Goal: Task Accomplishment & Management: Manage account settings

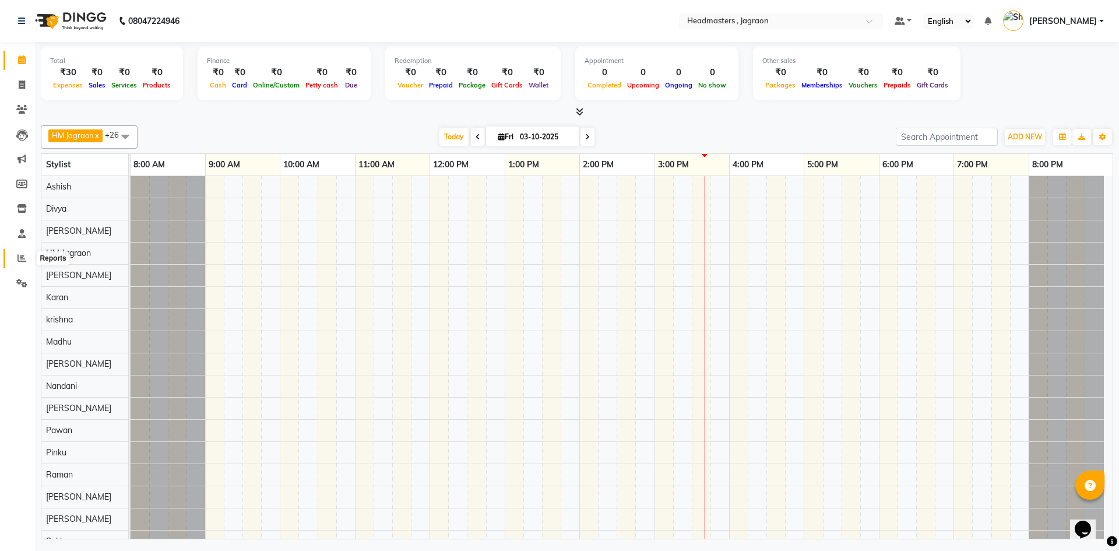
click at [19, 257] on icon at bounding box center [21, 258] width 9 height 9
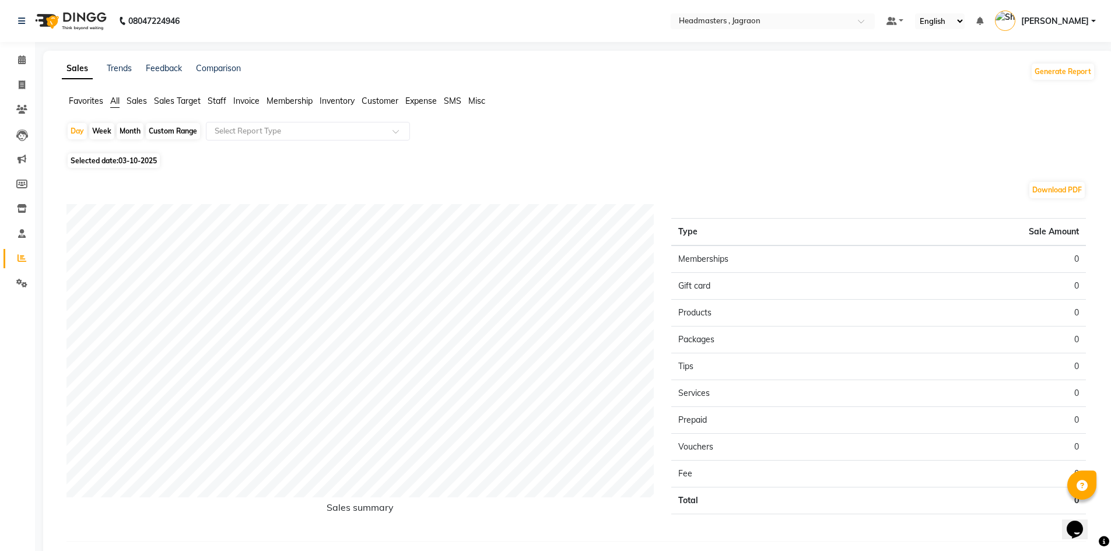
click at [138, 132] on div "Month" at bounding box center [130, 131] width 27 height 16
select select "10"
select select "2025"
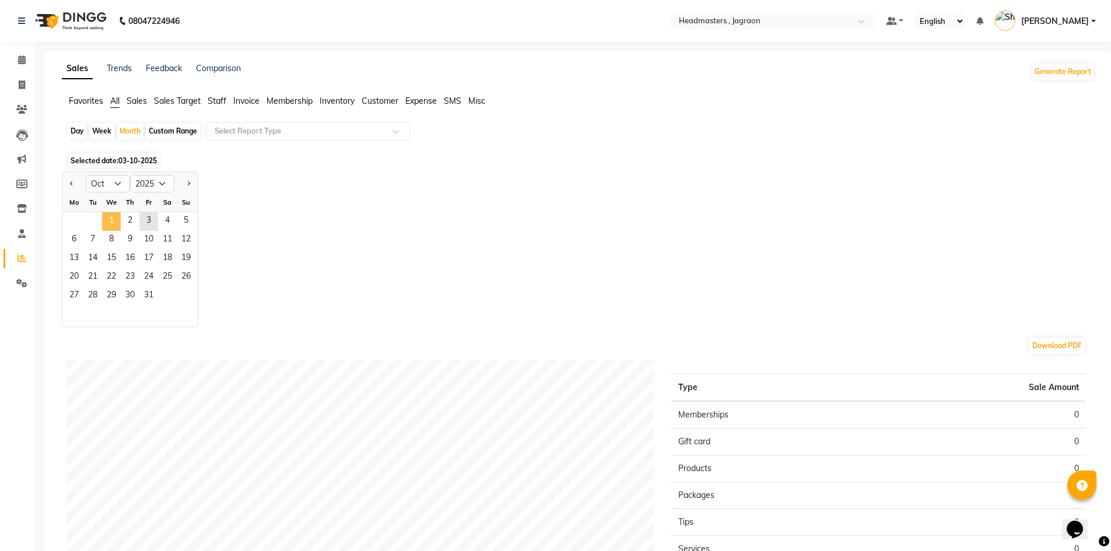
click at [115, 222] on span "1" at bounding box center [111, 221] width 19 height 19
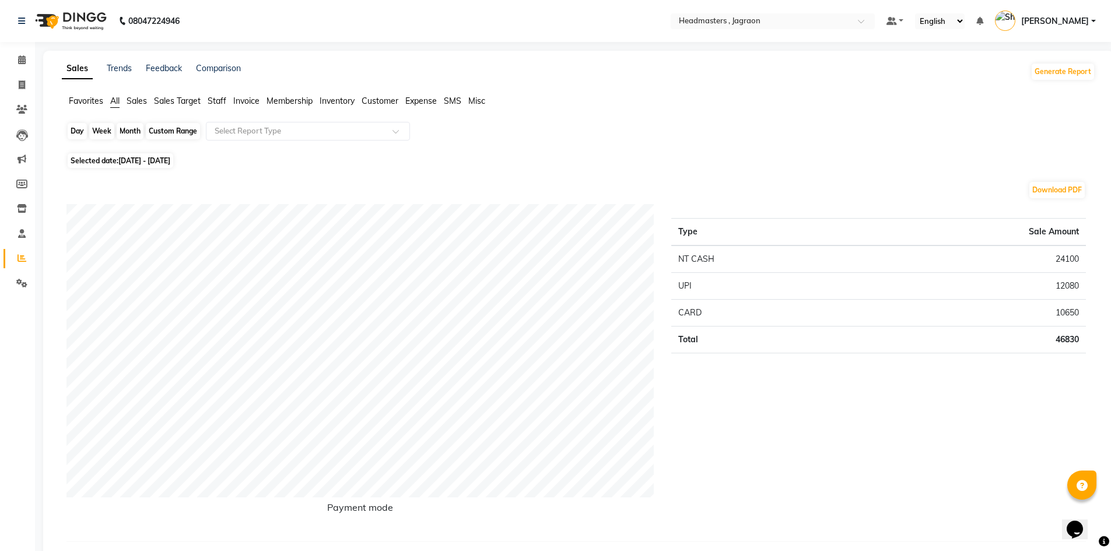
click at [119, 130] on div "Month" at bounding box center [130, 131] width 27 height 16
select select "10"
select select "2025"
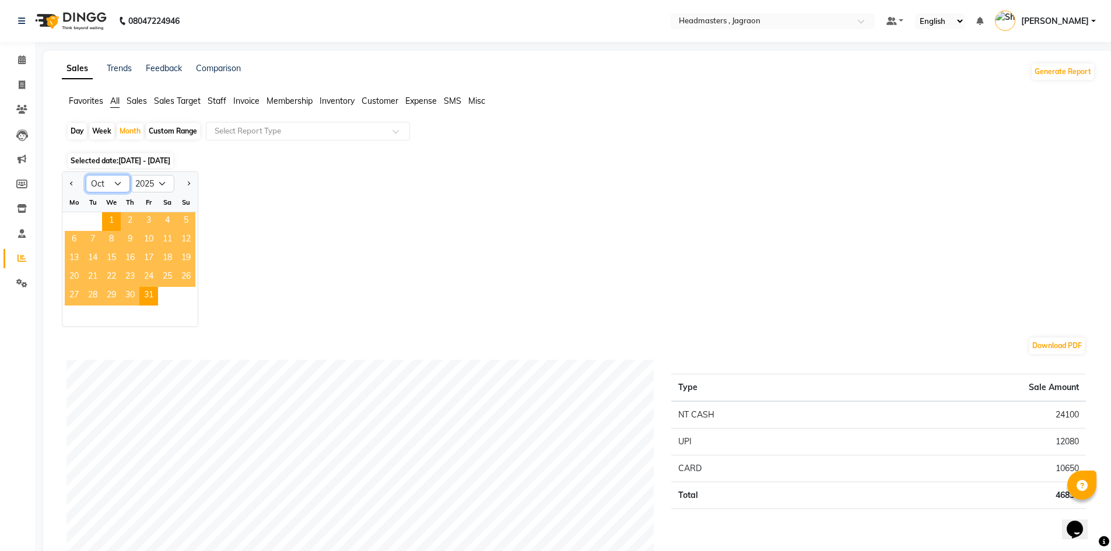
click at [116, 184] on select "Jan Feb Mar Apr May Jun [DATE] Aug Sep Oct Nov Dec" at bounding box center [108, 183] width 44 height 17
select select "9"
click at [86, 175] on select "Jan Feb Mar Apr May Jun [DATE] Aug Sep Oct Nov Dec" at bounding box center [108, 183] width 44 height 17
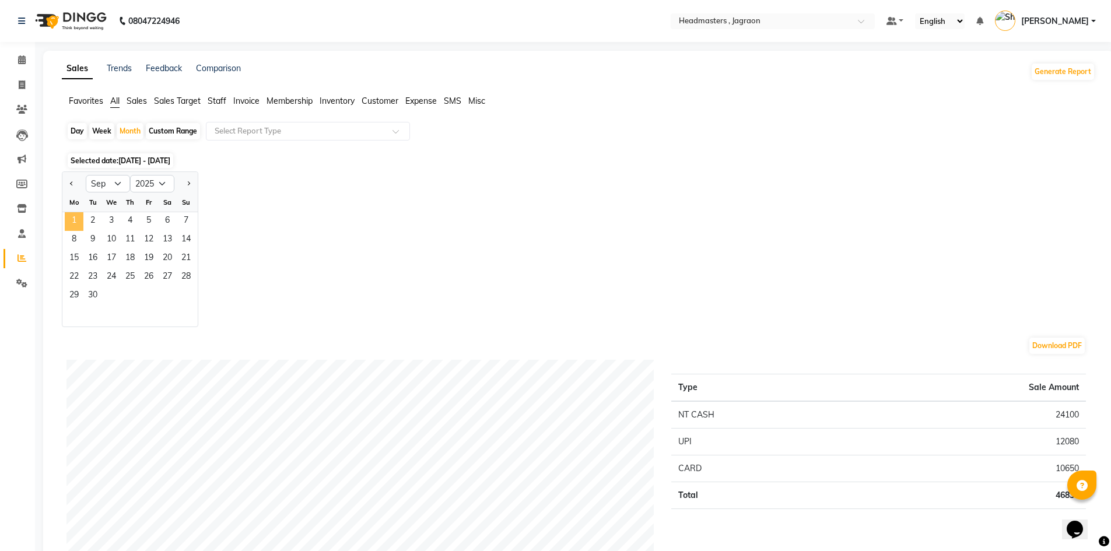
click at [71, 216] on span "1" at bounding box center [74, 221] width 19 height 19
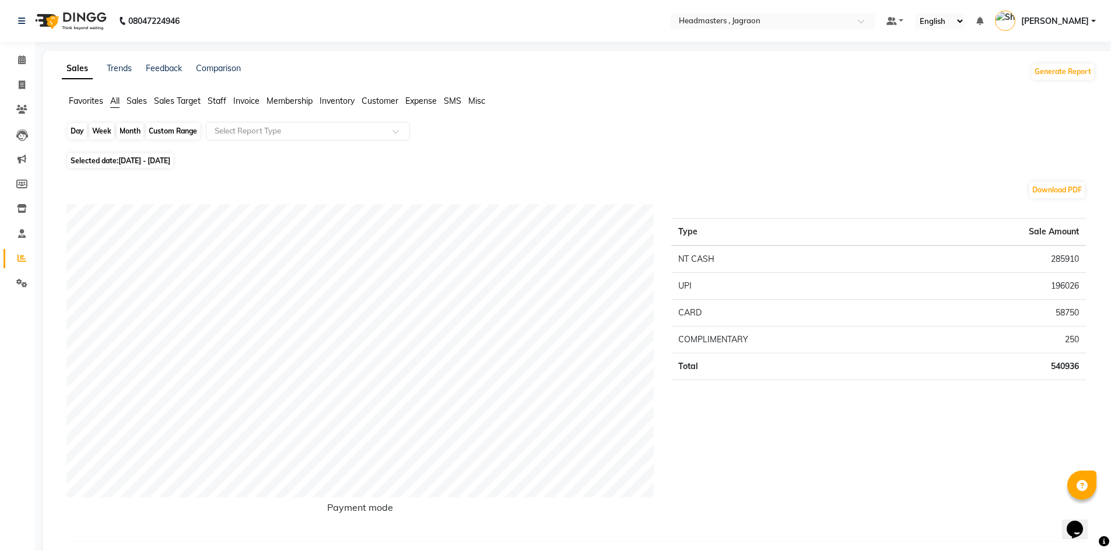
click at [130, 130] on div "Month" at bounding box center [130, 131] width 27 height 16
select select "9"
select select "2025"
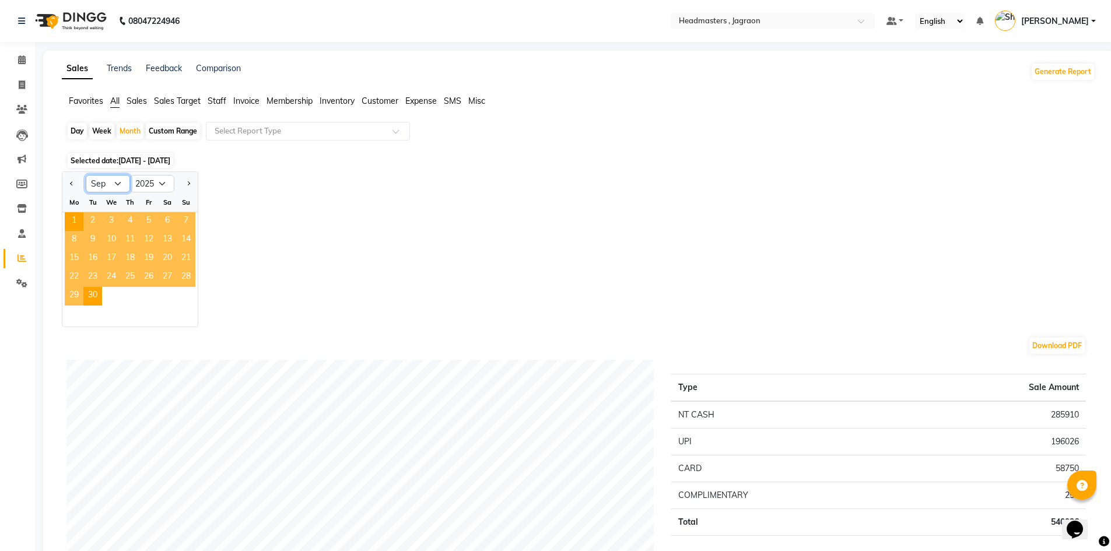
click at [117, 182] on select "Jan Feb Mar Apr May Jun [DATE] Aug Sep Oct Nov Dec" at bounding box center [108, 183] width 44 height 17
select select "8"
click at [86, 175] on select "Jan Feb Mar Apr May Jun [DATE] Aug Sep Oct Nov Dec" at bounding box center [108, 183] width 44 height 17
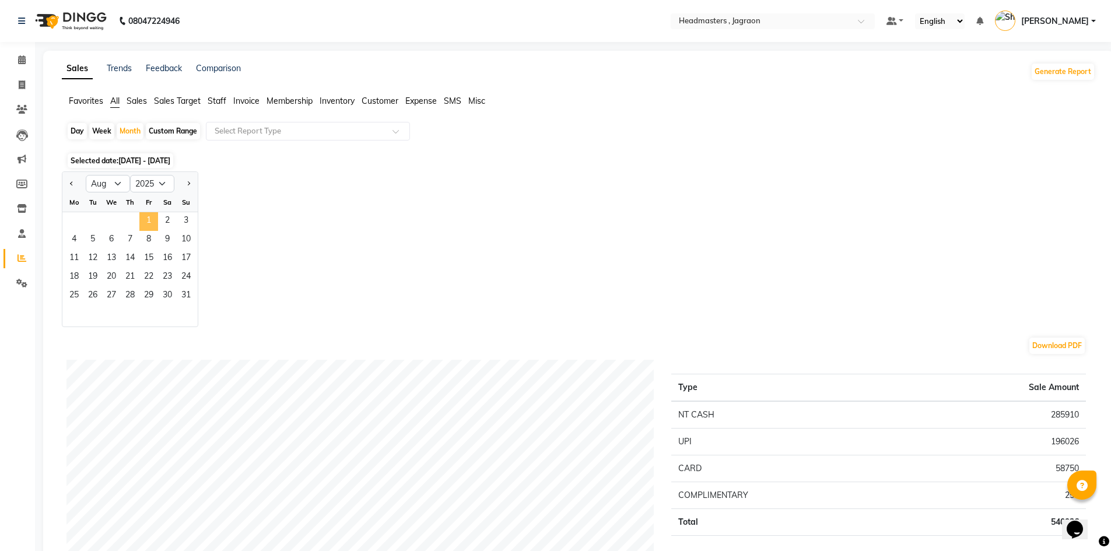
click at [150, 220] on span "1" at bounding box center [148, 221] width 19 height 19
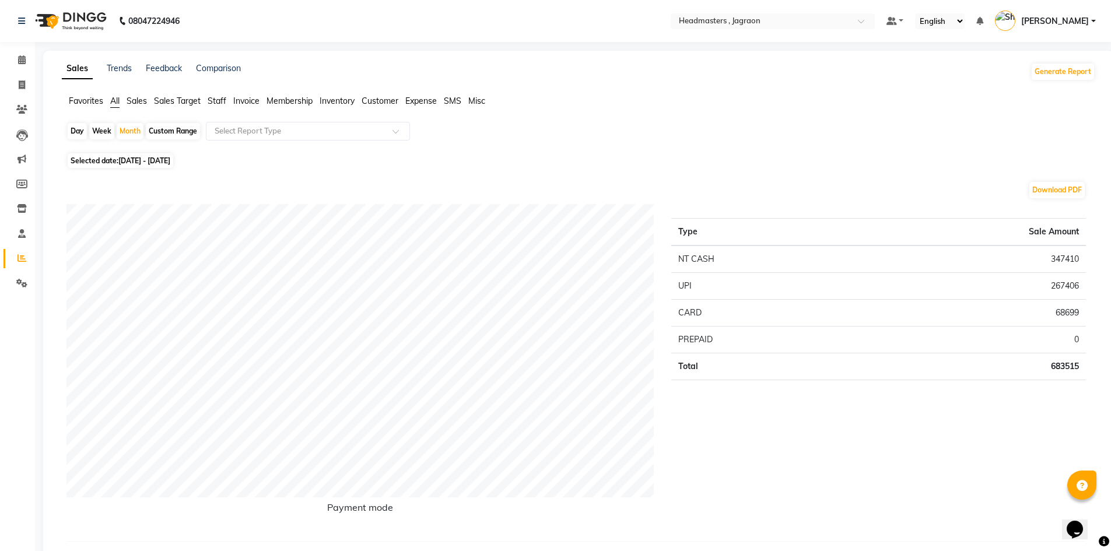
click at [138, 160] on span "[DATE] - [DATE]" at bounding box center [144, 160] width 52 height 9
select select "8"
select select "2025"
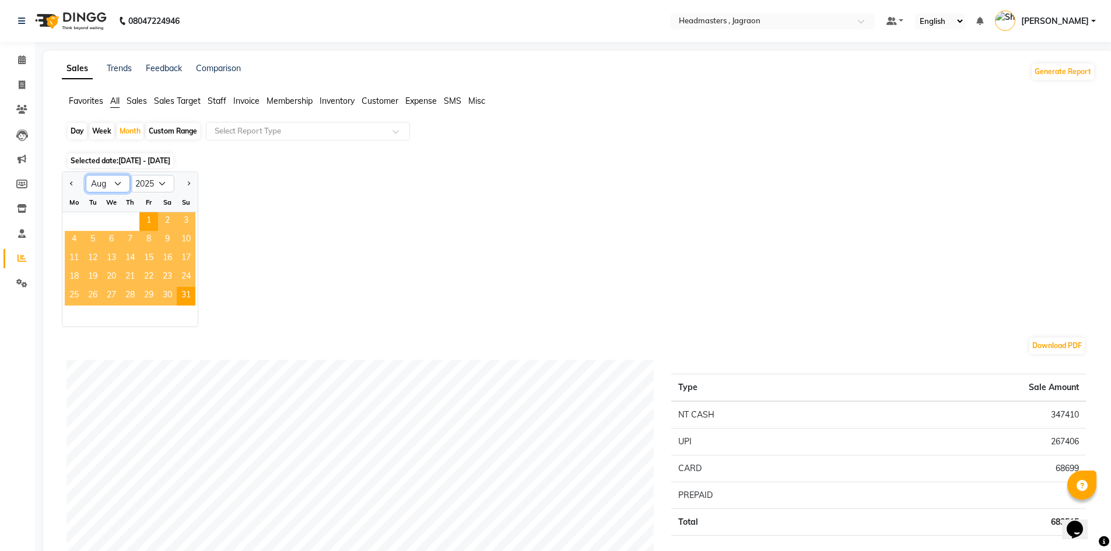
click at [115, 182] on select "Jan Feb Mar Apr May Jun [DATE] Aug Sep Oct Nov Dec" at bounding box center [108, 183] width 44 height 17
select select "7"
click at [86, 175] on select "Jan Feb Mar Apr May Jun [DATE] Aug Sep Oct Nov Dec" at bounding box center [108, 183] width 44 height 17
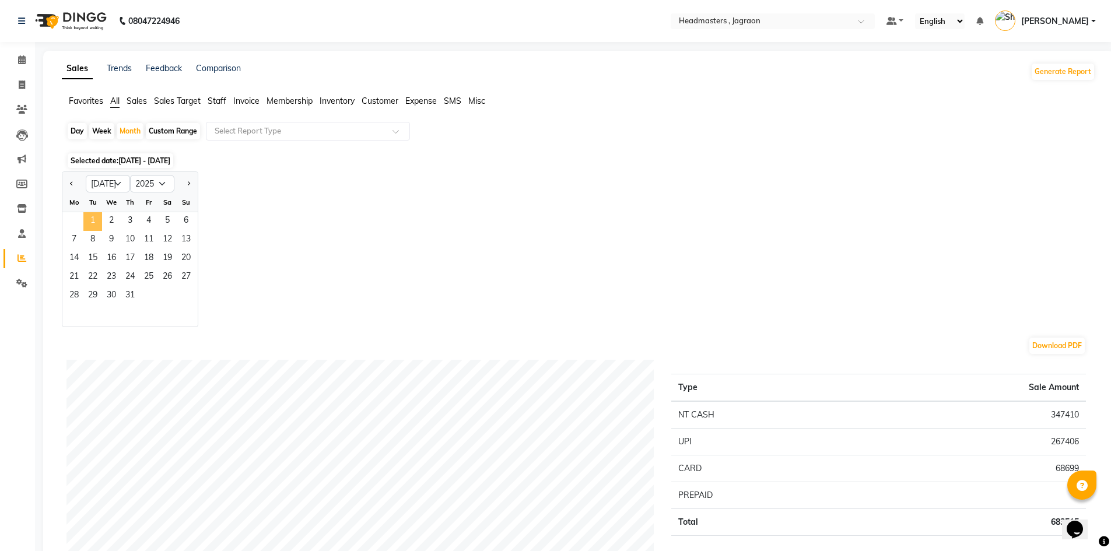
click at [98, 221] on span "1" at bounding box center [92, 221] width 19 height 19
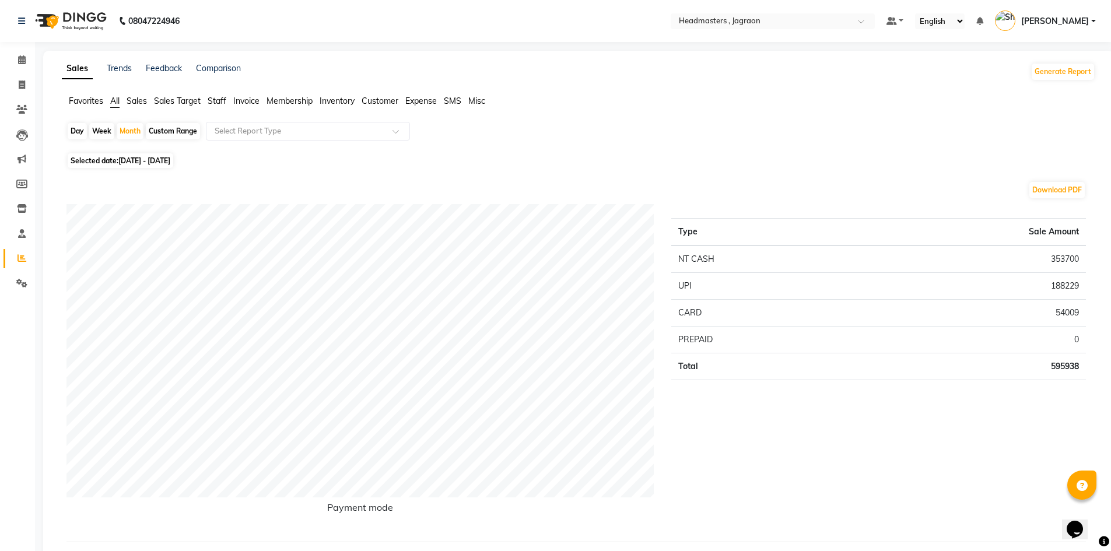
click at [141, 158] on span "[DATE] - [DATE]" at bounding box center [144, 160] width 52 height 9
select select "7"
select select "2025"
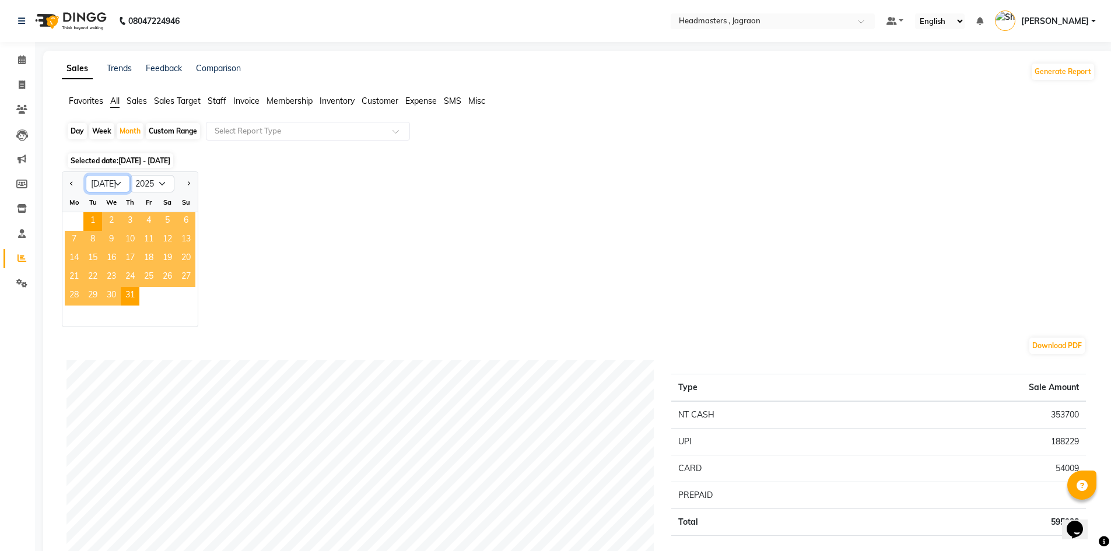
click at [115, 180] on select "Jan Feb Mar Apr May Jun [DATE] Aug Sep Oct Nov Dec" at bounding box center [108, 183] width 44 height 17
select select "6"
click at [86, 175] on select "Jan Feb Mar Apr May Jun [DATE] Aug Sep Oct Nov Dec" at bounding box center [108, 183] width 44 height 17
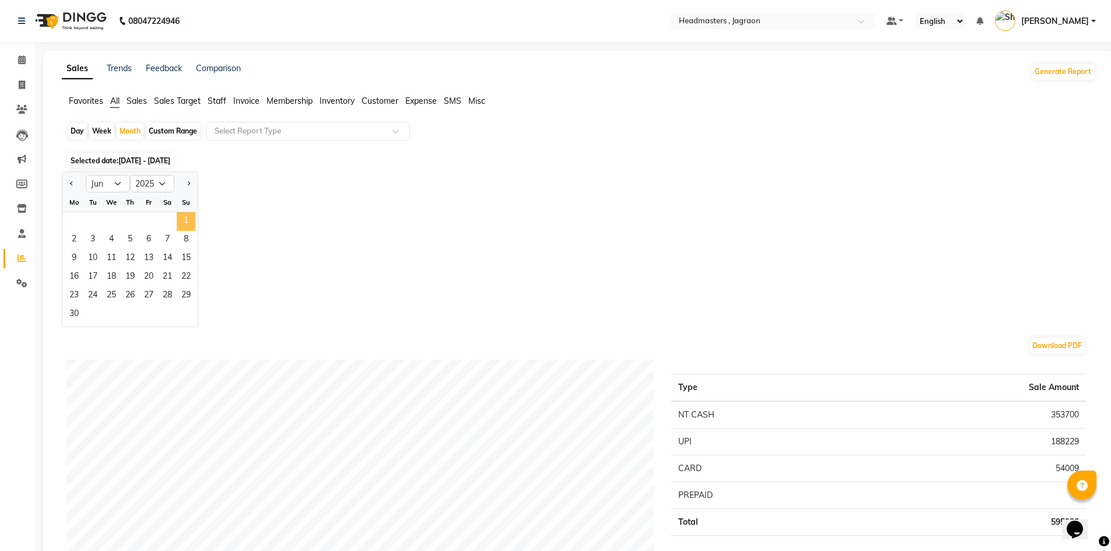
click at [188, 222] on span "1" at bounding box center [186, 221] width 19 height 19
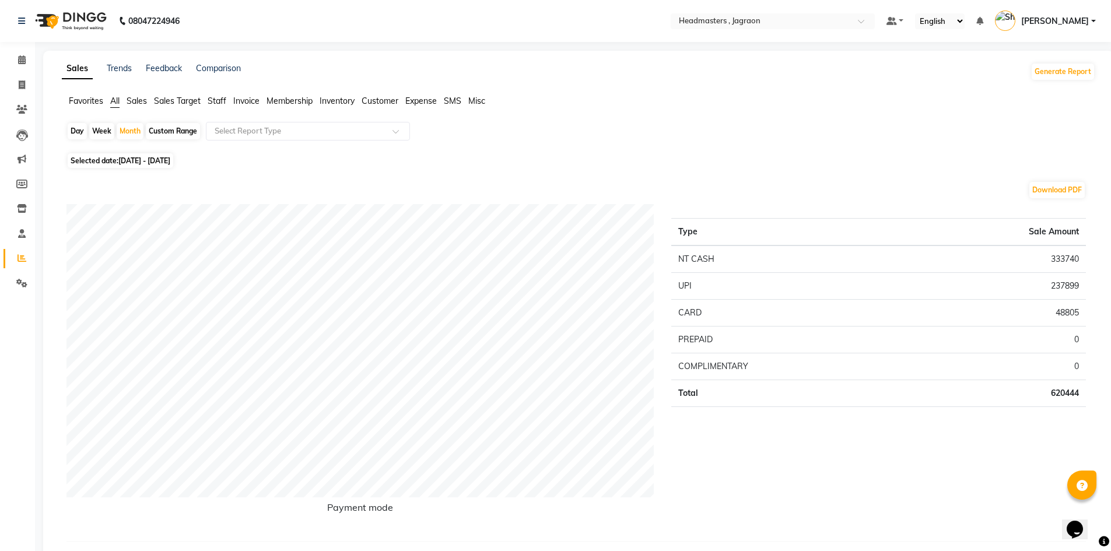
click at [156, 158] on span "[DATE] - [DATE]" at bounding box center [144, 160] width 52 height 9
select select "6"
select select "2025"
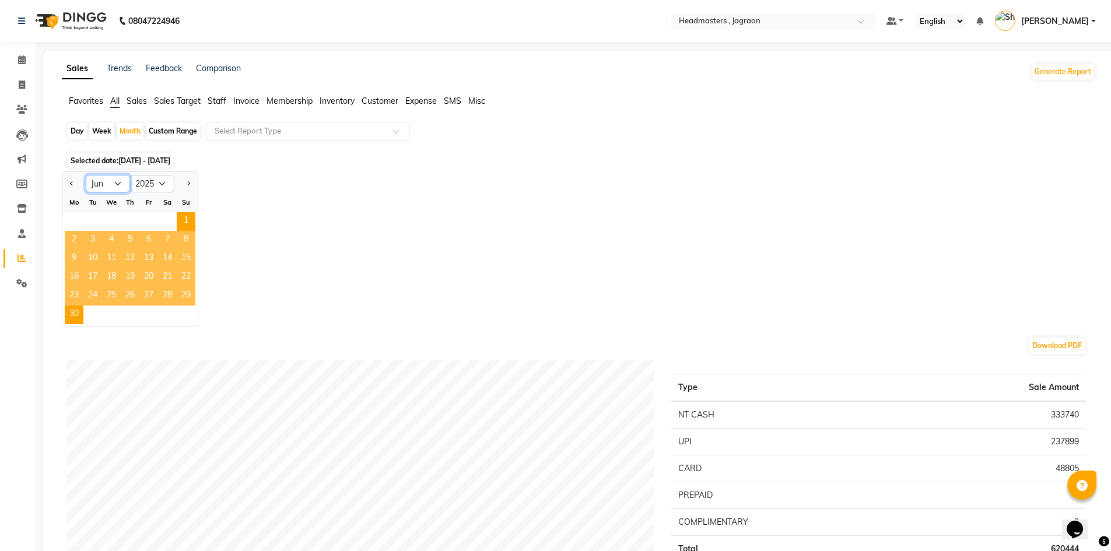
click at [117, 181] on select "Jan Feb Mar Apr May Jun [DATE] Aug Sep Oct Nov Dec" at bounding box center [108, 183] width 44 height 17
select select "5"
click at [86, 175] on select "Jan Feb Mar Apr May Jun [DATE] Aug Sep Oct Nov Dec" at bounding box center [108, 183] width 44 height 17
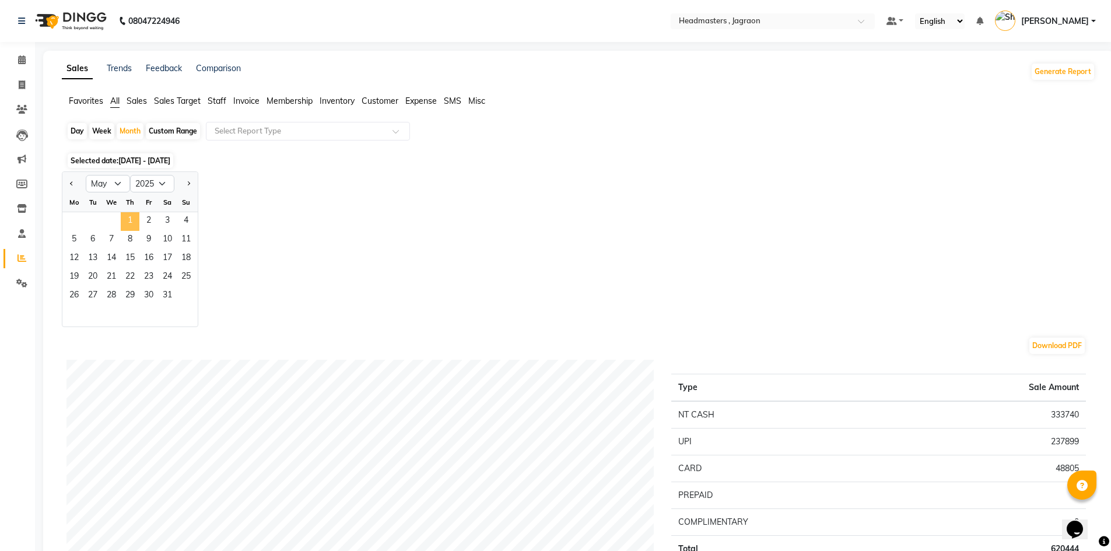
click at [129, 215] on span "1" at bounding box center [130, 221] width 19 height 19
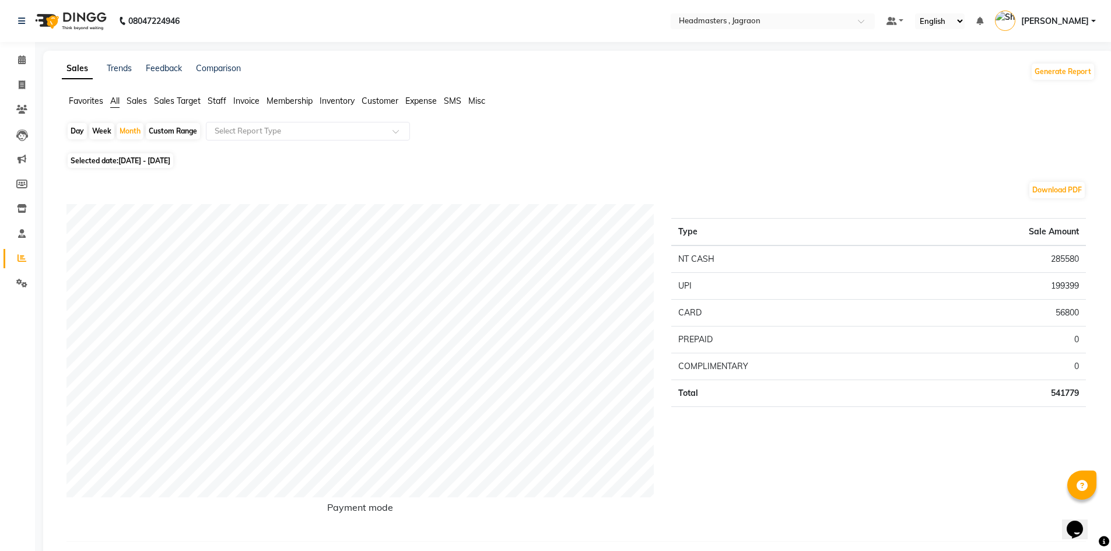
click at [152, 162] on span "[DATE] - [DATE]" at bounding box center [144, 160] width 52 height 9
select select "5"
select select "2025"
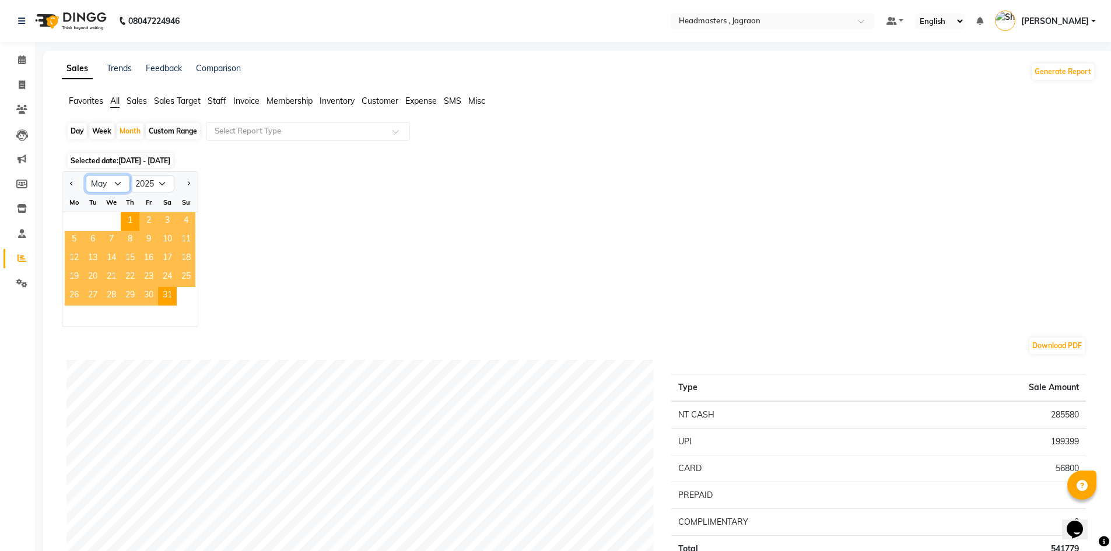
click at [109, 179] on select "Jan Feb Mar Apr May Jun [DATE] Aug Sep Oct Nov Dec" at bounding box center [108, 183] width 44 height 17
select select "4"
click at [86, 175] on select "Jan Feb Mar Apr May Jun [DATE] Aug Sep Oct Nov Dec" at bounding box center [108, 183] width 44 height 17
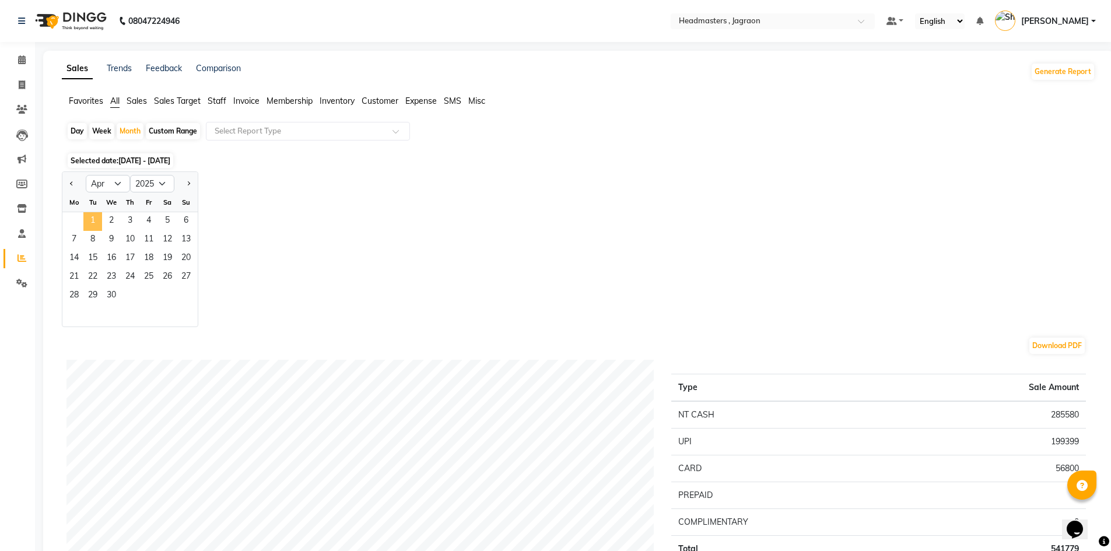
click at [93, 219] on span "1" at bounding box center [92, 221] width 19 height 19
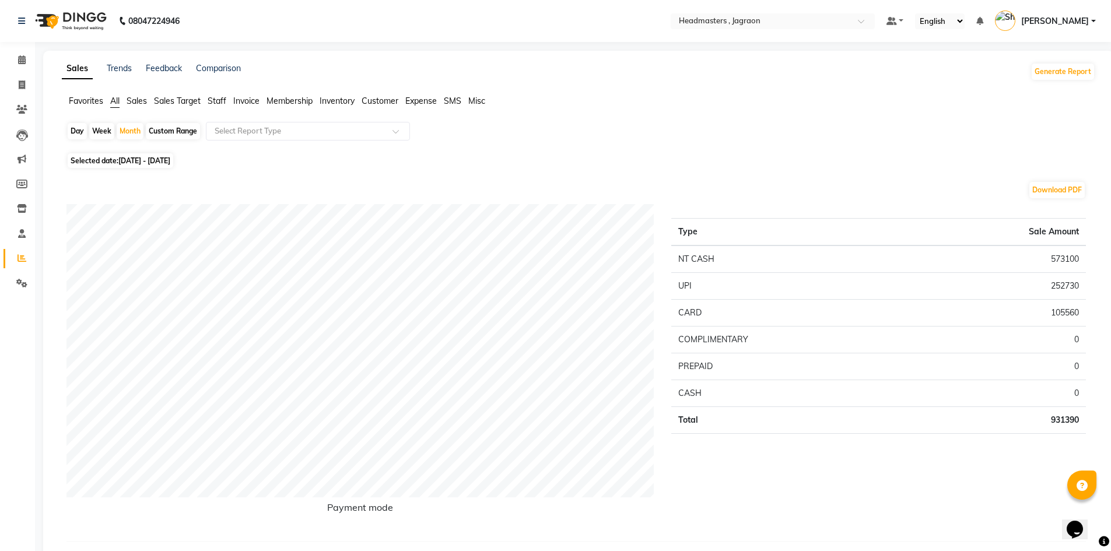
click at [152, 162] on span "[DATE] - [DATE]" at bounding box center [144, 160] width 52 height 9
select select "4"
select select "2025"
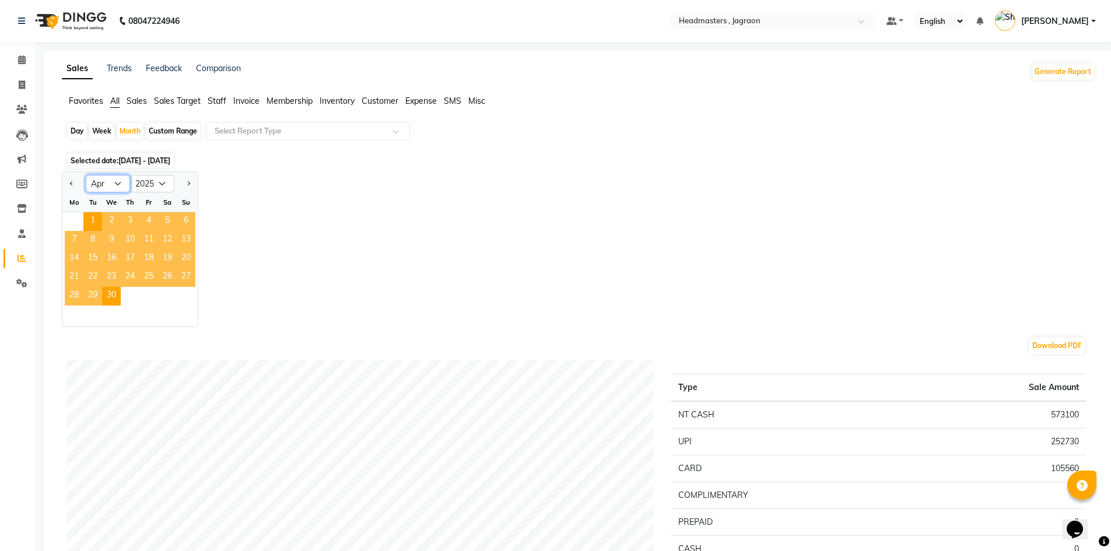
click at [115, 187] on select "Jan Feb Mar Apr May Jun [DATE] Aug Sep Oct Nov Dec" at bounding box center [108, 183] width 44 height 17
select select "3"
click at [86, 175] on select "Jan Feb Mar Apr May Jun [DATE] Aug Sep Oct Nov Dec" at bounding box center [108, 183] width 44 height 17
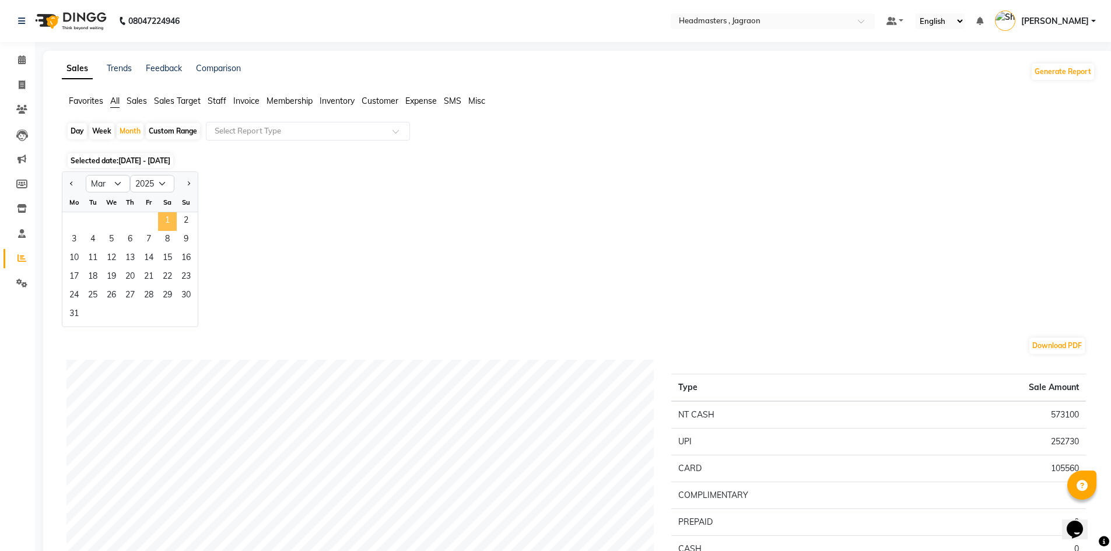
click at [164, 220] on span "1" at bounding box center [167, 221] width 19 height 19
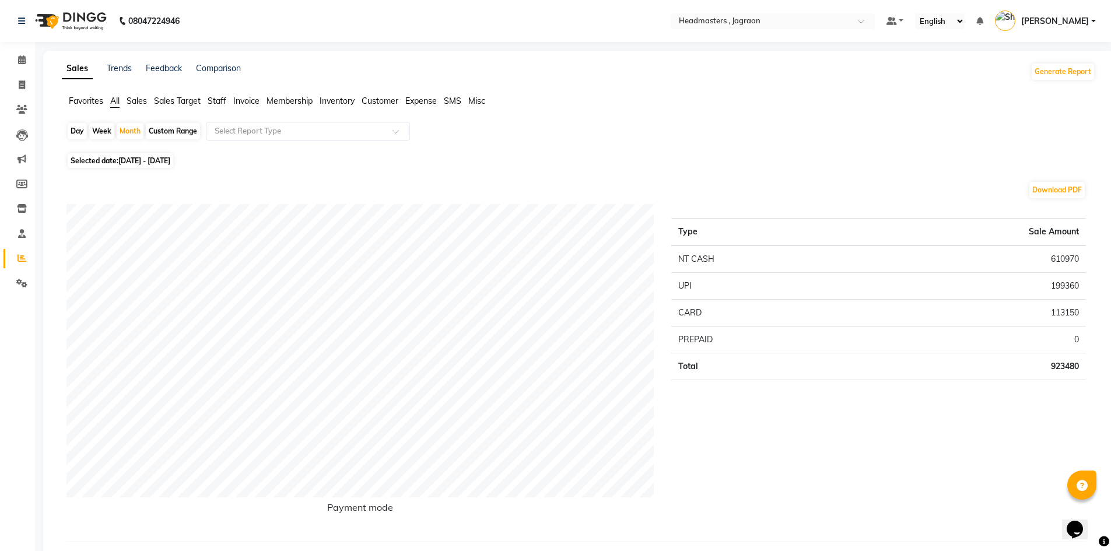
click at [136, 159] on span "[DATE] - [DATE]" at bounding box center [144, 160] width 52 height 9
select select "3"
select select "2025"
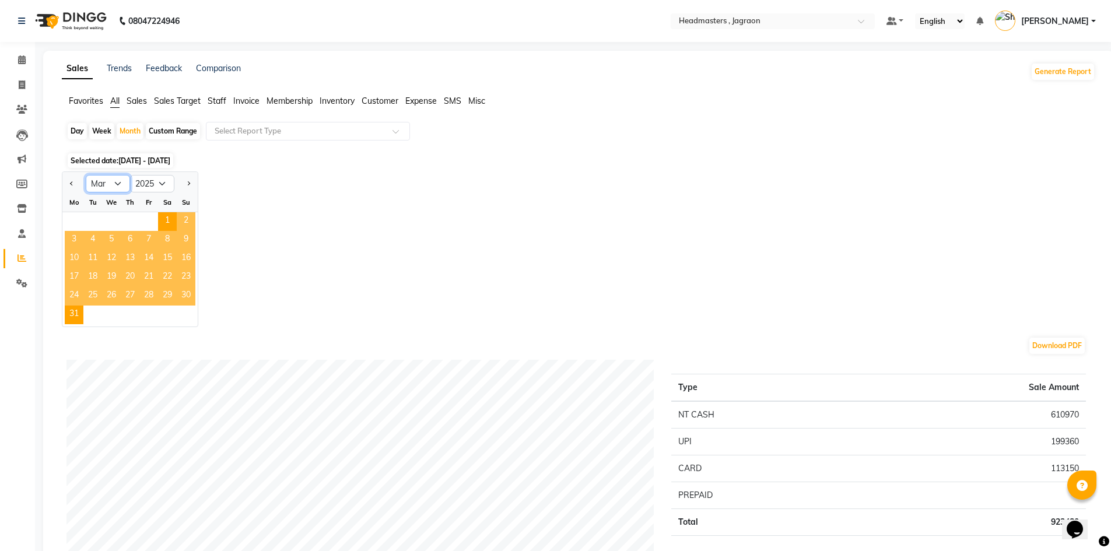
click at [114, 185] on select "Jan Feb Mar Apr May Jun [DATE] Aug Sep Oct Nov Dec" at bounding box center [108, 183] width 44 height 17
select select "2"
click at [86, 175] on select "Jan Feb Mar Apr May Jun [DATE] Aug Sep Oct Nov Dec" at bounding box center [108, 183] width 44 height 17
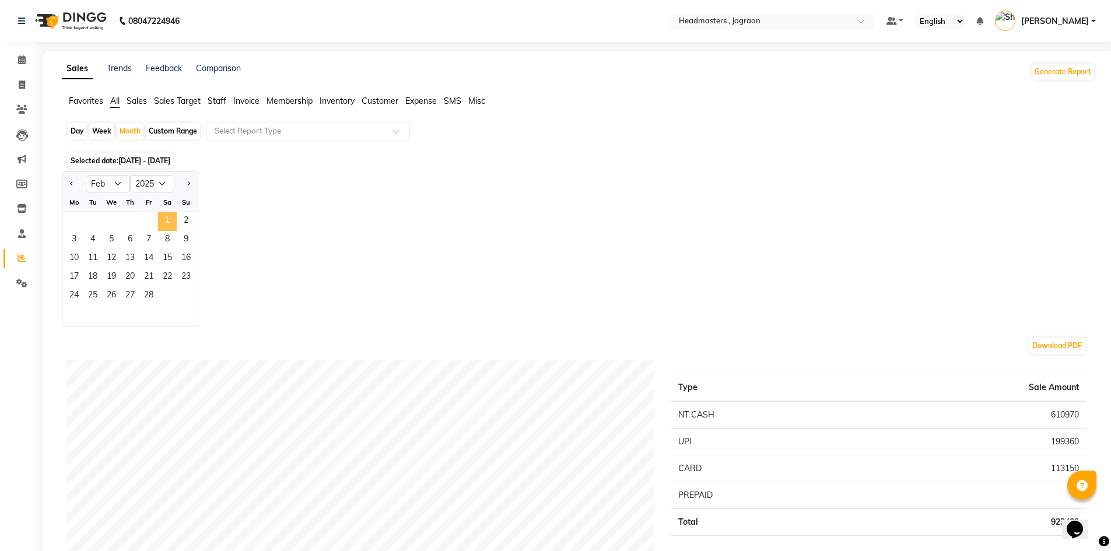
click at [171, 219] on span "1" at bounding box center [167, 221] width 19 height 19
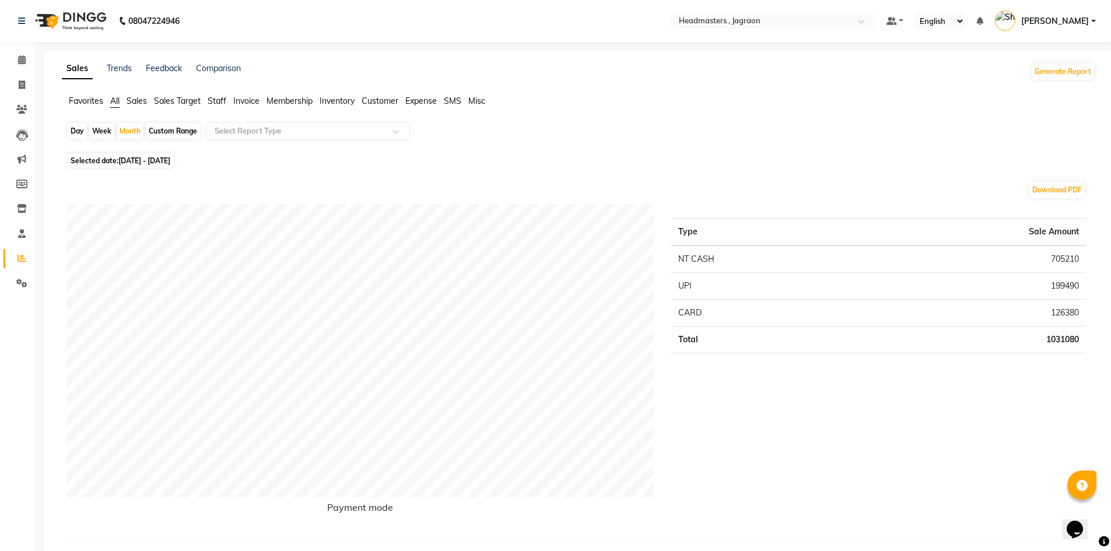
click at [169, 164] on span "[DATE] - [DATE]" at bounding box center [144, 160] width 52 height 9
select select "2"
select select "2025"
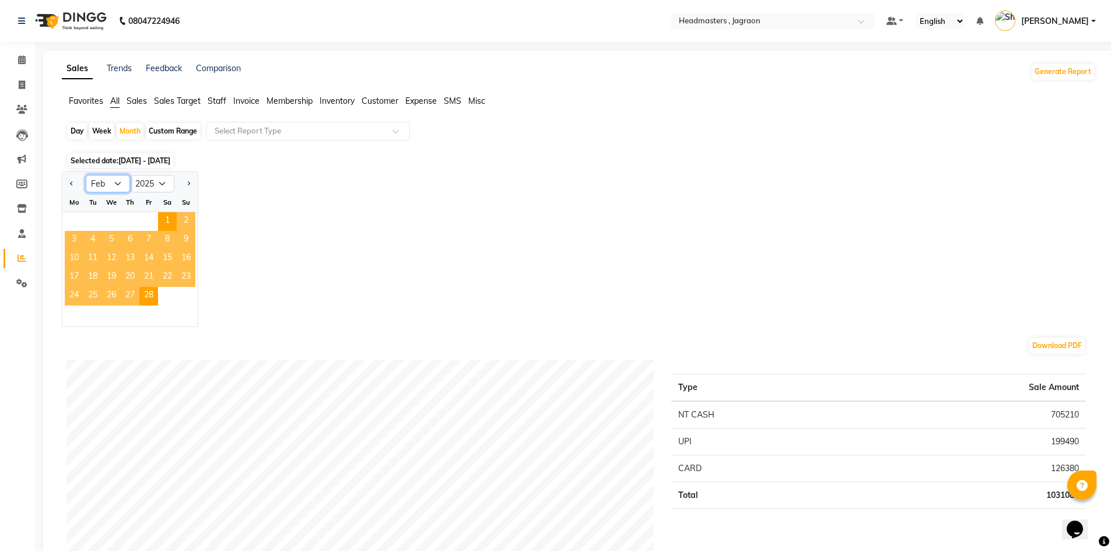
click at [108, 183] on select "Jan Feb Mar Apr May Jun [DATE] Aug Sep Oct Nov Dec" at bounding box center [108, 183] width 44 height 17
select select "1"
click at [86, 175] on select "Jan Feb Mar Apr May Jun [DATE] Aug Sep Oct Nov Dec" at bounding box center [108, 183] width 44 height 17
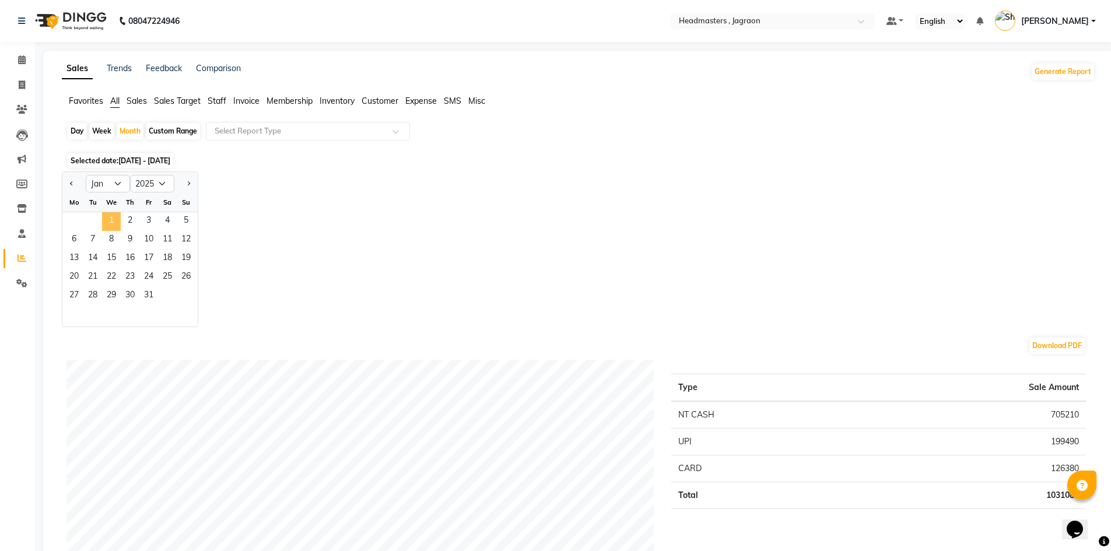
click at [118, 220] on span "1" at bounding box center [111, 221] width 19 height 19
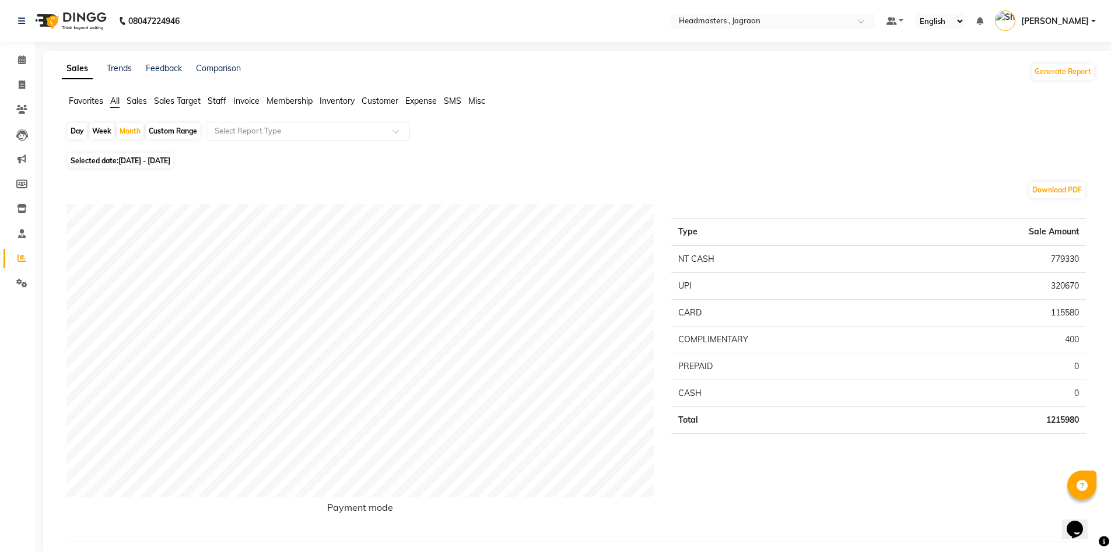
click at [148, 157] on span "[DATE] - [DATE]" at bounding box center [144, 160] width 52 height 9
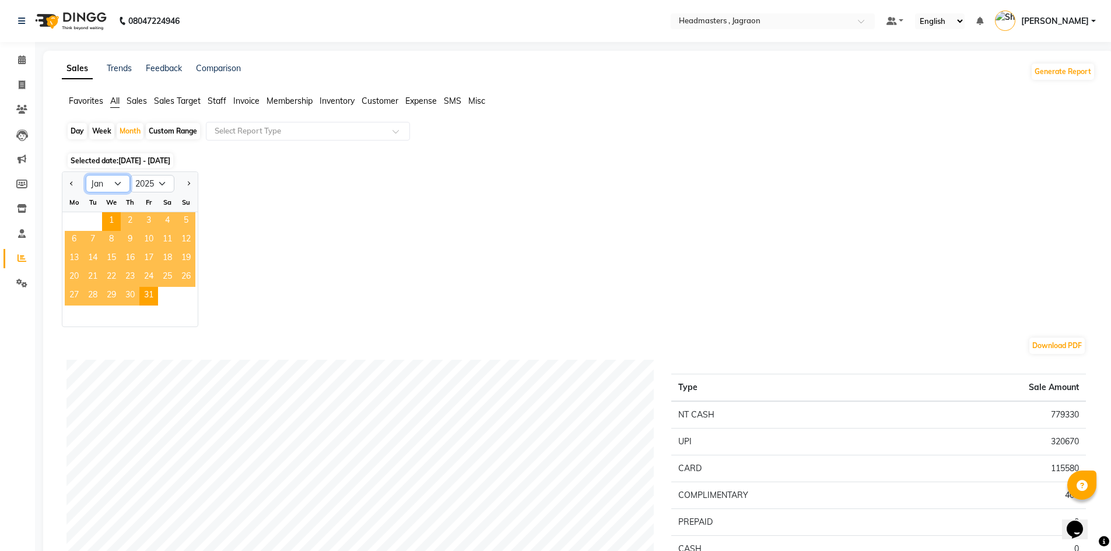
click at [114, 182] on select "Jan Feb Mar Apr May Jun [DATE] Aug Sep Oct Nov Dec" at bounding box center [108, 183] width 44 height 17
click at [164, 184] on select "2015 2016 2017 2018 2019 2020 2021 2022 2023 2024 2025 2026 2027 2028 2029 2030…" at bounding box center [152, 183] width 44 height 17
select select "2024"
click at [130, 175] on select "2015 2016 2017 2018 2019 2020 2021 2022 2023 2024 2025 2026 2027 2028 2029 2030…" at bounding box center [152, 183] width 44 height 17
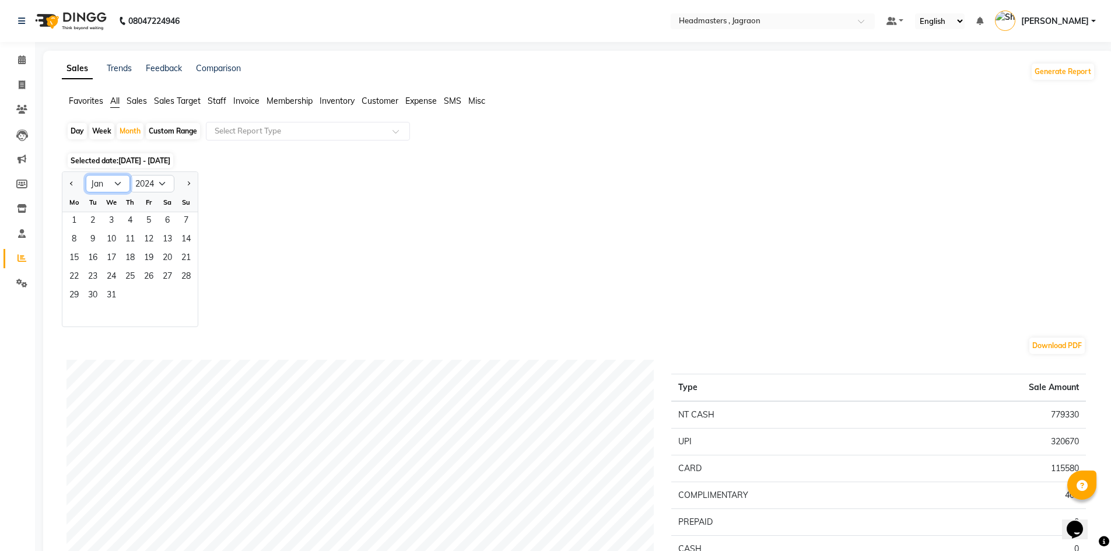
click at [114, 185] on select "Jan Feb Mar Apr May Jun [DATE] Aug Sep Oct Nov Dec" at bounding box center [108, 183] width 44 height 17
select select "10"
click at [86, 175] on select "Jan Feb Mar Apr May Jun [DATE] Aug Sep Oct Nov Dec" at bounding box center [108, 183] width 44 height 17
click at [90, 223] on span "1" at bounding box center [92, 221] width 19 height 19
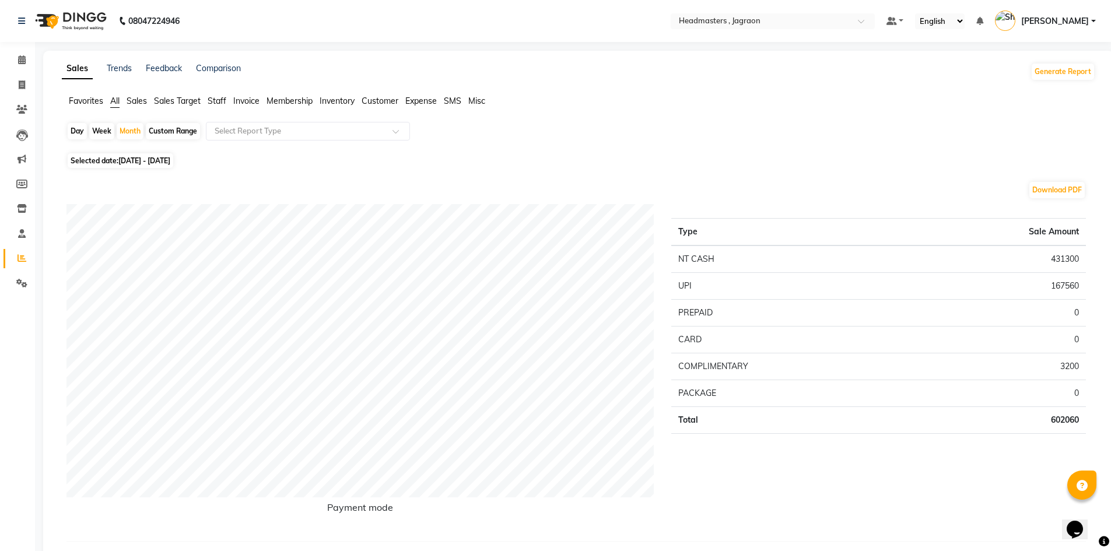
click at [156, 160] on span "[DATE] - [DATE]" at bounding box center [144, 160] width 52 height 9
select select "10"
select select "2024"
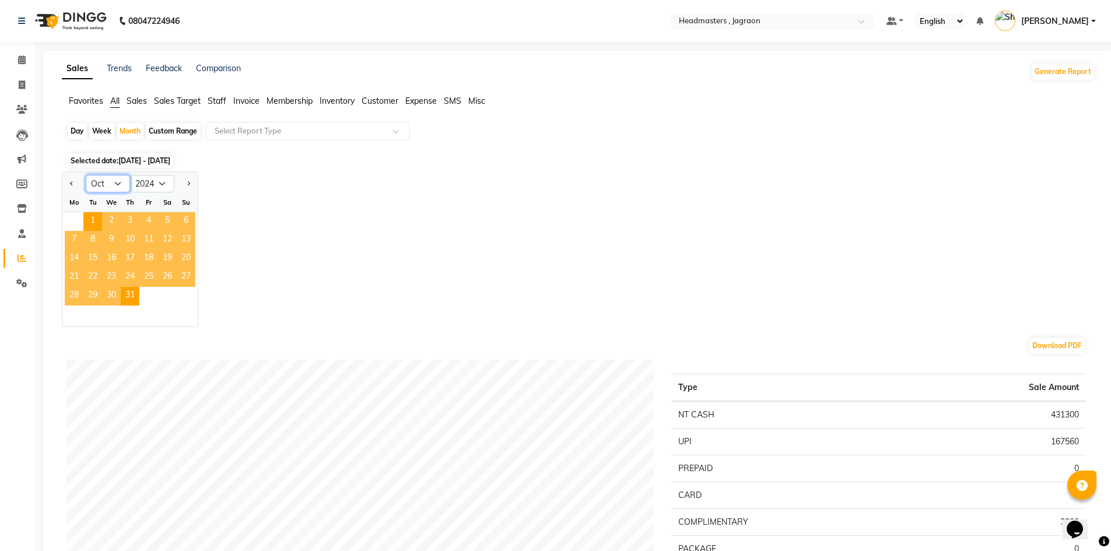
click at [117, 180] on select "Jan Feb Mar Apr May Jun [DATE] Aug Sep Oct Nov Dec" at bounding box center [108, 183] width 44 height 17
select select "11"
click at [86, 175] on select "Jan Feb Mar Apr May Jun [DATE] Aug Sep Oct Nov Dec" at bounding box center [108, 183] width 44 height 17
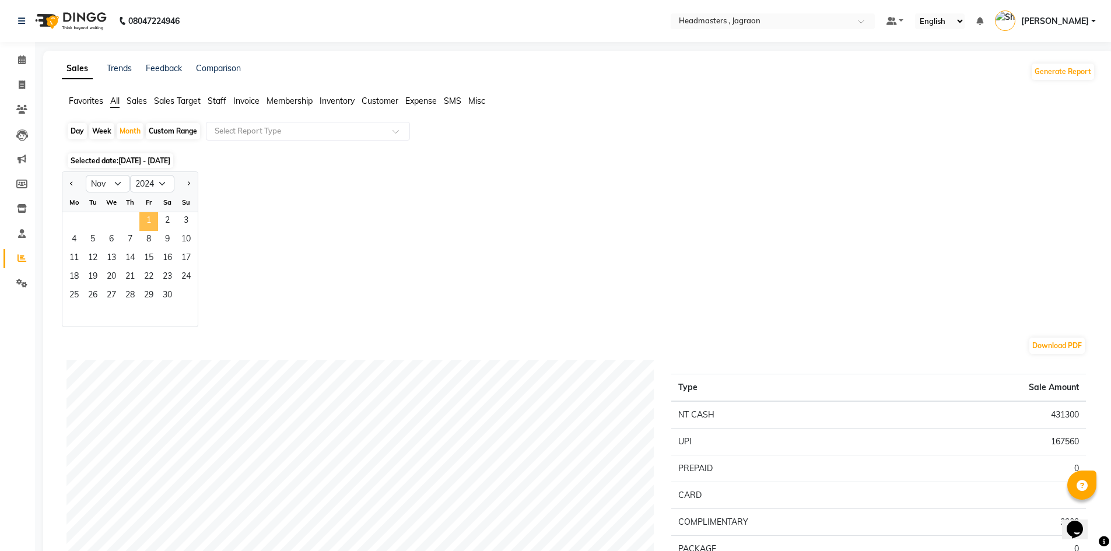
click at [146, 221] on span "1" at bounding box center [148, 221] width 19 height 19
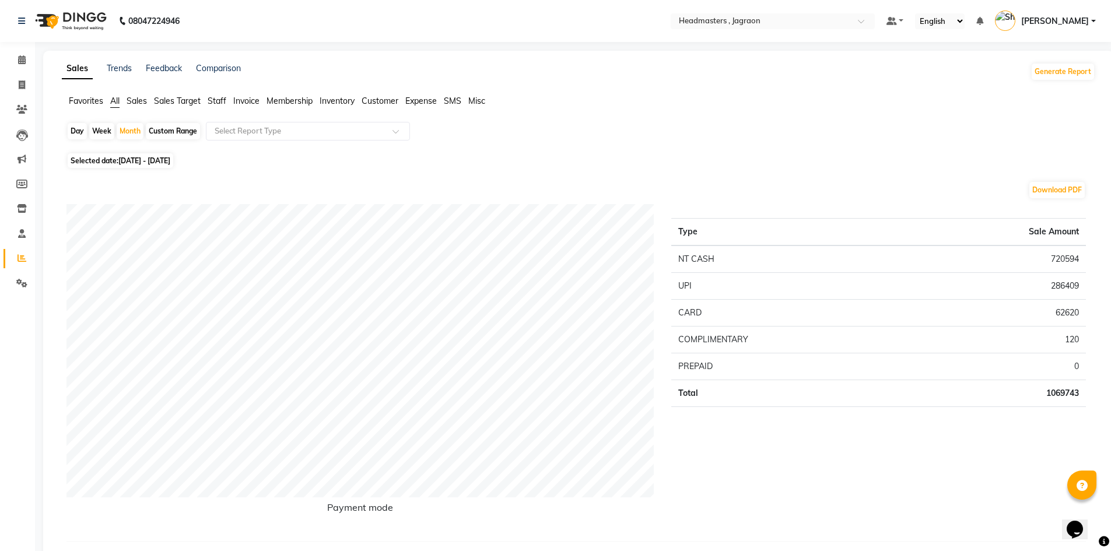
click at [131, 158] on span "[DATE] - [DATE]" at bounding box center [144, 160] width 52 height 9
select select "11"
select select "2024"
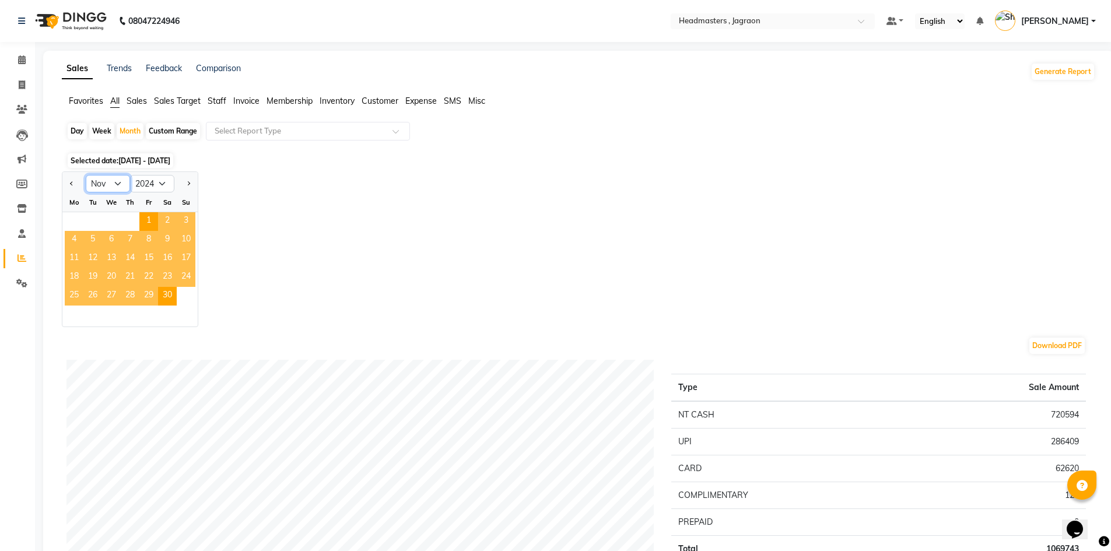
click at [115, 181] on select "Jan Feb Mar Apr May Jun [DATE] Aug Sep Oct Nov Dec" at bounding box center [108, 183] width 44 height 17
select select "12"
click at [86, 175] on select "Jan Feb Mar Apr May Jun [DATE] Aug Sep Oct Nov Dec" at bounding box center [108, 183] width 44 height 17
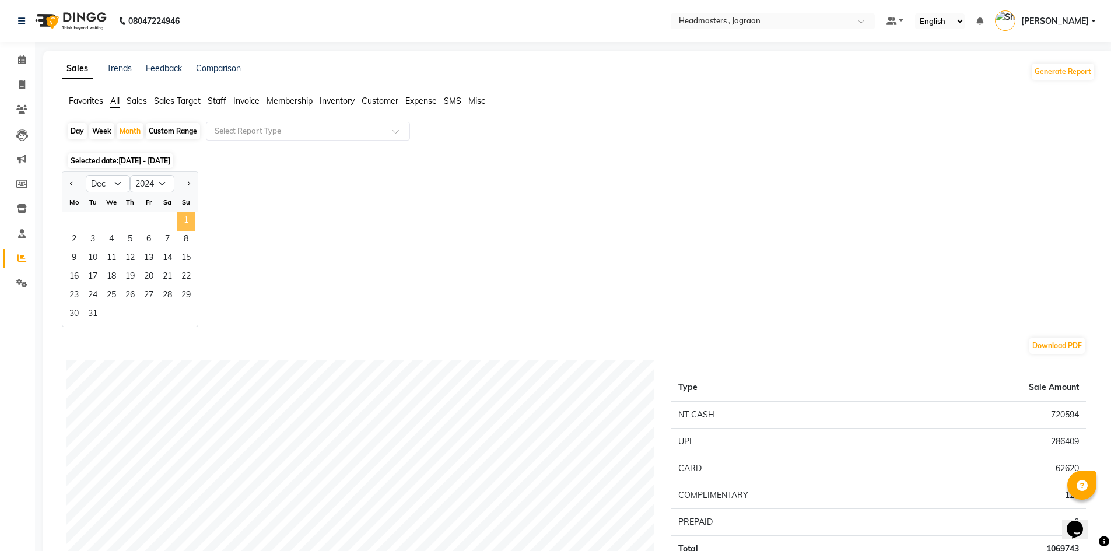
click at [190, 219] on span "1" at bounding box center [186, 221] width 19 height 19
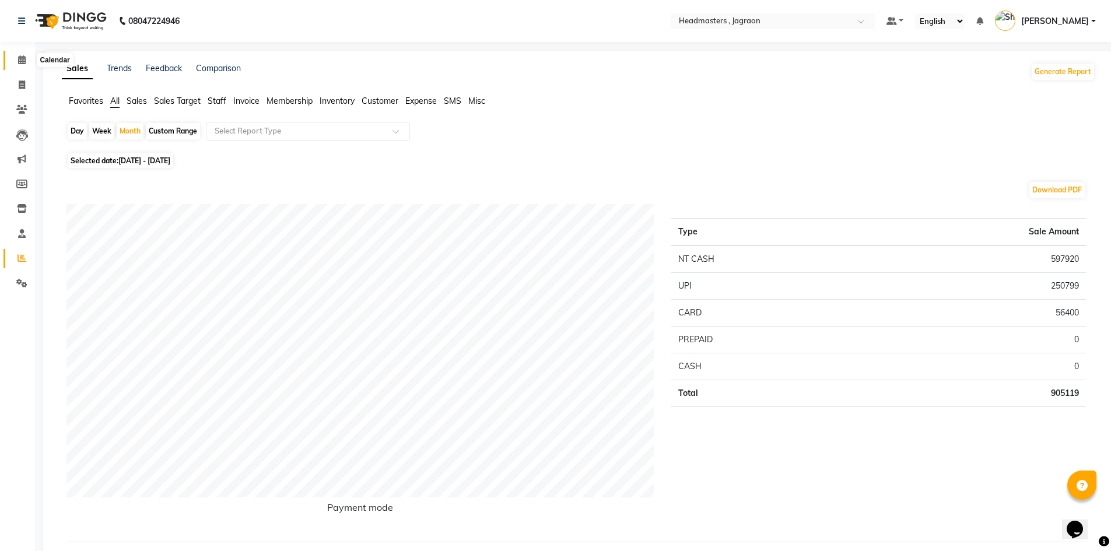
click at [17, 57] on span at bounding box center [22, 60] width 20 height 13
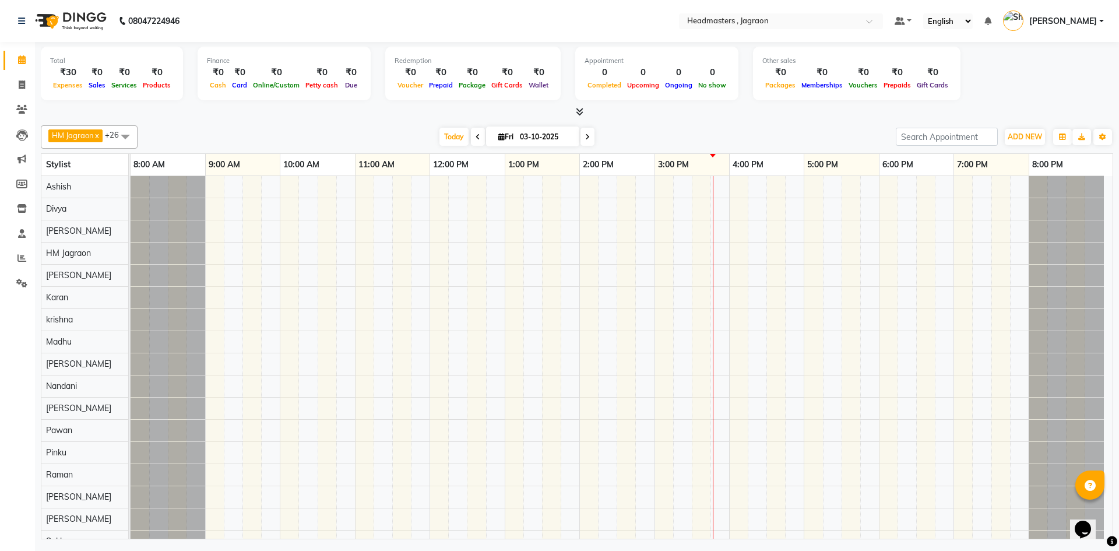
click at [575, 110] on span at bounding box center [577, 112] width 12 height 12
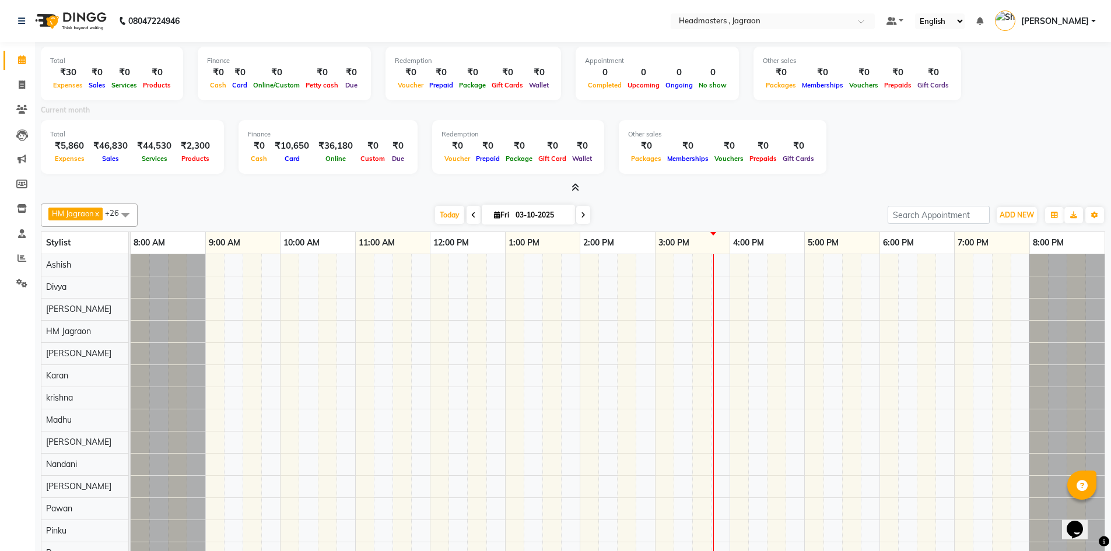
click at [576, 188] on icon at bounding box center [575, 187] width 8 height 9
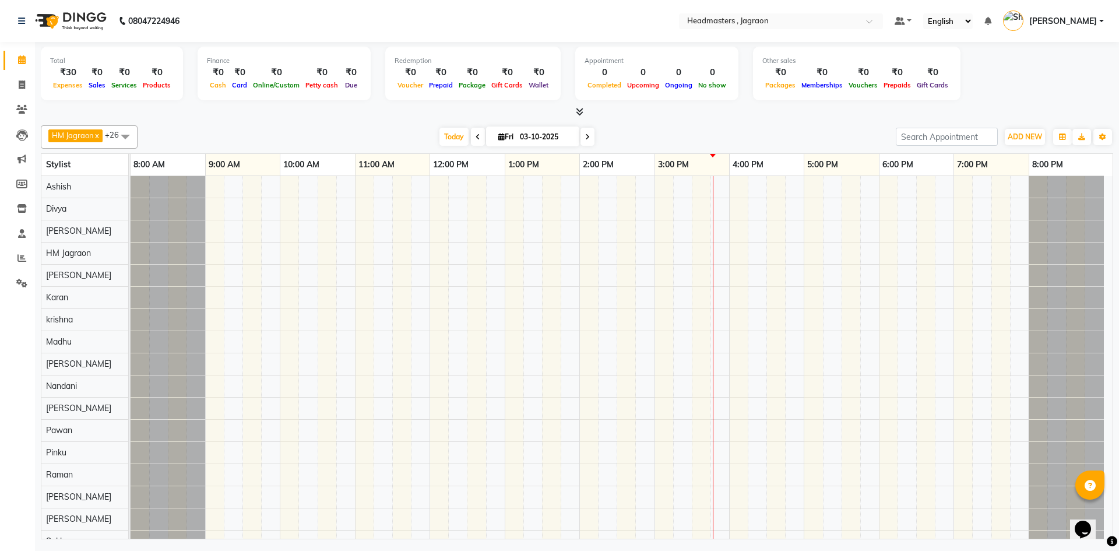
click at [582, 110] on icon at bounding box center [580, 111] width 8 height 9
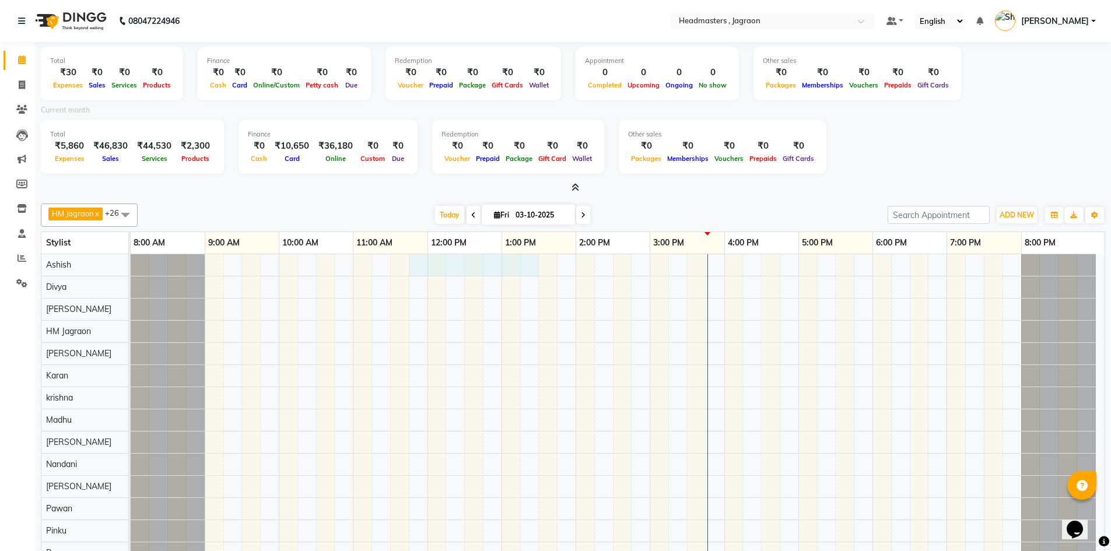
drag, startPoint x: 426, startPoint y: 275, endPoint x: 515, endPoint y: 428, distance: 176.9
click at [515, 428] on tr at bounding box center [613, 530] width 965 height 553
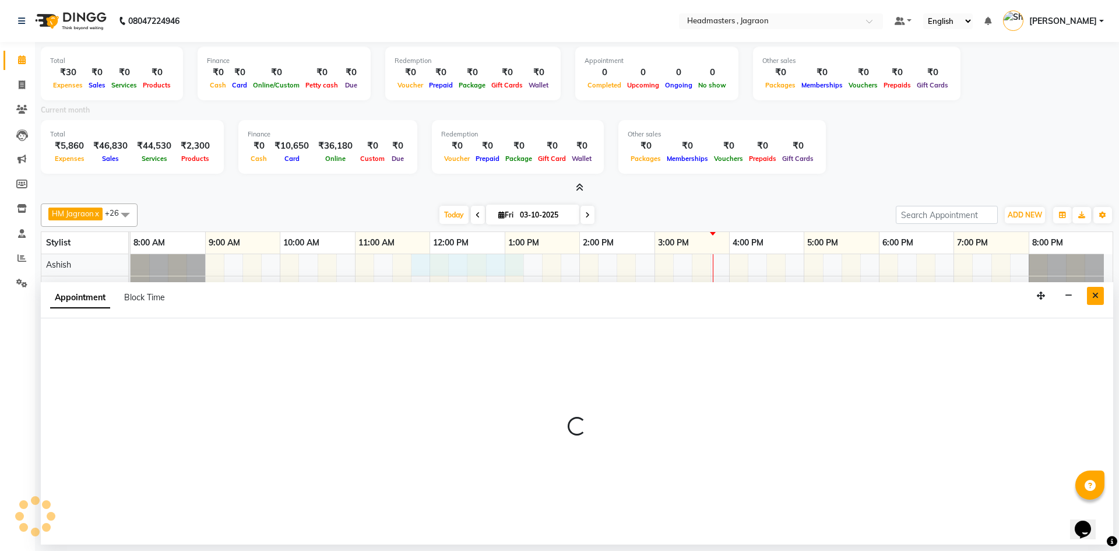
click at [1096, 289] on button "Close" at bounding box center [1095, 296] width 17 height 18
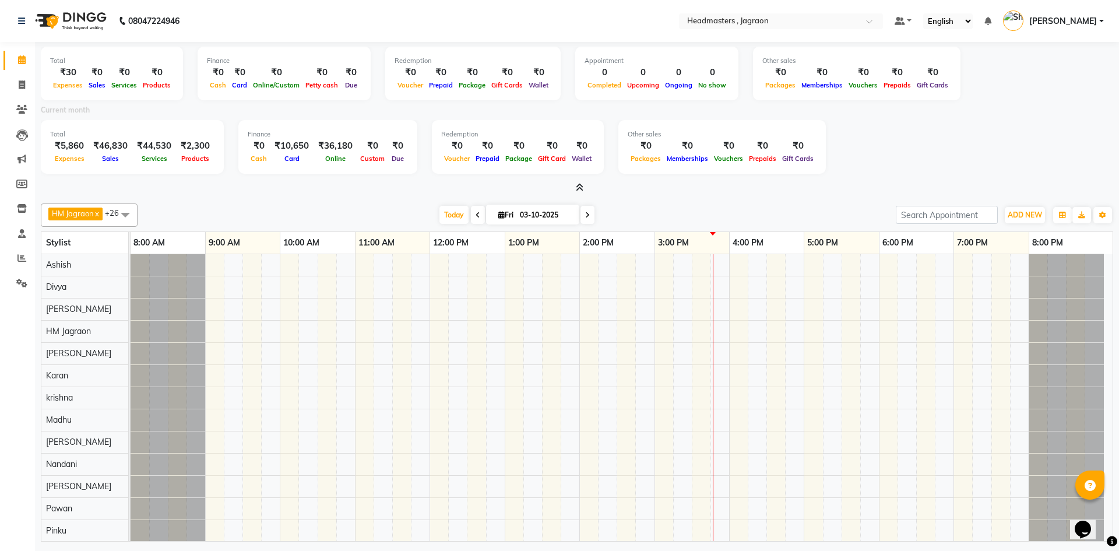
click at [573, 186] on span at bounding box center [577, 188] width 12 height 12
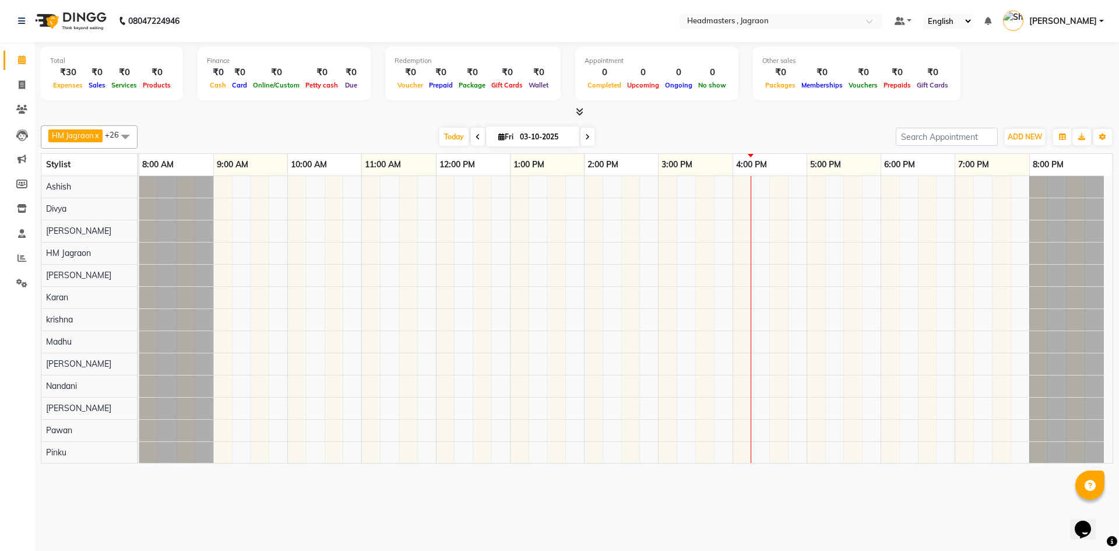
drag, startPoint x: 130, startPoint y: 463, endPoint x: 139, endPoint y: 490, distance: 28.2
click at [139, 490] on div "08047224946 Select Location × Headmasters , Jagraon Default Panel My Panel Engl…" at bounding box center [559, 275] width 1119 height 551
drag, startPoint x: 27, startPoint y: 109, endPoint x: 29, endPoint y: 103, distance: 6.3
click at [27, 109] on icon at bounding box center [21, 109] width 11 height 9
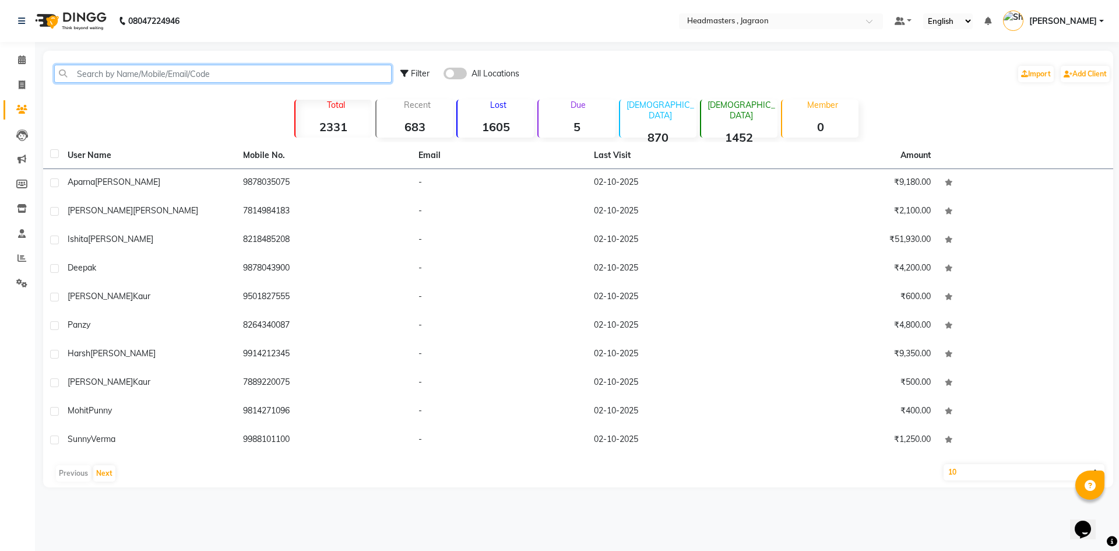
click at [76, 71] on input "text" at bounding box center [223, 74] width 338 height 18
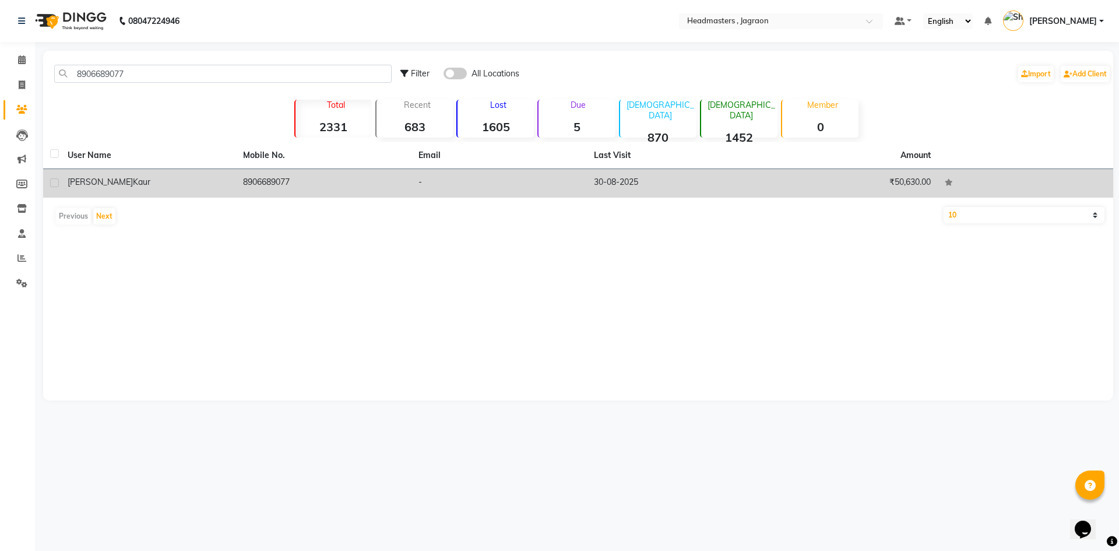
click at [87, 188] on td "[PERSON_NAME]" at bounding box center [148, 183] width 175 height 29
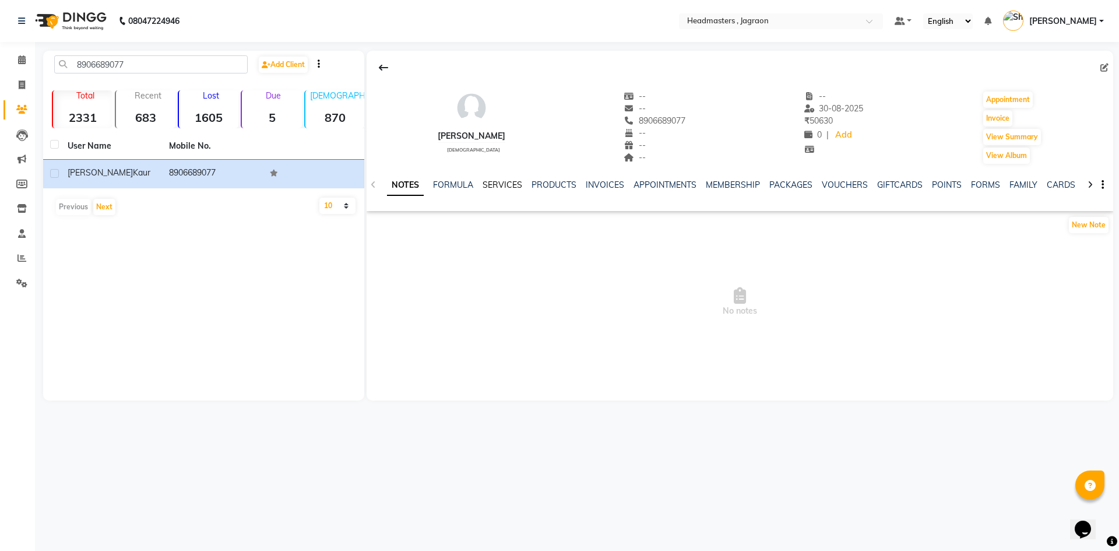
click at [492, 182] on link "SERVICES" at bounding box center [503, 185] width 40 height 10
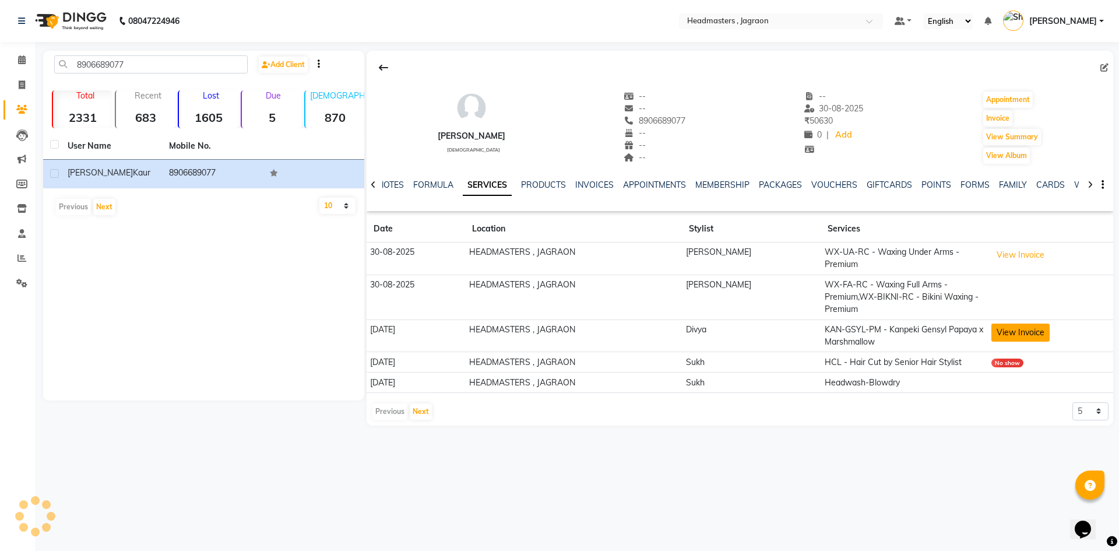
click at [1005, 324] on button "View Invoice" at bounding box center [1021, 333] width 58 height 18
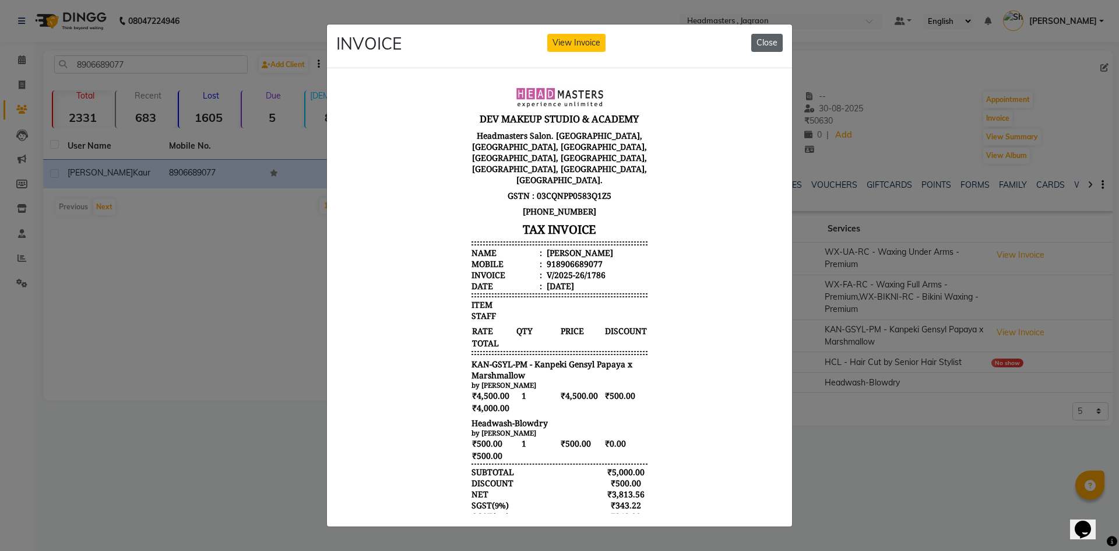
click at [760, 43] on button "Close" at bounding box center [767, 43] width 31 height 18
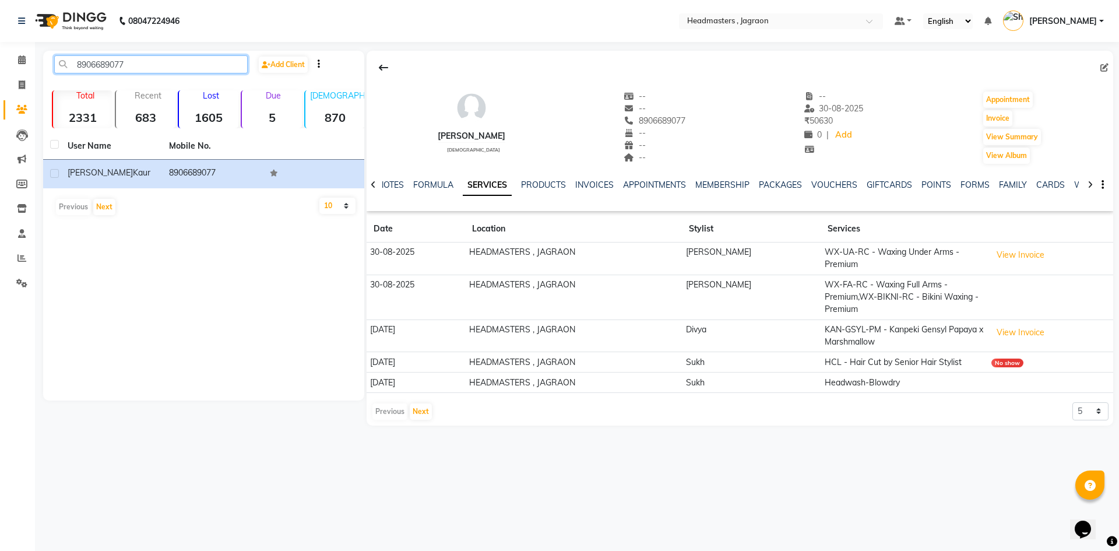
click at [93, 68] on input "8906689077" at bounding box center [151, 64] width 194 height 18
click at [143, 65] on input "8906689077" at bounding box center [151, 64] width 194 height 18
type input "8"
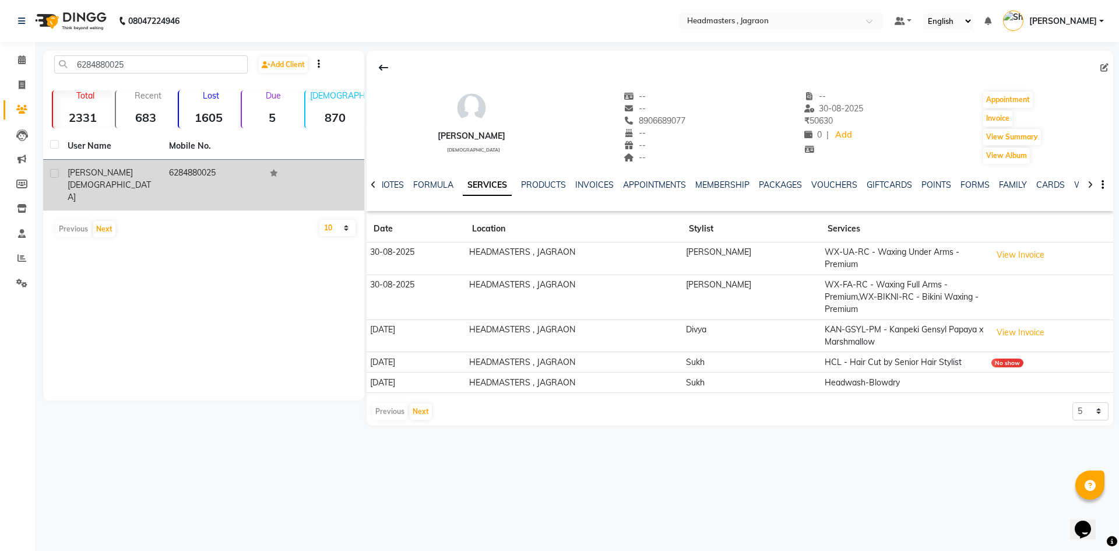
click at [143, 177] on div "[PERSON_NAME]" at bounding box center [111, 185] width 87 height 37
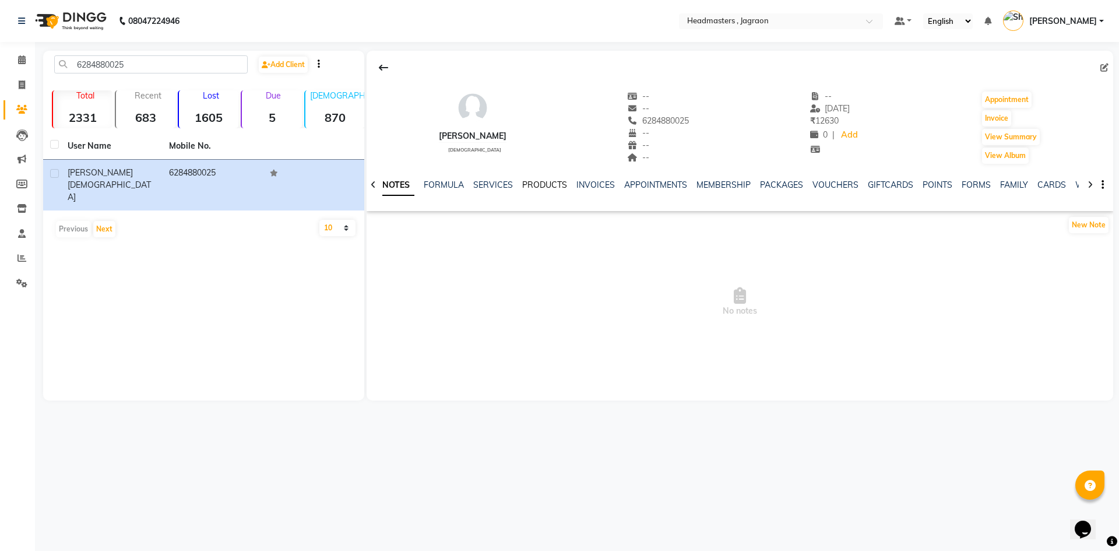
click at [545, 185] on link "PRODUCTS" at bounding box center [544, 185] width 45 height 10
click at [479, 182] on link "SERVICES" at bounding box center [474, 185] width 40 height 10
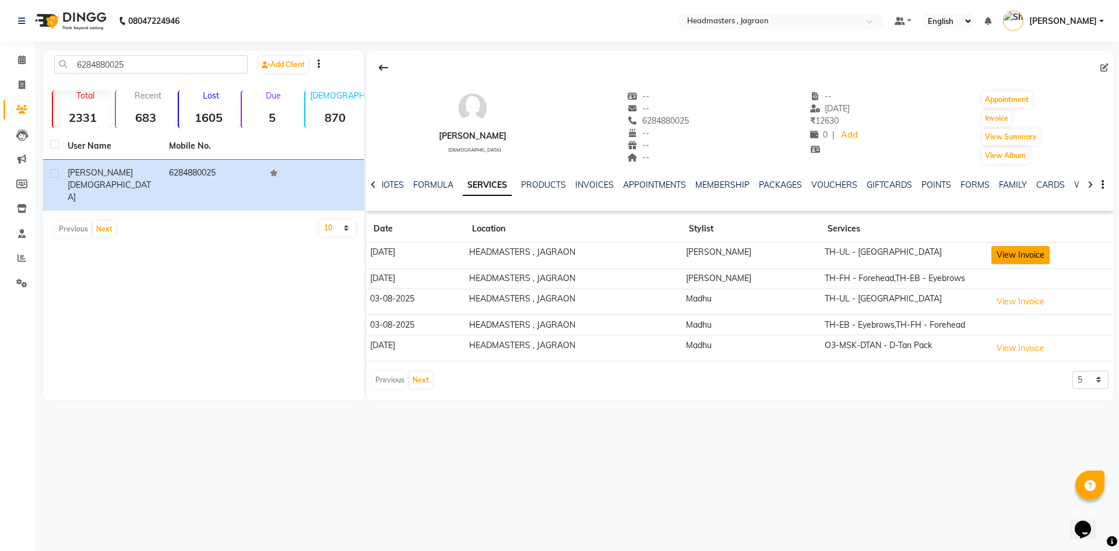
click at [1013, 248] on button "View Invoice" at bounding box center [1021, 255] width 58 height 18
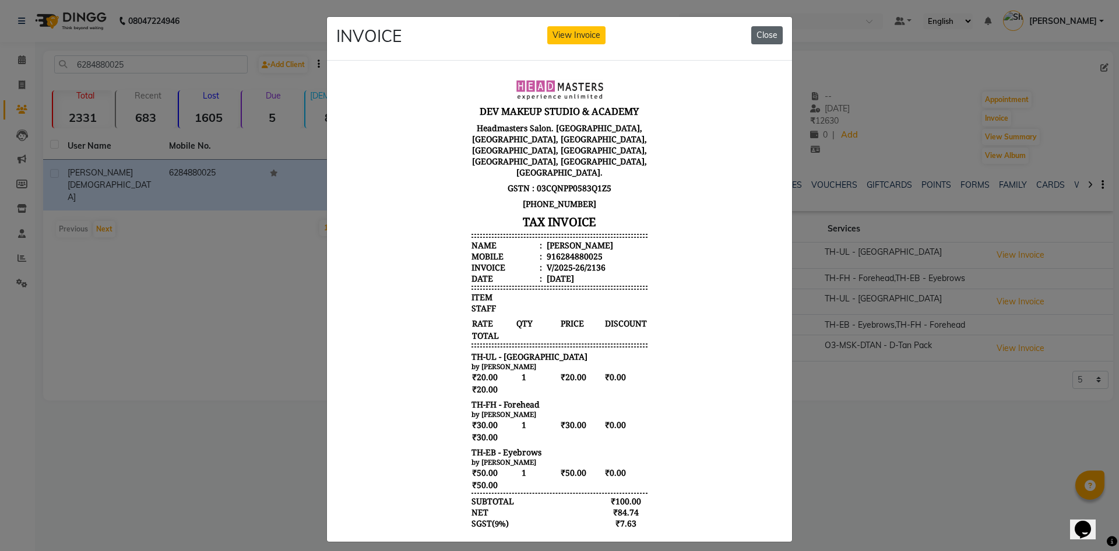
click at [774, 30] on button "Close" at bounding box center [767, 35] width 31 height 18
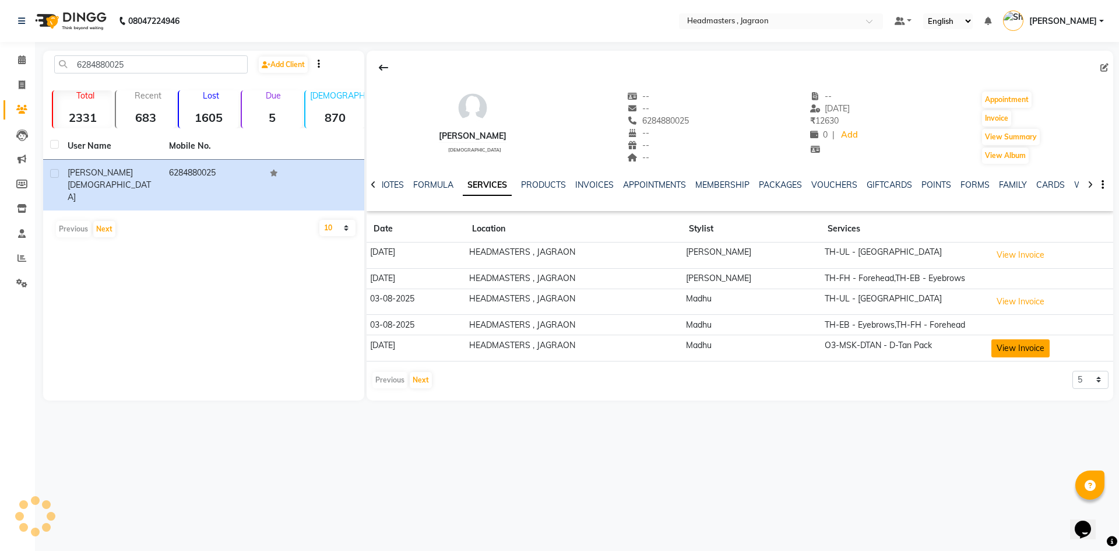
click at [1009, 347] on button "View Invoice" at bounding box center [1021, 348] width 58 height 18
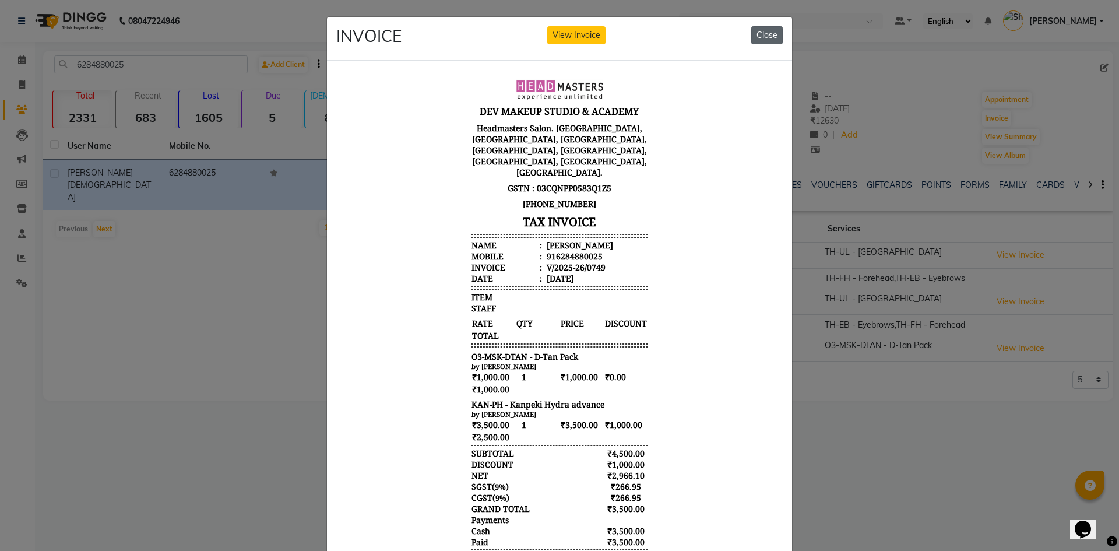
click at [773, 34] on button "Close" at bounding box center [767, 35] width 31 height 18
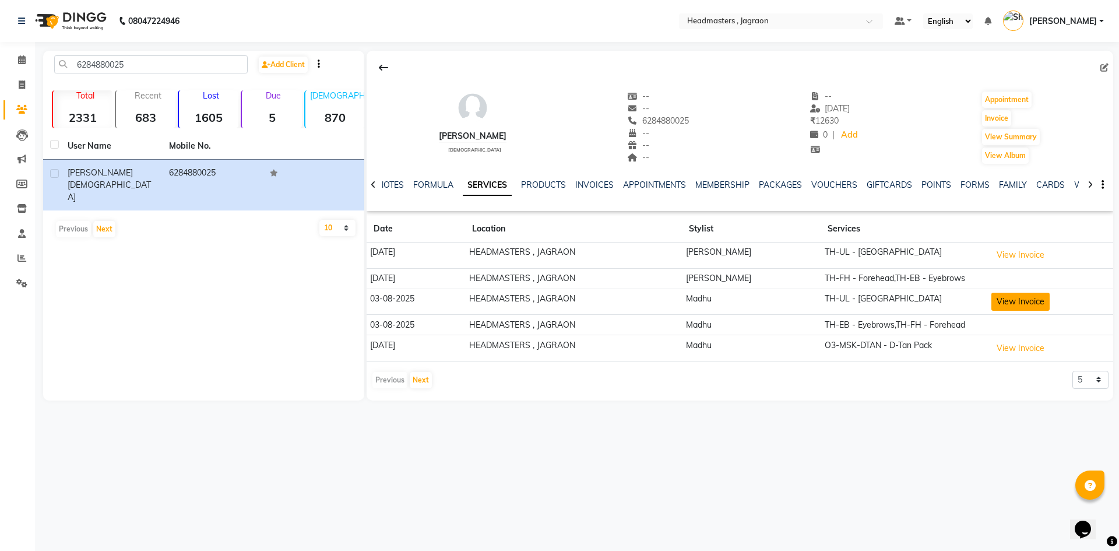
click at [996, 303] on button "View Invoice" at bounding box center [1021, 302] width 58 height 18
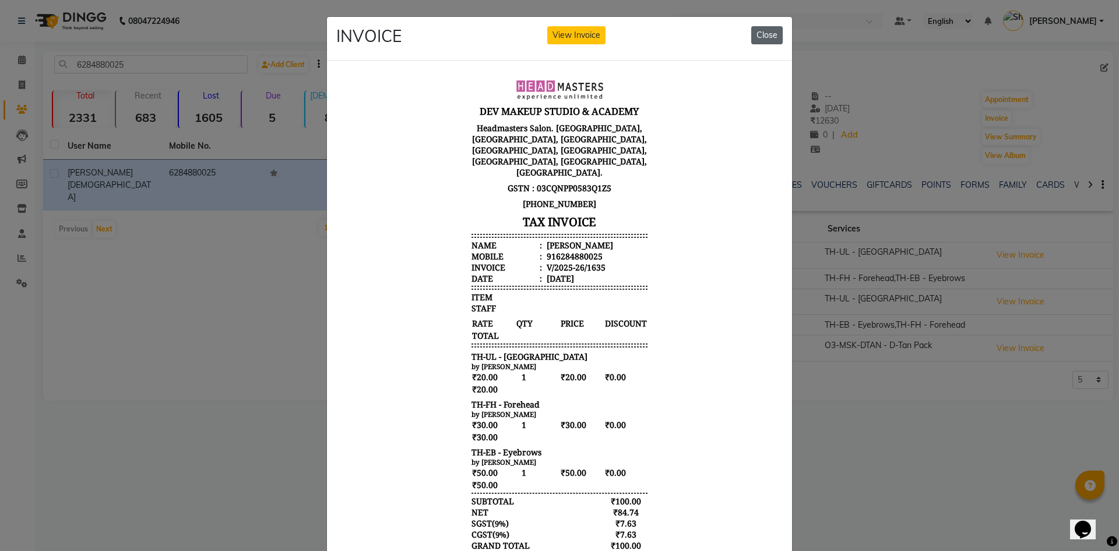
click at [767, 34] on button "Close" at bounding box center [767, 35] width 31 height 18
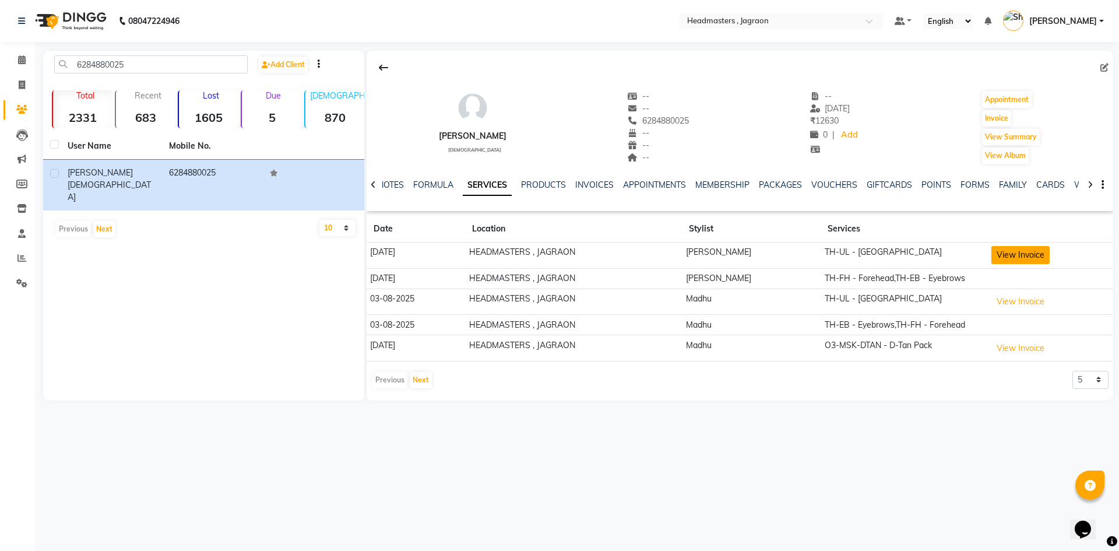
click at [1003, 253] on button "View Invoice" at bounding box center [1021, 255] width 58 height 18
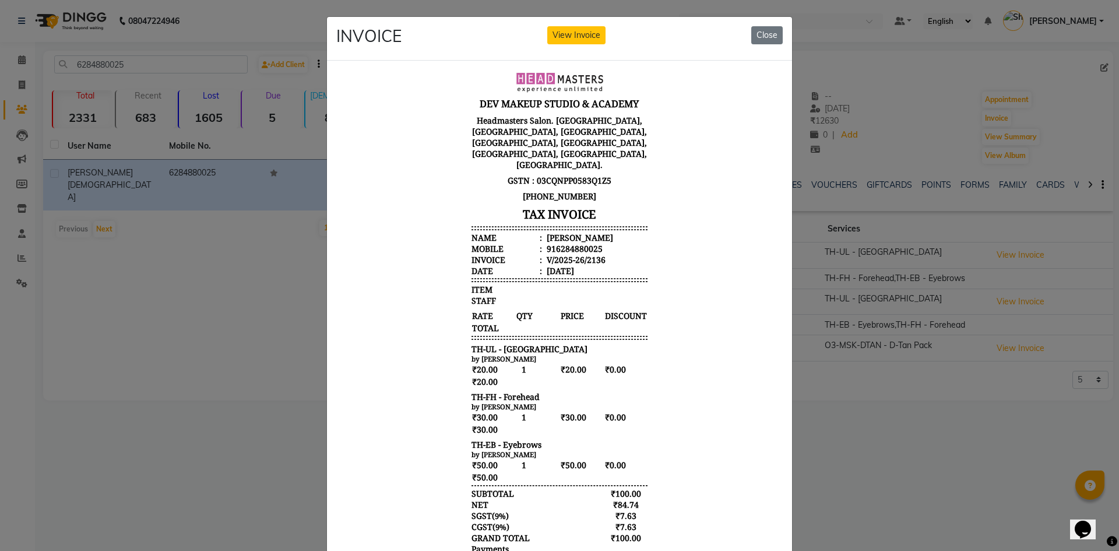
scroll to position [9, 0]
click at [762, 33] on button "Close" at bounding box center [767, 35] width 31 height 18
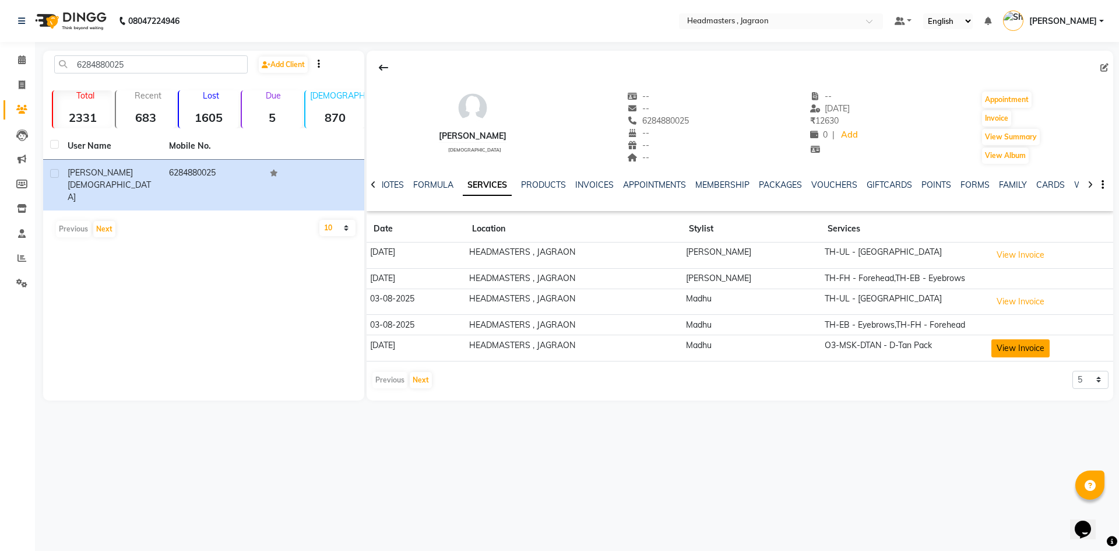
click at [1016, 352] on button "View Invoice" at bounding box center [1021, 348] width 58 height 18
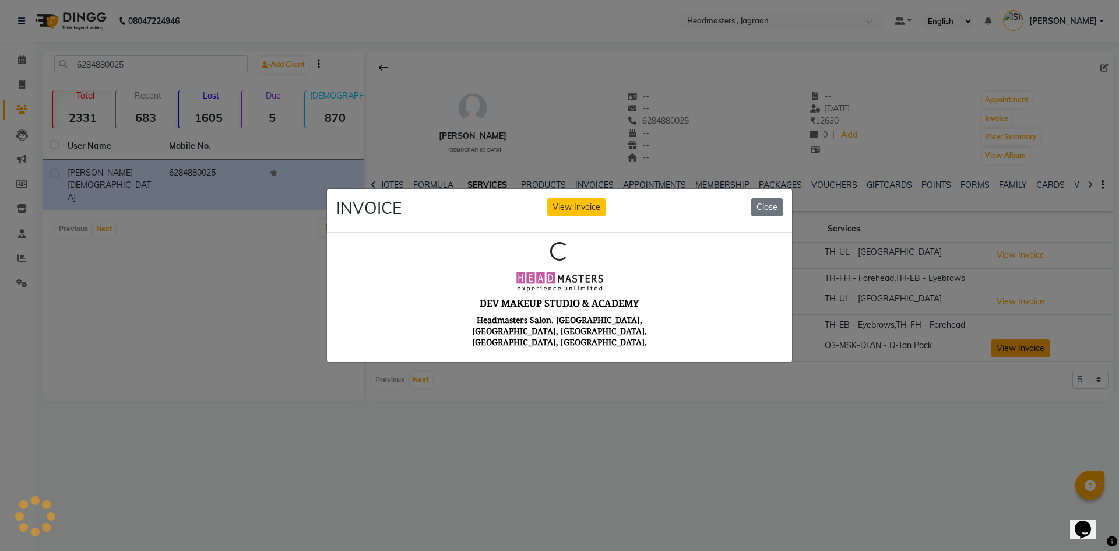
scroll to position [0, 0]
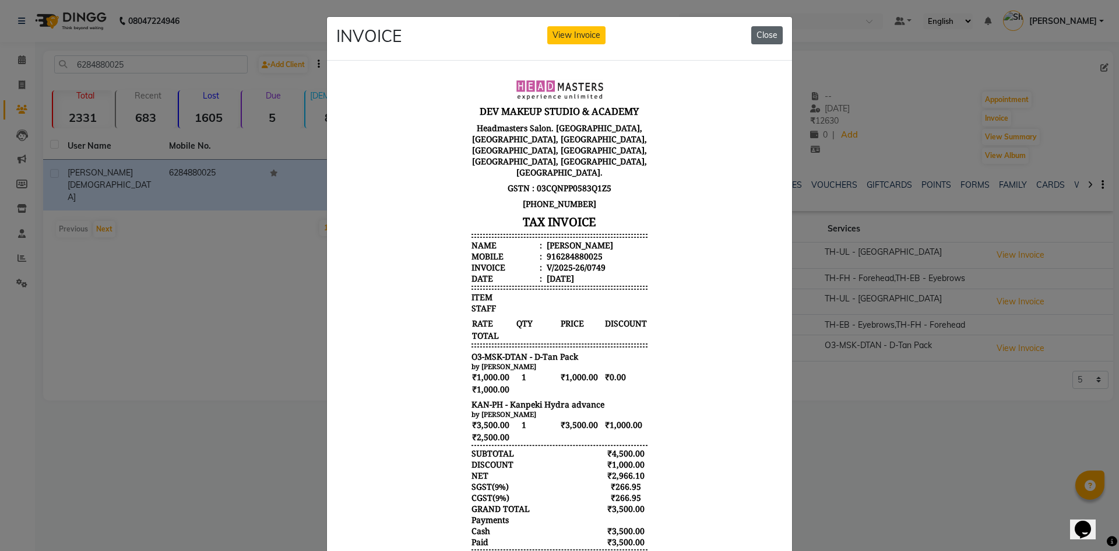
click at [756, 36] on button "Close" at bounding box center [767, 35] width 31 height 18
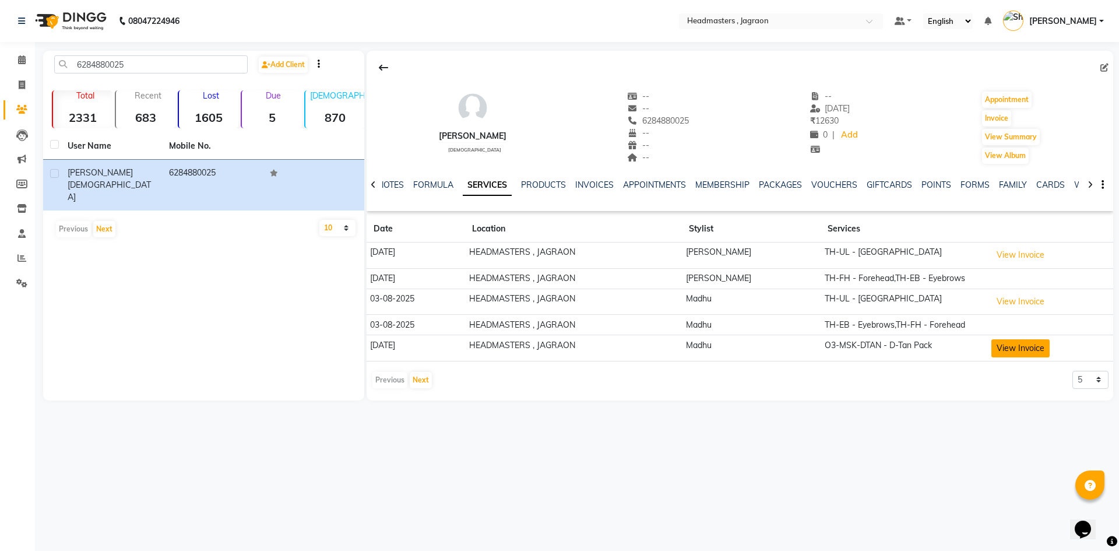
click at [1007, 347] on button "View Invoice" at bounding box center [1021, 348] width 58 height 18
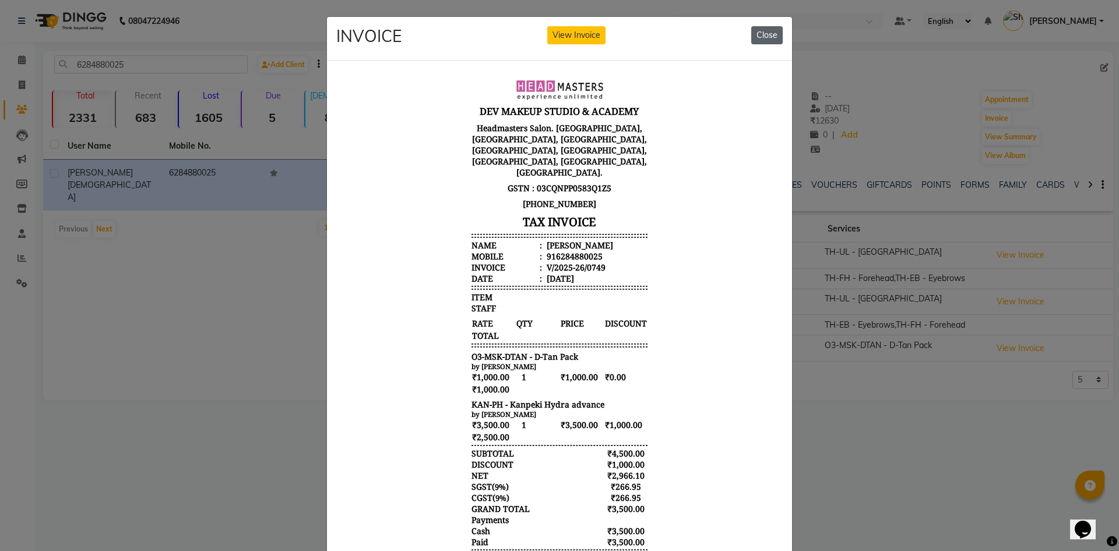
click at [767, 39] on button "Close" at bounding box center [767, 35] width 31 height 18
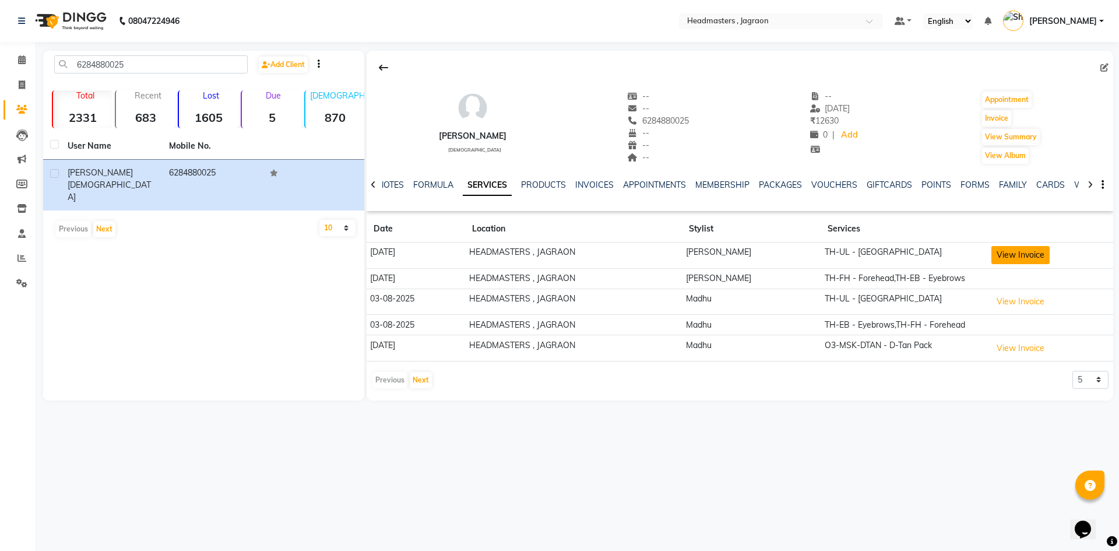
click at [1012, 258] on button "View Invoice" at bounding box center [1021, 255] width 58 height 18
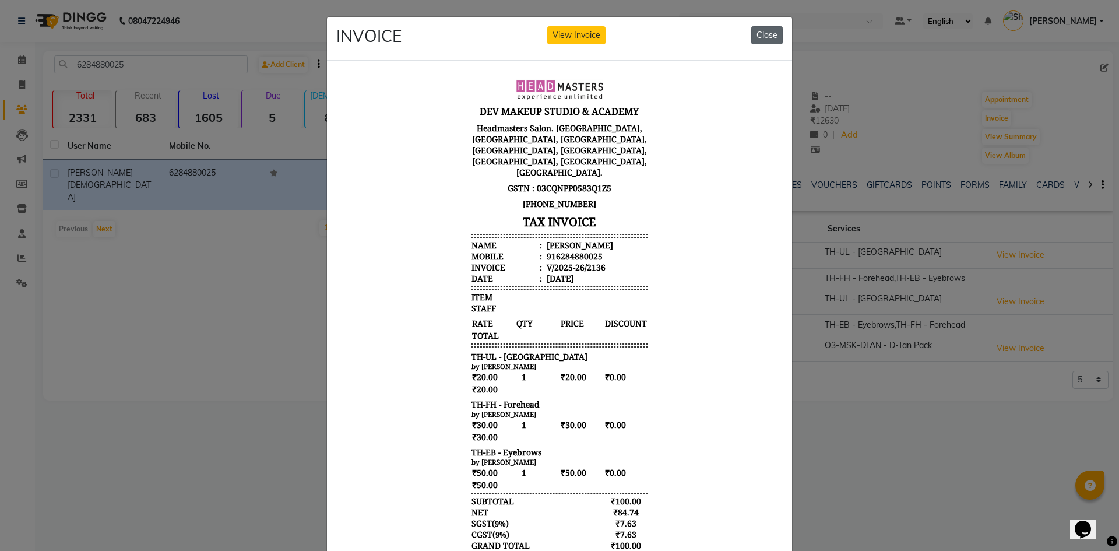
click at [757, 36] on button "Close" at bounding box center [767, 35] width 31 height 18
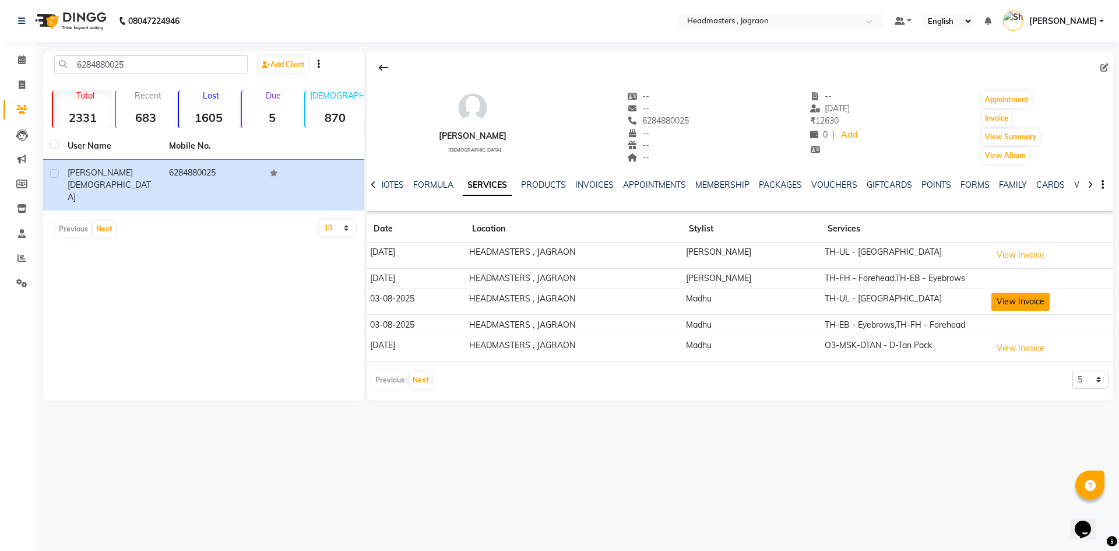
click at [1008, 296] on button "View Invoice" at bounding box center [1021, 302] width 58 height 18
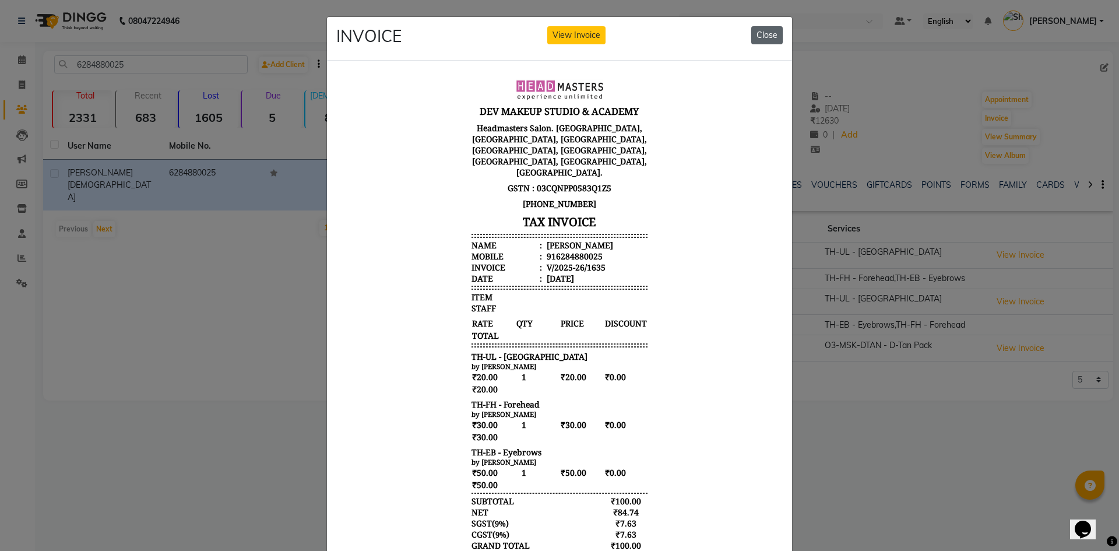
click at [768, 35] on button "Close" at bounding box center [767, 35] width 31 height 18
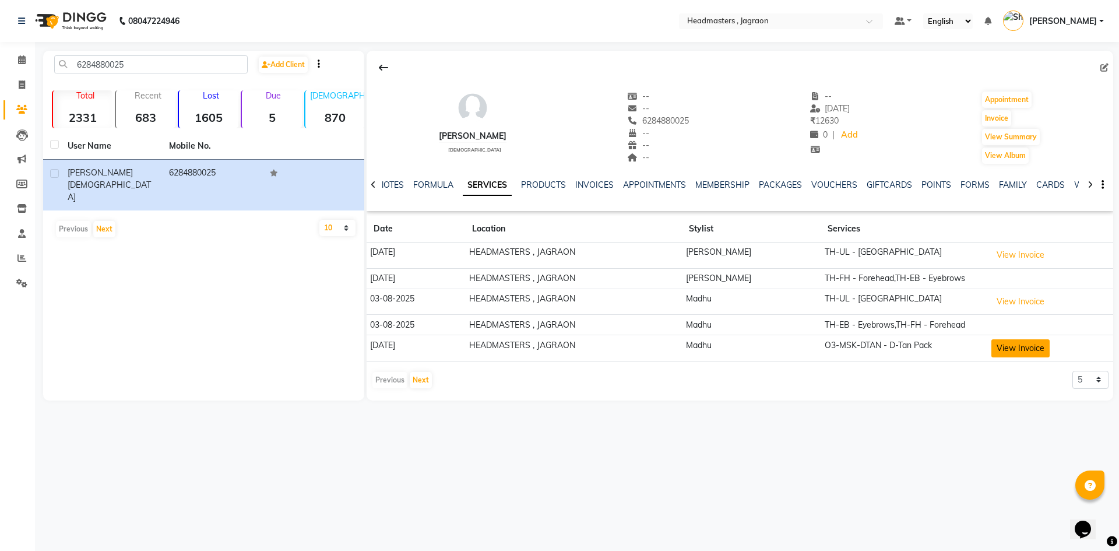
click at [1009, 343] on button "View Invoice" at bounding box center [1021, 348] width 58 height 18
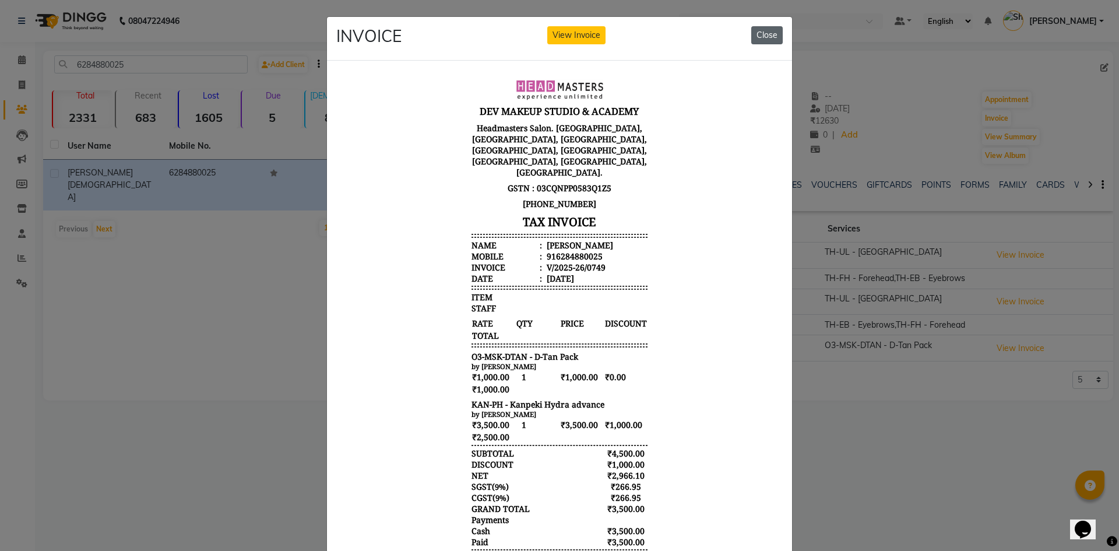
click at [770, 37] on button "Close" at bounding box center [767, 35] width 31 height 18
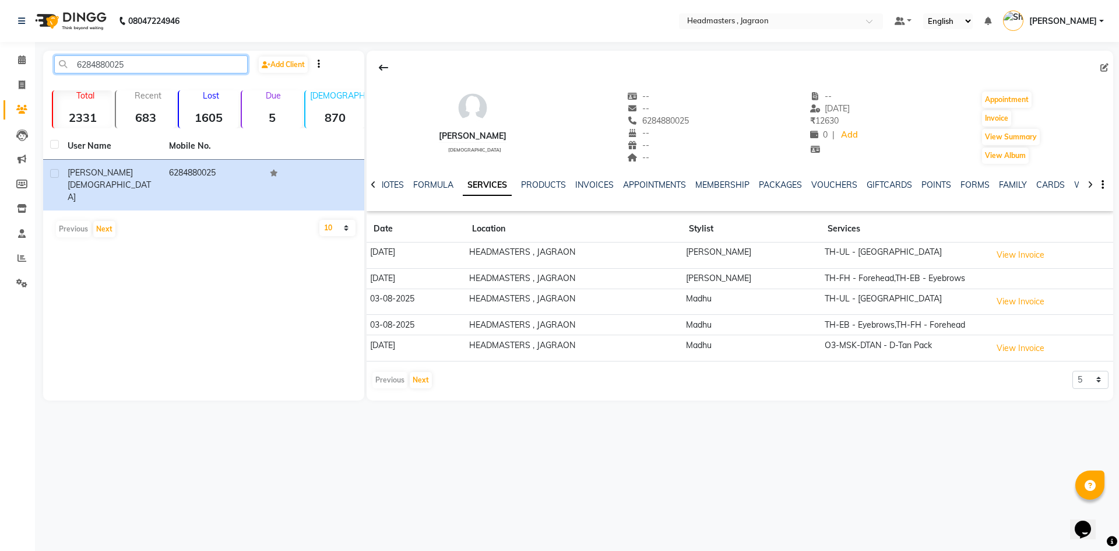
click at [174, 63] on input "6284880025" at bounding box center [151, 64] width 194 height 18
type input "6"
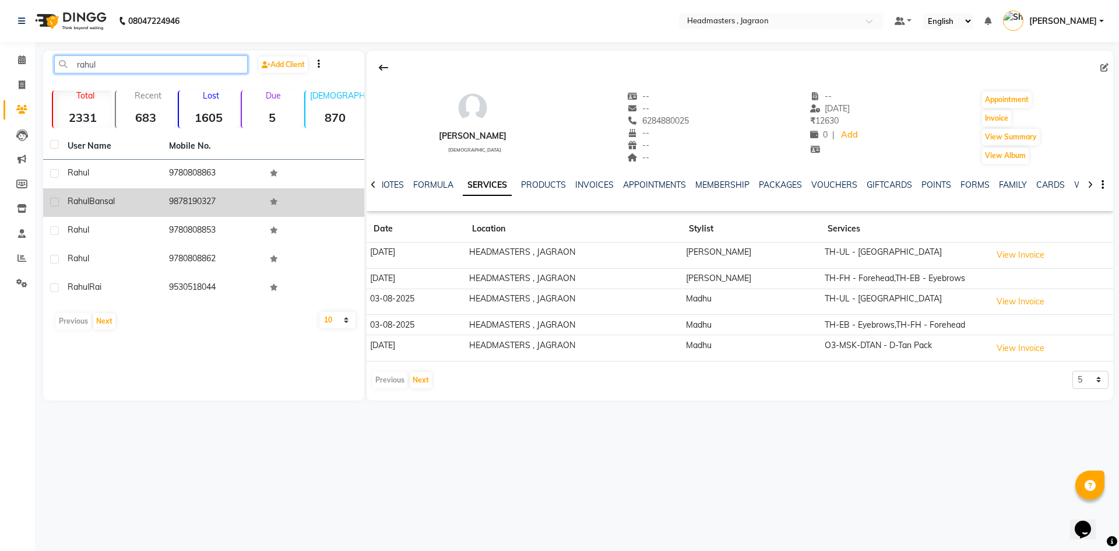
type input "rahul"
click at [178, 204] on td "9878190327" at bounding box center [212, 202] width 101 height 29
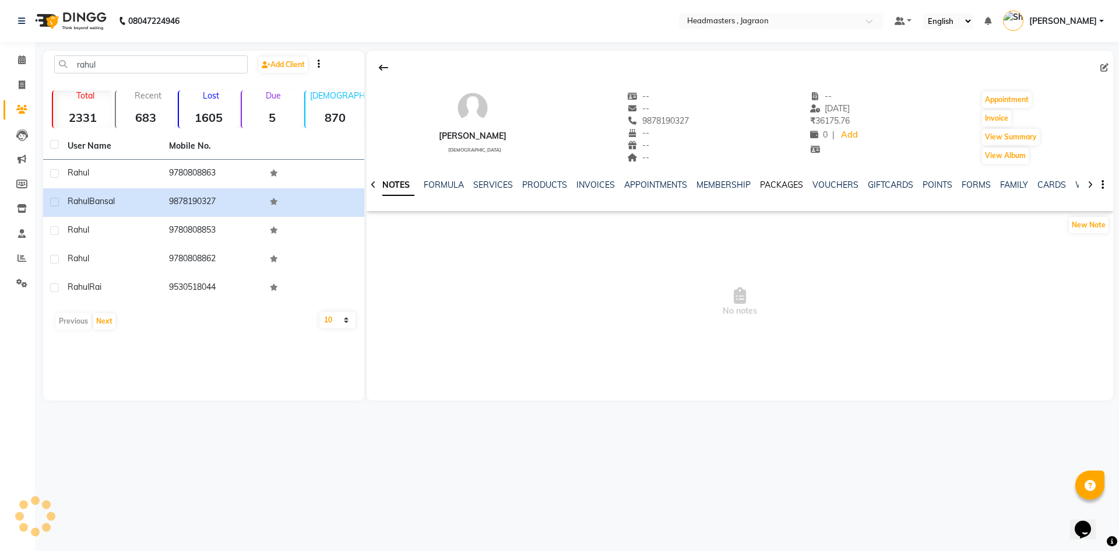
click at [766, 184] on link "PACKAGES" at bounding box center [781, 185] width 43 height 10
click at [777, 181] on link "VOUCHERS" at bounding box center [788, 185] width 46 height 10
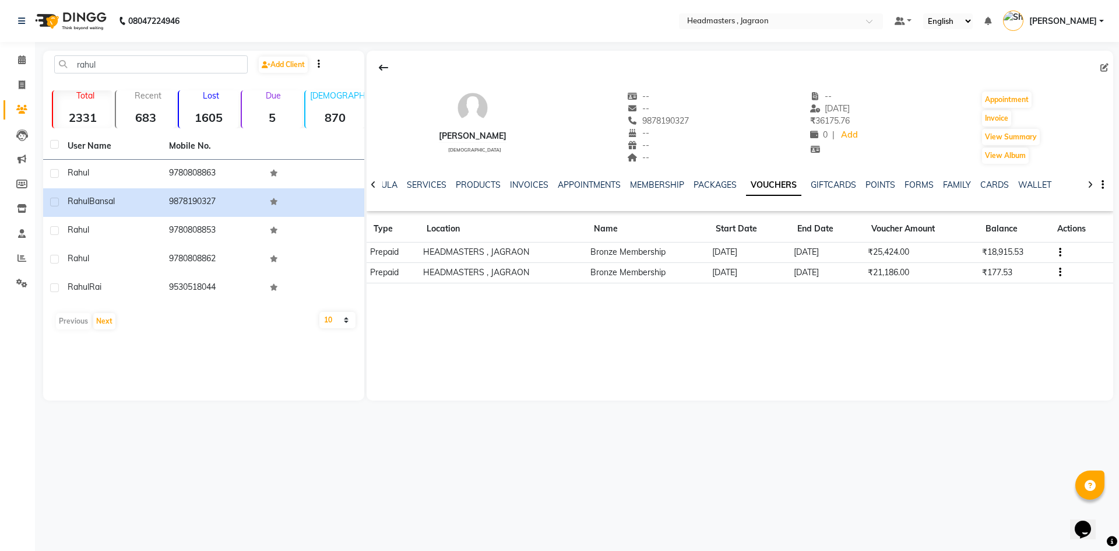
click at [370, 185] on div at bounding box center [373, 184] width 13 height 23
drag, startPoint x: 421, startPoint y: 188, endPoint x: 634, endPoint y: 187, distance: 213.4
click at [634, 187] on ul "NOTES FORMULA SERVICES PRODUCTS INVOICES APPOINTMENTS MEMBERSHIP PACKAGES VOUCH…" at bounding box center [710, 185] width 739 height 12
click at [550, 195] on div "NOTES FORMULA SERVICES PRODUCTS INVOICES APPOINTMENTS MEMBERSHIP PACKAGES VOUCH…" at bounding box center [726, 190] width 678 height 22
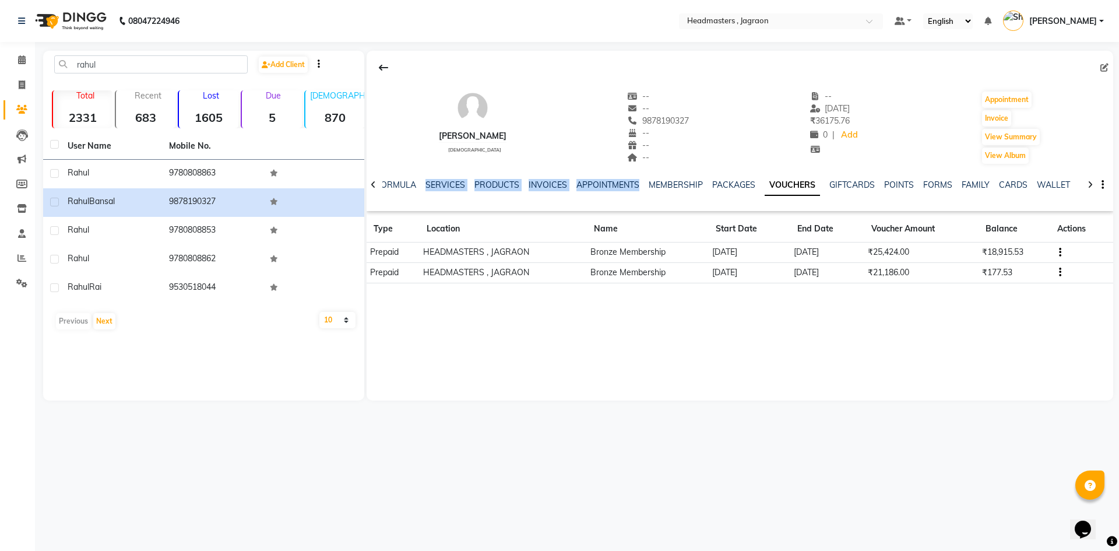
click at [535, 202] on div "NOTES FORMULA SERVICES PRODUCTS INVOICES APPOINTMENTS MEMBERSHIP PACKAGES VOUCH…" at bounding box center [730, 192] width 697 height 26
click at [884, 181] on link "POINTS" at bounding box center [899, 185] width 30 height 10
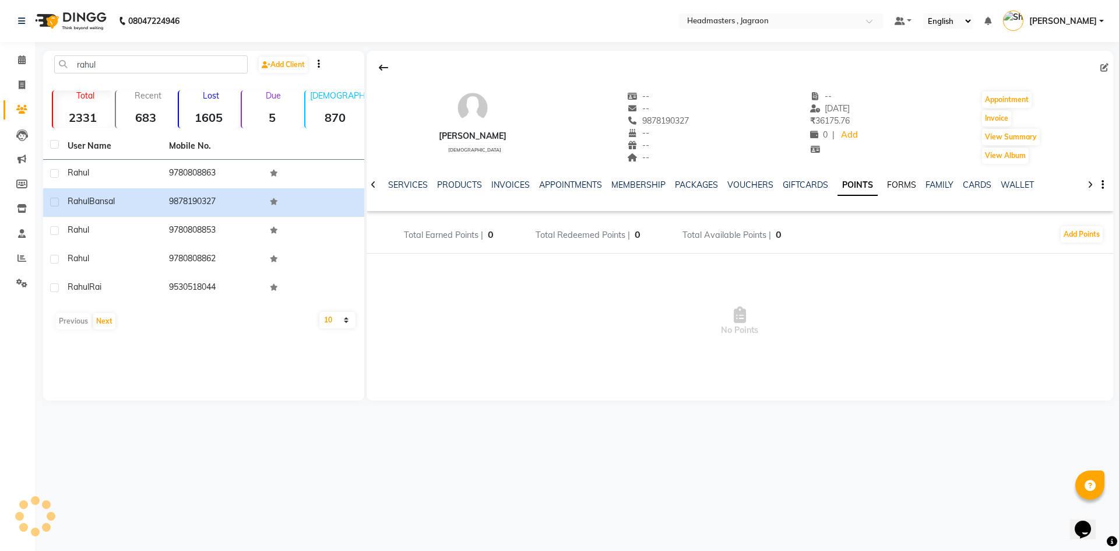
click at [900, 185] on link "FORMS" at bounding box center [901, 185] width 29 height 10
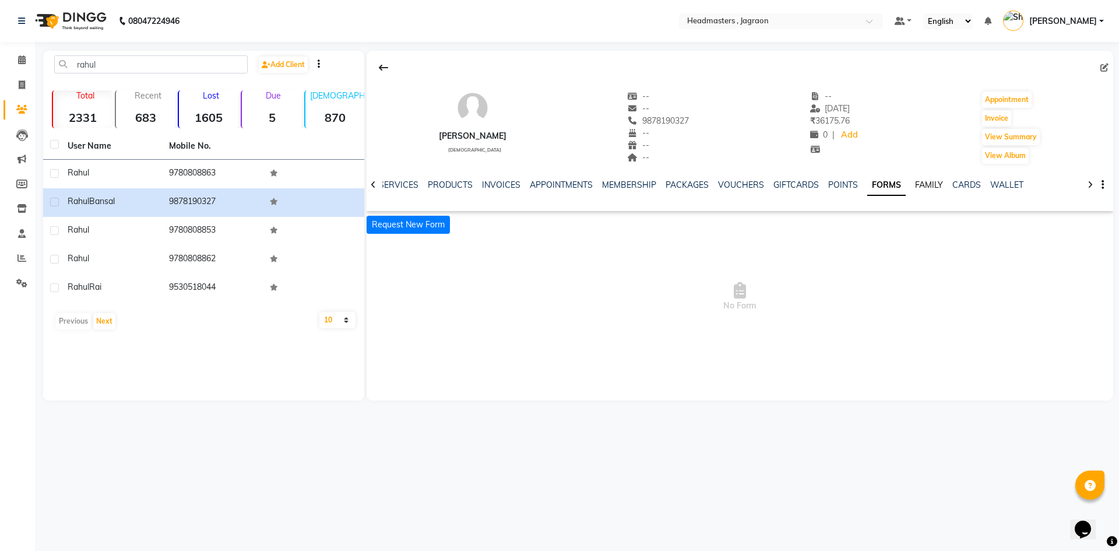
click at [918, 189] on link "FAMILY" at bounding box center [929, 185] width 28 height 10
click at [945, 185] on link "CARDS" at bounding box center [957, 185] width 29 height 10
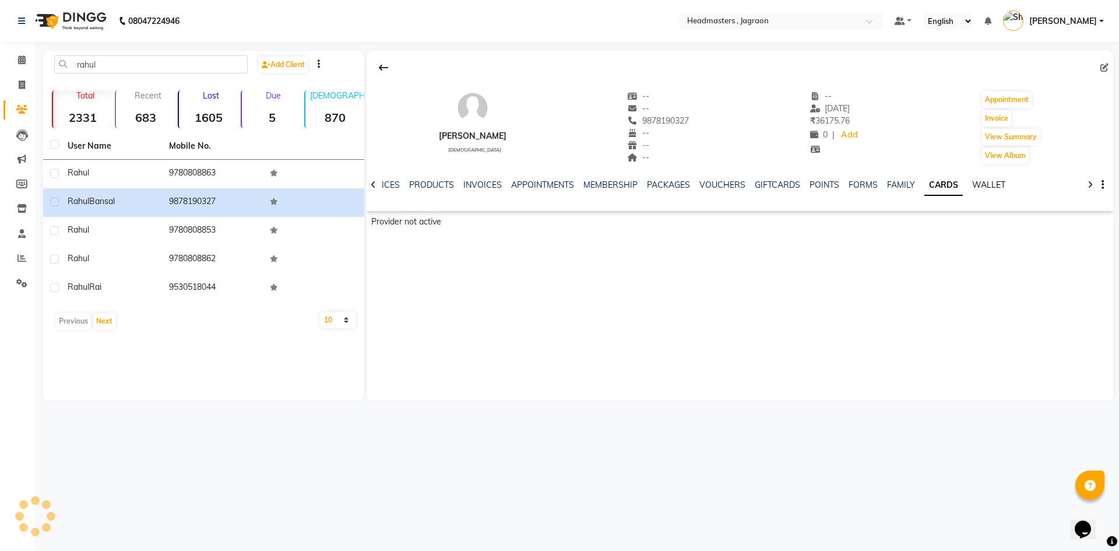
click at [973, 185] on link "WALLET" at bounding box center [989, 185] width 33 height 10
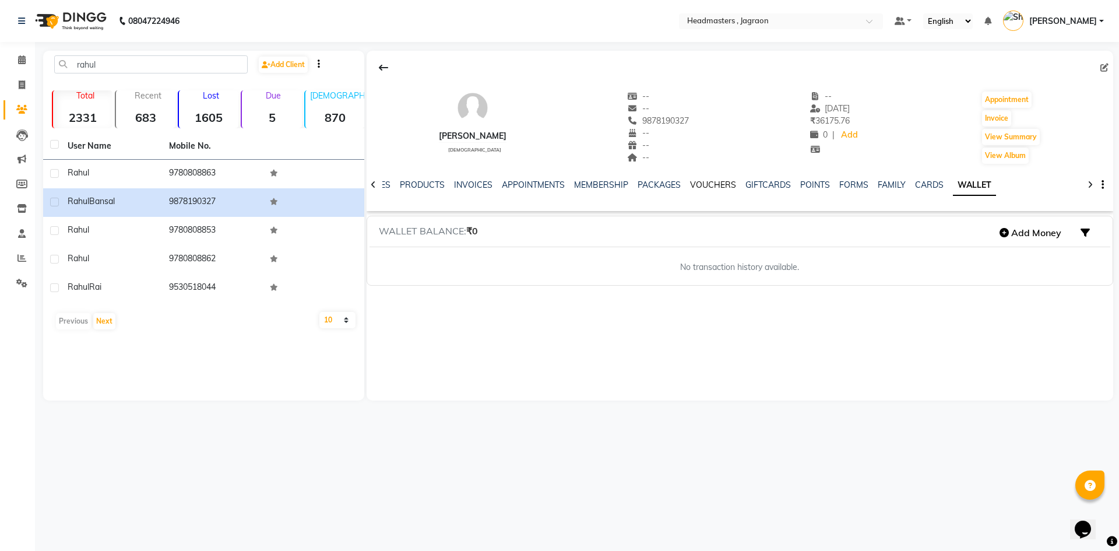
click at [709, 184] on link "VOUCHERS" at bounding box center [713, 185] width 46 height 10
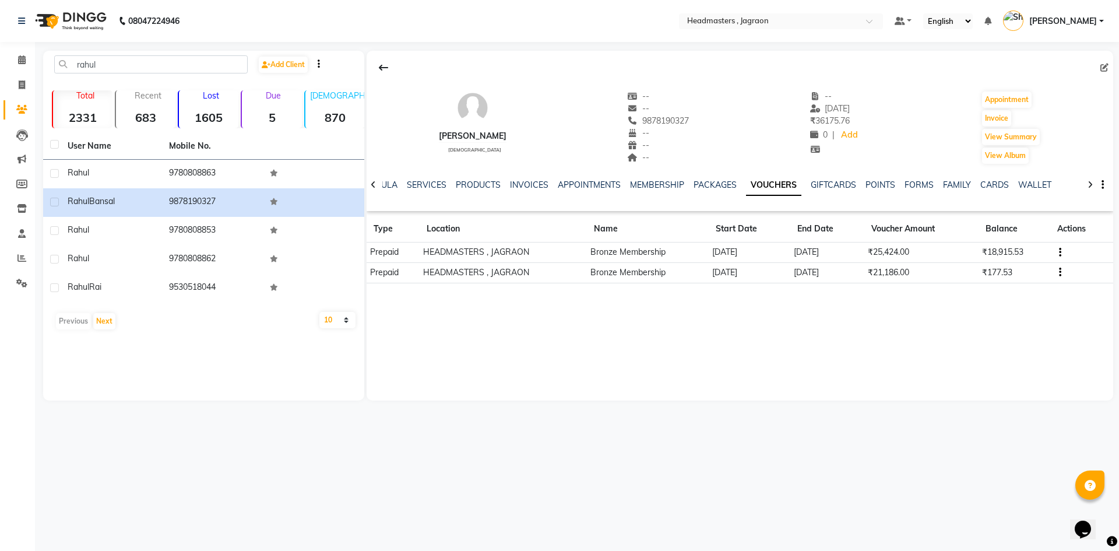
click at [1057, 252] on button "button" at bounding box center [1058, 252] width 7 height 12
click at [996, 242] on td "Redemption History" at bounding box center [1005, 237] width 73 height 13
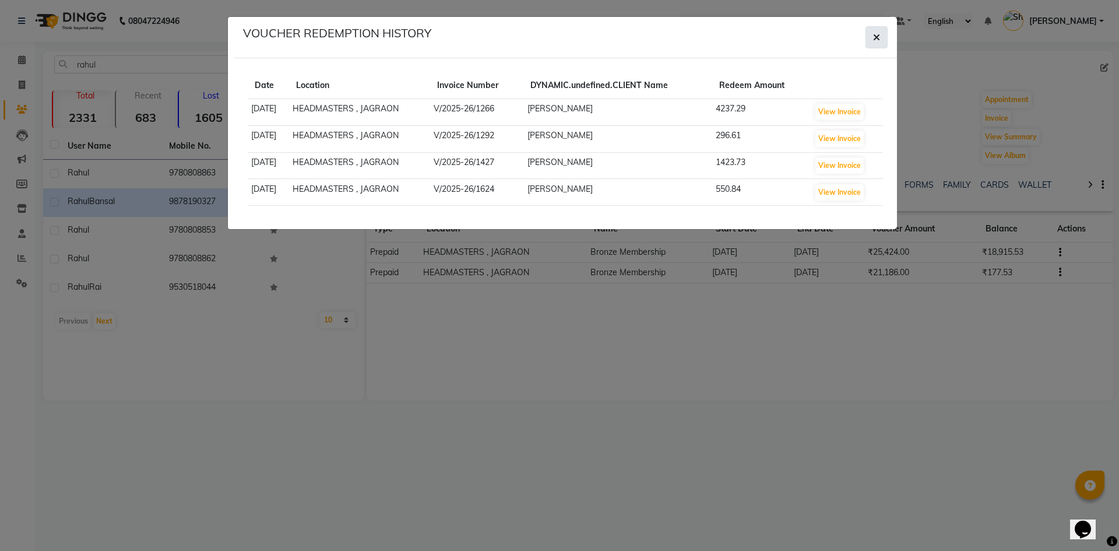
click at [881, 32] on button "button" at bounding box center [877, 37] width 22 height 22
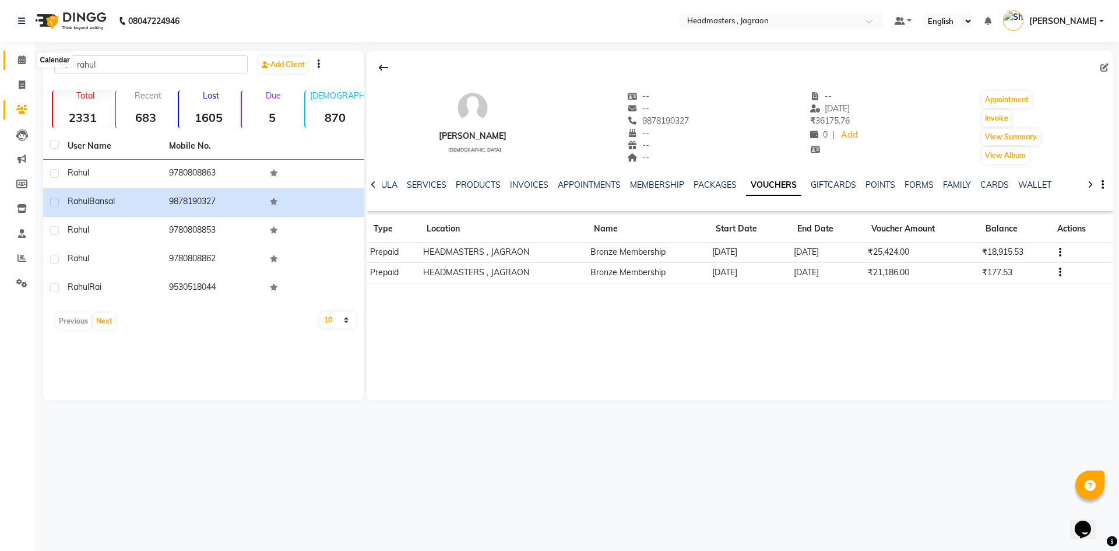
click at [19, 65] on span at bounding box center [22, 60] width 20 height 13
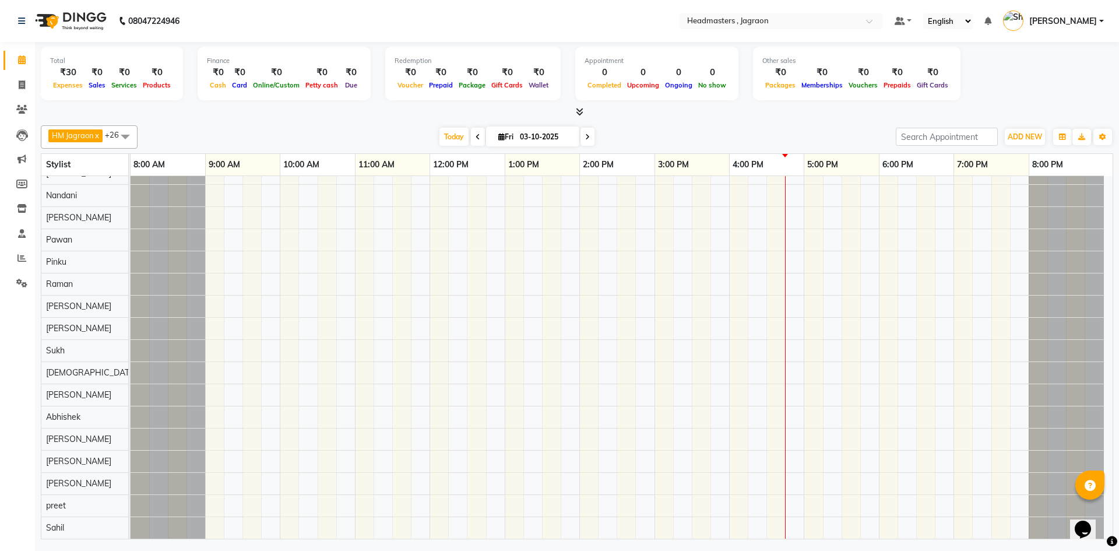
scroll to position [191, 0]
click at [750, 368] on div at bounding box center [622, 261] width 982 height 553
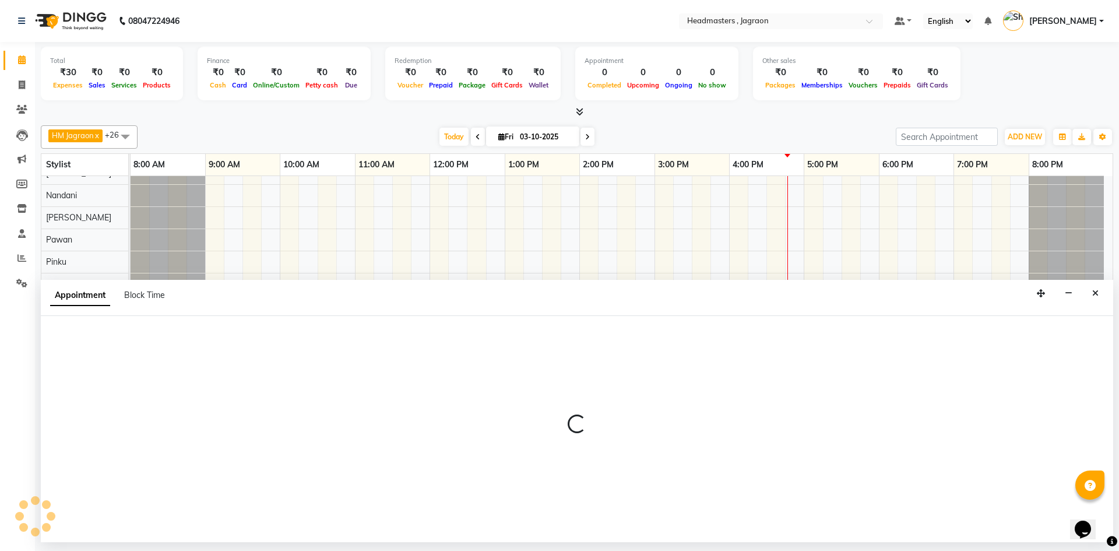
select select "54715"
select select "975"
select select "tentative"
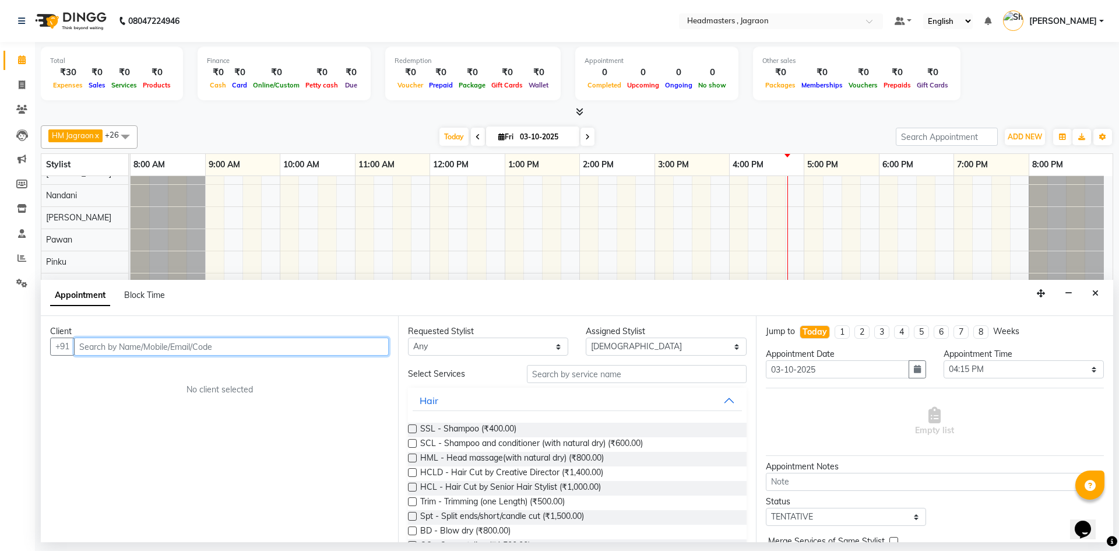
click at [243, 350] on input "text" at bounding box center [231, 347] width 315 height 18
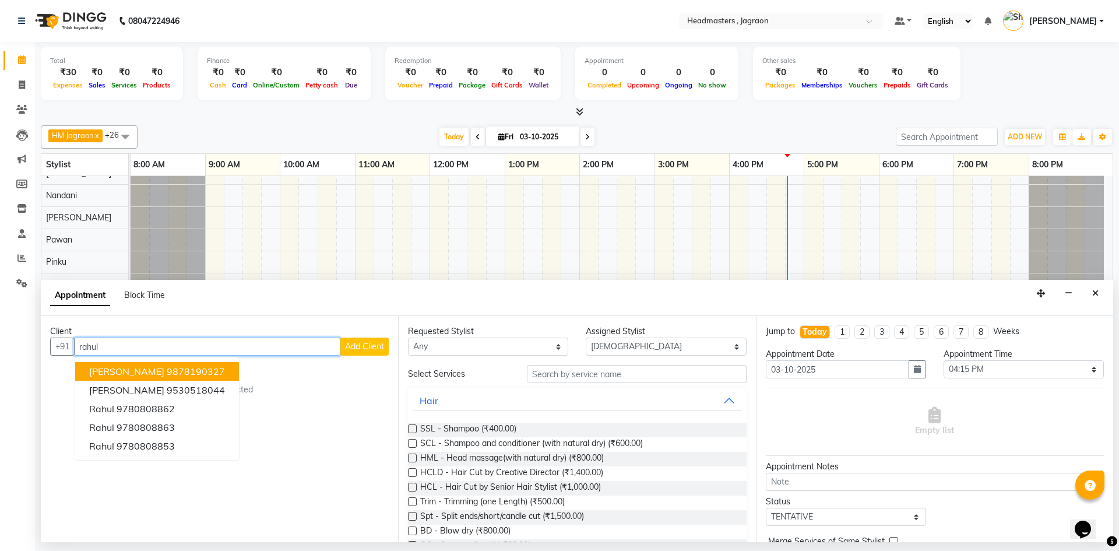
click at [194, 374] on ngb-highlight "9878190327" at bounding box center [196, 372] width 58 height 12
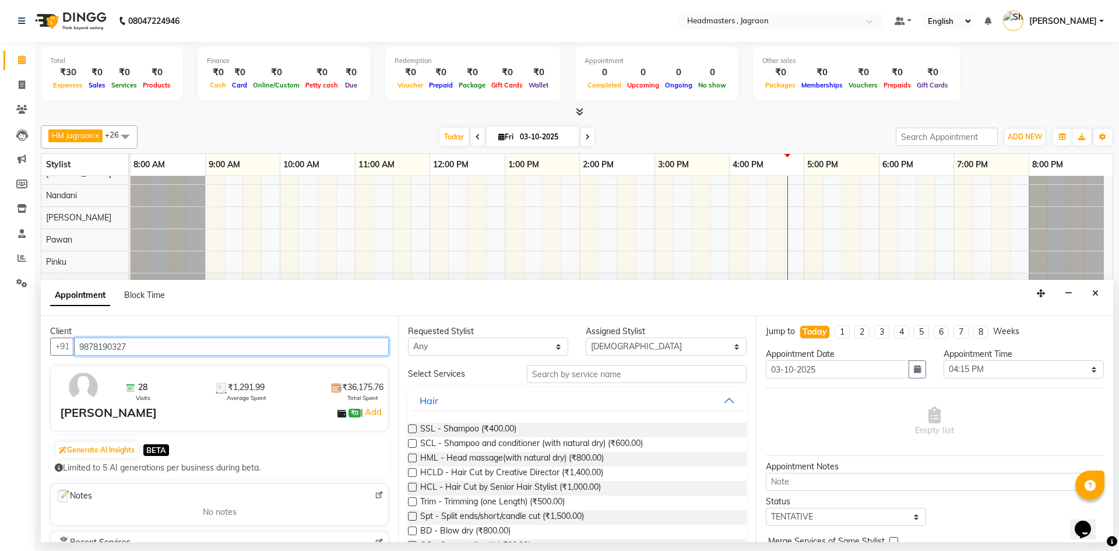
type input "9878190327"
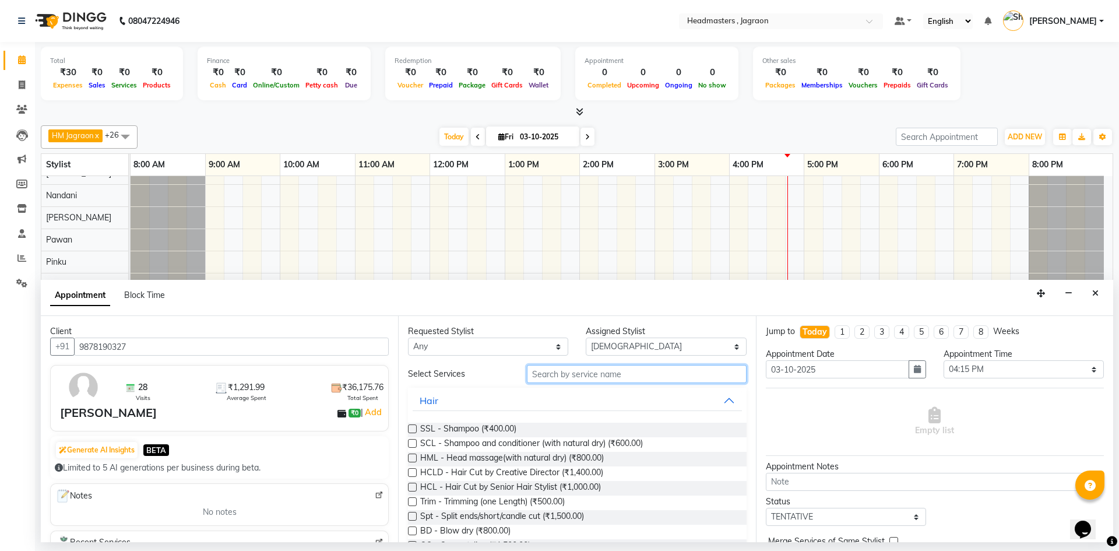
click at [587, 373] on input "text" at bounding box center [637, 374] width 220 height 18
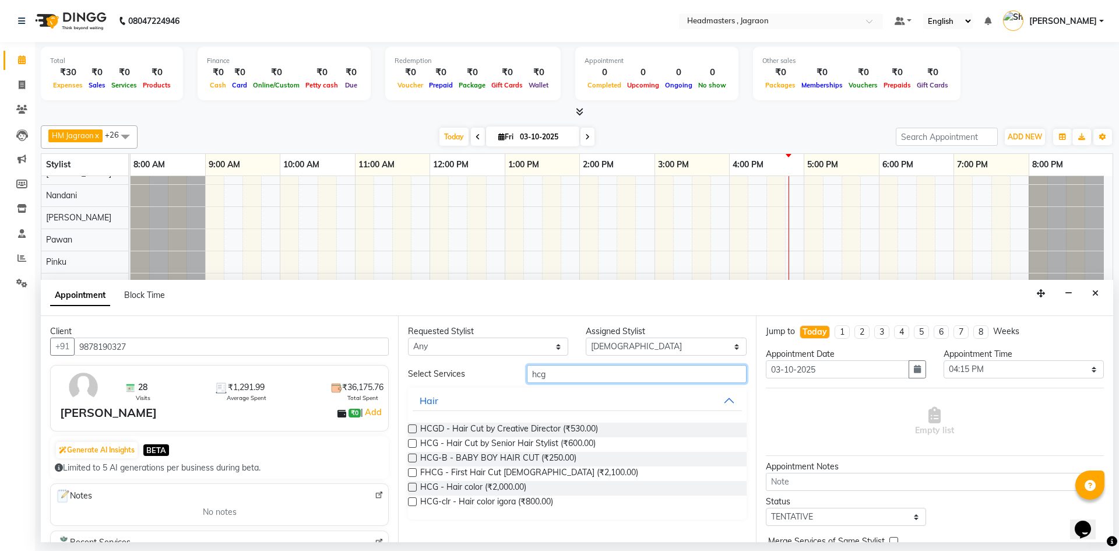
type input "hcg"
click at [413, 428] on label at bounding box center [412, 428] width 9 height 9
click at [413, 428] on input "checkbox" at bounding box center [412, 430] width 8 height 8
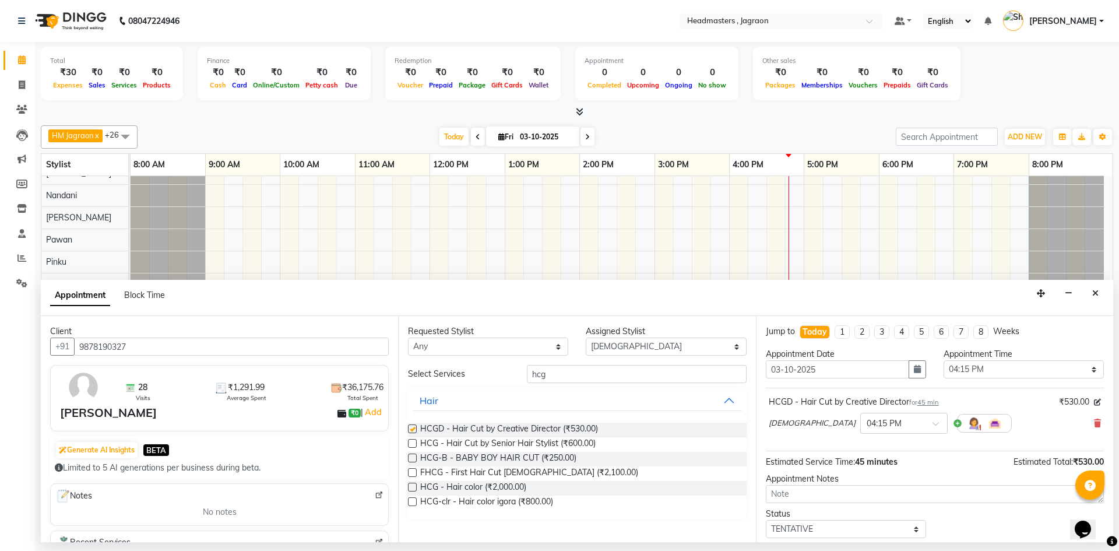
checkbox input "false"
click at [612, 380] on input "hcg" at bounding box center [637, 374] width 220 height 18
type input "h"
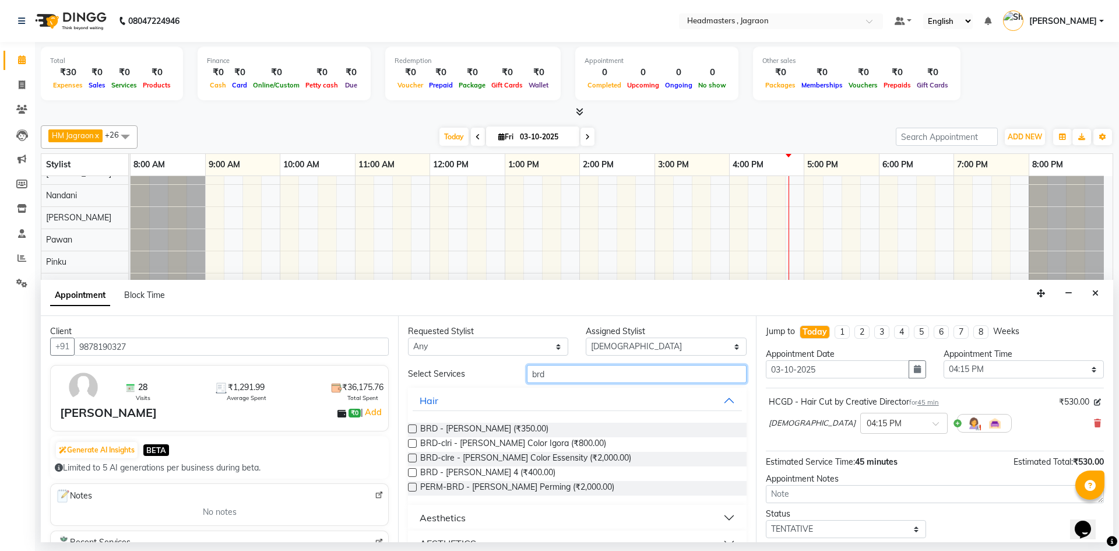
type input "brd"
click at [413, 427] on label at bounding box center [412, 428] width 9 height 9
click at [413, 427] on input "checkbox" at bounding box center [412, 430] width 8 height 8
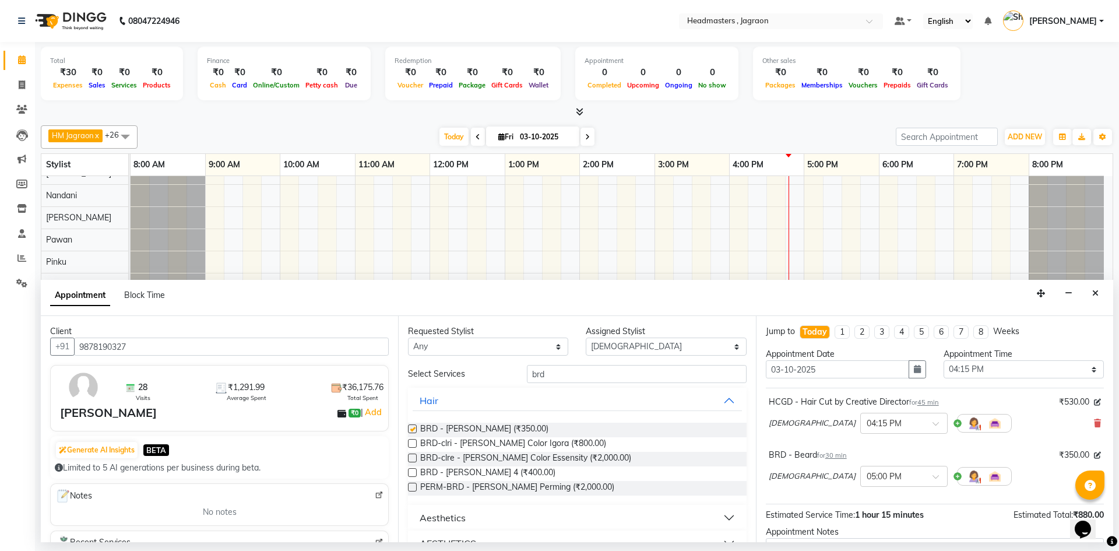
checkbox input "false"
click at [577, 375] on input "brd" at bounding box center [637, 374] width 220 height 18
type input "b"
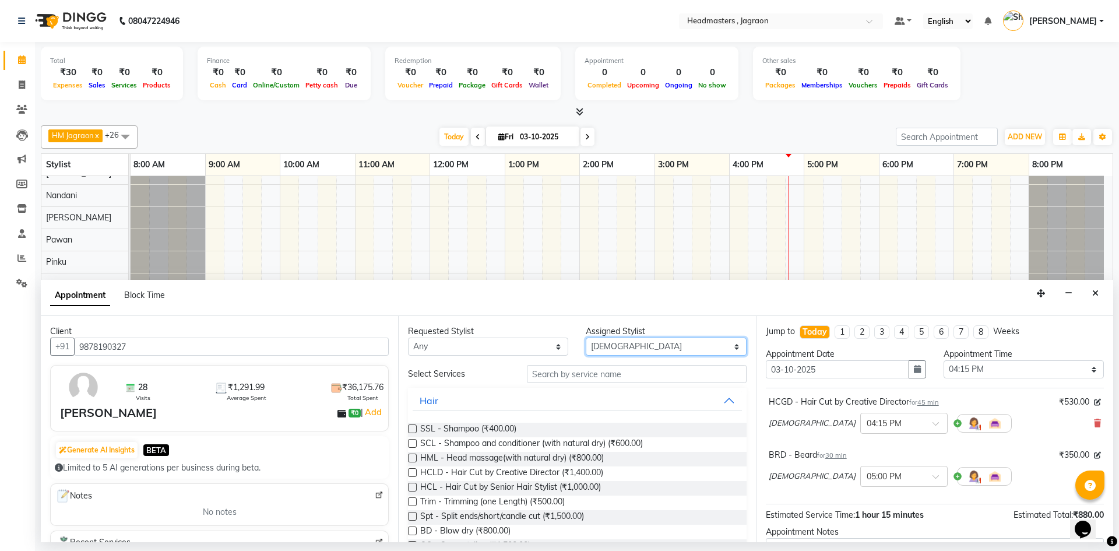
click at [599, 343] on select "Select [PERSON_NAME] [PERSON_NAME] [PERSON_NAME] Jagraon [PERSON_NAME] [PERSON_…" at bounding box center [666, 347] width 160 height 18
click at [495, 375] on div "Select Services" at bounding box center [458, 374] width 118 height 12
click at [631, 344] on select "Select [PERSON_NAME] [PERSON_NAME] [PERSON_NAME] Jagraon [PERSON_NAME] [PERSON_…" at bounding box center [666, 347] width 160 height 18
select select "54705"
click at [586, 338] on select "Select [PERSON_NAME] [PERSON_NAME] [PERSON_NAME] Jagraon [PERSON_NAME] [PERSON_…" at bounding box center [666, 347] width 160 height 18
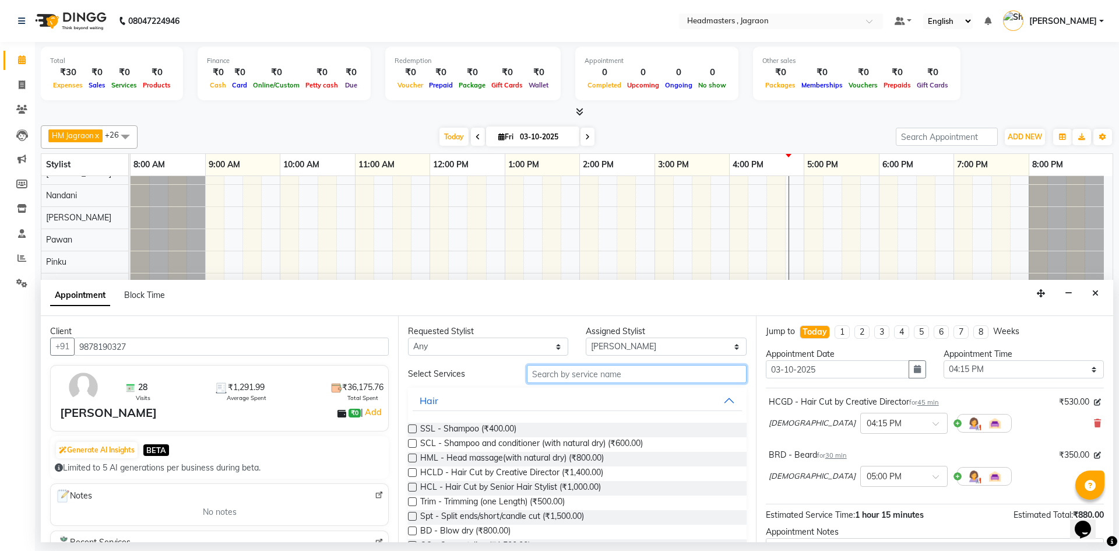
click at [658, 367] on input "text" at bounding box center [637, 374] width 220 height 18
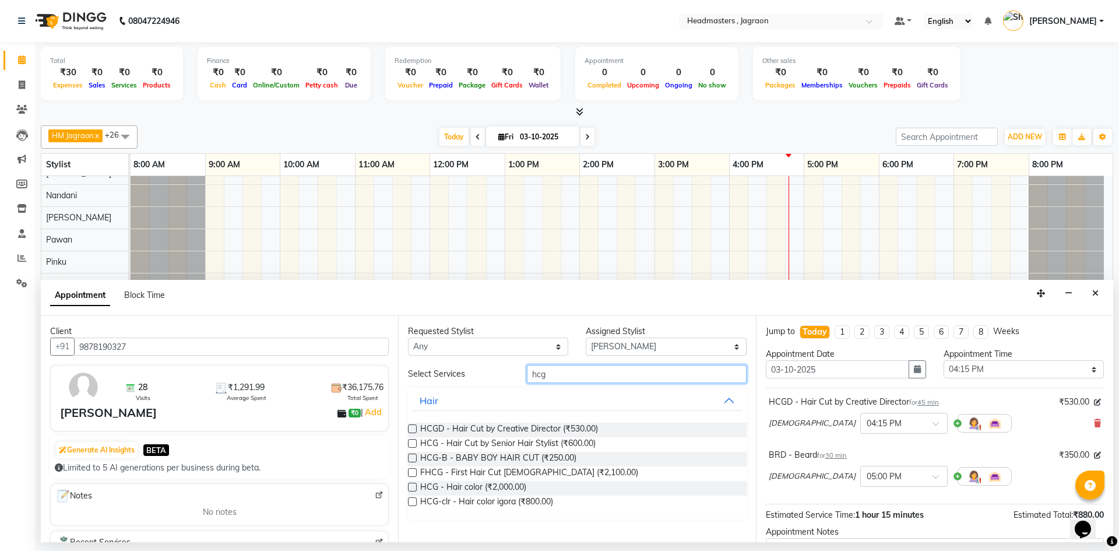
type input "hcg"
click at [409, 429] on label at bounding box center [412, 428] width 9 height 9
click at [409, 429] on input "checkbox" at bounding box center [412, 430] width 8 height 8
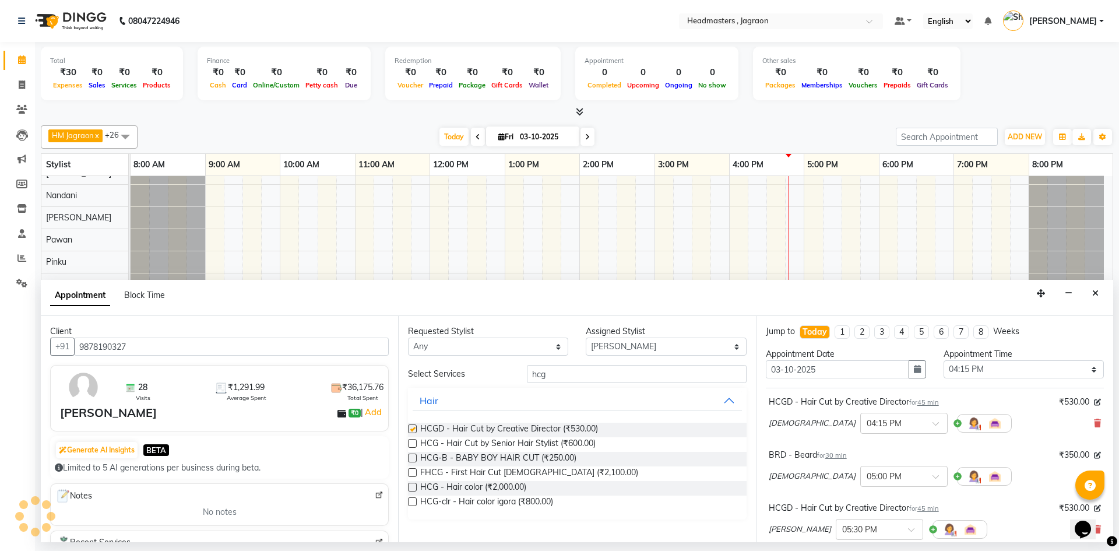
checkbox input "false"
click at [567, 371] on input "hcg" at bounding box center [637, 374] width 220 height 18
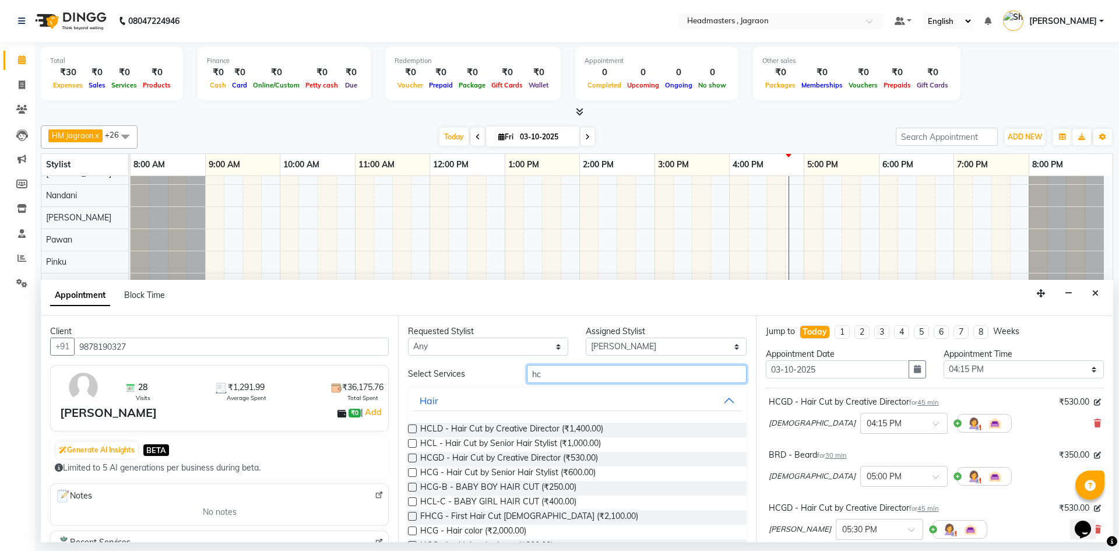
type input "h"
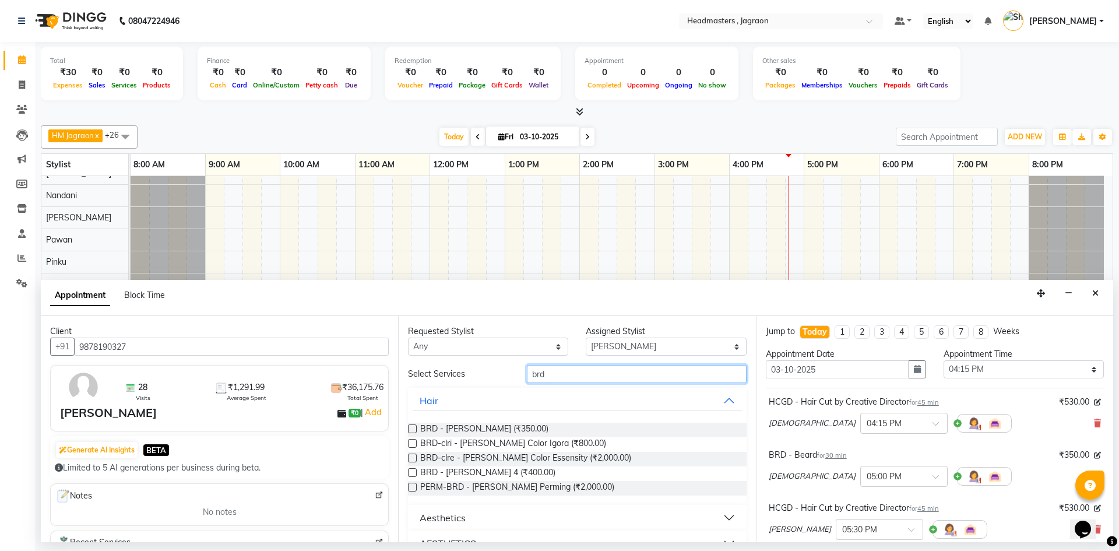
type input "brd"
click at [412, 429] on label at bounding box center [412, 428] width 9 height 9
click at [412, 429] on input "checkbox" at bounding box center [412, 430] width 8 height 8
checkbox input "false"
drag, startPoint x: 648, startPoint y: 346, endPoint x: 640, endPoint y: 349, distance: 8.3
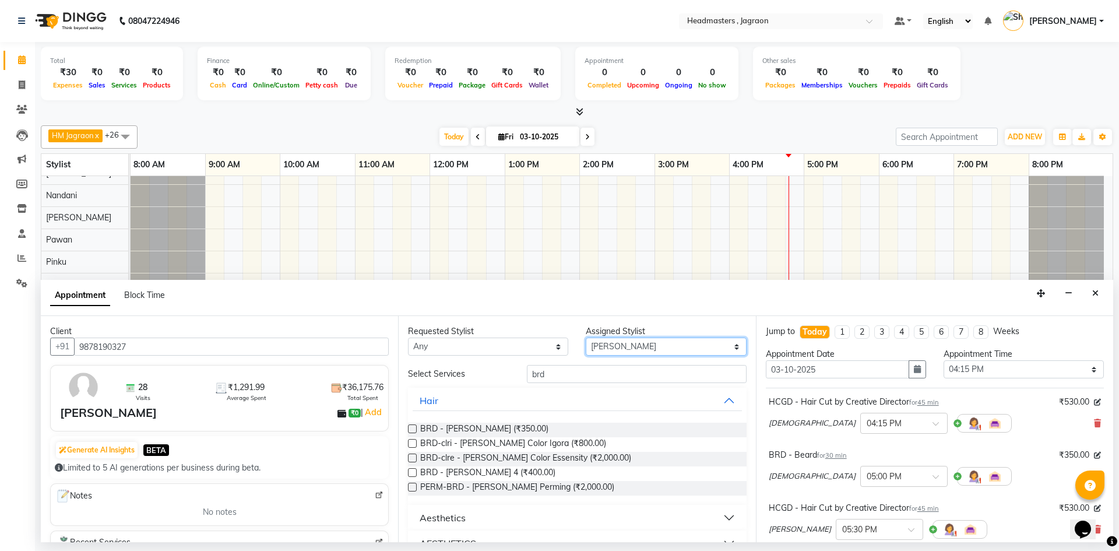
click at [648, 346] on select "Select [PERSON_NAME] [PERSON_NAME] [PERSON_NAME] Jagraon [PERSON_NAME] [PERSON_…" at bounding box center [666, 347] width 160 height 18
select select "54702"
click at [586, 338] on select "Select [PERSON_NAME] [PERSON_NAME] [PERSON_NAME] Jagraon [PERSON_NAME] [PERSON_…" at bounding box center [666, 347] width 160 height 18
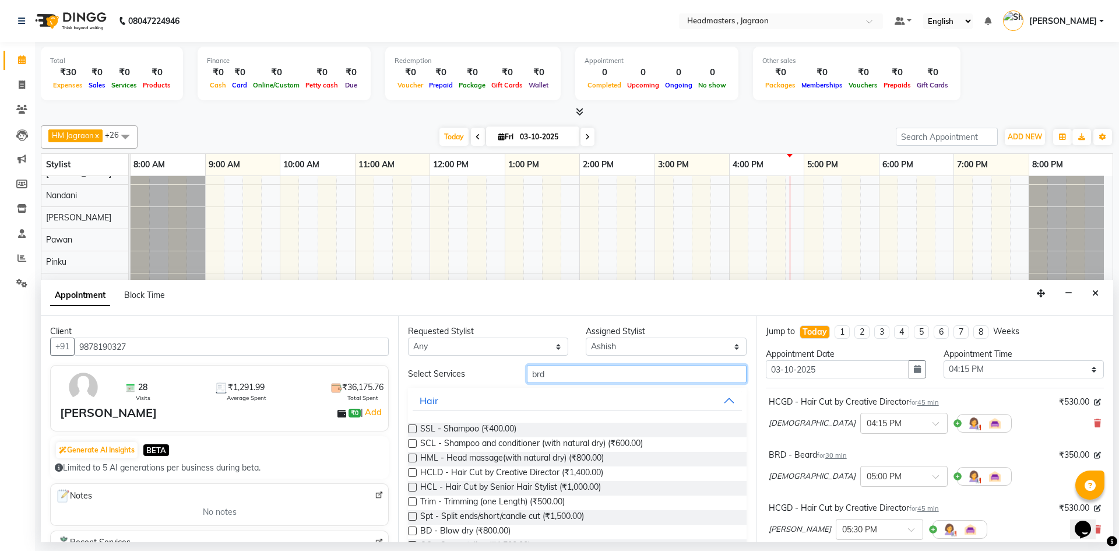
click at [548, 373] on input "brd" at bounding box center [637, 374] width 220 height 18
type input "br"
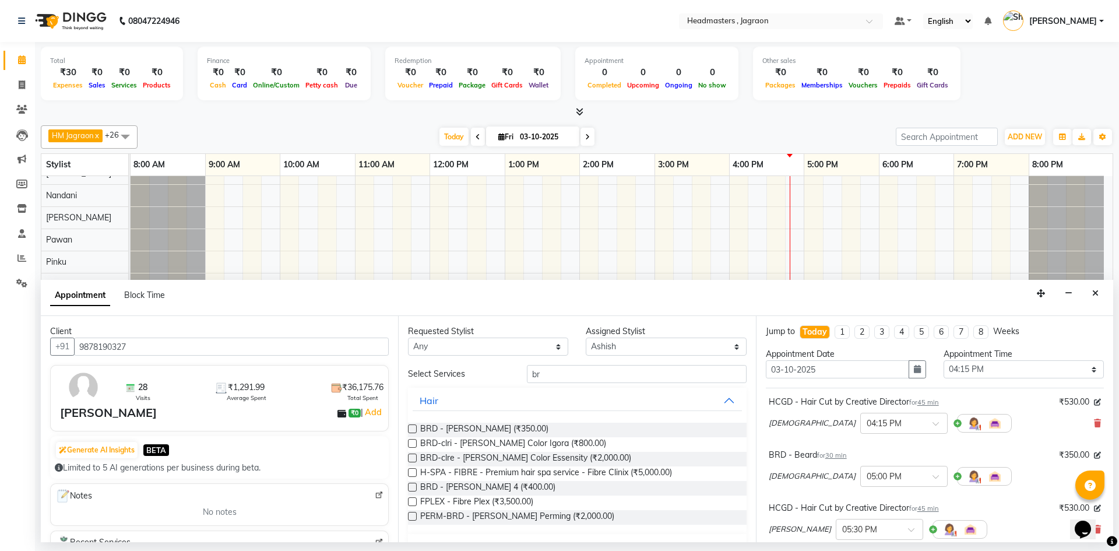
click at [410, 426] on label at bounding box center [412, 428] width 9 height 9
click at [410, 426] on input "checkbox" at bounding box center [412, 430] width 8 height 8
checkbox input "false"
click at [583, 371] on input "br" at bounding box center [637, 374] width 220 height 18
type input "b"
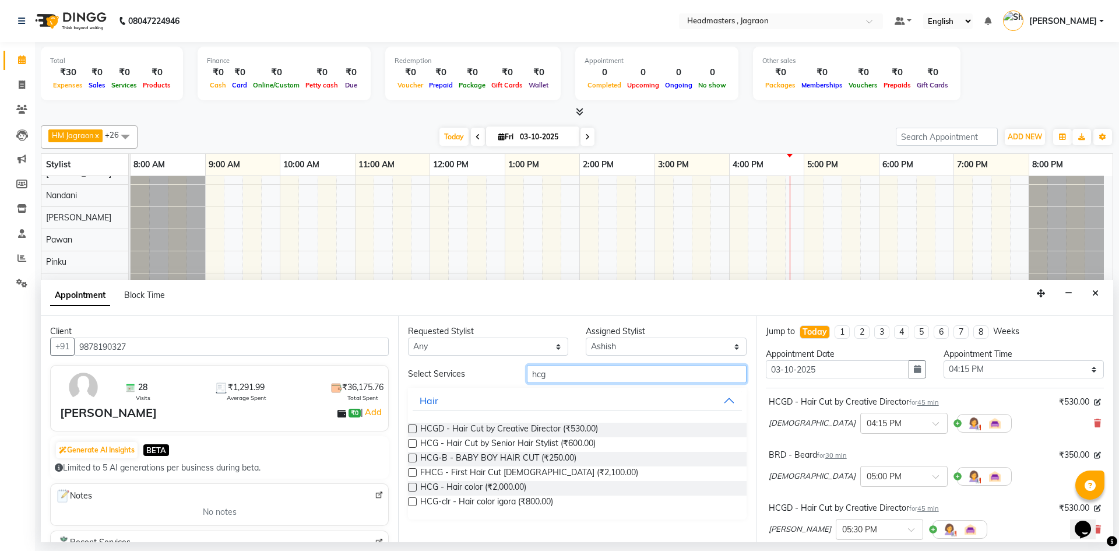
type input "hcg"
click at [410, 430] on label at bounding box center [412, 428] width 9 height 9
click at [410, 430] on input "checkbox" at bounding box center [412, 430] width 8 height 8
checkbox input "false"
click at [654, 371] on input "hcg" at bounding box center [637, 374] width 220 height 18
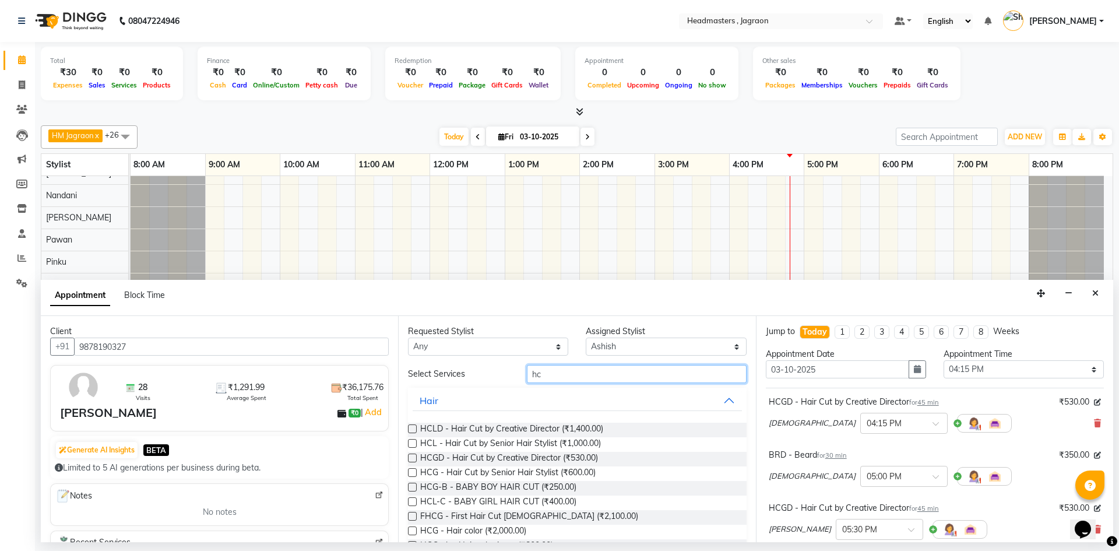
type input "h"
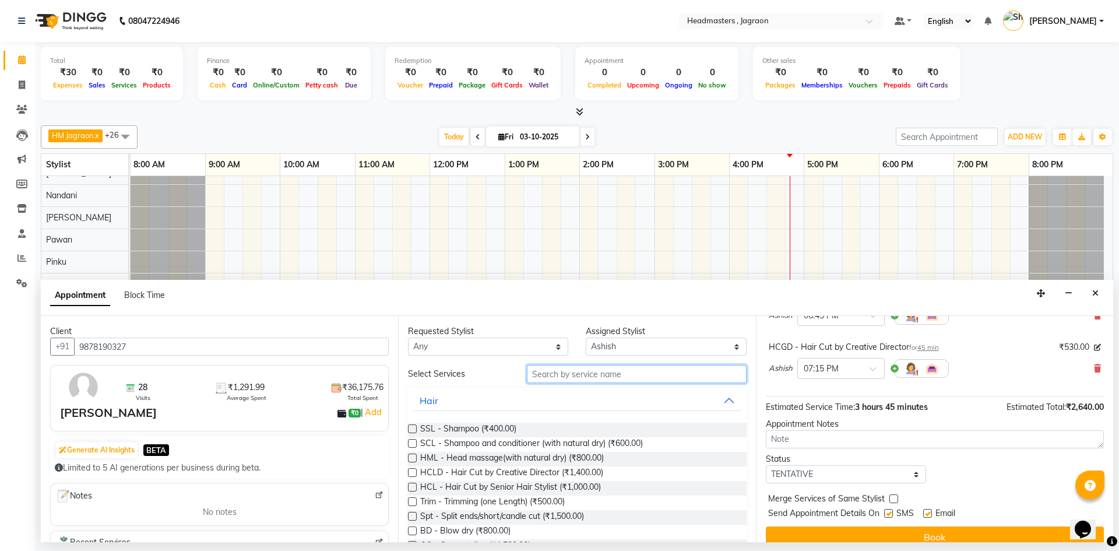
scroll to position [335, 0]
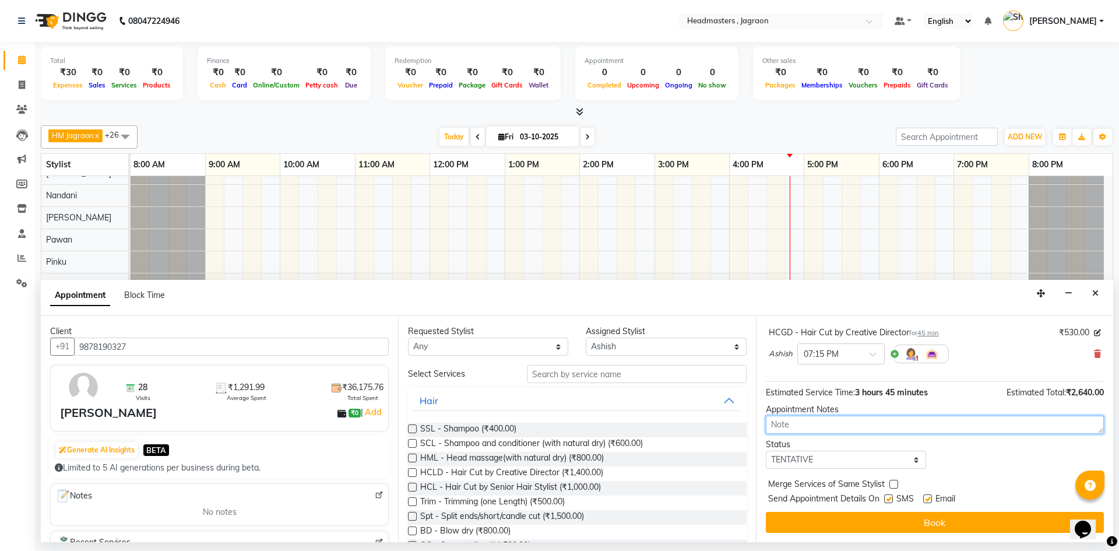
click at [807, 423] on textarea at bounding box center [935, 425] width 338 height 18
click at [808, 466] on select "Select TENTATIVE CONFIRM CHECK-IN UPCOMING" at bounding box center [846, 460] width 160 height 18
select select "confirm booking"
click at [766, 451] on select "Select TENTATIVE CONFIRM CHECK-IN UPCOMING" at bounding box center [846, 460] width 160 height 18
click at [886, 496] on label at bounding box center [888, 498] width 9 height 9
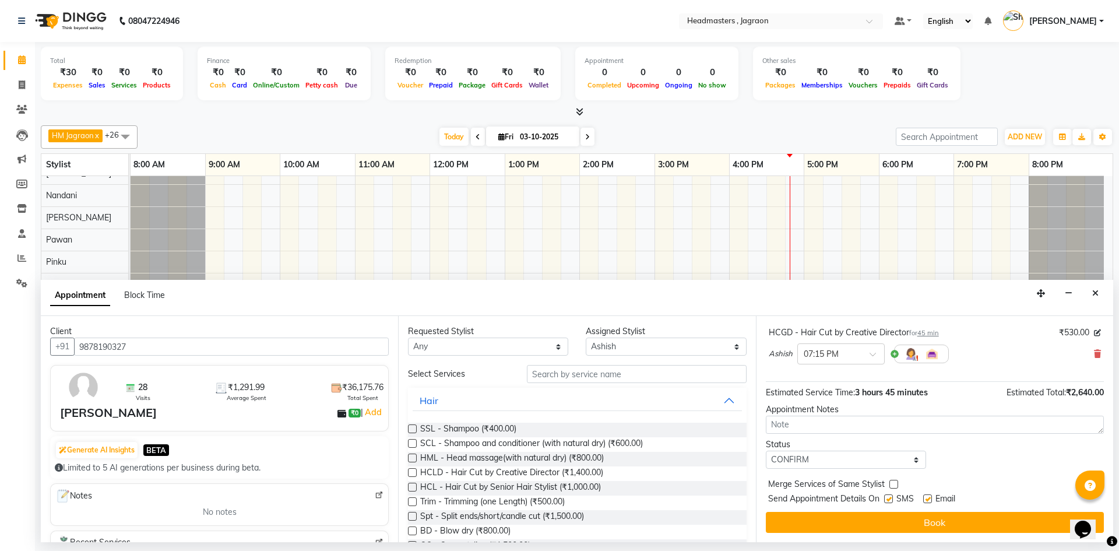
click at [886, 496] on input "checkbox" at bounding box center [888, 500] width 8 height 8
checkbox input "false"
click at [928, 499] on label at bounding box center [928, 498] width 9 height 9
click at [928, 499] on input "checkbox" at bounding box center [928, 500] width 8 height 8
checkbox input "false"
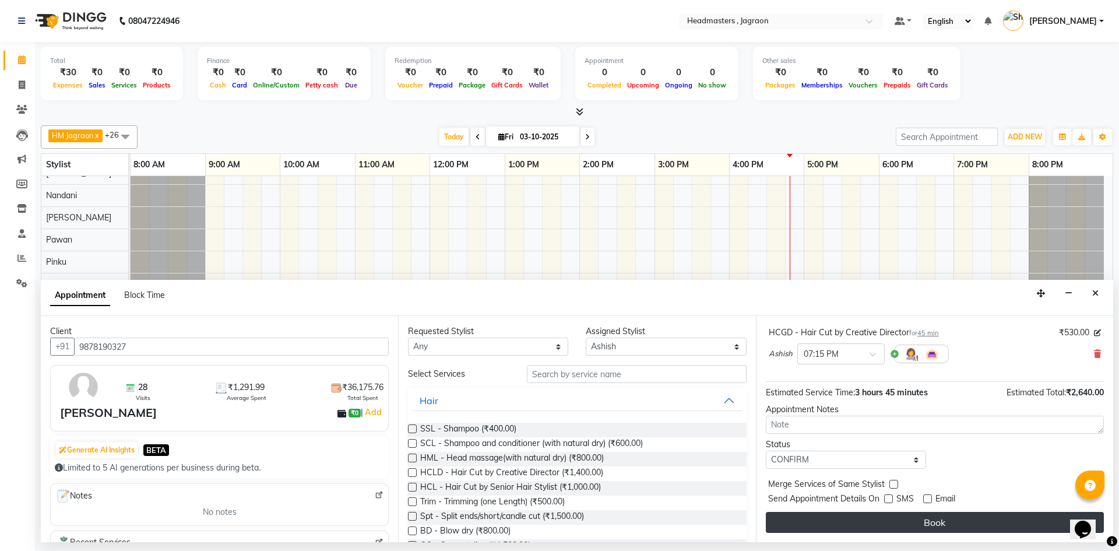
click at [826, 527] on button "Book" at bounding box center [935, 522] width 338 height 21
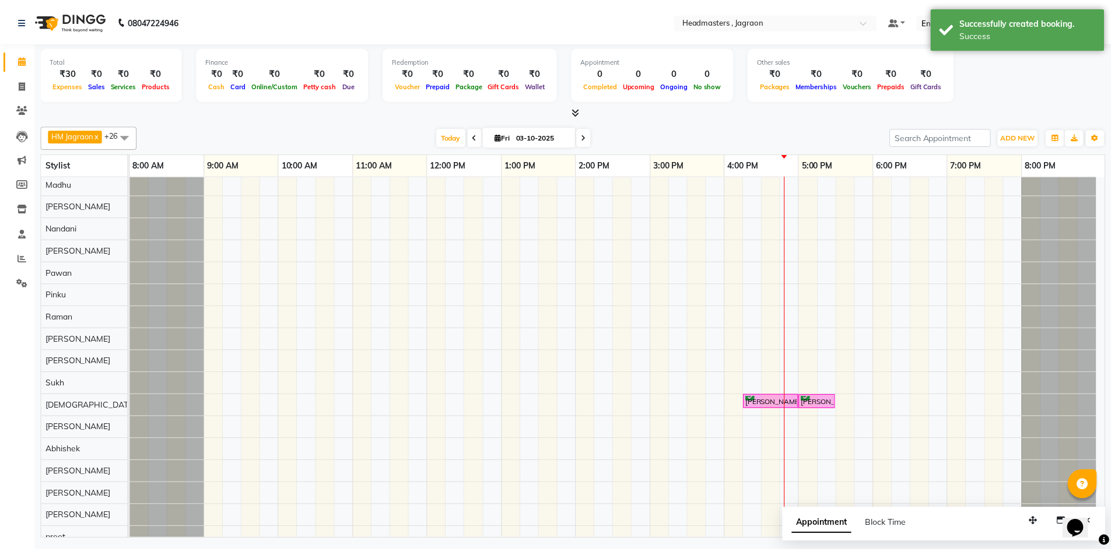
scroll to position [191, 0]
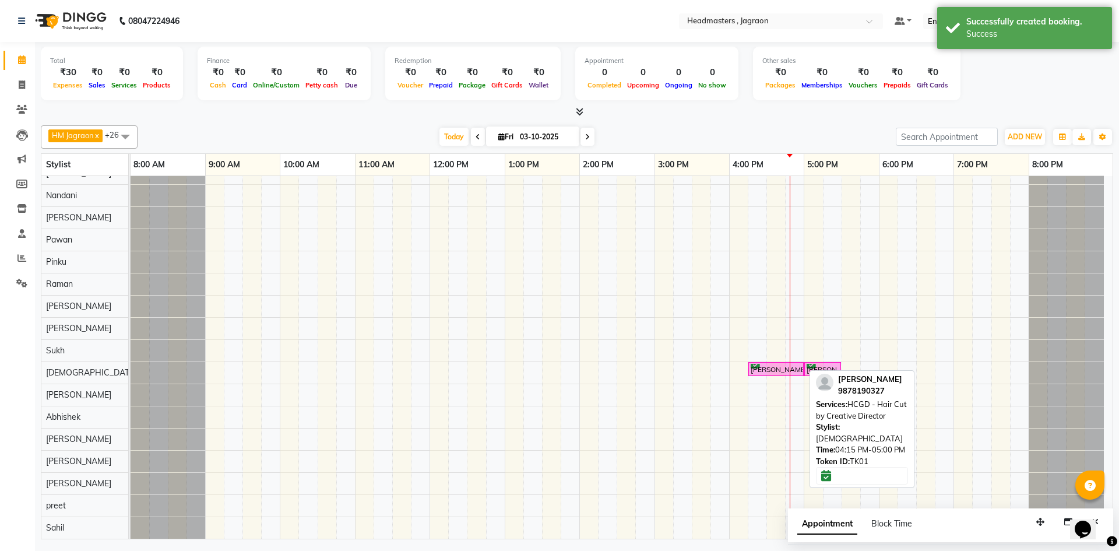
click at [775, 366] on div "[PERSON_NAME], TK01, 04:15 PM-05:00 PM, HCGD - Hair Cut by Creative Director" at bounding box center [776, 369] width 53 height 11
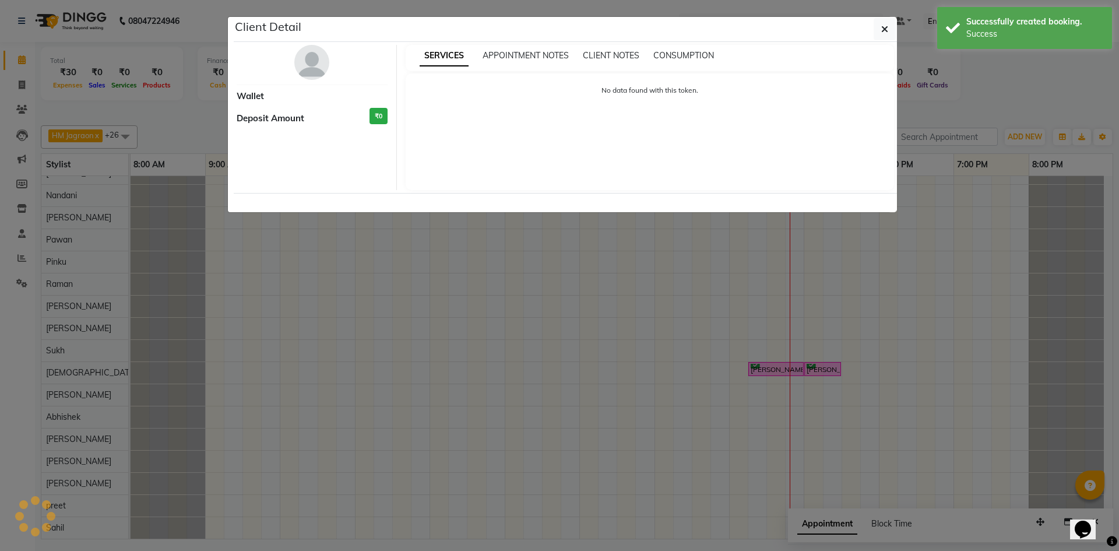
select select "6"
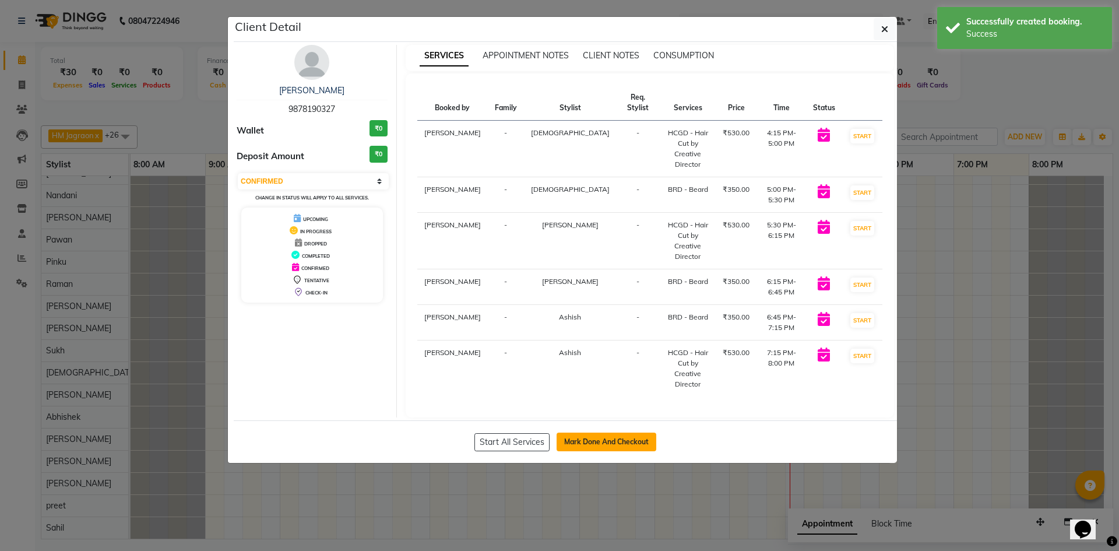
click at [577, 433] on button "Mark Done And Checkout" at bounding box center [607, 442] width 100 height 19
select select "service"
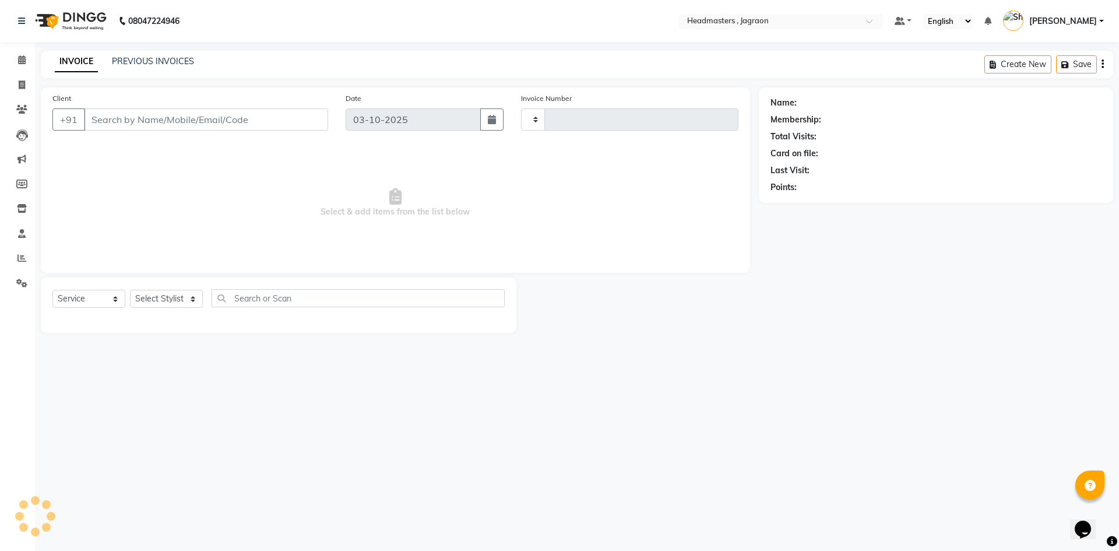
type input "2443"
select select "6935"
type input "9878190327"
select select "54715"
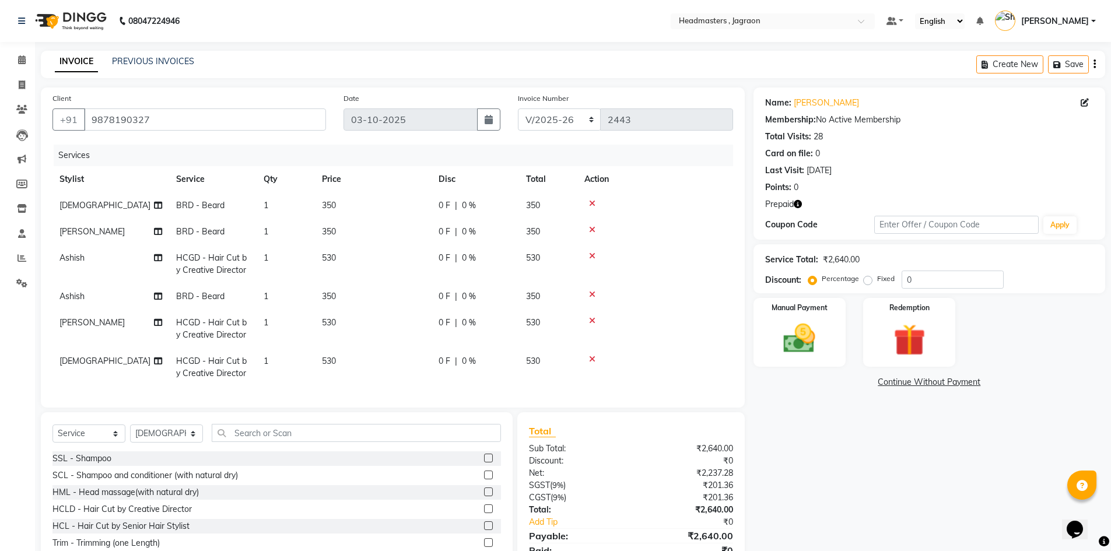
click at [877, 279] on label "Fixed" at bounding box center [885, 278] width 17 height 10
click at [869, 279] on input "Fixed" at bounding box center [870, 279] width 8 height 8
radio input "true"
click at [440, 203] on span "0 F" at bounding box center [444, 205] width 12 height 12
select select "54715"
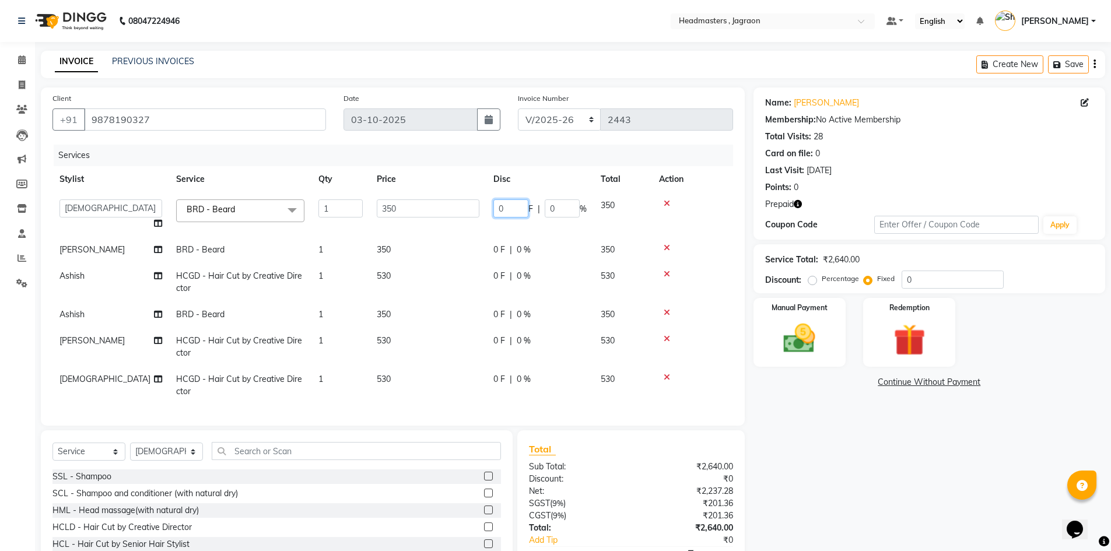
click at [497, 209] on input "0" at bounding box center [510, 208] width 35 height 18
type input "100"
click at [410, 222] on tbody "[PERSON_NAME] Divya [PERSON_NAME] [PERSON_NAME] Jagraon [PERSON_NAME] [PERSON_N…" at bounding box center [392, 298] width 680 height 212
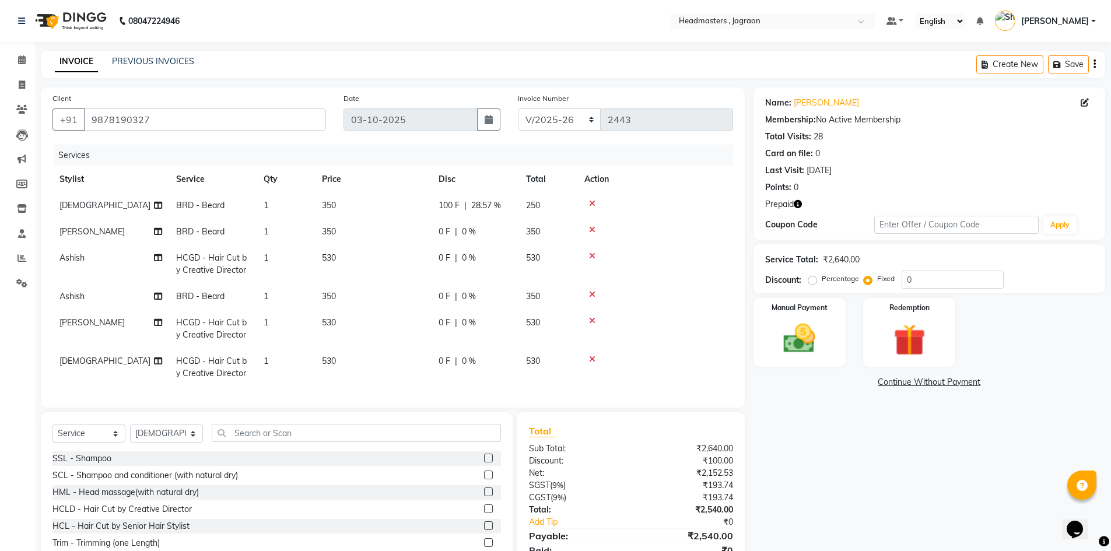
click at [445, 228] on span "0 F" at bounding box center [444, 232] width 12 height 12
select select "54705"
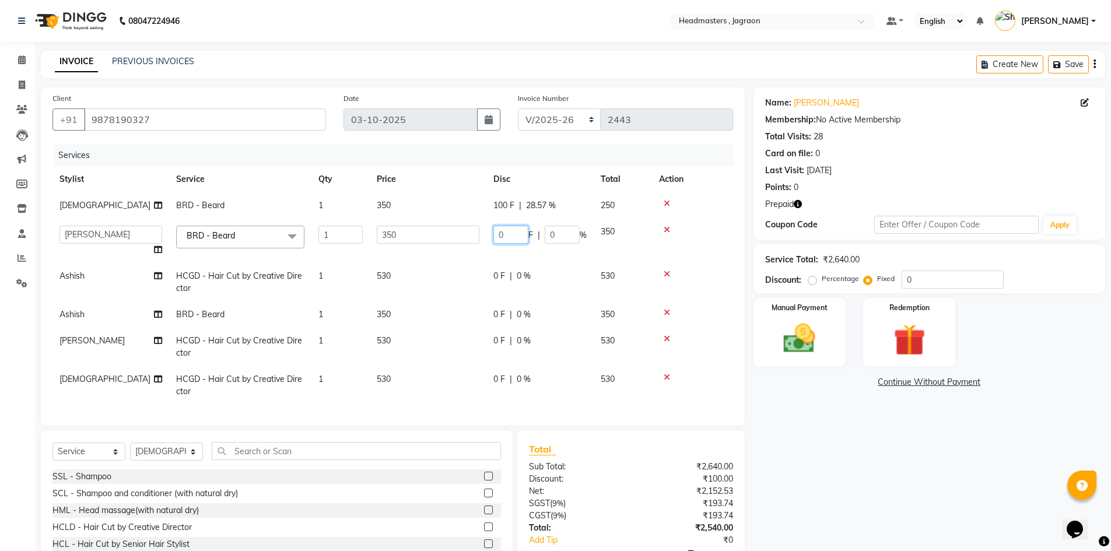
click at [500, 234] on input "0" at bounding box center [510, 235] width 35 height 18
type input "100"
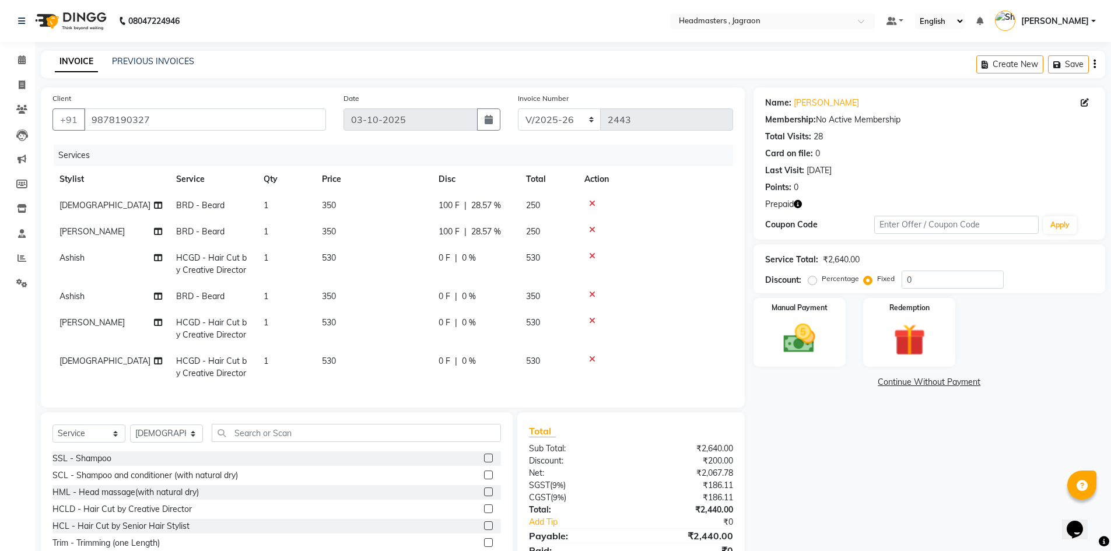
click at [459, 251] on tbody "[PERSON_NAME] BRD - [PERSON_NAME] 1 350 100 F | 28.57 % 250 [PERSON_NAME] BRD -…" at bounding box center [392, 289] width 680 height 194
click at [443, 257] on span "0 F" at bounding box center [444, 258] width 12 height 12
select select "54702"
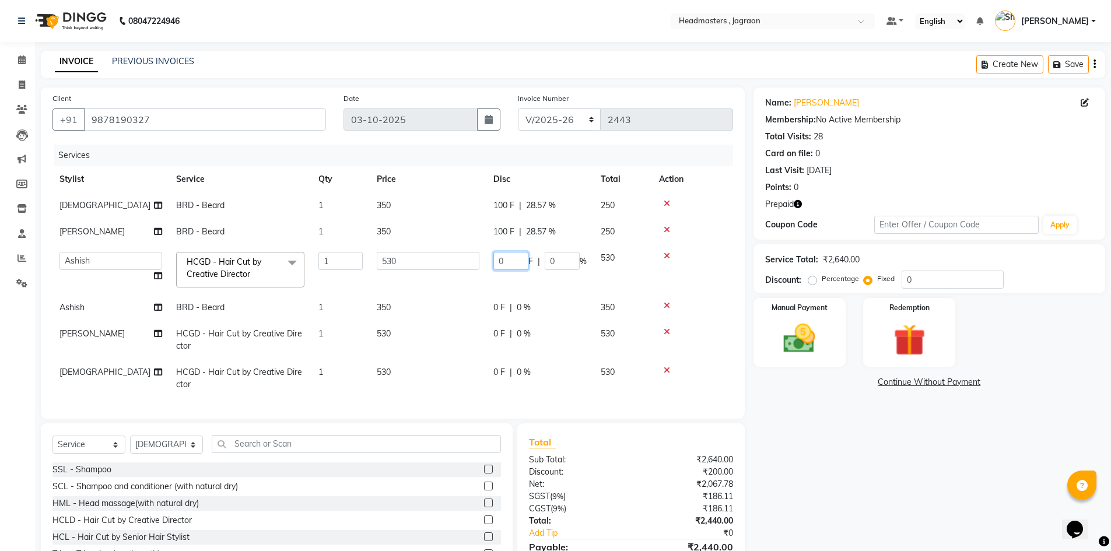
click at [497, 259] on input "0" at bounding box center [510, 261] width 35 height 18
type input "180"
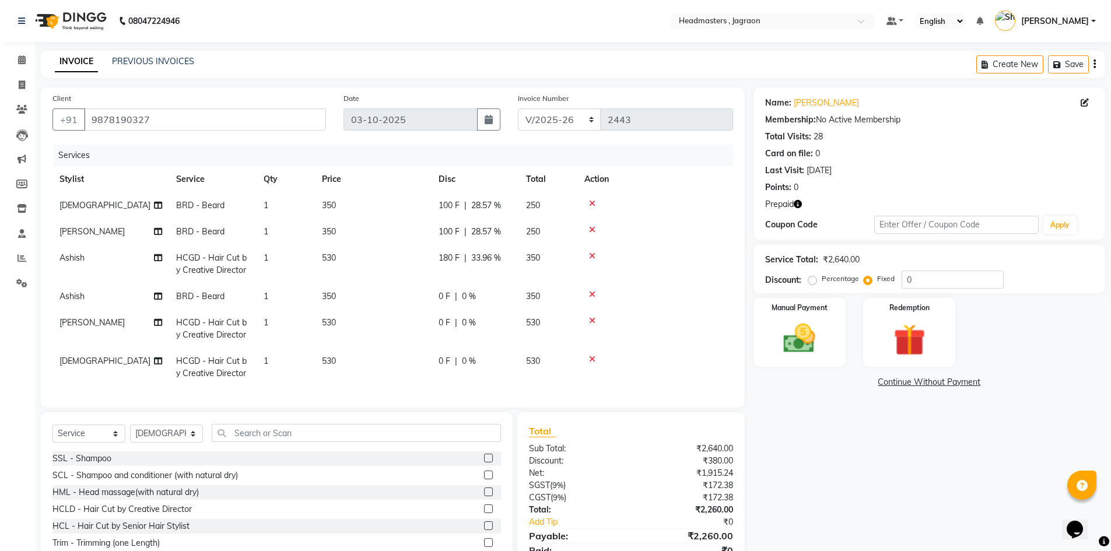
click at [462, 276] on tr "Ashish HCGD - Hair Cut by Creative Director 1 530 180 F | 33.96 % 350" at bounding box center [392, 264] width 680 height 38
click at [441, 256] on span "180 F" at bounding box center [448, 258] width 21 height 12
select select "54702"
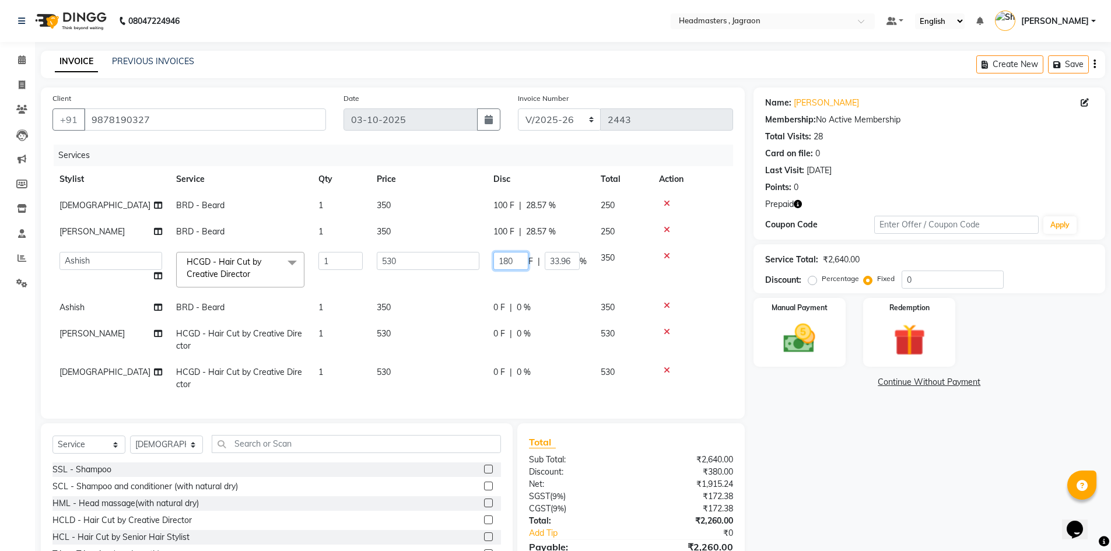
click at [502, 261] on input "180" at bounding box center [510, 261] width 35 height 18
type input "80"
click at [448, 280] on tr "Abhishek Ashish Divya [PERSON_NAME] [PERSON_NAME] Jagraon [PERSON_NAME] [PERSON…" at bounding box center [392, 270] width 680 height 50
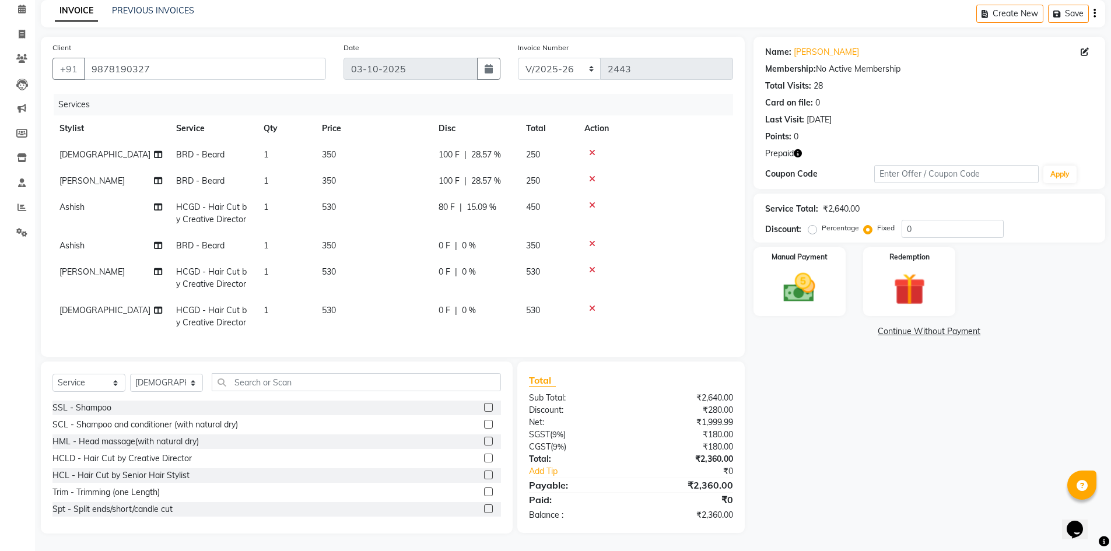
scroll to position [58, 0]
click at [437, 236] on td "0 F | 0 %" at bounding box center [474, 246] width 87 height 26
select select "54702"
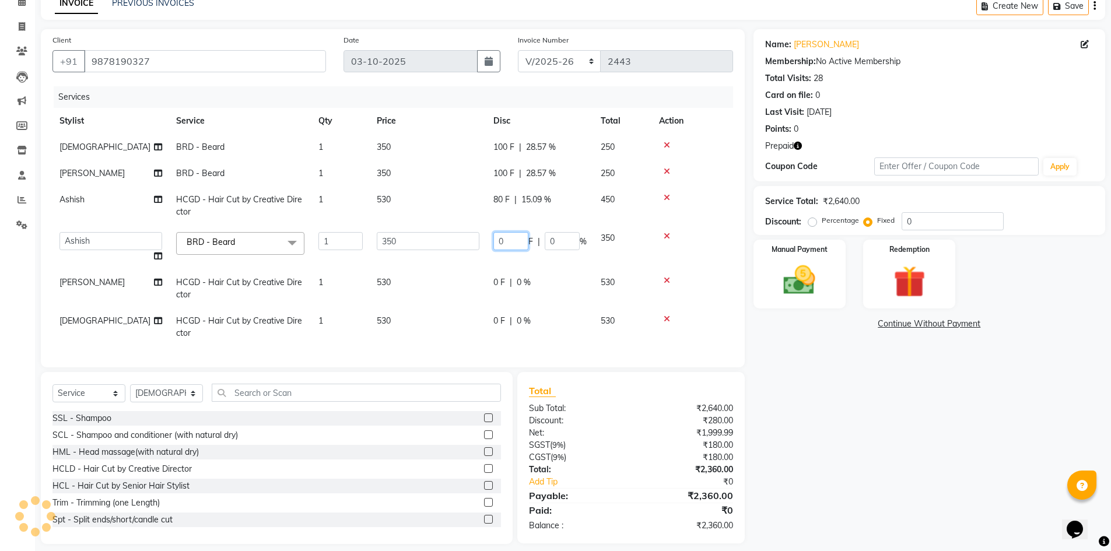
click at [494, 237] on input "0" at bounding box center [510, 241] width 35 height 18
type input "100"
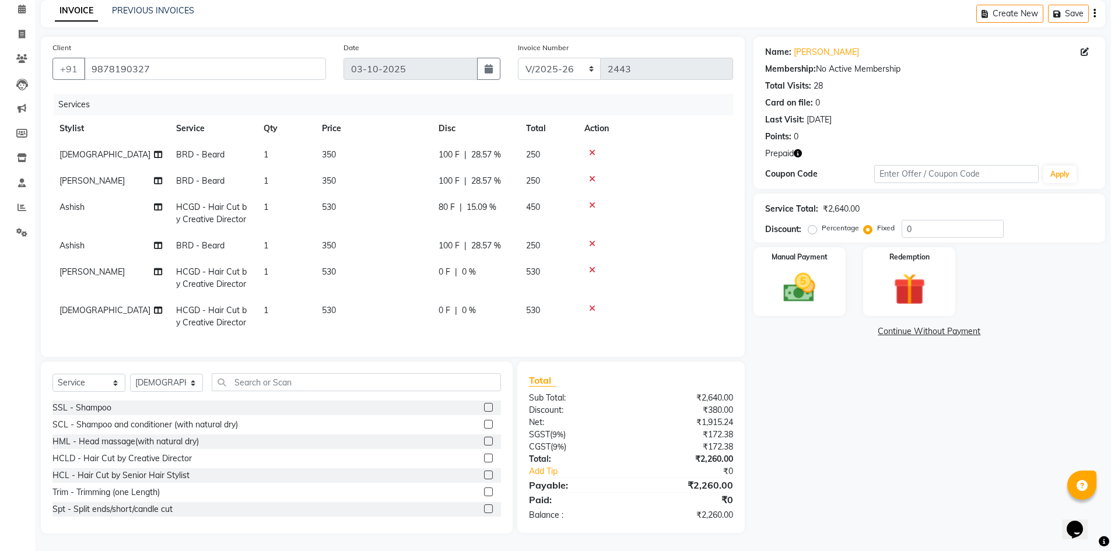
click at [478, 259] on tbody "[PERSON_NAME] BRD - [PERSON_NAME] 1 350 100 F | 28.57 % 250 [PERSON_NAME] BRD -…" at bounding box center [392, 239] width 680 height 194
click at [440, 266] on span "0 F" at bounding box center [444, 272] width 12 height 12
select select "54705"
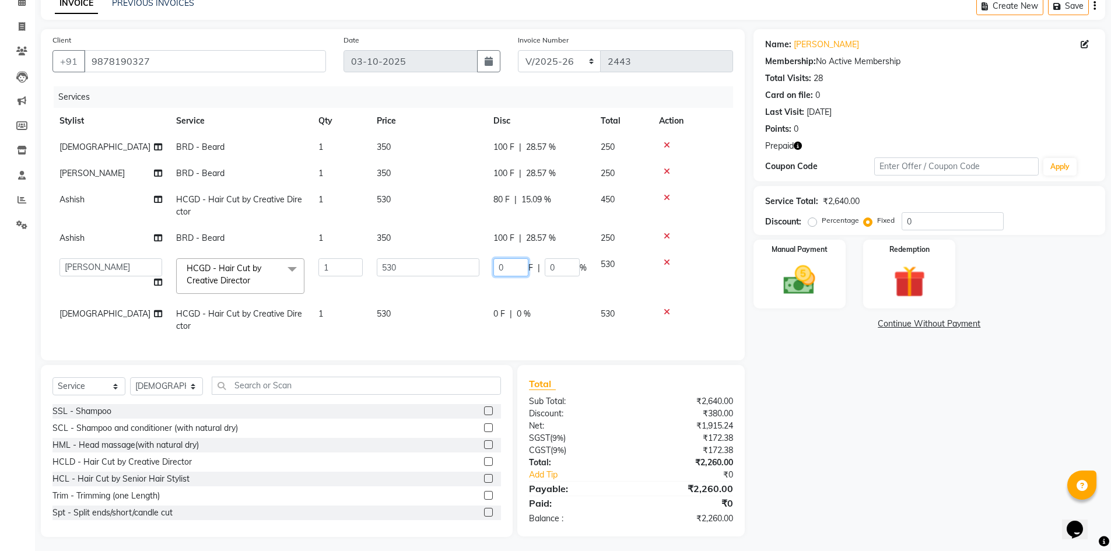
click at [498, 268] on input "0" at bounding box center [510, 267] width 35 height 18
type input "180"
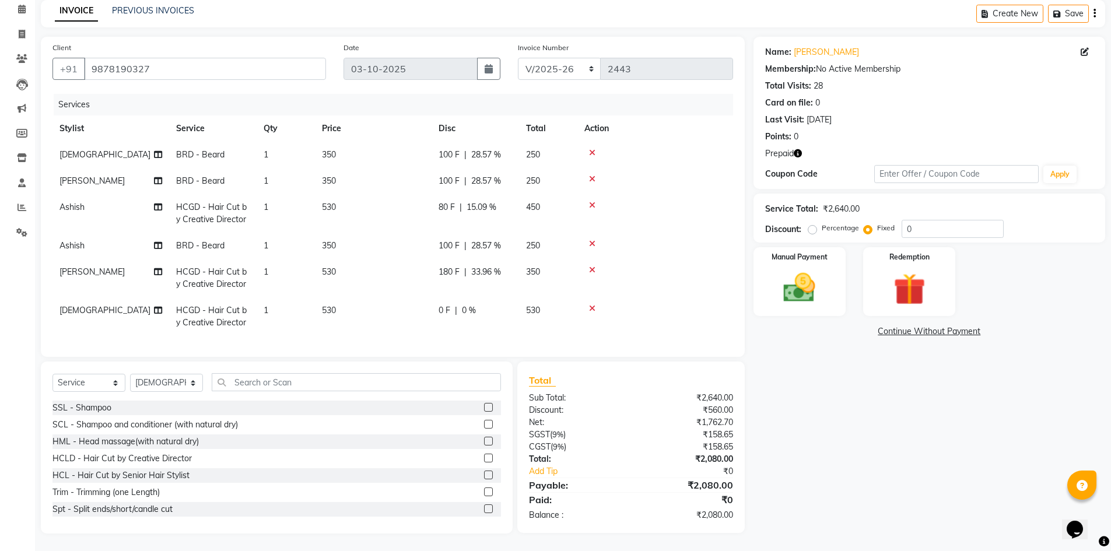
click at [453, 285] on tr "[PERSON_NAME] HCGD - Hair Cut by Creative Director 1 530 180 F | 33.96 % 350" at bounding box center [392, 278] width 680 height 38
click at [441, 304] on span "0 F" at bounding box center [444, 310] width 12 height 12
select select "54715"
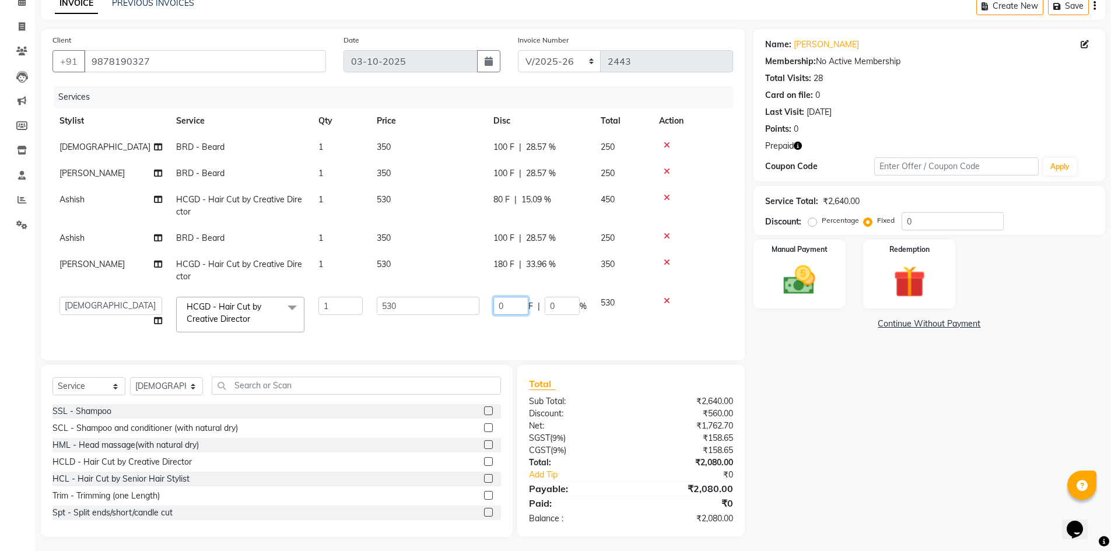
click at [497, 305] on input "0" at bounding box center [510, 306] width 35 height 18
click at [499, 304] on input "0" at bounding box center [510, 306] width 35 height 18
type input "180"
click at [463, 324] on tr "Abhishek Ashish Divya [PERSON_NAME] [PERSON_NAME] Jagraon [PERSON_NAME] [PERSON…" at bounding box center [392, 315] width 680 height 50
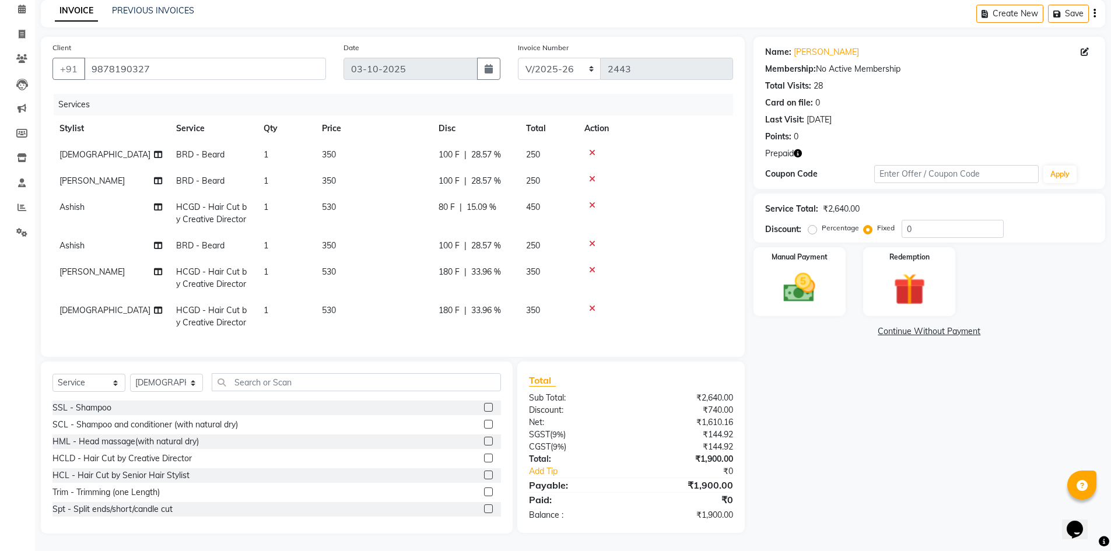
scroll to position [59, 0]
click at [914, 269] on img at bounding box center [909, 289] width 54 height 41
click at [963, 327] on span "Prepaid 2" at bounding box center [962, 333] width 38 height 13
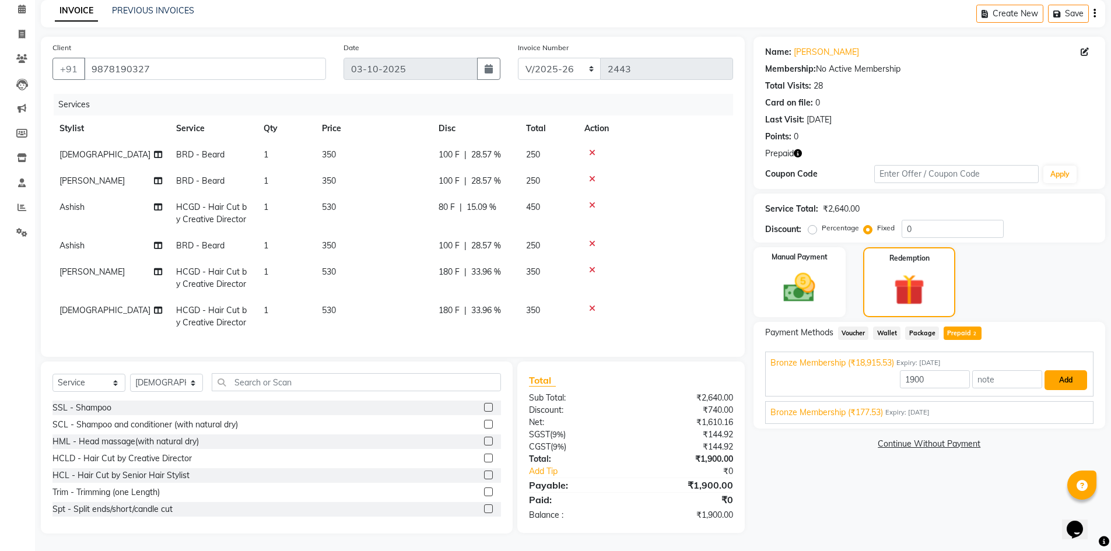
click at [1059, 370] on button "Add" at bounding box center [1065, 380] width 43 height 20
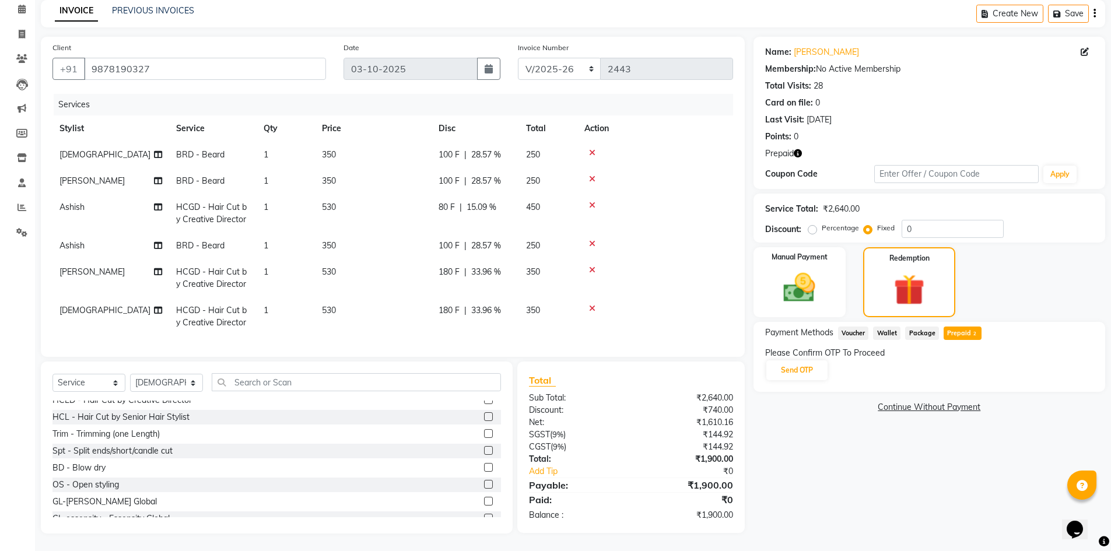
scroll to position [0, 0]
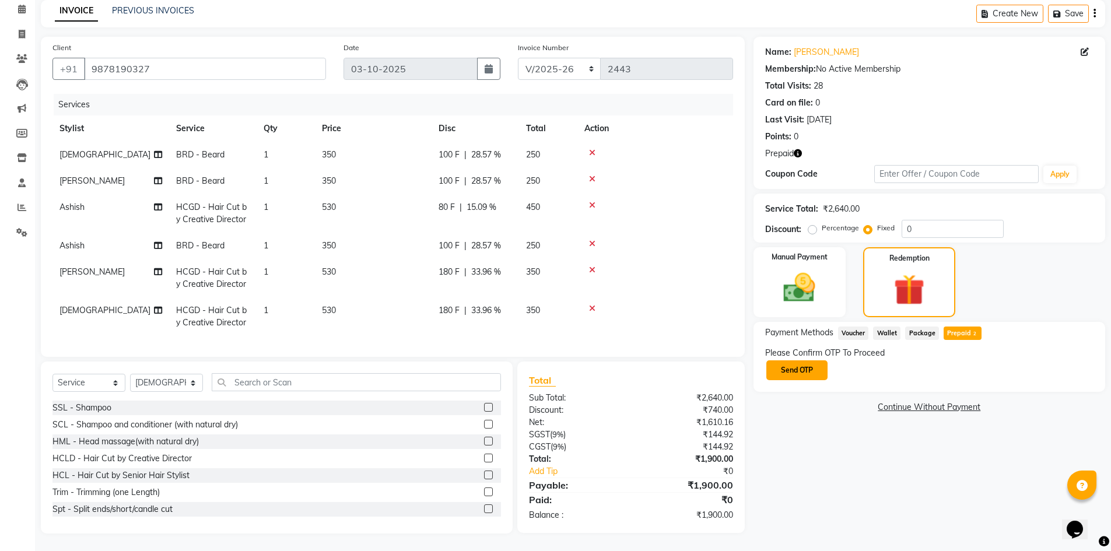
click at [803, 363] on button "Send OTP" at bounding box center [796, 370] width 61 height 20
click at [817, 360] on input "text" at bounding box center [823, 369] width 117 height 18
type input "2847"
click at [925, 360] on button "Confirm OTP" at bounding box center [918, 370] width 71 height 20
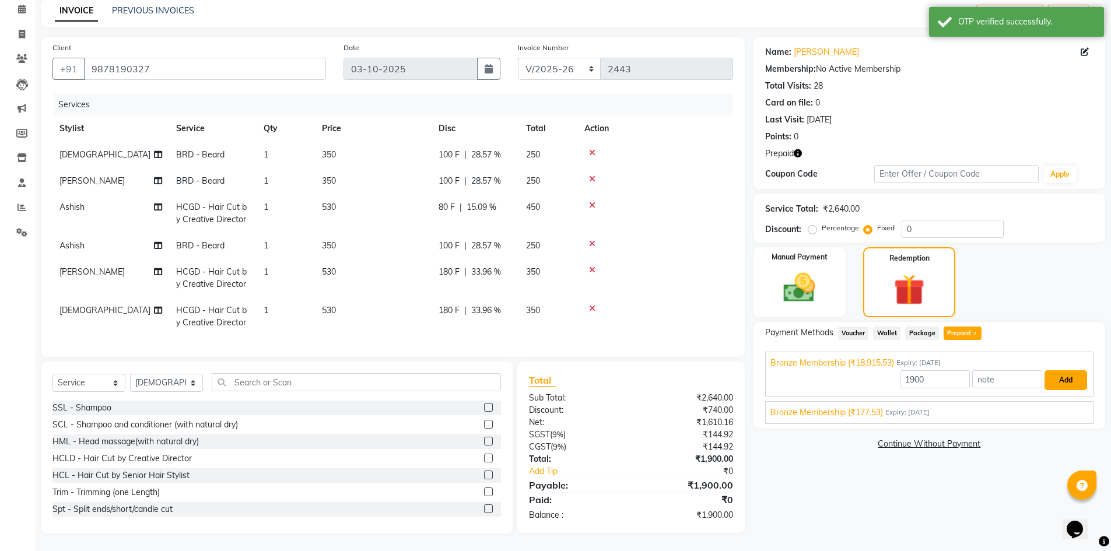
click at [1071, 370] on button "Add" at bounding box center [1065, 380] width 43 height 20
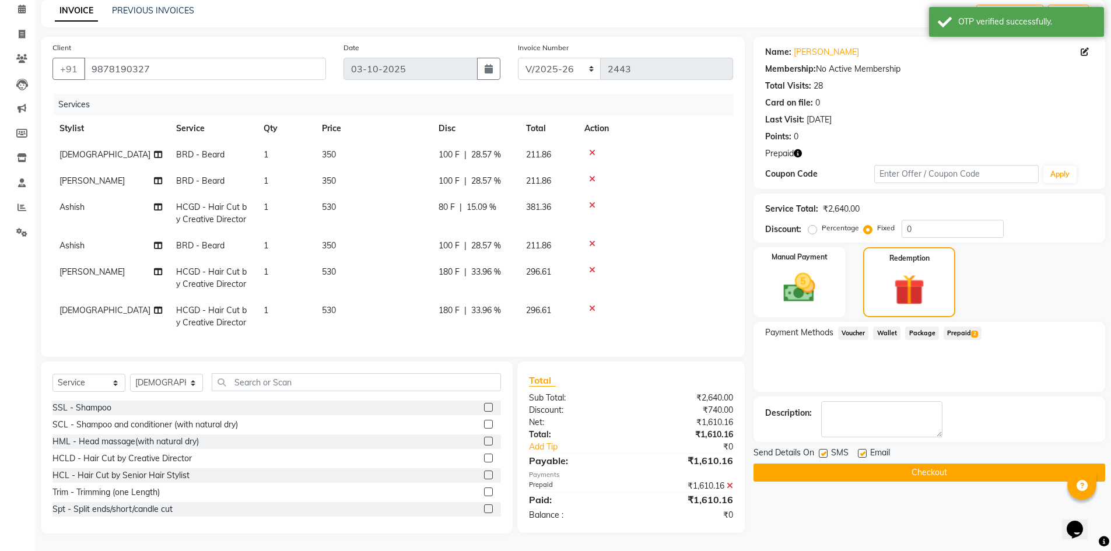
click at [949, 464] on button "Checkout" at bounding box center [929, 473] width 352 height 18
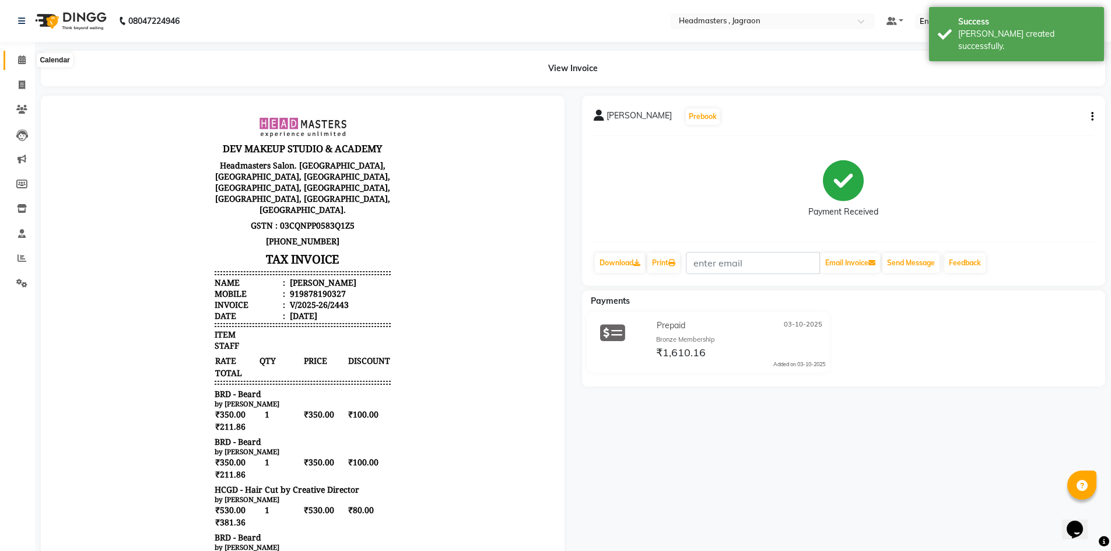
click at [20, 63] on icon at bounding box center [22, 59] width 8 height 9
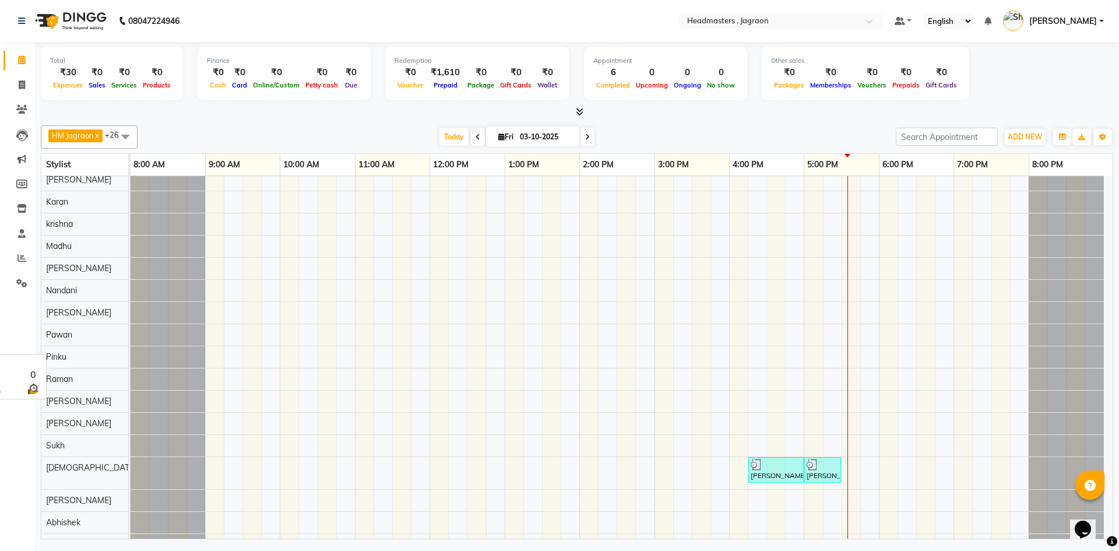
scroll to position [175, 0]
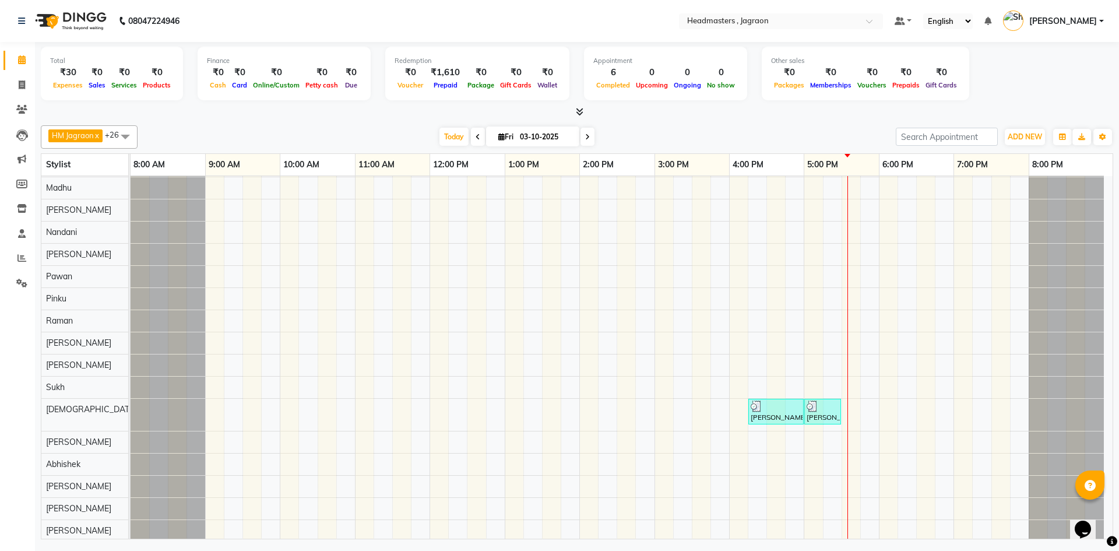
click at [294, 384] on div "[PERSON_NAME], TK01, 06:45 PM-07:15 PM, BRD - [PERSON_NAME] Bansal, TK01, 07:15…" at bounding box center [622, 293] width 982 height 585
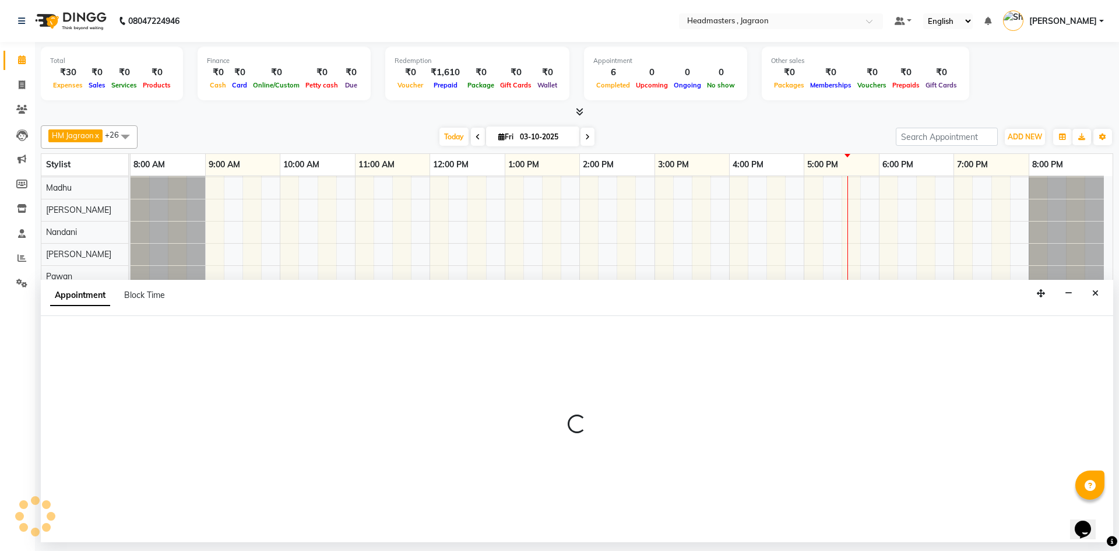
select select "68503"
select select "600"
select select "tentative"
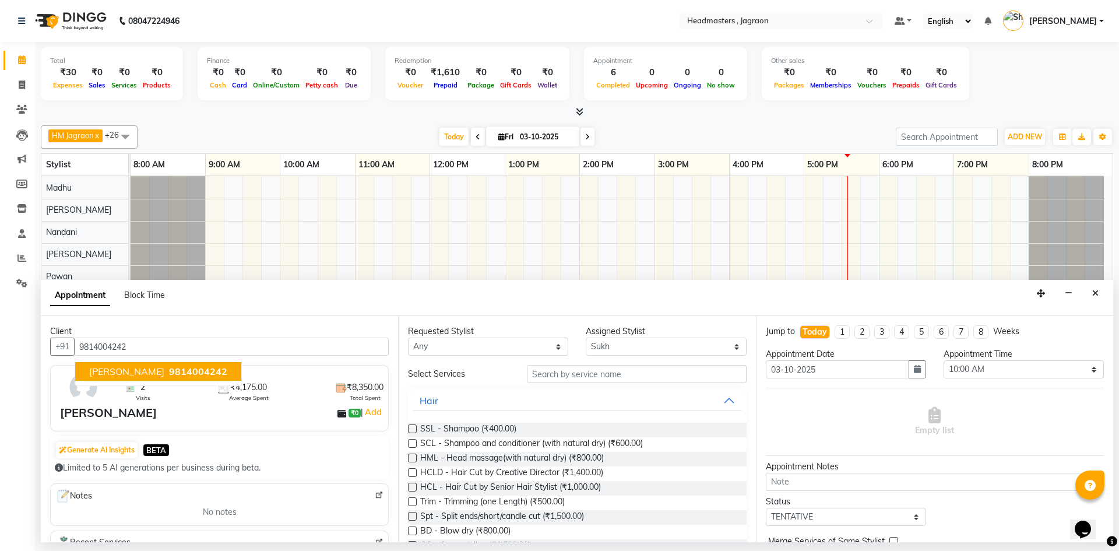
drag, startPoint x: 121, startPoint y: 371, endPoint x: 300, endPoint y: 374, distance: 178.4
click at [122, 371] on span "[PERSON_NAME]" at bounding box center [126, 372] width 75 height 12
type input "9814004242"
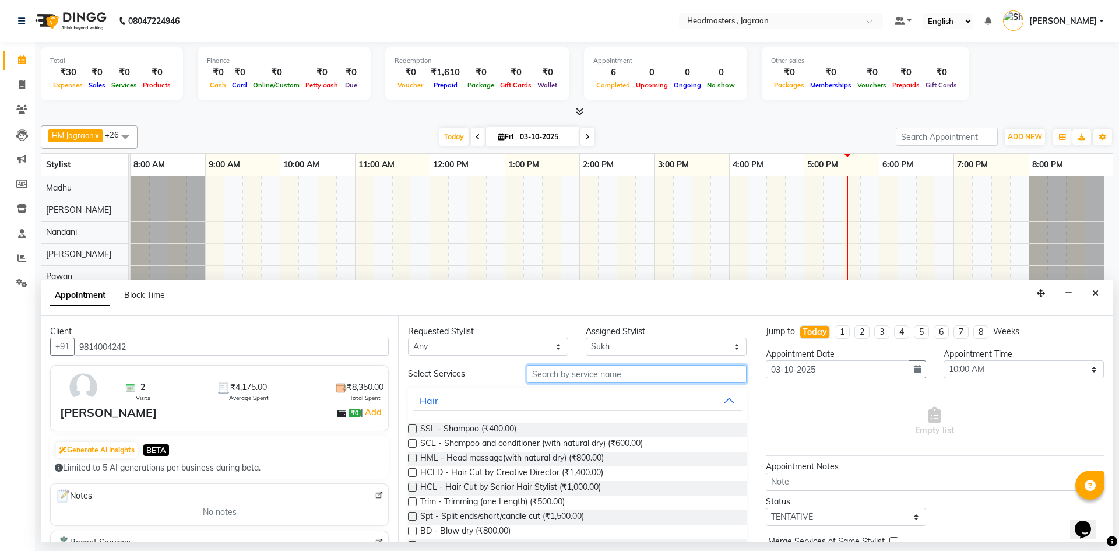
click at [543, 374] on input "text" at bounding box center [637, 374] width 220 height 18
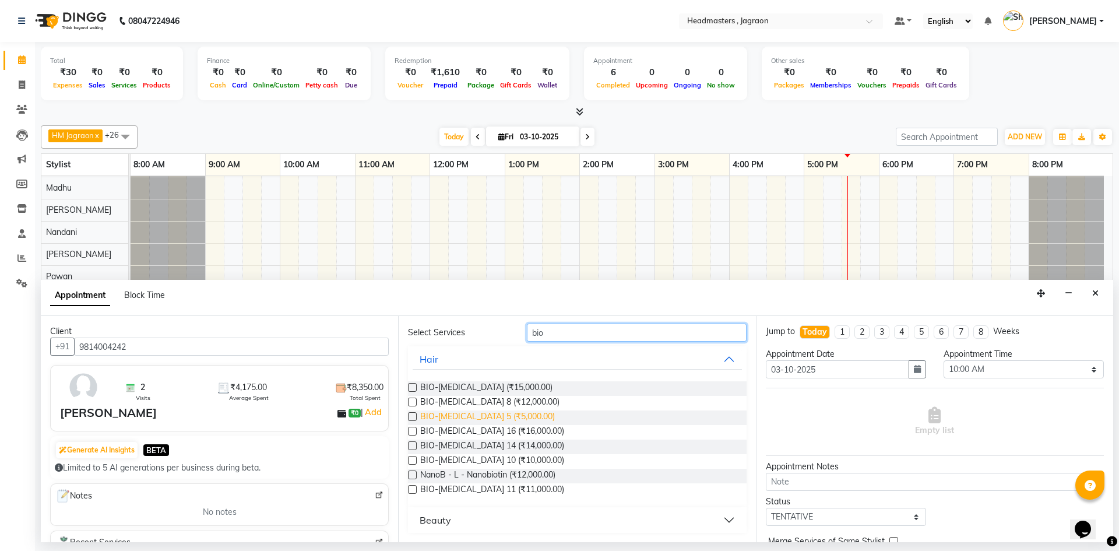
scroll to position [0, 0]
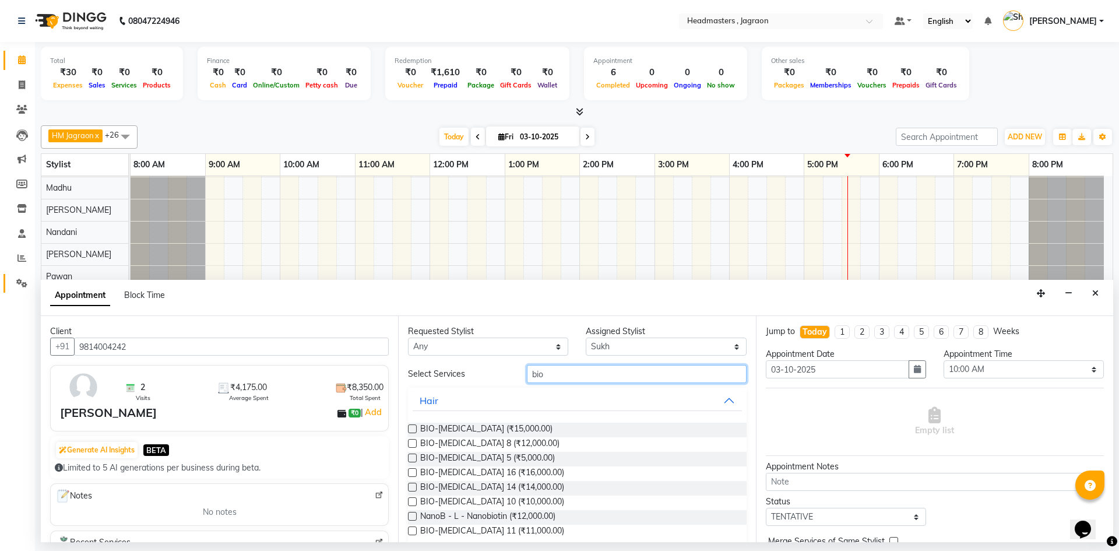
type input "bio"
drag, startPoint x: 15, startPoint y: 288, endPoint x: 24, endPoint y: 281, distance: 11.7
click at [15, 288] on span at bounding box center [22, 283] width 20 height 13
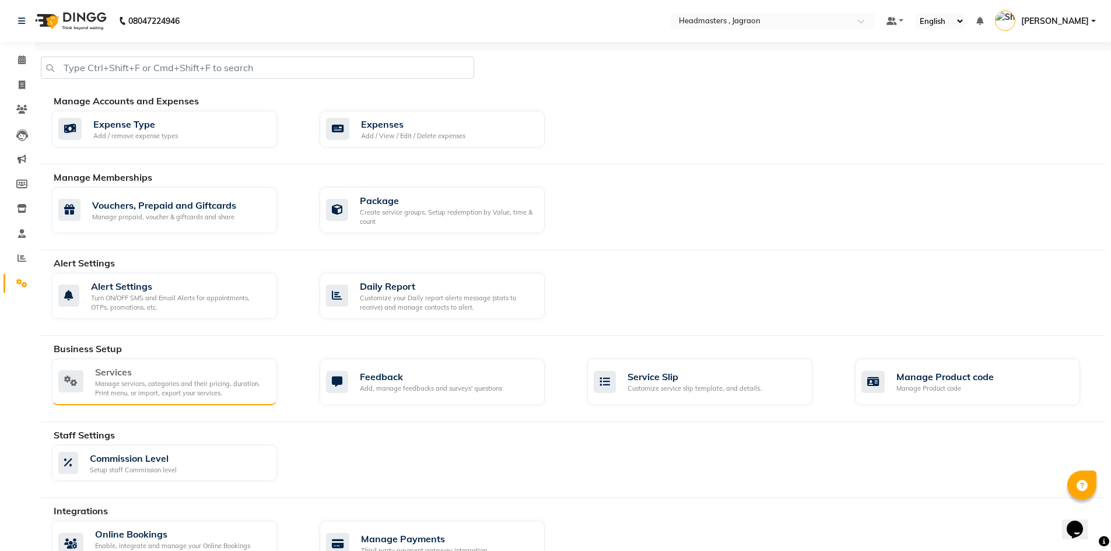
click at [161, 365] on div "Services" at bounding box center [181, 372] width 173 height 14
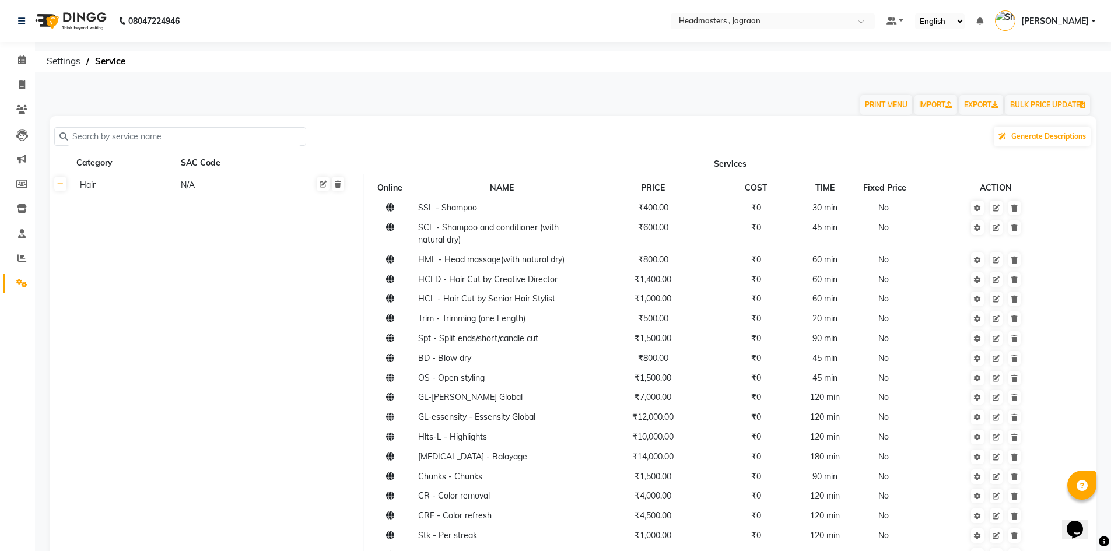
click at [228, 143] on input "text" at bounding box center [184, 137] width 233 height 18
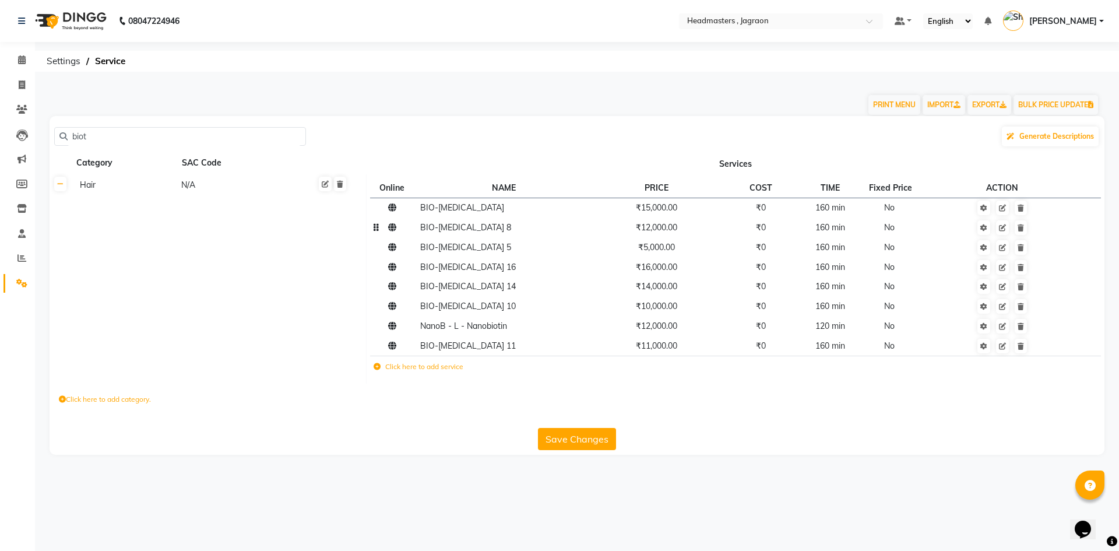
type input "biot"
click at [658, 230] on span "₹12,000.00" at bounding box center [656, 227] width 41 height 10
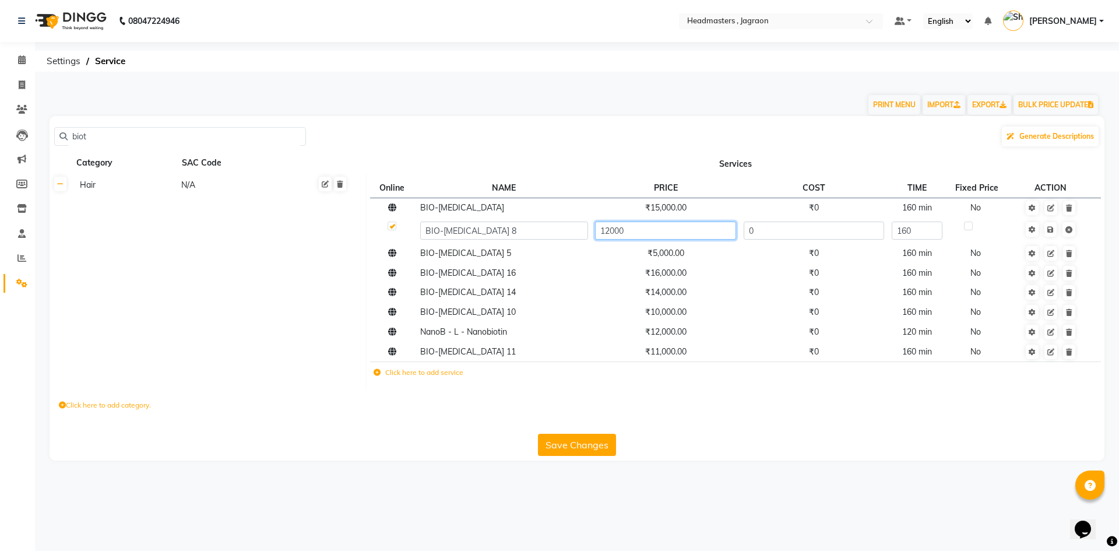
click at [609, 229] on input "12000" at bounding box center [665, 231] width 141 height 18
type input "8000"
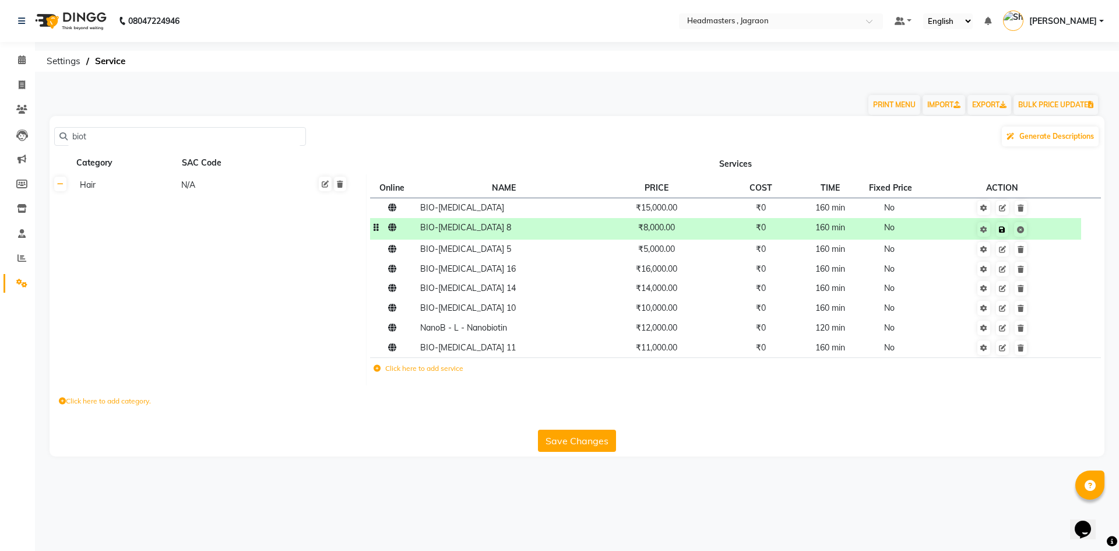
click at [1047, 229] on td "Save" at bounding box center [1002, 229] width 157 height 22
click at [564, 447] on button "Save Changes" at bounding box center [577, 441] width 78 height 22
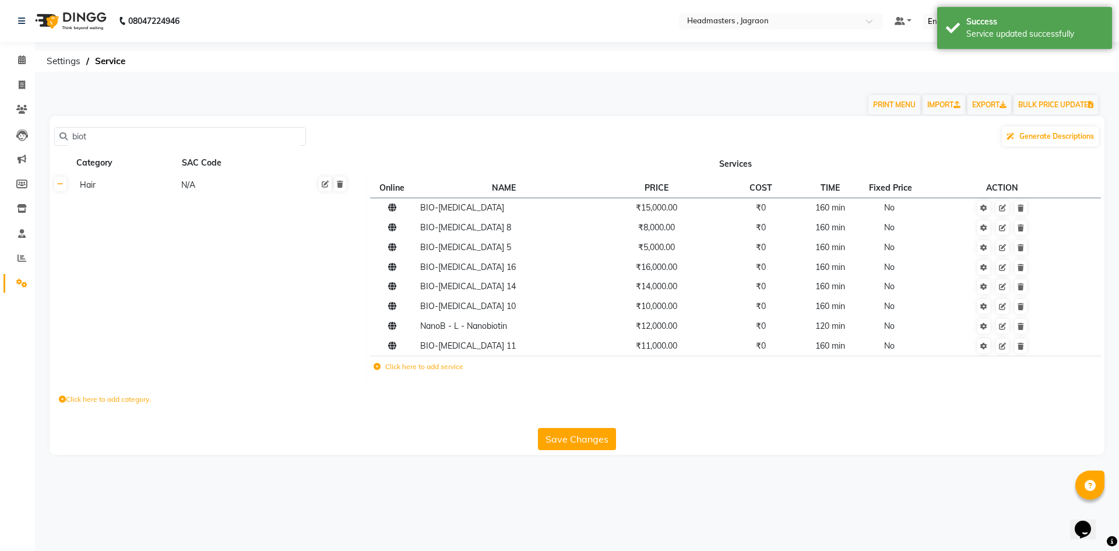
click at [248, 134] on input "biot" at bounding box center [184, 137] width 233 height 18
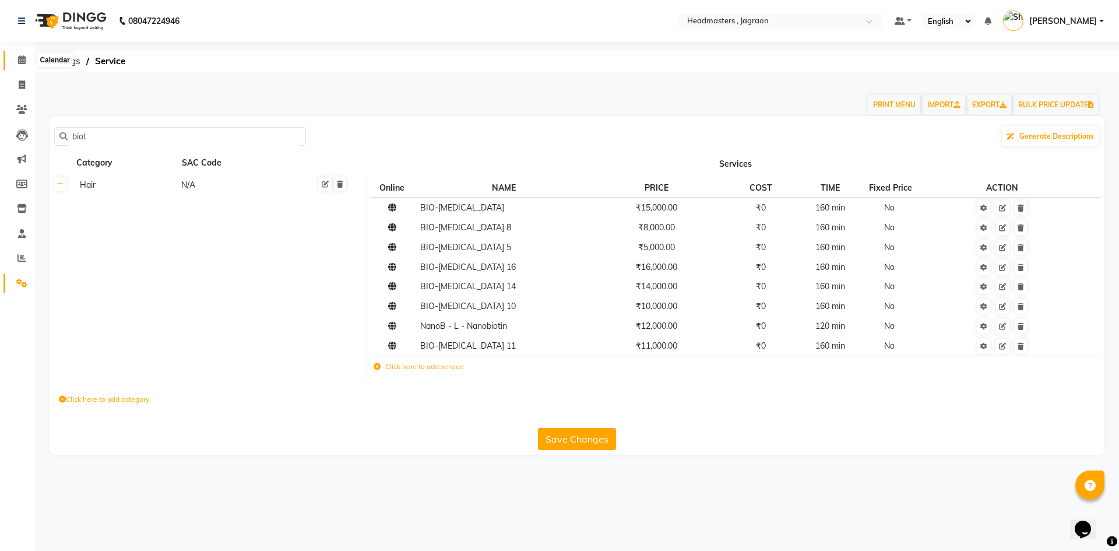
click at [23, 65] on span at bounding box center [22, 60] width 20 height 13
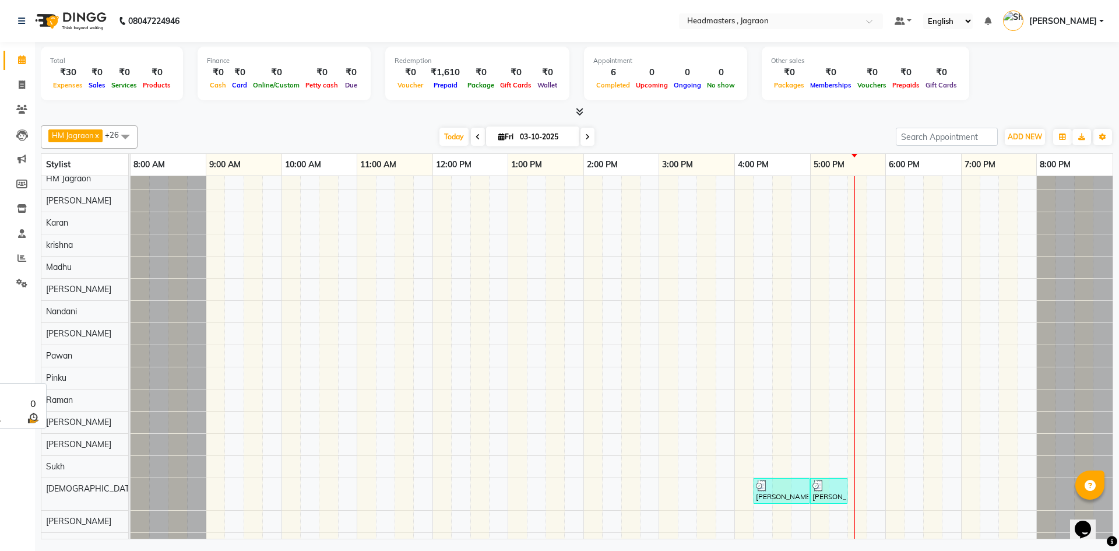
scroll to position [117, 0]
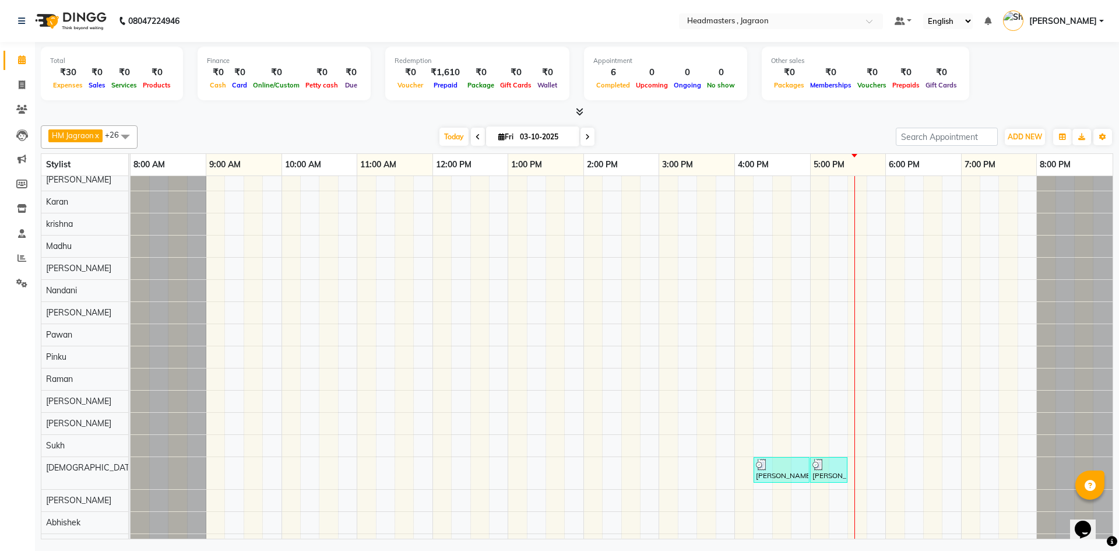
click at [294, 443] on div "[PERSON_NAME], TK01, 06:45 PM-07:15 PM, BRD - [PERSON_NAME] Bansal, TK01, 07:15…" at bounding box center [622, 351] width 982 height 585
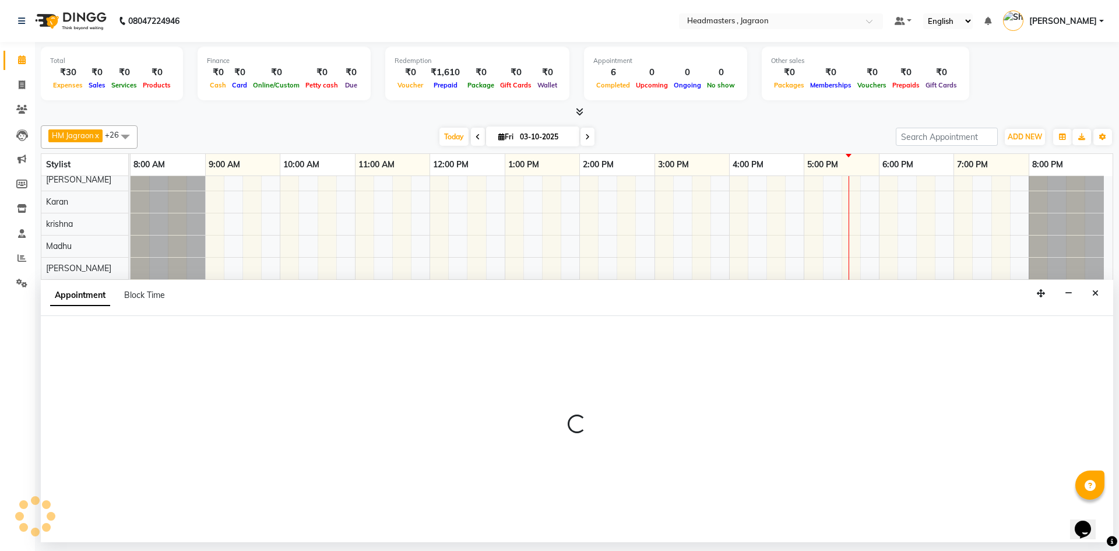
select select "68503"
select select "600"
select select "tentative"
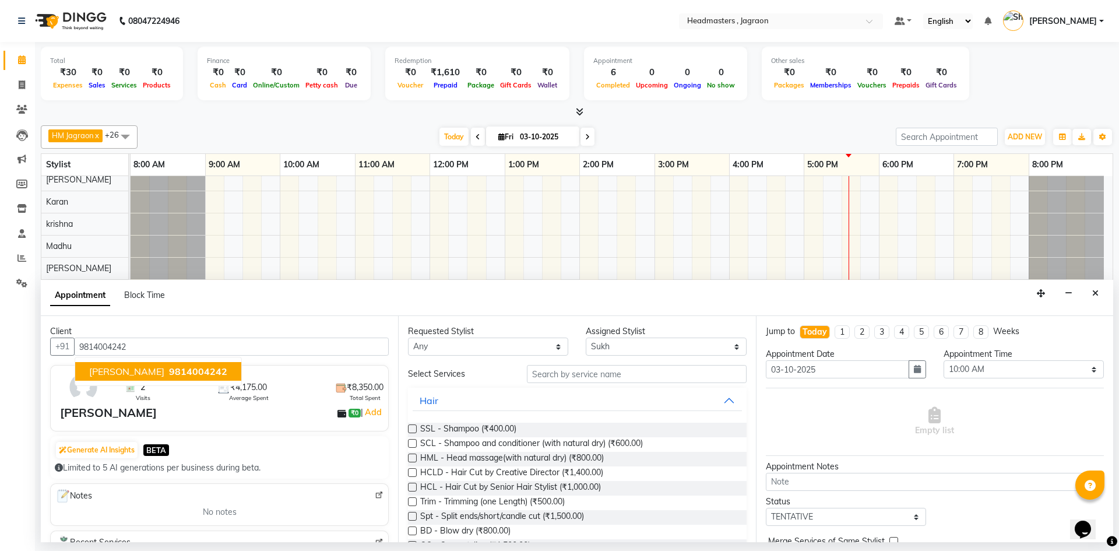
drag, startPoint x: 145, startPoint y: 371, endPoint x: 271, endPoint y: 379, distance: 126.2
click at [145, 371] on button "[PERSON_NAME] 9814004242" at bounding box center [158, 371] width 166 height 19
type input "9814004242"
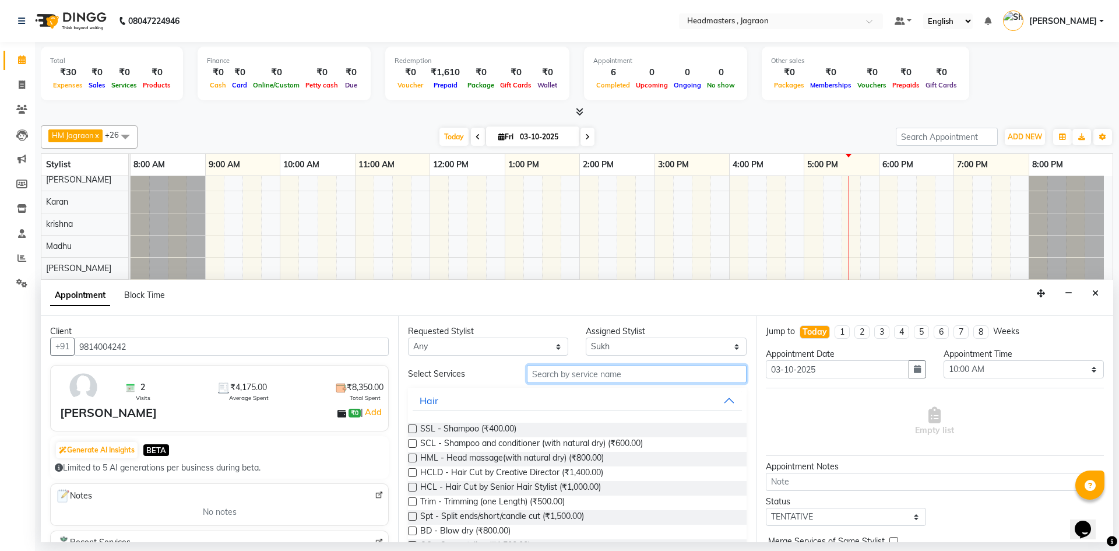
click at [574, 375] on input "text" at bounding box center [637, 374] width 220 height 18
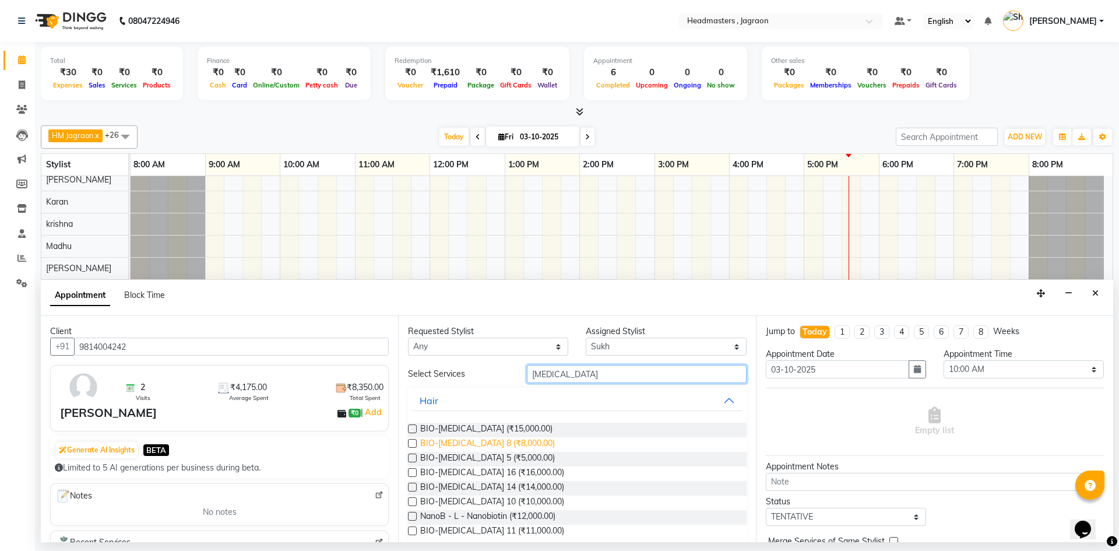
type input "[MEDICAL_DATA]"
click at [500, 442] on span "BIO-[MEDICAL_DATA] 8 (₹8,000.00)" at bounding box center [487, 444] width 135 height 15
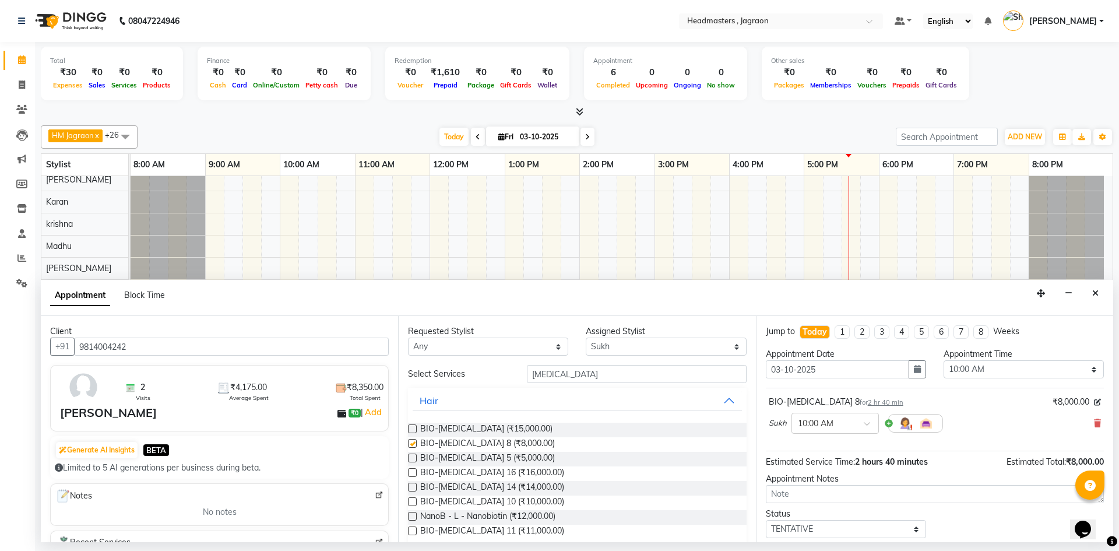
checkbox input "false"
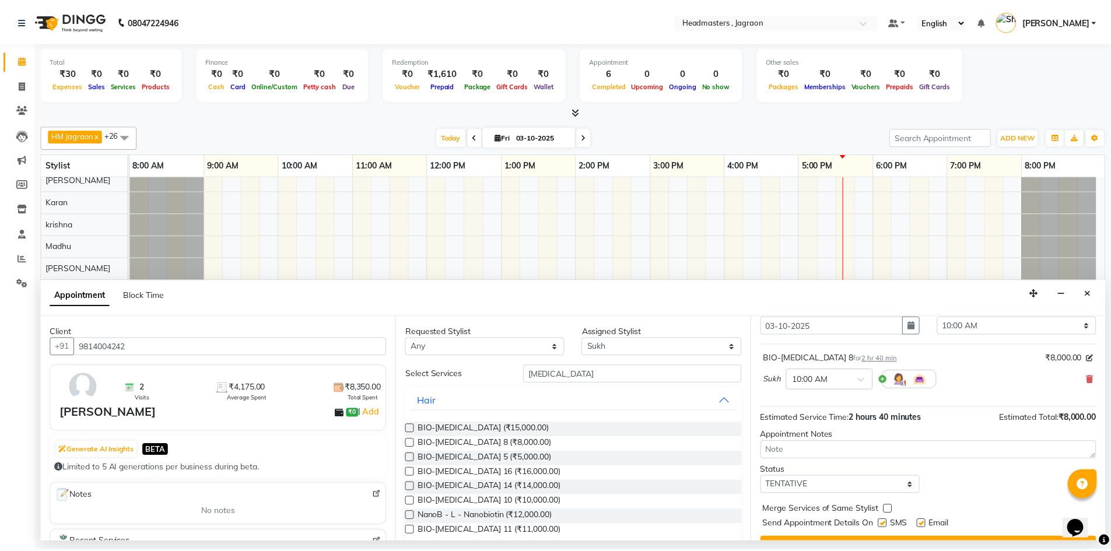
scroll to position [69, 0]
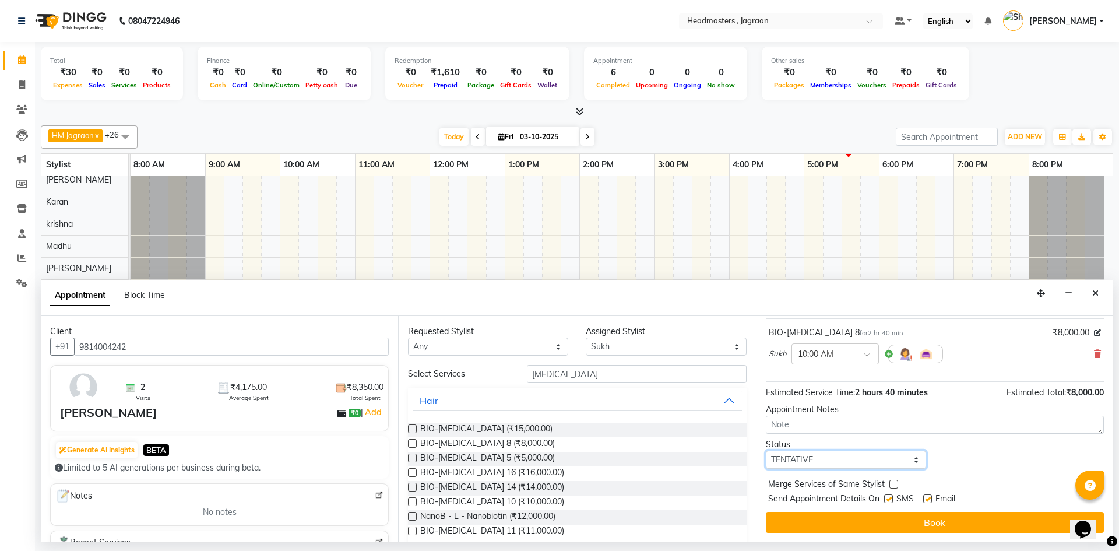
click at [875, 462] on select "Select TENTATIVE CONFIRM CHECK-IN UPCOMING" at bounding box center [846, 460] width 160 height 18
select select "confirm booking"
click at [766, 451] on select "Select TENTATIVE CONFIRM CHECK-IN UPCOMING" at bounding box center [846, 460] width 160 height 18
click at [891, 500] on label at bounding box center [888, 498] width 9 height 9
click at [891, 500] on input "checkbox" at bounding box center [888, 500] width 8 height 8
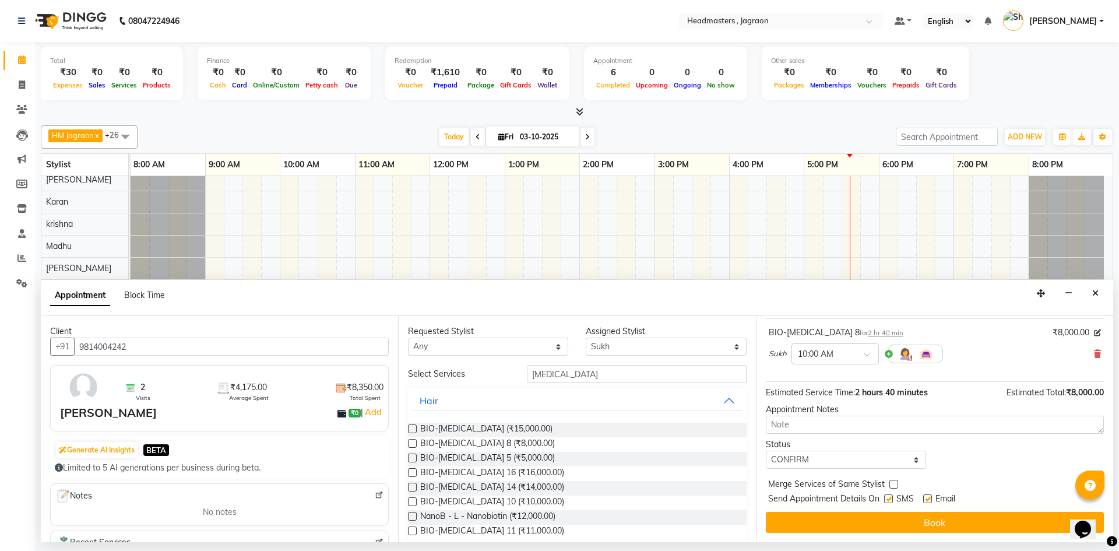
checkbox input "false"
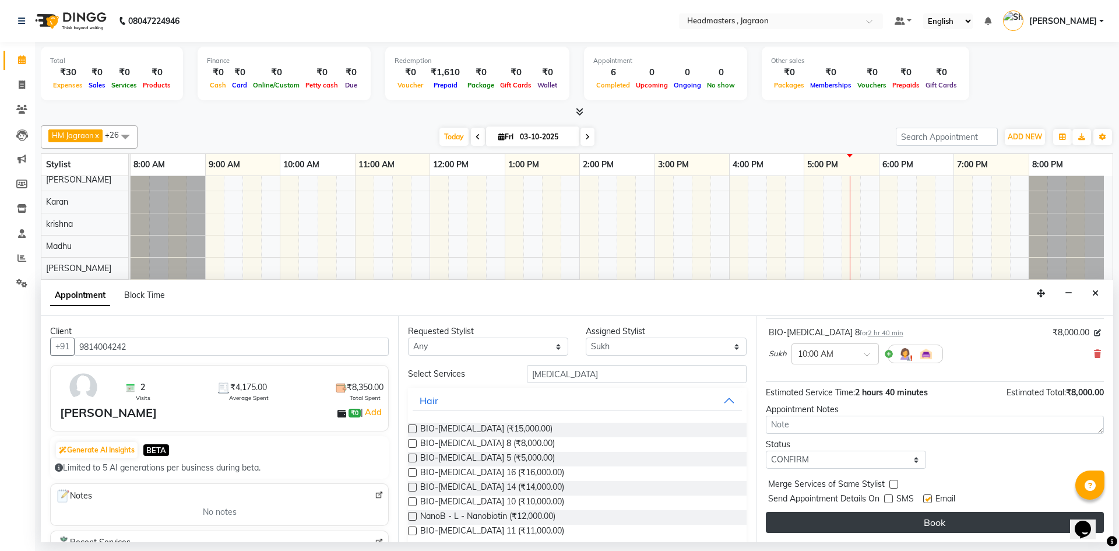
drag, startPoint x: 883, startPoint y: 518, endPoint x: 875, endPoint y: 514, distance: 9.9
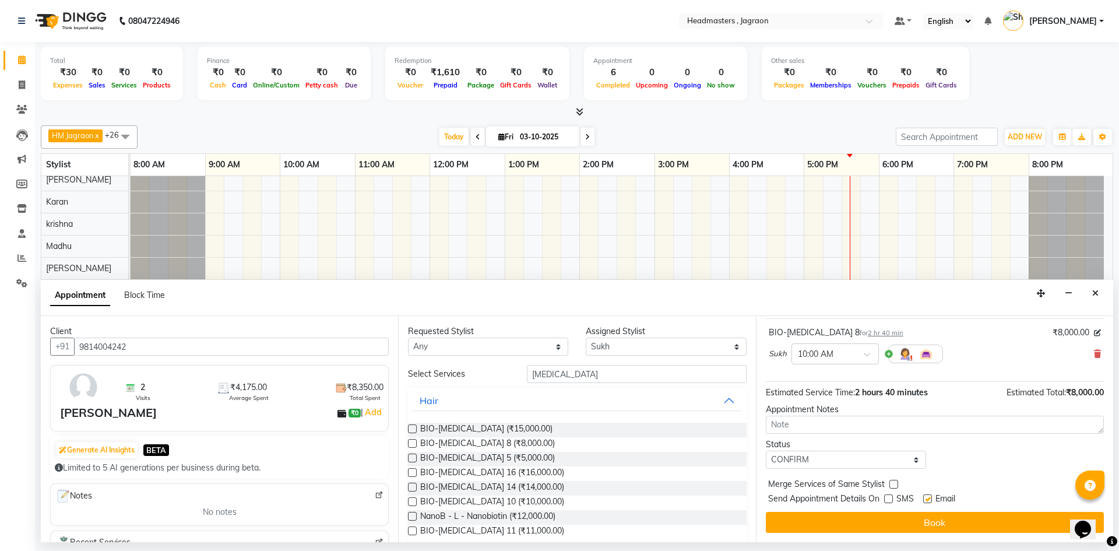
click at [883, 518] on button "Book" at bounding box center [935, 522] width 338 height 21
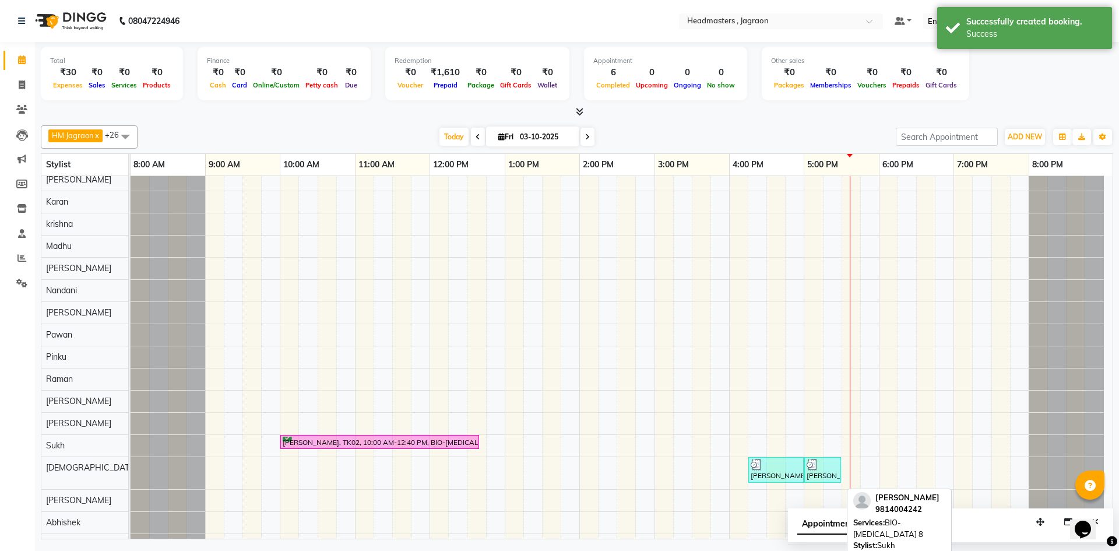
click at [430, 435] on link "[PERSON_NAME], TK02, 10:00 AM-12:40 PM, BIO-[MEDICAL_DATA] 8" at bounding box center [379, 442] width 199 height 15
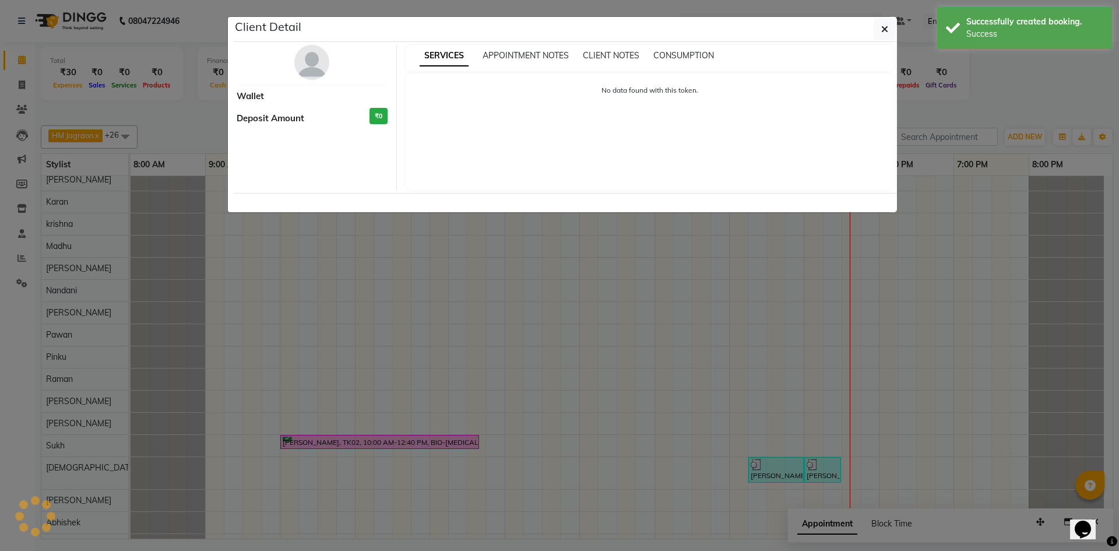
select select "6"
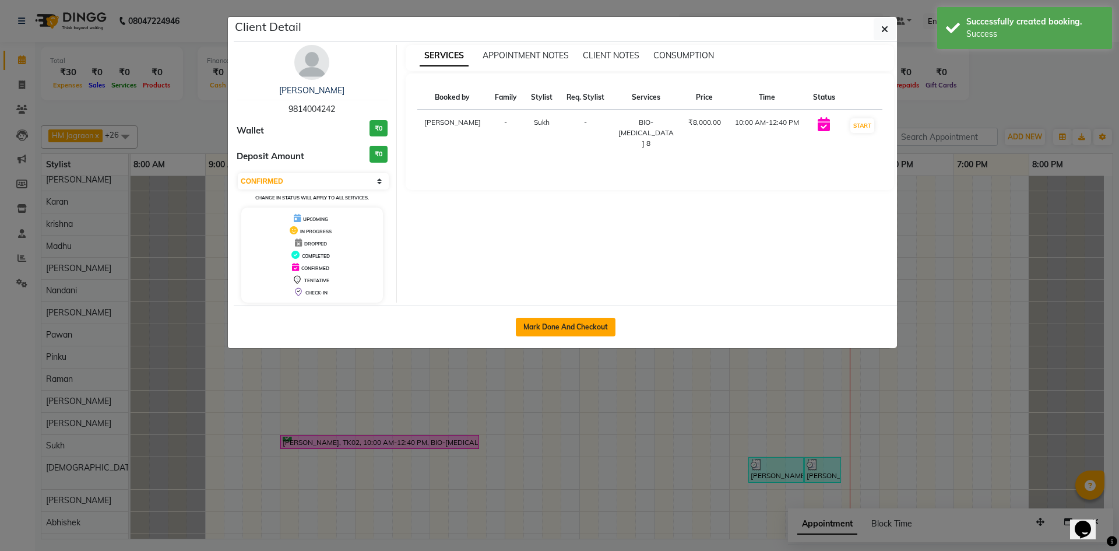
click at [593, 320] on button "Mark Done And Checkout" at bounding box center [566, 327] width 100 height 19
select select "service"
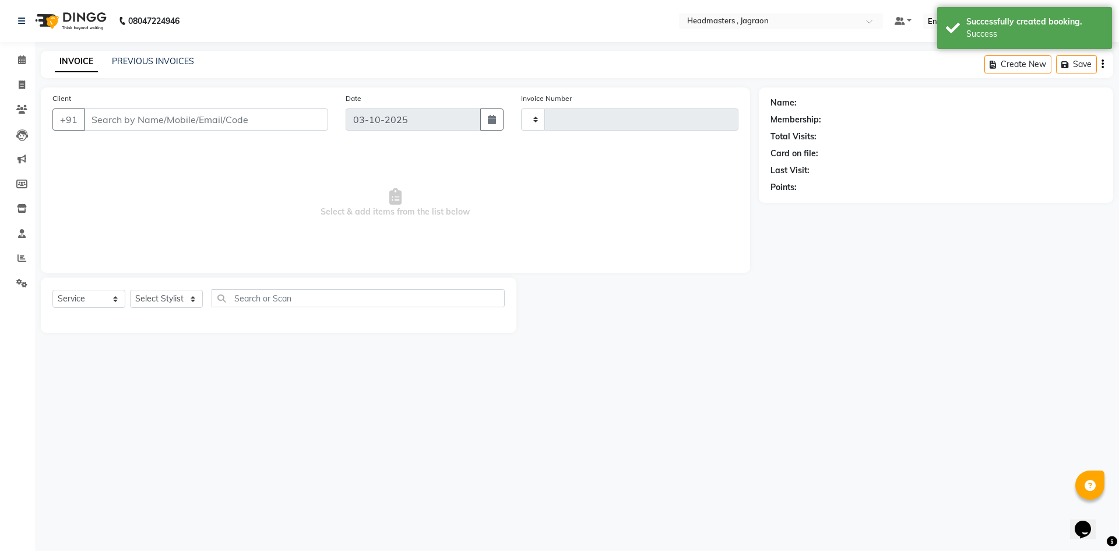
type input "2444"
select select "6935"
type input "9814004242"
select select "68503"
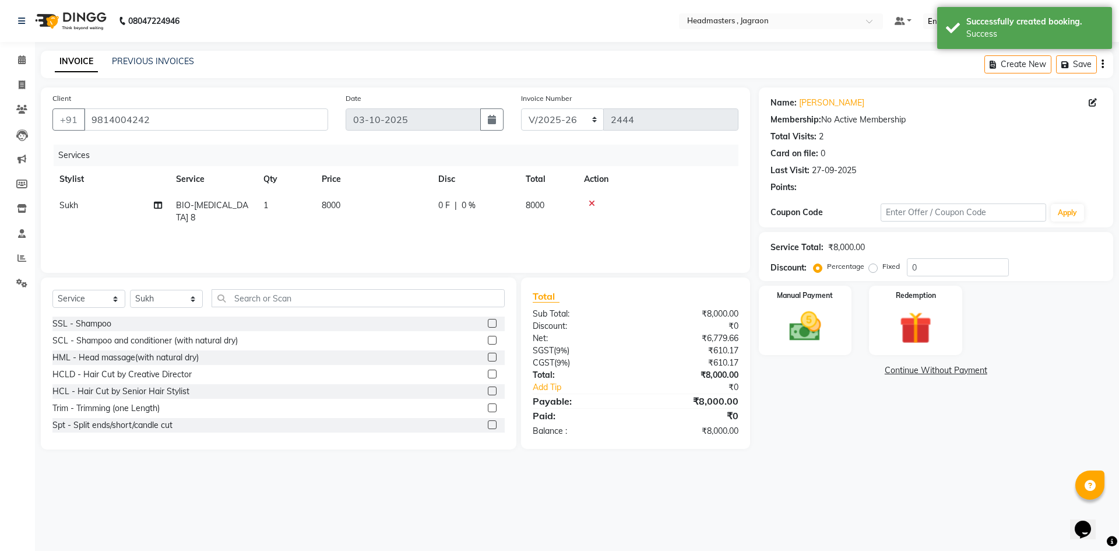
click at [463, 208] on span "0 %" at bounding box center [469, 205] width 14 height 12
select select "68503"
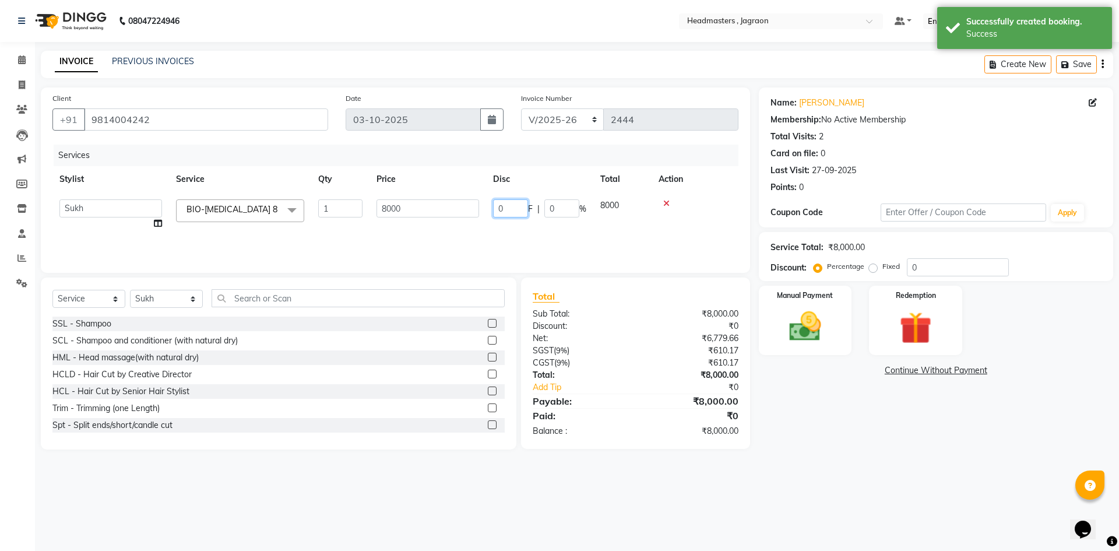
click at [517, 209] on input "0" at bounding box center [510, 208] width 35 height 18
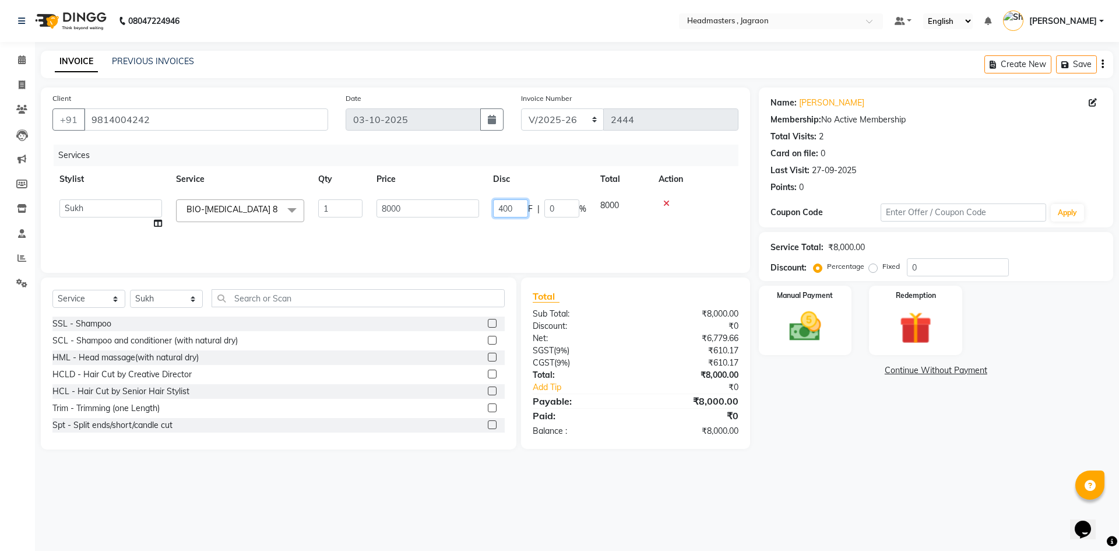
type input "4000"
click at [524, 225] on div "Services Stylist Service Qty Price Disc Total Action Abhishek Ashish Divya [PER…" at bounding box center [395, 203] width 686 height 117
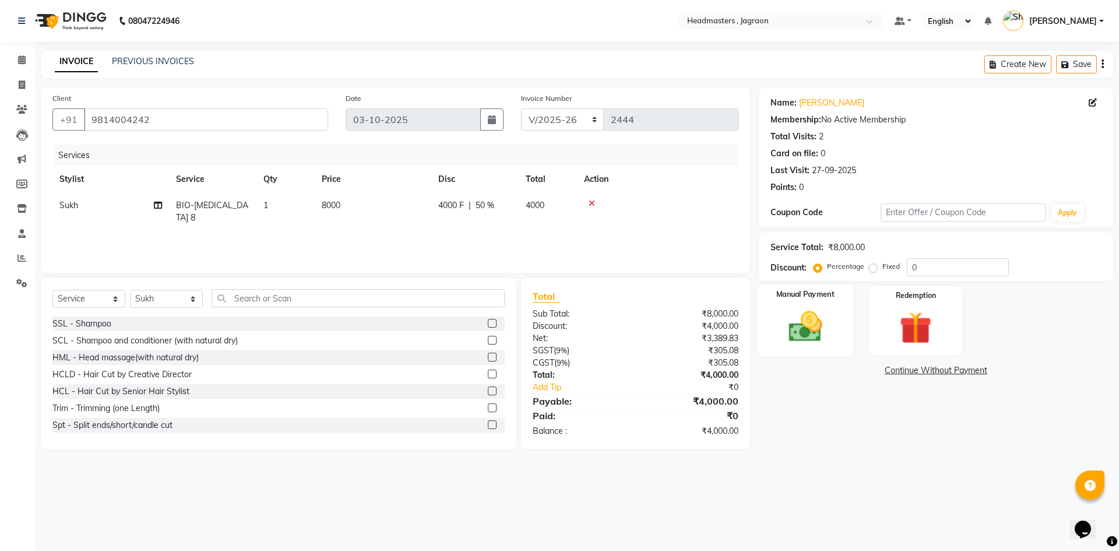
drag, startPoint x: 807, startPoint y: 325, endPoint x: 834, endPoint y: 332, distance: 28.3
click at [808, 324] on img at bounding box center [805, 326] width 54 height 38
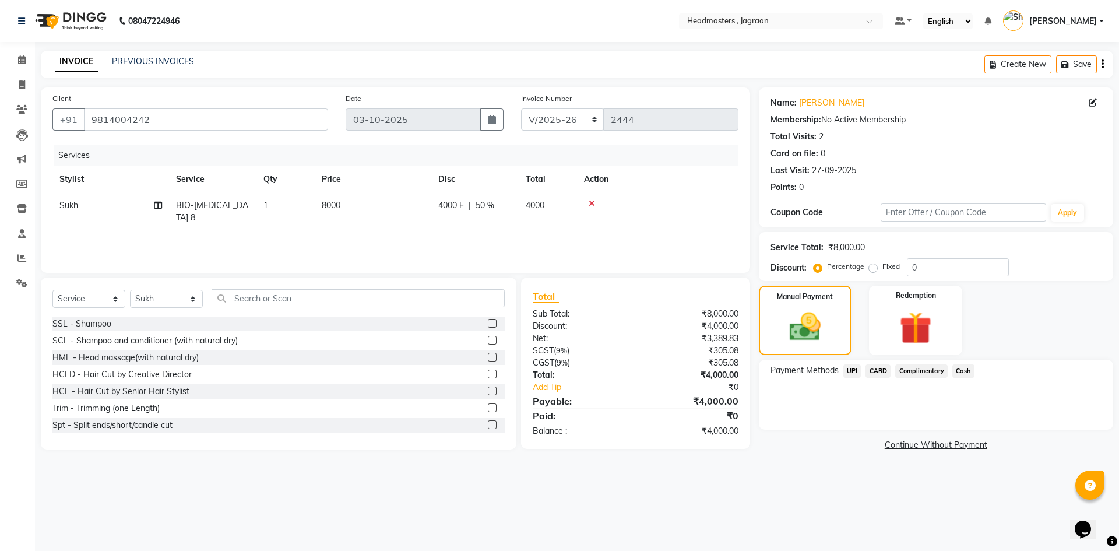
click at [961, 370] on span "Cash" at bounding box center [964, 370] width 22 height 13
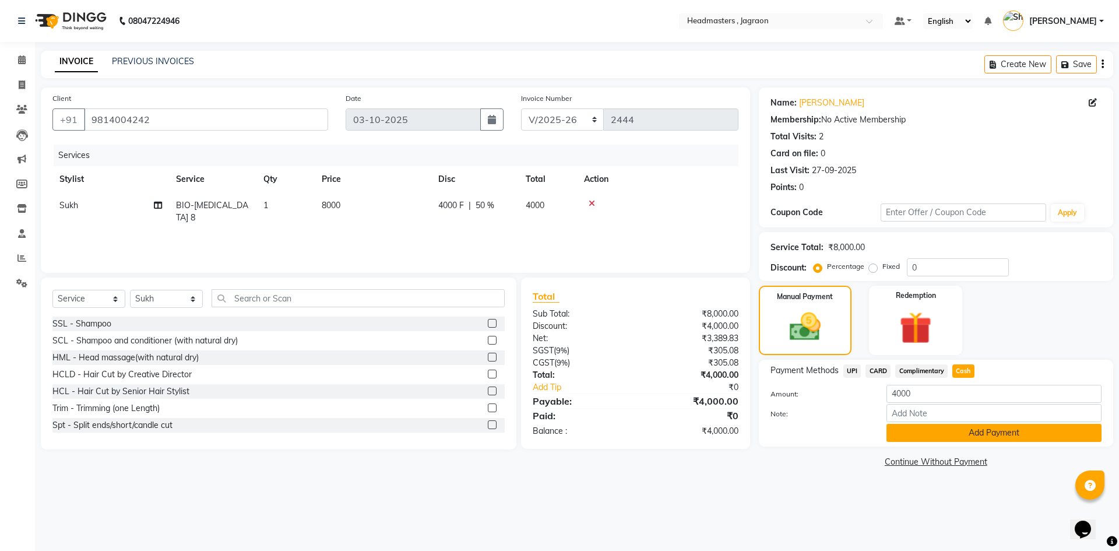
click at [943, 432] on button "Add Payment" at bounding box center [994, 433] width 215 height 18
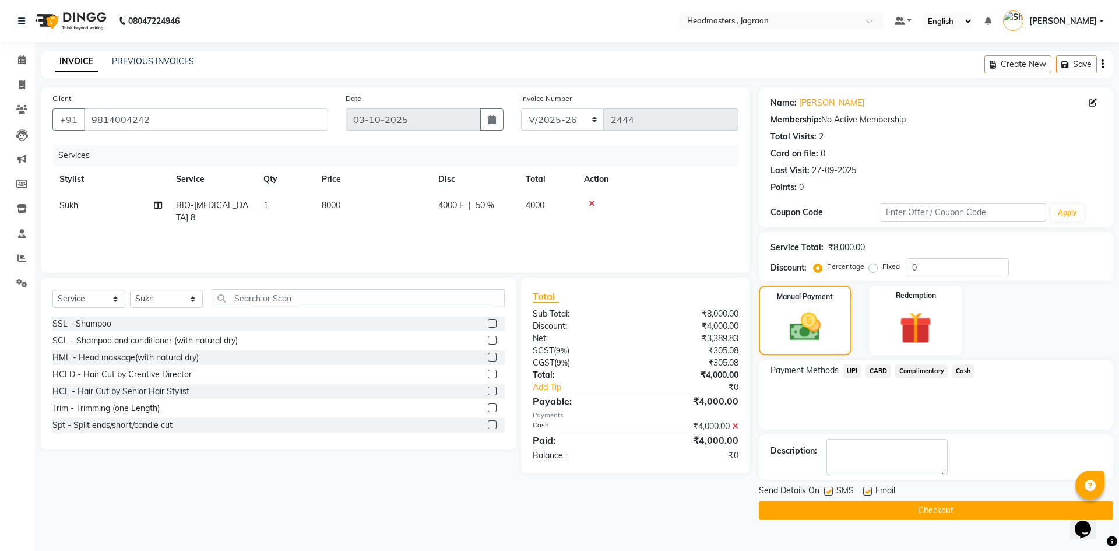
click at [904, 513] on button "Checkout" at bounding box center [936, 510] width 354 height 18
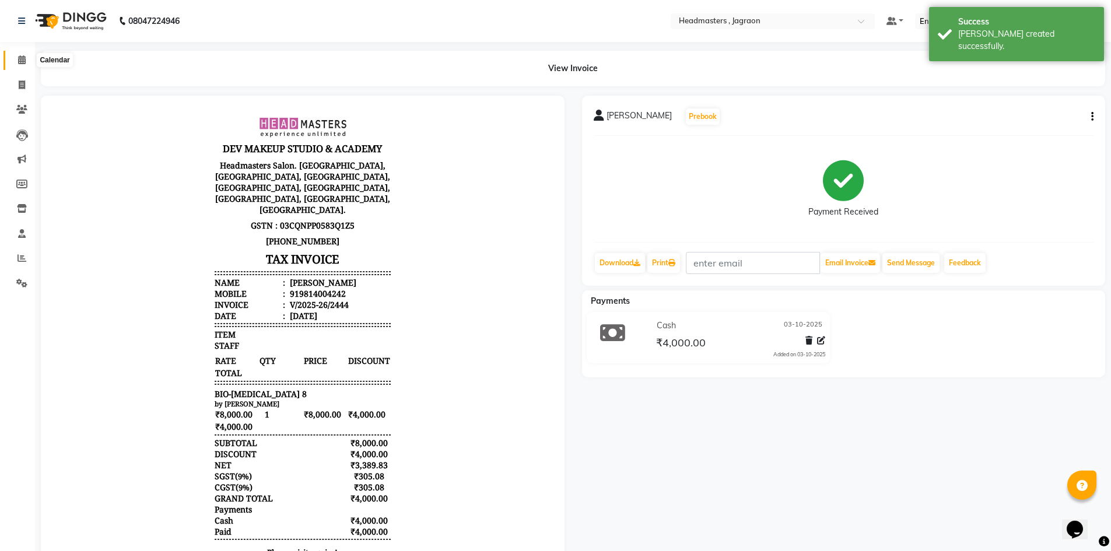
click at [19, 65] on span at bounding box center [22, 60] width 20 height 13
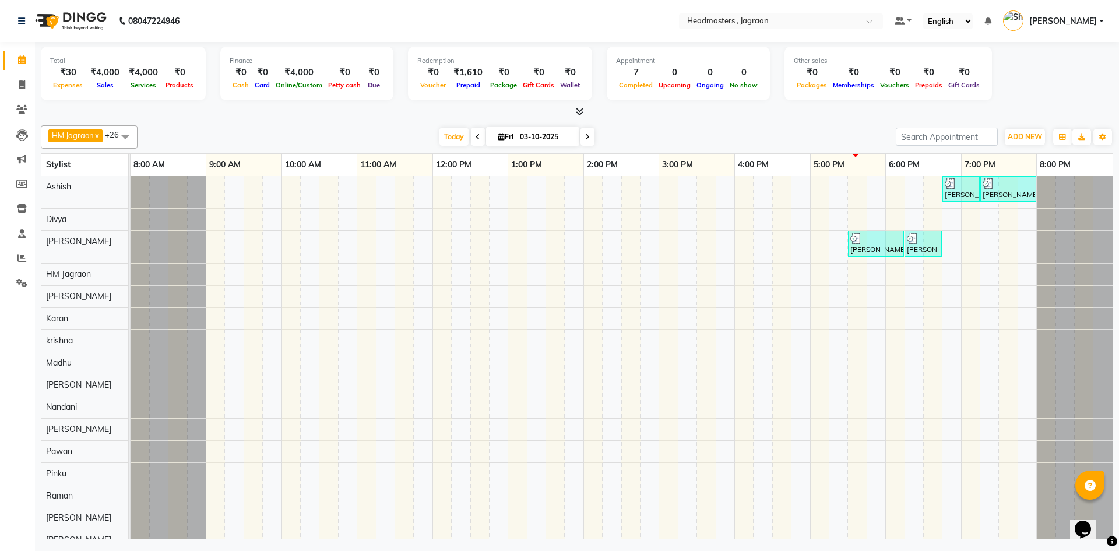
click at [367, 393] on div "[PERSON_NAME], TK01, 06:45 PM-07:15 PM, BRD - [PERSON_NAME] Bansal, TK01, 07:15…" at bounding box center [622, 473] width 982 height 595
select select "69016"
select select "tentative"
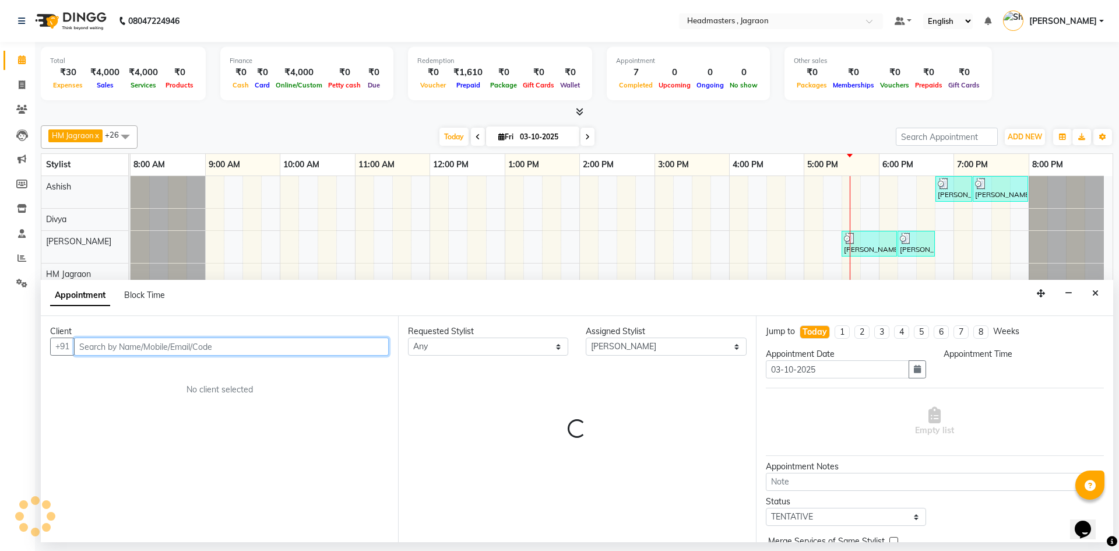
select select "660"
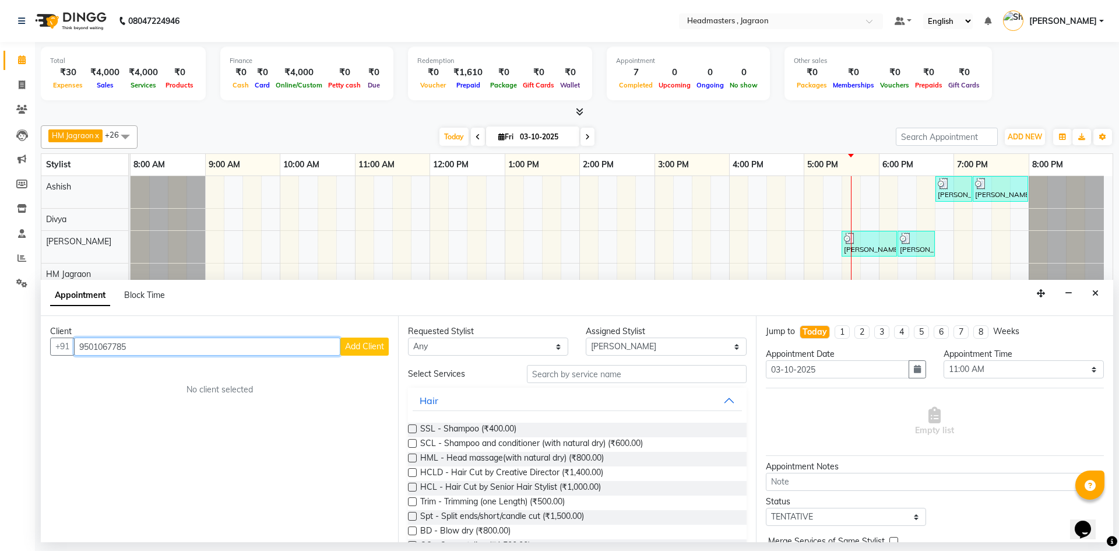
type input "9501067785"
click at [366, 348] on span "Add Client" at bounding box center [364, 346] width 39 height 10
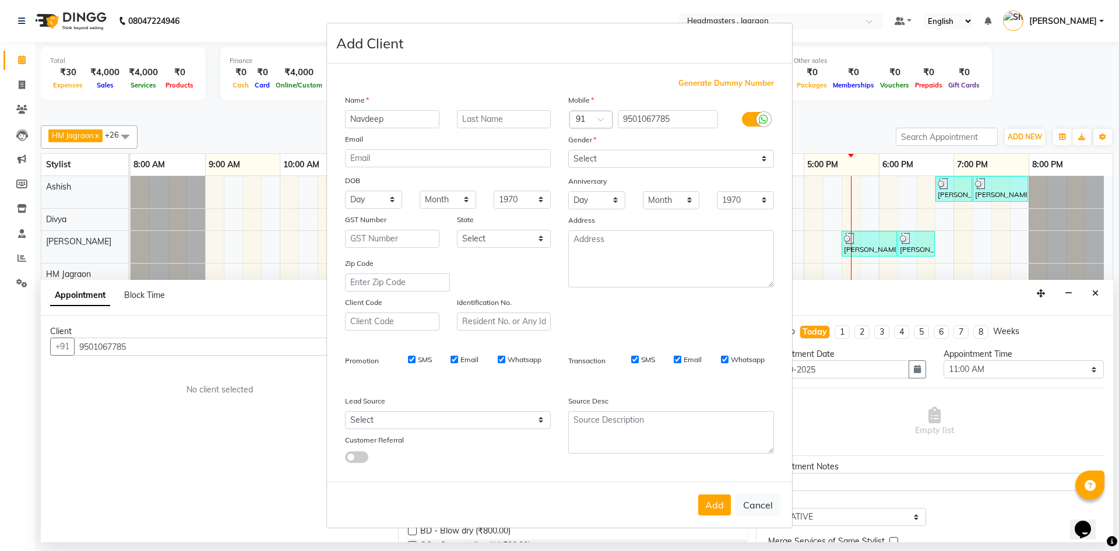
type input "Navdeep"
type input "Kaur"
click at [589, 160] on select "Select [DEMOGRAPHIC_DATA] [DEMOGRAPHIC_DATA] Other Prefer Not To Say" at bounding box center [671, 159] width 206 height 18
select select "[DEMOGRAPHIC_DATA]"
click at [568, 150] on select "Select [DEMOGRAPHIC_DATA] [DEMOGRAPHIC_DATA] Other Prefer Not To Say" at bounding box center [671, 159] width 206 height 18
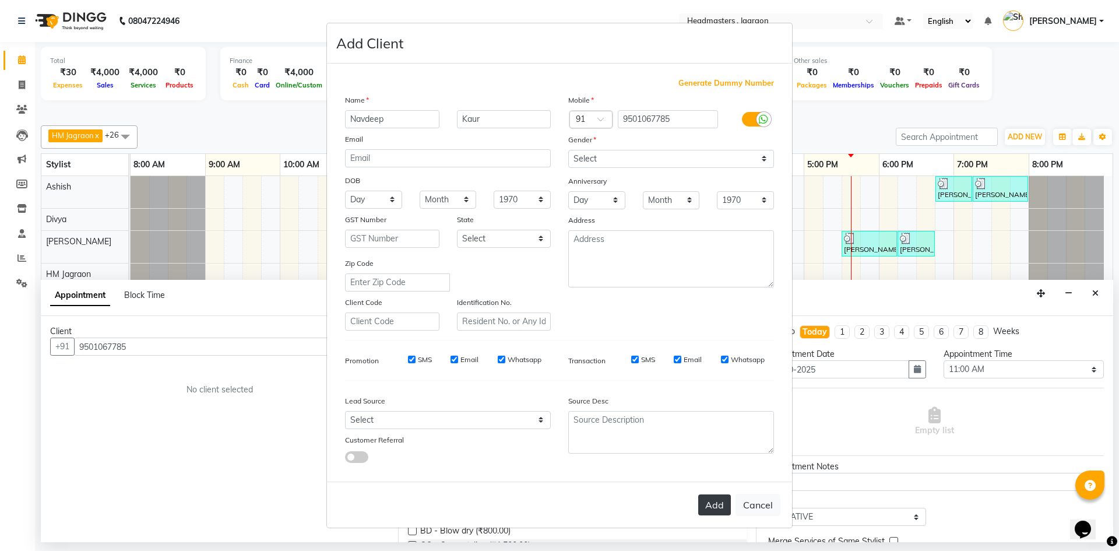
click at [724, 513] on button "Add" at bounding box center [714, 504] width 33 height 21
select select
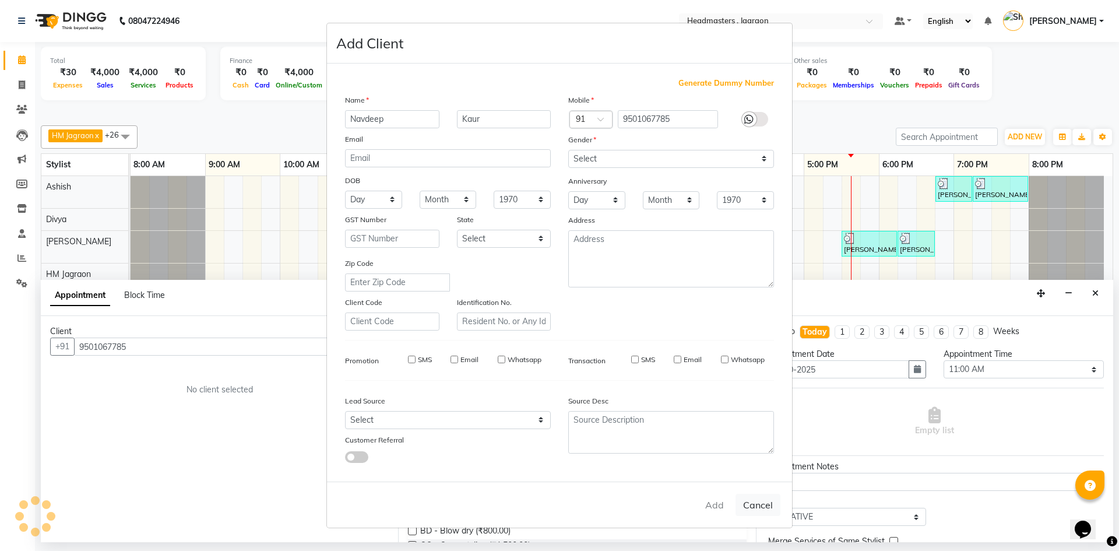
select select
checkbox input "false"
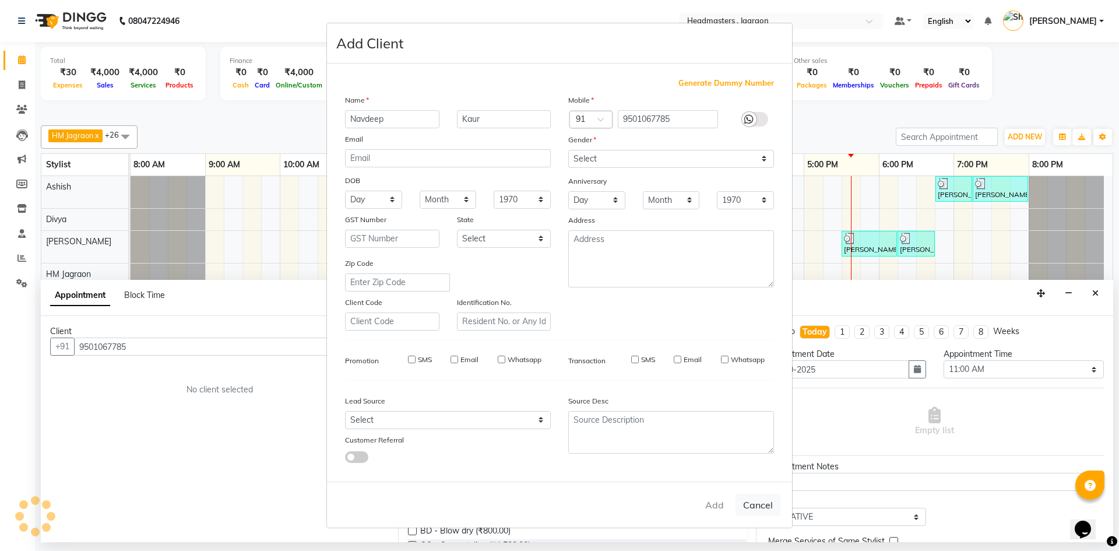
checkbox input "false"
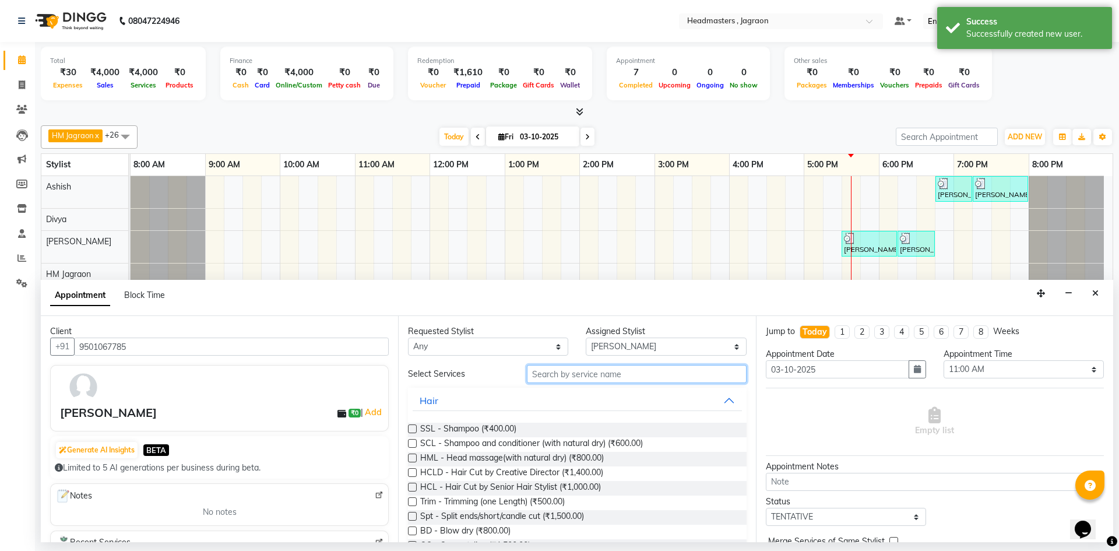
click at [584, 370] on input "text" at bounding box center [637, 374] width 220 height 18
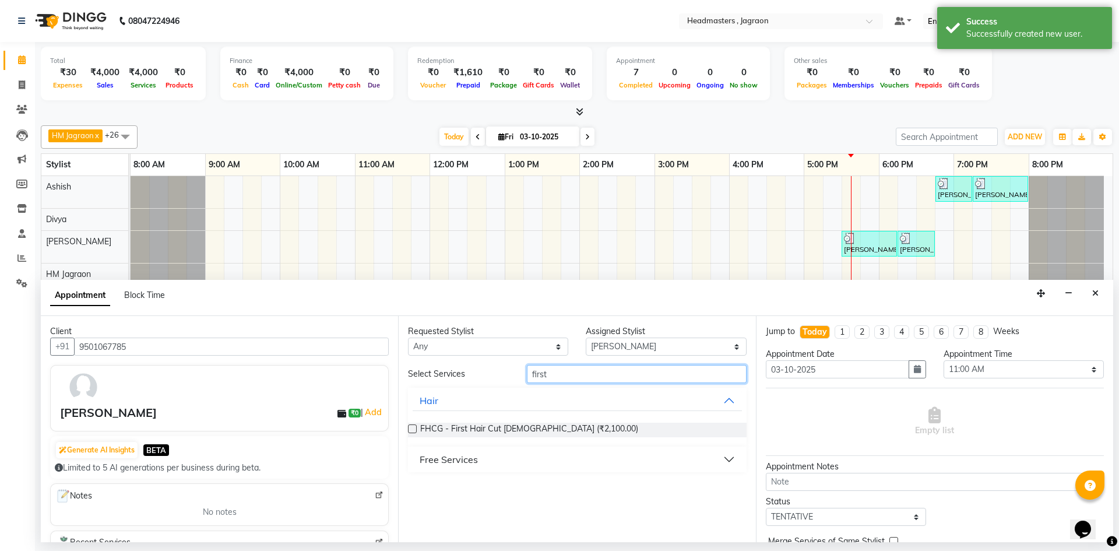
type input "first"
click at [461, 465] on div "Free Services" at bounding box center [449, 459] width 58 height 14
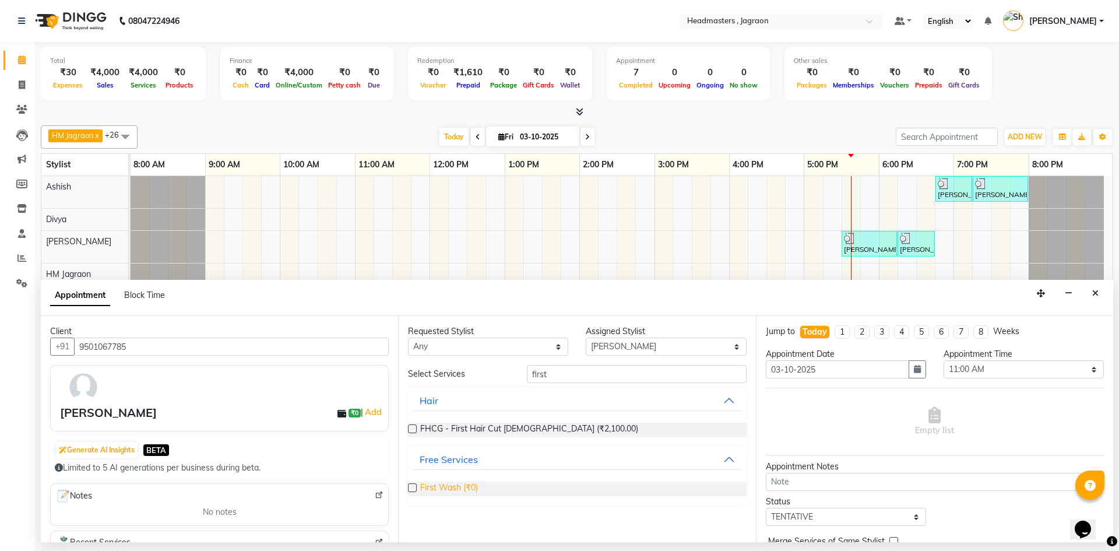
click at [464, 487] on span "First Wash (₹0)" at bounding box center [449, 489] width 58 height 15
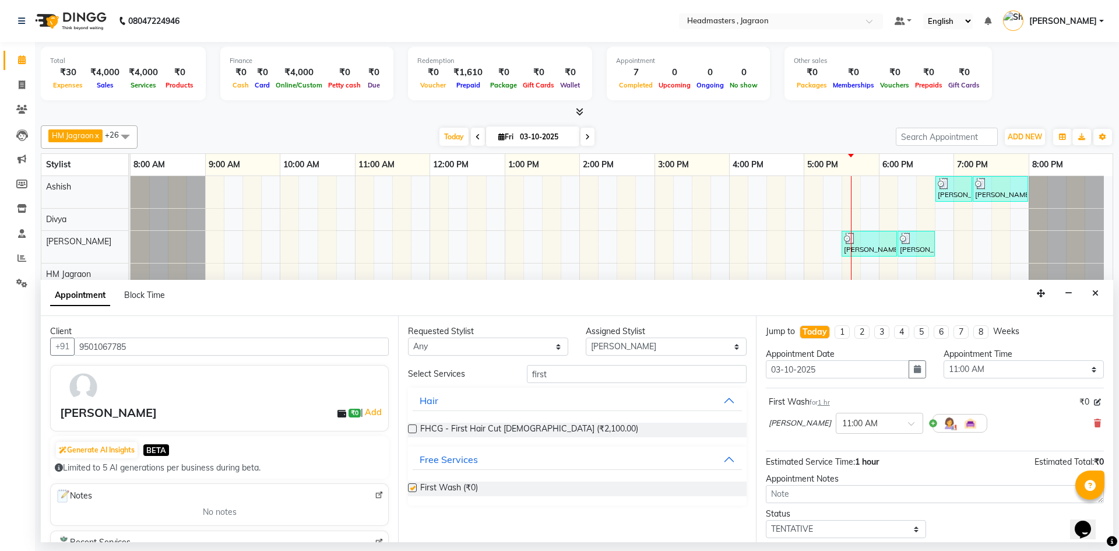
checkbox input "false"
click at [571, 373] on input "first" at bounding box center [637, 374] width 220 height 18
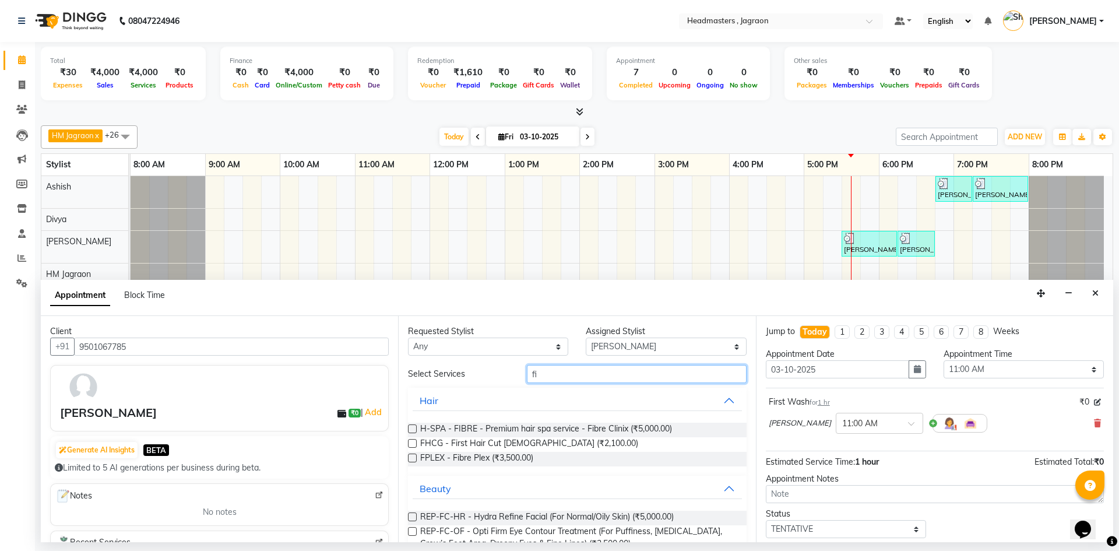
type input "f"
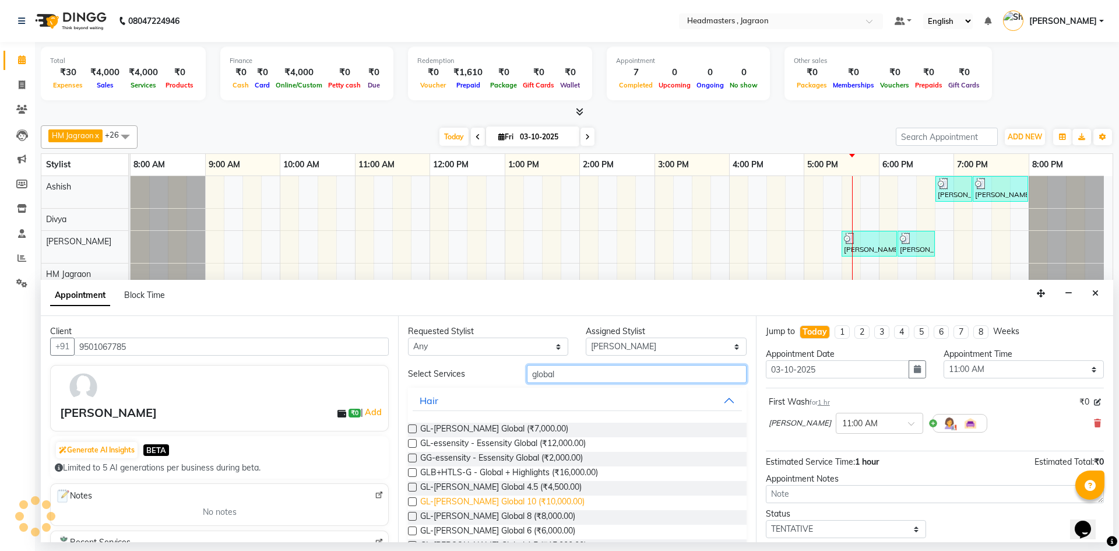
type input "global"
click at [550, 500] on span "GL-[PERSON_NAME] Global 10 (₹10,000.00)" at bounding box center [502, 503] width 164 height 15
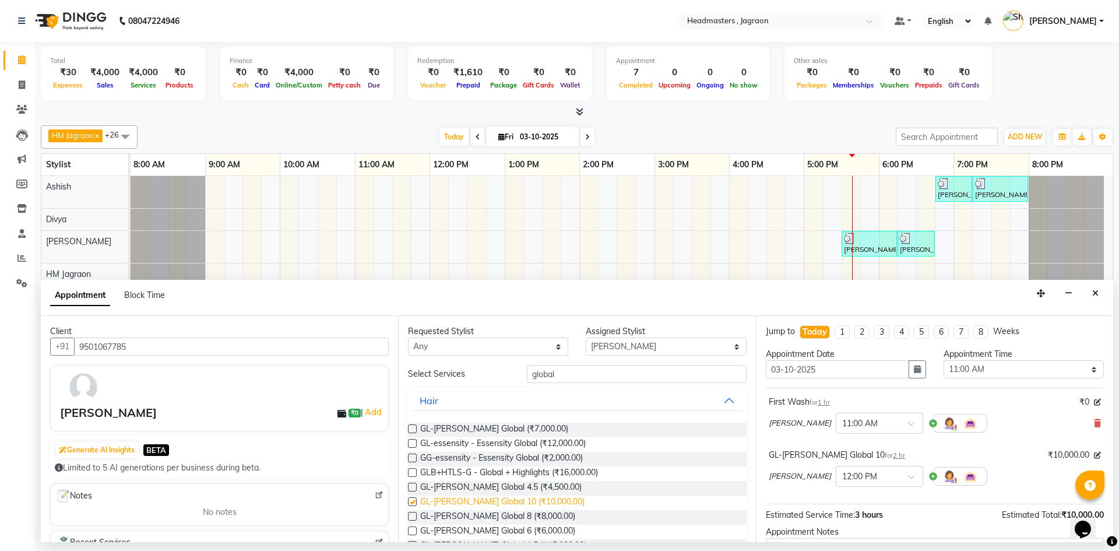
checkbox input "false"
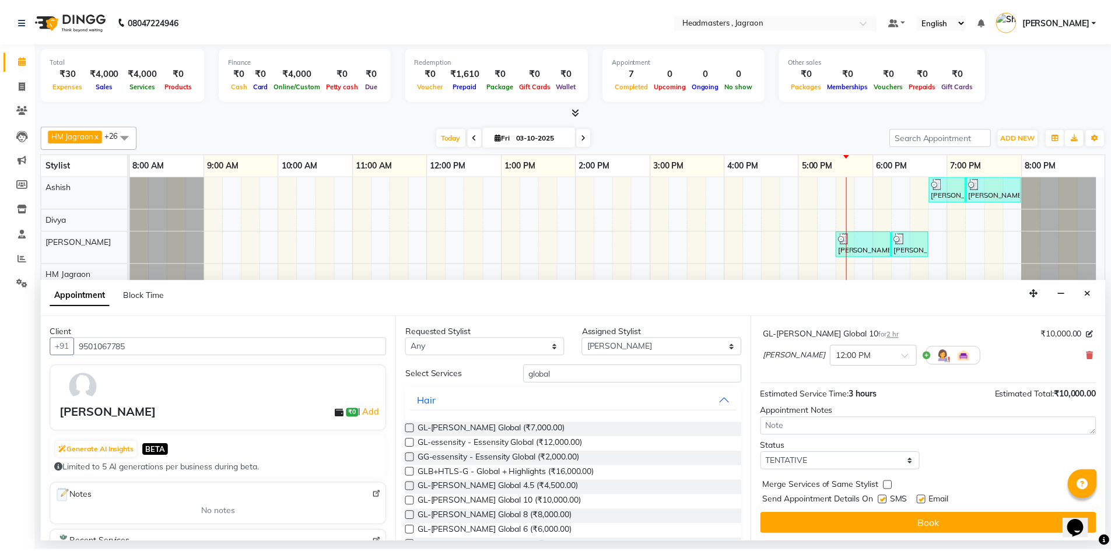
scroll to position [122, 0]
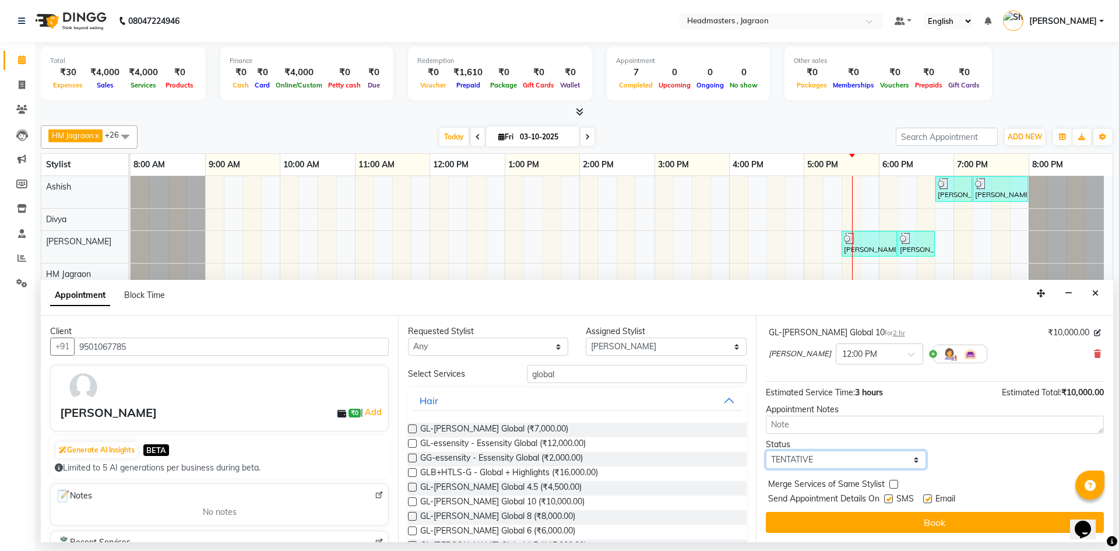
click at [810, 461] on select "Select TENTATIVE CONFIRM CHECK-IN UPCOMING" at bounding box center [846, 460] width 160 height 18
select select "confirm booking"
click at [766, 451] on select "Select TENTATIVE CONFIRM CHECK-IN UPCOMING" at bounding box center [846, 460] width 160 height 18
click at [887, 499] on label at bounding box center [888, 498] width 9 height 9
click at [887, 499] on input "checkbox" at bounding box center [888, 500] width 8 height 8
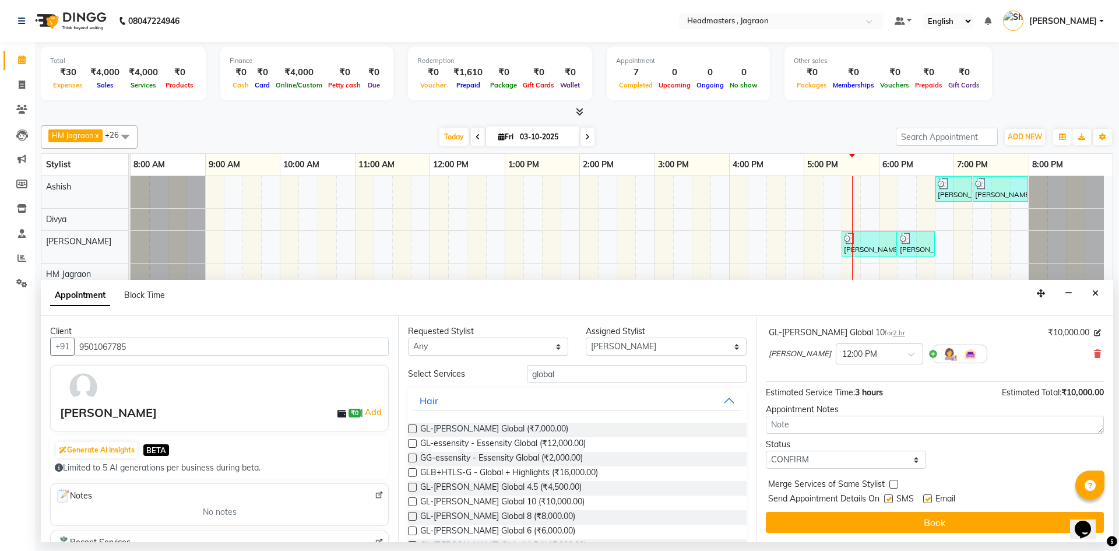
checkbox input "false"
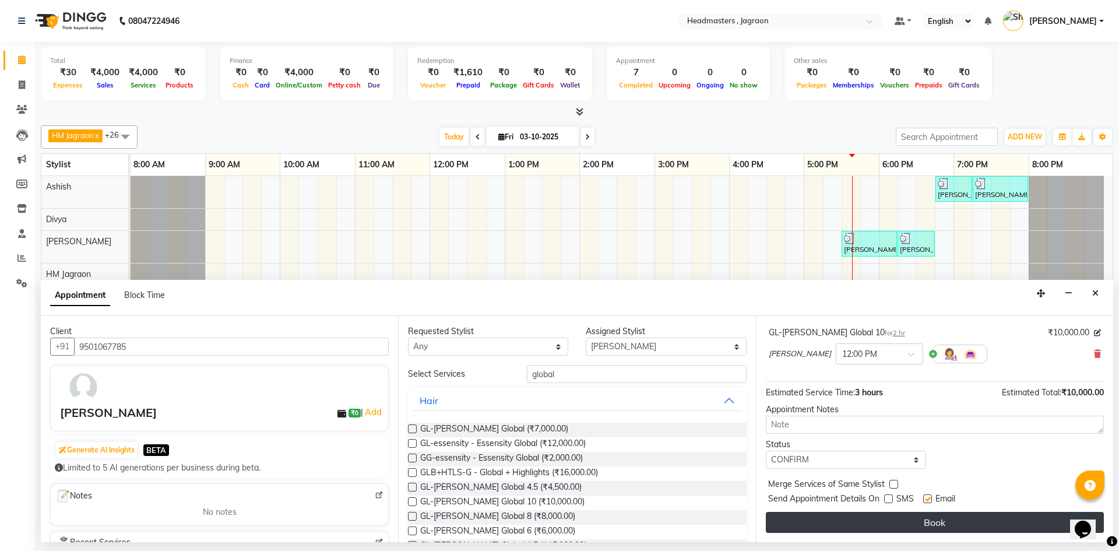
click at [879, 518] on button "Book" at bounding box center [935, 522] width 338 height 21
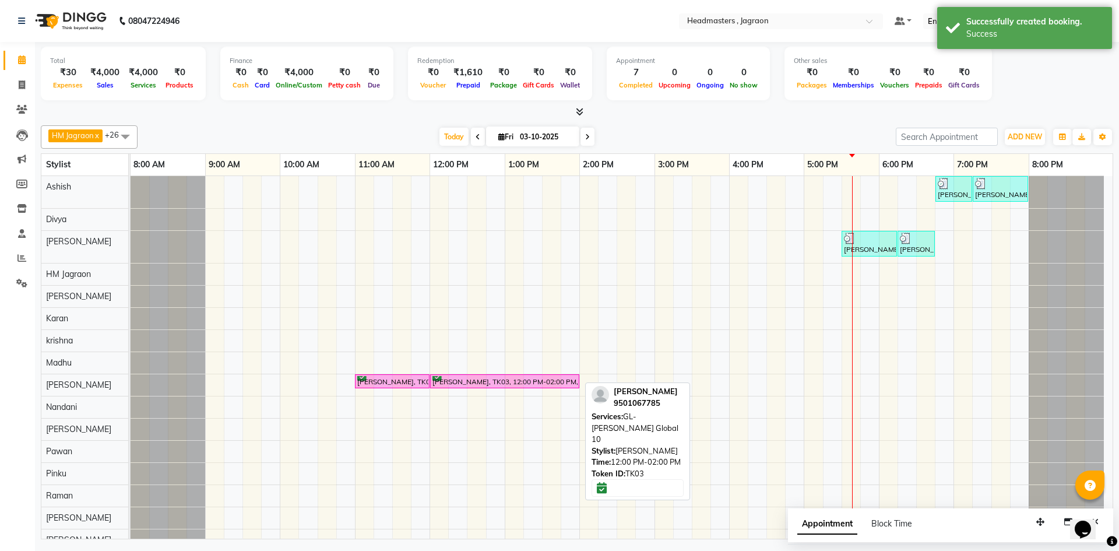
click at [562, 381] on div "[PERSON_NAME], TK03, 12:00 PM-02:00 PM, GL-igora -igora Global 10" at bounding box center [504, 381] width 147 height 11
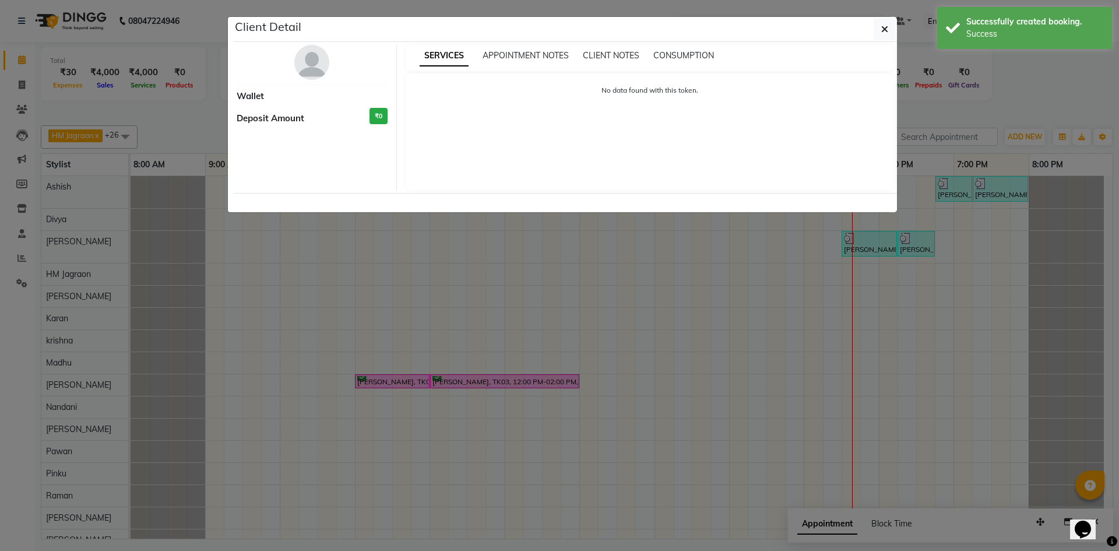
select select "6"
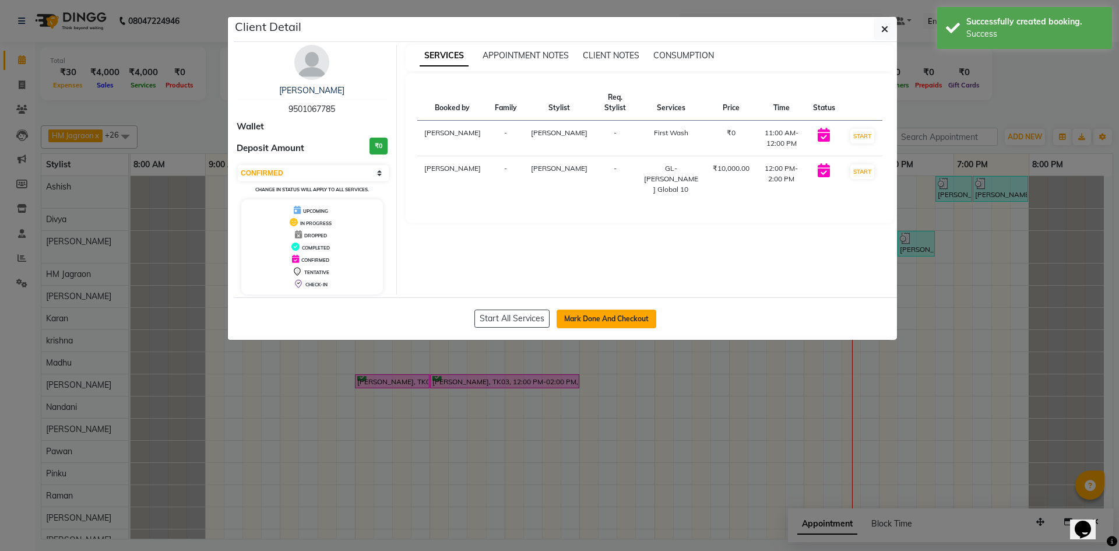
click at [609, 321] on button "Mark Done And Checkout" at bounding box center [607, 319] width 100 height 19
select select "service"
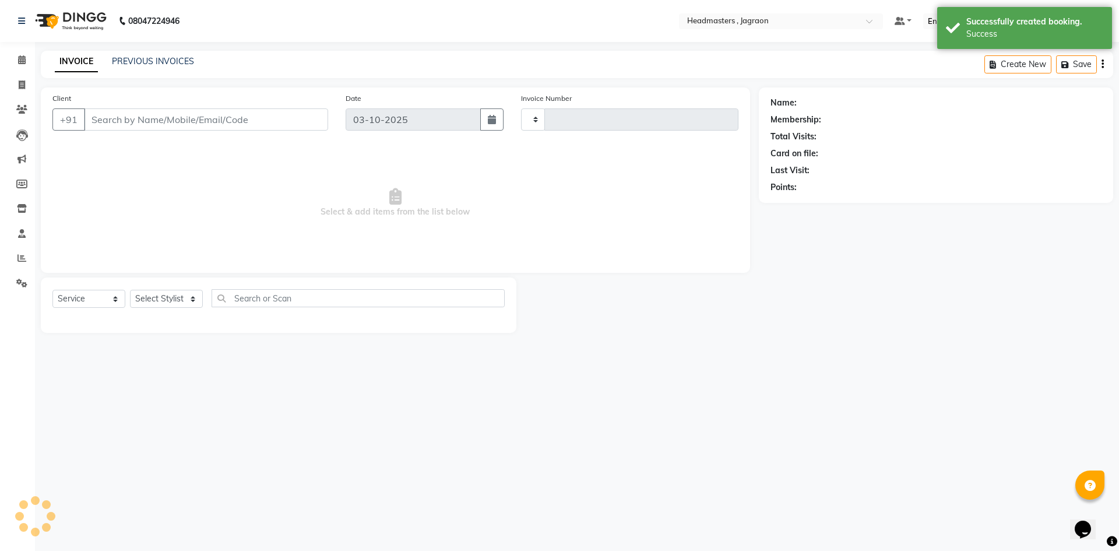
type input "2445"
select select "6935"
type input "9501067785"
select select "69016"
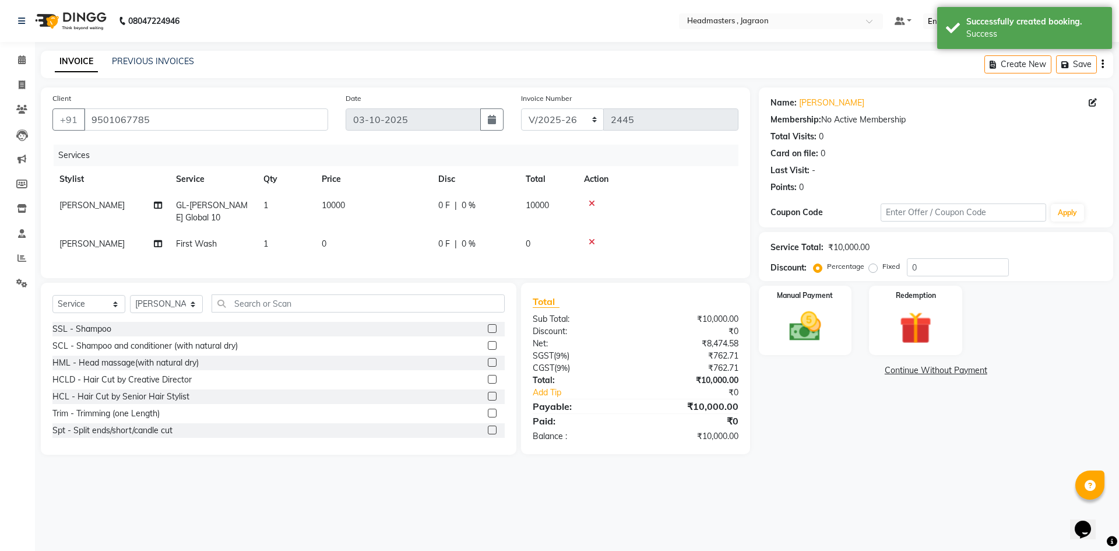
click at [435, 201] on td "0 F | 0 %" at bounding box center [474, 211] width 87 height 38
select select "69016"
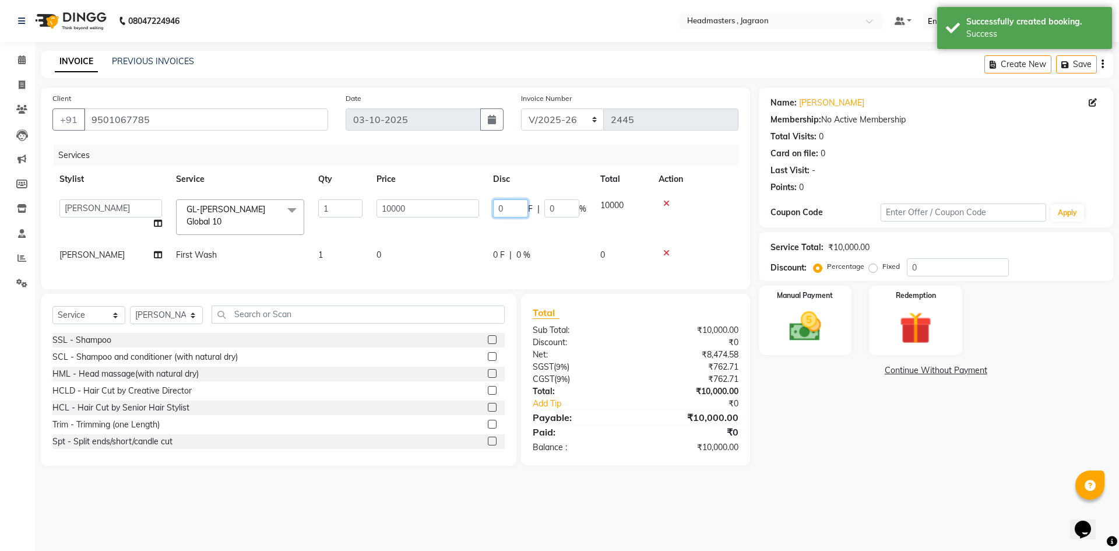
click at [508, 210] on input "0" at bounding box center [510, 208] width 35 height 18
type input "5000"
click at [531, 245] on tr "[PERSON_NAME] First Wash 1 0 0 F | 0 % 0" at bounding box center [395, 255] width 686 height 26
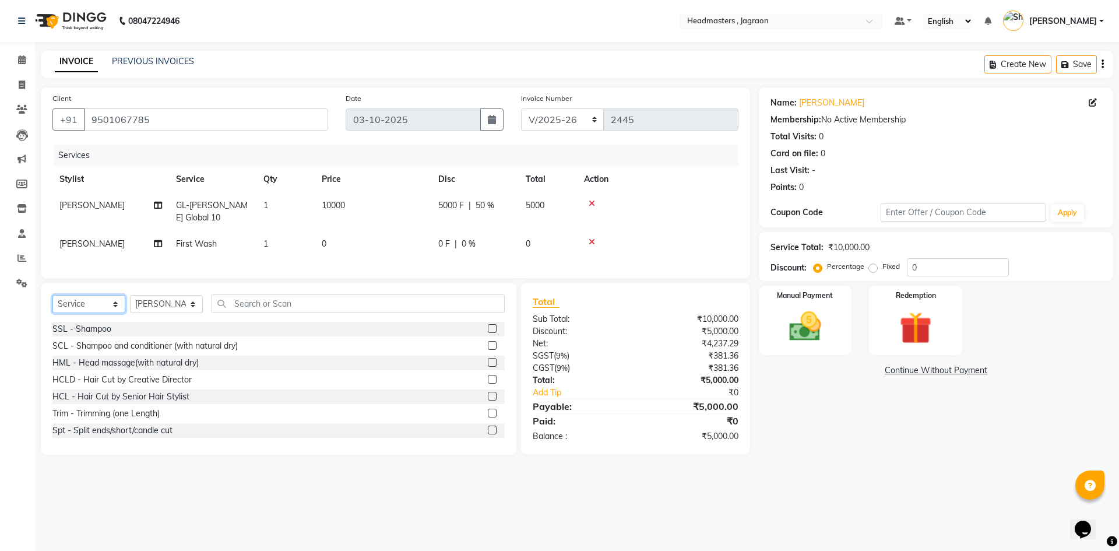
click at [94, 310] on select "Select Service Product Membership Package Voucher Prepaid Gift Card" at bounding box center [88, 304] width 73 height 18
select select "product"
click at [52, 304] on select "Select Service Product Membership Package Voucher Prepaid Gift Card" at bounding box center [88, 304] width 73 height 18
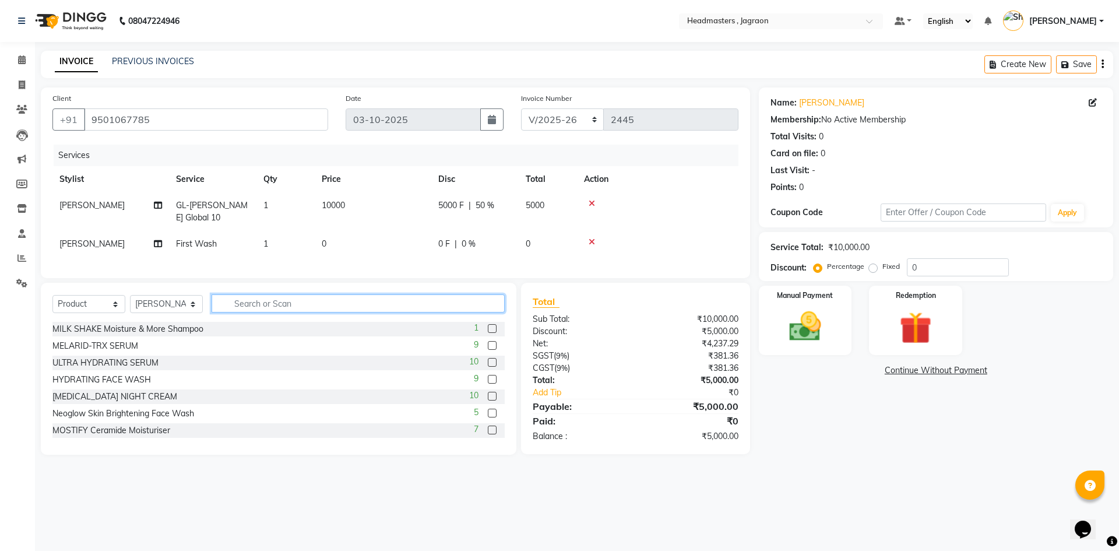
click at [266, 311] on input "text" at bounding box center [358, 303] width 293 height 18
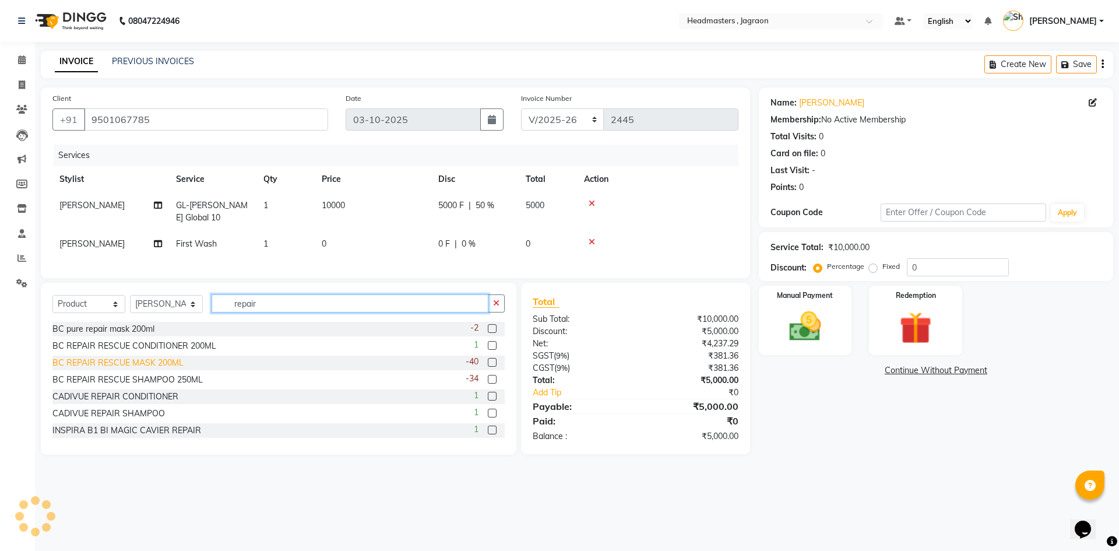
type input "repair"
click at [142, 369] on div "BC REPAIR RESCUE MASK 200ML" at bounding box center [117, 363] width 131 height 12
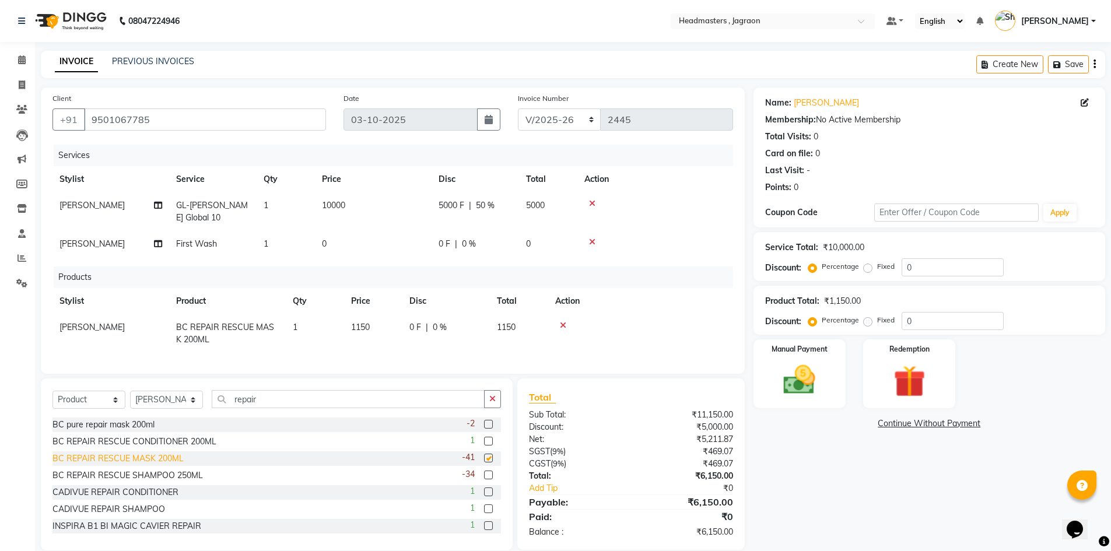
checkbox input "false"
click at [131, 482] on div "BC REPAIR RESCUE SHAMPOO 250ML" at bounding box center [127, 475] width 150 height 12
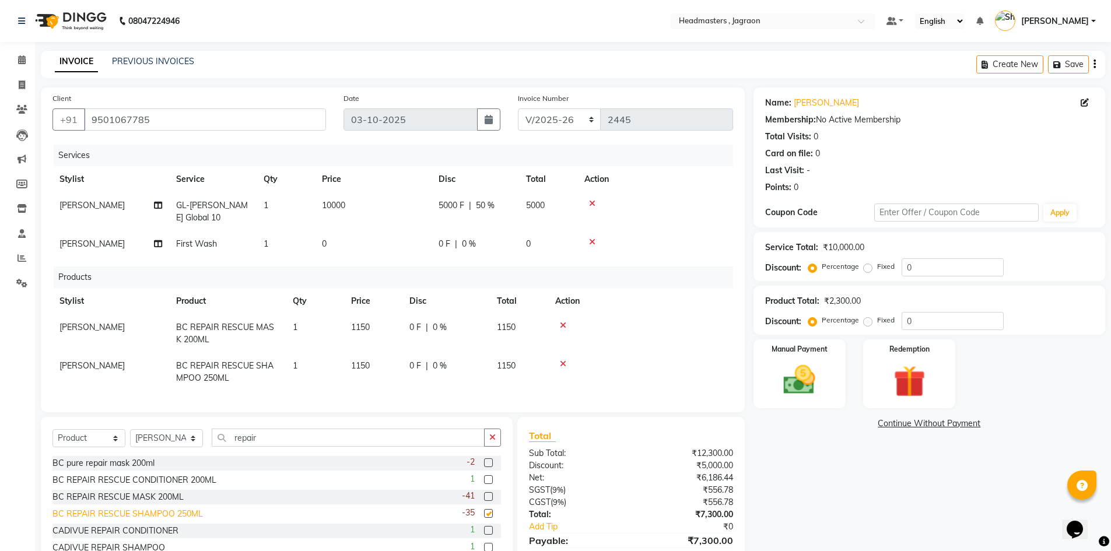
checkbox input "false"
click at [267, 447] on input "repair" at bounding box center [348, 438] width 273 height 18
type input "r"
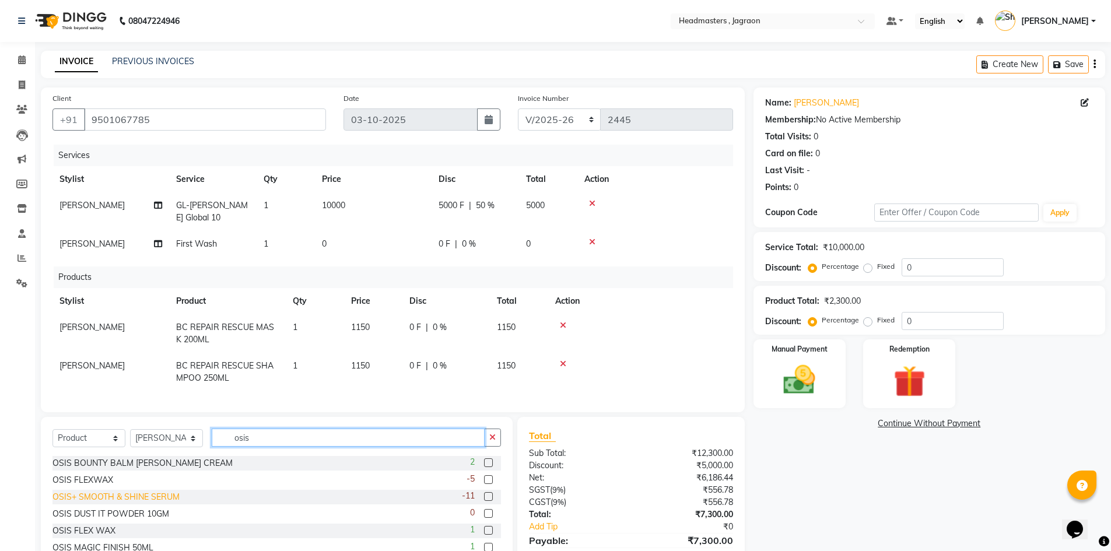
type input "osis"
click at [169, 503] on div "OSIS+ SMOOTH & SHINE SERUM" at bounding box center [115, 497] width 127 height 12
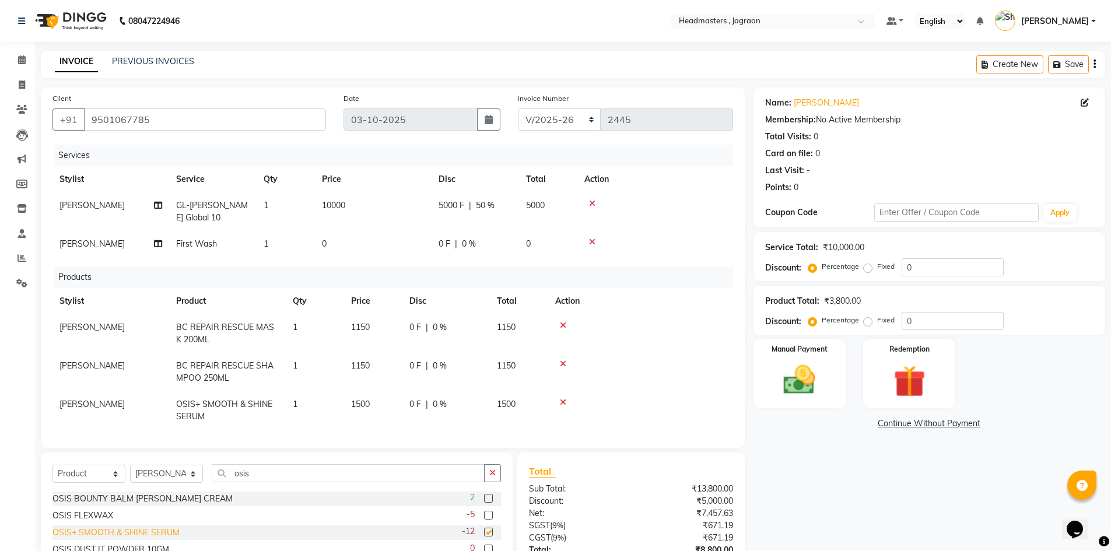
checkbox input "false"
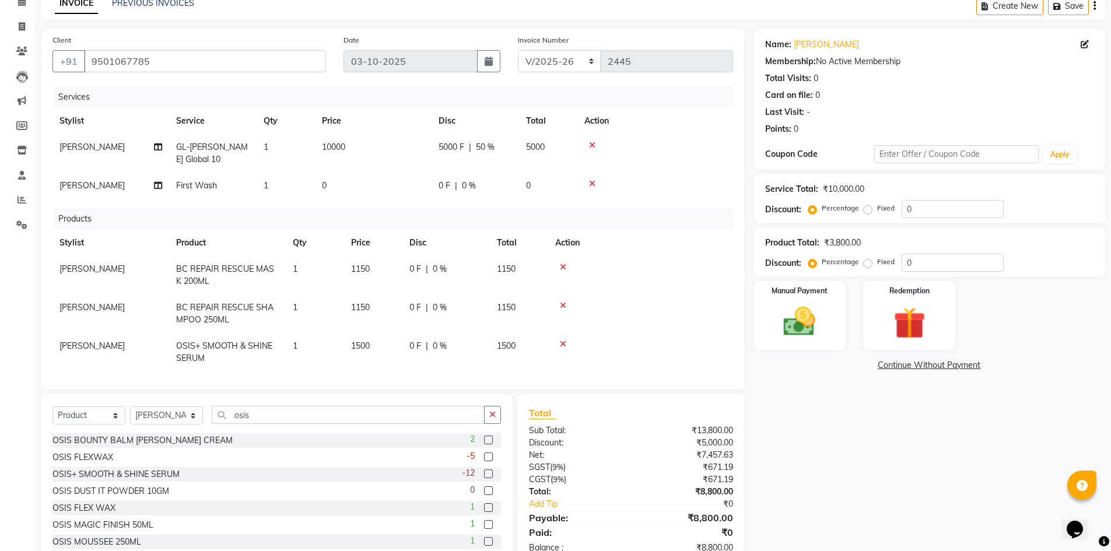
click at [591, 144] on icon at bounding box center [592, 145] width 6 height 8
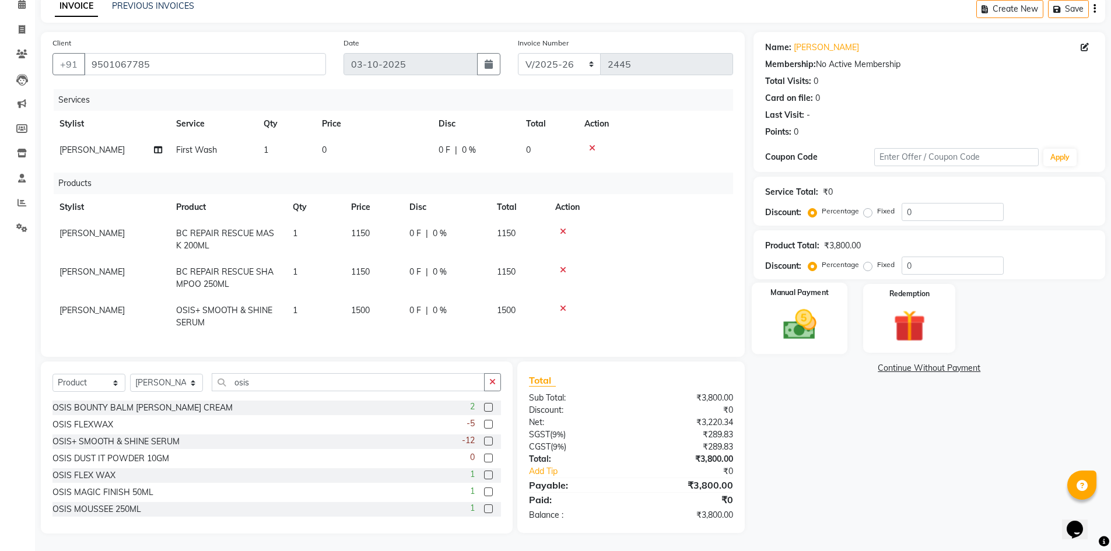
click at [817, 332] on img at bounding box center [800, 325] width 54 height 38
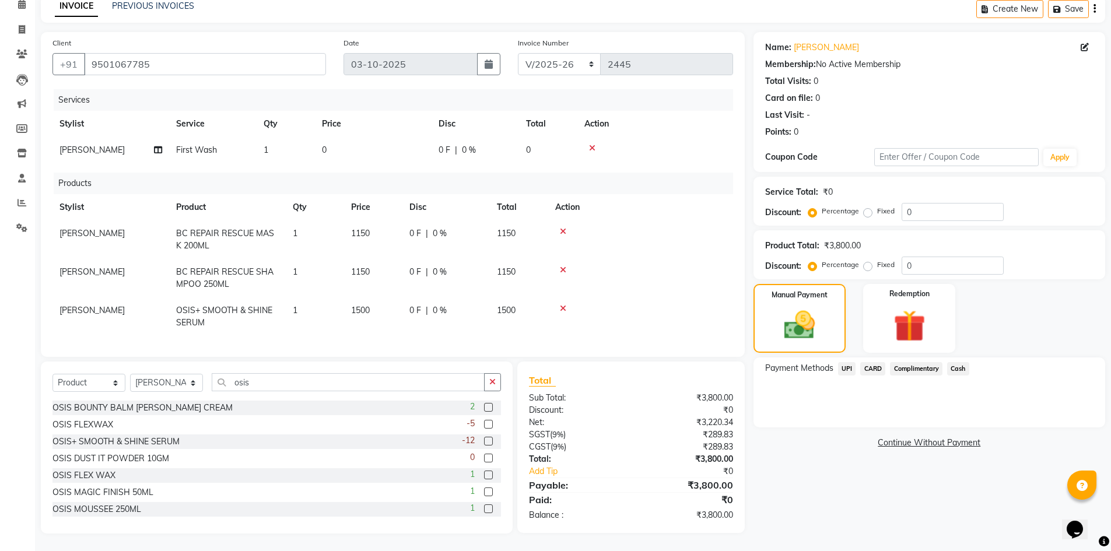
click at [590, 148] on icon at bounding box center [592, 148] width 6 height 8
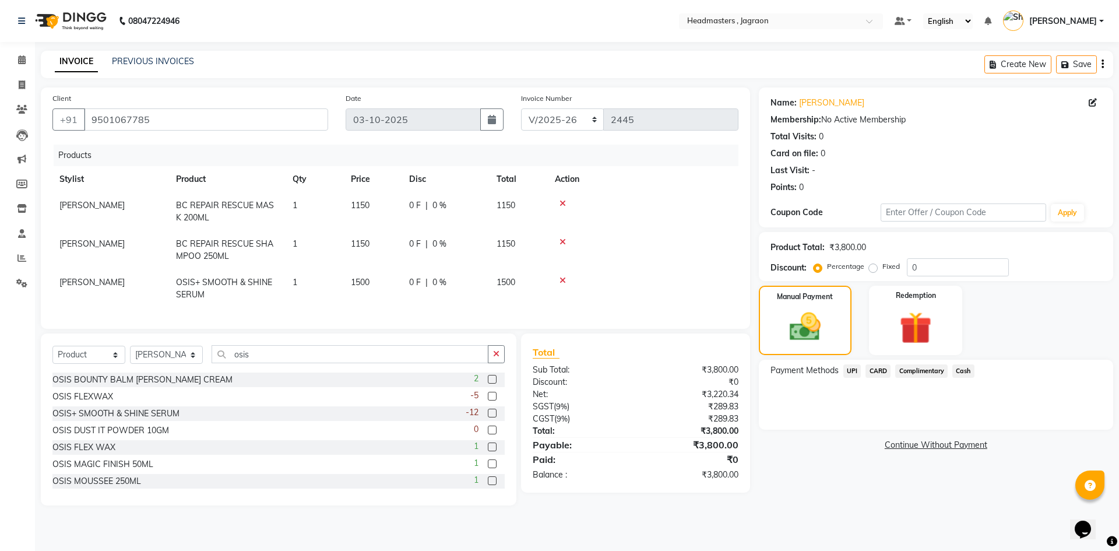
click at [959, 371] on span "Cash" at bounding box center [964, 370] width 22 height 13
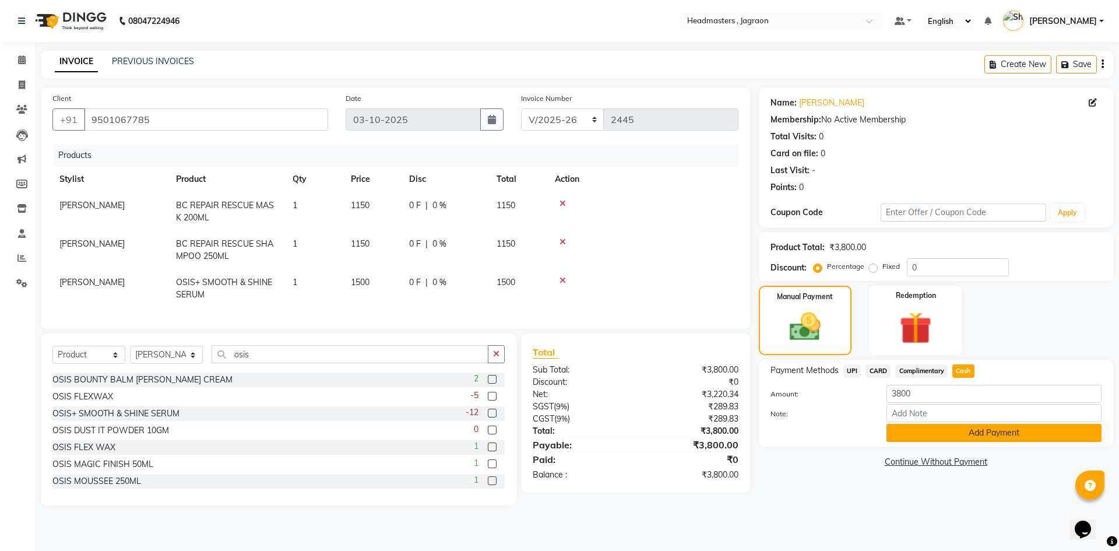
click at [941, 430] on button "Add Payment" at bounding box center [994, 433] width 215 height 18
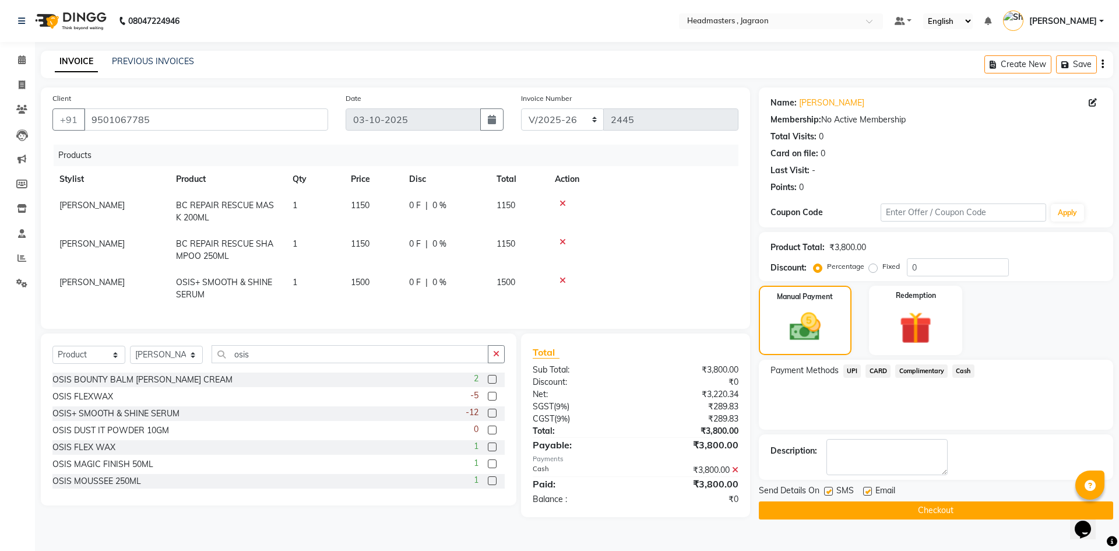
click at [904, 509] on button "Checkout" at bounding box center [936, 510] width 354 height 18
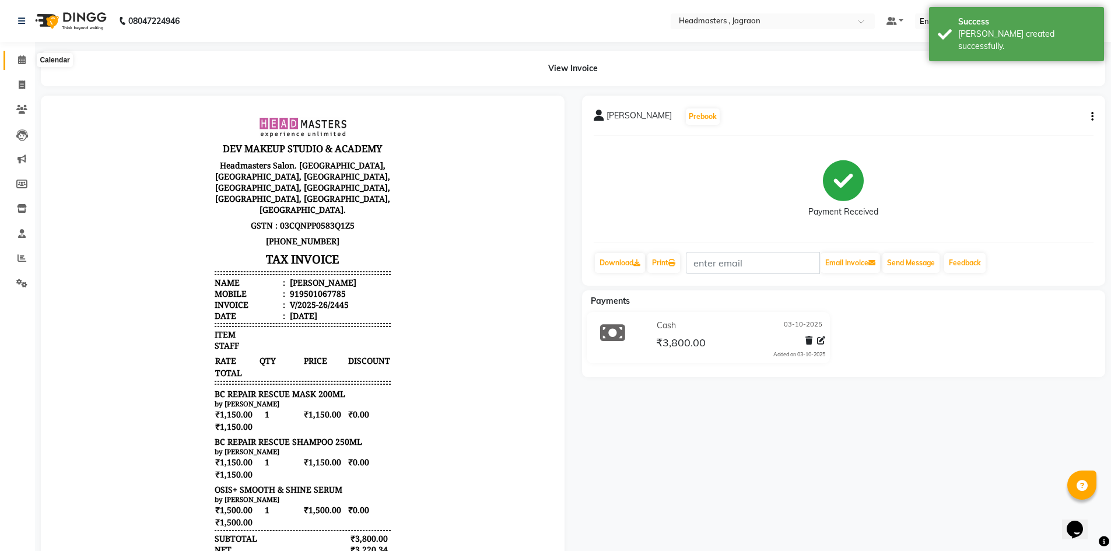
click at [19, 55] on icon at bounding box center [22, 59] width 8 height 9
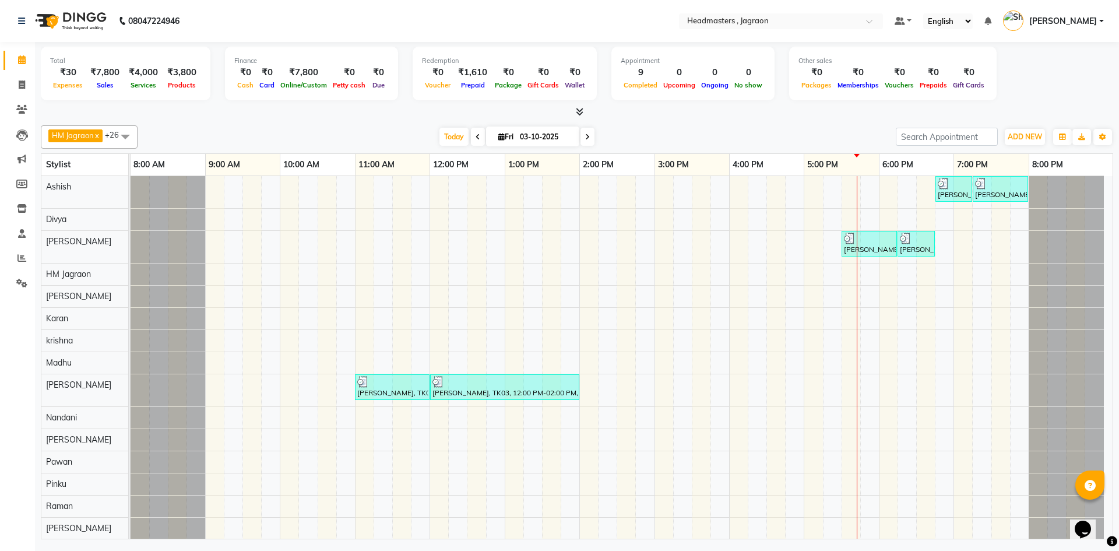
click at [363, 189] on div "[PERSON_NAME], TK01, 06:45 PM-07:15 PM, BRD - [PERSON_NAME], TK01, 07:15 PM-08:…" at bounding box center [622, 479] width 982 height 606
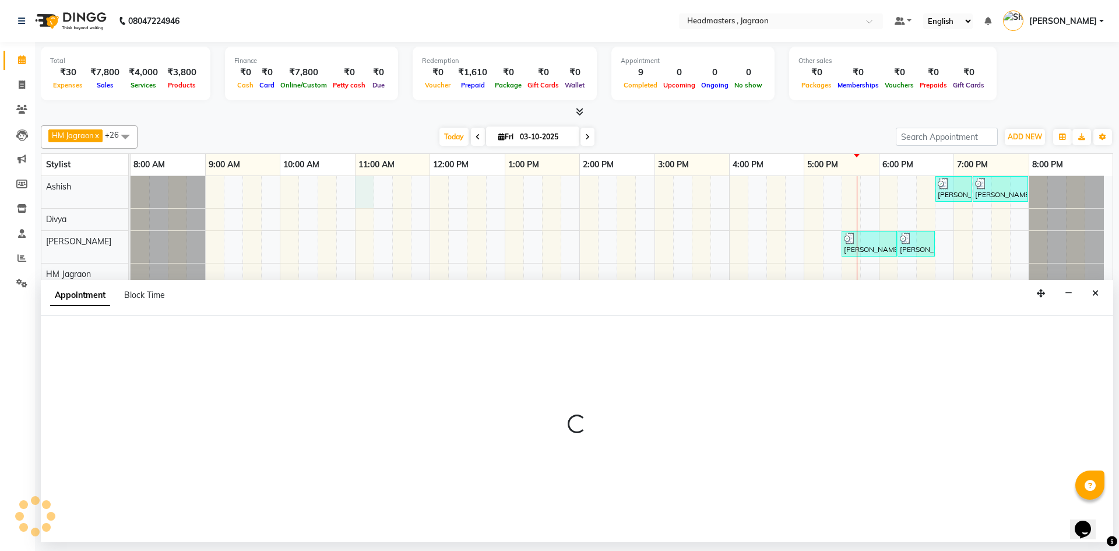
select select "54702"
select select "660"
select select "tentative"
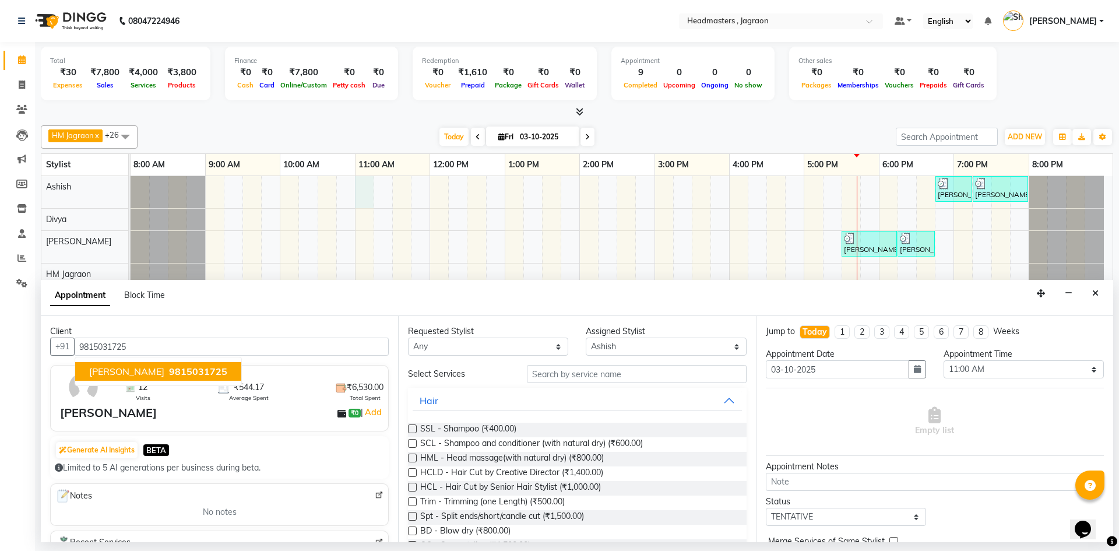
click at [169, 374] on span "9815031725" at bounding box center [198, 372] width 58 height 12
type input "9815031725"
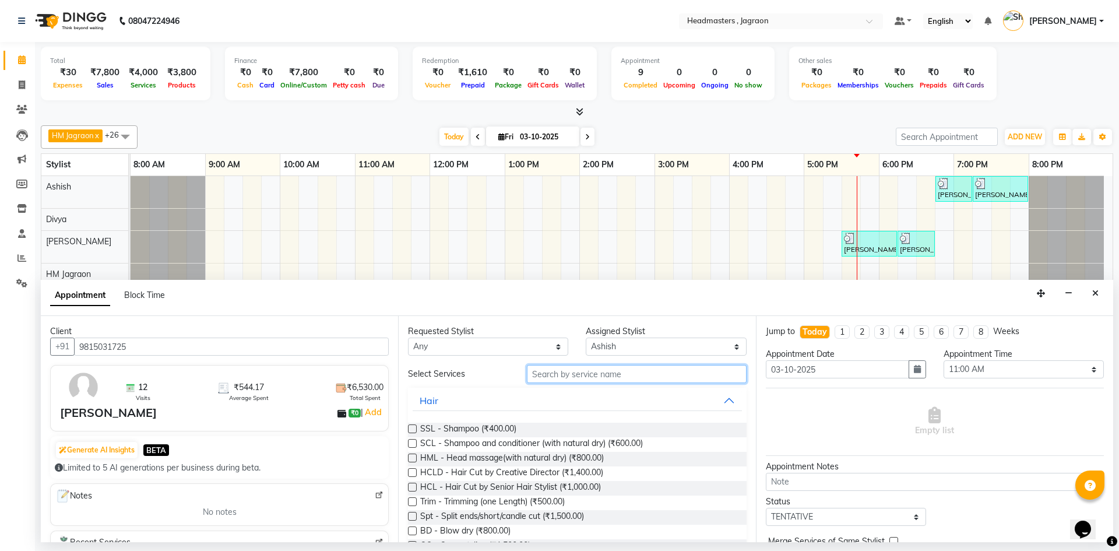
click at [664, 375] on input "text" at bounding box center [637, 374] width 220 height 18
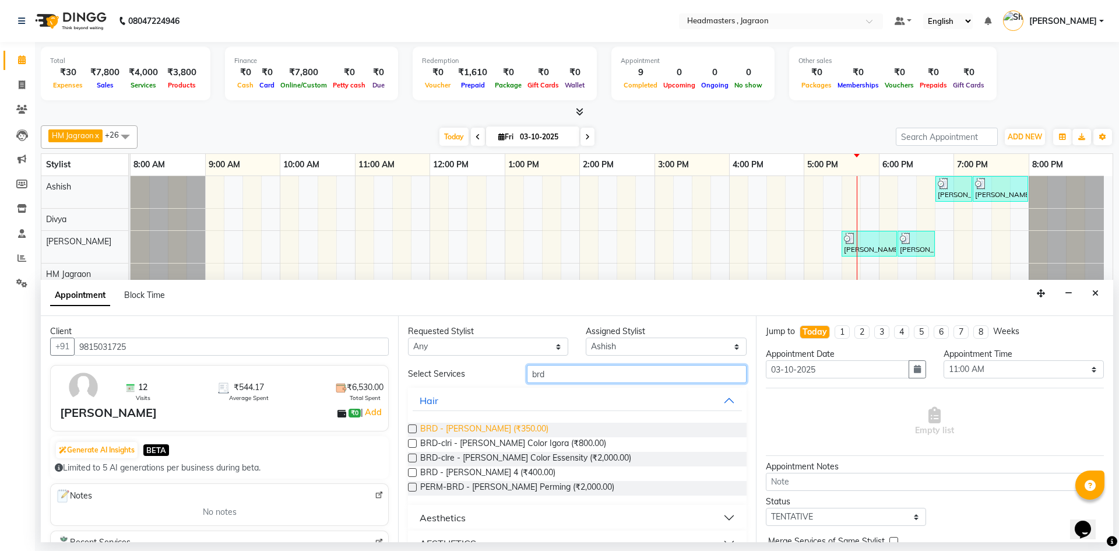
type input "brd"
click at [496, 429] on span "BRD - [PERSON_NAME] (₹350.00)" at bounding box center [484, 430] width 128 height 15
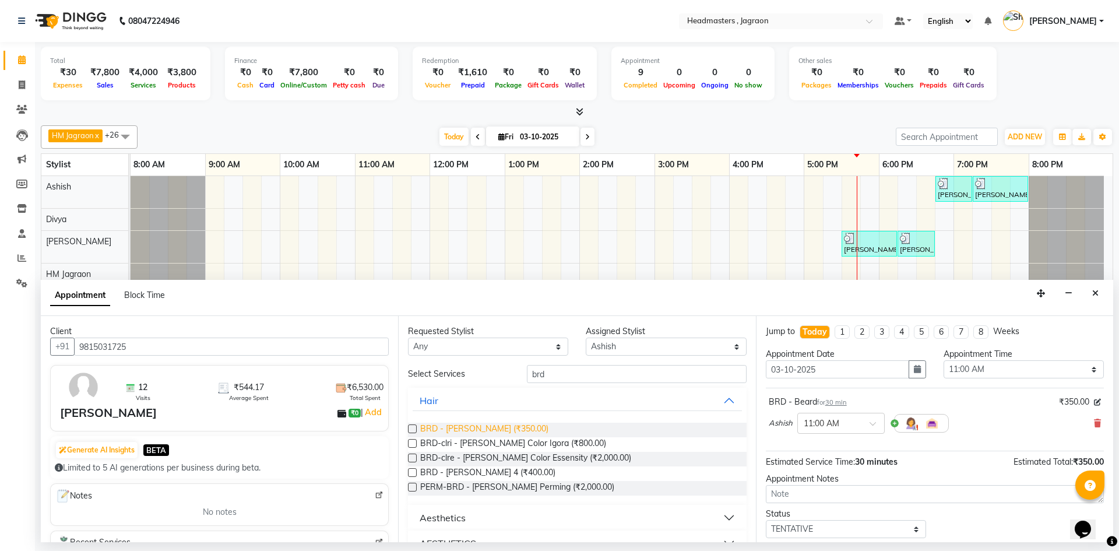
click at [495, 429] on span "BRD - [PERSON_NAME] (₹350.00)" at bounding box center [484, 430] width 128 height 15
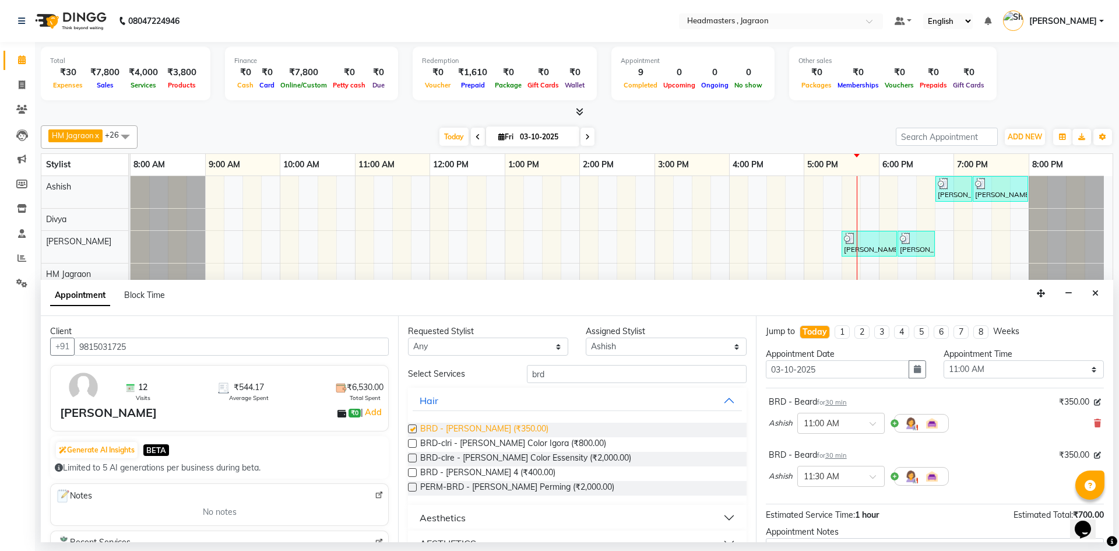
checkbox input "false"
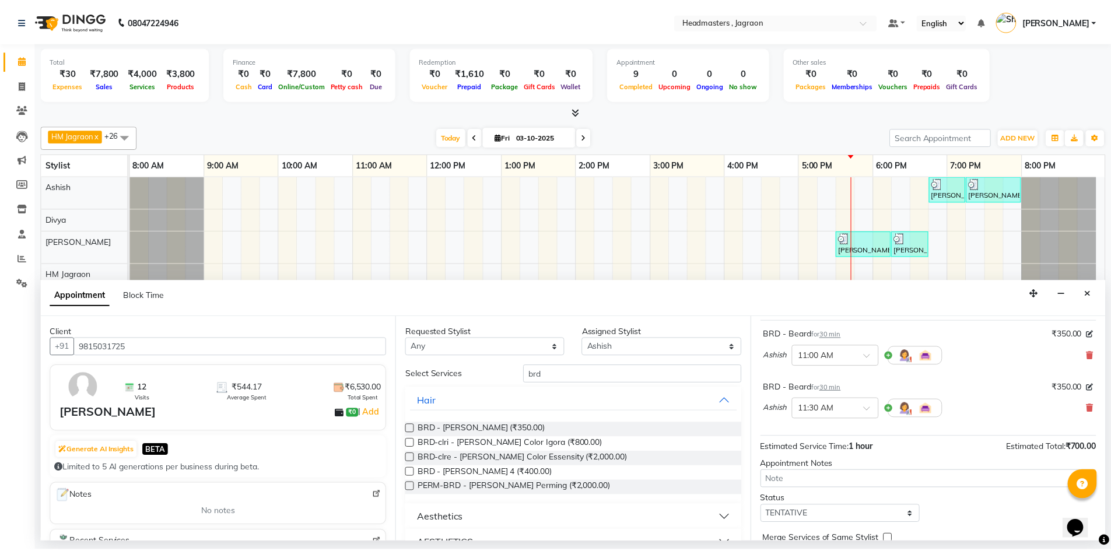
scroll to position [122, 0]
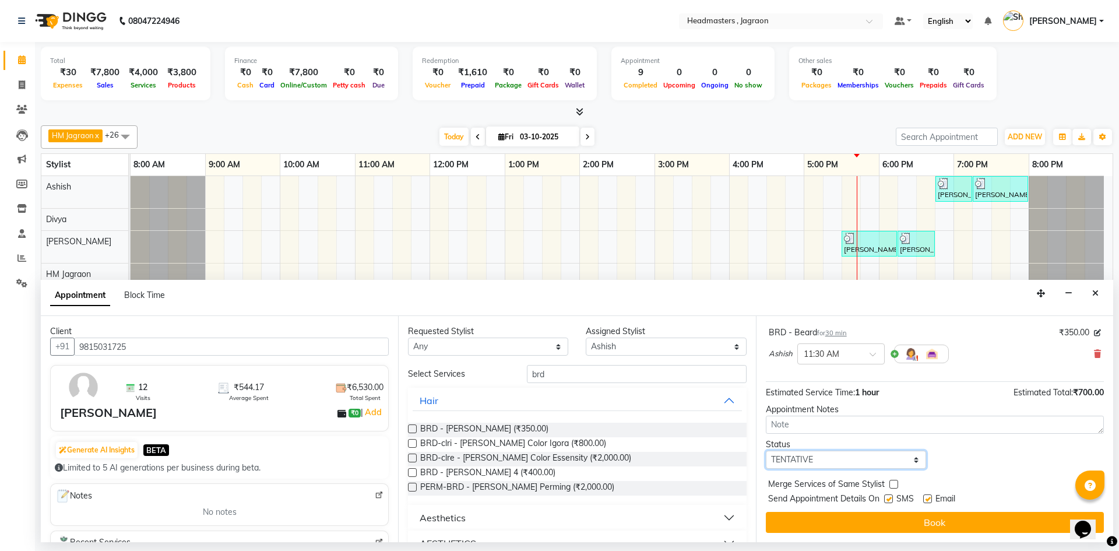
drag, startPoint x: 813, startPoint y: 457, endPoint x: 812, endPoint y: 472, distance: 14.6
click at [813, 457] on select "Select TENTATIVE CONFIRM CHECK-IN UPCOMING" at bounding box center [846, 460] width 160 height 18
click at [819, 453] on select "Select TENTATIVE CONFIRM CHECK-IN UPCOMING" at bounding box center [846, 460] width 160 height 18
select select "confirm booking"
click at [766, 451] on select "Select TENTATIVE CONFIRM CHECK-IN UPCOMING" at bounding box center [846, 460] width 160 height 18
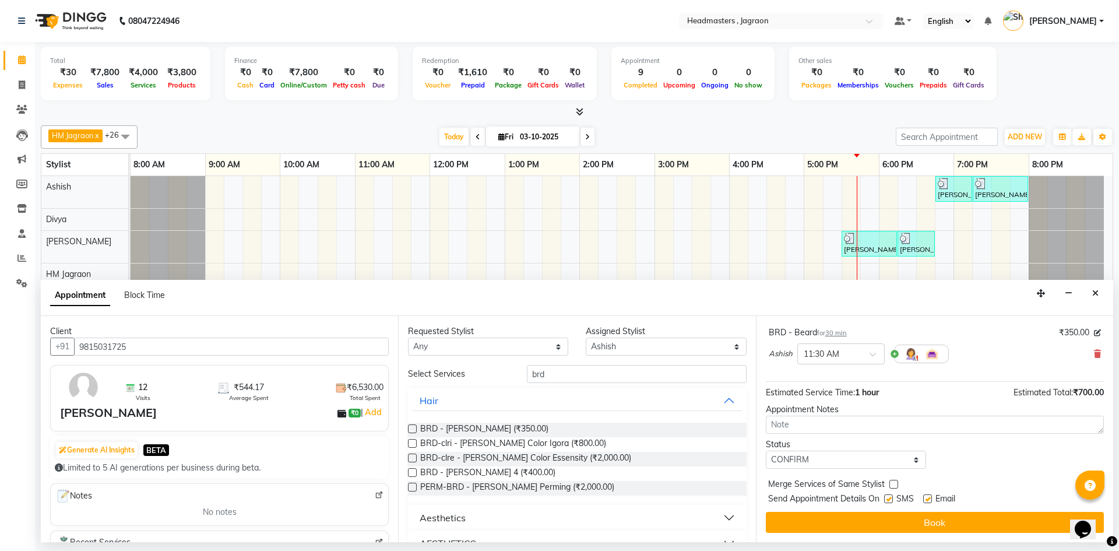
click at [889, 500] on label at bounding box center [888, 498] width 9 height 9
click at [889, 500] on input "checkbox" at bounding box center [888, 500] width 8 height 8
checkbox input "false"
click at [886, 523] on button "Book" at bounding box center [935, 522] width 338 height 21
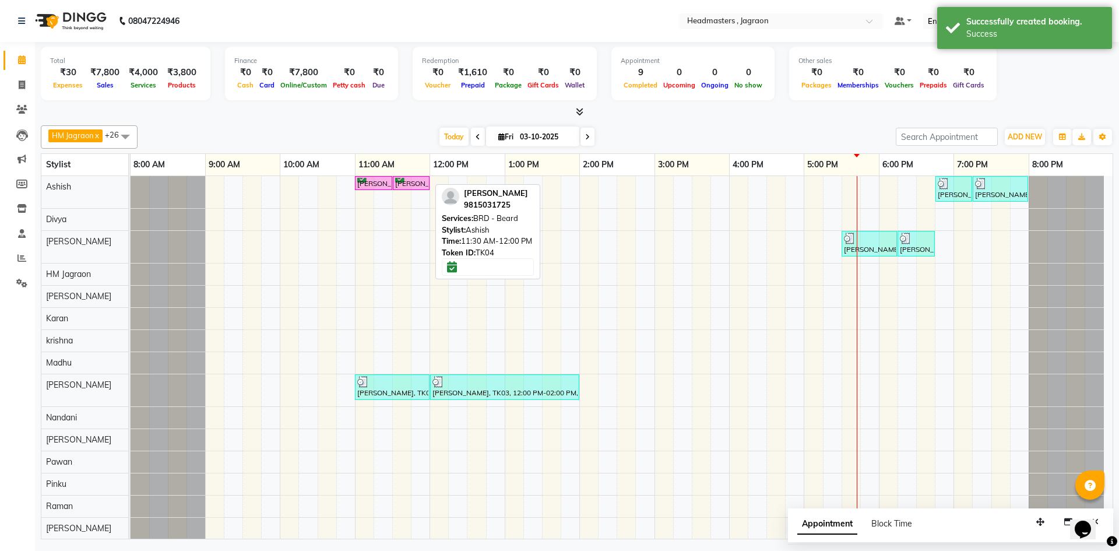
click at [409, 182] on div "[PERSON_NAME], TK04, 11:30 AM-12:00 PM, BRD - [PERSON_NAME]" at bounding box center [411, 183] width 34 height 11
select select "6"
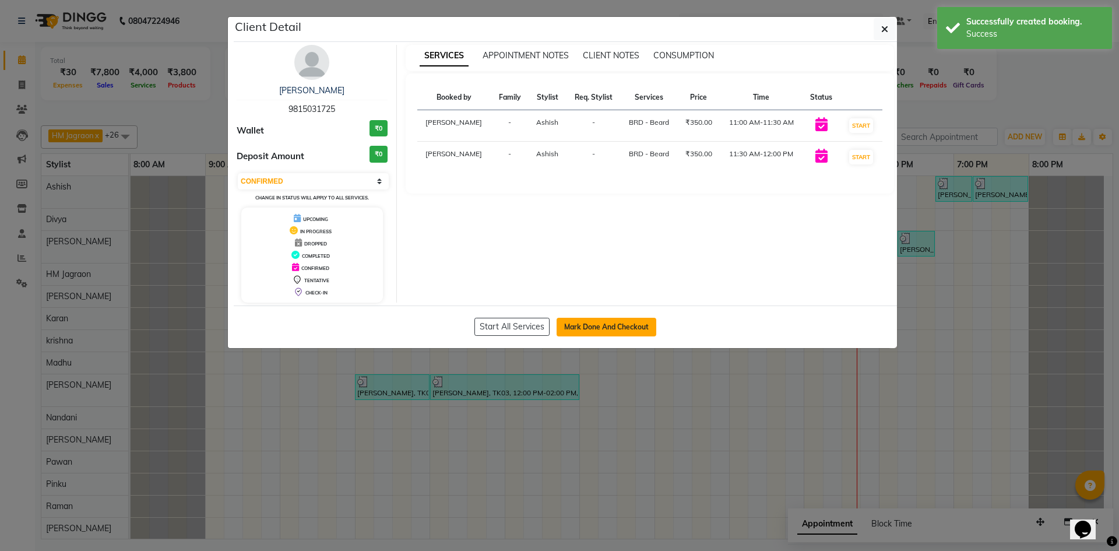
click at [606, 329] on button "Mark Done And Checkout" at bounding box center [607, 327] width 100 height 19
select select "service"
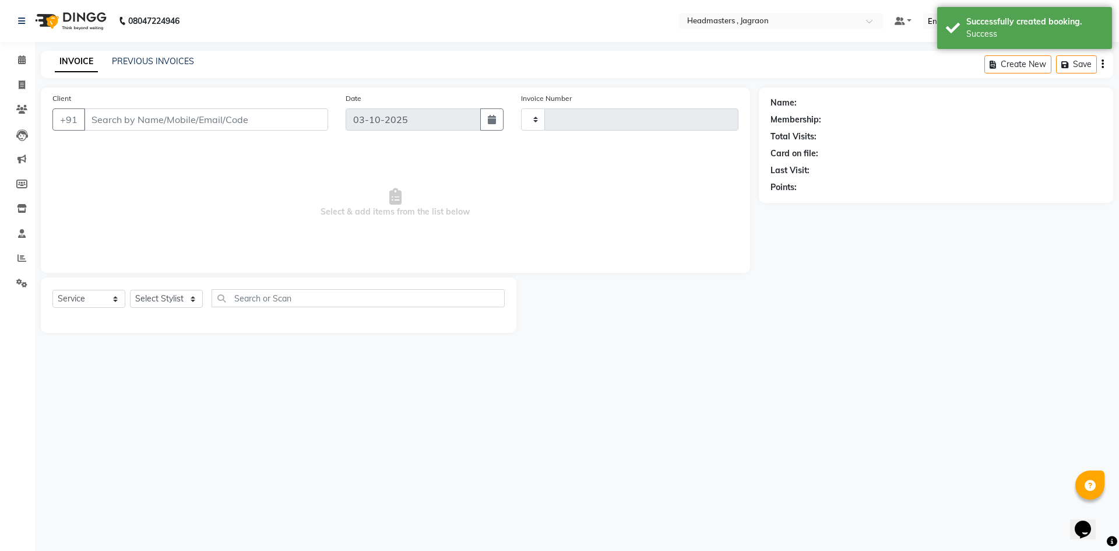
type input "2446"
select select "6935"
type input "9815031725"
select select "54702"
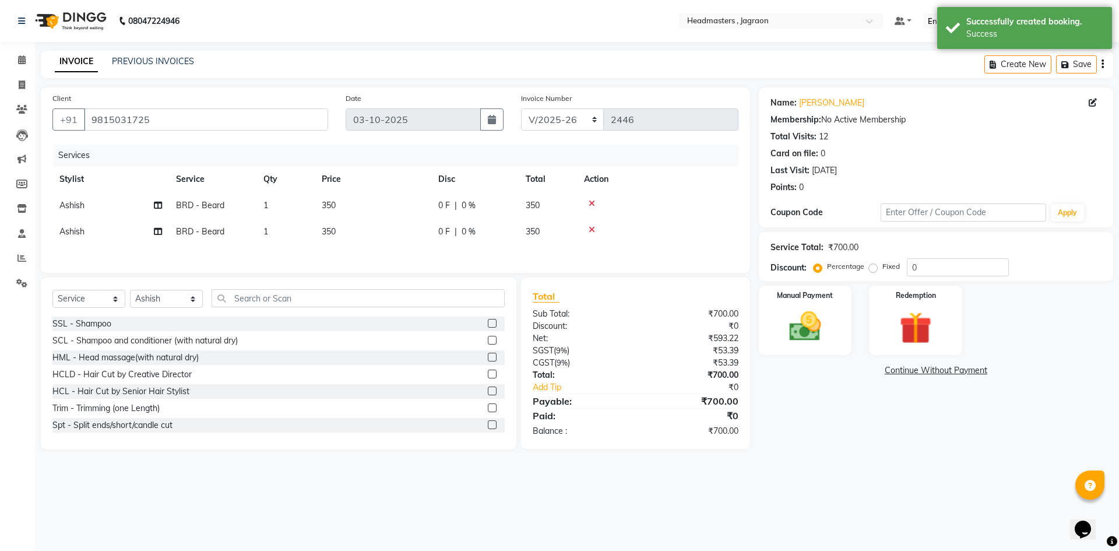
click at [462, 206] on span "0 %" at bounding box center [469, 205] width 14 height 12
select select "54702"
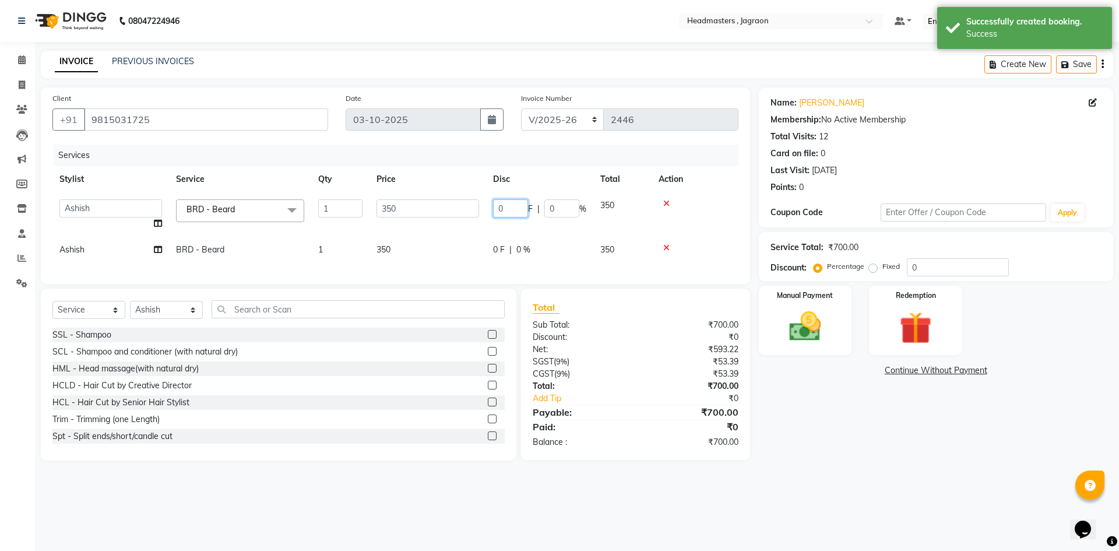
click at [520, 209] on input "0" at bounding box center [510, 208] width 35 height 18
type input "100"
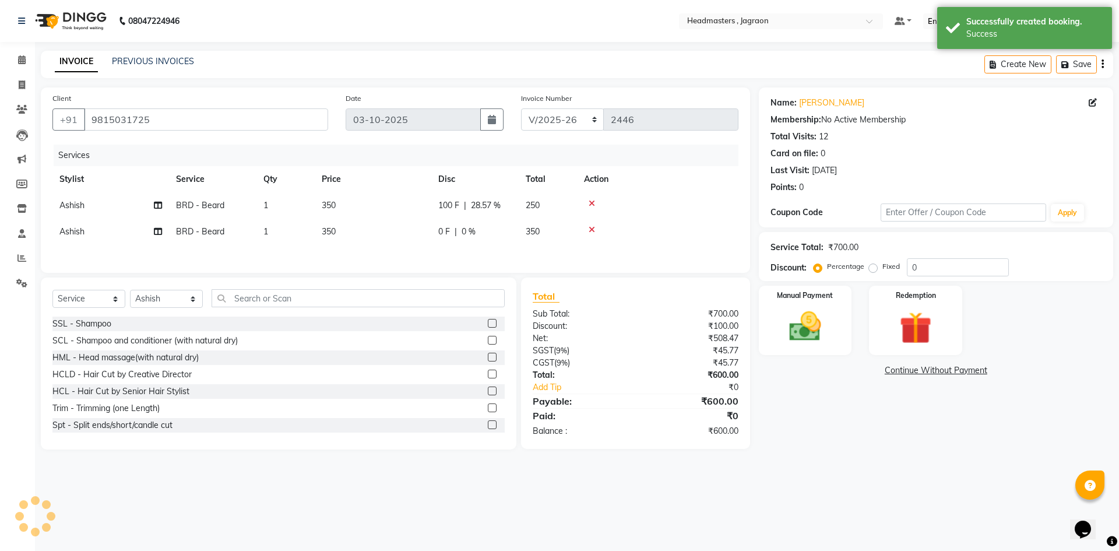
click at [487, 222] on tbody "Ashish BRD - [PERSON_NAME] 1 350 100 F | 28.57 % 250 Ashish BRD - [PERSON_NAME]…" at bounding box center [395, 218] width 686 height 52
click at [450, 236] on span "0 F" at bounding box center [444, 232] width 12 height 12
select select "54702"
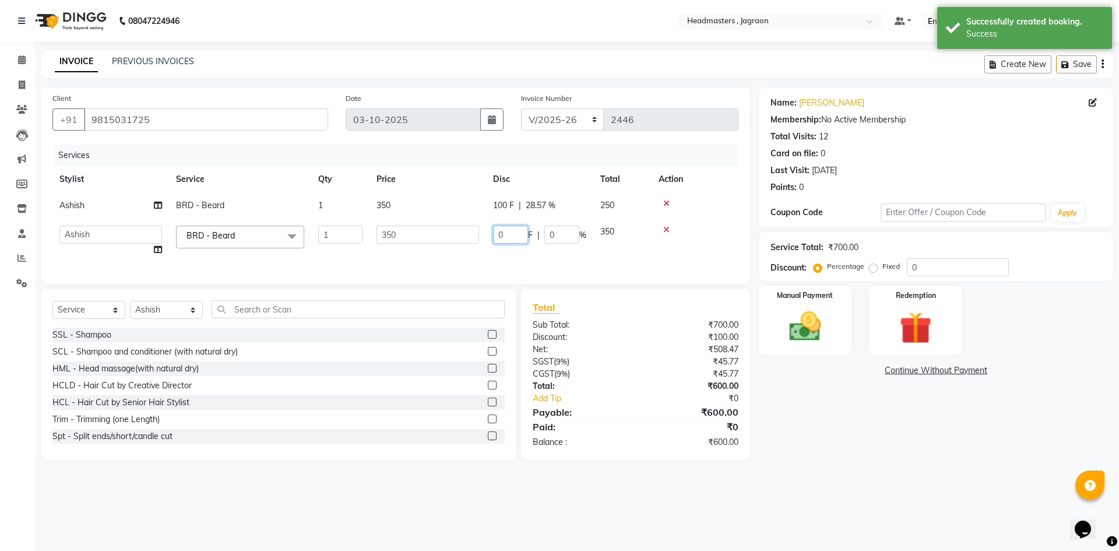
click at [510, 237] on input "0" at bounding box center [510, 235] width 35 height 18
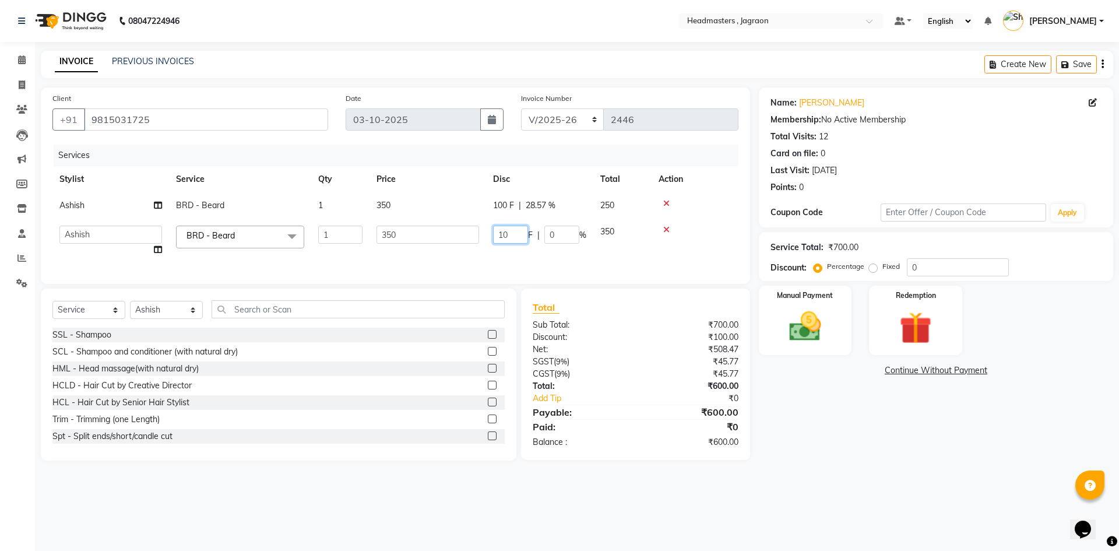
type input "100"
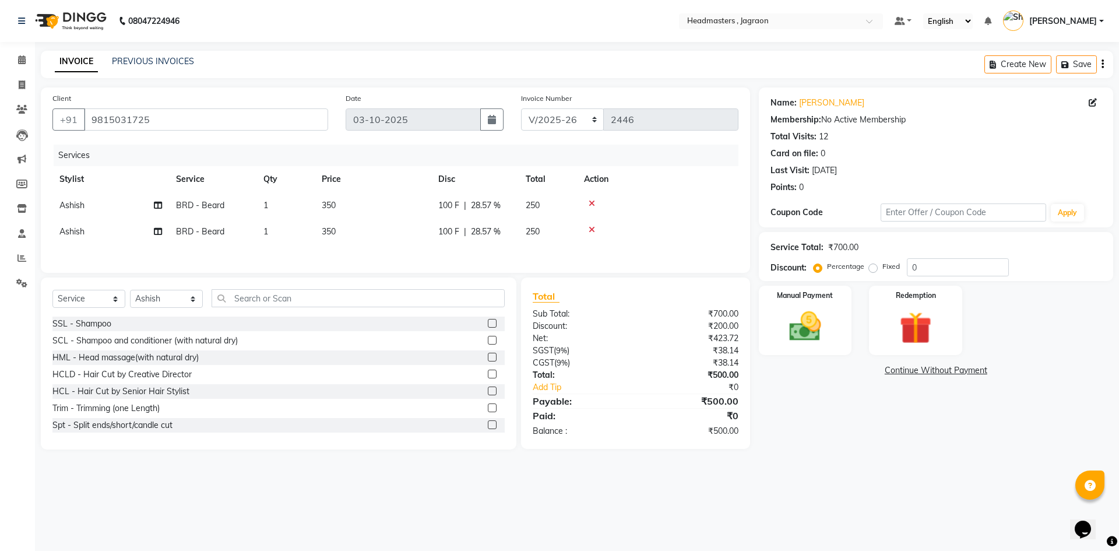
drag, startPoint x: 506, startPoint y: 260, endPoint x: 612, endPoint y: 444, distance: 212.9
click at [506, 261] on div "Services Stylist Service Qty Price Disc Total Action Ashish BRD - [PERSON_NAME]…" at bounding box center [395, 203] width 686 height 117
click at [810, 333] on img at bounding box center [805, 326] width 54 height 38
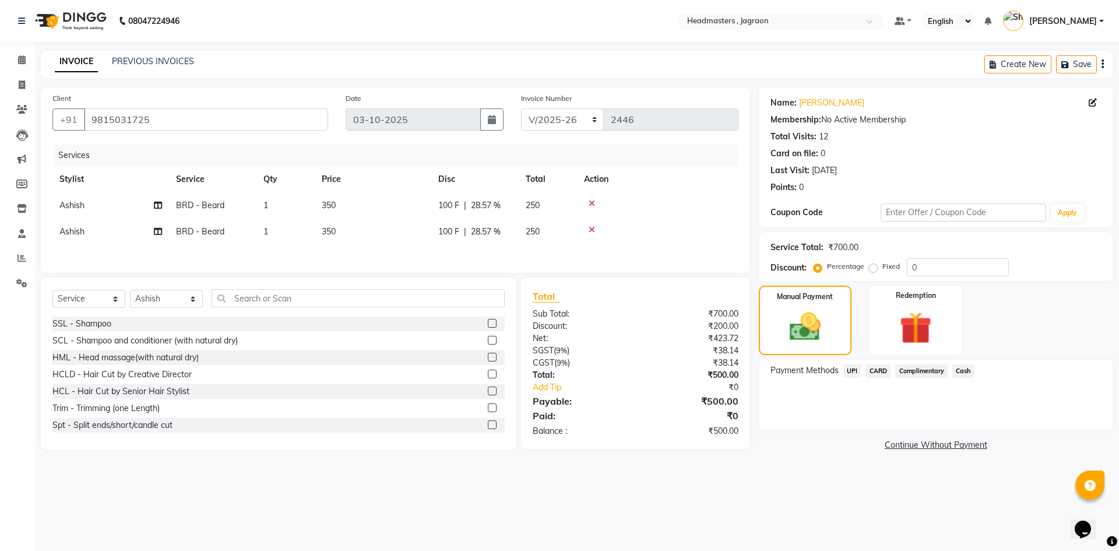
drag, startPoint x: 963, startPoint y: 370, endPoint x: 963, endPoint y: 382, distance: 12.3
click at [963, 371] on span "Cash" at bounding box center [964, 370] width 22 height 13
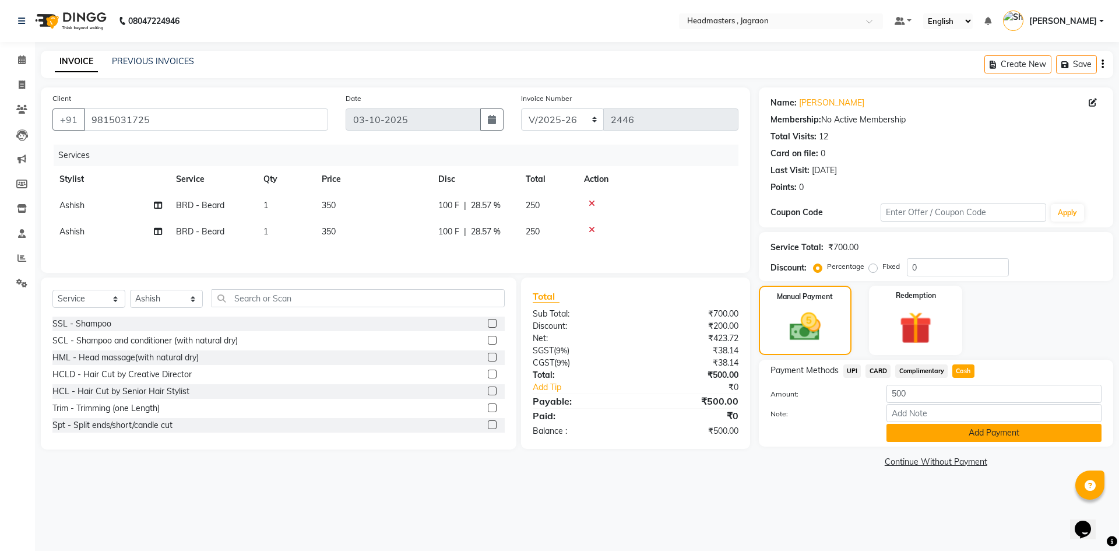
click at [958, 434] on button "Add Payment" at bounding box center [994, 433] width 215 height 18
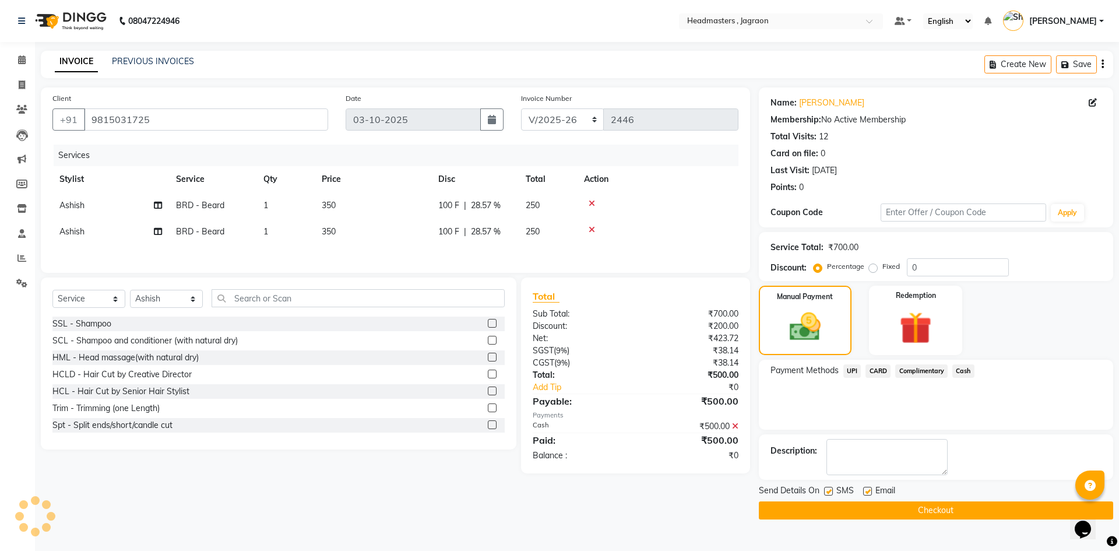
click at [851, 506] on button "Checkout" at bounding box center [936, 510] width 354 height 18
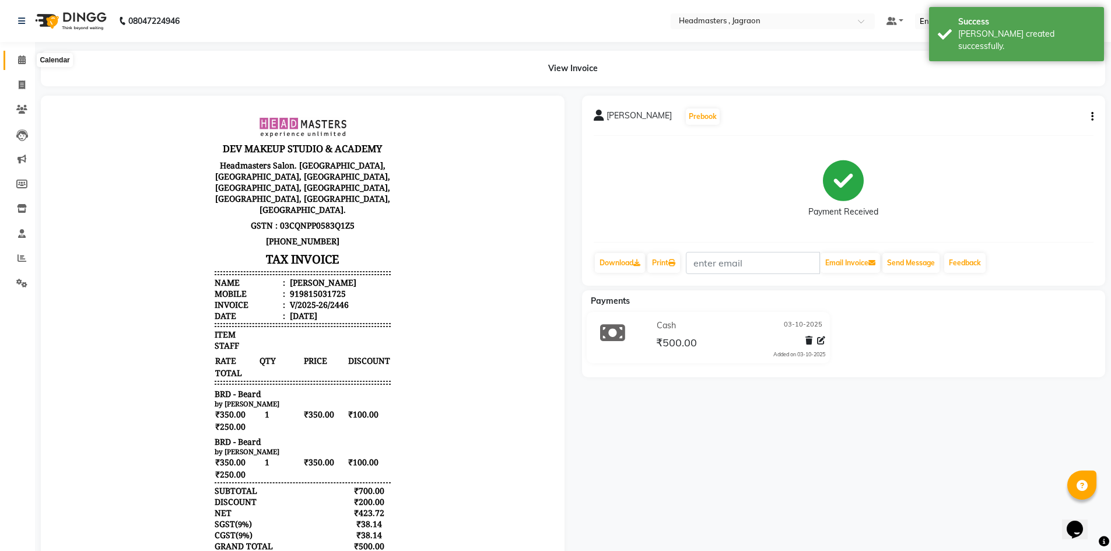
click at [21, 57] on icon at bounding box center [22, 59] width 8 height 9
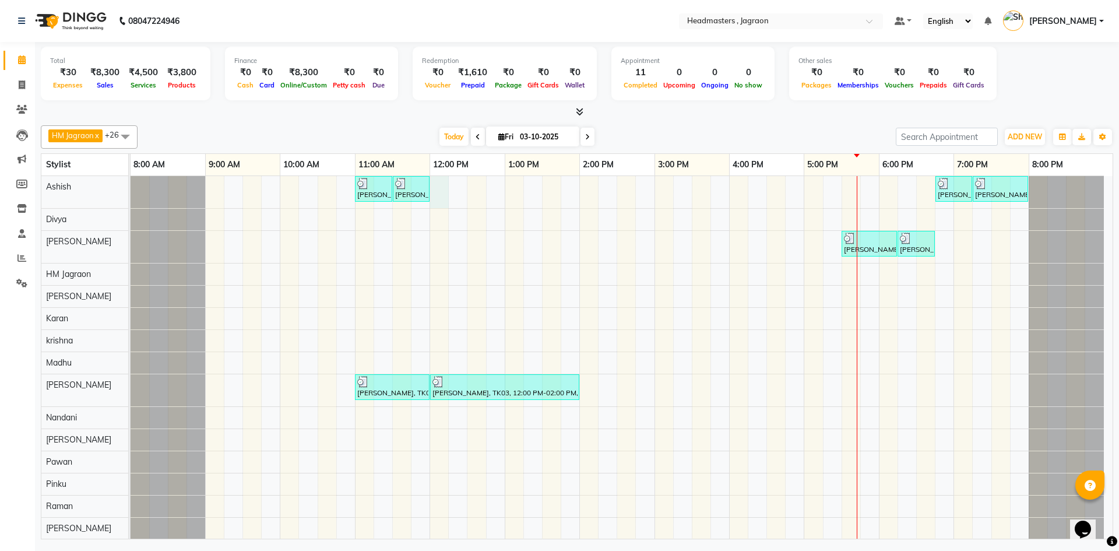
click at [447, 194] on div "[PERSON_NAME], TK04, 11:00 AM-11:30 AM, BRD - [PERSON_NAME] [PERSON_NAME], TK04…" at bounding box center [622, 479] width 982 height 606
select select "54702"
select select "720"
select select "tentative"
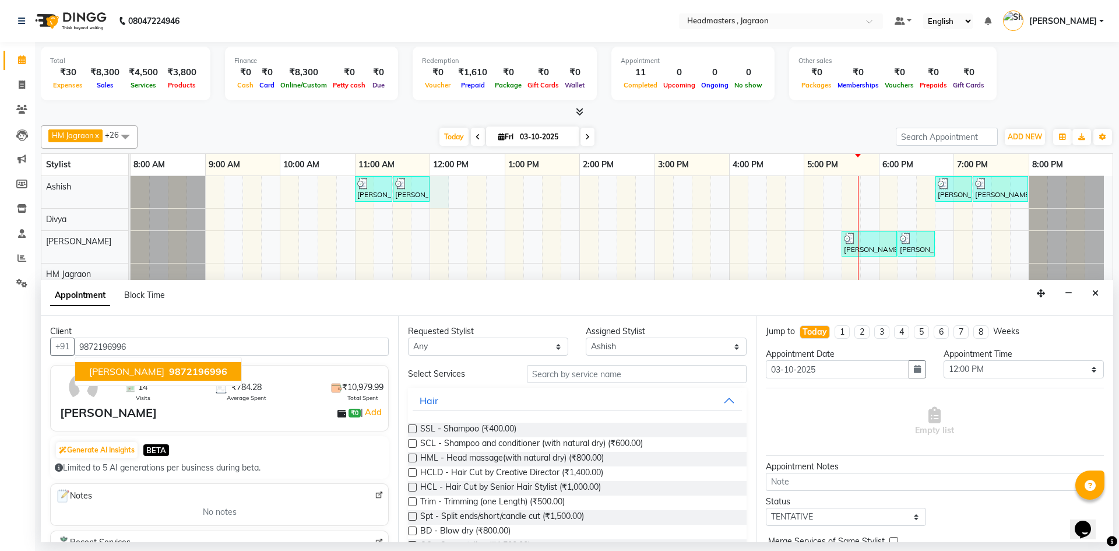
click at [169, 375] on span "9872196996" at bounding box center [198, 372] width 58 height 12
type input "9872196996"
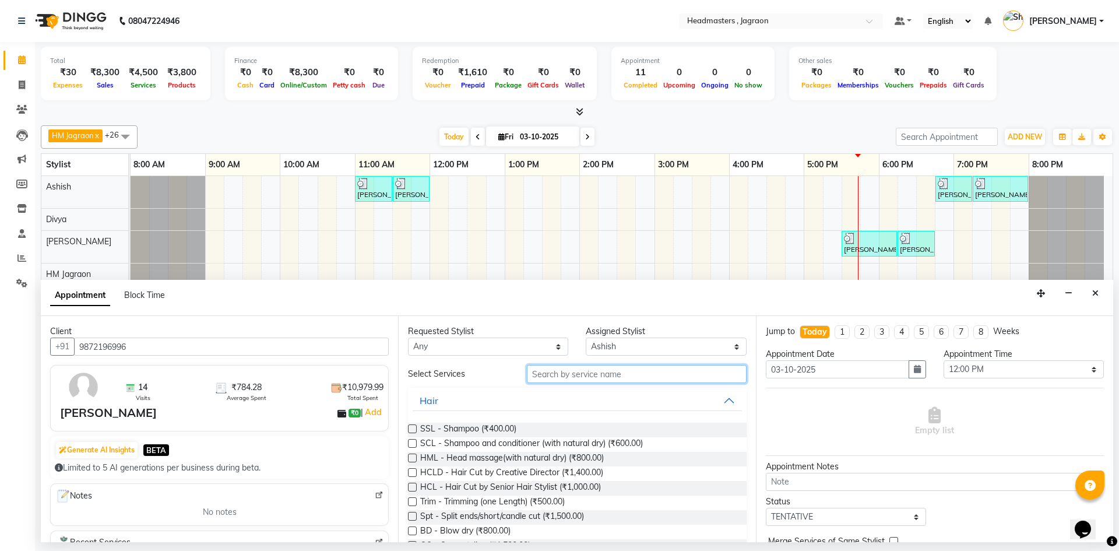
click at [559, 374] on input "text" at bounding box center [637, 374] width 220 height 18
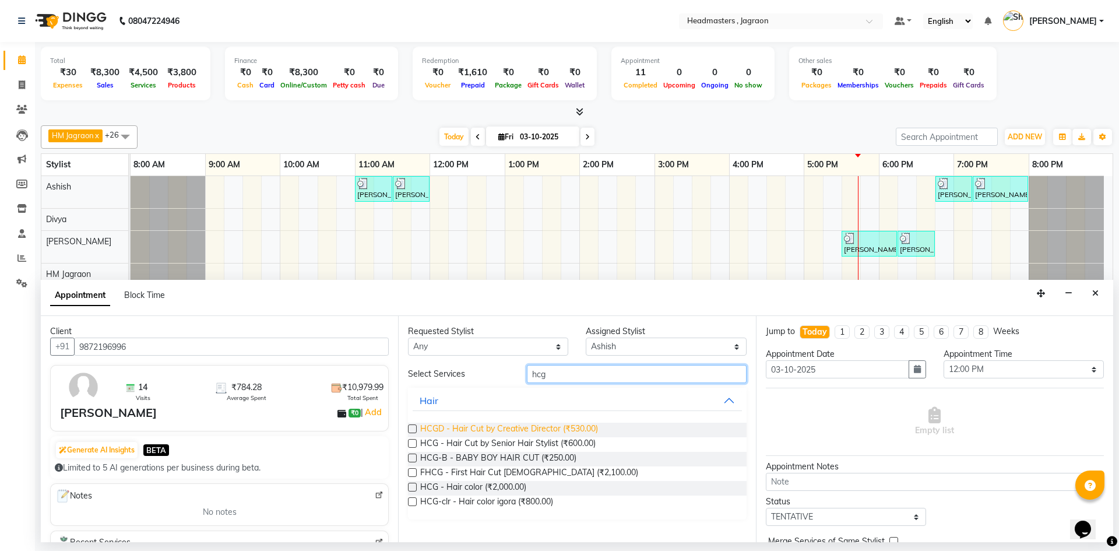
type input "hcg"
click at [547, 428] on span "HCGD - Hair Cut by Creative Director (₹530.00)" at bounding box center [509, 430] width 178 height 15
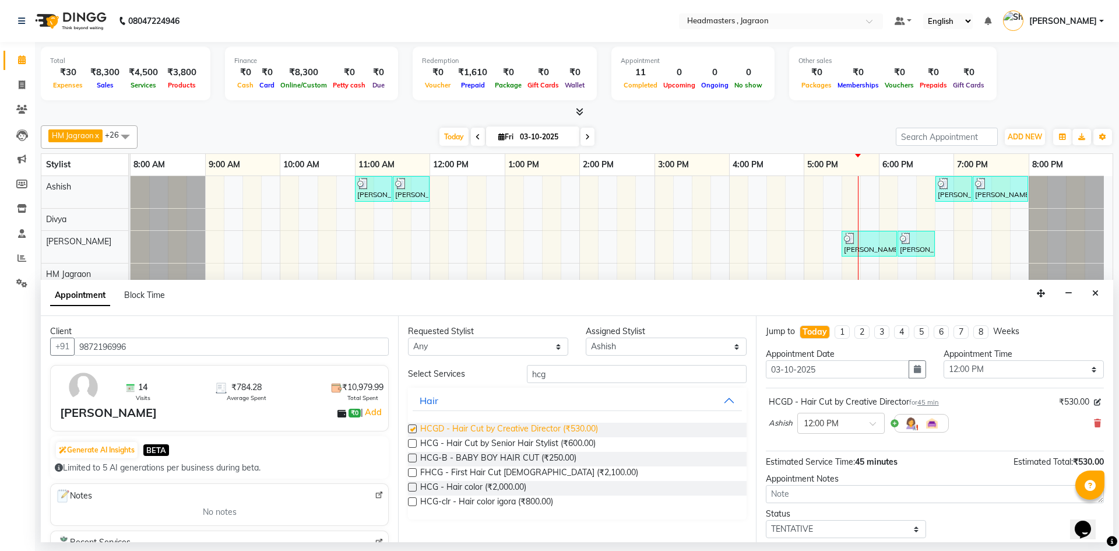
checkbox input "false"
click at [561, 377] on input "hcg" at bounding box center [637, 374] width 220 height 18
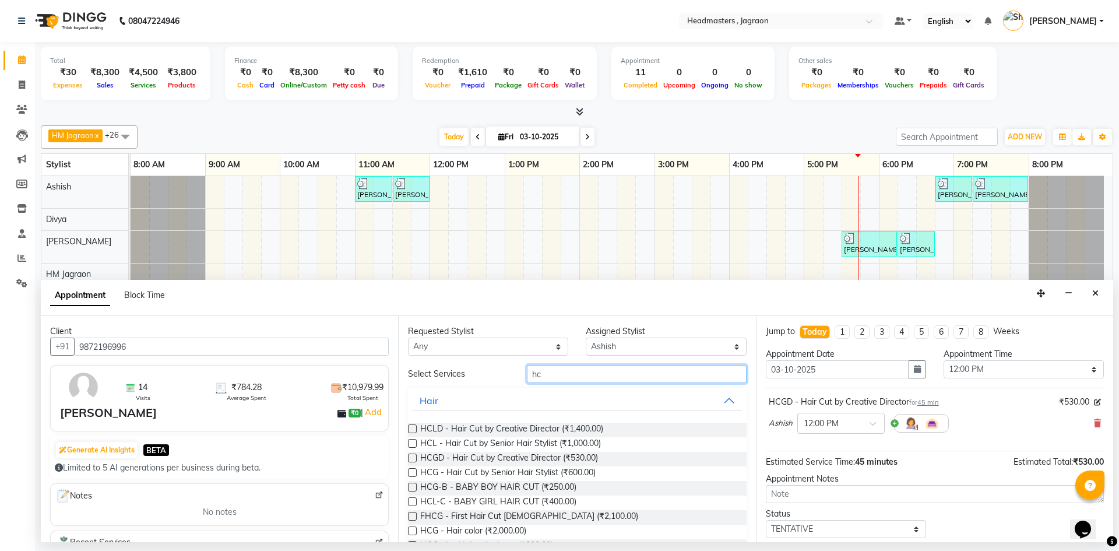
type input "h"
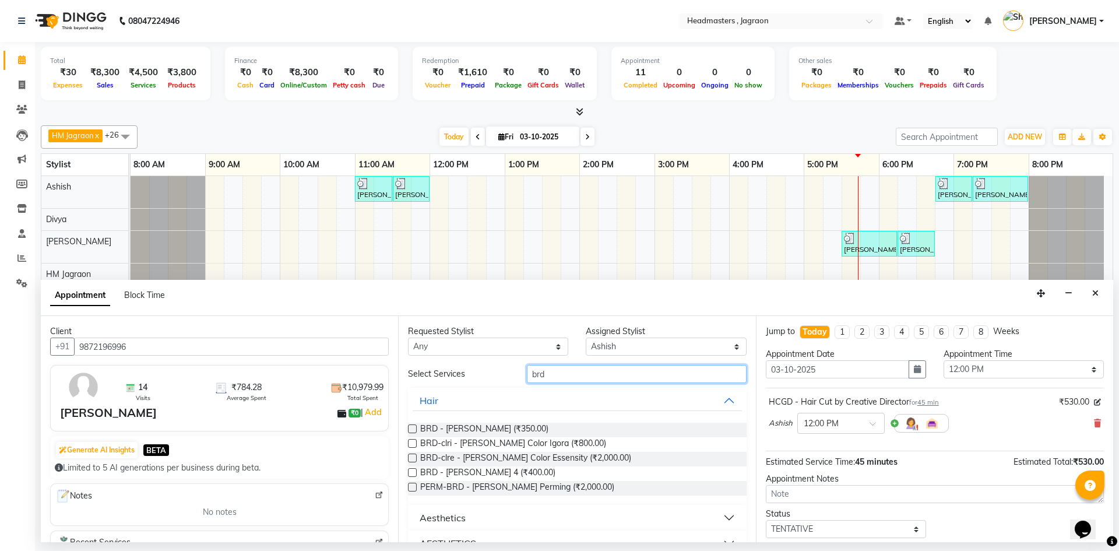
type input "brd"
click at [465, 422] on div "BRD - [PERSON_NAME] (₹350.00) BRD-clri - [PERSON_NAME] Color Igora (₹800.00) BR…" at bounding box center [577, 459] width 338 height 92
click at [470, 431] on span "BRD - [PERSON_NAME] (₹350.00)" at bounding box center [484, 430] width 128 height 15
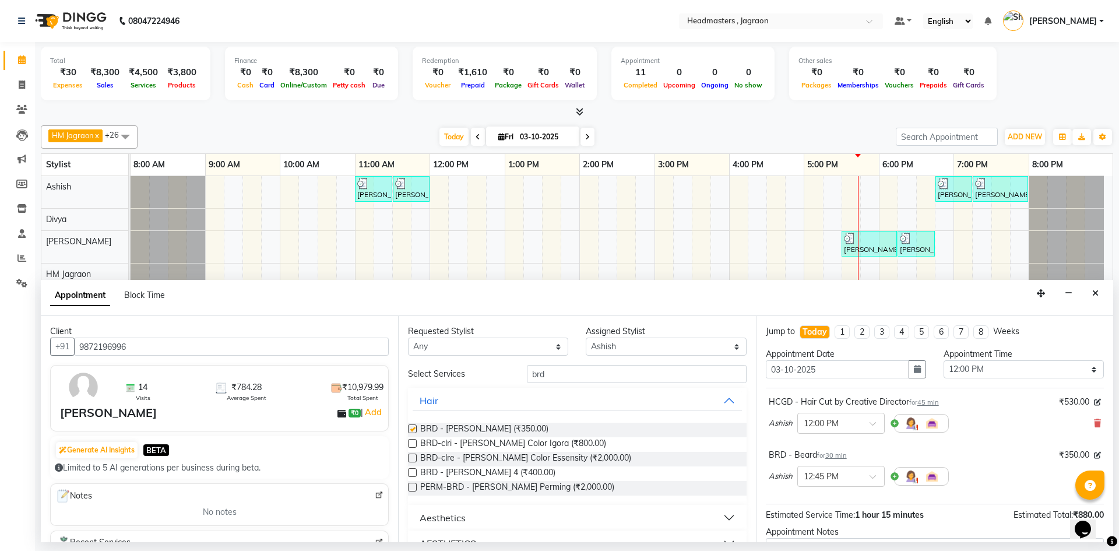
checkbox input "false"
click at [559, 373] on input "brd" at bounding box center [637, 374] width 220 height 18
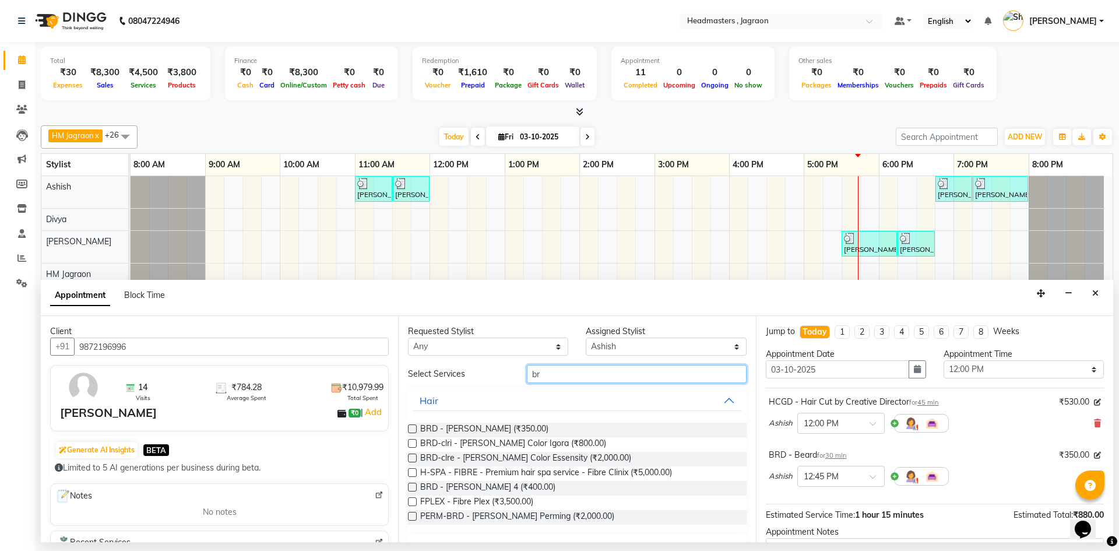
type input "b"
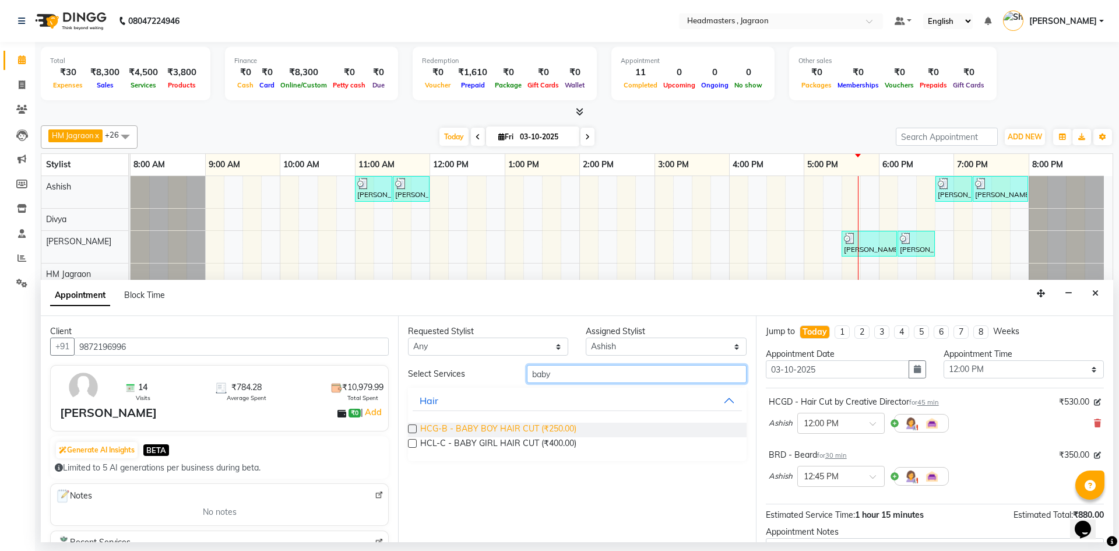
type input "baby"
click at [538, 427] on span "HCG-B - BABY BOY HAIR CUT (₹250.00)" at bounding box center [498, 430] width 156 height 15
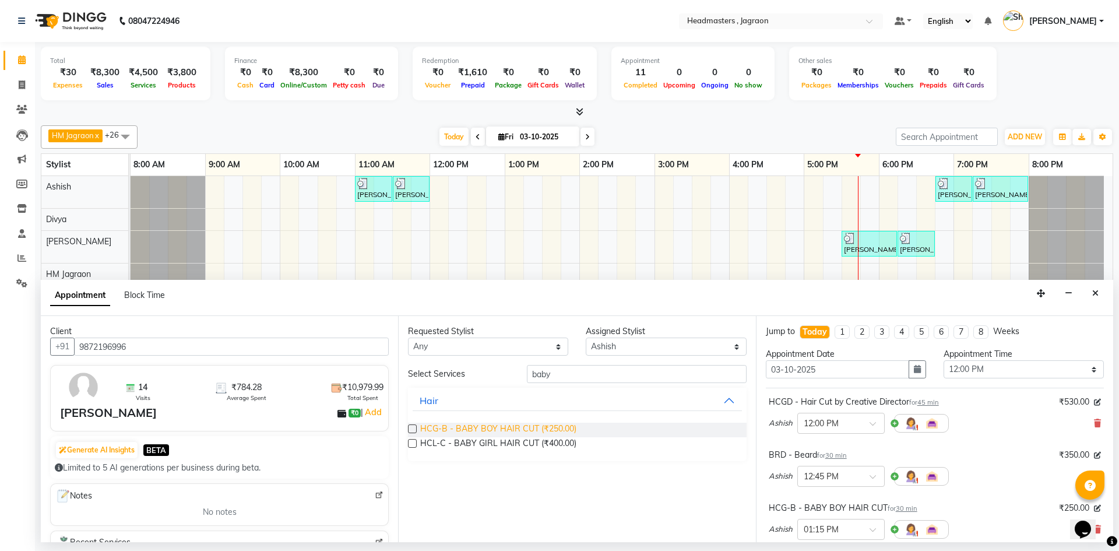
click at [538, 427] on span "HCG-B - BABY BOY HAIR CUT (₹250.00)" at bounding box center [498, 430] width 156 height 15
checkbox input "false"
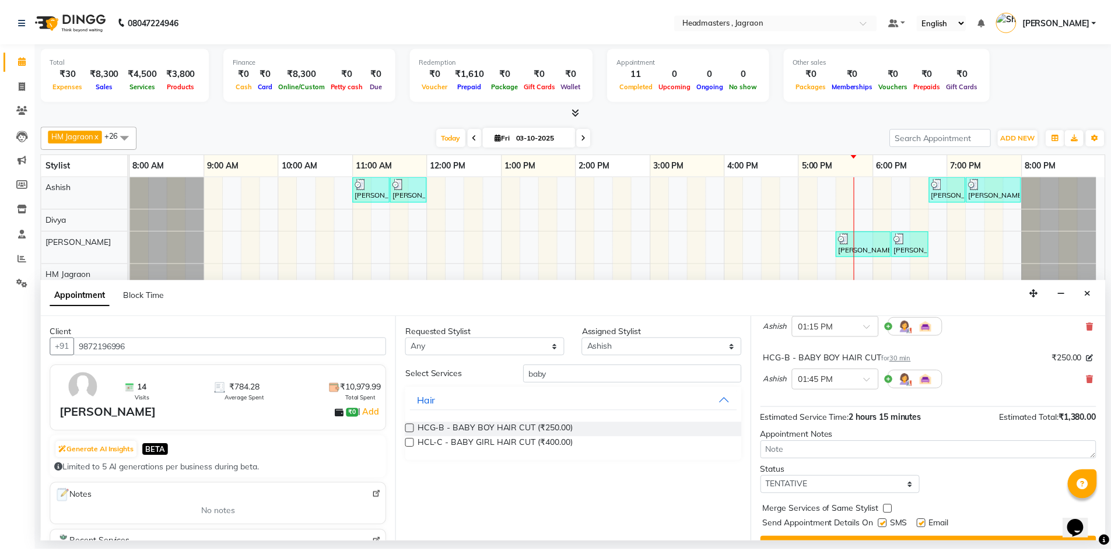
scroll to position [229, 0]
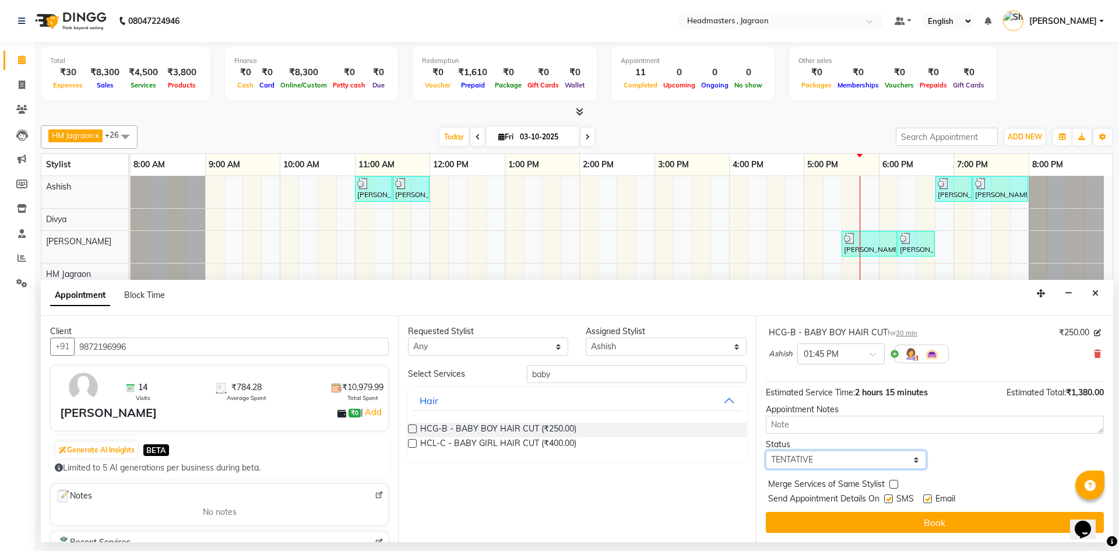
click at [815, 465] on select "Select TENTATIVE CONFIRM CHECK-IN UPCOMING" at bounding box center [846, 460] width 160 height 18
select select "confirm booking"
click at [766, 451] on select "Select TENTATIVE CONFIRM CHECK-IN UPCOMING" at bounding box center [846, 460] width 160 height 18
click at [888, 500] on label at bounding box center [888, 498] width 9 height 9
click at [888, 500] on input "checkbox" at bounding box center [888, 500] width 8 height 8
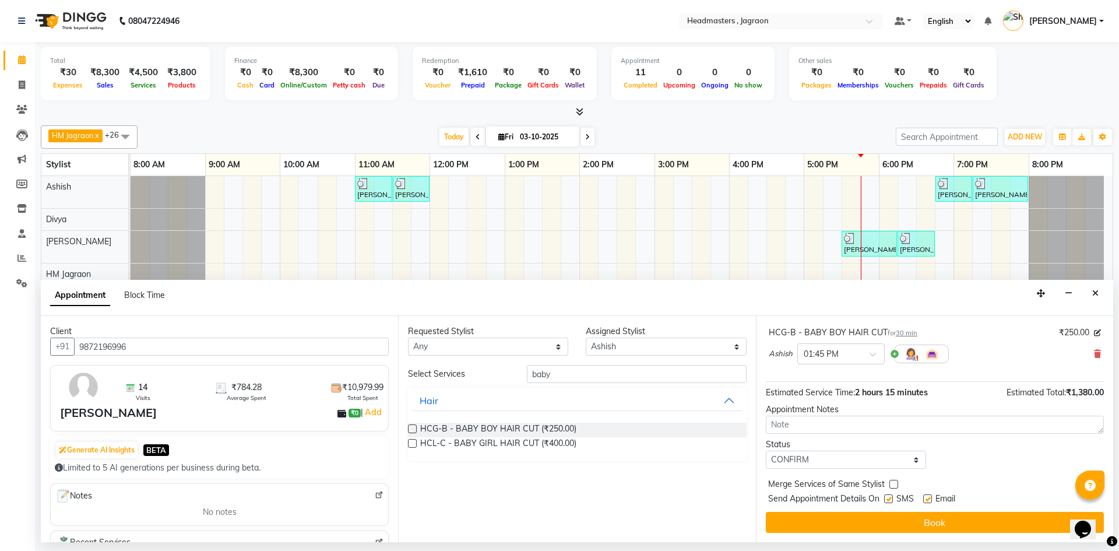
checkbox input "false"
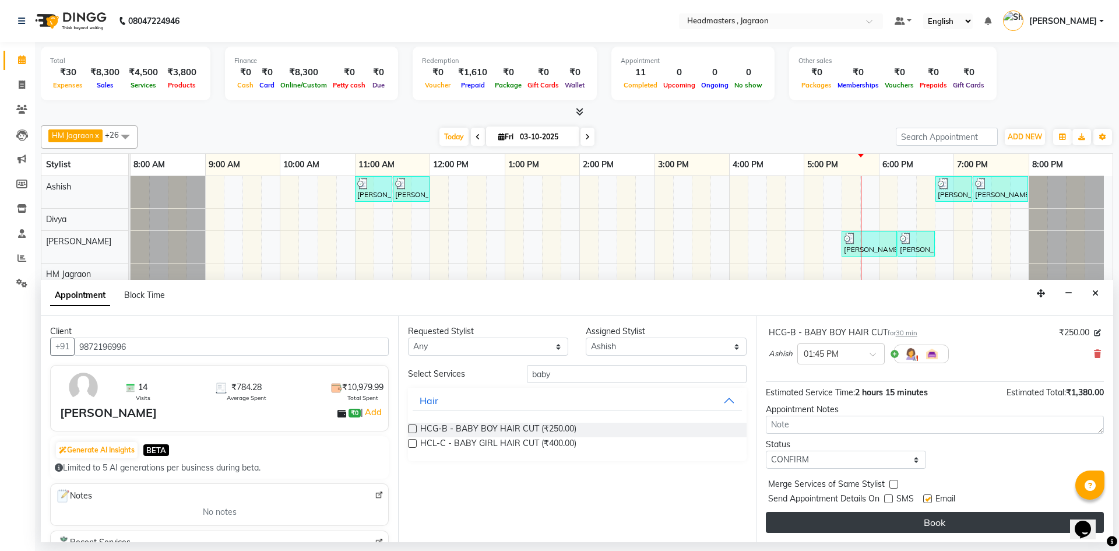
click at [887, 522] on button "Book" at bounding box center [935, 522] width 338 height 21
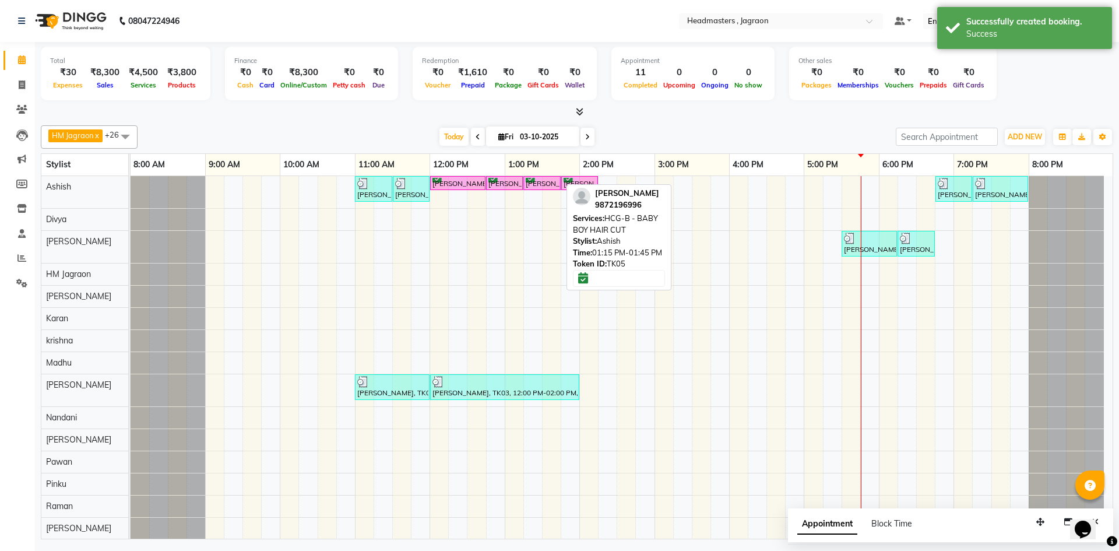
click at [536, 187] on div "[PERSON_NAME], TK05, 01:15 PM-01:45 PM, HCG-B - BABY BOY HAIR CUT" at bounding box center [542, 183] width 35 height 11
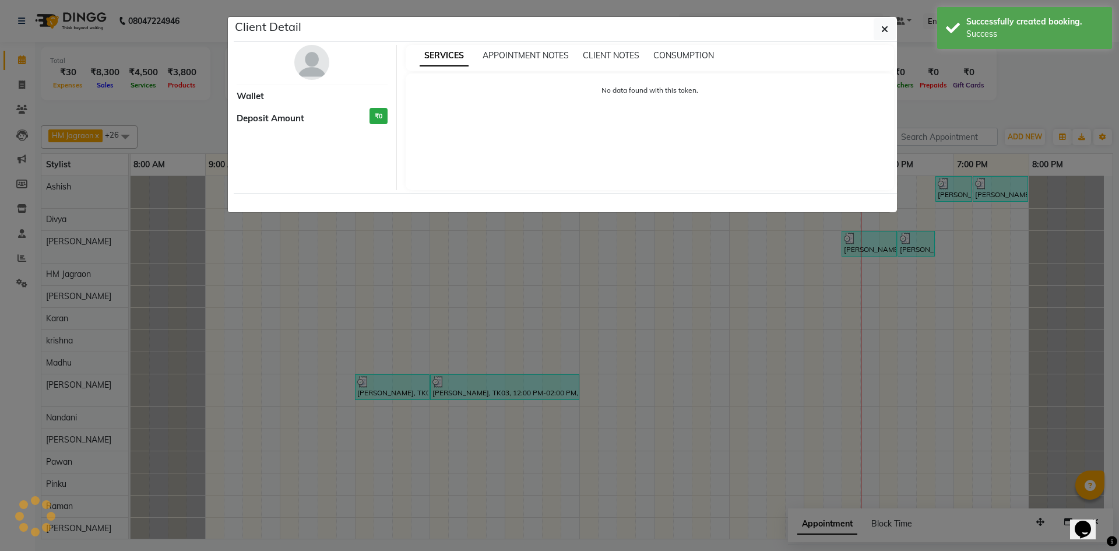
select select "6"
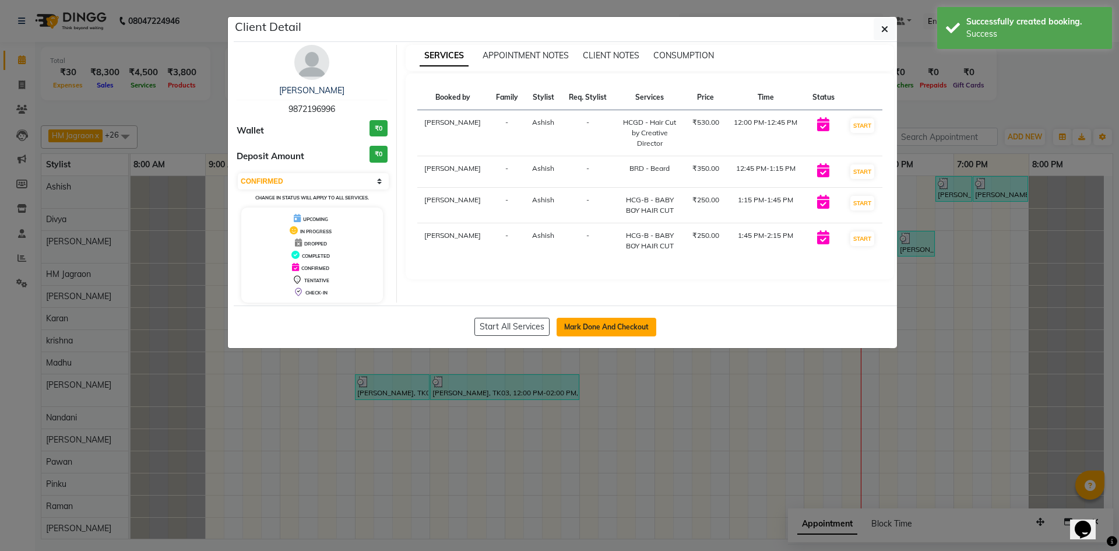
click at [621, 327] on button "Mark Done And Checkout" at bounding box center [607, 327] width 100 height 19
select select "6935"
select select "service"
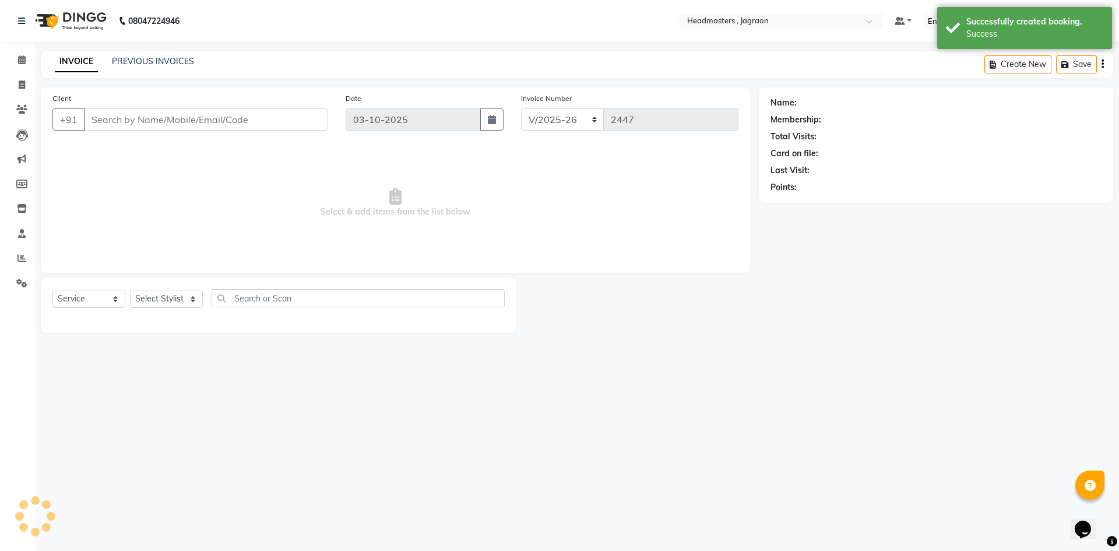
type input "9872196996"
select select "54702"
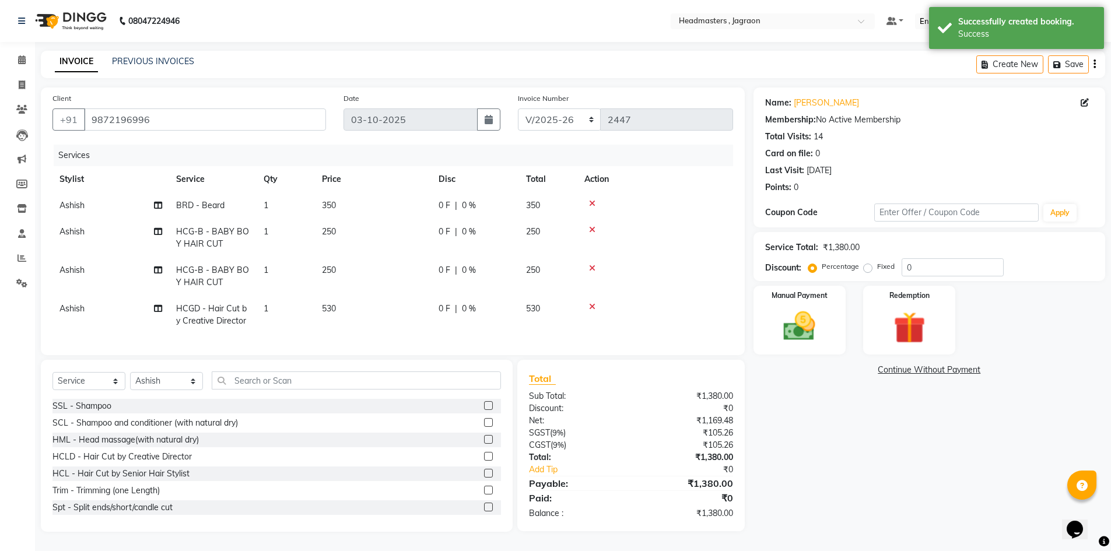
click at [446, 207] on span "0 F" at bounding box center [444, 205] width 12 height 12
select select "54702"
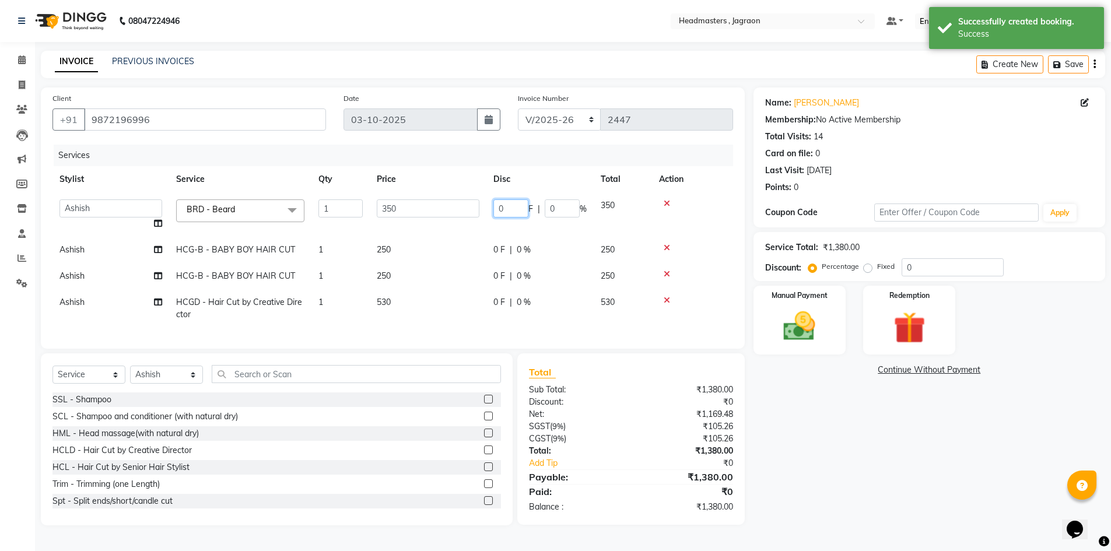
click at [506, 211] on input "0" at bounding box center [510, 208] width 35 height 18
type input "100"
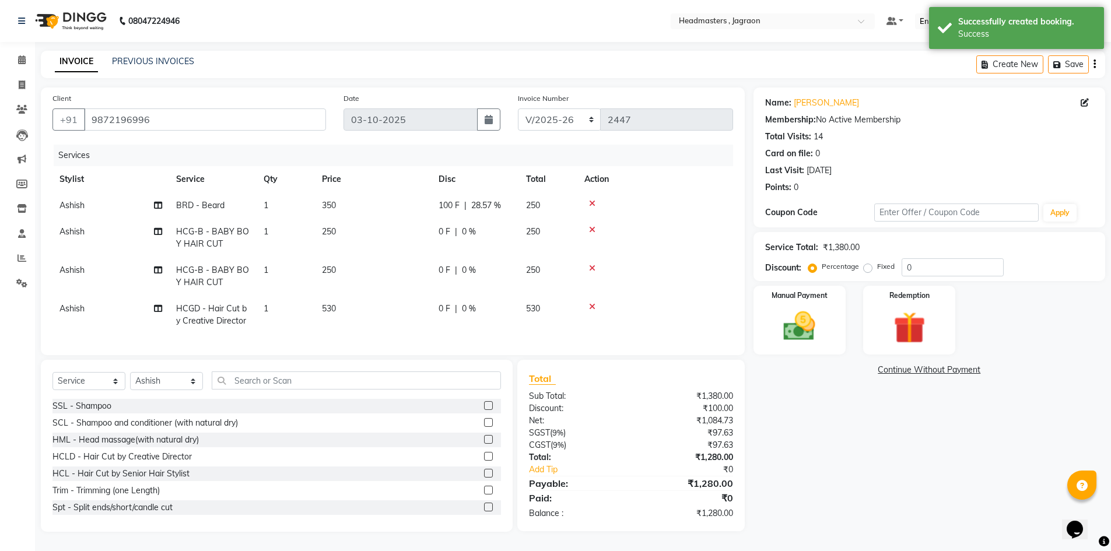
click at [488, 274] on td "0 F | 0 %" at bounding box center [474, 276] width 87 height 38
select select "54702"
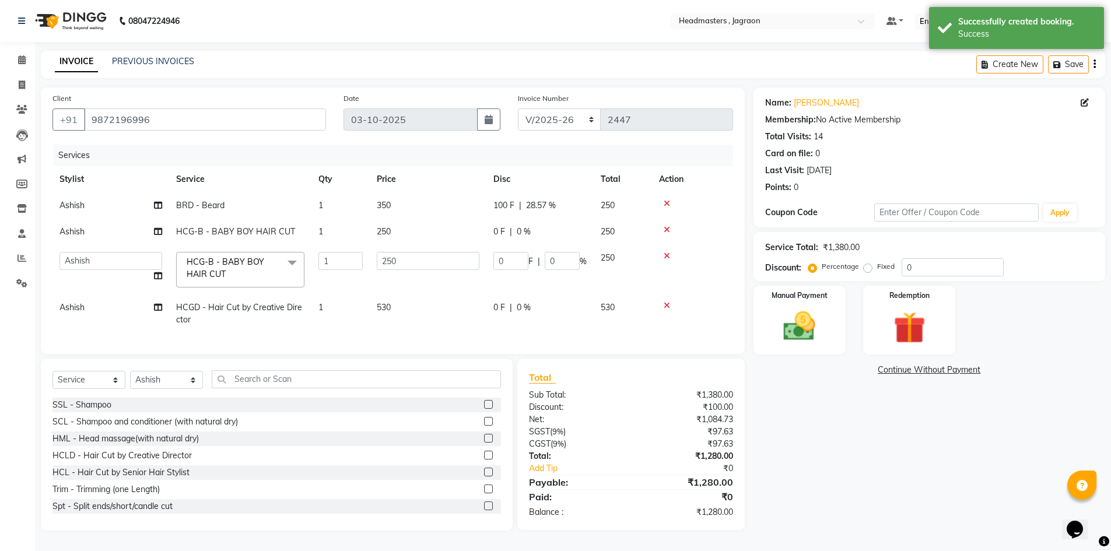
click at [507, 313] on td "0 F | 0 %" at bounding box center [539, 313] width 107 height 38
select select "54702"
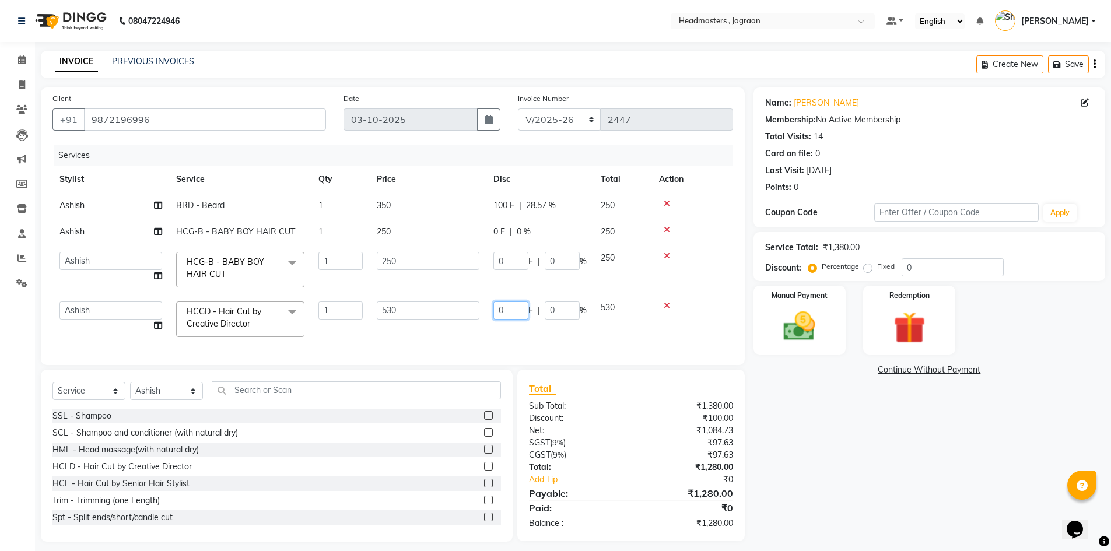
click at [513, 314] on input "0" at bounding box center [510, 310] width 35 height 18
type input "180"
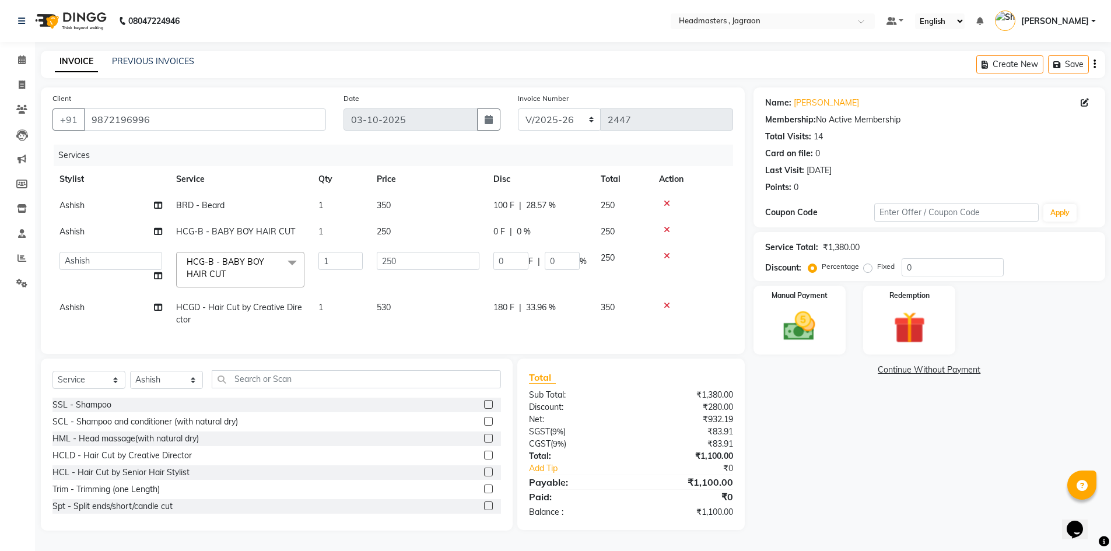
click at [506, 342] on div "Services Stylist Service Qty Price Disc Total Action Ashish BRD - [PERSON_NAME]…" at bounding box center [392, 244] width 680 height 198
click at [514, 293] on td "0 F | 0 %" at bounding box center [539, 270] width 107 height 50
click at [805, 328] on img at bounding box center [800, 326] width 54 height 38
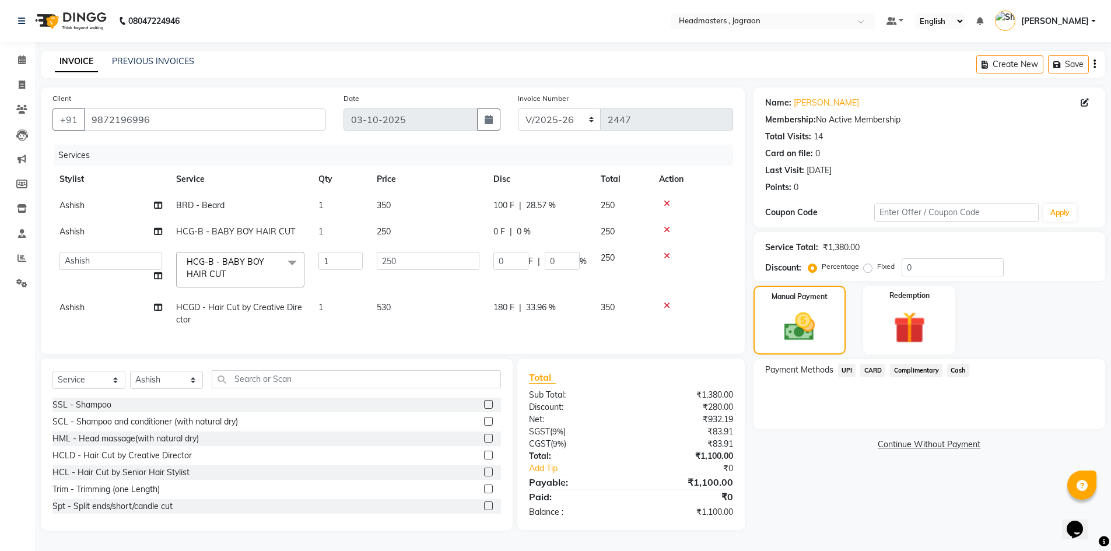
click at [959, 368] on span "Cash" at bounding box center [958, 370] width 22 height 13
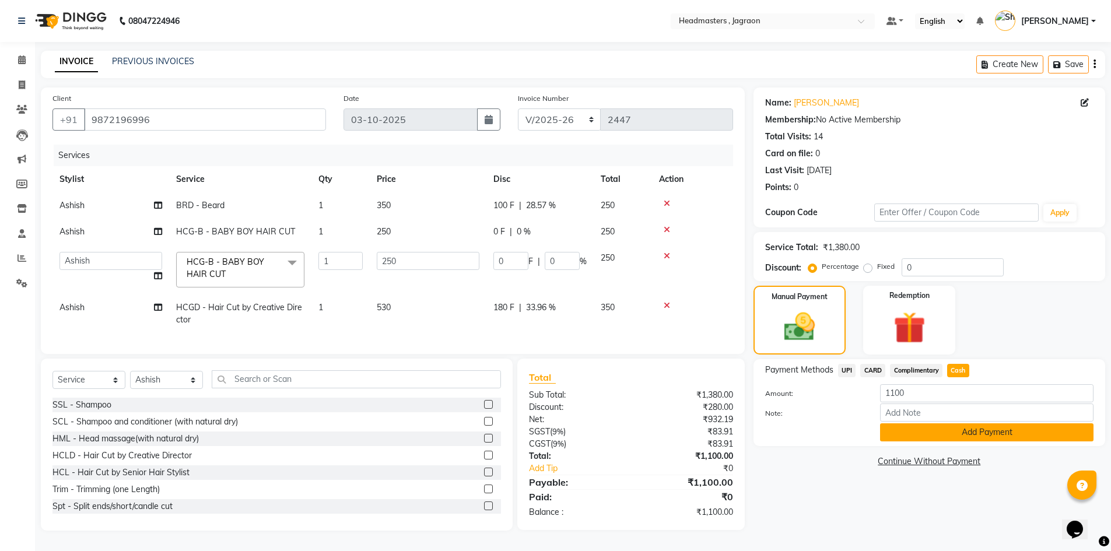
click at [961, 430] on button "Add Payment" at bounding box center [986, 432] width 213 height 18
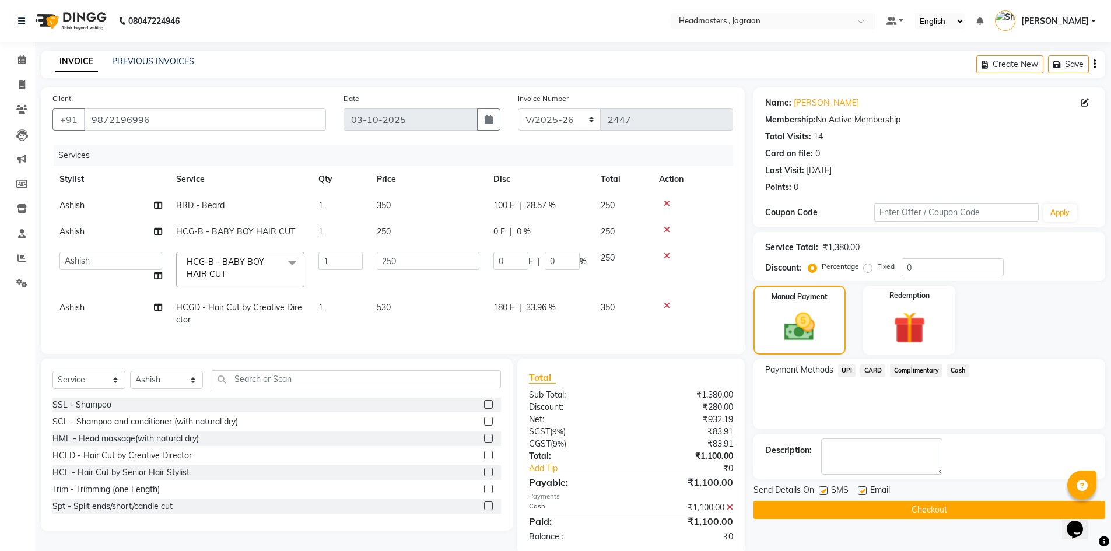
click at [932, 511] on button "Checkout" at bounding box center [929, 510] width 352 height 18
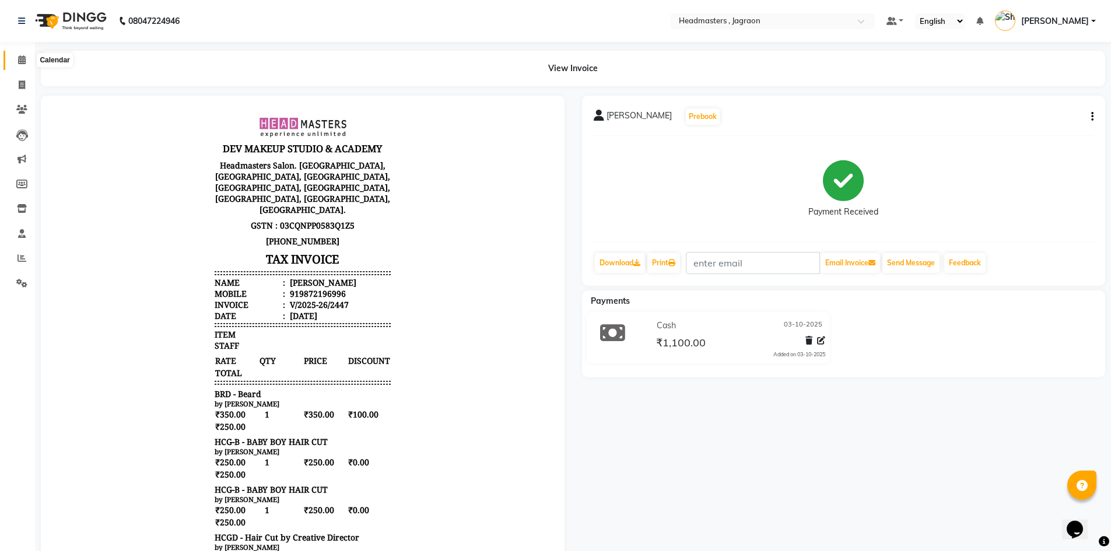
click at [20, 62] on icon at bounding box center [22, 59] width 8 height 9
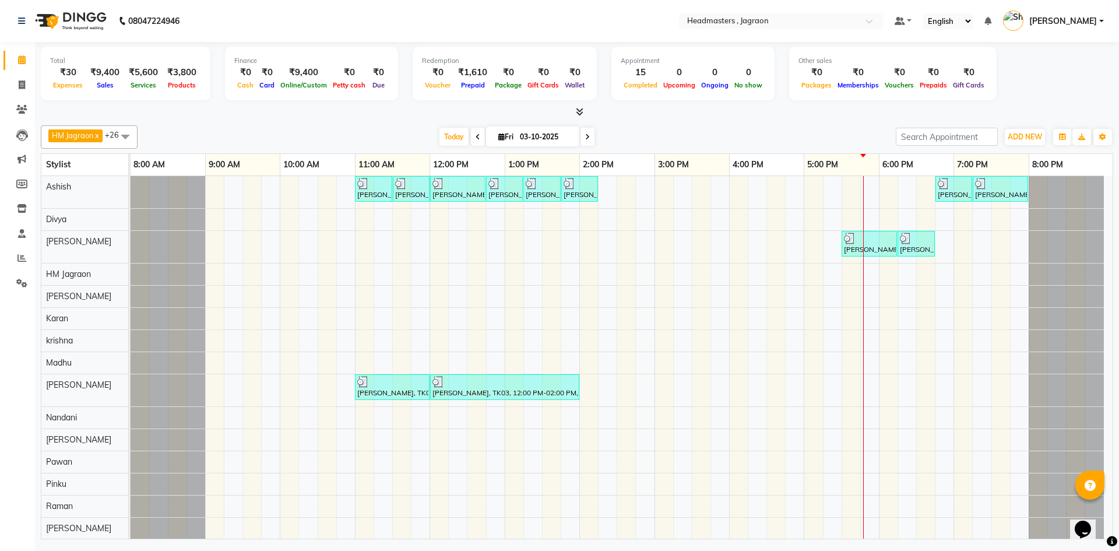
click at [309, 251] on div "[PERSON_NAME], TK04, 11:00 AM-11:30 AM, BRD - [PERSON_NAME] [PERSON_NAME], TK04…" at bounding box center [622, 479] width 982 height 606
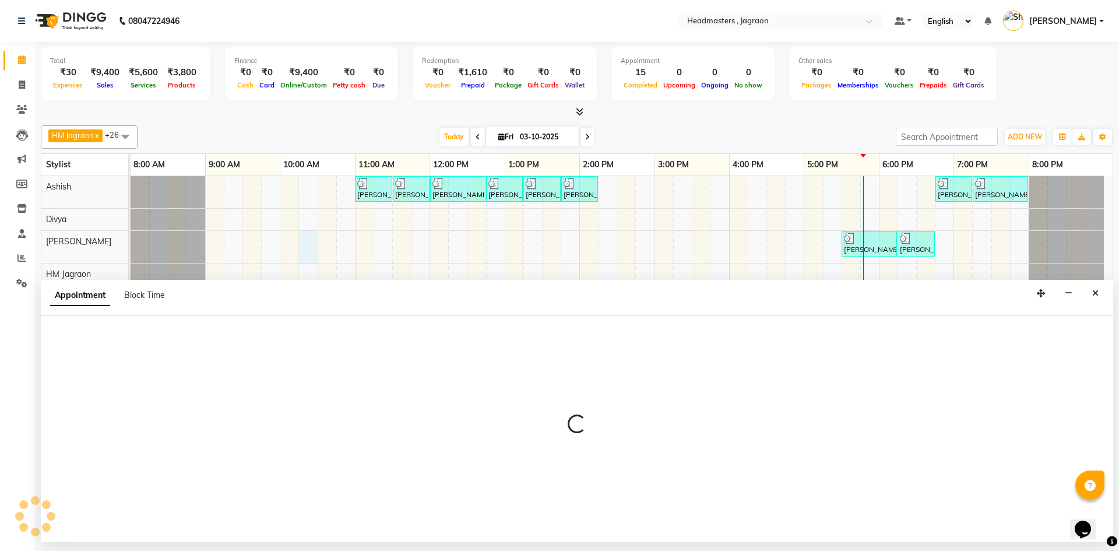
select select "54705"
select select "tentative"
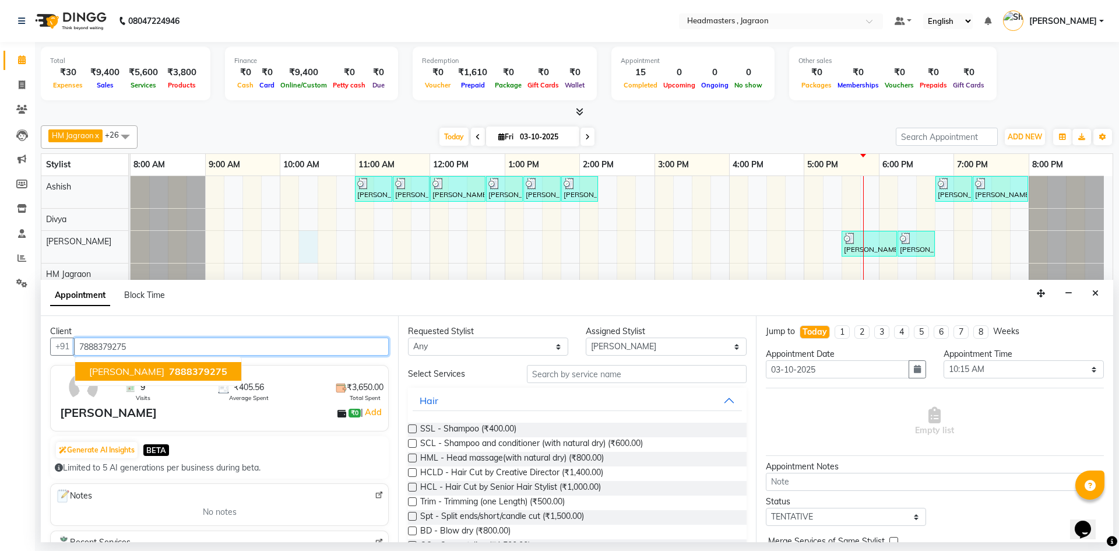
click at [169, 370] on span "7888379275" at bounding box center [198, 372] width 58 height 12
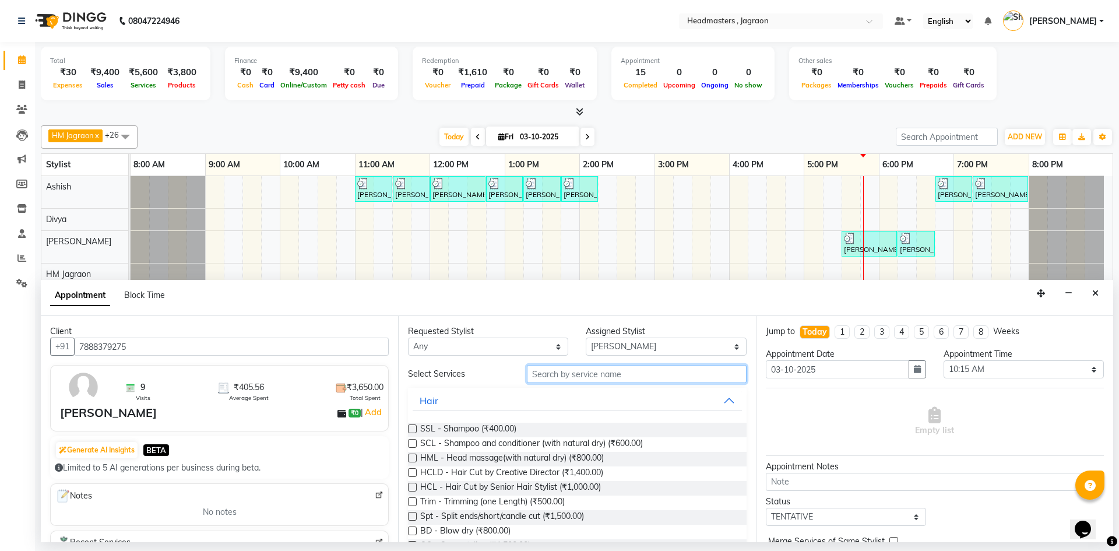
click at [568, 375] on input "text" at bounding box center [637, 374] width 220 height 18
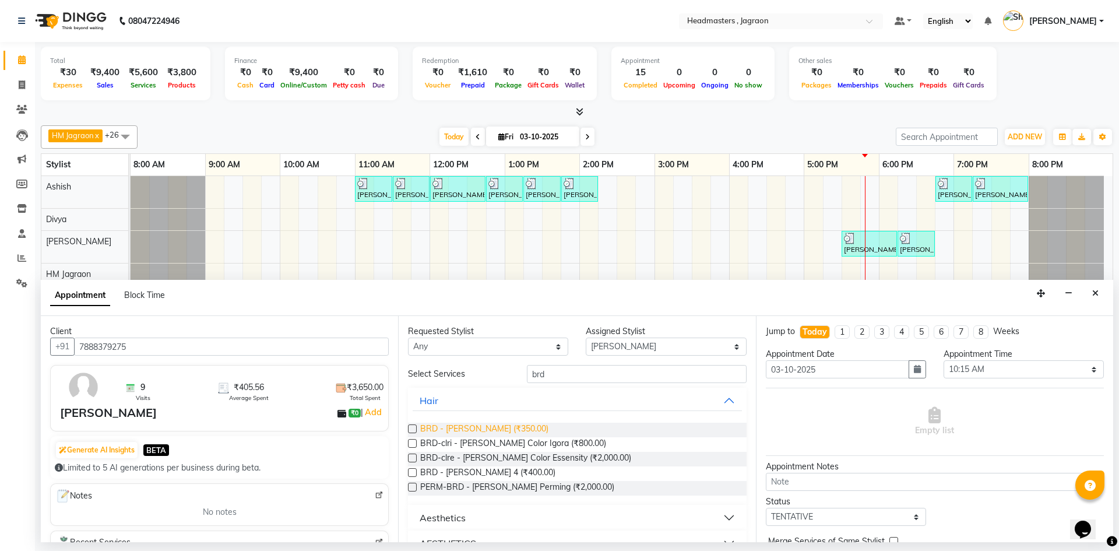
click at [493, 429] on span "BRD - [PERSON_NAME] (₹350.00)" at bounding box center [484, 430] width 128 height 15
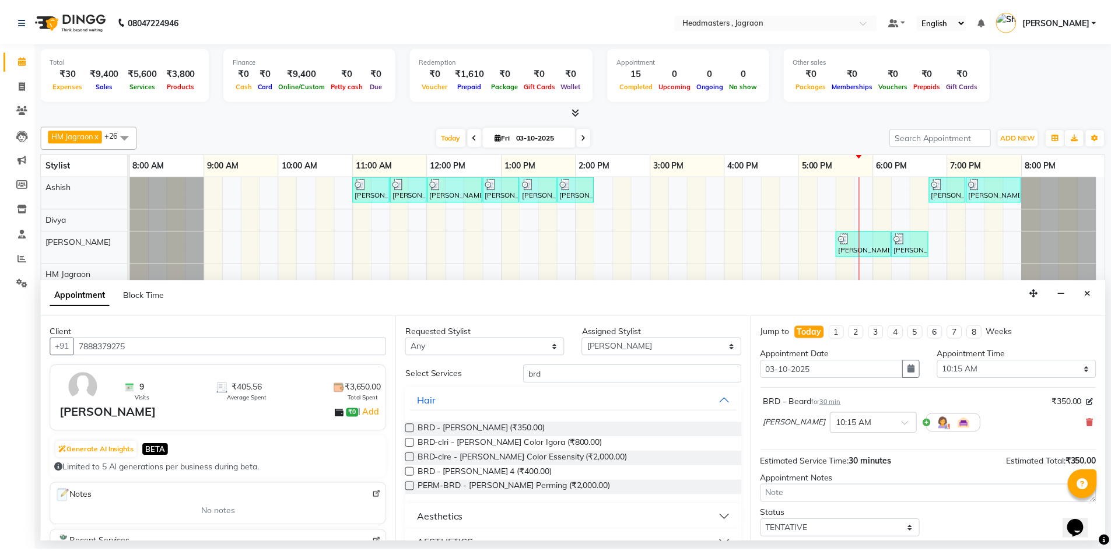
scroll to position [69, 0]
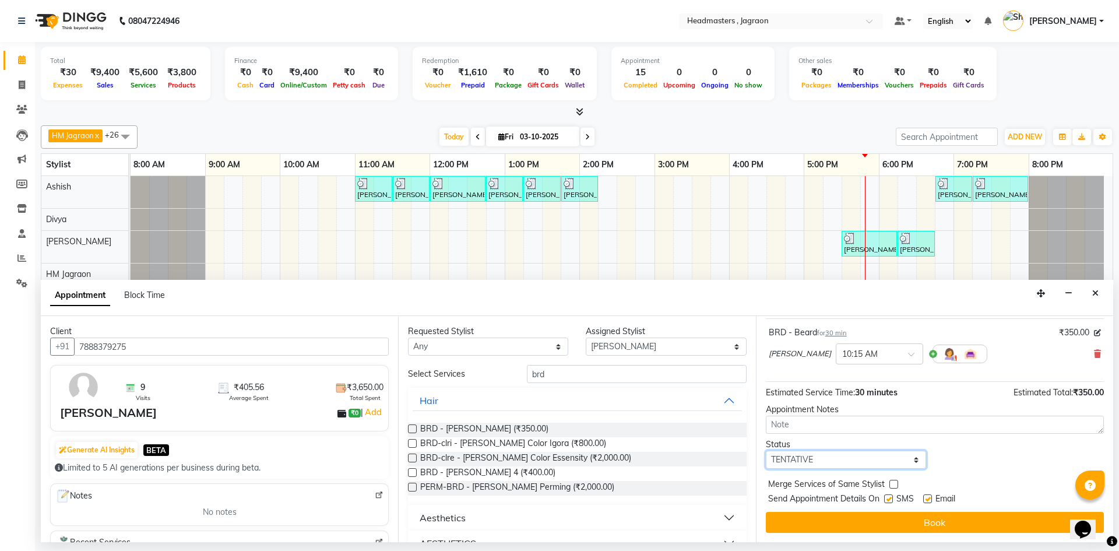
click at [813, 456] on select "Select TENTATIVE CONFIRM CHECK-IN UPCOMING" at bounding box center [846, 460] width 160 height 18
click at [766, 451] on select "Select TENTATIVE CONFIRM CHECK-IN UPCOMING" at bounding box center [846, 460] width 160 height 18
click at [892, 499] on label at bounding box center [888, 498] width 9 height 9
click at [892, 499] on input "checkbox" at bounding box center [888, 500] width 8 height 8
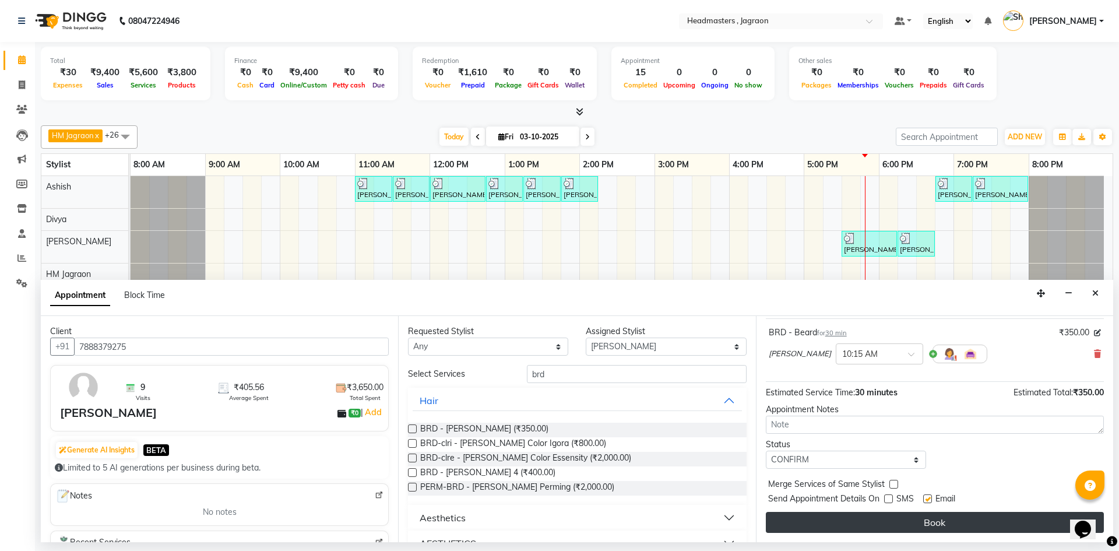
click at [885, 520] on button "Book" at bounding box center [935, 522] width 338 height 21
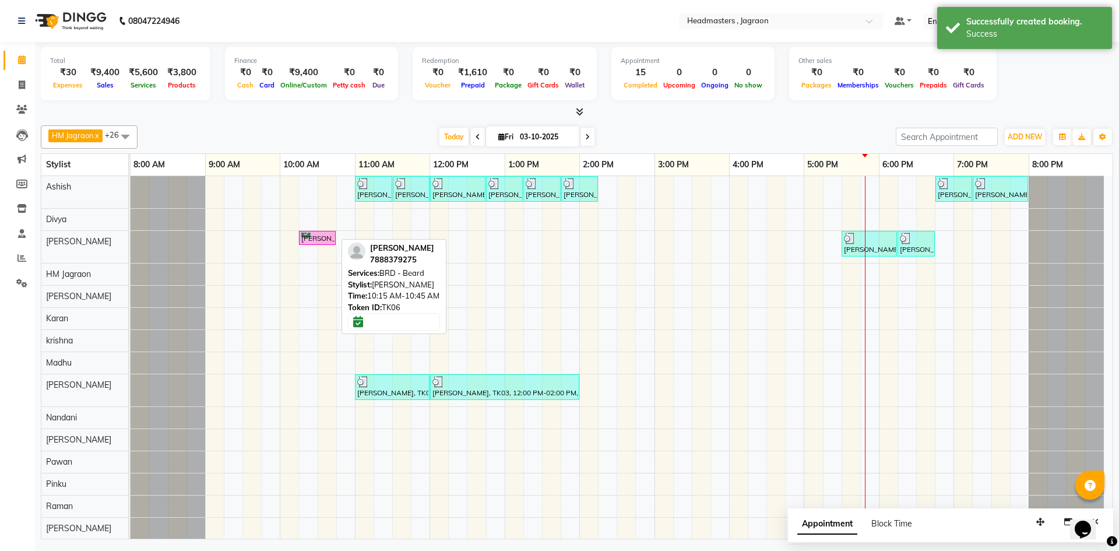
click at [327, 241] on div "[PERSON_NAME], TK06, 10:15 AM-10:45 AM, BRD - [PERSON_NAME]" at bounding box center [317, 238] width 34 height 11
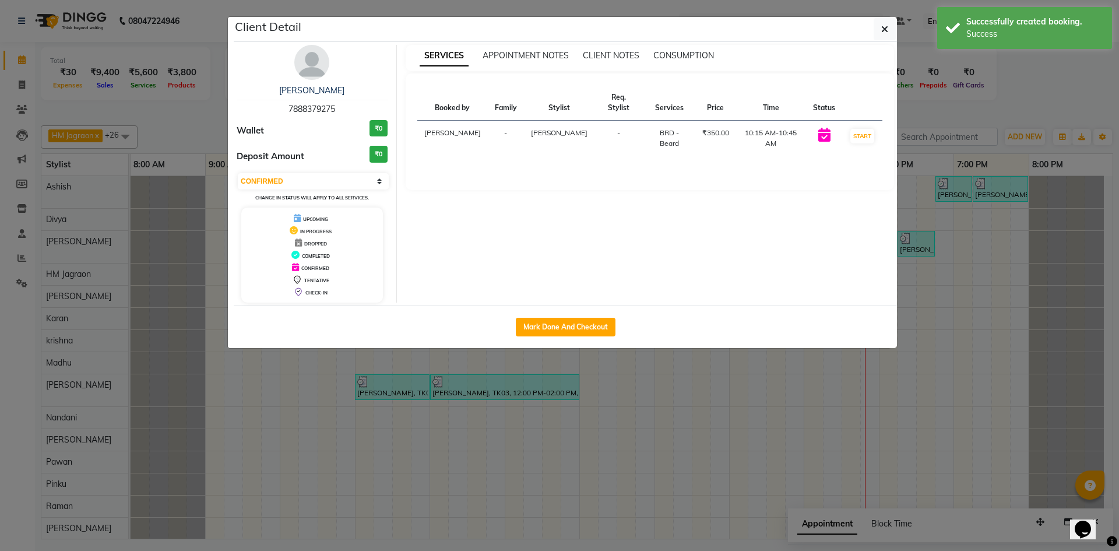
drag, startPoint x: 387, startPoint y: 255, endPoint x: 532, endPoint y: 285, distance: 148.2
click at [532, 286] on div "SERVICES APPOINTMENT NOTES CLIENT NOTES CONSUMPTION Booked by Family Stylist Re…" at bounding box center [650, 174] width 507 height 258
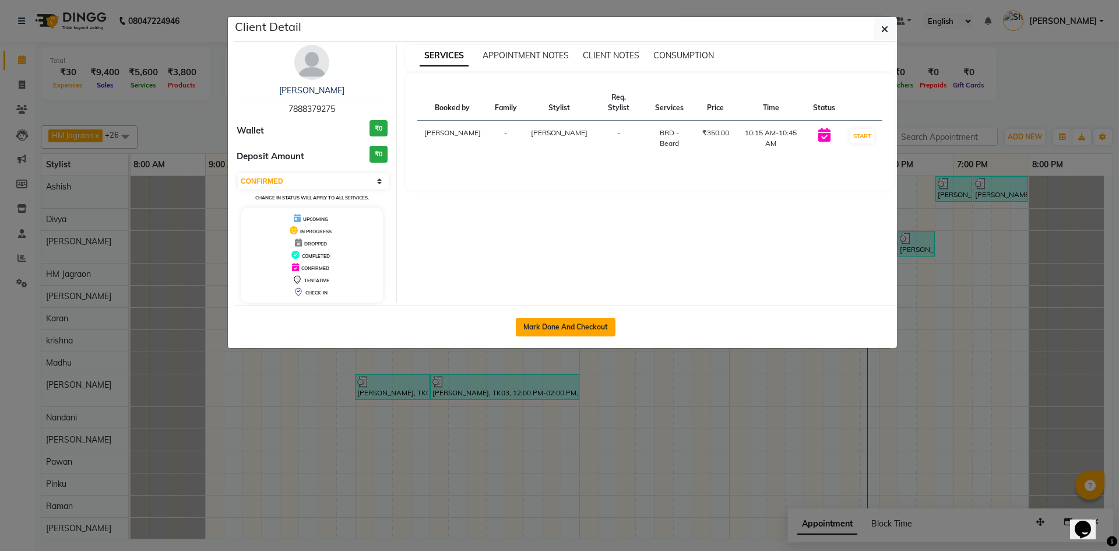
click at [544, 328] on button "Mark Done And Checkout" at bounding box center [566, 327] width 100 height 19
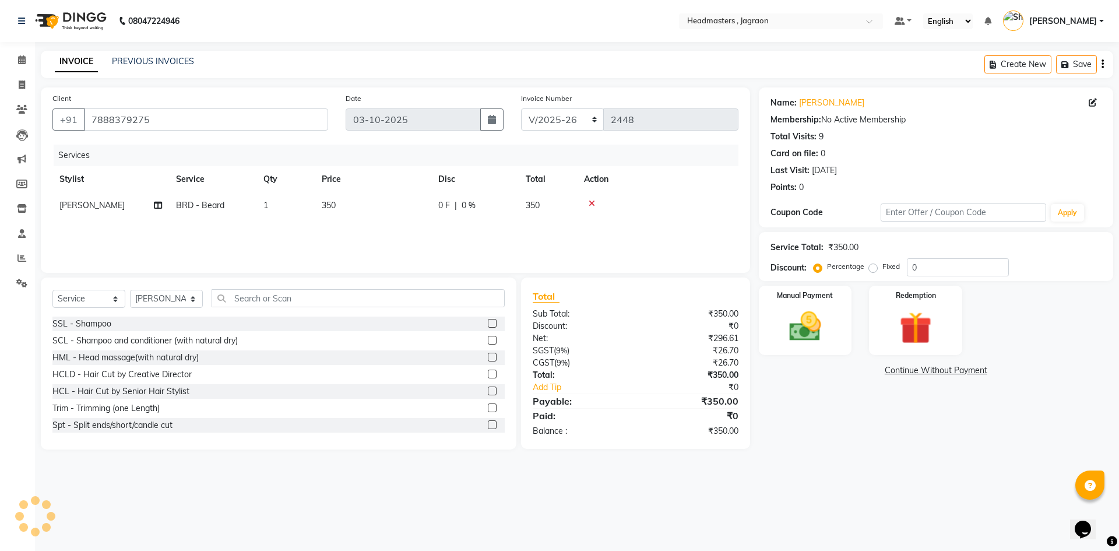
click at [444, 203] on span "0 F" at bounding box center [444, 205] width 12 height 12
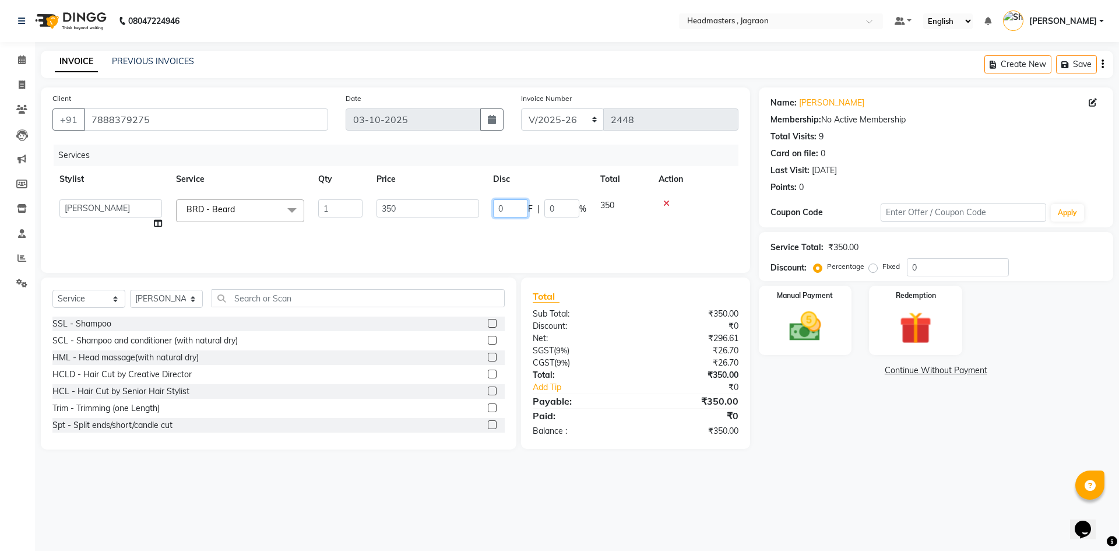
click at [513, 210] on input "0" at bounding box center [510, 208] width 35 height 18
click at [513, 221] on div "Services Stylist Service Qty Price Disc Total Action Abhishek Ashish Divya [PER…" at bounding box center [395, 203] width 686 height 117
click at [824, 324] on img at bounding box center [805, 326] width 54 height 38
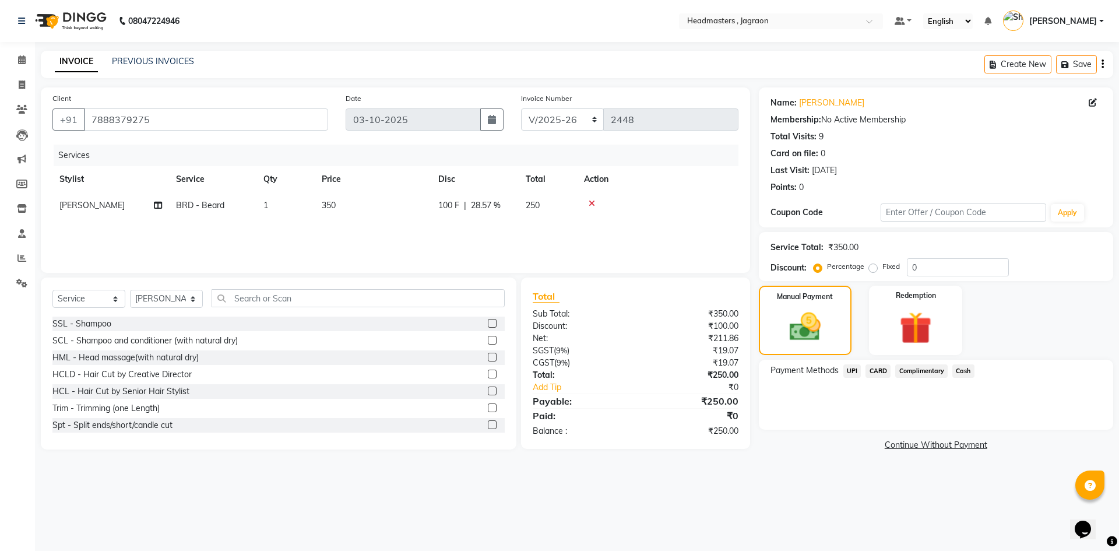
click at [963, 371] on span "Cash" at bounding box center [964, 370] width 22 height 13
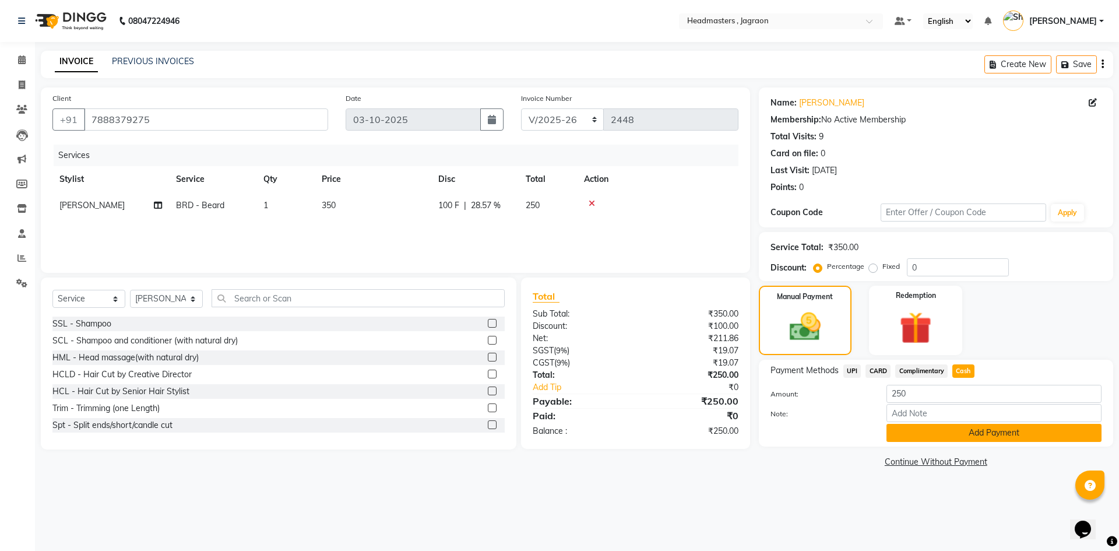
click at [952, 431] on button "Add Payment" at bounding box center [994, 433] width 215 height 18
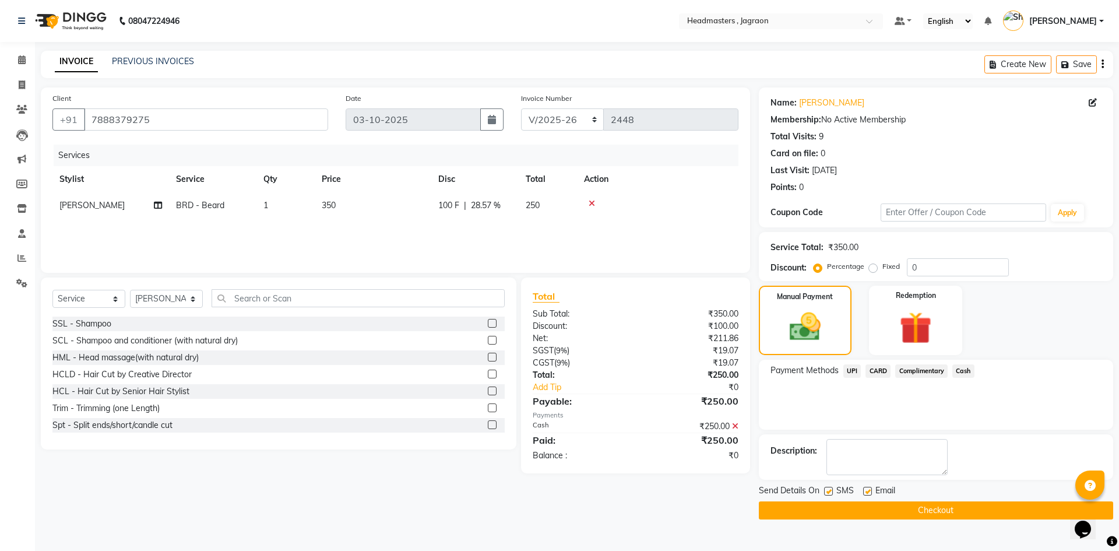
click at [901, 514] on button "Checkout" at bounding box center [936, 510] width 354 height 18
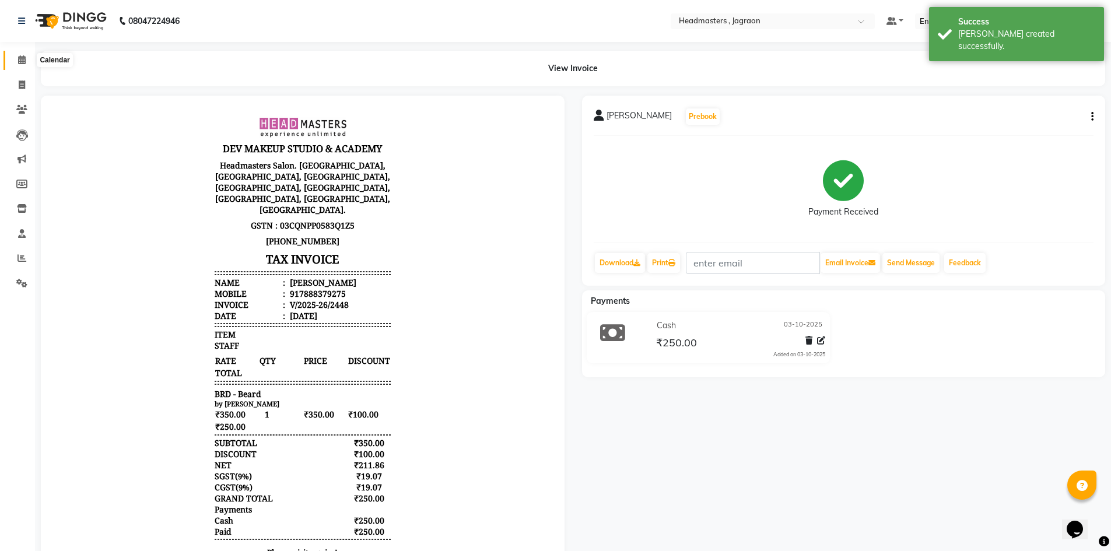
click at [23, 61] on icon at bounding box center [22, 59] width 8 height 9
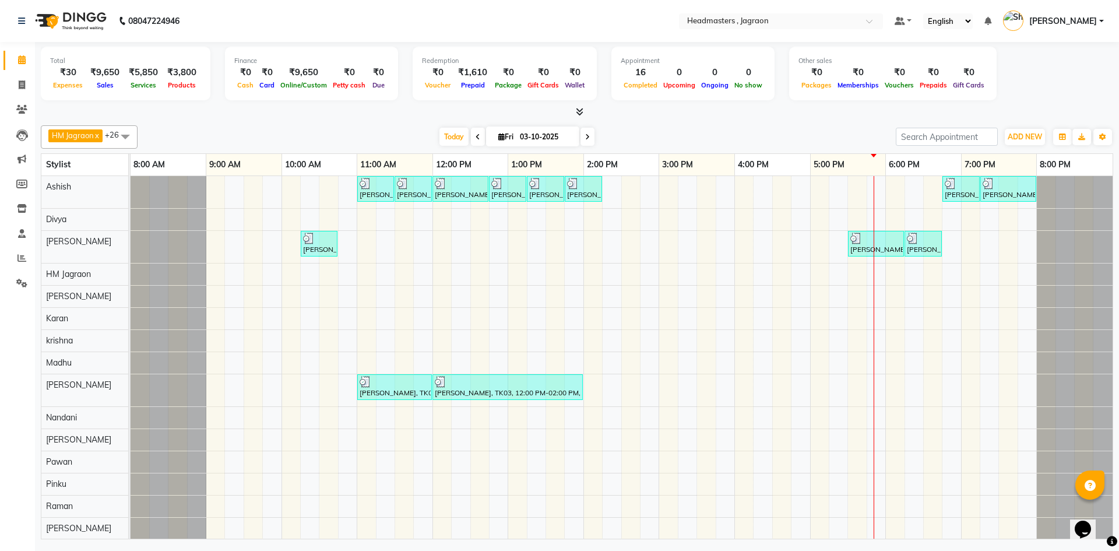
click at [606, 187] on div "[PERSON_NAME], TK04, 11:00 AM-11:30 AM, BRD - [PERSON_NAME] [PERSON_NAME], TK04…" at bounding box center [622, 479] width 982 height 606
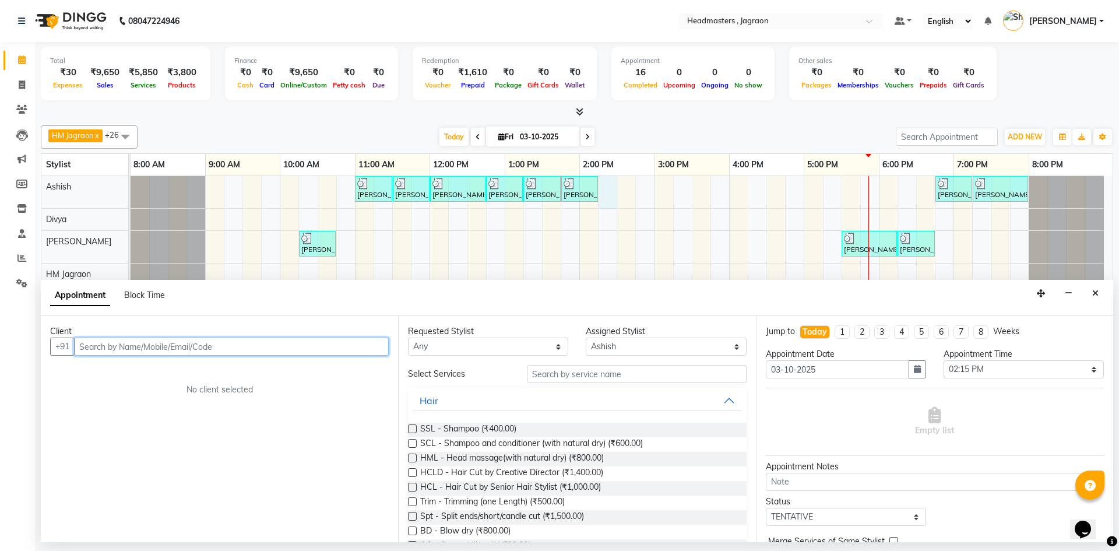
click at [113, 349] on input "text" at bounding box center [231, 347] width 315 height 18
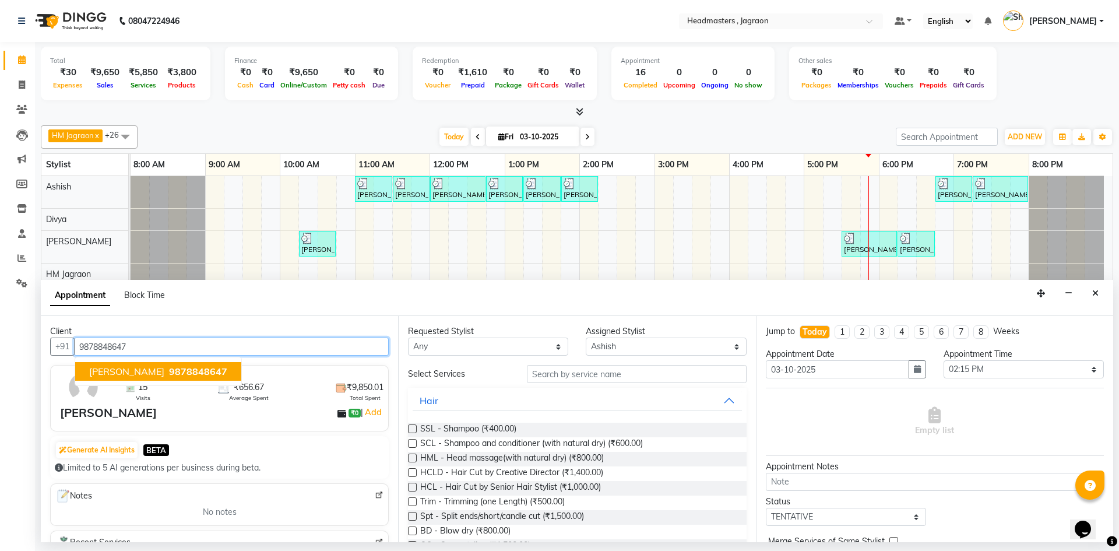
click at [149, 373] on span "[PERSON_NAME]" at bounding box center [126, 372] width 75 height 12
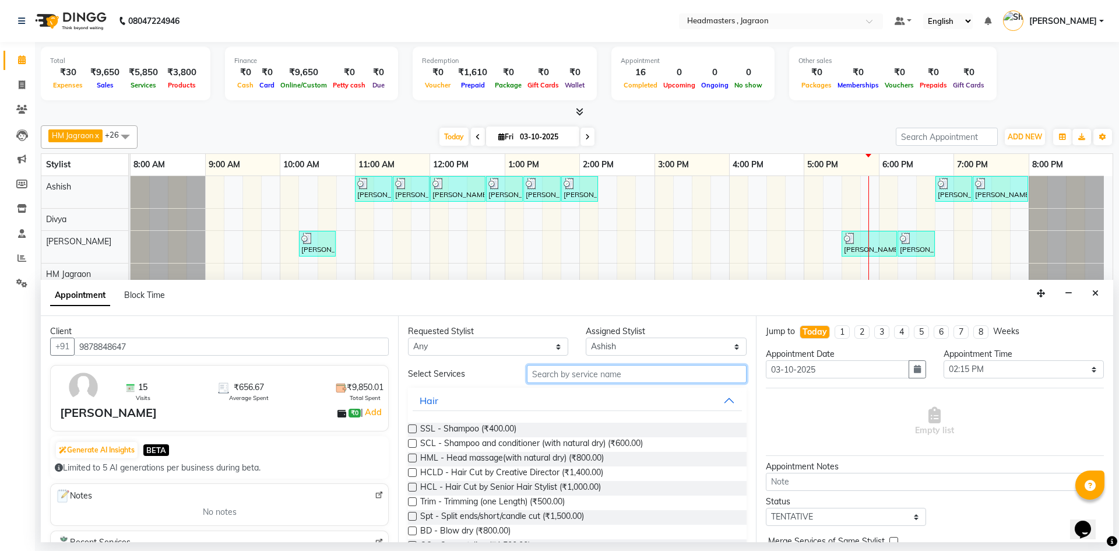
click at [581, 377] on input "text" at bounding box center [637, 374] width 220 height 18
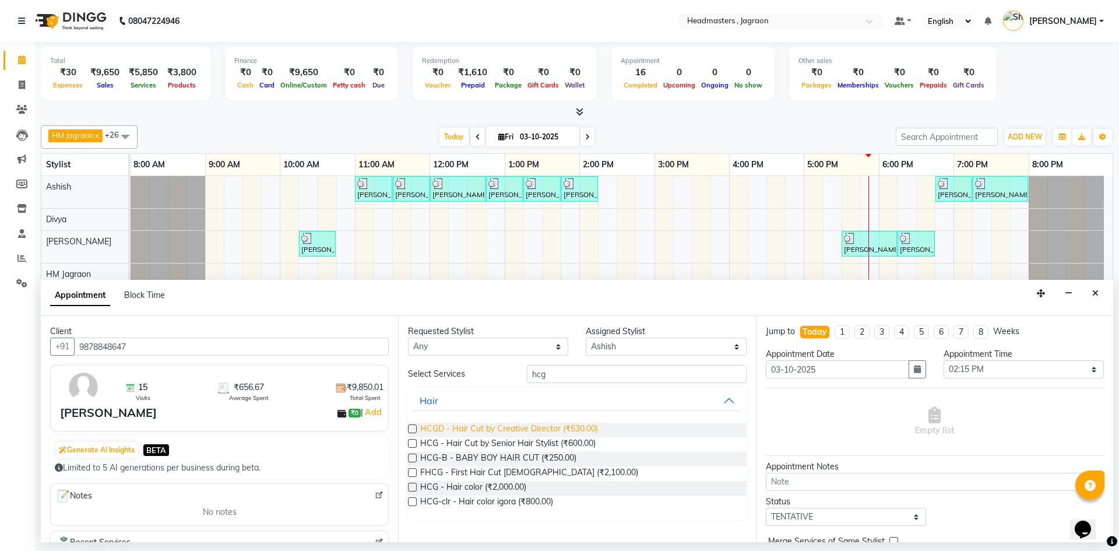
click at [539, 431] on span "HCGD - Hair Cut by Creative Director (₹530.00)" at bounding box center [509, 430] width 178 height 15
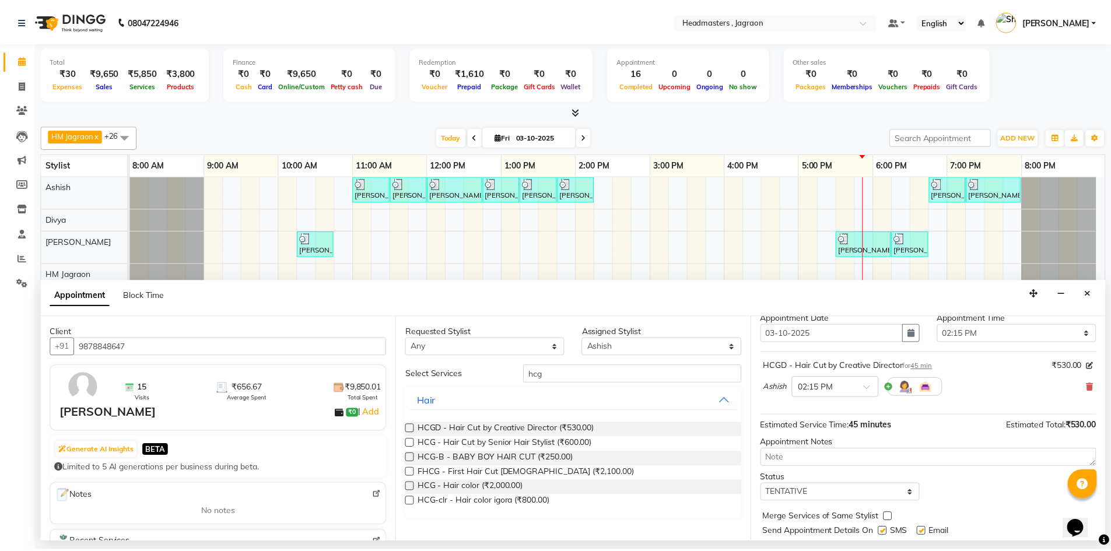
scroll to position [69, 0]
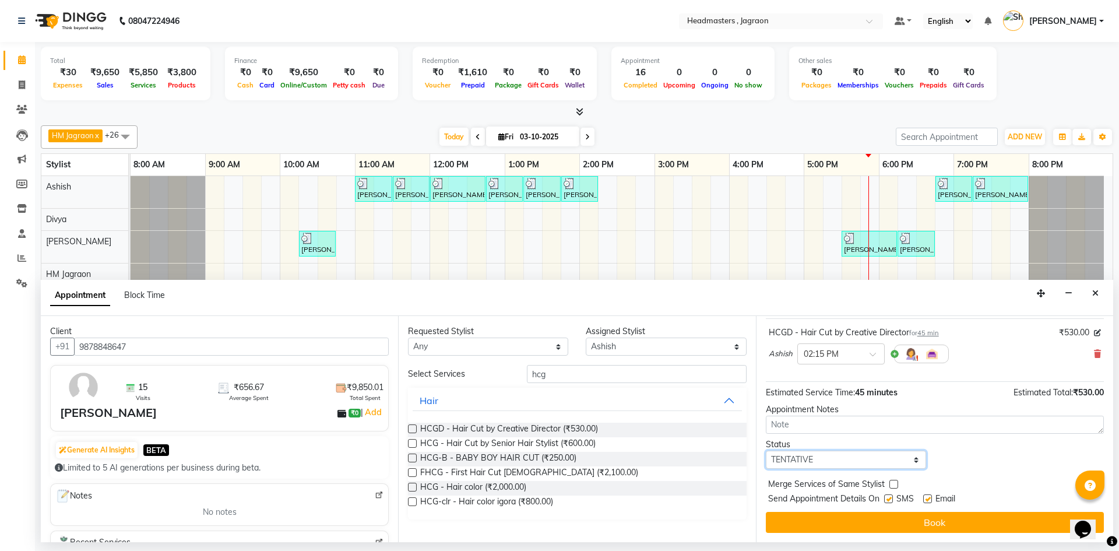
click at [824, 457] on select "Select TENTATIVE CONFIRM CHECK-IN UPCOMING" at bounding box center [846, 460] width 160 height 18
click at [766, 451] on select "Select TENTATIVE CONFIRM CHECK-IN UPCOMING" at bounding box center [846, 460] width 160 height 18
click at [890, 499] on label at bounding box center [888, 498] width 9 height 9
click at [890, 499] on input "checkbox" at bounding box center [888, 500] width 8 height 8
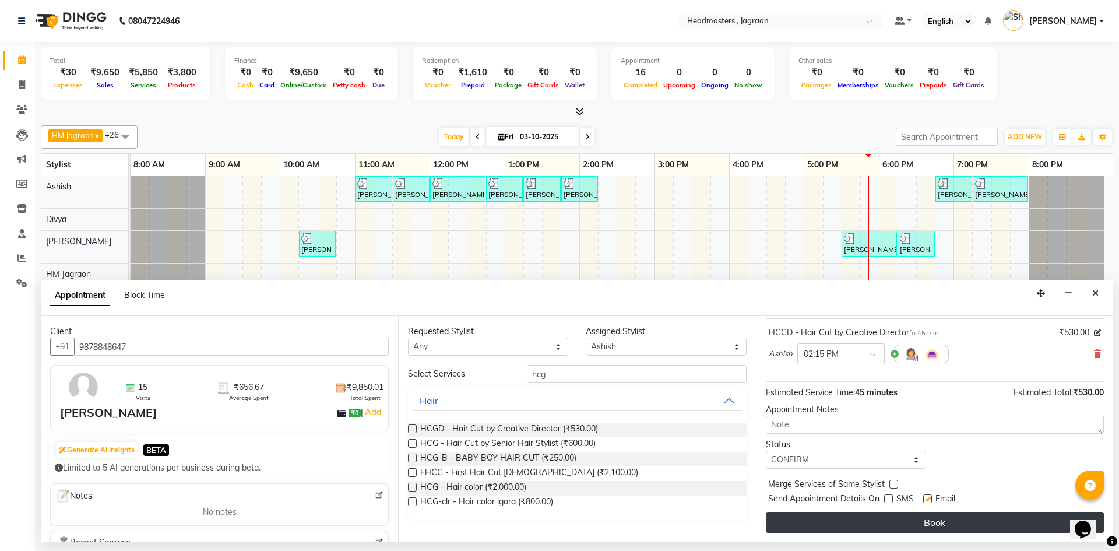
click at [890, 522] on button "Book" at bounding box center [935, 522] width 338 height 21
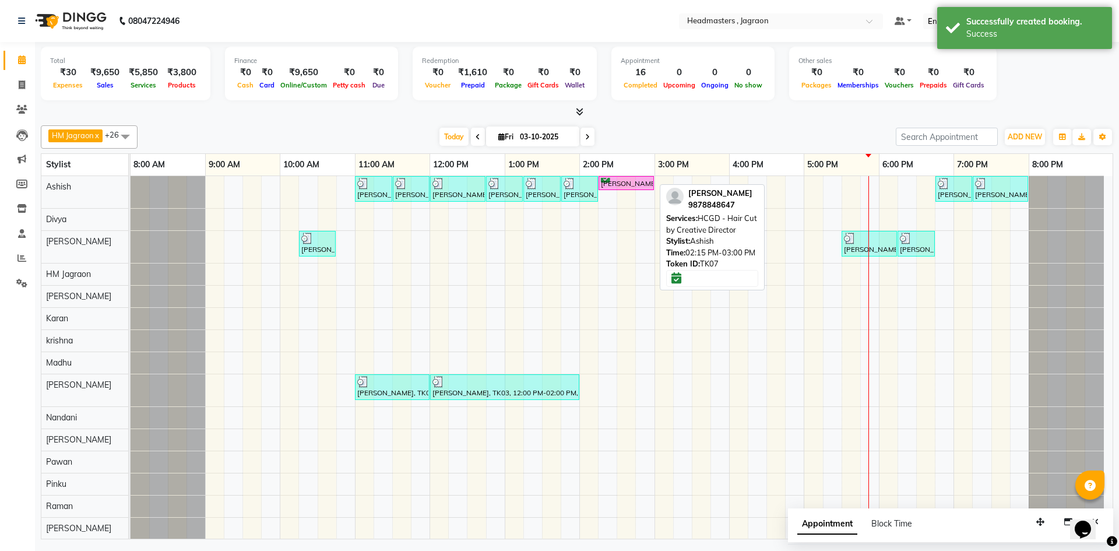
click at [653, 184] on div at bounding box center [653, 183] width 5 height 13
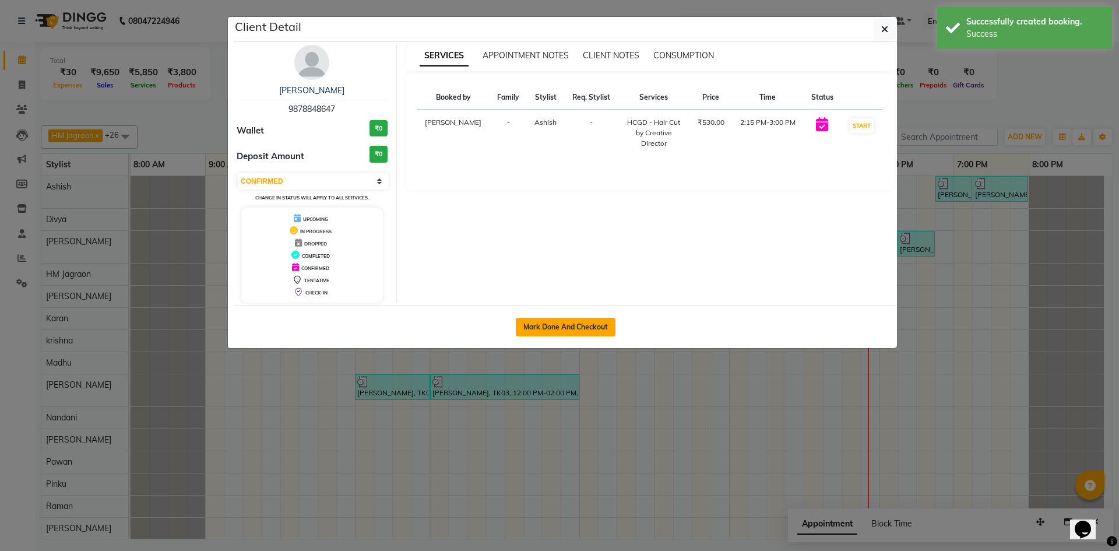
click at [585, 325] on button "Mark Done And Checkout" at bounding box center [566, 327] width 100 height 19
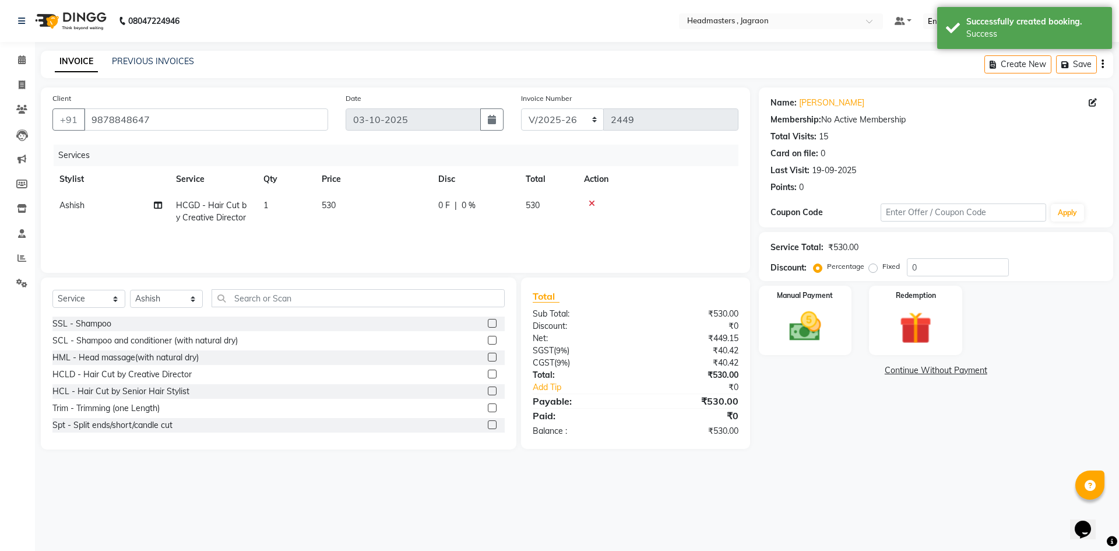
click at [451, 210] on div "0 F | 0 %" at bounding box center [474, 205] width 73 height 12
click at [524, 213] on input "0" at bounding box center [510, 208] width 35 height 18
click at [528, 235] on div "Services Stylist Service Qty Price Disc Total Action Ashish HCGD - Hair Cut by …" at bounding box center [395, 203] width 686 height 117
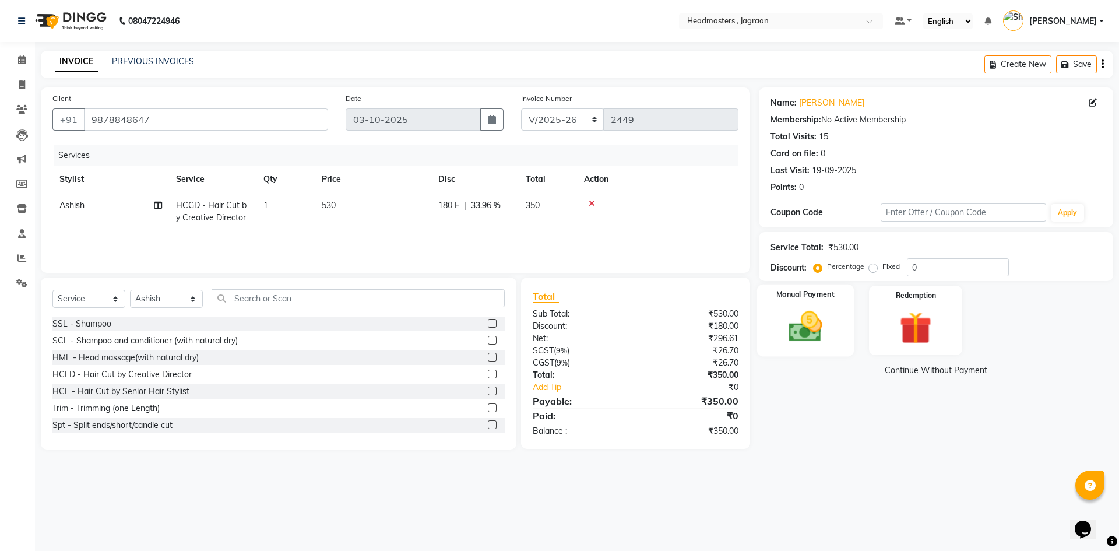
click at [789, 320] on img at bounding box center [805, 326] width 54 height 38
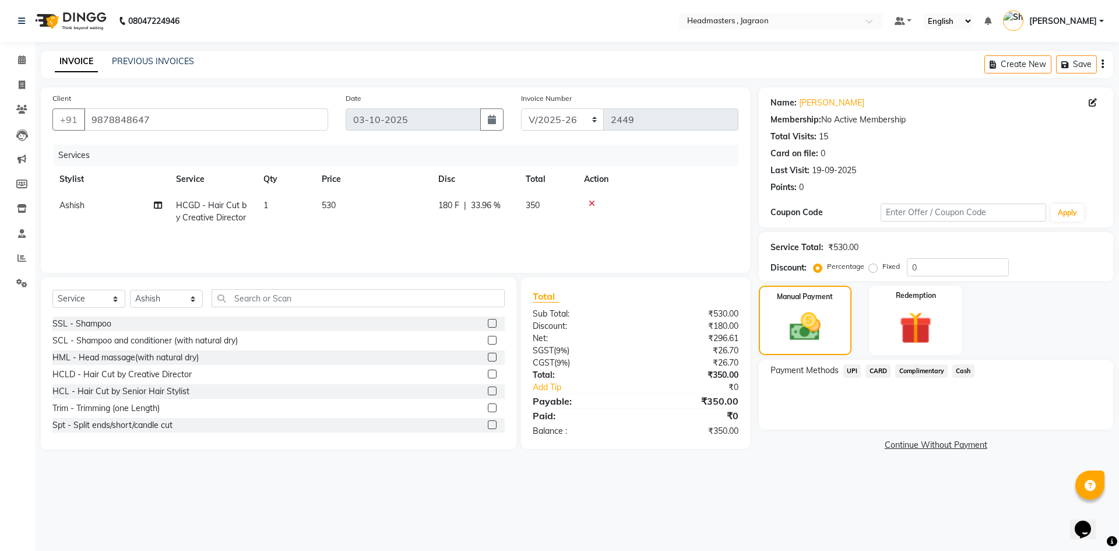
click at [856, 372] on span "UPI" at bounding box center [853, 370] width 18 height 13
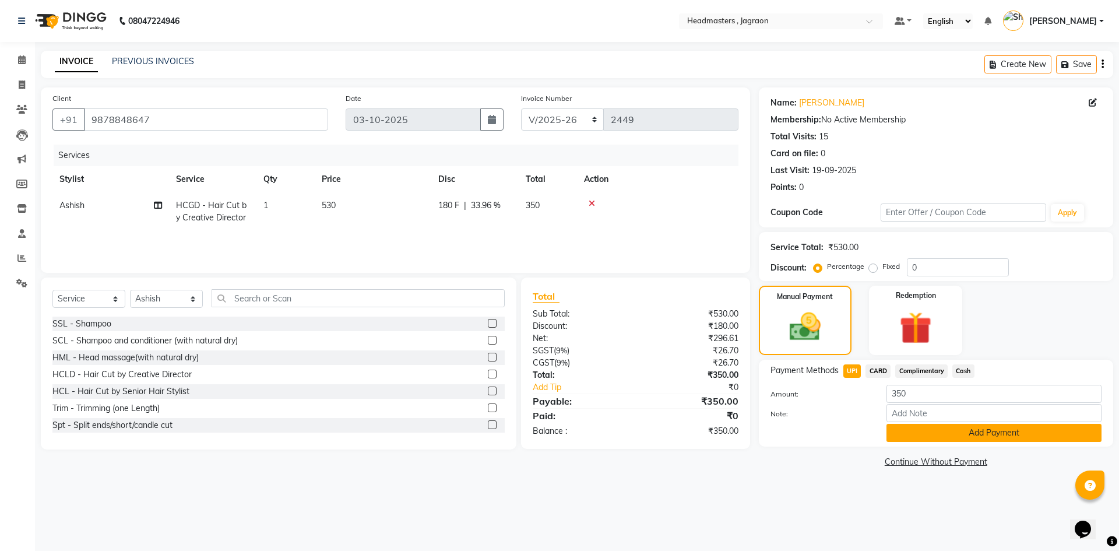
click at [936, 437] on button "Add Payment" at bounding box center [994, 433] width 215 height 18
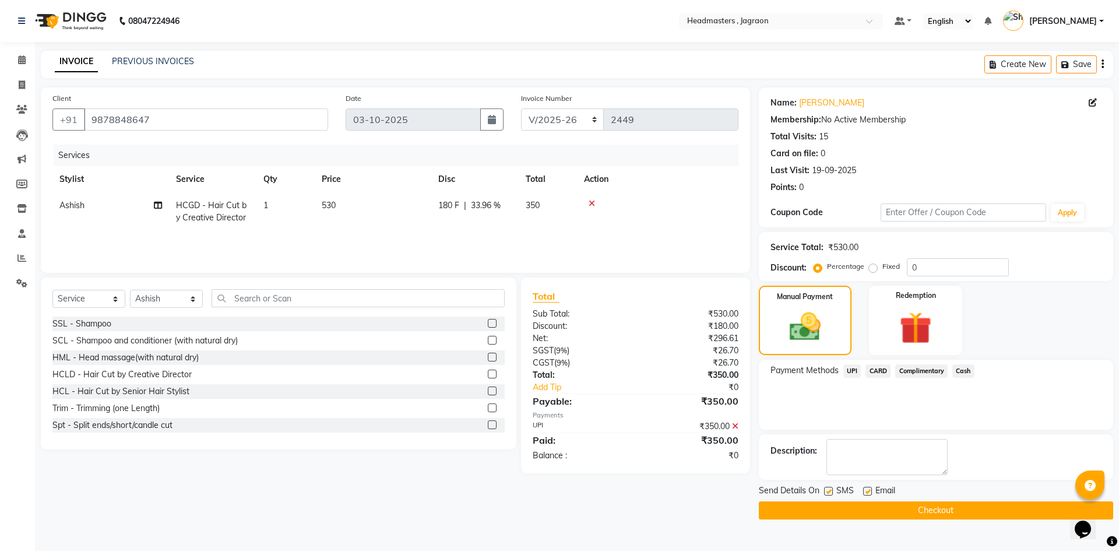
click at [912, 505] on button "Checkout" at bounding box center [936, 510] width 354 height 18
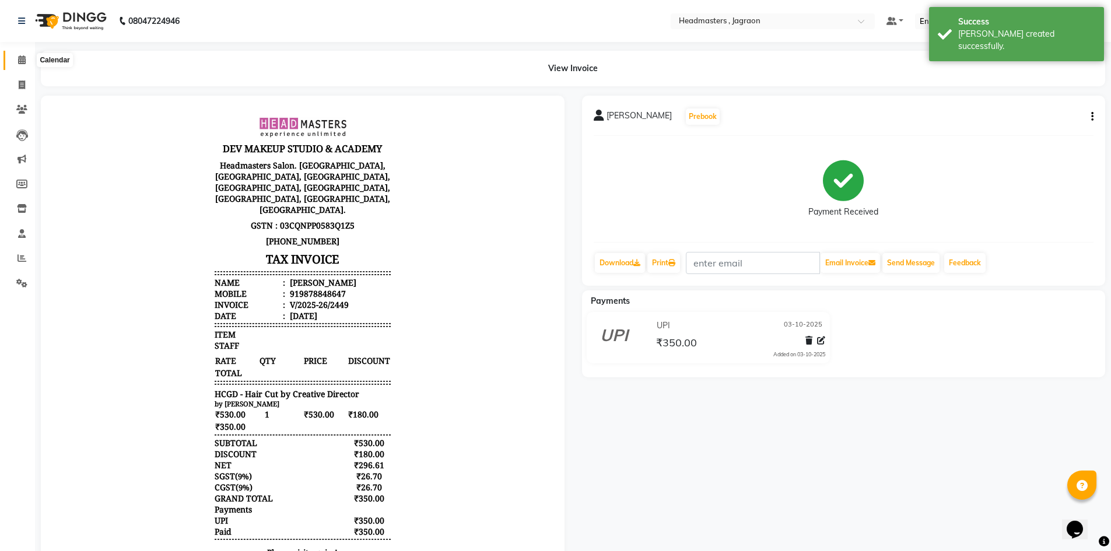
click at [23, 59] on icon at bounding box center [22, 59] width 8 height 9
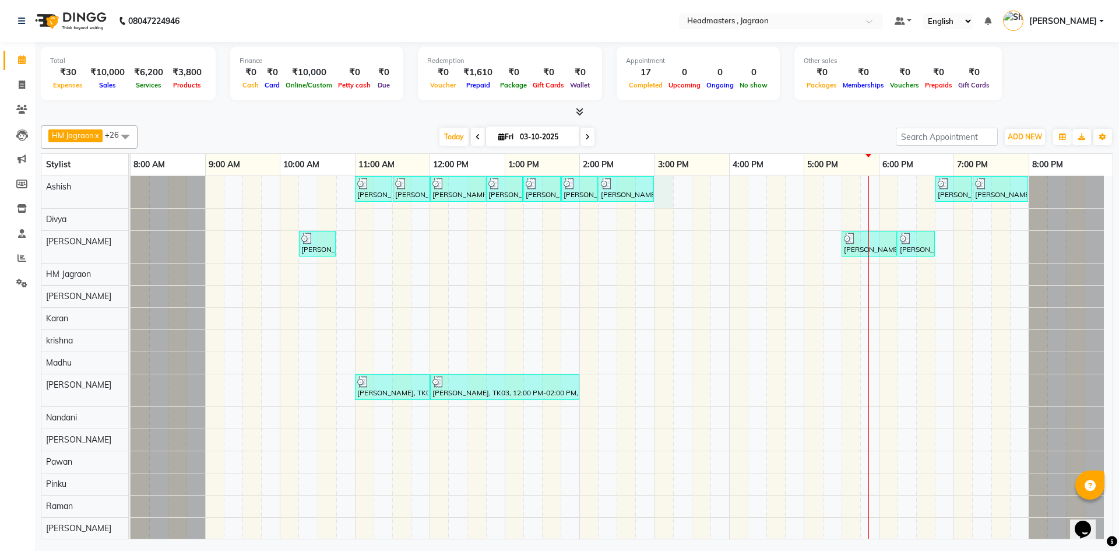
click at [666, 196] on div "[PERSON_NAME], TK04, 11:00 AM-11:30 AM, BRD - [PERSON_NAME] [PERSON_NAME], TK04…" at bounding box center [622, 479] width 982 height 606
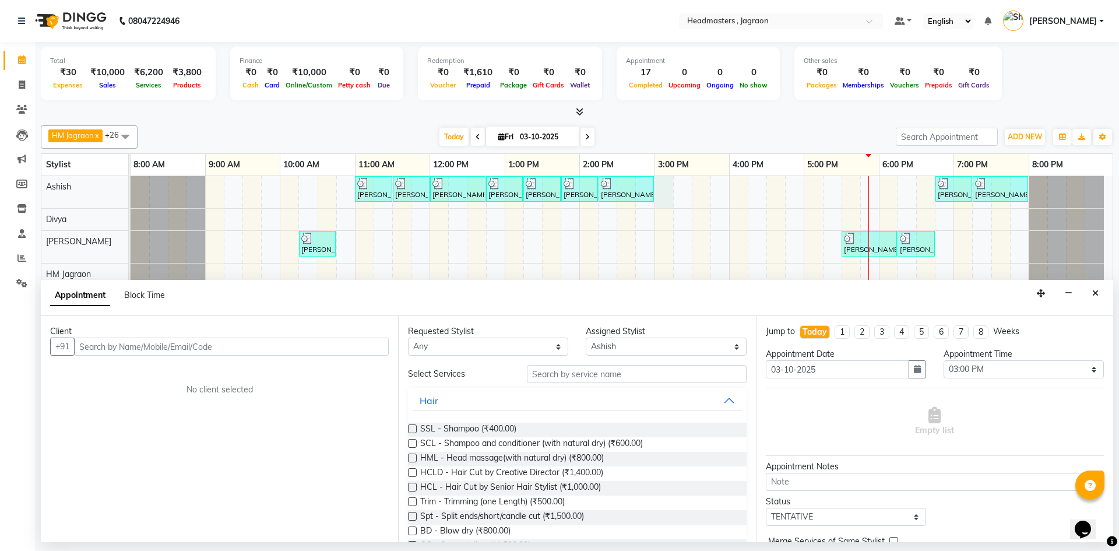
click at [236, 344] on input "text" at bounding box center [231, 347] width 315 height 18
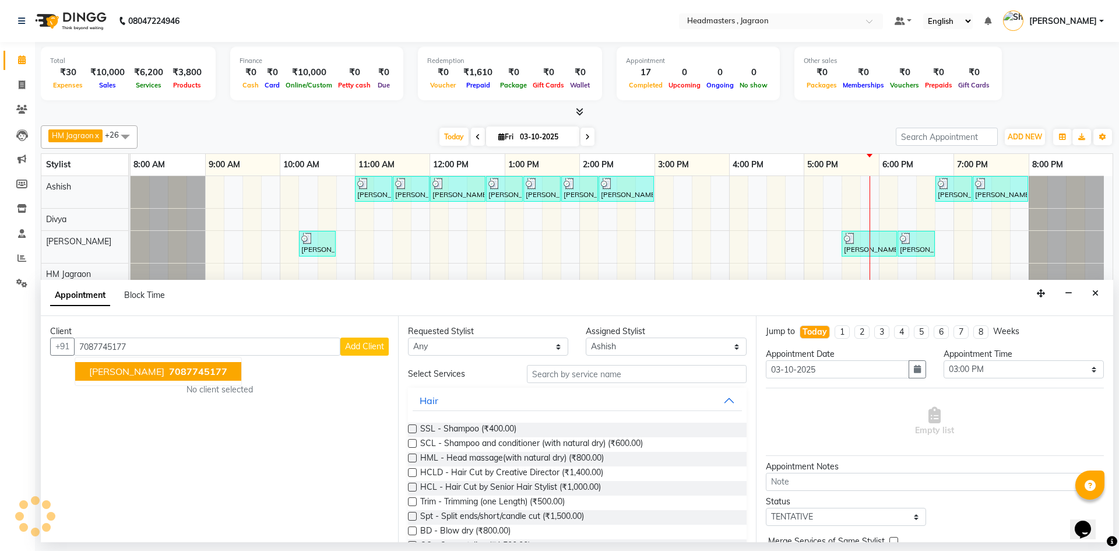
click at [213, 371] on button "[PERSON_NAME] 7087745177" at bounding box center [158, 371] width 166 height 19
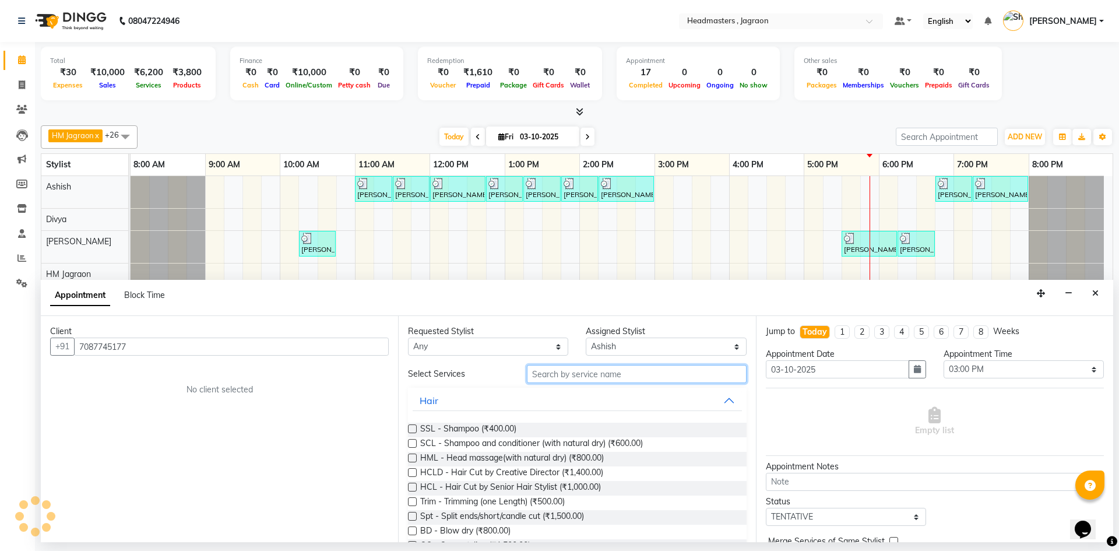
click at [556, 372] on input "text" at bounding box center [637, 374] width 220 height 18
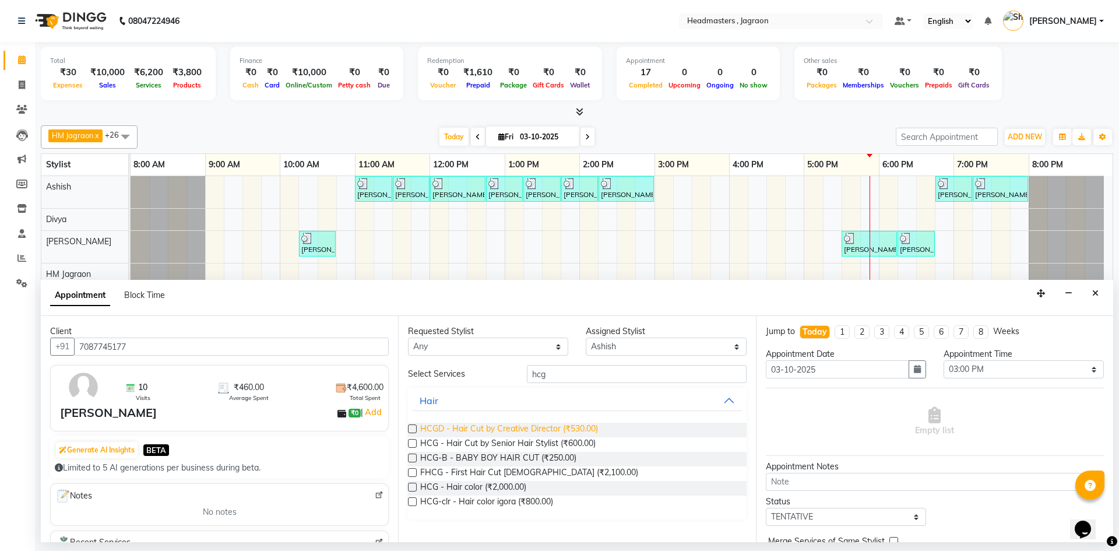
click at [558, 429] on span "HCGD - Hair Cut by Creative Director (₹530.00)" at bounding box center [509, 430] width 178 height 15
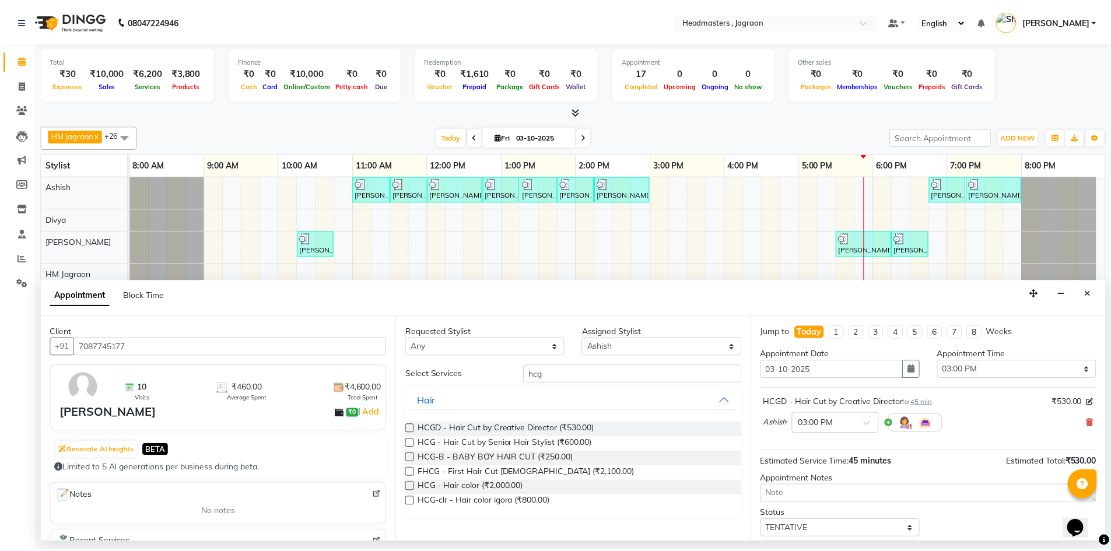
scroll to position [69, 0]
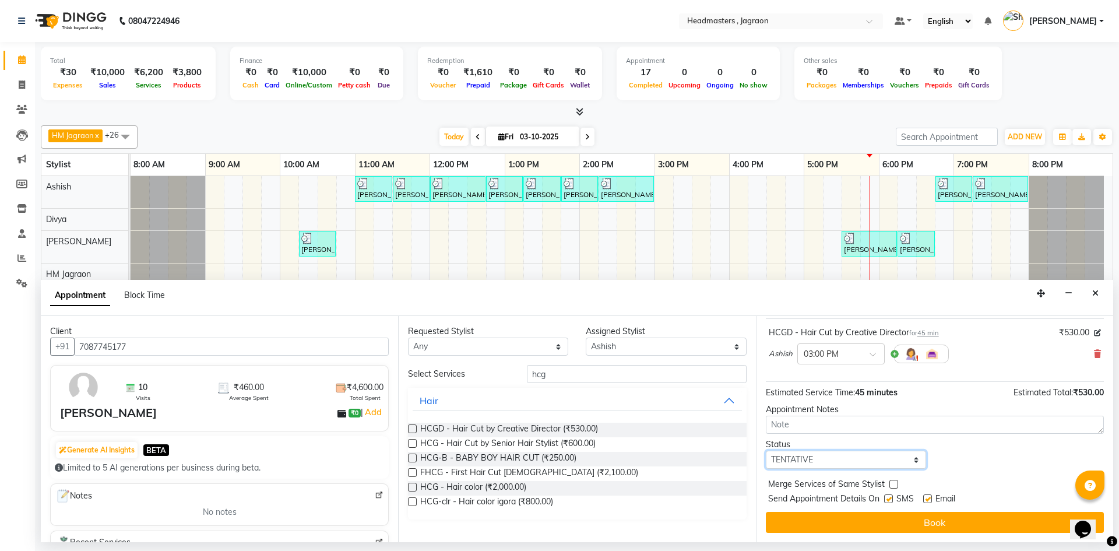
click at [801, 458] on select "Select TENTATIVE CONFIRM CHECK-IN UPCOMING" at bounding box center [846, 460] width 160 height 18
click at [766, 451] on select "Select TENTATIVE CONFIRM CHECK-IN UPCOMING" at bounding box center [846, 460] width 160 height 18
click at [890, 499] on label at bounding box center [888, 498] width 9 height 9
click at [890, 499] on input "checkbox" at bounding box center [888, 500] width 8 height 8
click at [887, 517] on button "Book" at bounding box center [935, 522] width 338 height 21
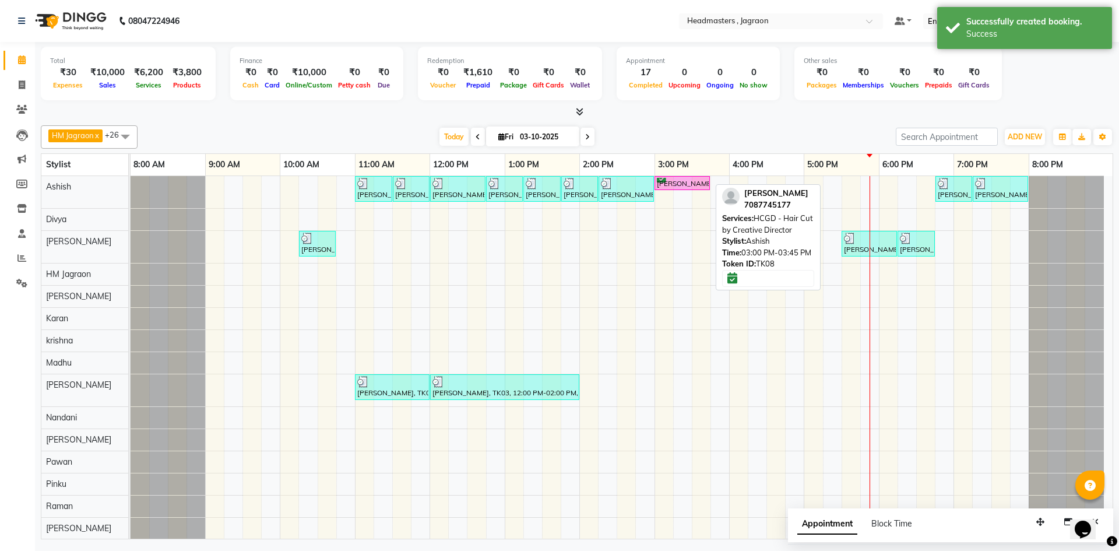
click at [665, 182] on div "[PERSON_NAME], TK08, 03:00 PM-03:45 PM, HCGD - Hair Cut by Creative Director" at bounding box center [682, 183] width 53 height 11
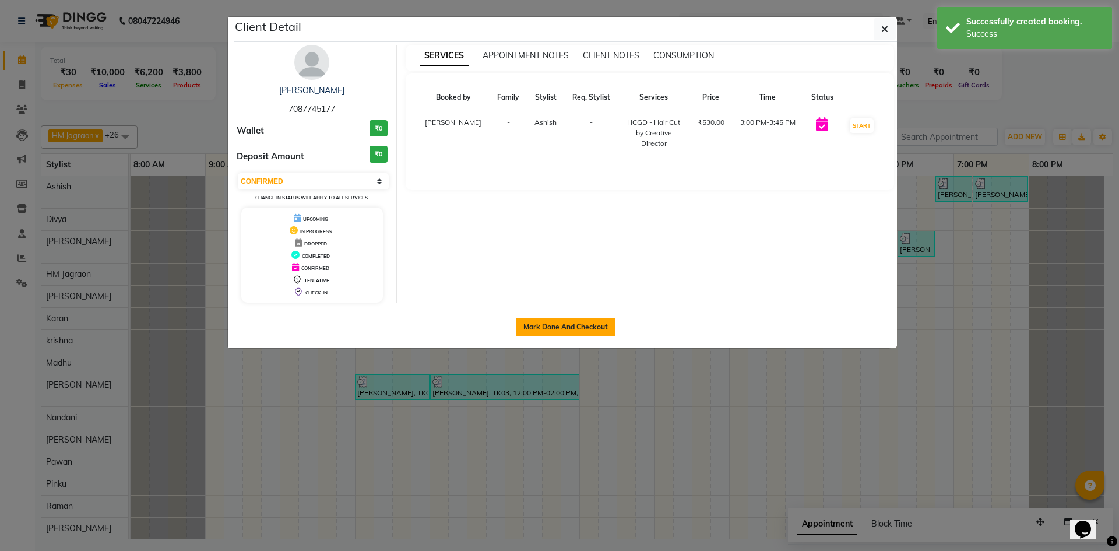
drag, startPoint x: 564, startPoint y: 325, endPoint x: 554, endPoint y: 320, distance: 11.5
click at [562, 325] on button "Mark Done And Checkout" at bounding box center [566, 327] width 100 height 19
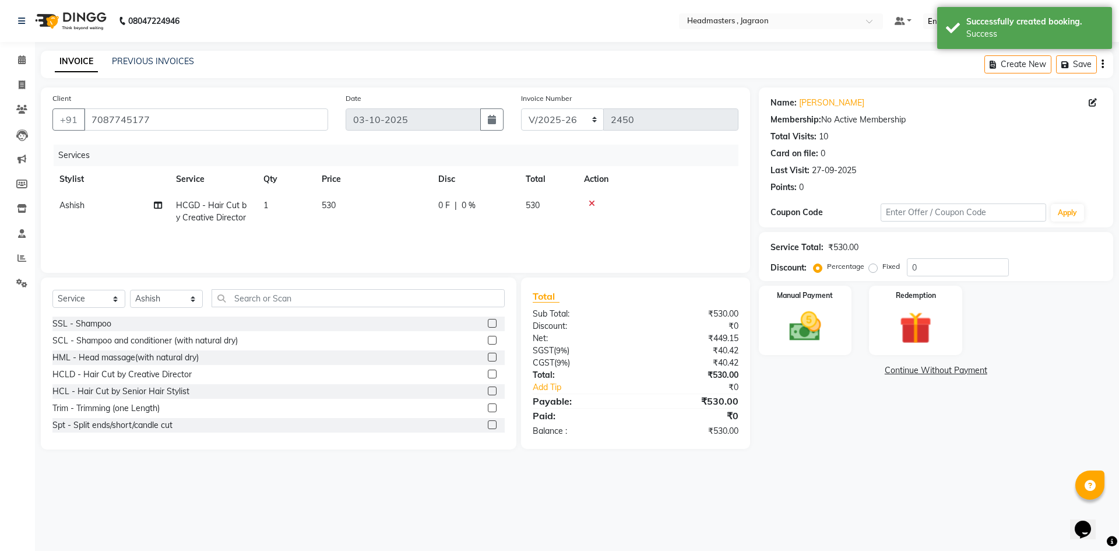
drag, startPoint x: 445, startPoint y: 217, endPoint x: 483, endPoint y: 217, distance: 38.5
click at [445, 217] on td "0 F | 0 %" at bounding box center [474, 211] width 87 height 38
click at [502, 209] on input "0" at bounding box center [510, 208] width 35 height 18
click at [520, 228] on tr "Abhishek Ashish Divya [PERSON_NAME] [PERSON_NAME] Jagraon [PERSON_NAME] [PERSON…" at bounding box center [395, 217] width 686 height 50
click at [808, 313] on img at bounding box center [805, 326] width 54 height 38
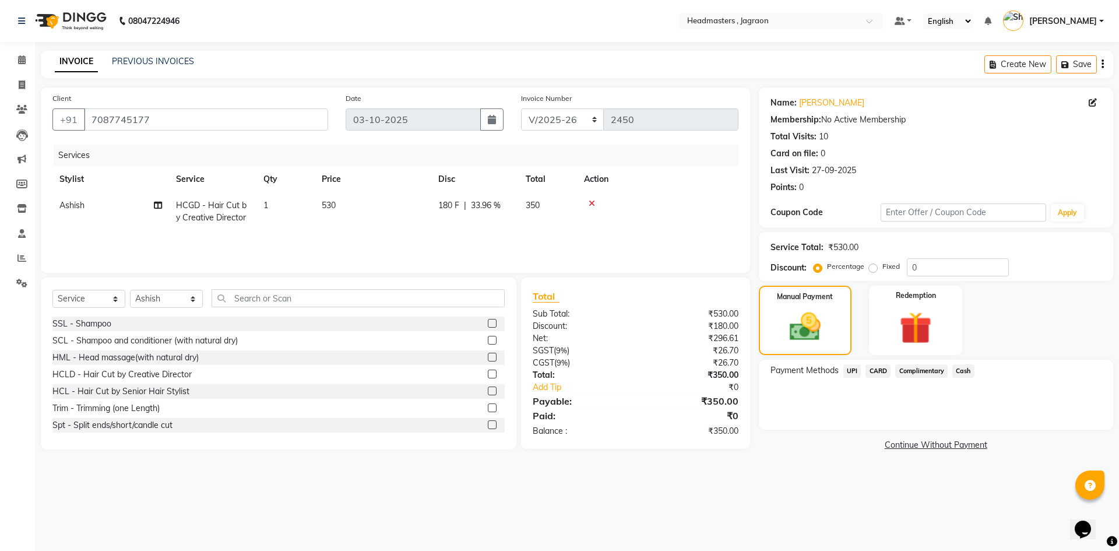
drag, startPoint x: 851, startPoint y: 368, endPoint x: 878, endPoint y: 384, distance: 31.6
click at [851, 368] on span "UPI" at bounding box center [853, 370] width 18 height 13
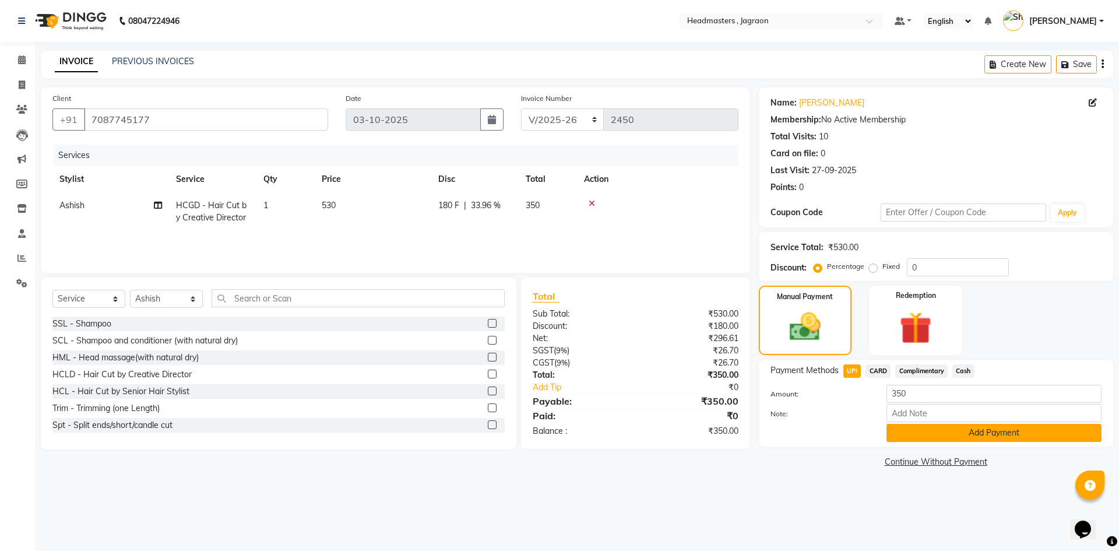
click at [931, 432] on button "Add Payment" at bounding box center [994, 433] width 215 height 18
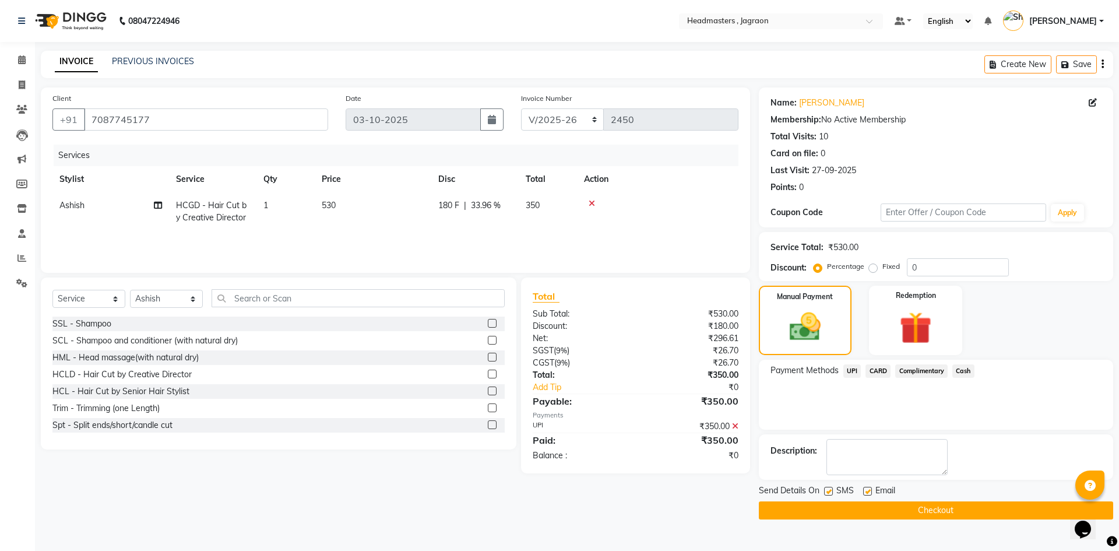
click at [918, 504] on button "Checkout" at bounding box center [936, 510] width 354 height 18
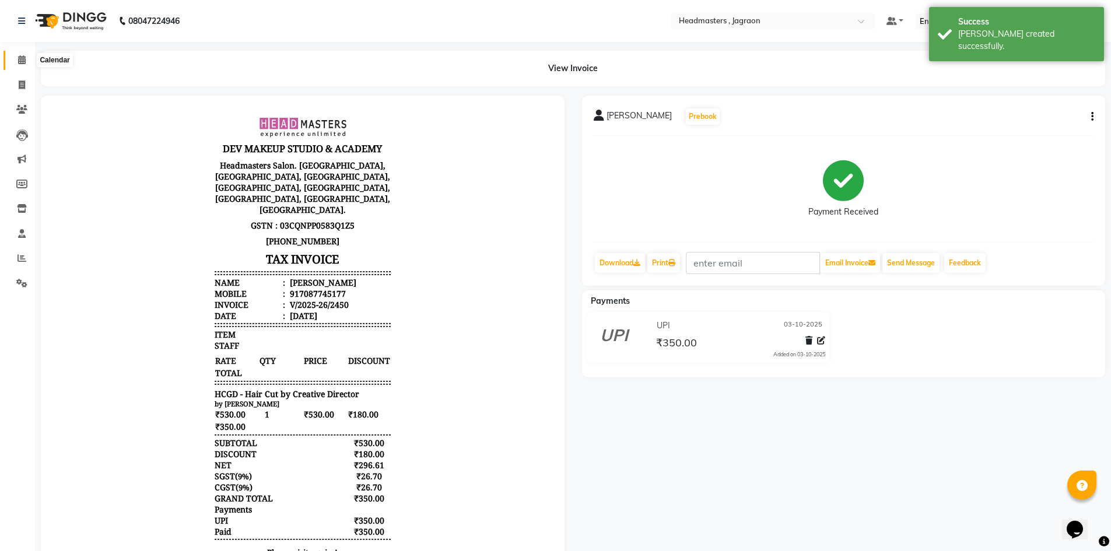
click at [27, 61] on span at bounding box center [22, 60] width 20 height 13
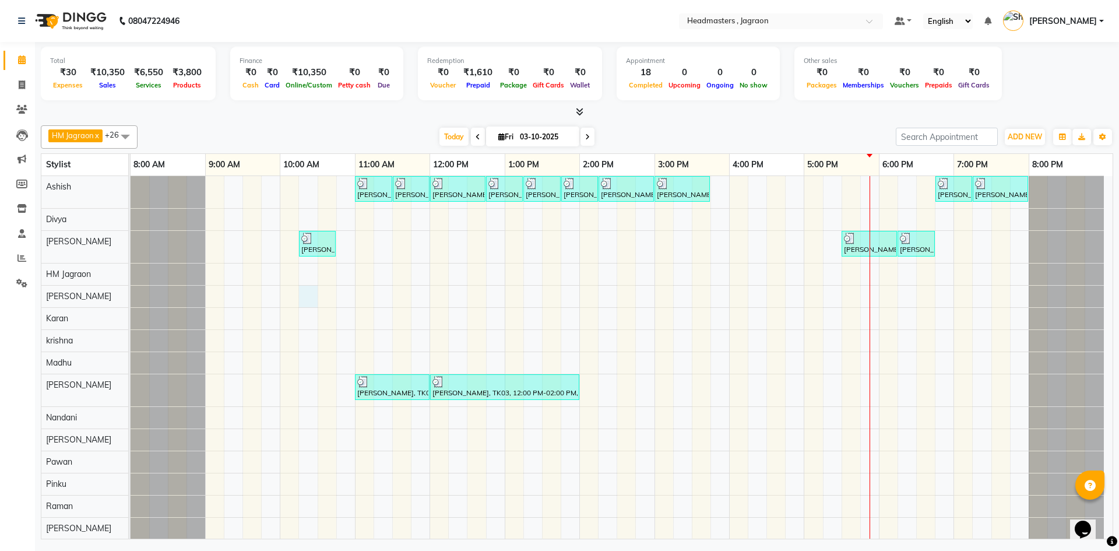
click at [301, 300] on div "[PERSON_NAME], TK04, 11:00 AM-11:30 AM, BRD - [PERSON_NAME] [PERSON_NAME], TK04…" at bounding box center [622, 479] width 982 height 606
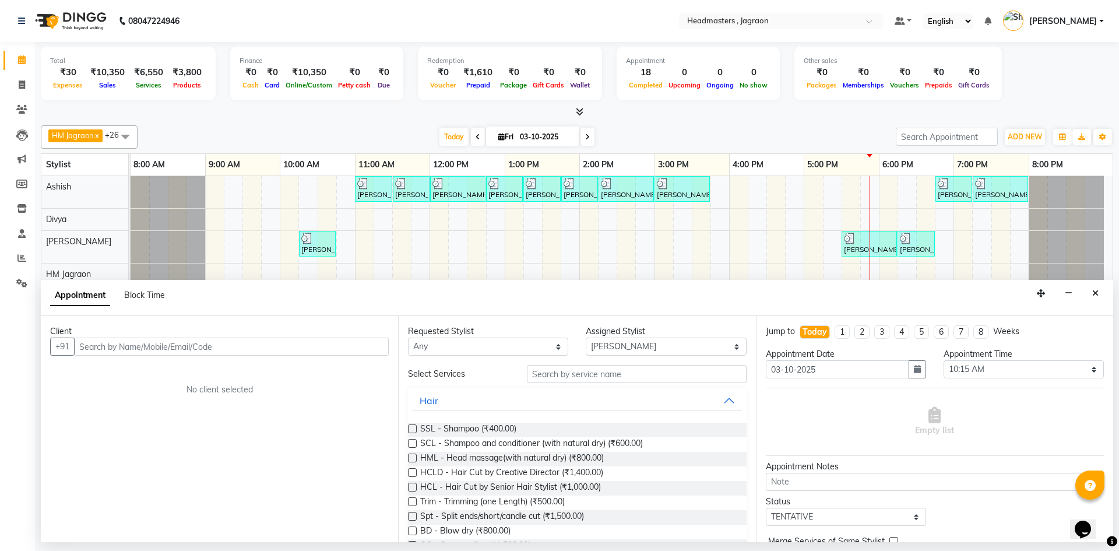
click at [115, 342] on input "text" at bounding box center [231, 347] width 315 height 18
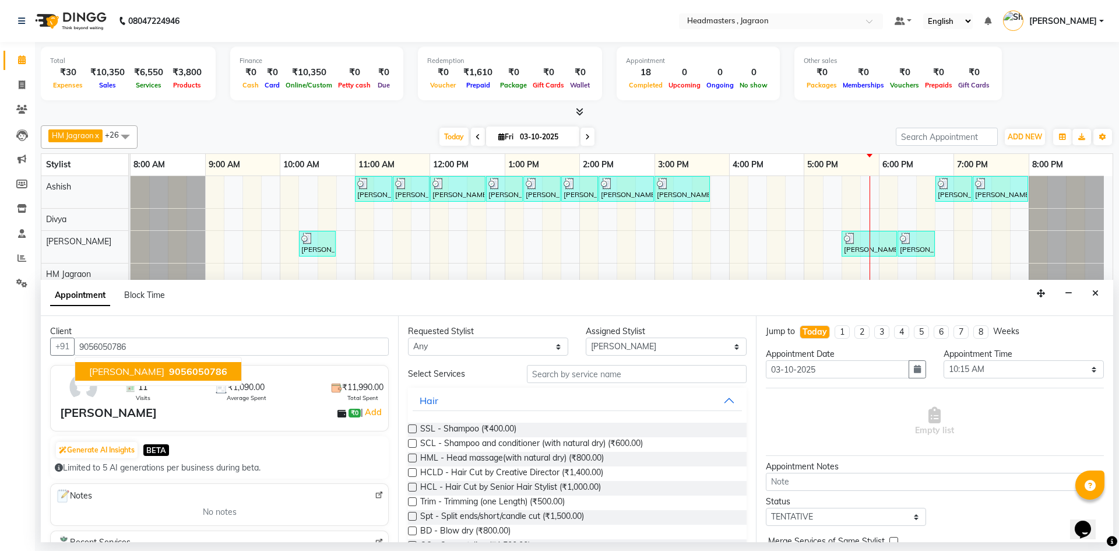
click at [169, 371] on span "9056050786" at bounding box center [198, 372] width 58 height 12
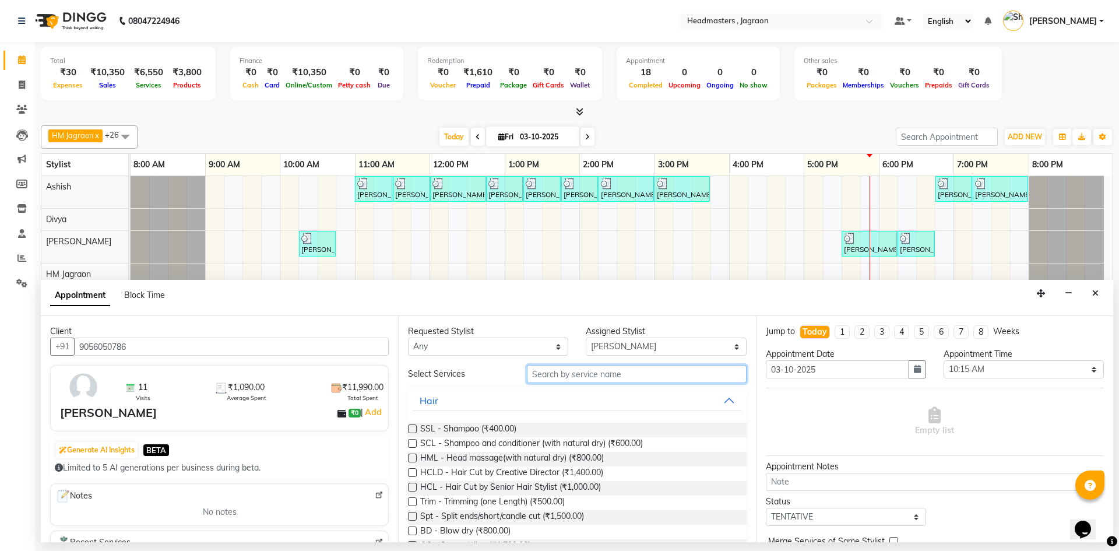
click at [616, 375] on input "text" at bounding box center [637, 374] width 220 height 18
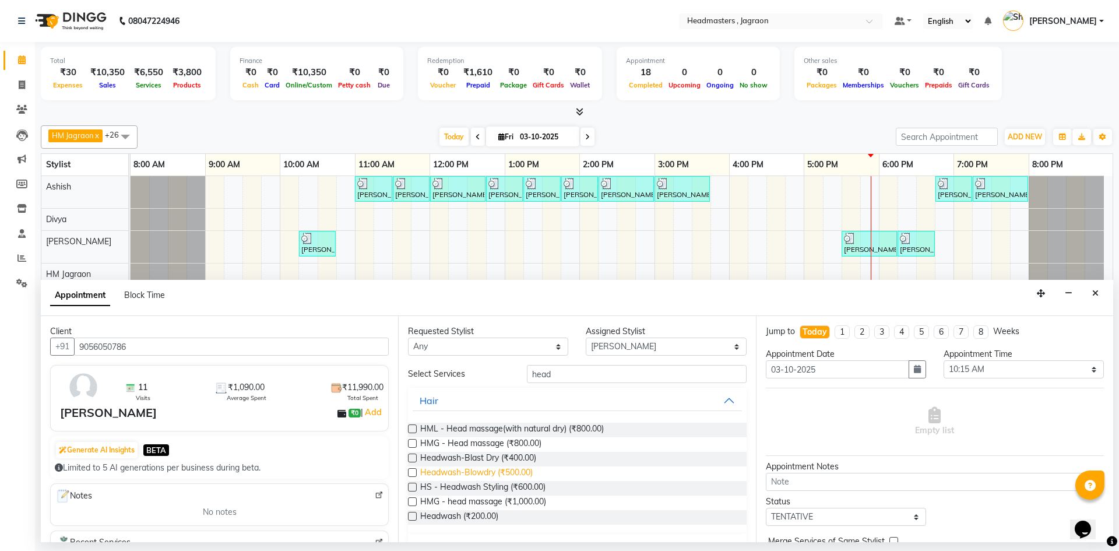
click at [521, 472] on span "Headwash-Blowdry (₹500.00)" at bounding box center [476, 473] width 113 height 15
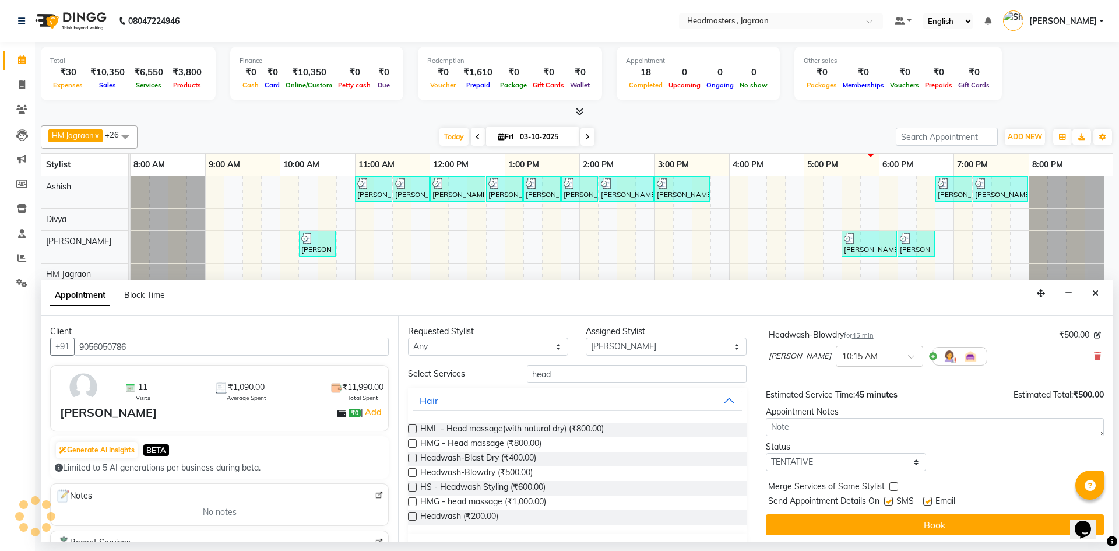
scroll to position [69, 0]
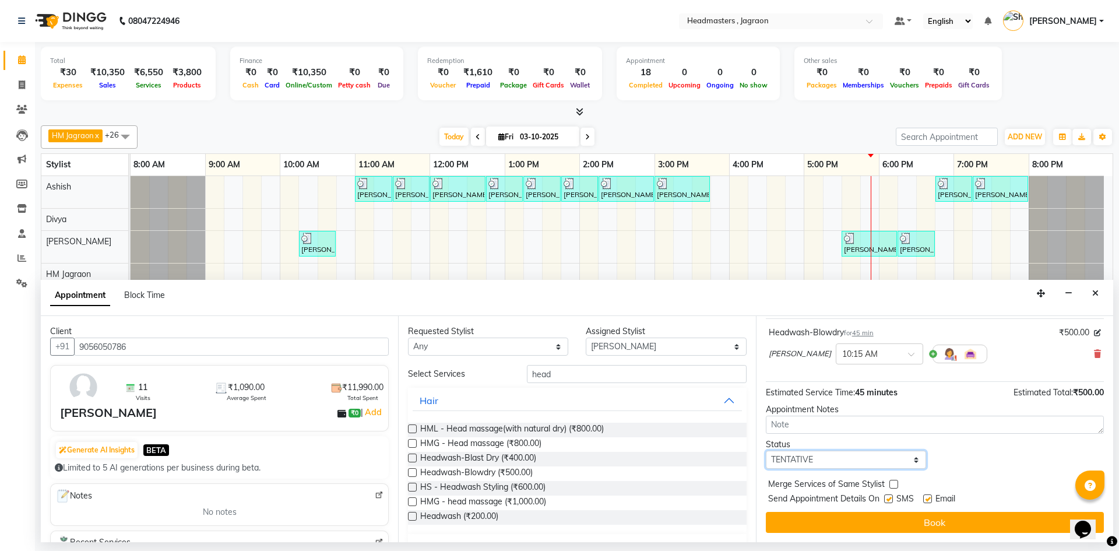
click at [801, 455] on select "Select TENTATIVE CONFIRM CHECK-IN UPCOMING" at bounding box center [846, 460] width 160 height 18
click at [766, 451] on select "Select TENTATIVE CONFIRM CHECK-IN UPCOMING" at bounding box center [846, 460] width 160 height 18
click at [885, 497] on label at bounding box center [888, 498] width 9 height 9
click at [885, 497] on input "checkbox" at bounding box center [888, 500] width 8 height 8
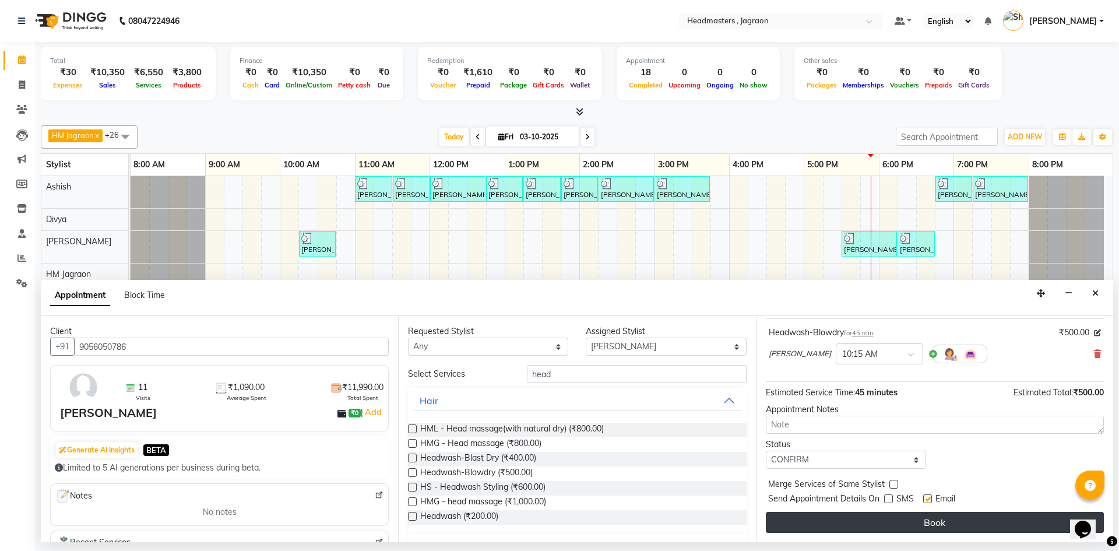
click at [883, 520] on button "Book" at bounding box center [935, 522] width 338 height 21
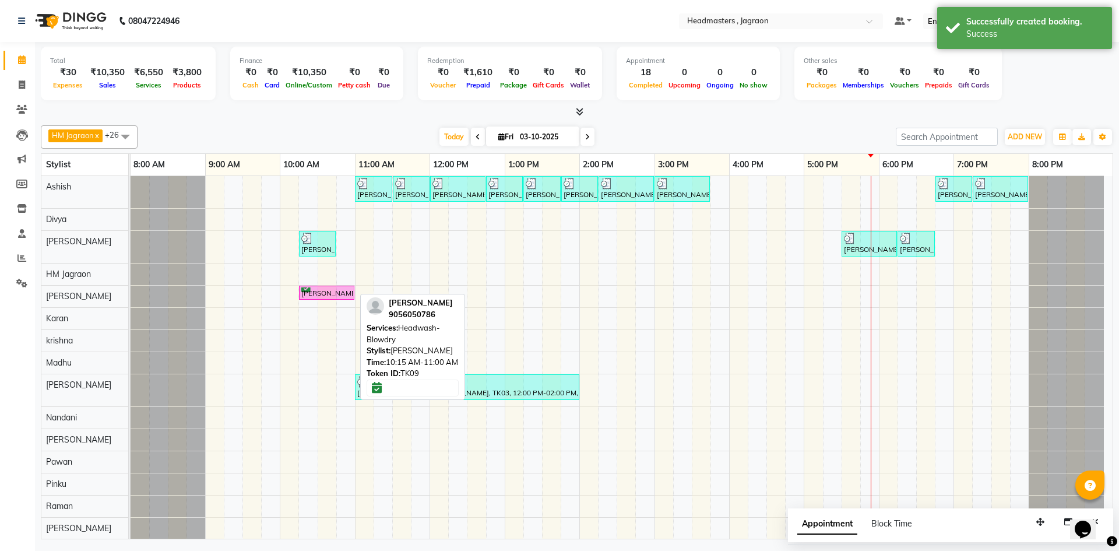
click at [336, 293] on div "[PERSON_NAME], TK09, 10:15 AM-11:00 AM, Headwash-Blowdry" at bounding box center [326, 292] width 53 height 11
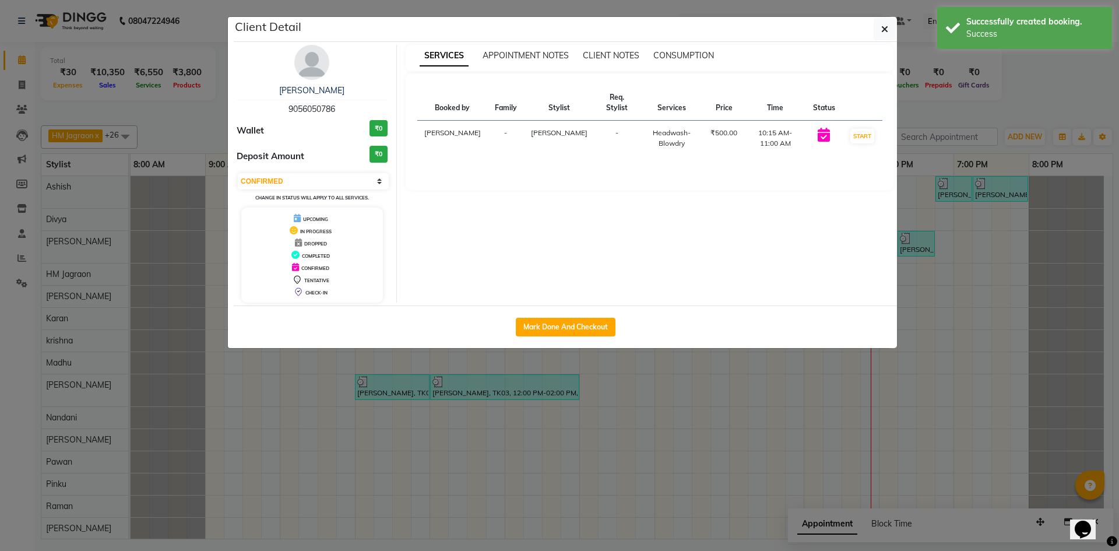
drag, startPoint x: 583, startPoint y: 330, endPoint x: 577, endPoint y: 327, distance: 6.8
click at [580, 329] on button "Mark Done And Checkout" at bounding box center [566, 327] width 100 height 19
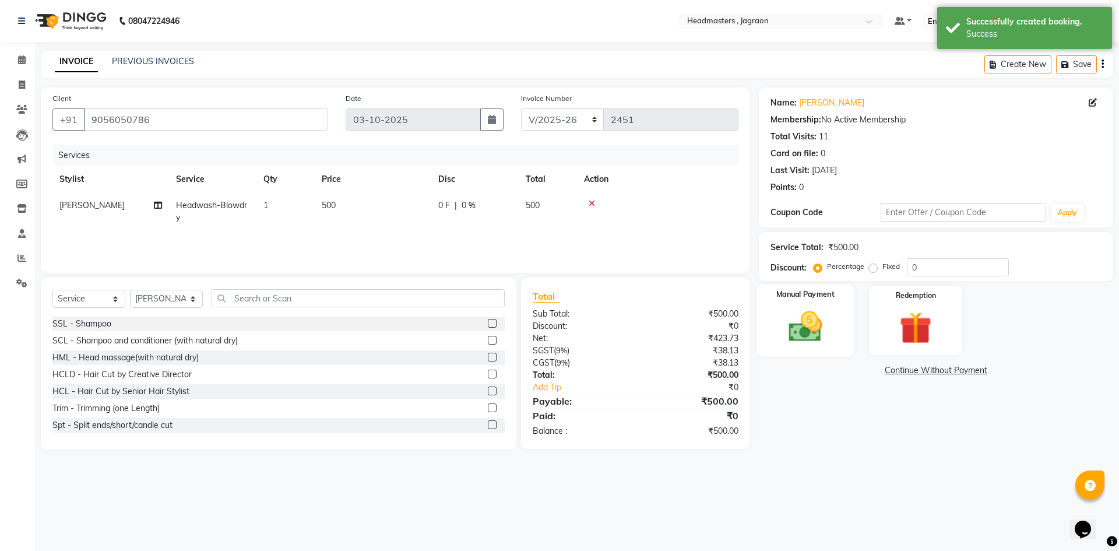
click at [781, 329] on img at bounding box center [805, 326] width 54 height 38
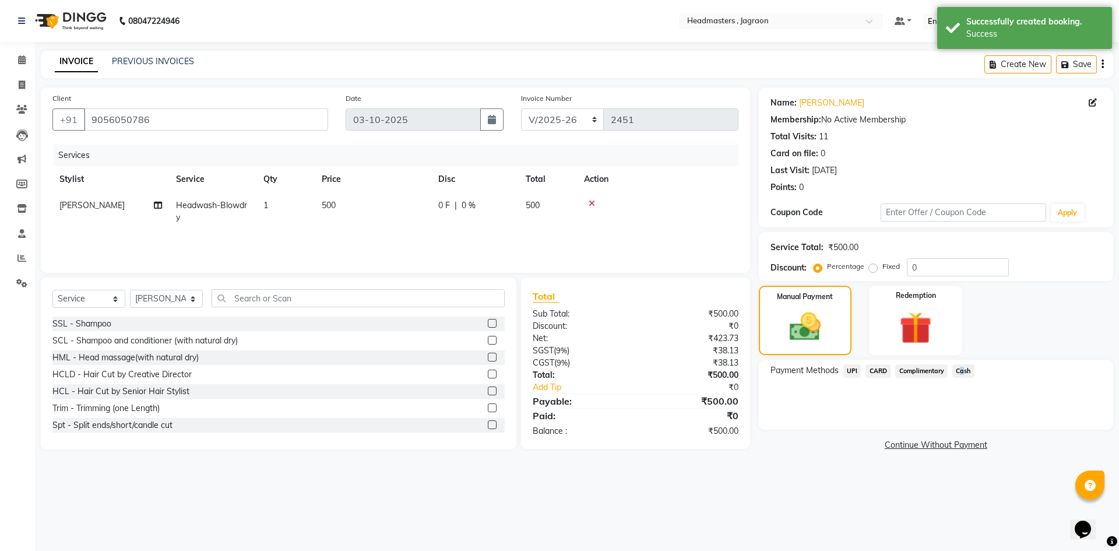
click at [959, 370] on span "Cash" at bounding box center [964, 370] width 22 height 13
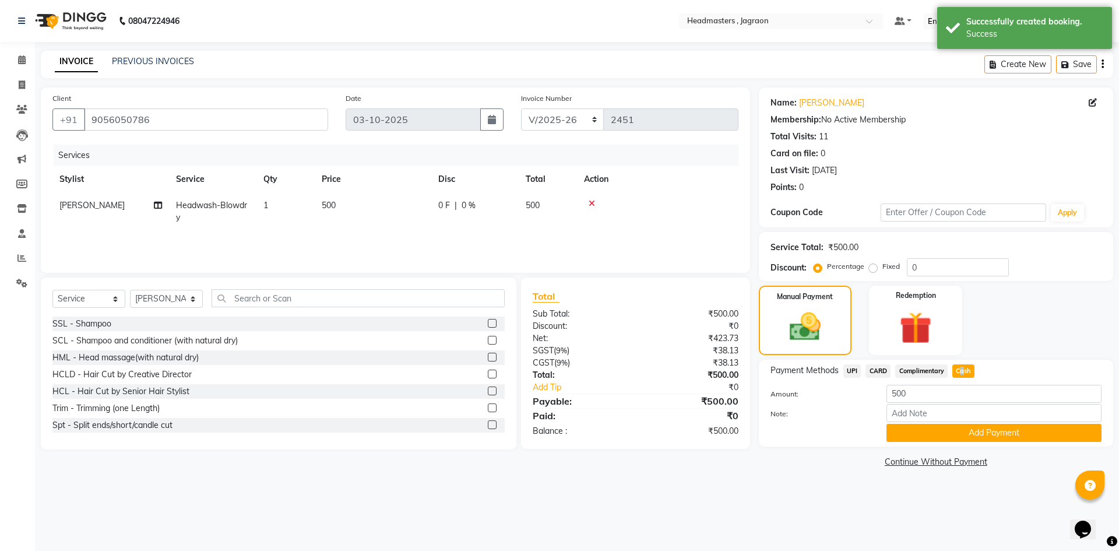
click at [948, 429] on button "Add Payment" at bounding box center [994, 433] width 215 height 18
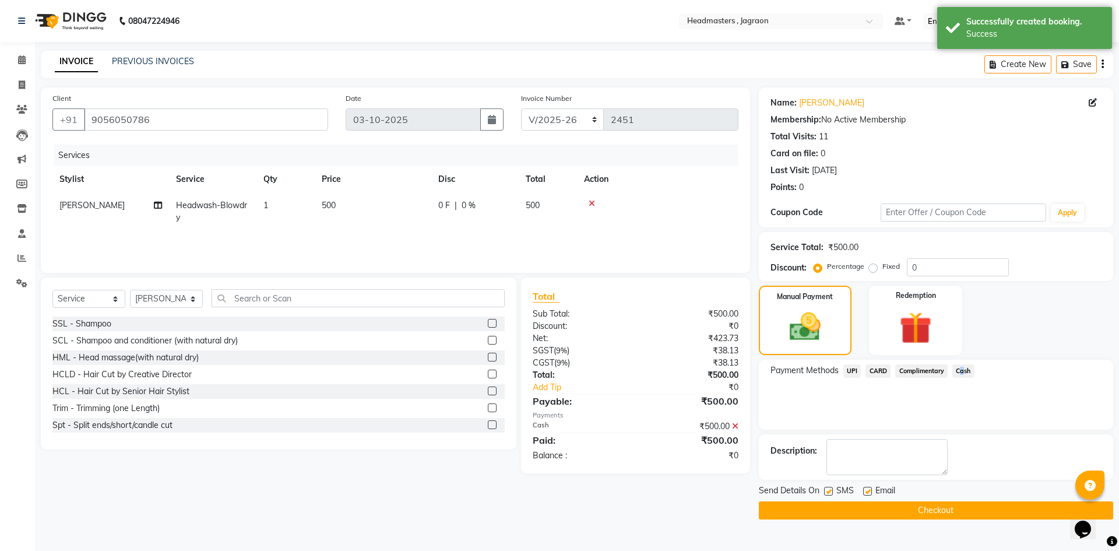
click at [806, 508] on button "Checkout" at bounding box center [936, 510] width 354 height 18
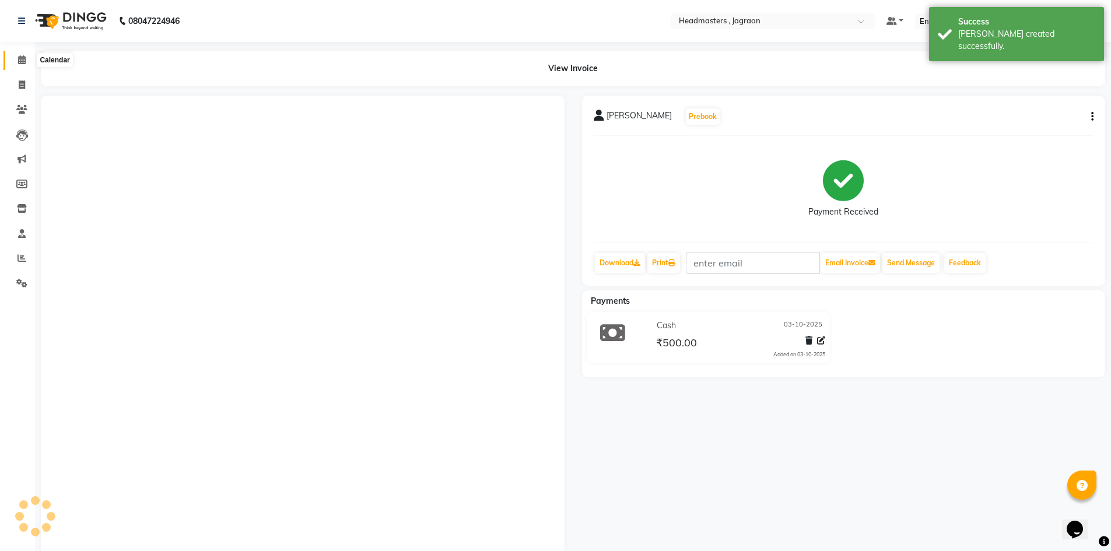
click at [20, 59] on icon at bounding box center [22, 59] width 8 height 9
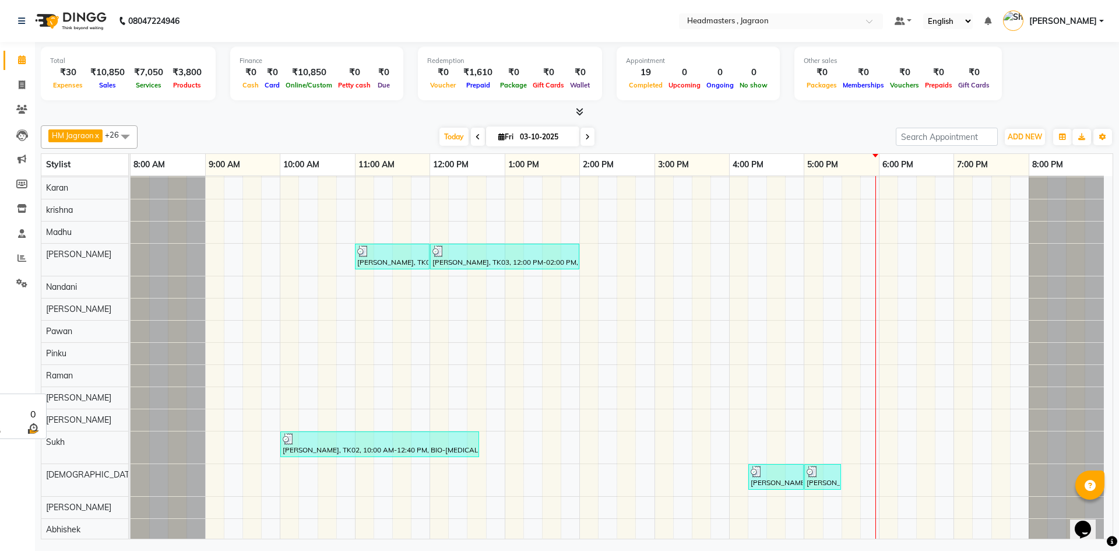
scroll to position [175, 0]
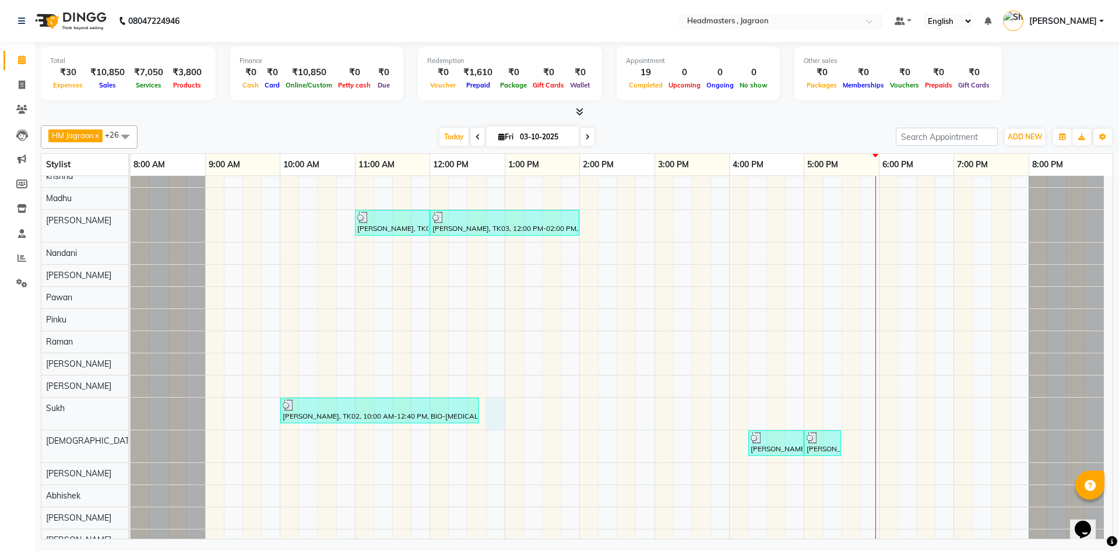
click at [503, 409] on div "[PERSON_NAME], TK04, 11:00 AM-11:30 AM, BRD - [PERSON_NAME] [PERSON_NAME], TK04…" at bounding box center [622, 309] width 982 height 616
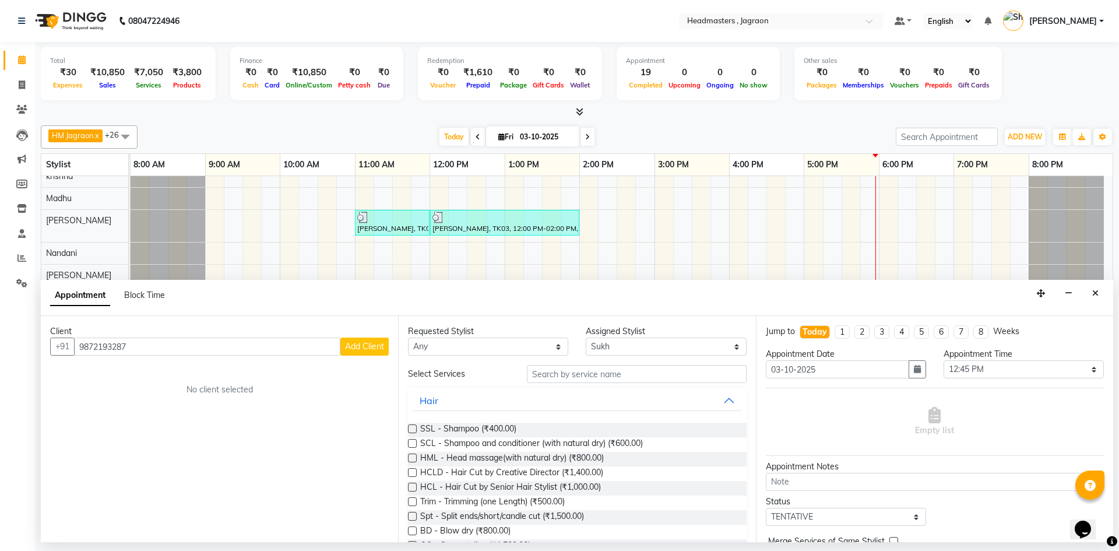
click at [369, 349] on span "Add Client" at bounding box center [364, 346] width 39 height 10
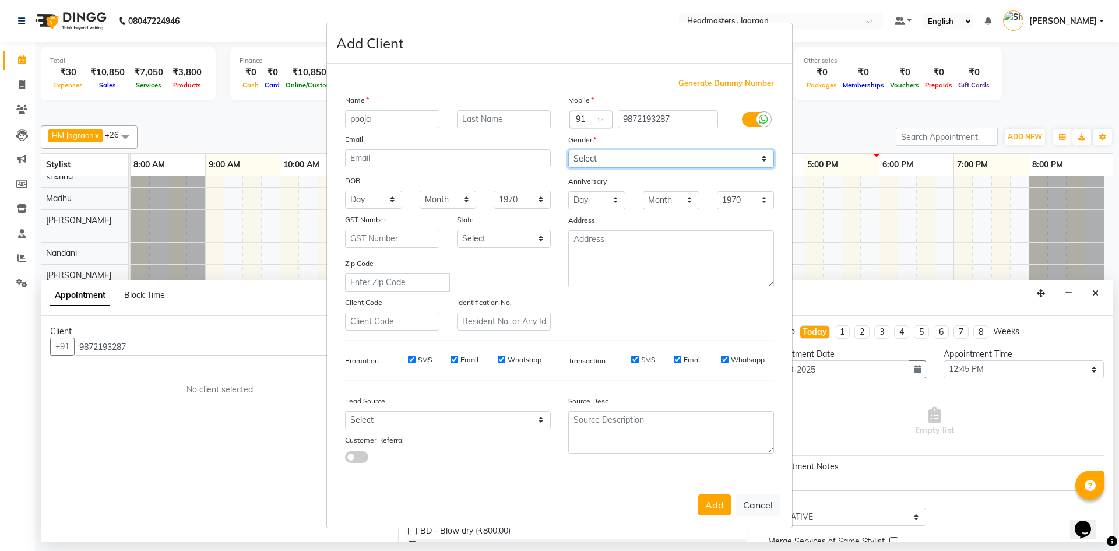
click at [659, 161] on select "Select [DEMOGRAPHIC_DATA] [DEMOGRAPHIC_DATA] Other Prefer Not To Say" at bounding box center [671, 159] width 206 height 18
click at [568, 150] on select "Select [DEMOGRAPHIC_DATA] [DEMOGRAPHIC_DATA] Other Prefer Not To Say" at bounding box center [671, 159] width 206 height 18
click at [714, 497] on button "Add" at bounding box center [714, 504] width 33 height 21
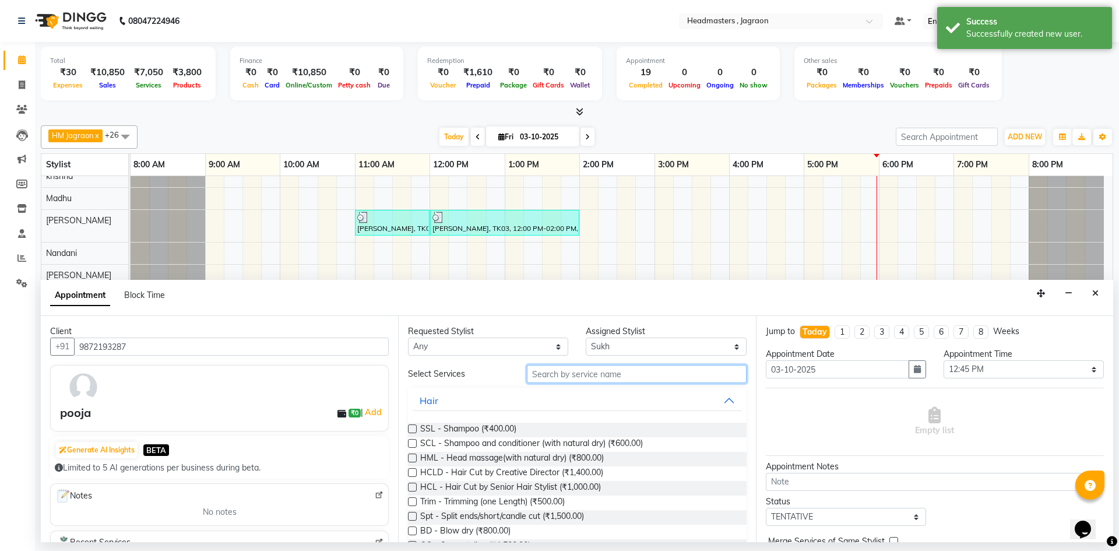
click at [584, 374] on input "text" at bounding box center [637, 374] width 220 height 18
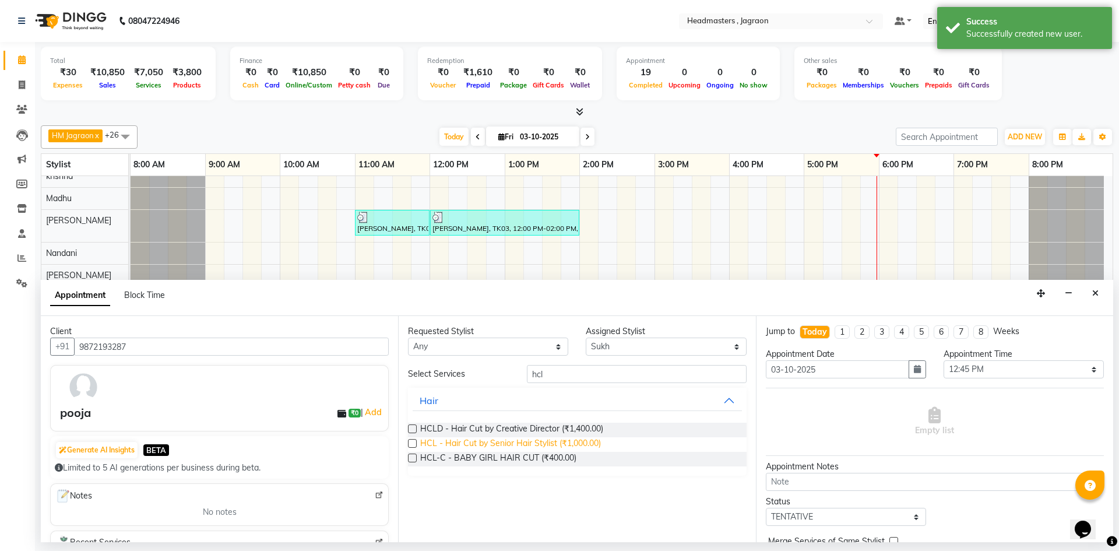
click at [576, 443] on span "HCL - Hair Cut by Senior Hair Stylist (₹1,000.00)" at bounding box center [510, 444] width 181 height 15
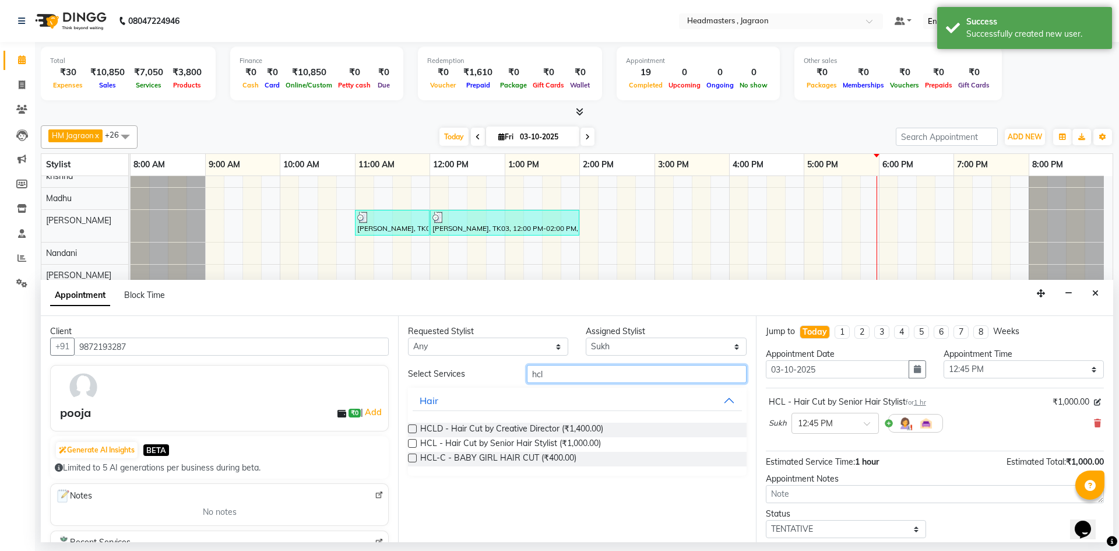
click at [566, 374] on input "hcl" at bounding box center [637, 374] width 220 height 18
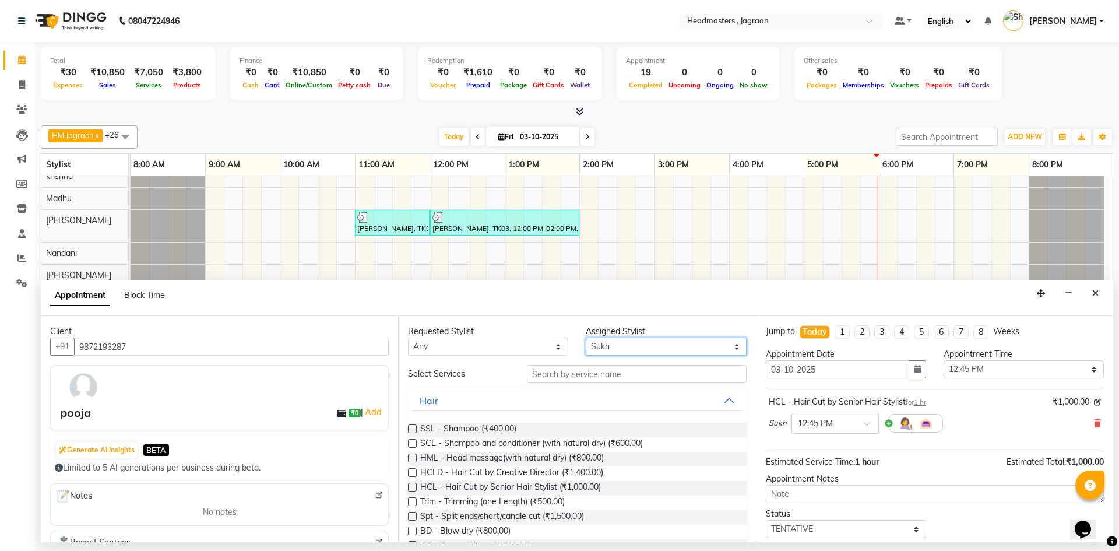
click at [616, 347] on select "Select [PERSON_NAME] [PERSON_NAME] [PERSON_NAME] Jagraon [PERSON_NAME] [PERSON_…" at bounding box center [666, 347] width 160 height 18
click at [586, 338] on select "Select [PERSON_NAME] [PERSON_NAME] [PERSON_NAME] Jagraon [PERSON_NAME] [PERSON_…" at bounding box center [666, 347] width 160 height 18
click at [574, 374] on input "text" at bounding box center [637, 374] width 220 height 18
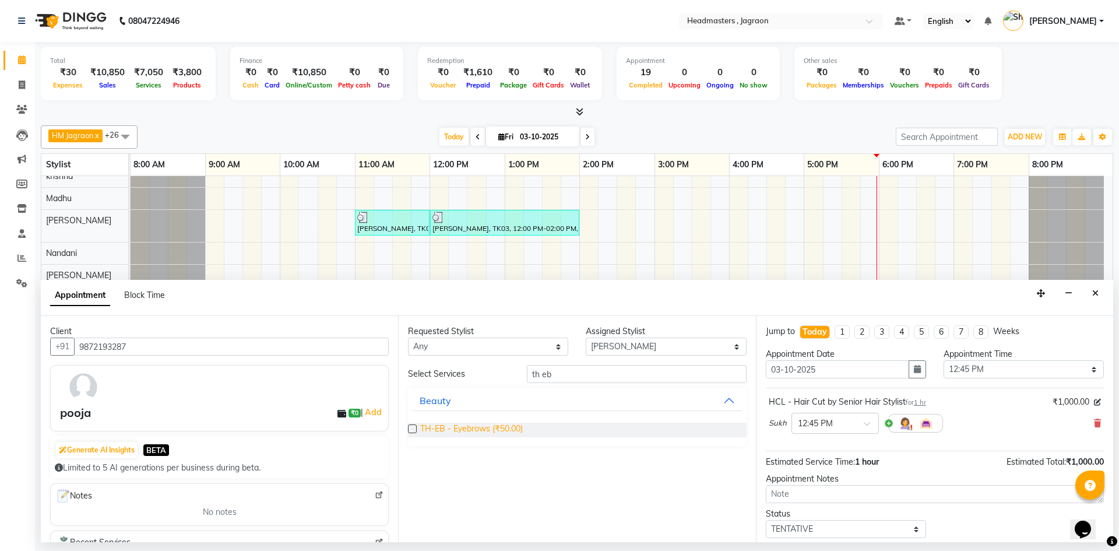
drag, startPoint x: 501, startPoint y: 423, endPoint x: 524, endPoint y: 412, distance: 24.8
click at [503, 423] on span "TH-EB - Eyebrows (₹50.00)" at bounding box center [471, 430] width 103 height 15
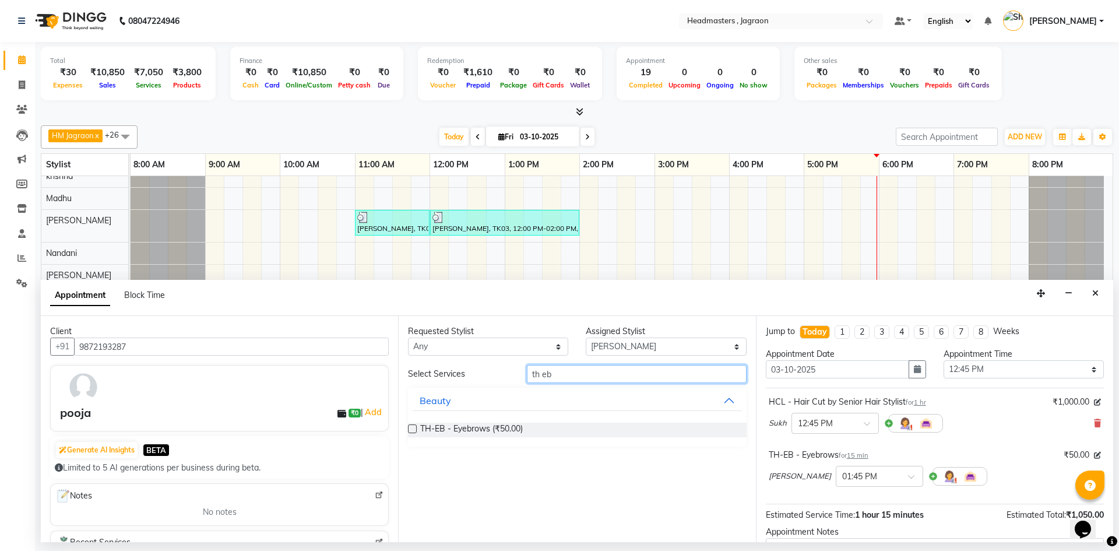
click at [571, 380] on input "th eb" at bounding box center [637, 374] width 220 height 18
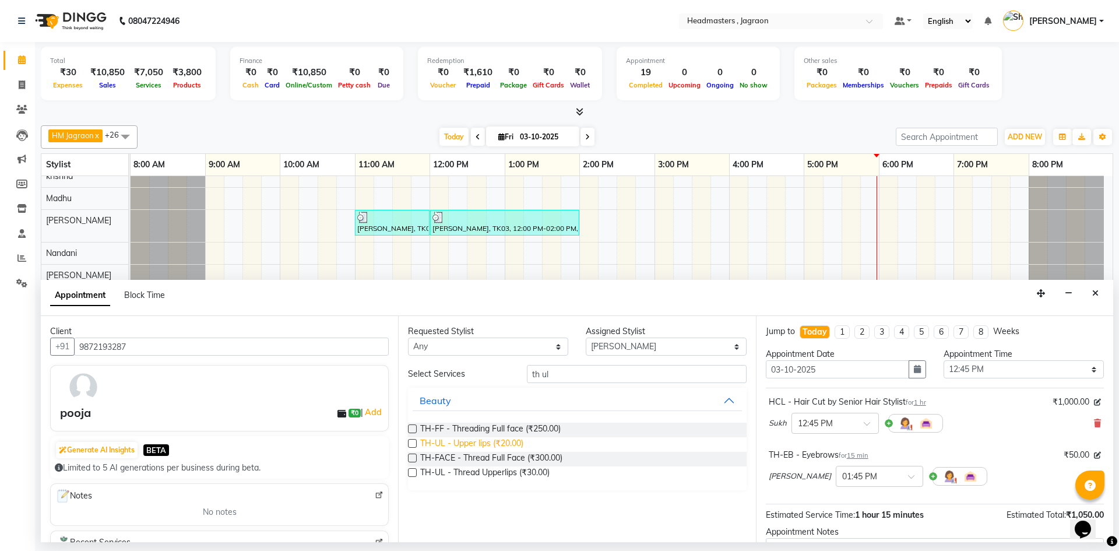
click at [513, 444] on span "TH-UL - Upper lips (₹20.00)" at bounding box center [471, 444] width 103 height 15
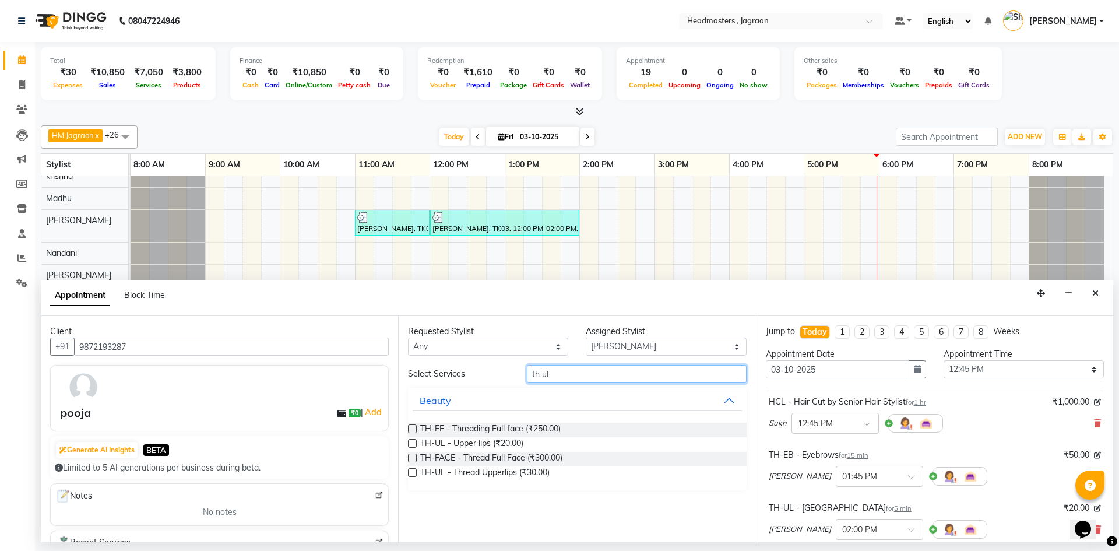
click at [567, 373] on input "th ul" at bounding box center [637, 374] width 220 height 18
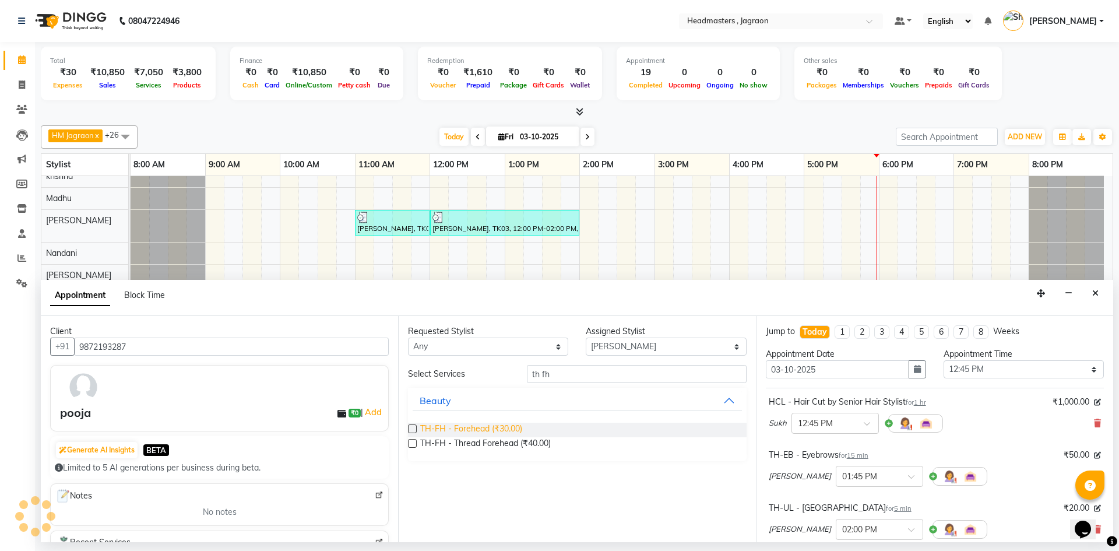
click at [478, 430] on span "TH-FH - Forehead (₹30.00)" at bounding box center [471, 430] width 102 height 15
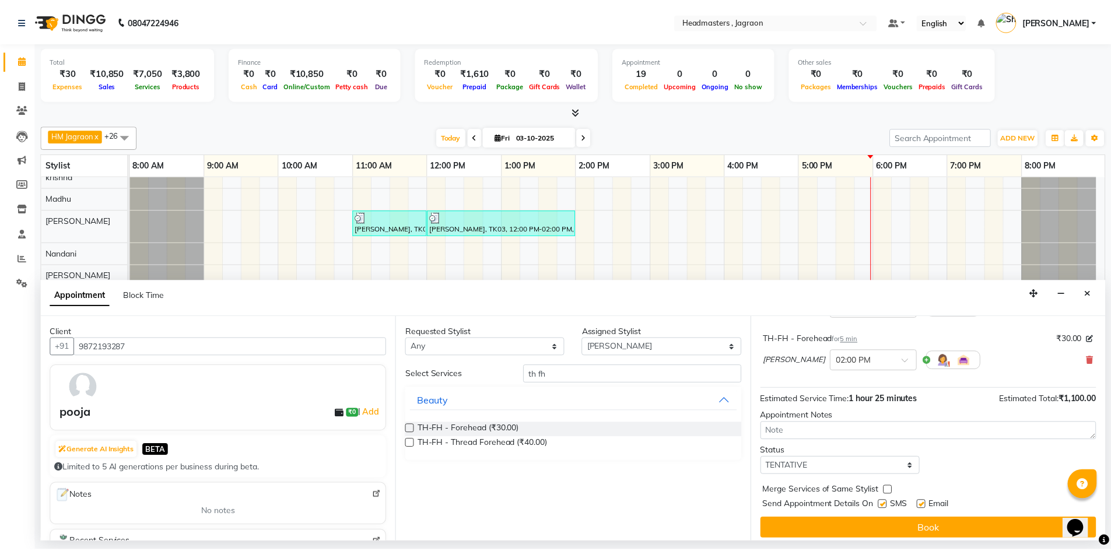
scroll to position [241, 0]
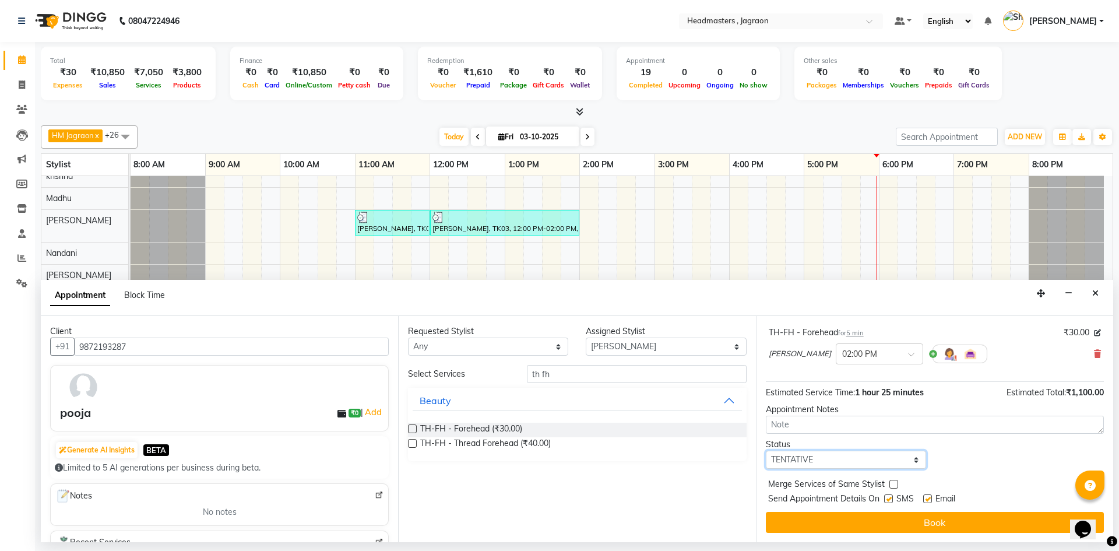
click at [818, 462] on select "Select TENTATIVE CONFIRM CHECK-IN UPCOMING" at bounding box center [846, 460] width 160 height 18
click at [766, 451] on select "Select TENTATIVE CONFIRM CHECK-IN UPCOMING" at bounding box center [846, 460] width 160 height 18
click at [888, 498] on label at bounding box center [888, 498] width 9 height 9
click at [888, 498] on input "checkbox" at bounding box center [888, 500] width 8 height 8
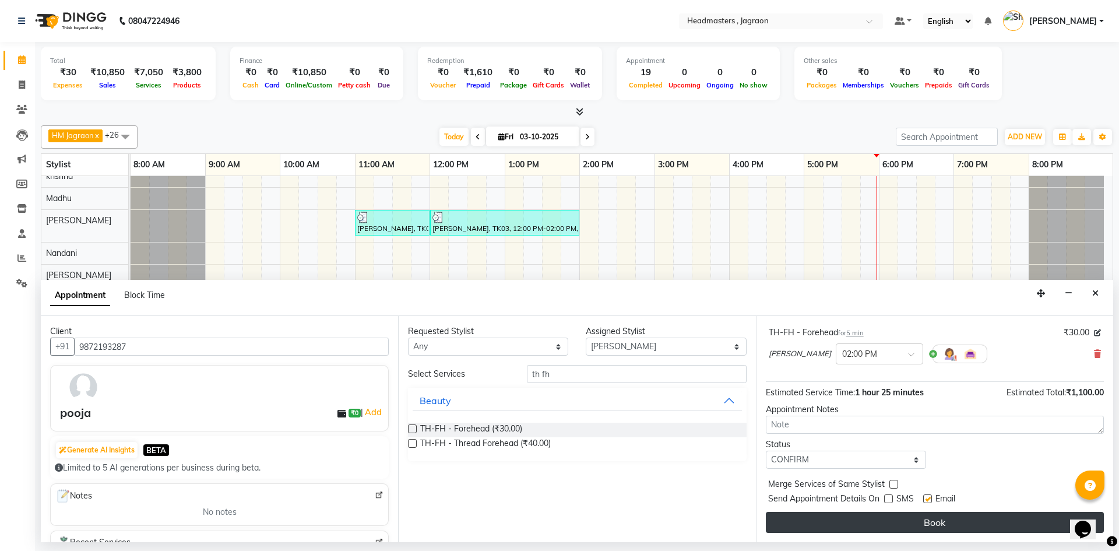
click at [883, 525] on button "Book" at bounding box center [935, 522] width 338 height 21
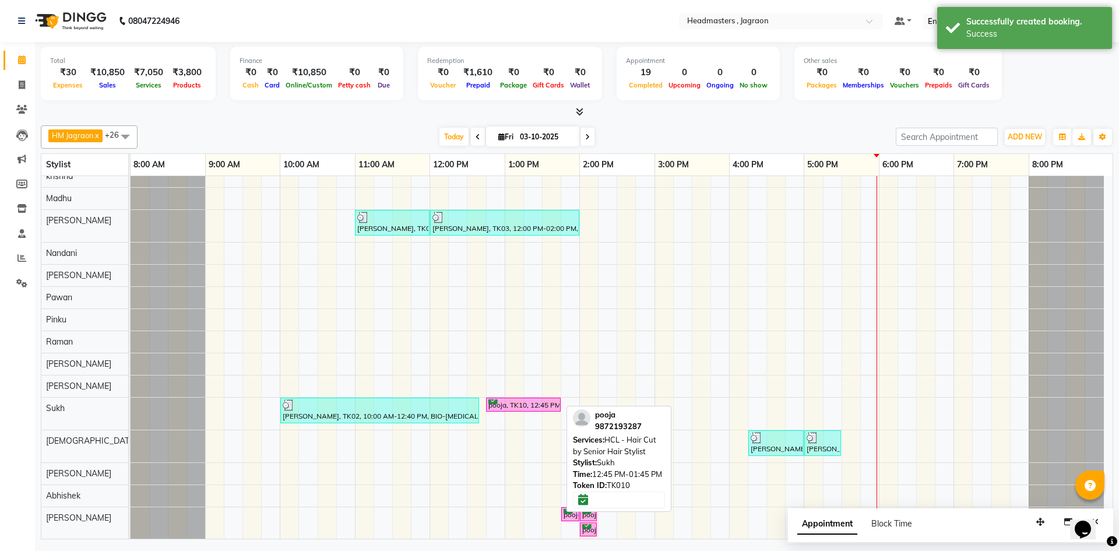
click at [533, 401] on div "pooja, TK10, 12:45 PM-01:45 PM, HCL - Hair Cut by Senior Hair Stylist" at bounding box center [523, 404] width 72 height 11
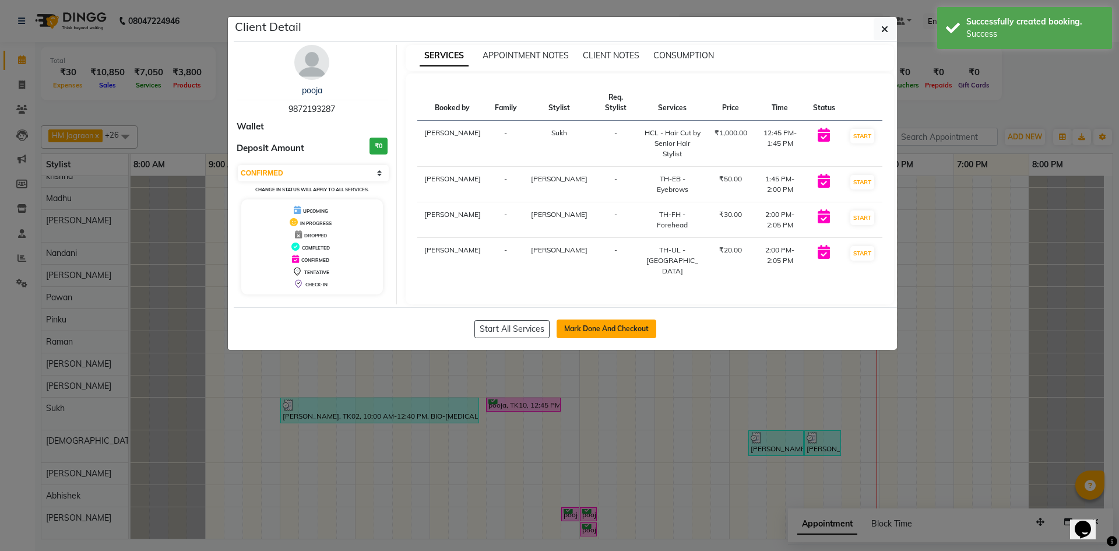
click at [597, 320] on button "Mark Done And Checkout" at bounding box center [607, 329] width 100 height 19
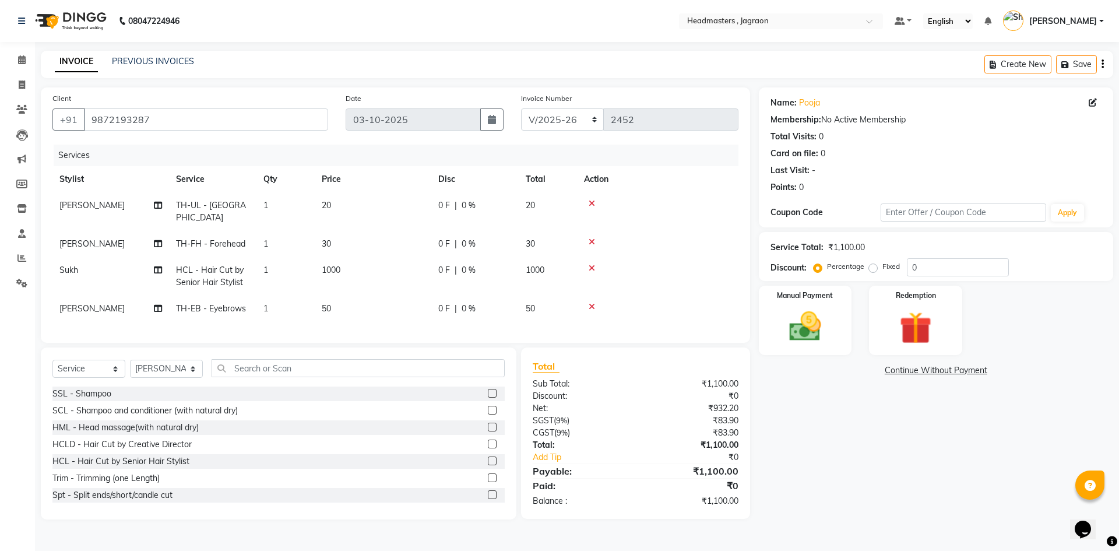
click at [453, 264] on div "0 F | 0 %" at bounding box center [474, 270] width 73 height 12
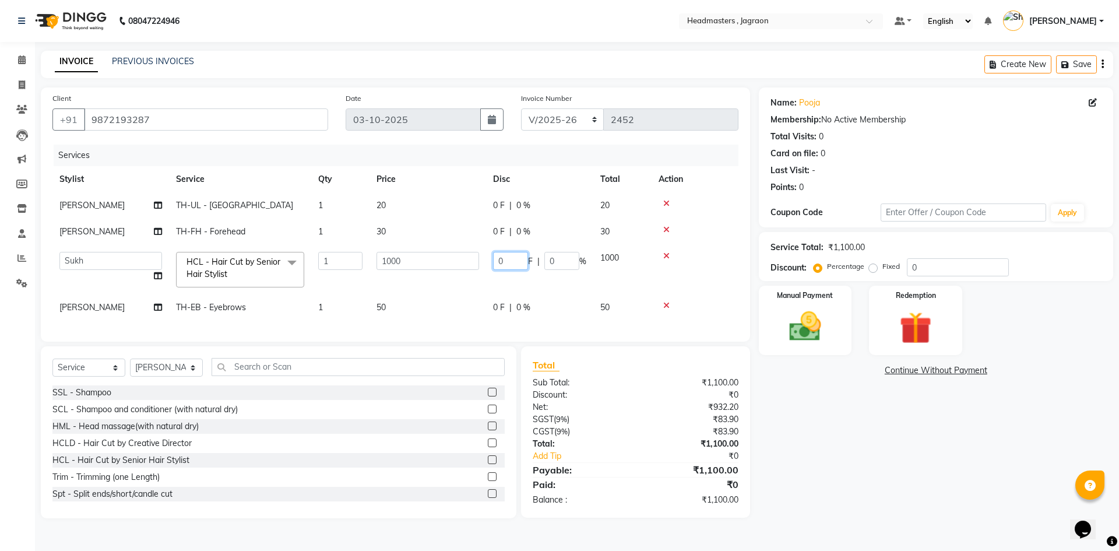
click at [511, 259] on input "0" at bounding box center [510, 261] width 35 height 18
drag, startPoint x: 549, startPoint y: 301, endPoint x: 566, endPoint y: 324, distance: 28.5
click at [550, 302] on tr "[PERSON_NAME] TH-EB - Eyebrows 1 50 0 F | 0 % 50" at bounding box center [395, 307] width 686 height 26
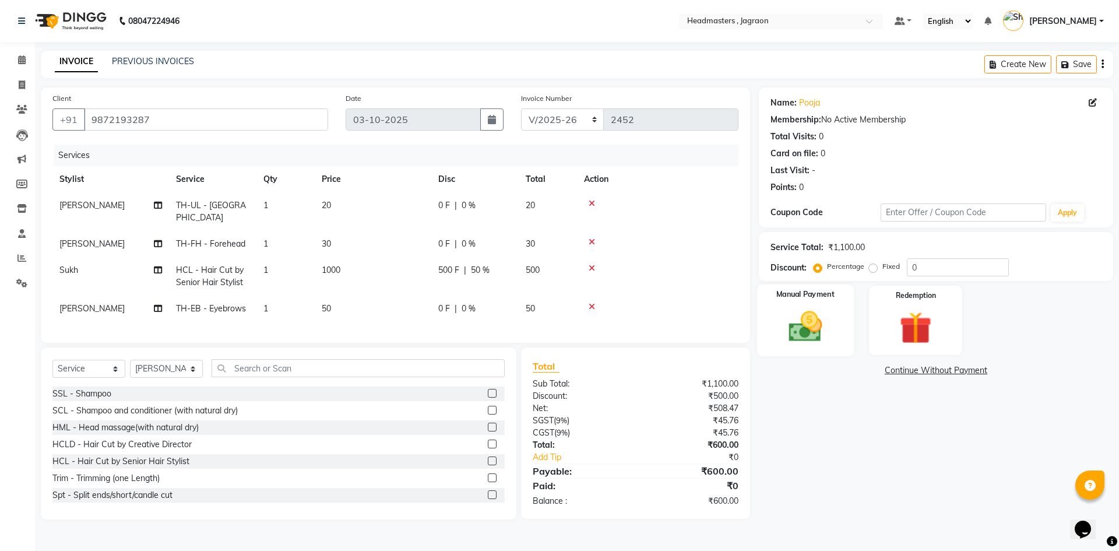
click at [815, 335] on img at bounding box center [805, 326] width 54 height 38
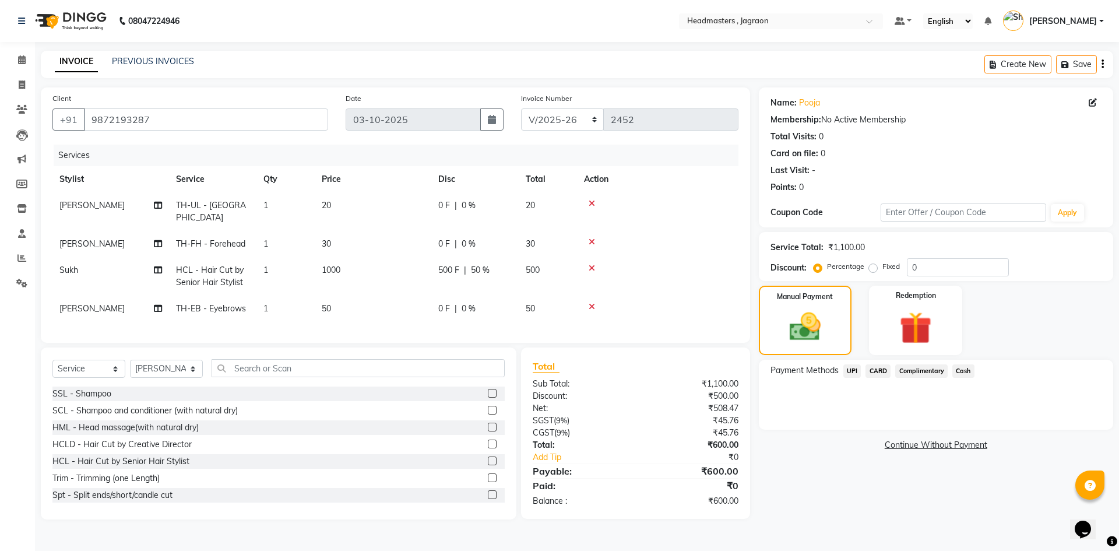
click at [662, 301] on td at bounding box center [658, 309] width 162 height 26
click at [636, 279] on td at bounding box center [658, 276] width 162 height 38
click at [970, 368] on span "Cash" at bounding box center [964, 370] width 22 height 13
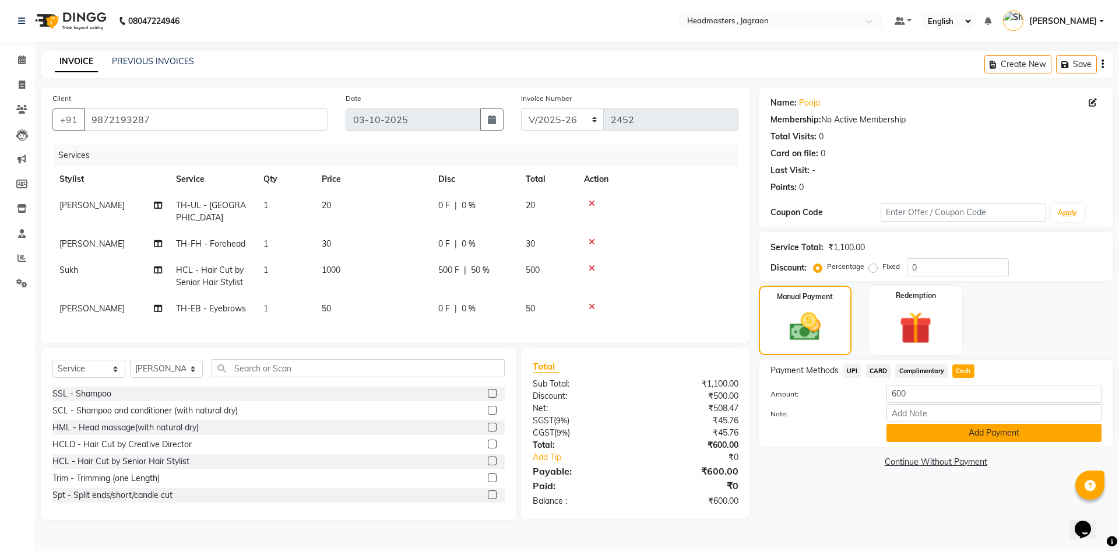
click at [969, 431] on button "Add Payment" at bounding box center [994, 433] width 215 height 18
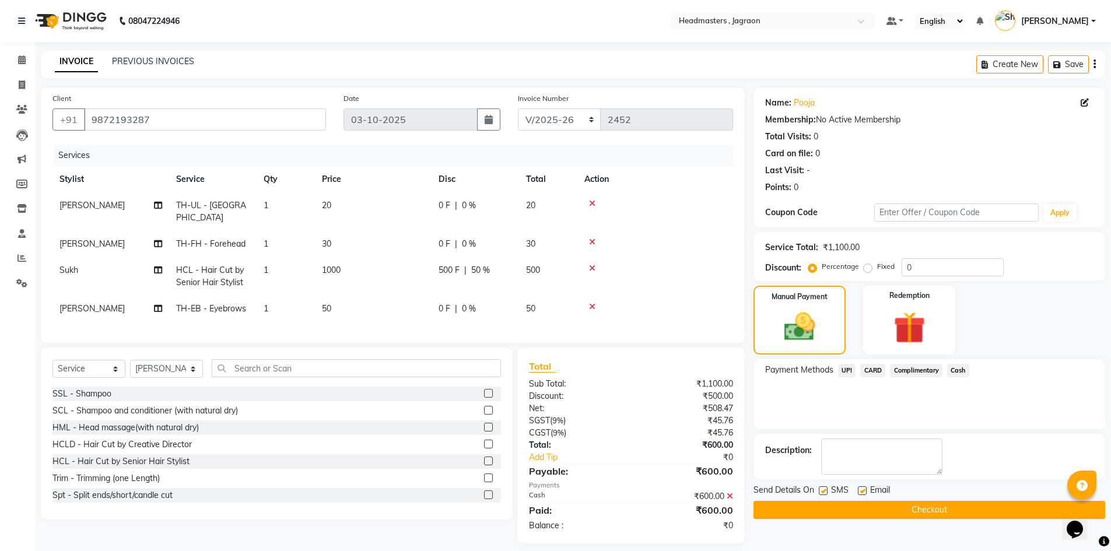
click at [954, 508] on button "Checkout" at bounding box center [929, 510] width 352 height 18
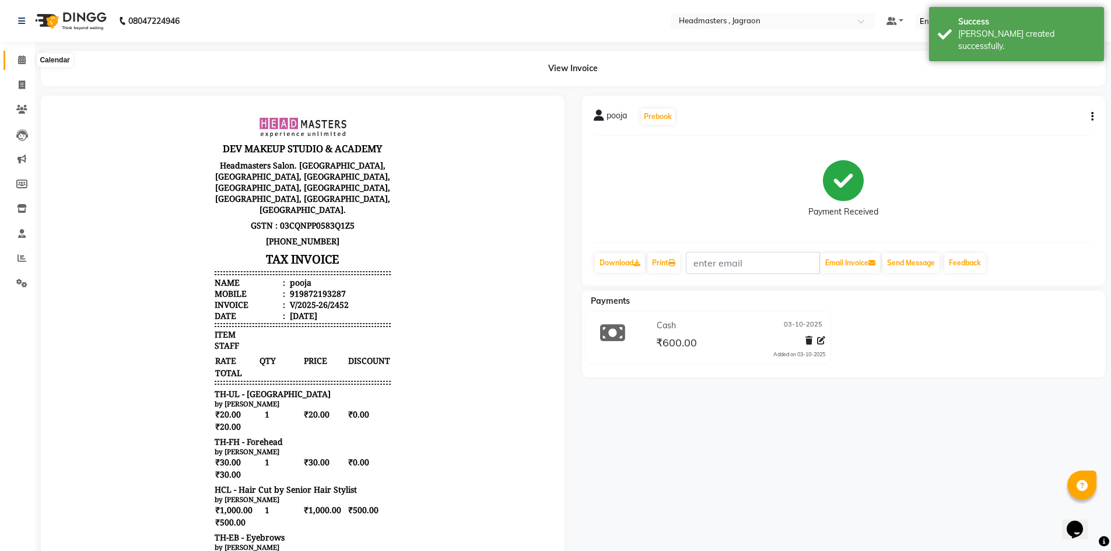
click at [19, 61] on icon at bounding box center [22, 59] width 8 height 9
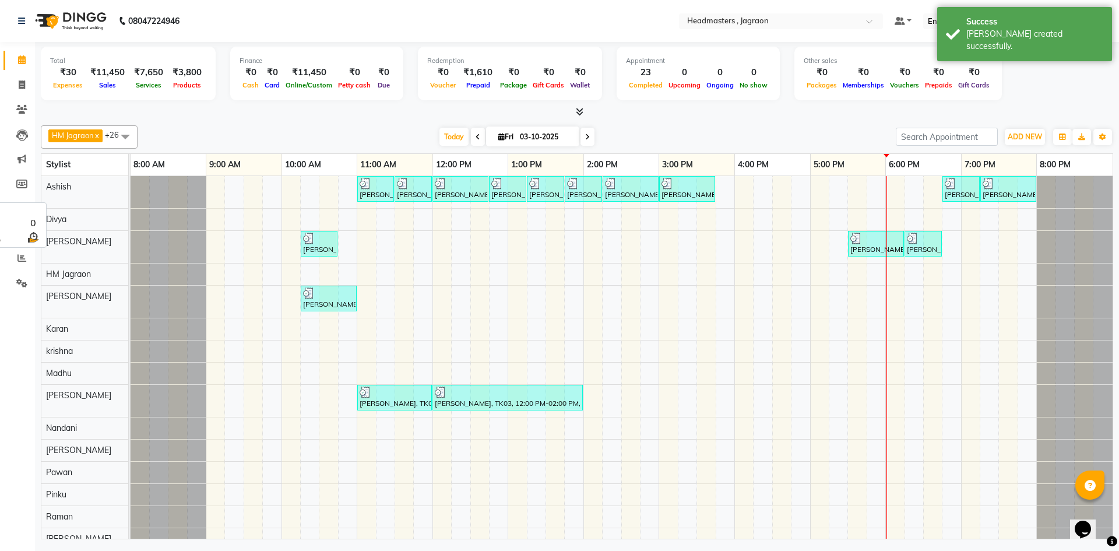
scroll to position [117, 0]
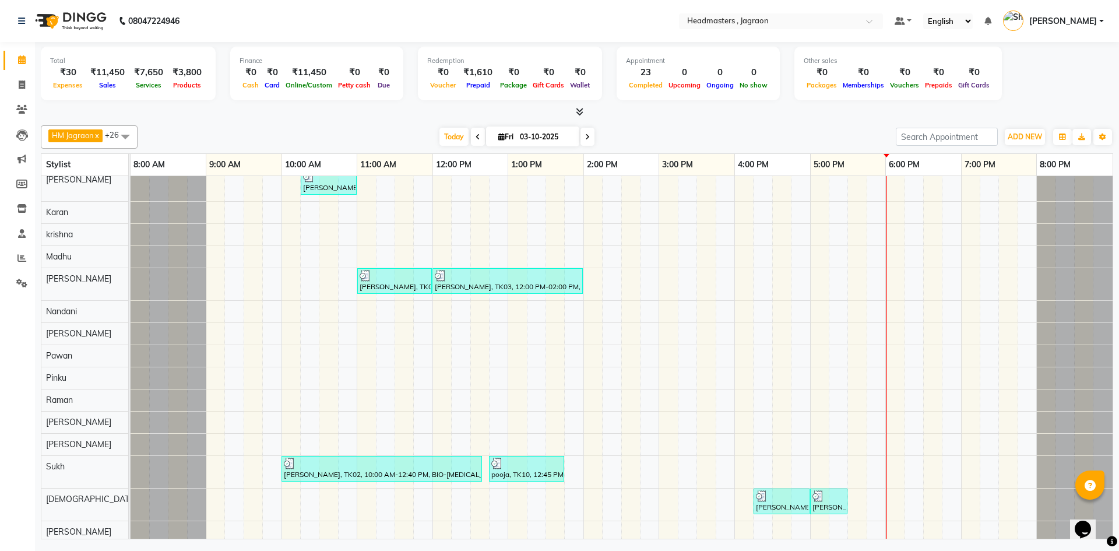
click at [315, 212] on div "[PERSON_NAME], TK04, 11:00 AM-11:30 AM, BRD - [PERSON_NAME] [PERSON_NAME], TK04…" at bounding box center [622, 385] width 982 height 653
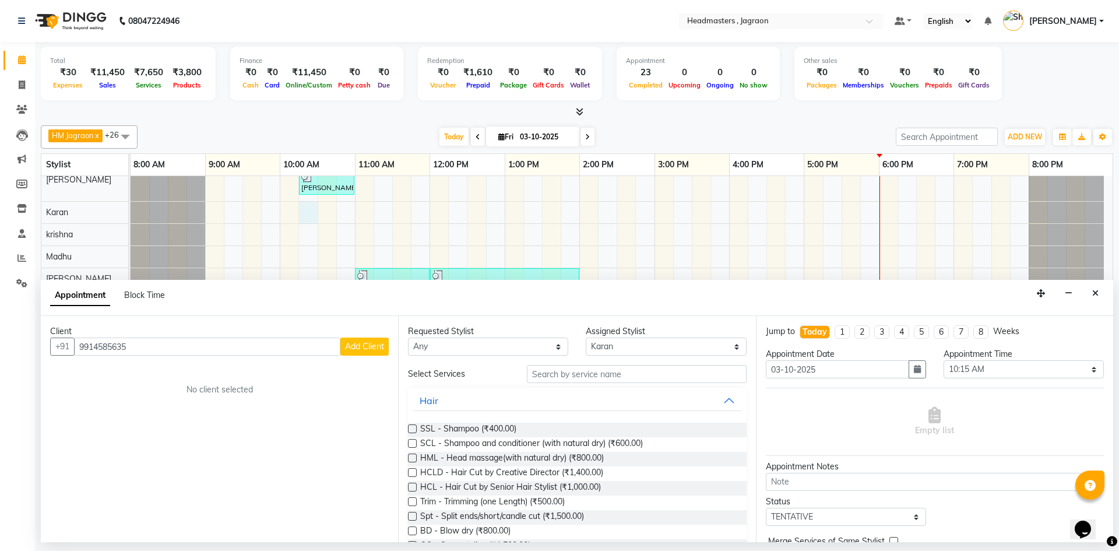
click at [371, 346] on span "Add Client" at bounding box center [364, 346] width 39 height 10
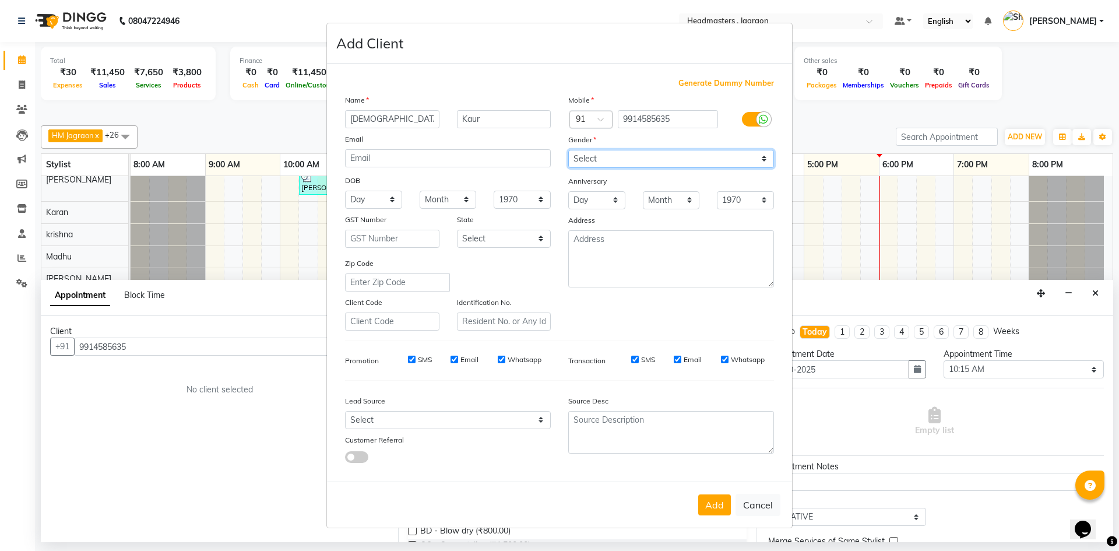
click at [595, 160] on select "Select [DEMOGRAPHIC_DATA] [DEMOGRAPHIC_DATA] Other Prefer Not To Say" at bounding box center [671, 159] width 206 height 18
click at [568, 150] on select "Select [DEMOGRAPHIC_DATA] [DEMOGRAPHIC_DATA] Other Prefer Not To Say" at bounding box center [671, 159] width 206 height 18
click at [726, 508] on button "Add" at bounding box center [714, 504] width 33 height 21
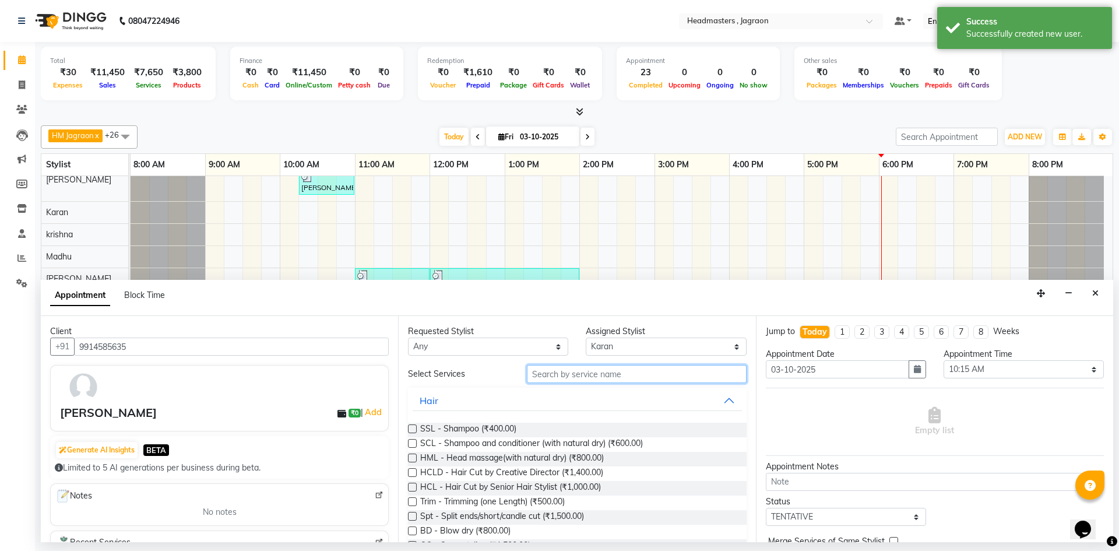
click at [652, 371] on input "text" at bounding box center [637, 374] width 220 height 18
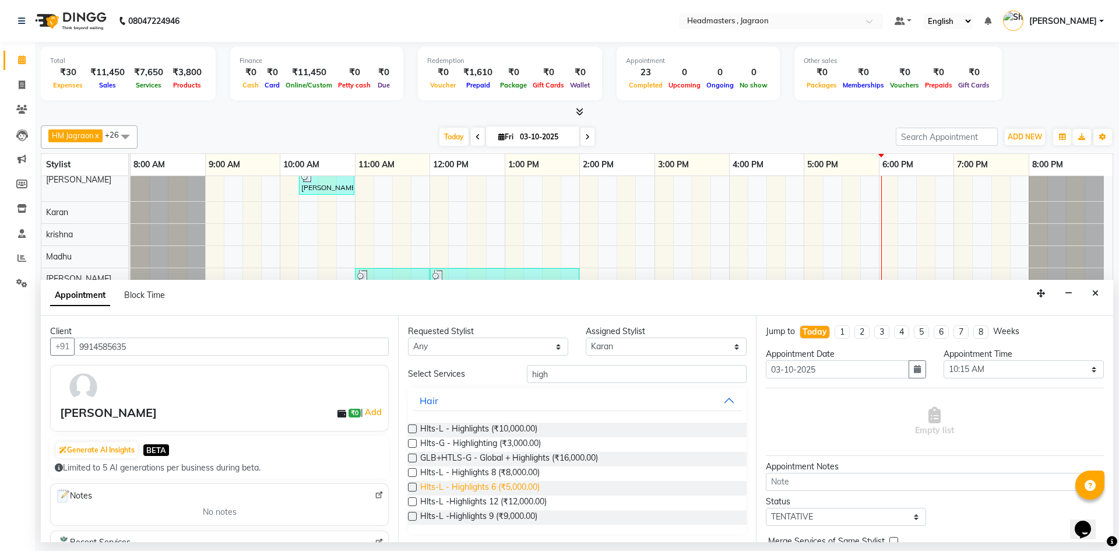
click at [529, 485] on span "Hlts-L - Highlights 6 (₹5,000.00)" at bounding box center [480, 488] width 120 height 15
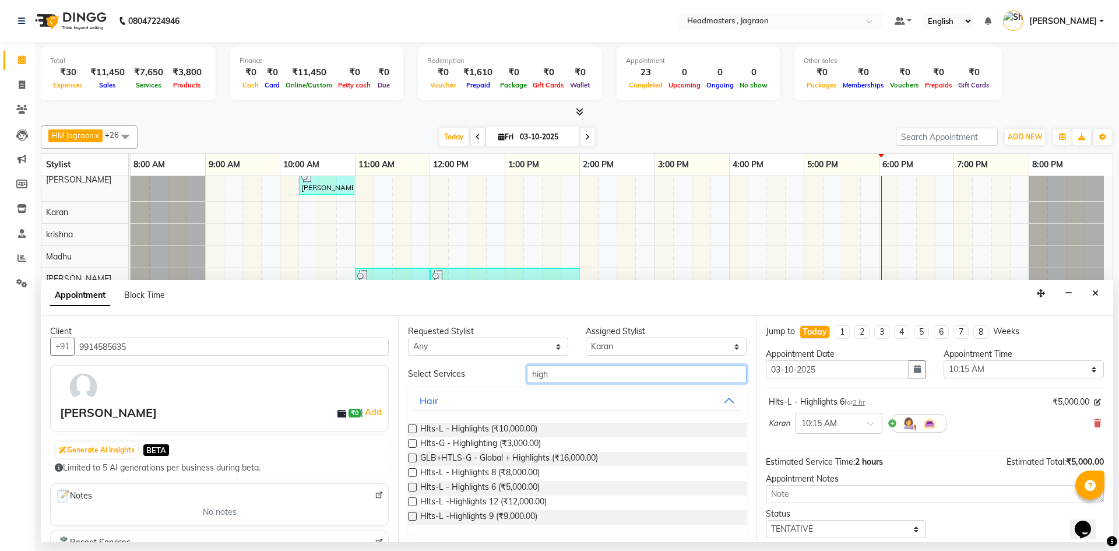
click at [555, 377] on input "high" at bounding box center [637, 374] width 220 height 18
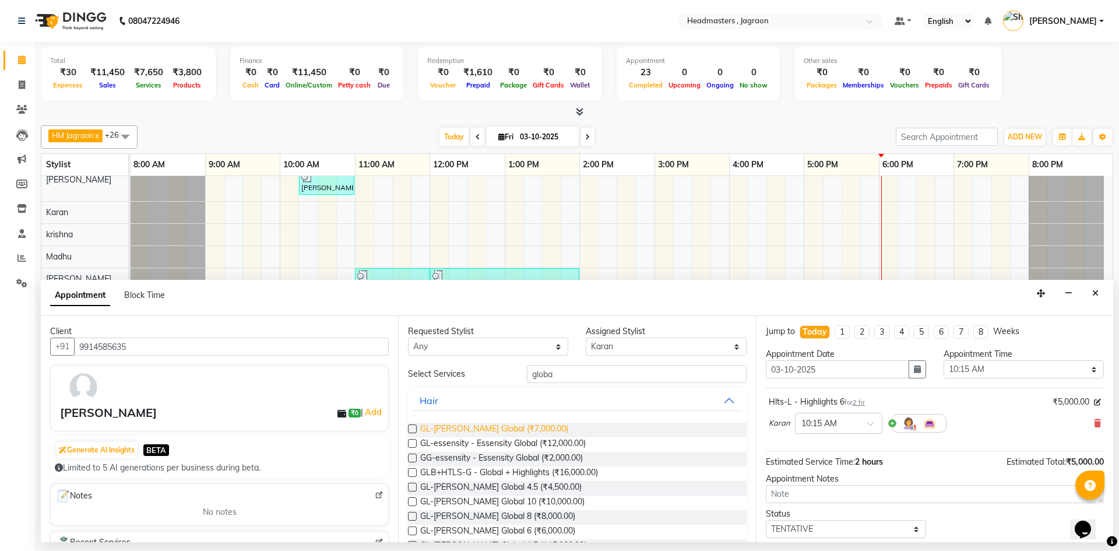
click at [543, 429] on span "GL-[PERSON_NAME] Global (₹7,000.00)" at bounding box center [494, 430] width 148 height 15
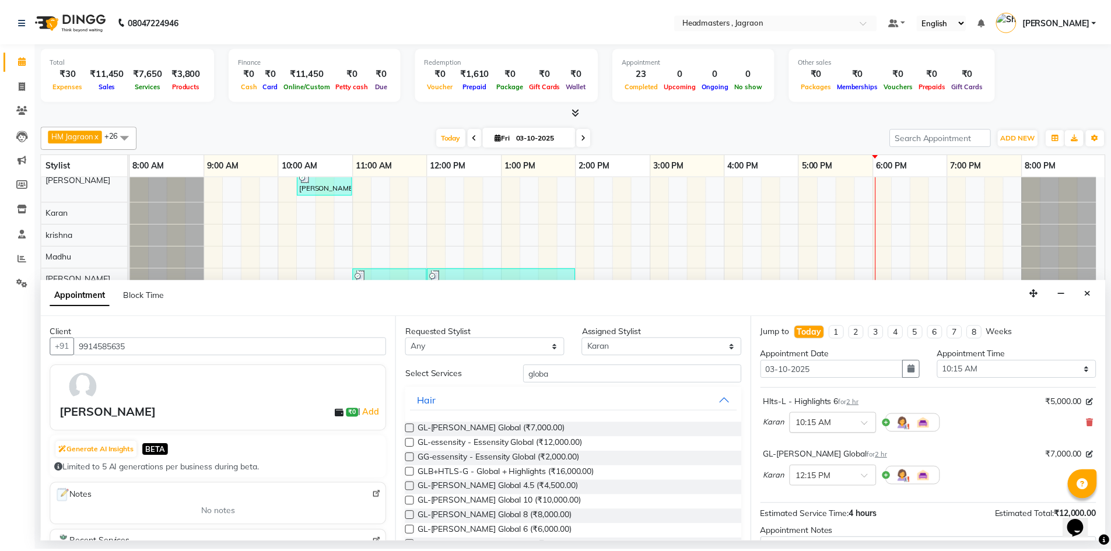
scroll to position [122, 0]
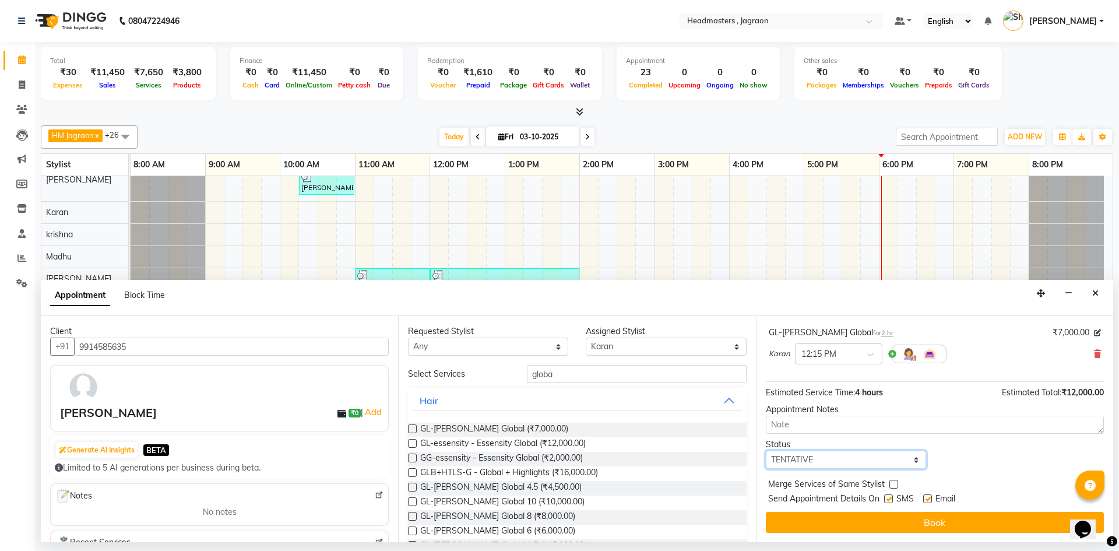
click at [794, 460] on select "Select TENTATIVE CONFIRM CHECK-IN UPCOMING" at bounding box center [846, 460] width 160 height 18
click at [766, 451] on select "Select TENTATIVE CONFIRM CHECK-IN UPCOMING" at bounding box center [846, 460] width 160 height 18
click at [889, 499] on label at bounding box center [888, 498] width 9 height 9
click at [889, 499] on input "checkbox" at bounding box center [888, 500] width 8 height 8
click at [883, 526] on button "Book" at bounding box center [935, 522] width 338 height 21
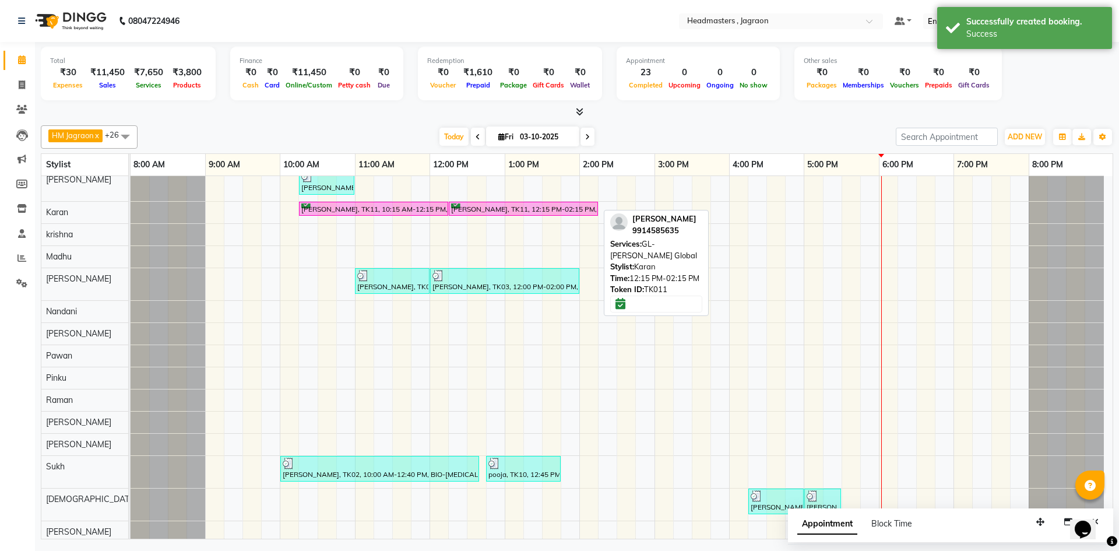
click at [531, 208] on div "[PERSON_NAME], TK11, 12:15 PM-02:15 PM, GL-[PERSON_NAME] Global" at bounding box center [523, 208] width 147 height 11
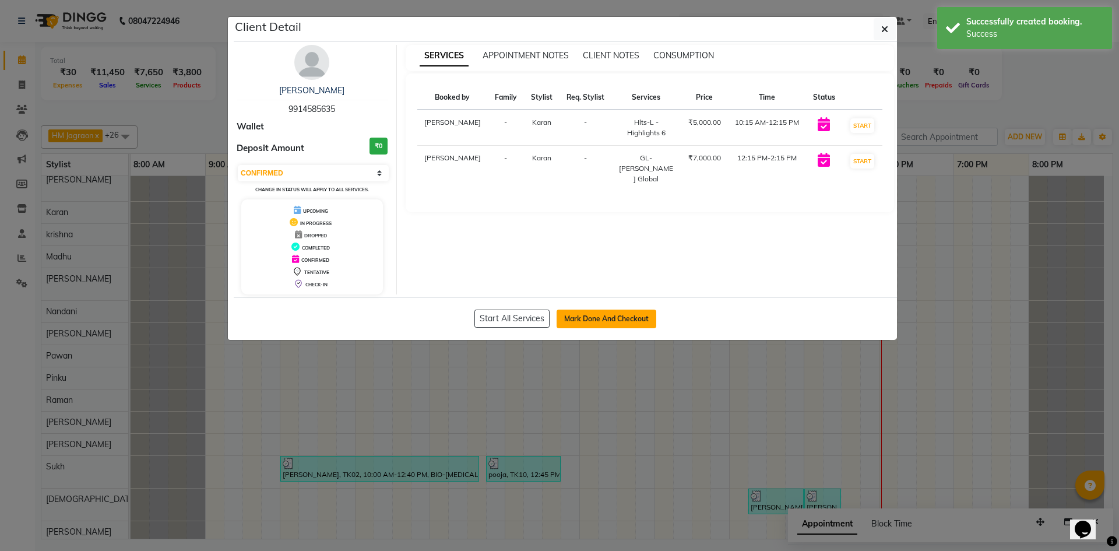
click at [578, 321] on button "Mark Done And Checkout" at bounding box center [607, 319] width 100 height 19
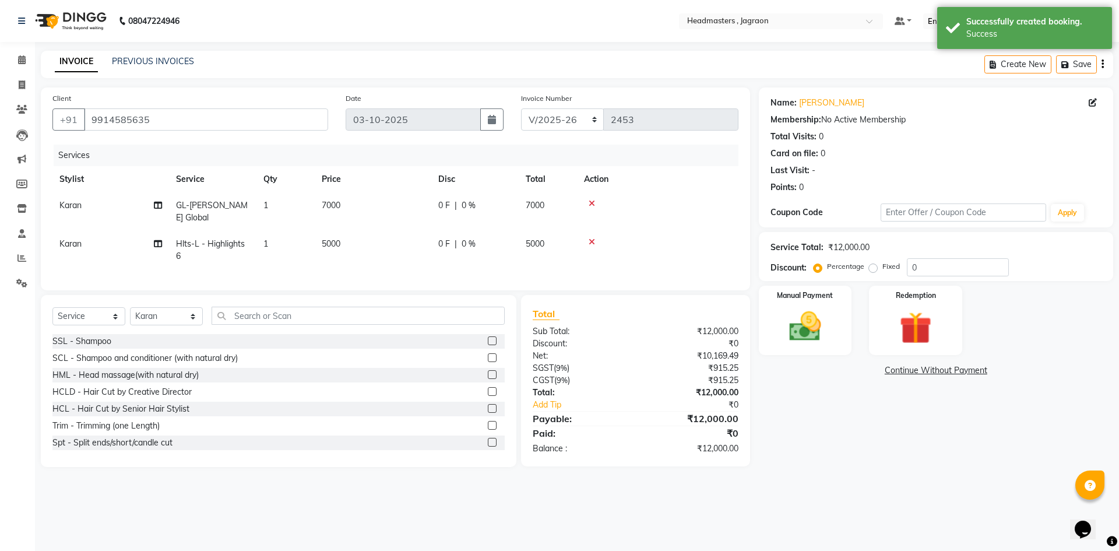
click at [446, 209] on span "0 F" at bounding box center [444, 205] width 12 height 12
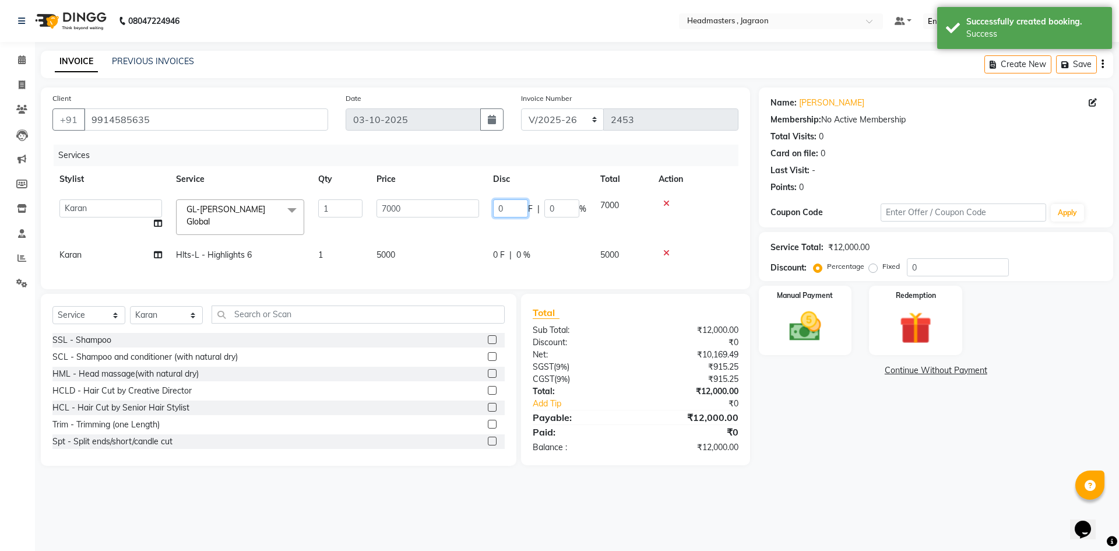
click at [512, 212] on input "0" at bounding box center [510, 208] width 35 height 18
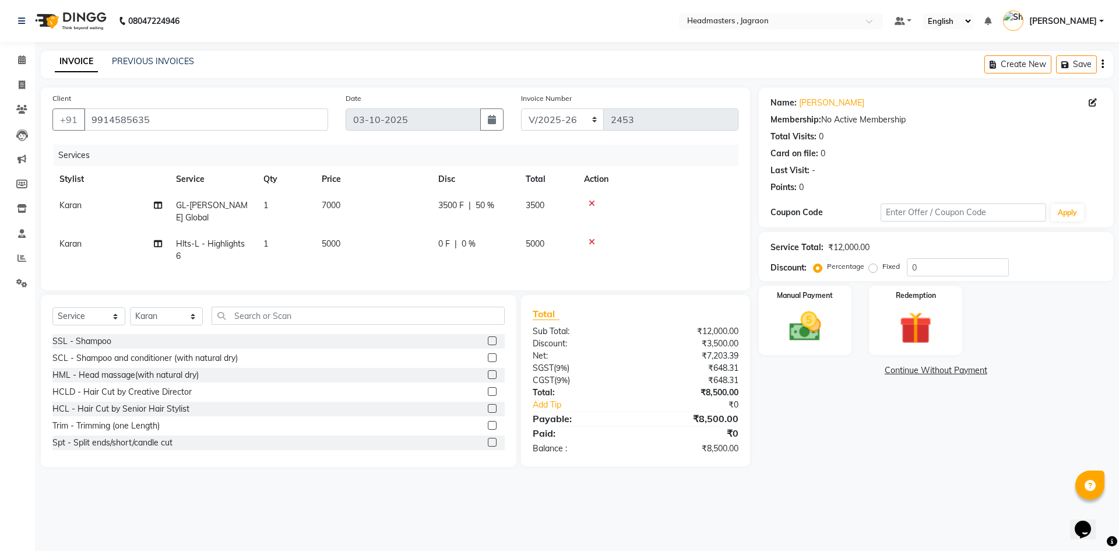
click at [490, 205] on td "3500 F | 50 %" at bounding box center [474, 211] width 87 height 38
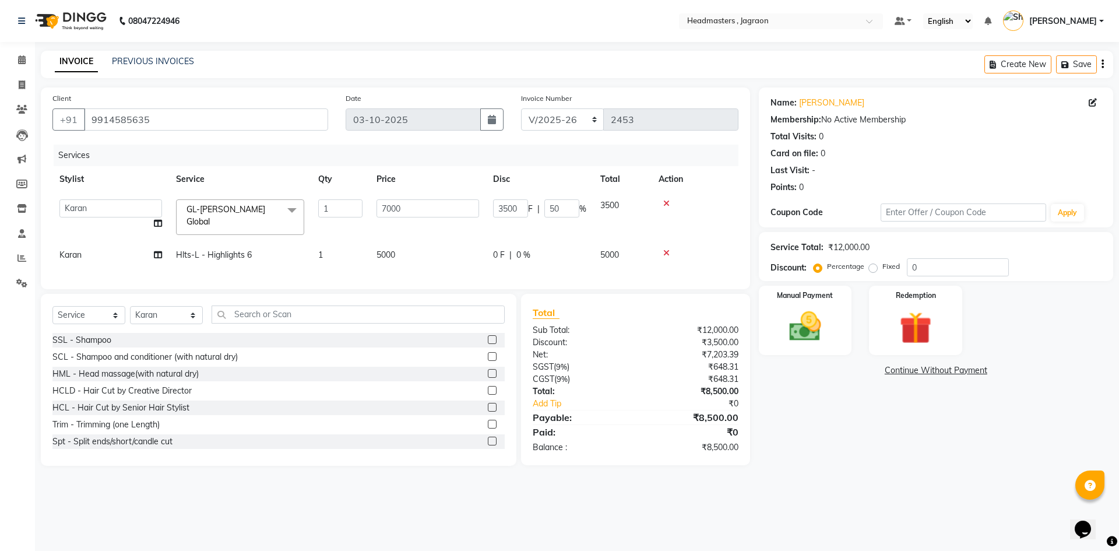
click at [503, 249] on span "0 F" at bounding box center [499, 255] width 12 height 12
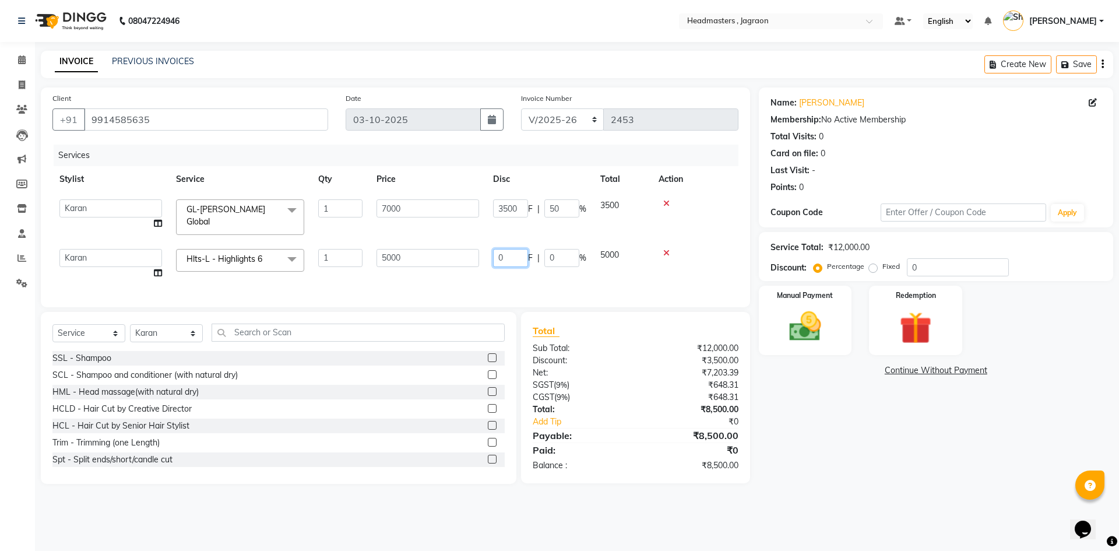
click at [518, 258] on input "0" at bounding box center [510, 258] width 35 height 18
click at [547, 280] on div "Services Stylist Service Qty Price Disc Total Action Abhishek Ashish Divya [PER…" at bounding box center [395, 220] width 686 height 151
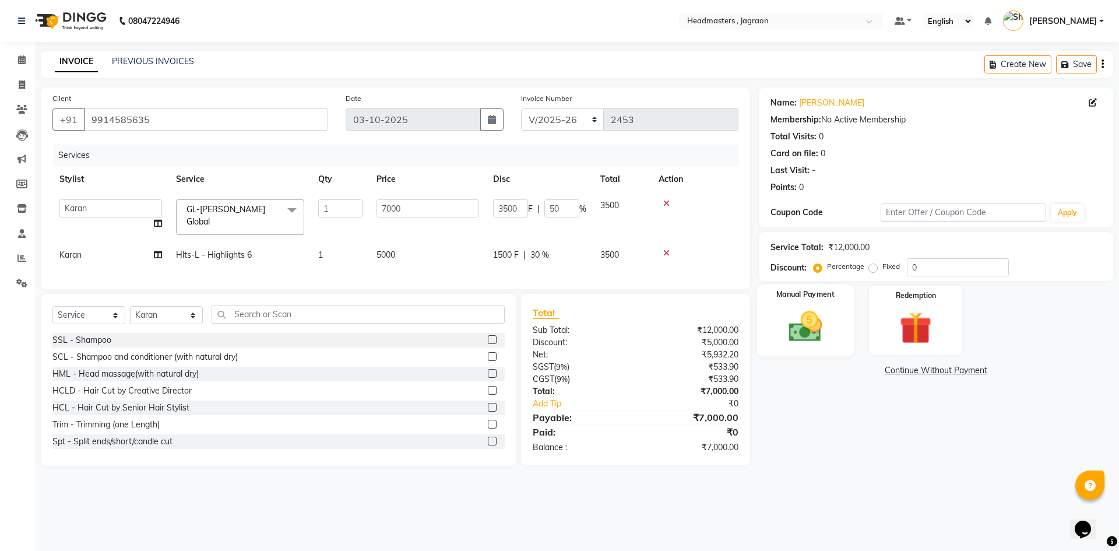
click at [843, 334] on div "Manual Payment" at bounding box center [805, 321] width 97 height 72
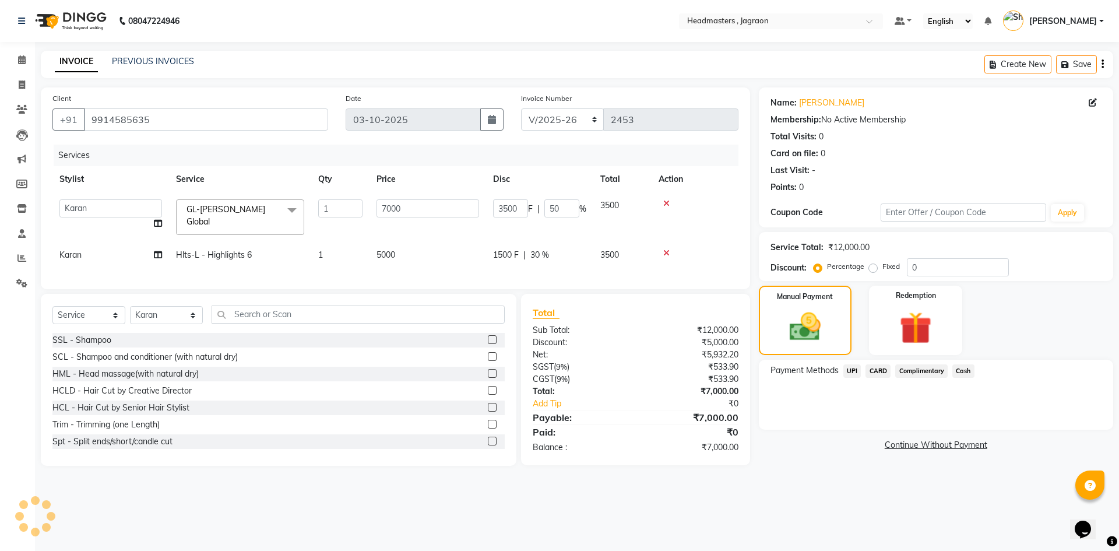
drag, startPoint x: 967, startPoint y: 368, endPoint x: 970, endPoint y: 380, distance: 12.7
click at [967, 368] on span "Cash" at bounding box center [964, 370] width 22 height 13
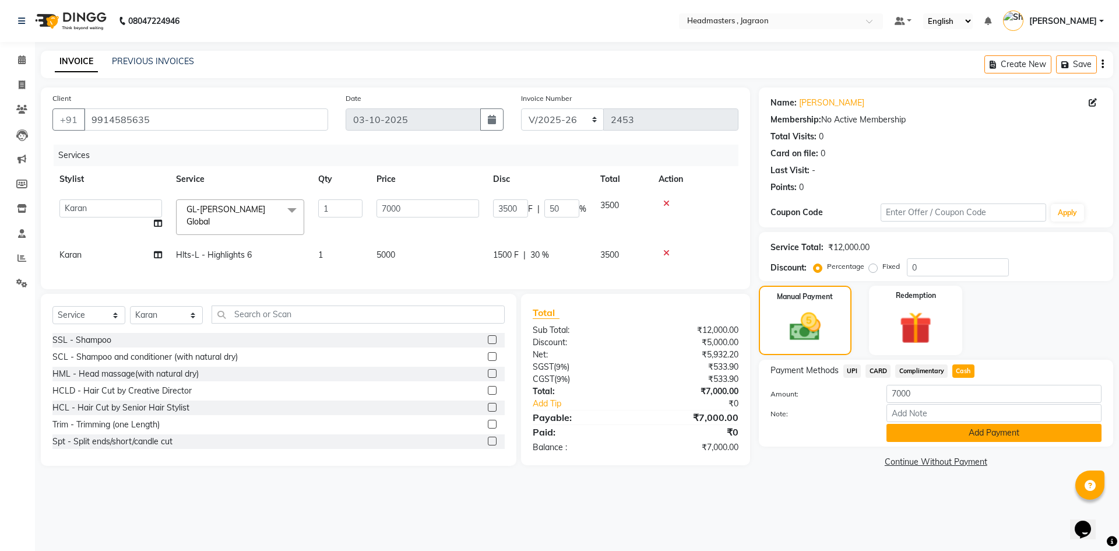
click at [975, 427] on button "Add Payment" at bounding box center [994, 433] width 215 height 18
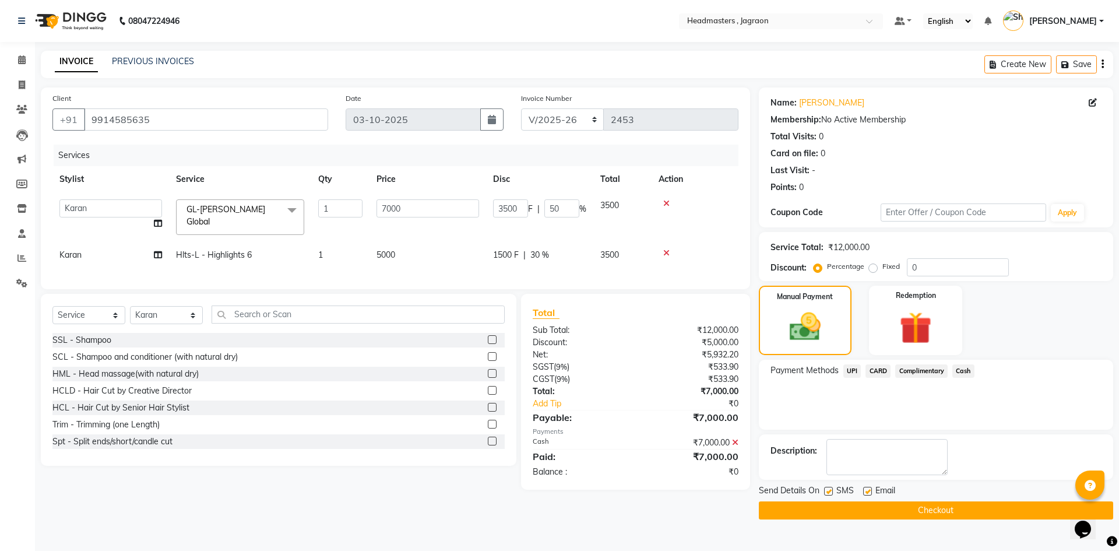
click at [912, 509] on button "Checkout" at bounding box center [936, 510] width 354 height 18
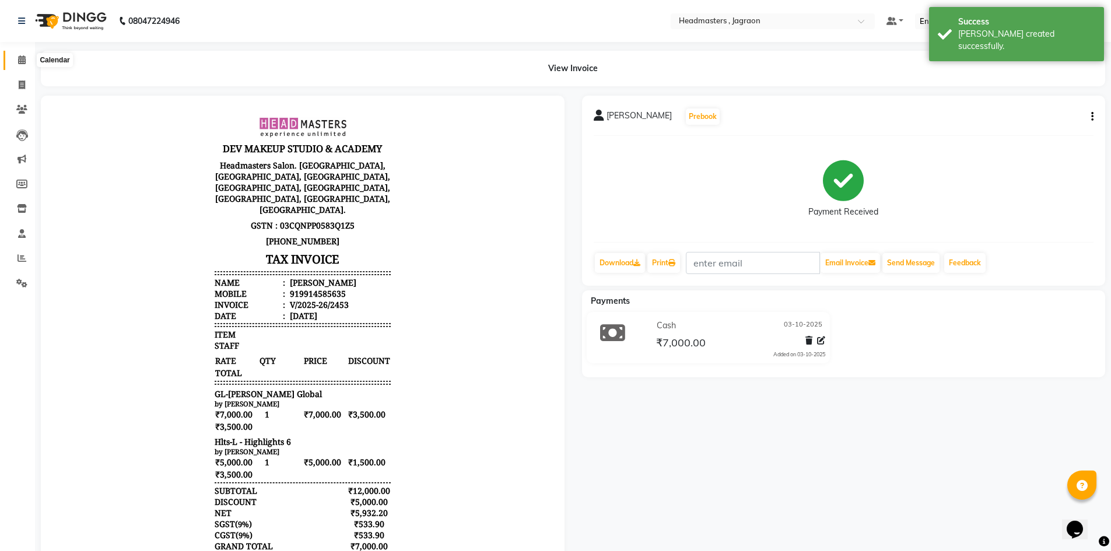
click at [23, 60] on icon at bounding box center [22, 59] width 8 height 9
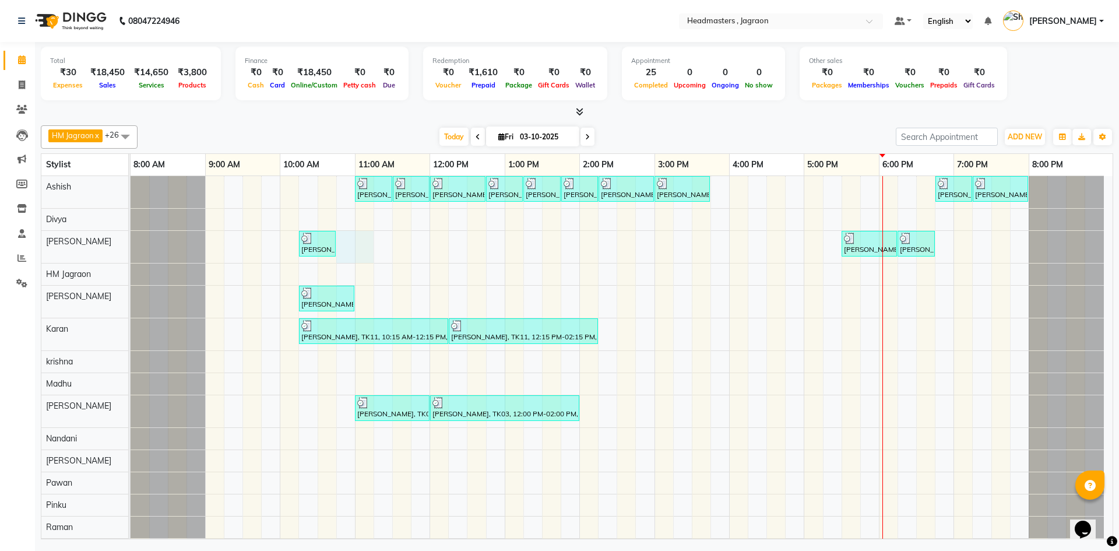
click at [359, 237] on div "Jaswant Singh, TK04, 11:00 AM-11:30 AM, BRD - Beard Jaswant Singh, TK04, 11:30 …" at bounding box center [622, 508] width 982 height 664
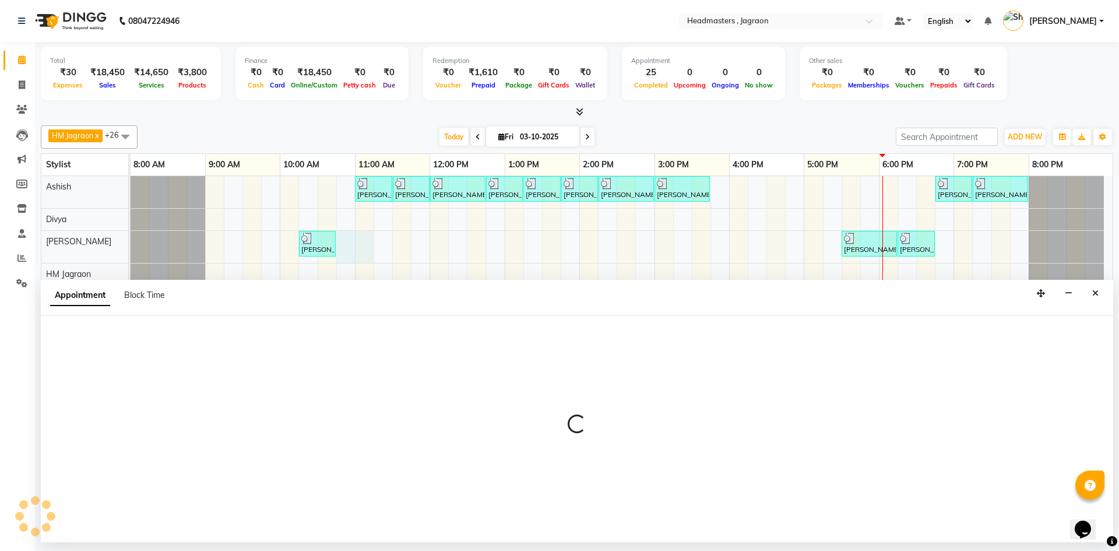
select select "54705"
select select "645"
select select "tentative"
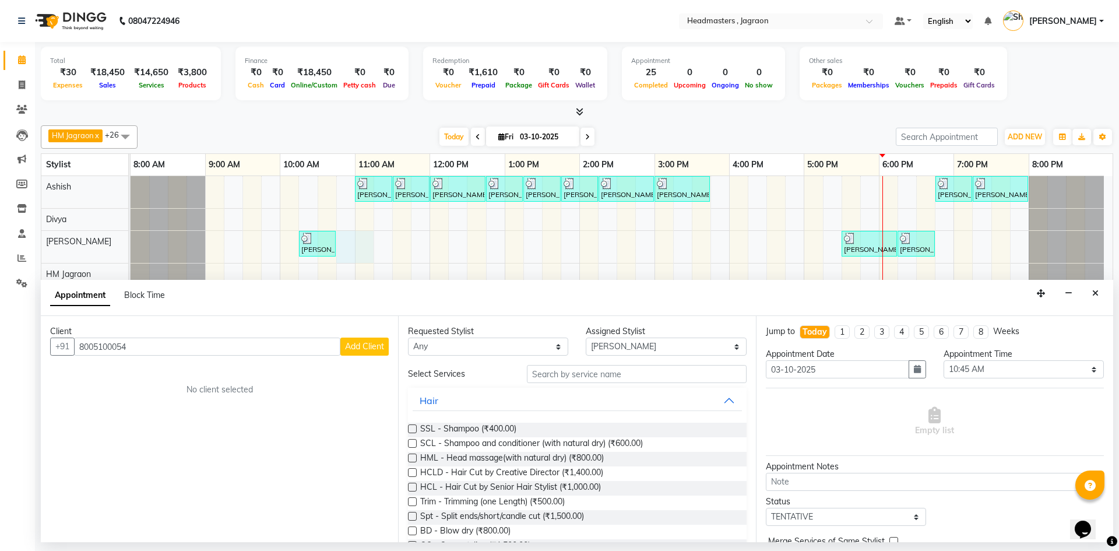
type input "8005100054"
click at [374, 349] on span "Add Client" at bounding box center [364, 346] width 39 height 10
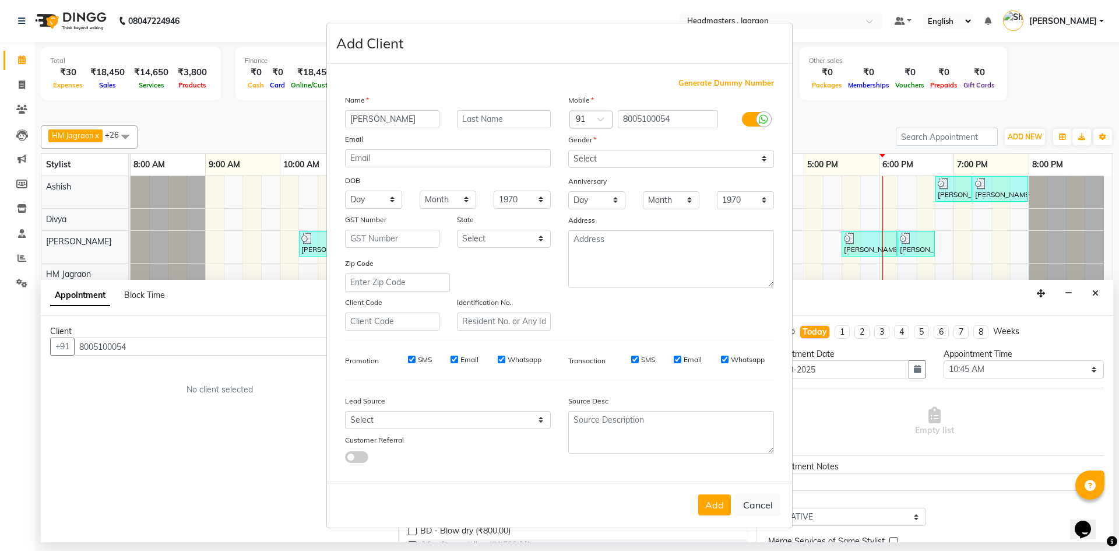
type input "Hardeep"
type input "[PERSON_NAME]"
click at [599, 153] on select "Select [DEMOGRAPHIC_DATA] [DEMOGRAPHIC_DATA] Other Prefer Not To Say" at bounding box center [671, 159] width 206 height 18
select select "[DEMOGRAPHIC_DATA]"
click at [568, 150] on select "Select [DEMOGRAPHIC_DATA] [DEMOGRAPHIC_DATA] Other Prefer Not To Say" at bounding box center [671, 159] width 206 height 18
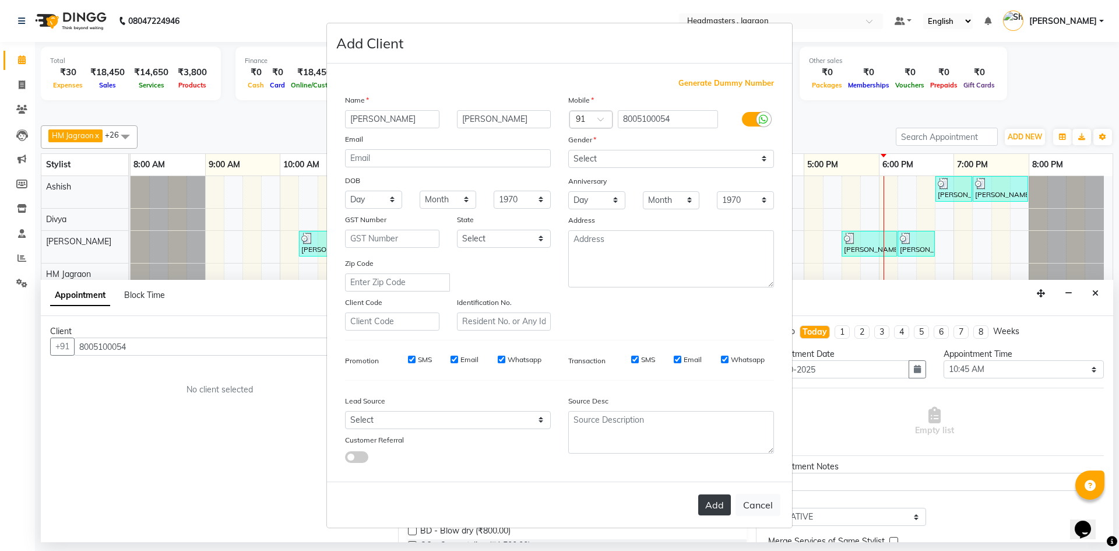
click at [706, 508] on button "Add" at bounding box center [714, 504] width 33 height 21
select select
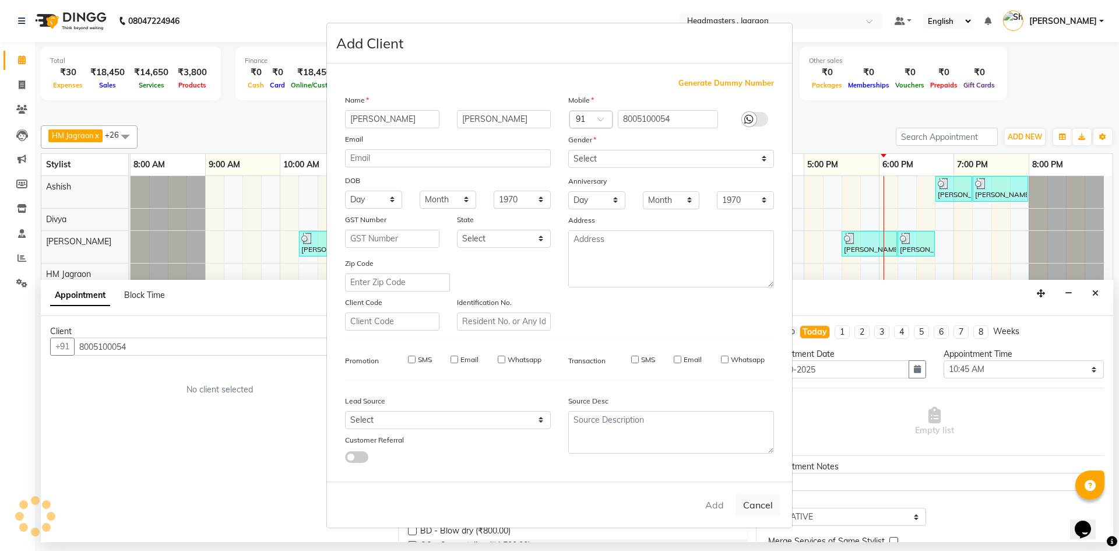
select select
checkbox input "false"
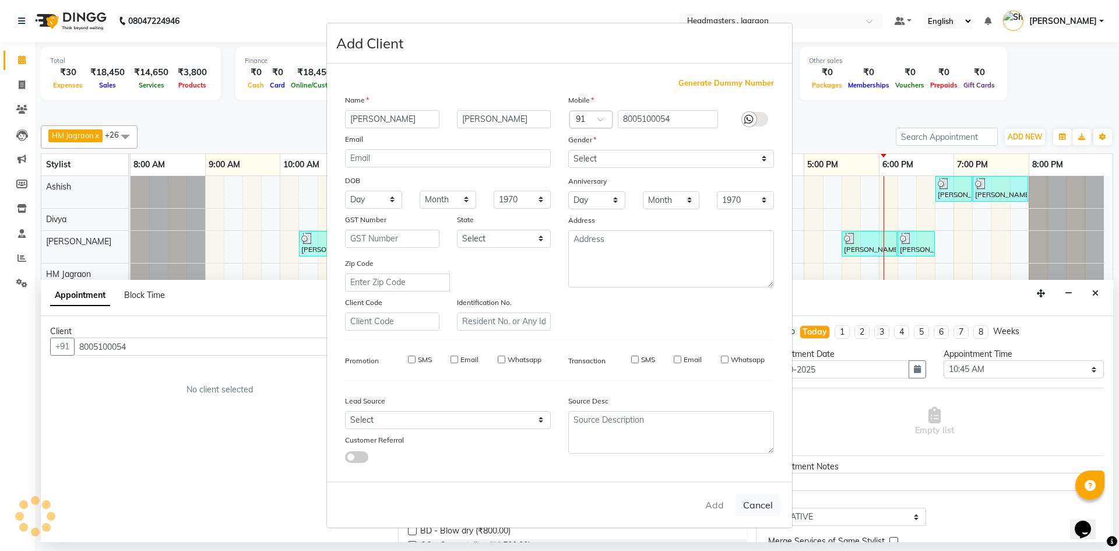
checkbox input "false"
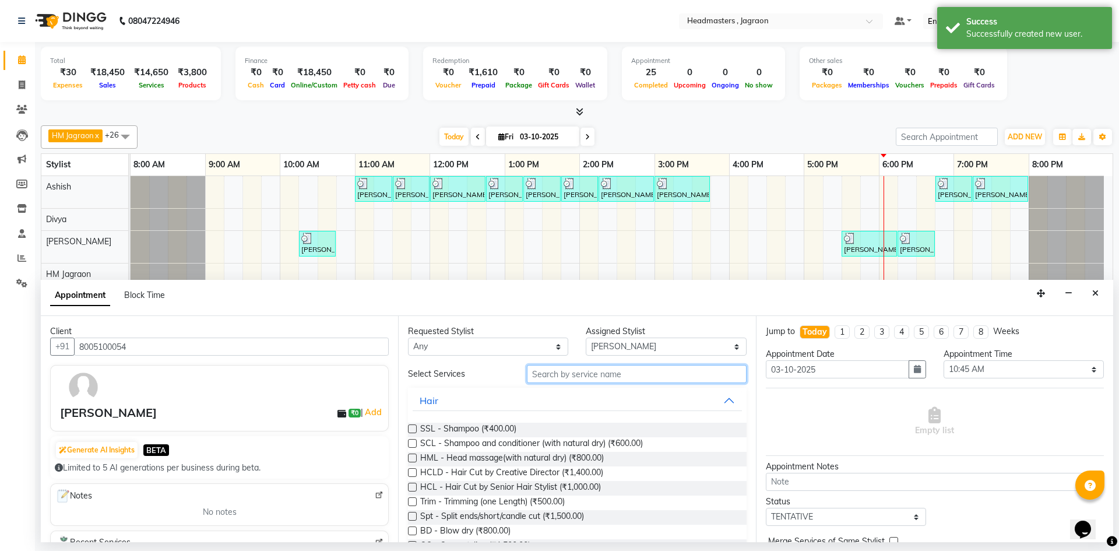
click at [581, 375] on input "text" at bounding box center [637, 374] width 220 height 18
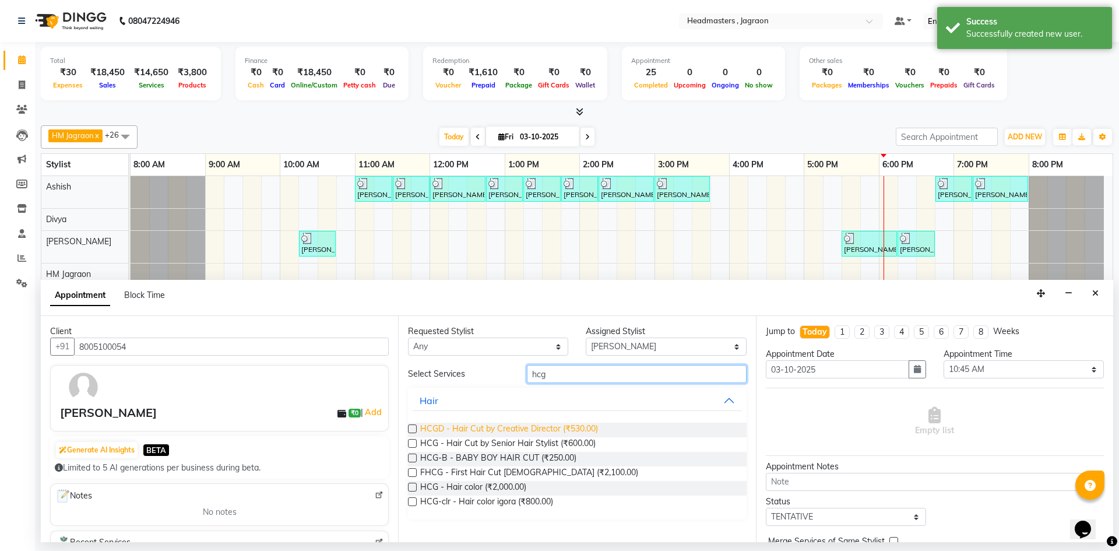
type input "hcg"
click at [539, 425] on span "HCGD - Hair Cut by Creative Director (₹530.00)" at bounding box center [509, 430] width 178 height 15
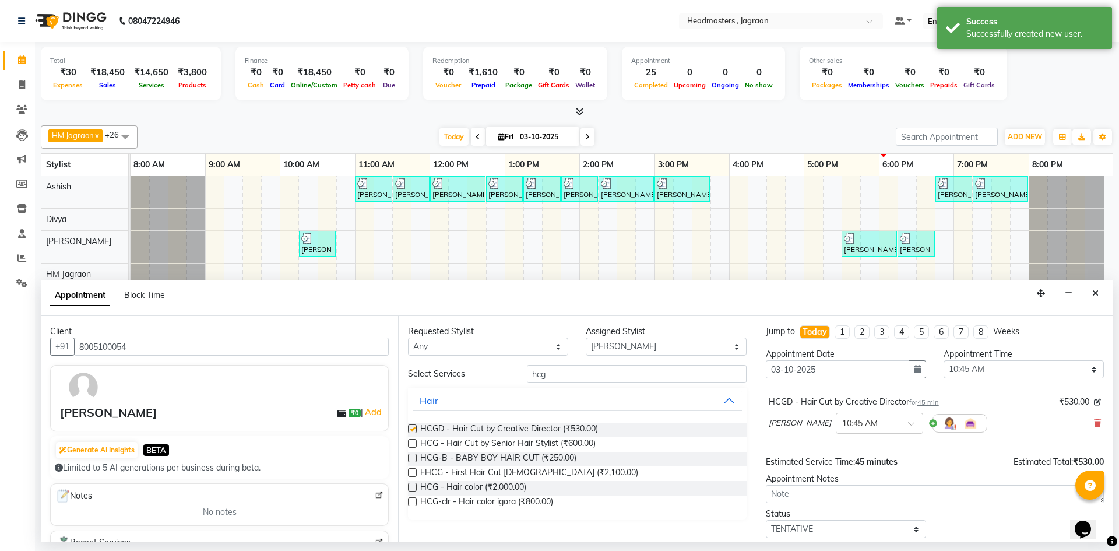
checkbox input "false"
click at [571, 373] on input "hcg" at bounding box center [637, 374] width 220 height 18
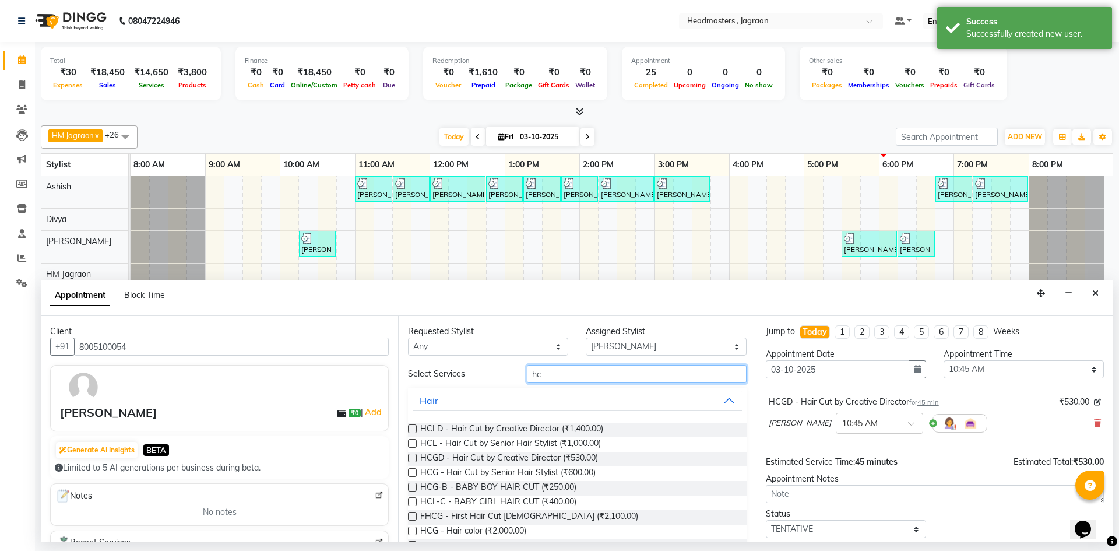
type input "h"
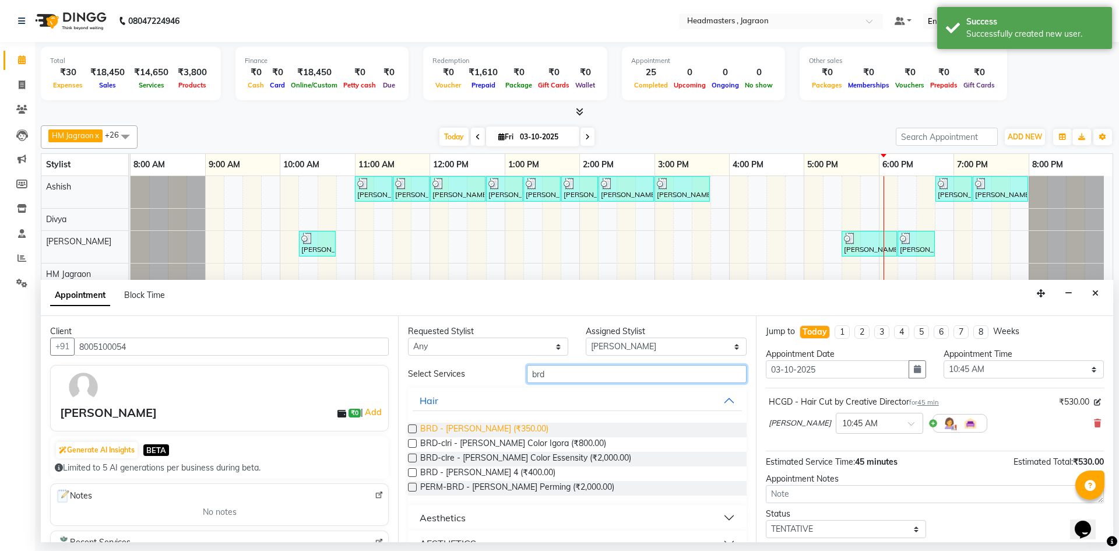
type input "brd"
click at [499, 432] on span "BRD - [PERSON_NAME] (₹350.00)" at bounding box center [484, 430] width 128 height 15
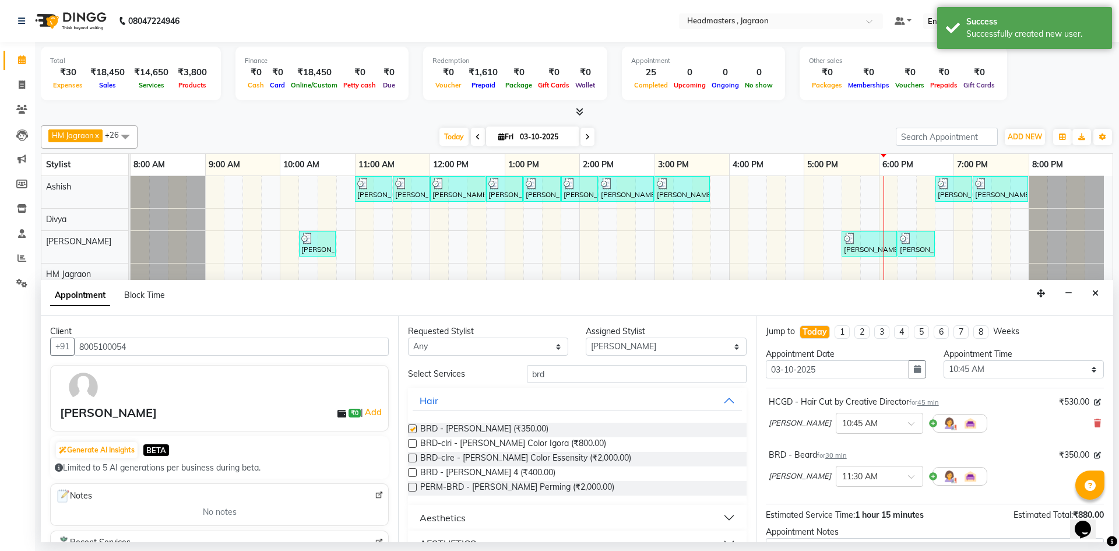
checkbox input "false"
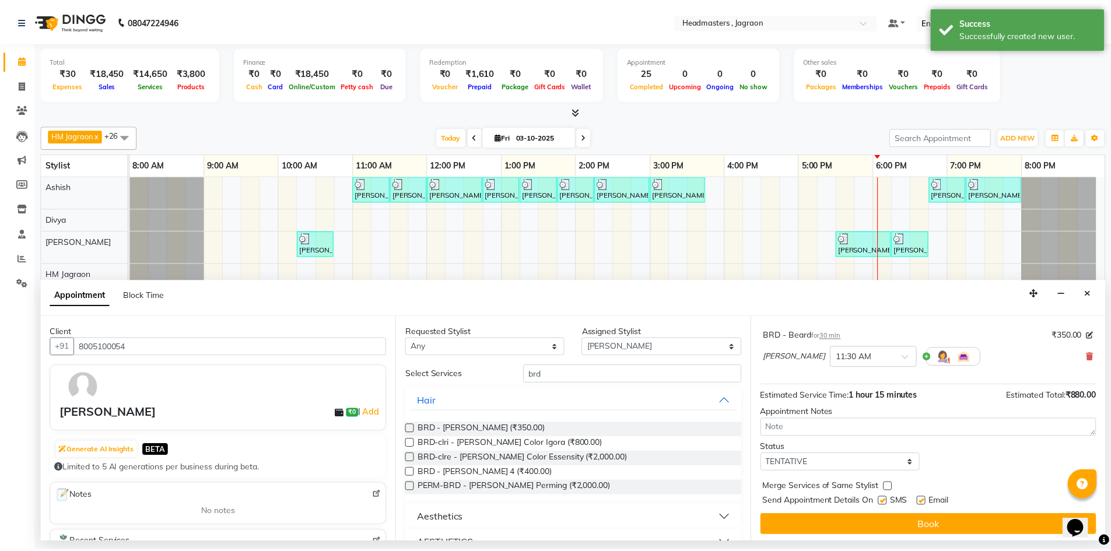
scroll to position [122, 0]
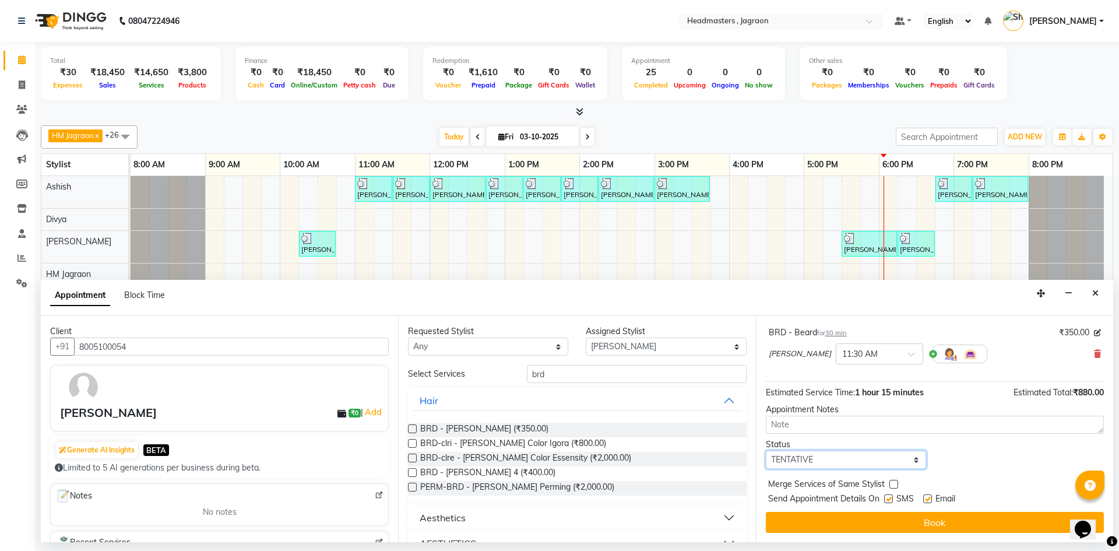
drag, startPoint x: 845, startPoint y: 459, endPoint x: 841, endPoint y: 463, distance: 6.2
click at [845, 459] on select "Select TENTATIVE CONFIRM CHECK-IN UPCOMING" at bounding box center [846, 460] width 160 height 18
select select "confirm booking"
click at [766, 451] on select "Select TENTATIVE CONFIRM CHECK-IN UPCOMING" at bounding box center [846, 460] width 160 height 18
click at [890, 497] on label at bounding box center [888, 498] width 9 height 9
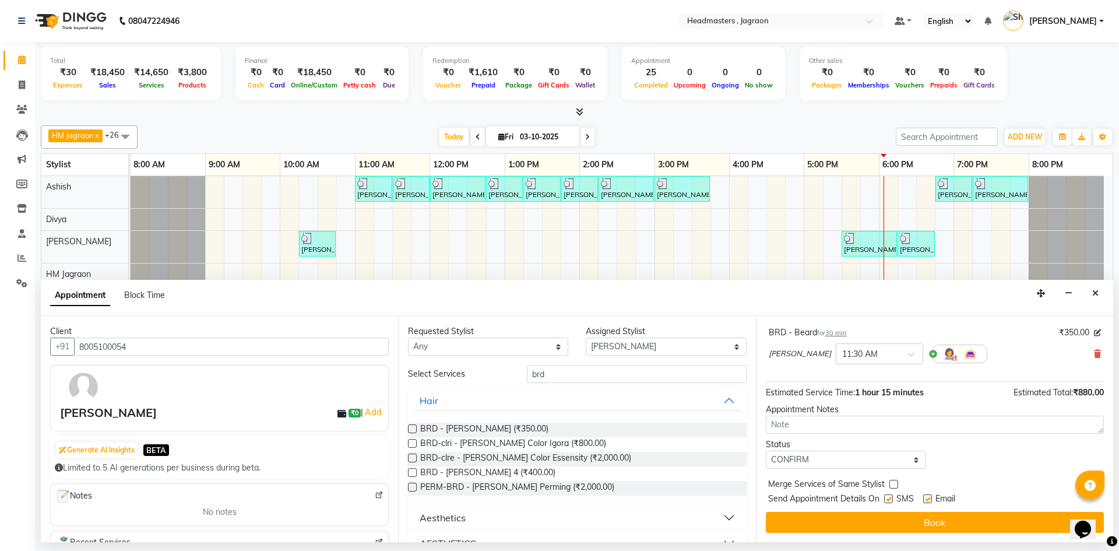
click at [890, 497] on input "checkbox" at bounding box center [888, 500] width 8 height 8
checkbox input "false"
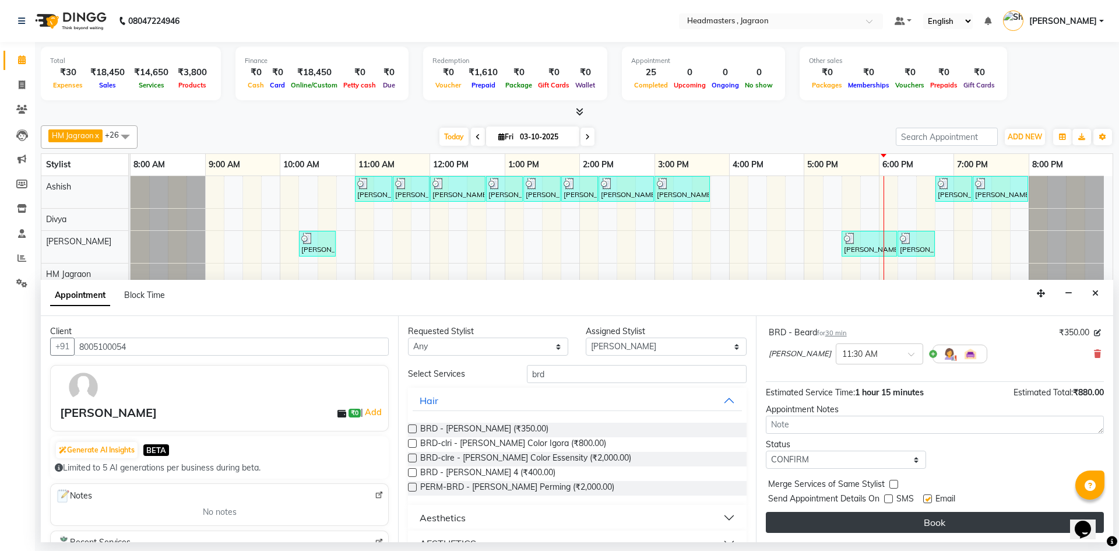
click at [886, 522] on button "Book" at bounding box center [935, 522] width 338 height 21
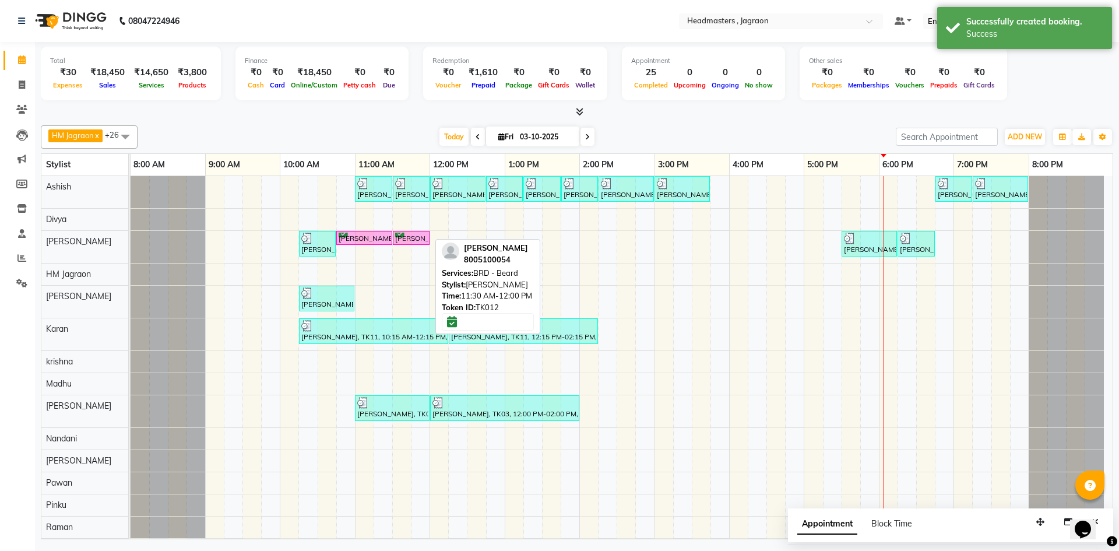
click at [425, 238] on div "Hardeep Singh, TK12, 11:30 AM-12:00 PM, BRD - Beard" at bounding box center [411, 238] width 34 height 11
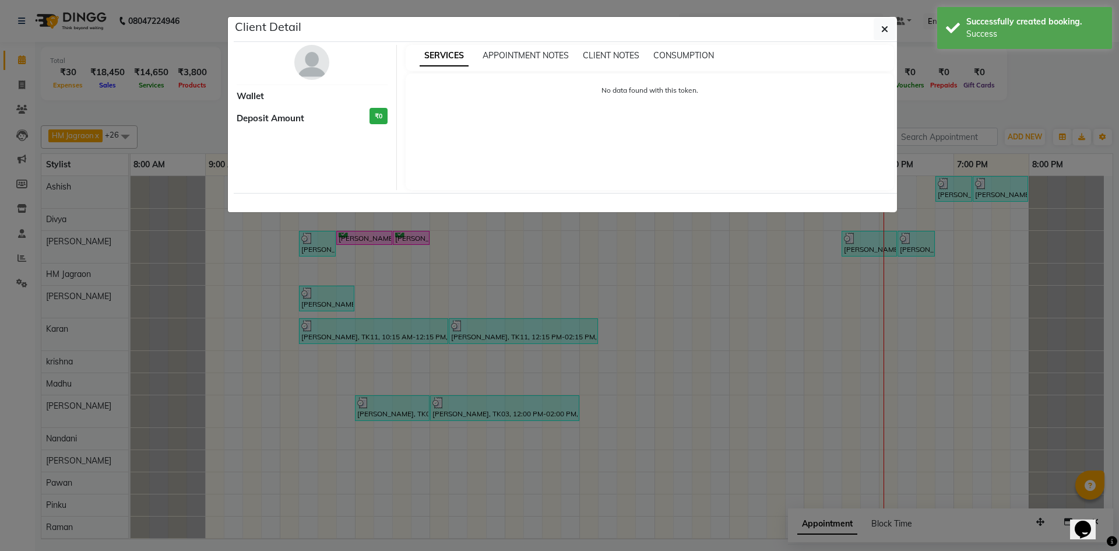
select select "6"
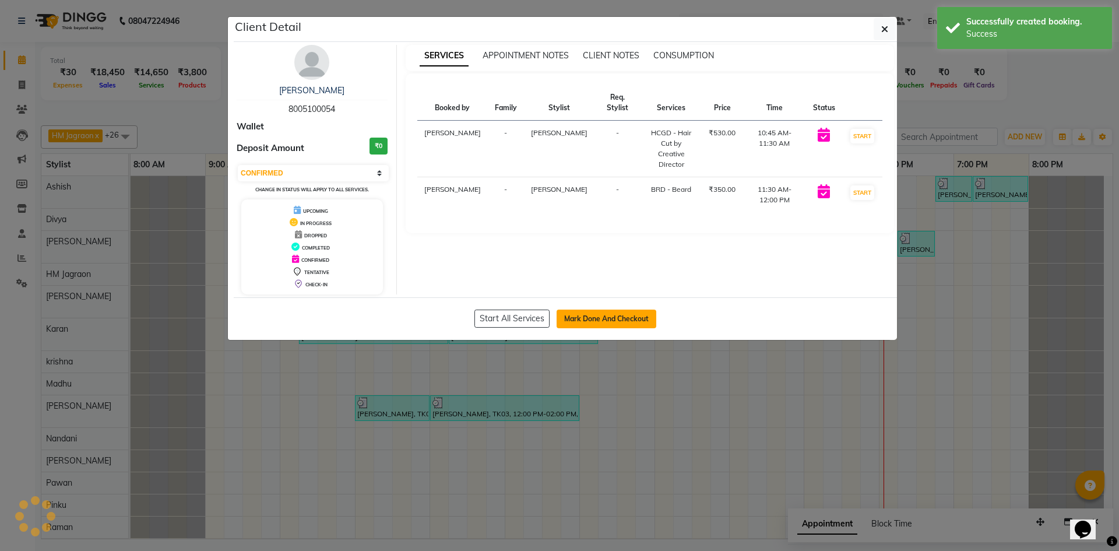
click at [603, 316] on button "Mark Done And Checkout" at bounding box center [607, 319] width 100 height 19
select select "service"
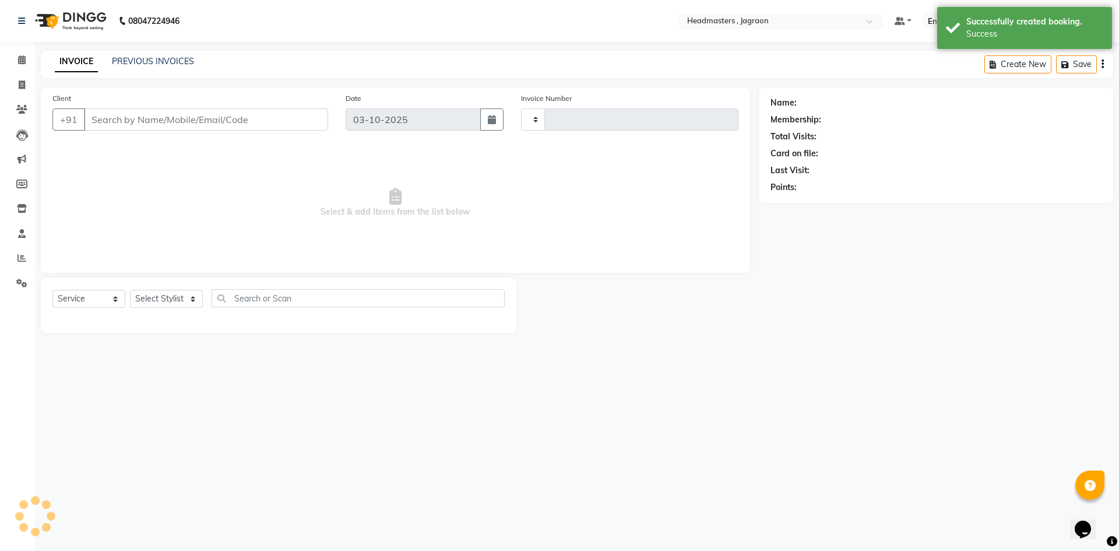
type input "8005100054"
select select "54705"
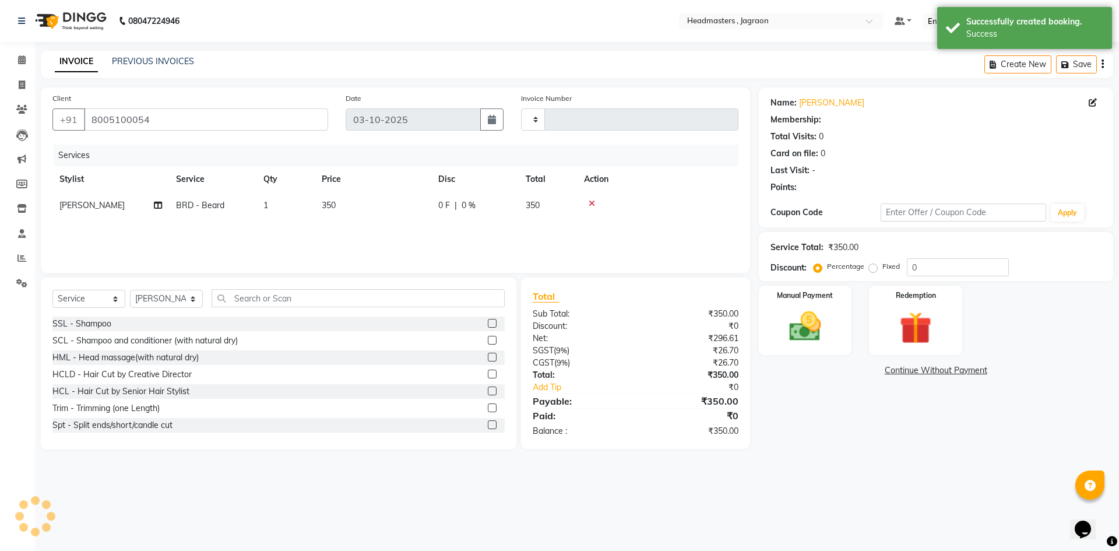
type input "2454"
select select "6935"
click at [451, 201] on div "0 F | 0 %" at bounding box center [474, 205] width 73 height 12
select select "54705"
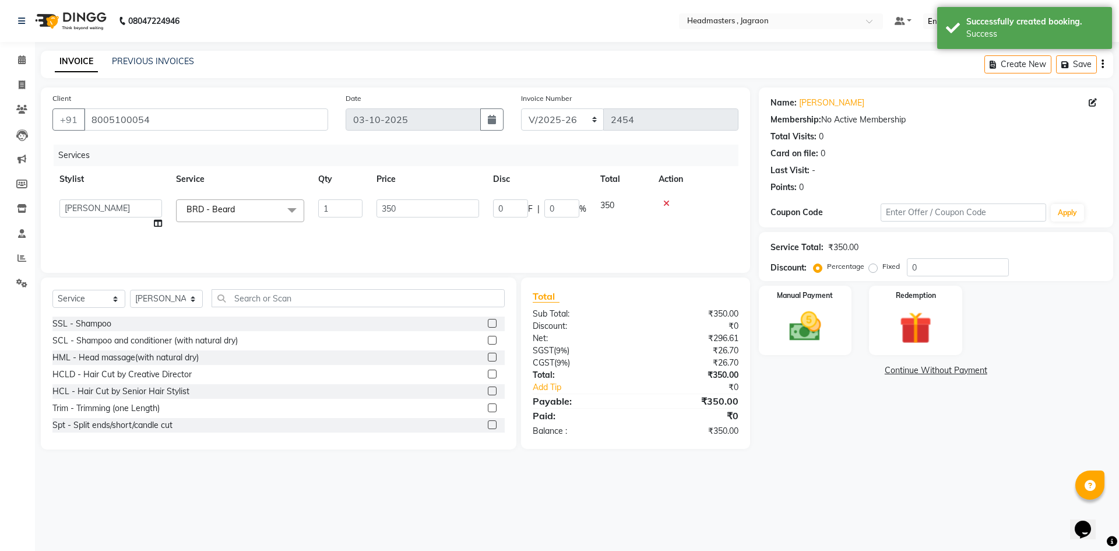
click at [520, 213] on div "0 F | 0 %" at bounding box center [539, 208] width 93 height 18
click at [510, 214] on input "0" at bounding box center [510, 208] width 35 height 18
type input "100"
click at [505, 229] on div "Services Stylist Service Qty Price Disc Total Action Harpreet BRD - Beard 1 350…" at bounding box center [395, 203] width 686 height 117
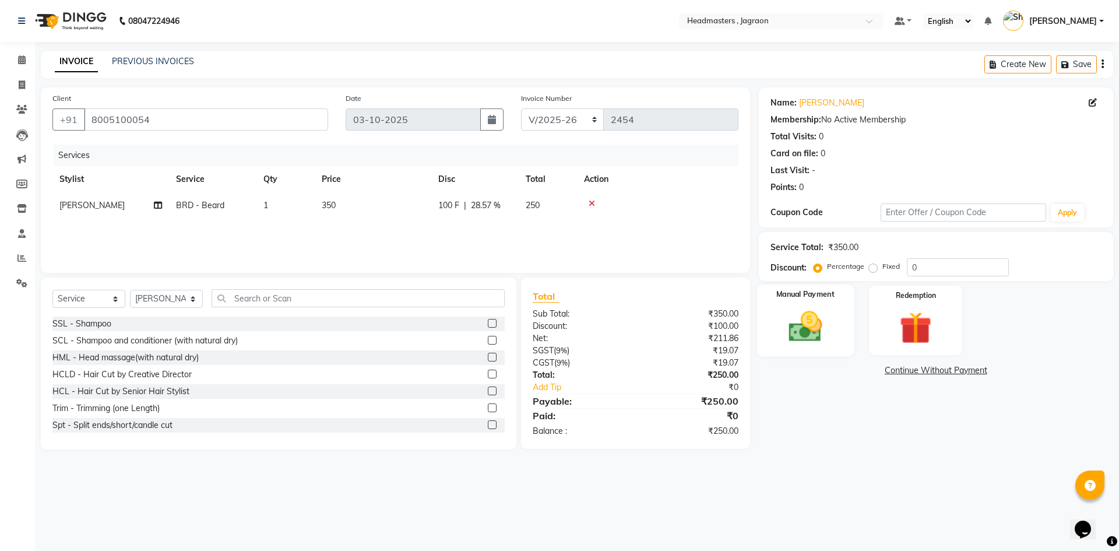
click at [805, 310] on img at bounding box center [805, 326] width 54 height 38
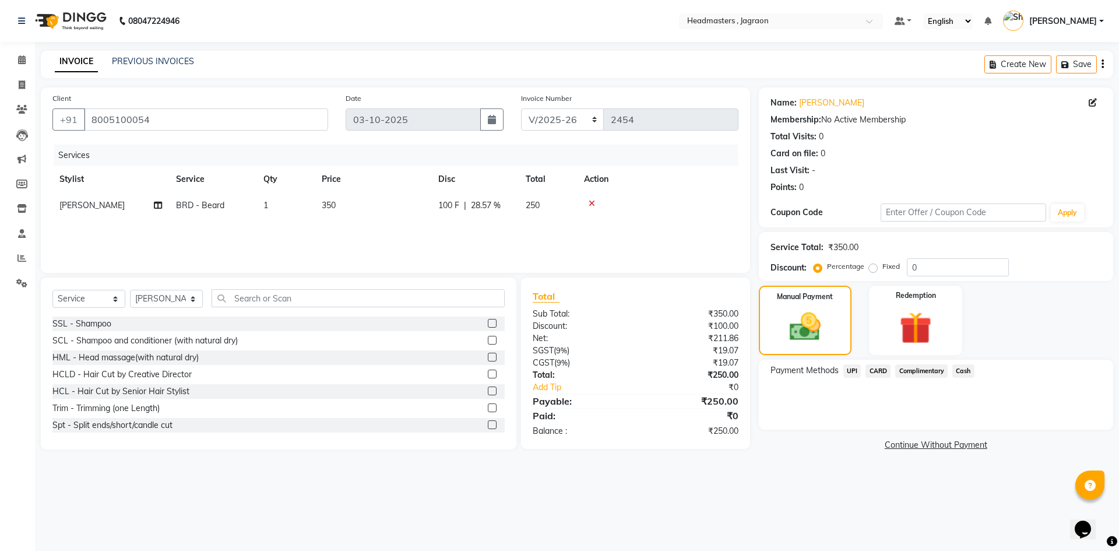
click at [850, 370] on span "UPI" at bounding box center [853, 370] width 18 height 13
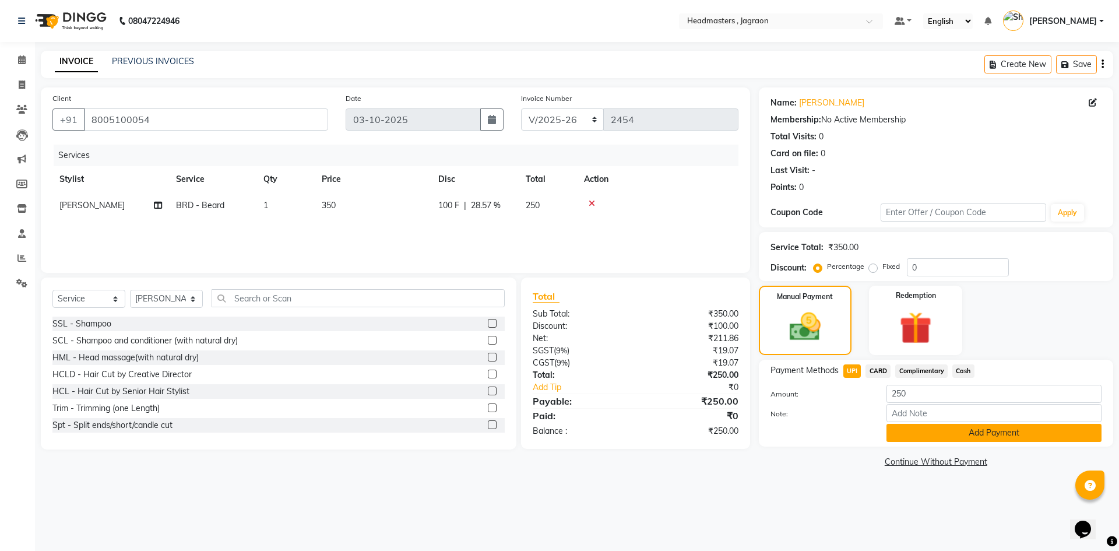
click at [974, 429] on button "Add Payment" at bounding box center [994, 433] width 215 height 18
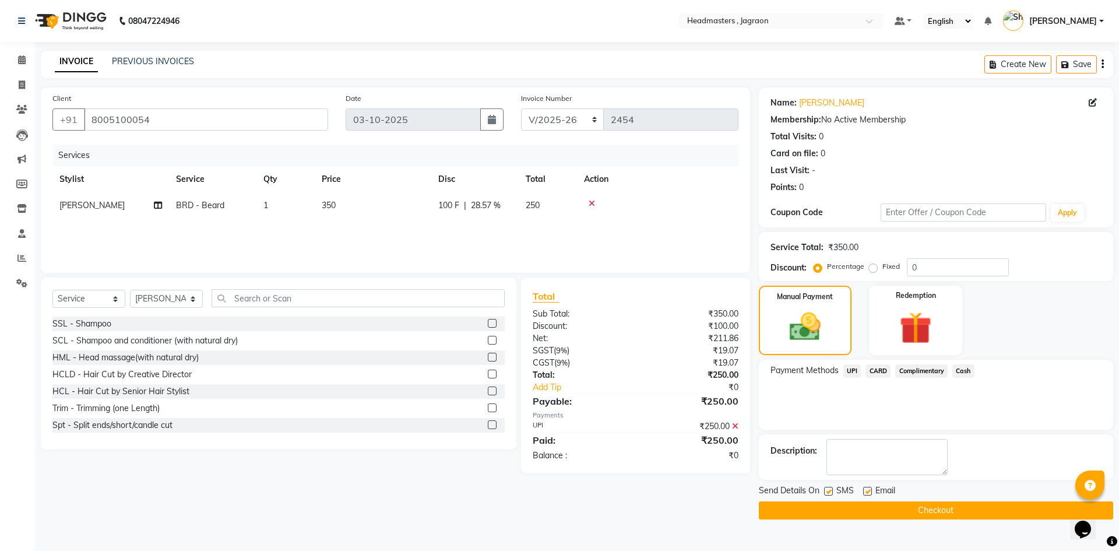
click at [893, 514] on button "Checkout" at bounding box center [936, 510] width 354 height 18
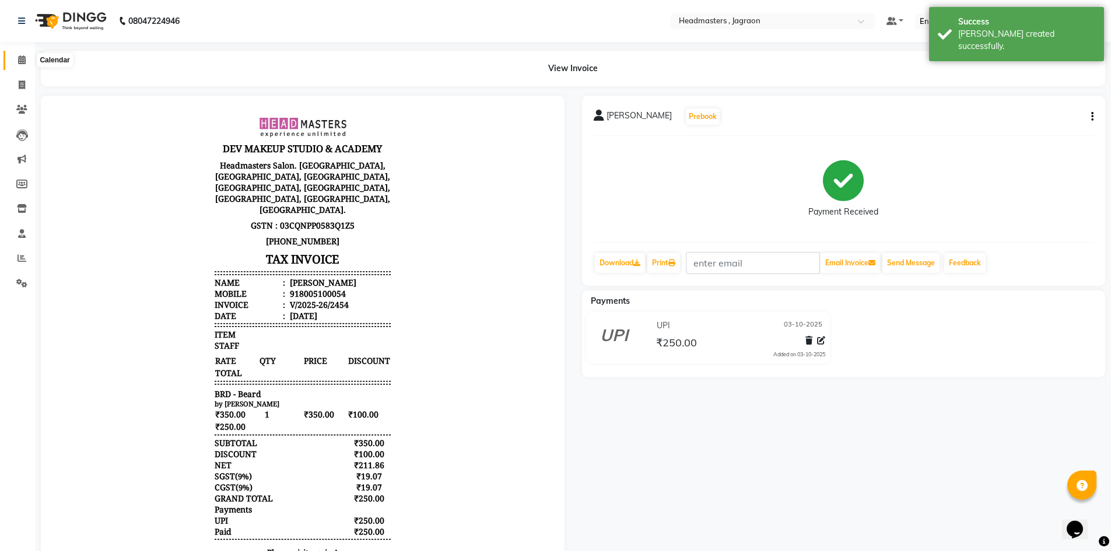
click at [18, 57] on icon at bounding box center [22, 59] width 8 height 9
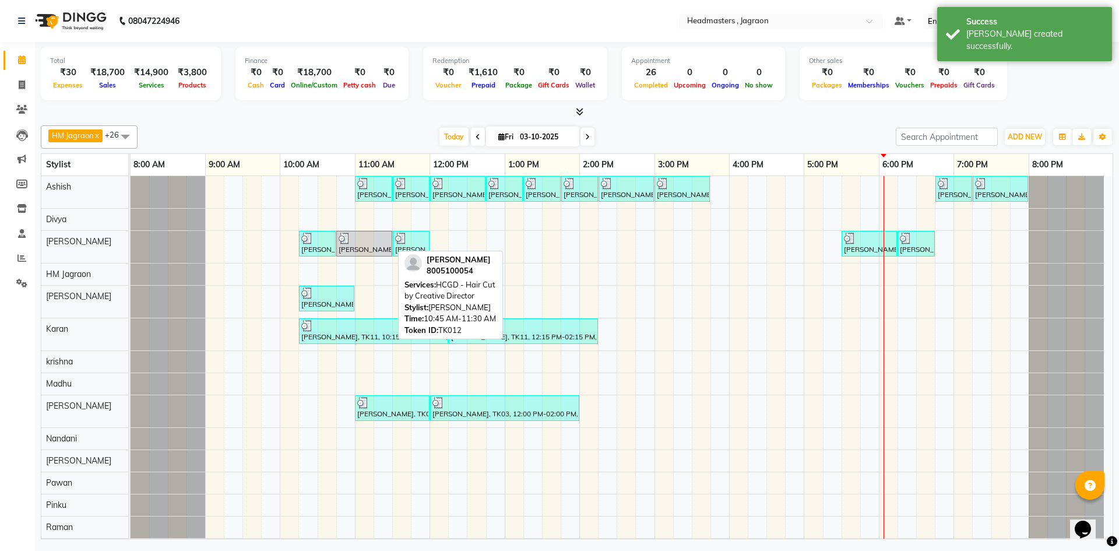
click at [382, 248] on div "Hardeep Singh, TK12, 10:45 AM-11:30 AM, HCGD - Hair Cut by Creative Director" at bounding box center [365, 244] width 54 height 22
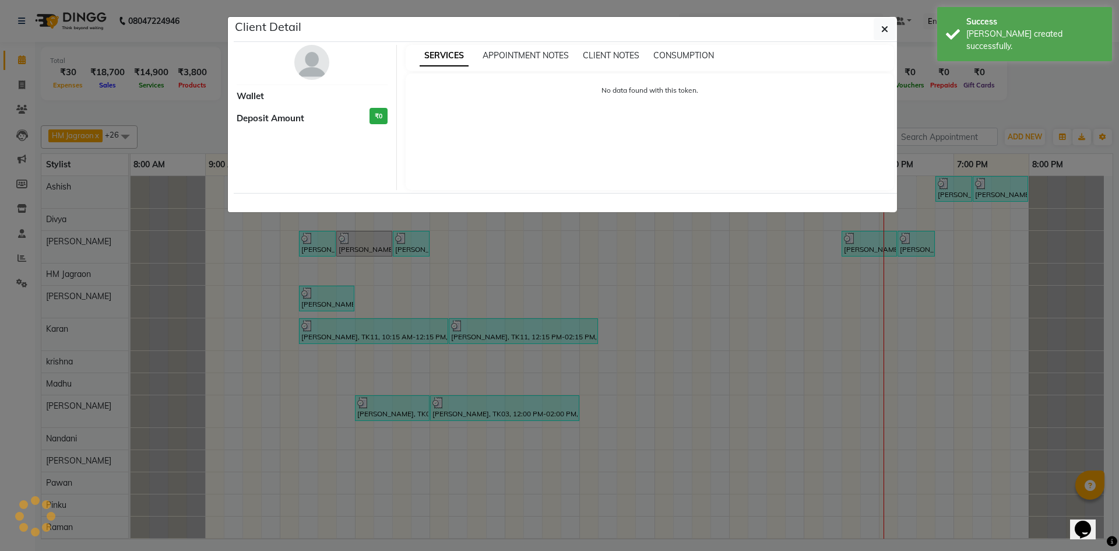
select select "3"
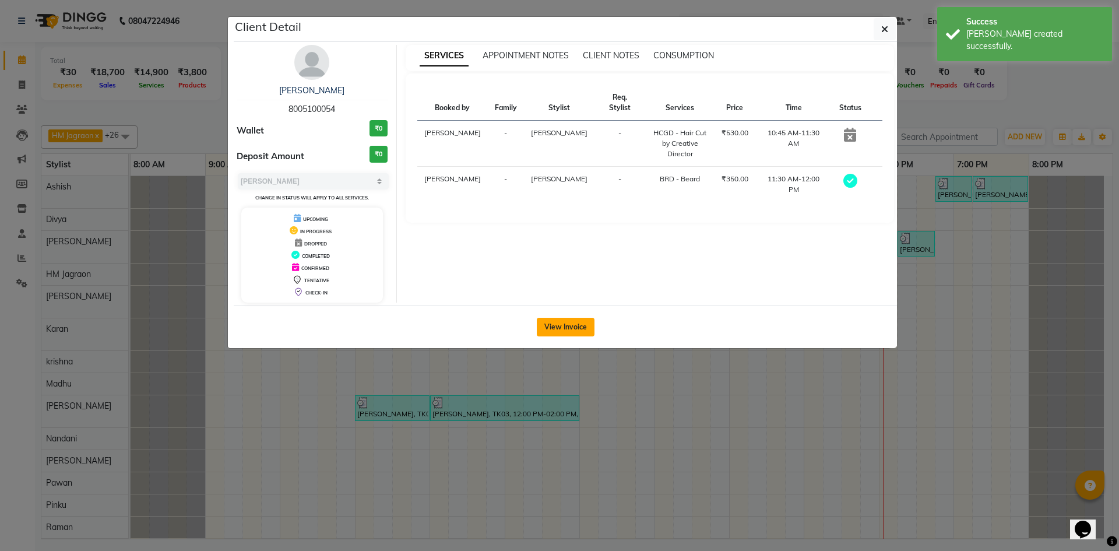
click at [557, 325] on button "View Invoice" at bounding box center [566, 327] width 58 height 19
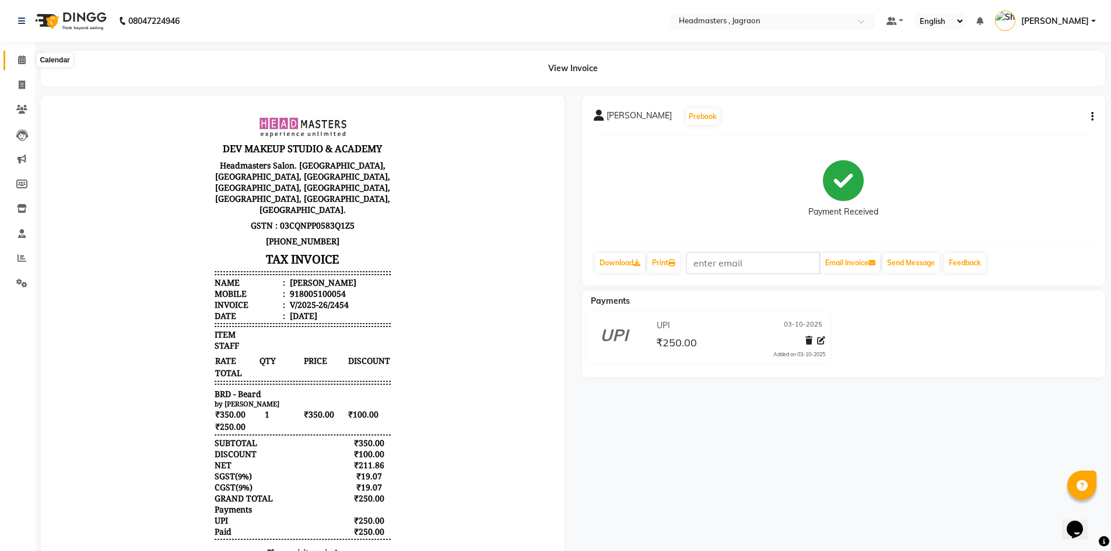
click at [15, 60] on span at bounding box center [22, 60] width 20 height 13
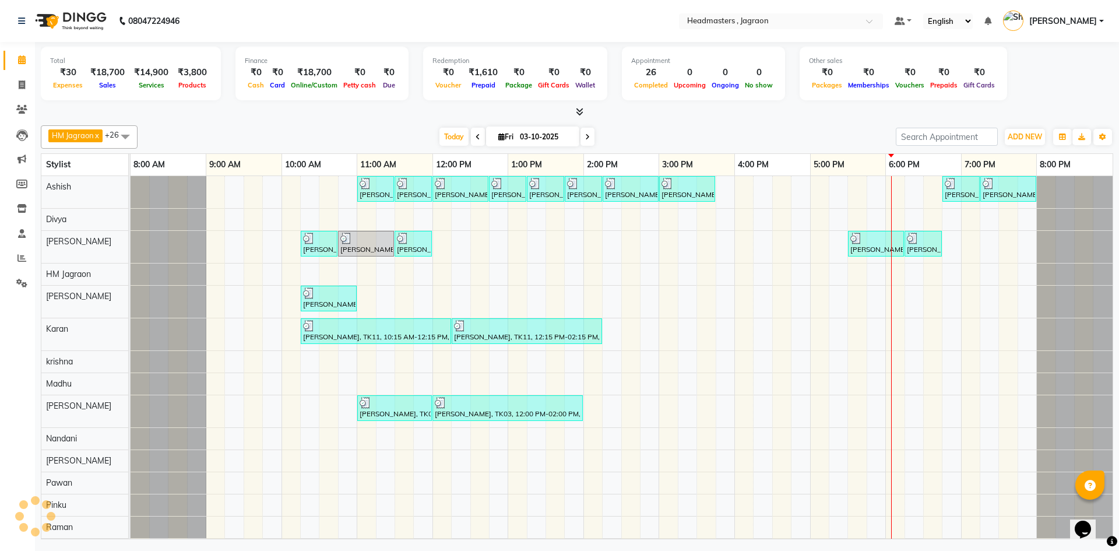
click at [435, 238] on div "Jaswant Singh, TK04, 11:00 AM-11:30 AM, BRD - Beard Jaswant Singh, TK04, 11:30 …" at bounding box center [622, 508] width 982 height 664
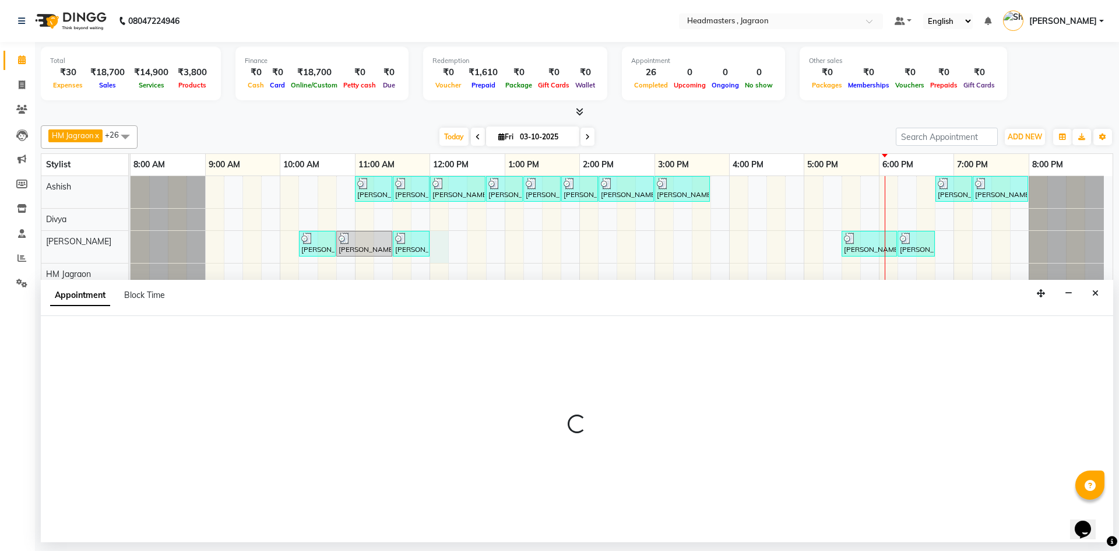
select select "54705"
select select "tentative"
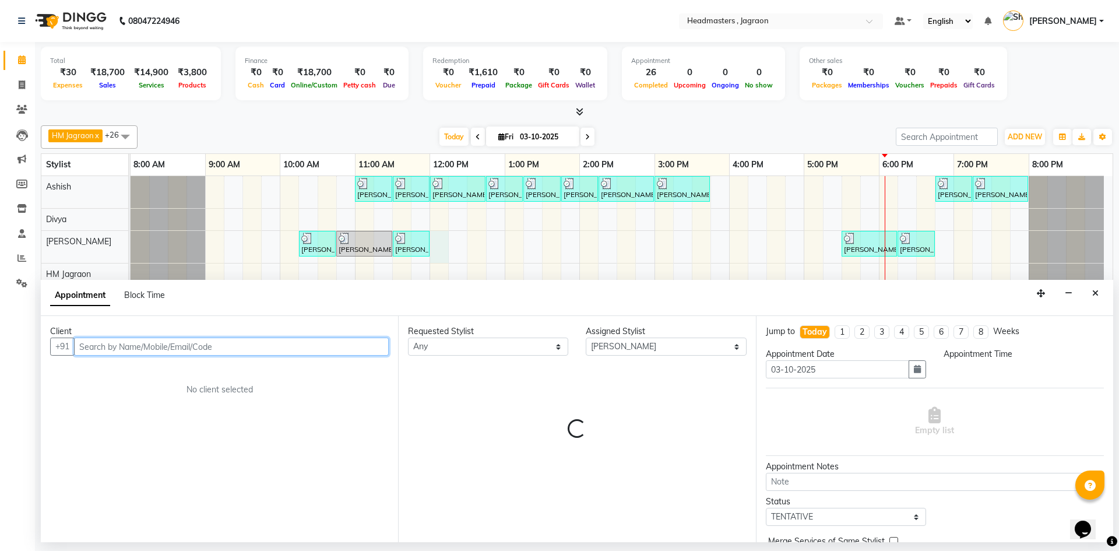
select select "720"
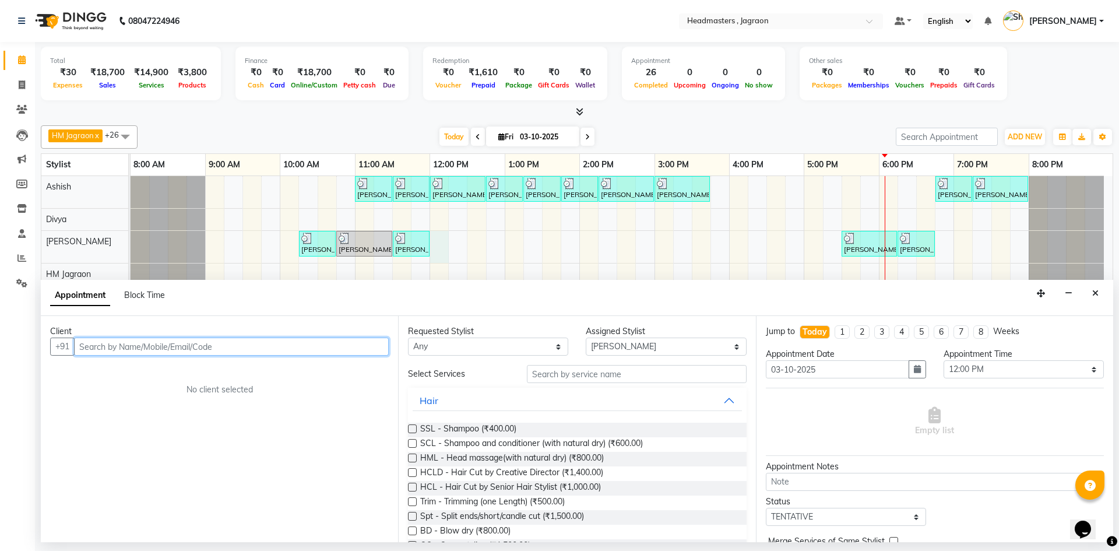
click at [181, 349] on input "text" at bounding box center [231, 347] width 315 height 18
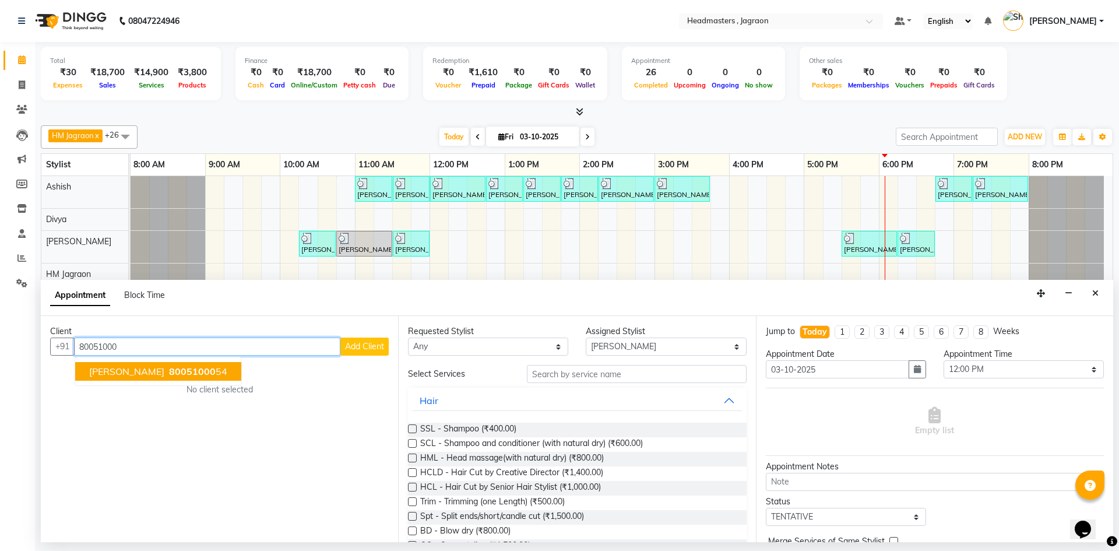
click at [174, 377] on span "80051000" at bounding box center [192, 372] width 47 height 12
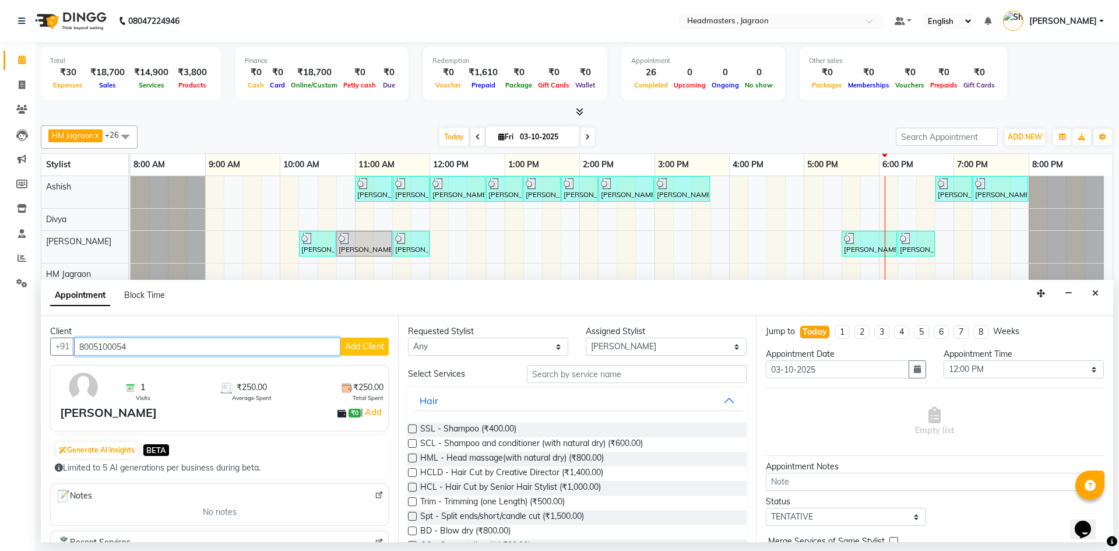
type input "8005100054"
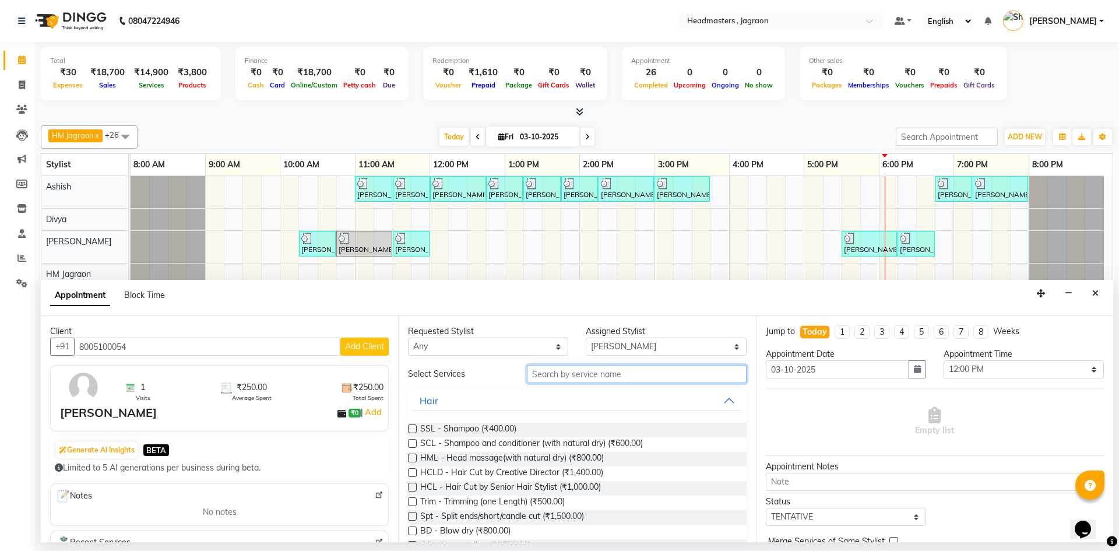
click at [560, 374] on input "text" at bounding box center [637, 374] width 220 height 18
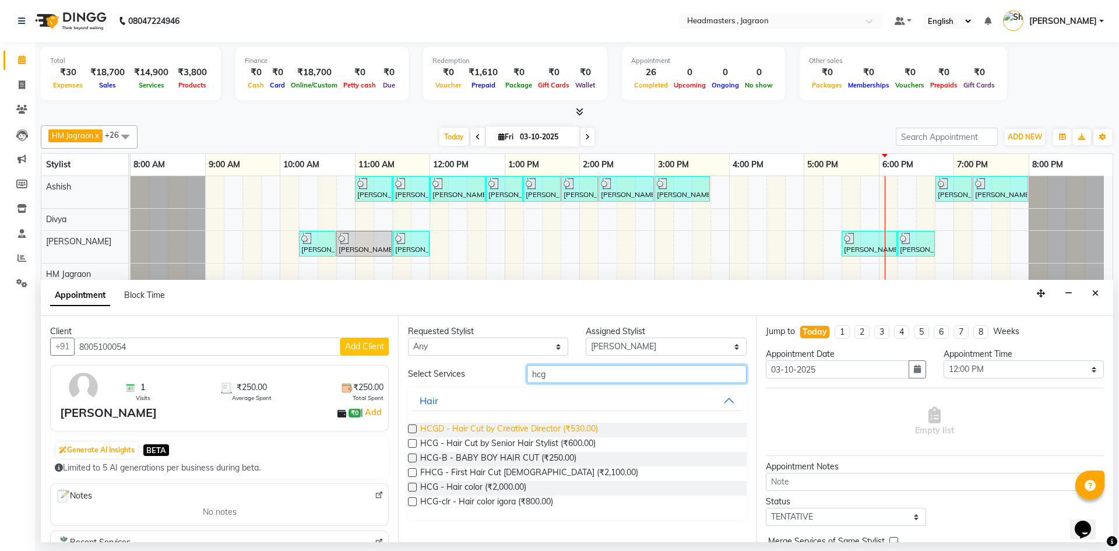
type input "hcg"
click at [526, 427] on span "HCGD - Hair Cut by Creative Director (₹530.00)" at bounding box center [509, 430] width 178 height 15
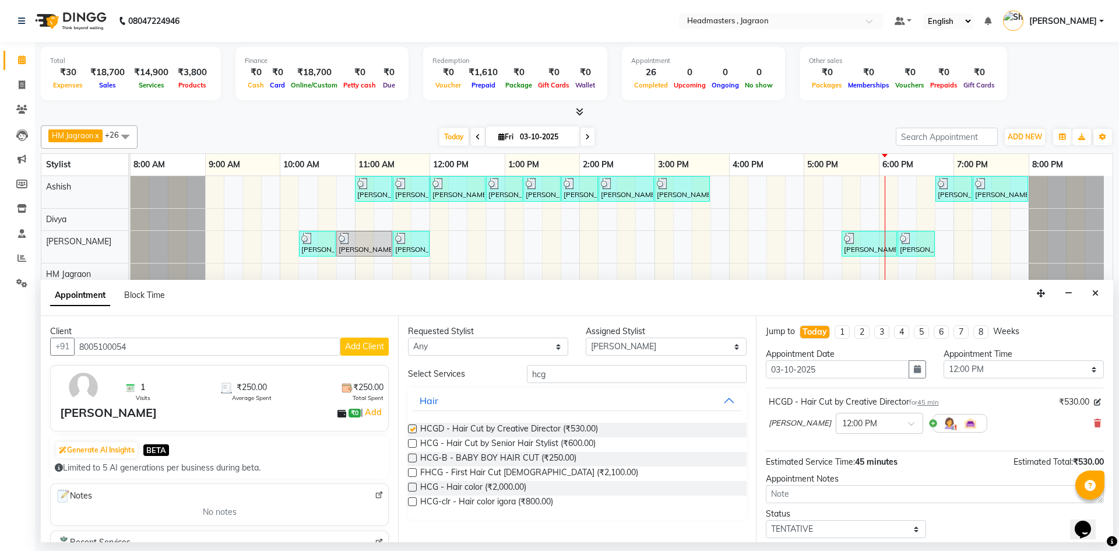
checkbox input "false"
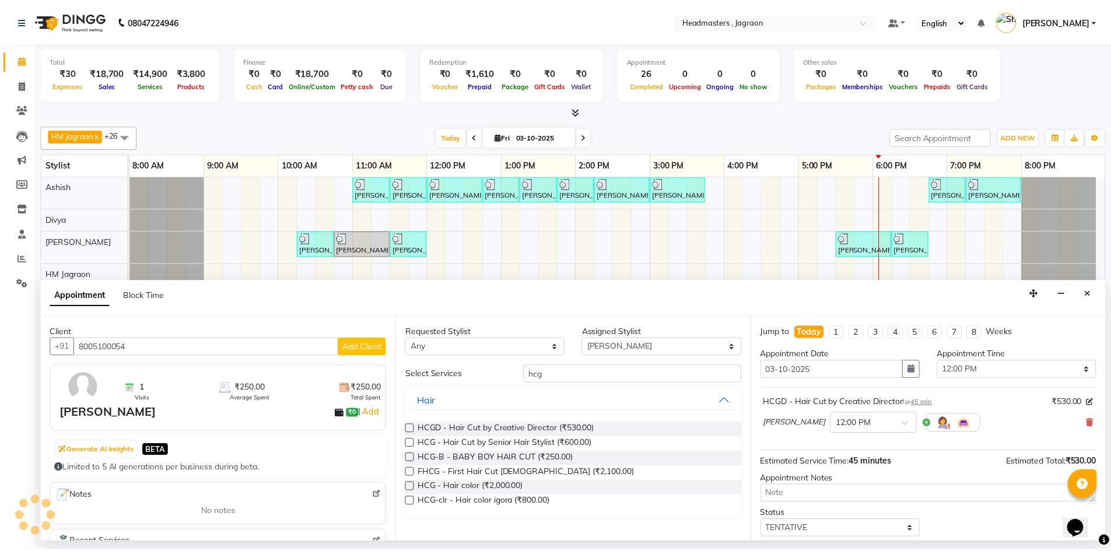
scroll to position [69, 0]
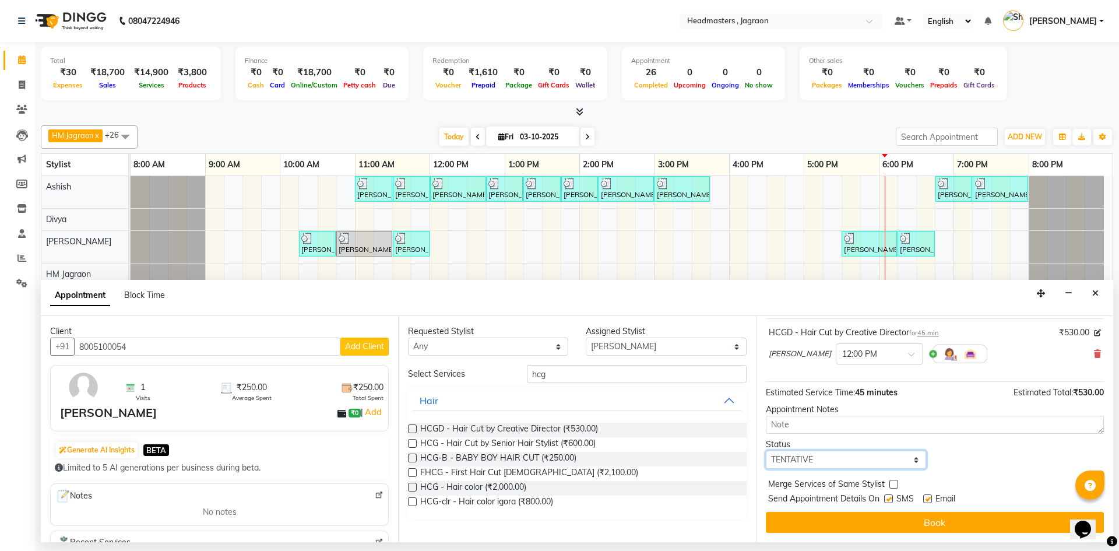
click at [801, 463] on select "Select TENTATIVE CONFIRM CHECK-IN UPCOMING" at bounding box center [846, 460] width 160 height 18
select select "confirm booking"
click at [766, 451] on select "Select TENTATIVE CONFIRM CHECK-IN UPCOMING" at bounding box center [846, 460] width 160 height 18
click at [889, 496] on label at bounding box center [888, 498] width 9 height 9
click at [889, 496] on input "checkbox" at bounding box center [888, 500] width 8 height 8
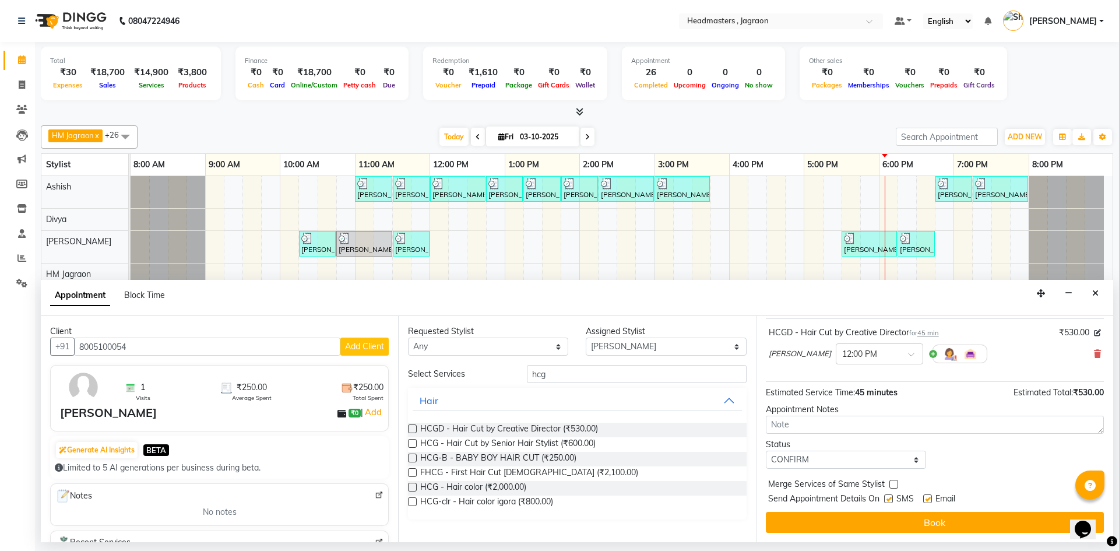
checkbox input "false"
drag, startPoint x: 841, startPoint y: 520, endPoint x: 806, endPoint y: 508, distance: 36.5
click at [840, 520] on button "Book" at bounding box center [935, 522] width 338 height 21
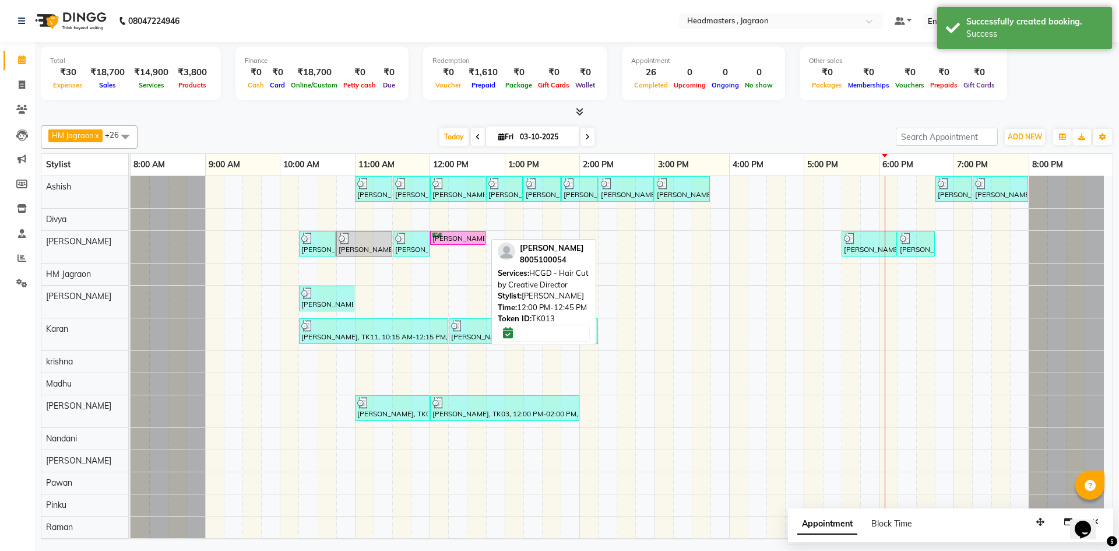
click at [470, 236] on div "Hardeep Singh, TK13, 12:00 PM-12:45 PM, HCGD - Hair Cut by Creative Director" at bounding box center [457, 238] width 53 height 11
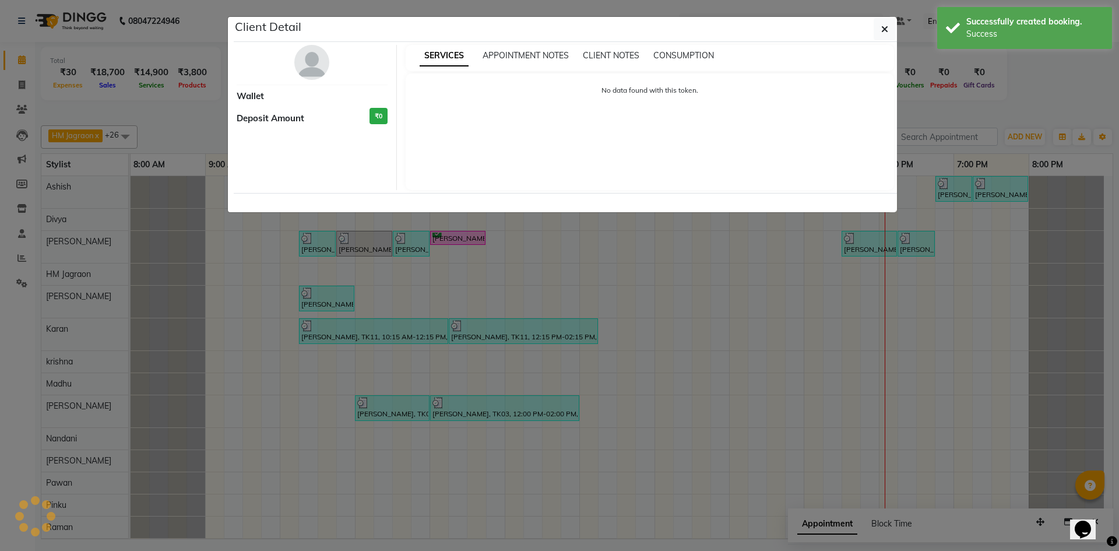
select select "6"
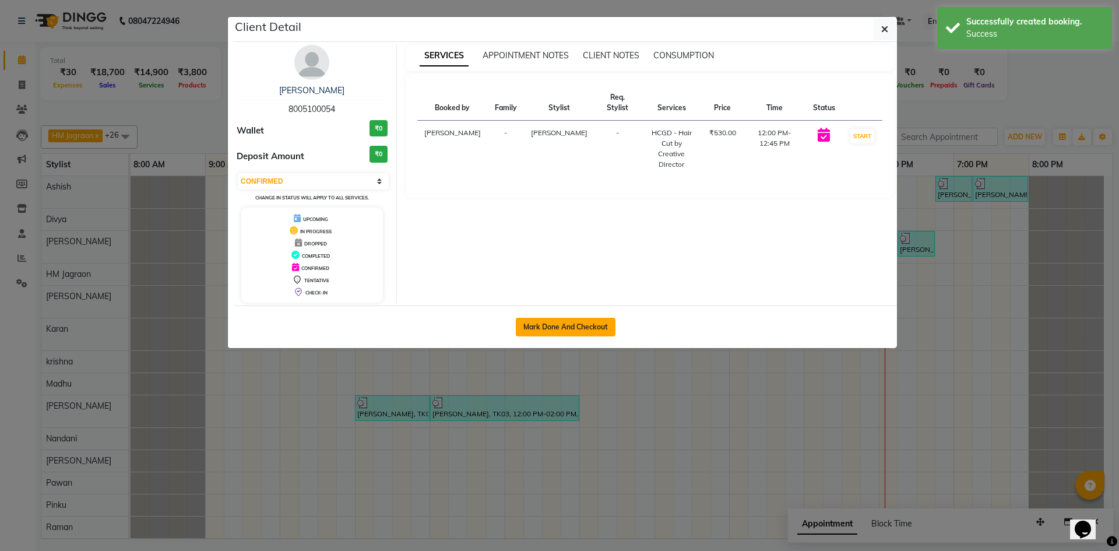
click at [581, 332] on button "Mark Done And Checkout" at bounding box center [566, 327] width 100 height 19
select select "6935"
select select "service"
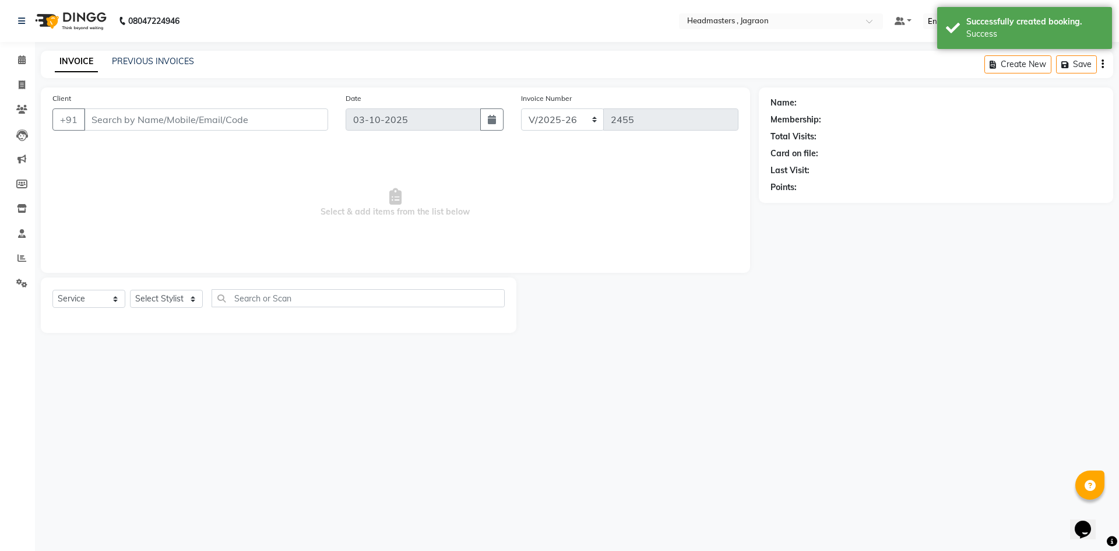
type input "8005100054"
select select "54705"
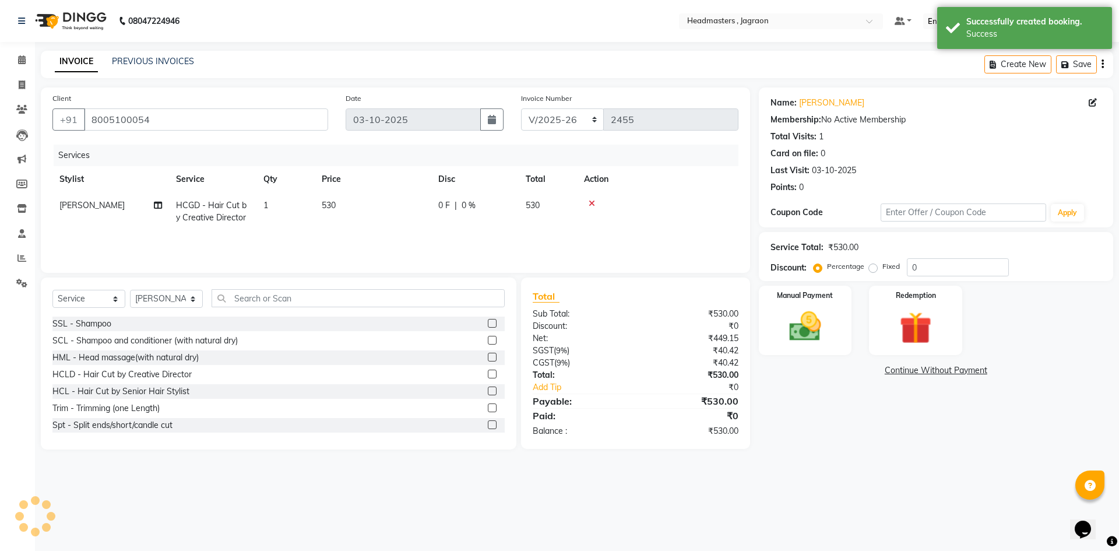
click at [441, 201] on span "0 F" at bounding box center [444, 205] width 12 height 12
select select "54705"
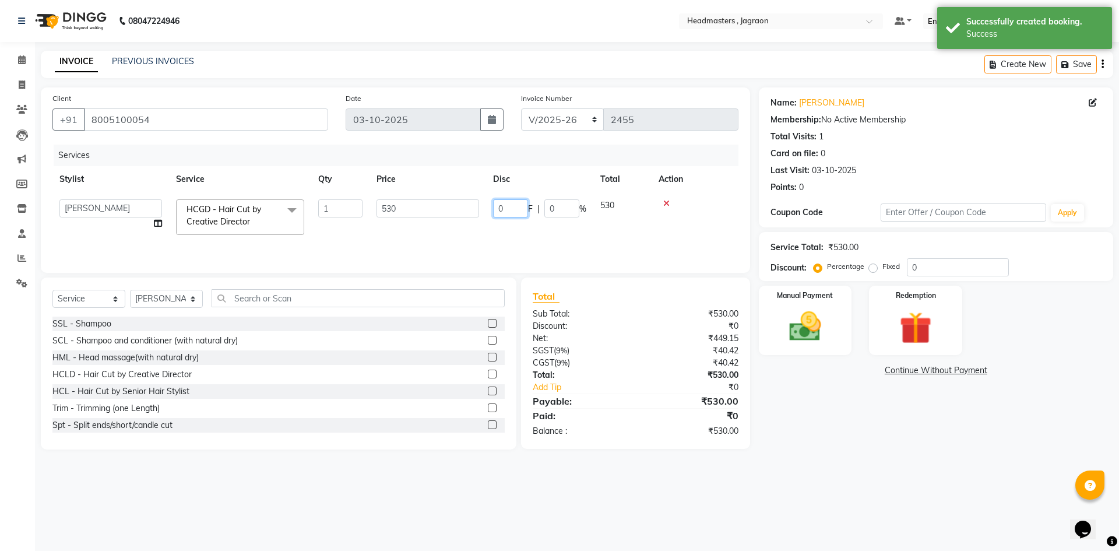
click at [496, 215] on input "0" at bounding box center [510, 208] width 35 height 18
click at [507, 209] on input "0" at bounding box center [510, 208] width 35 height 18
type input "180"
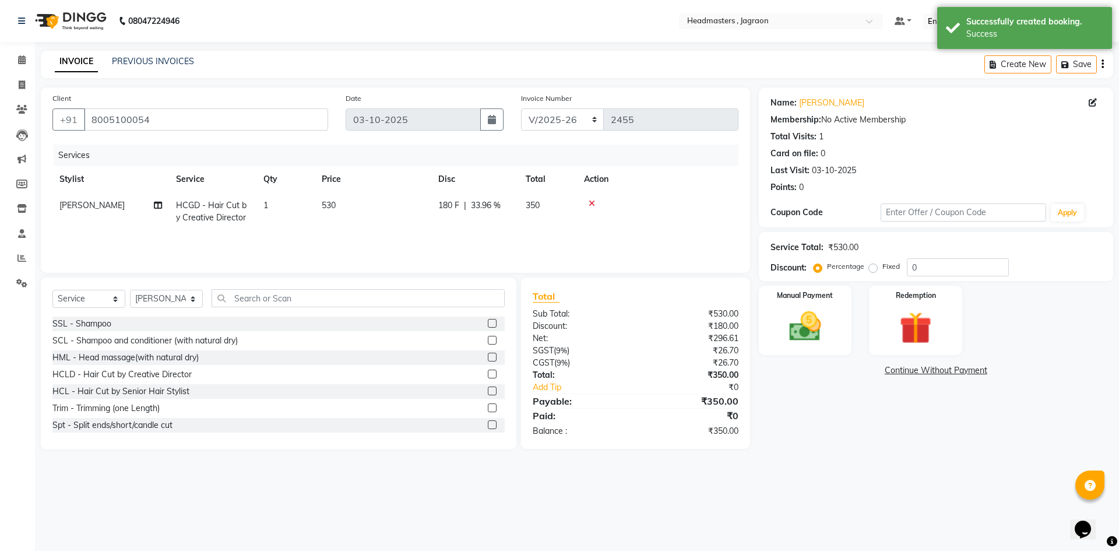
drag, startPoint x: 524, startPoint y: 223, endPoint x: 531, endPoint y: 229, distance: 9.5
click at [528, 227] on tr "[PERSON_NAME] HCGD - Hair Cut by Creative Director 1 530 180 F | 33.96 % 350" at bounding box center [395, 211] width 686 height 38
click at [842, 332] on div "Manual Payment" at bounding box center [805, 321] width 97 height 72
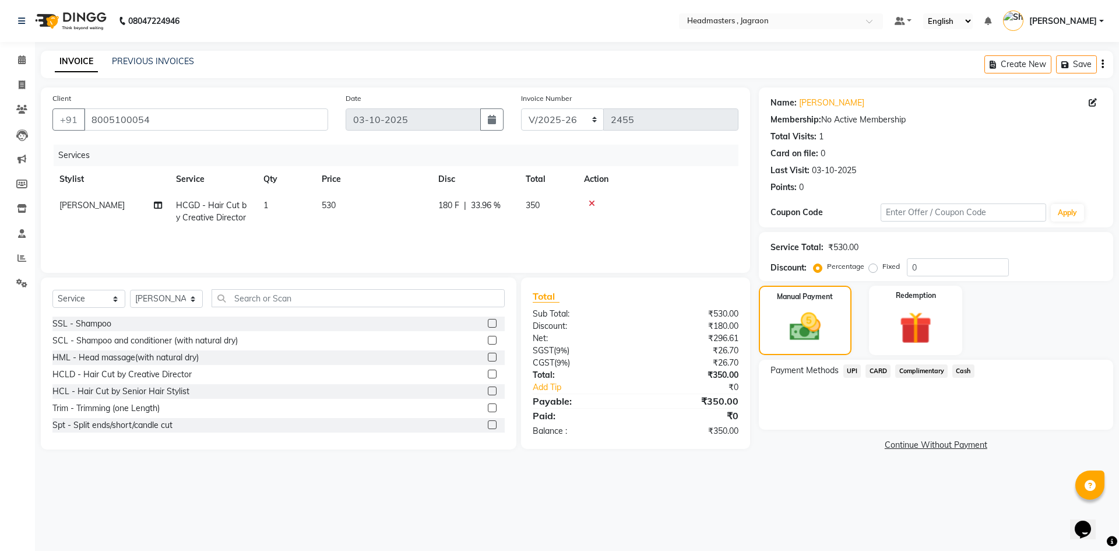
click at [850, 372] on span "UPI" at bounding box center [853, 370] width 18 height 13
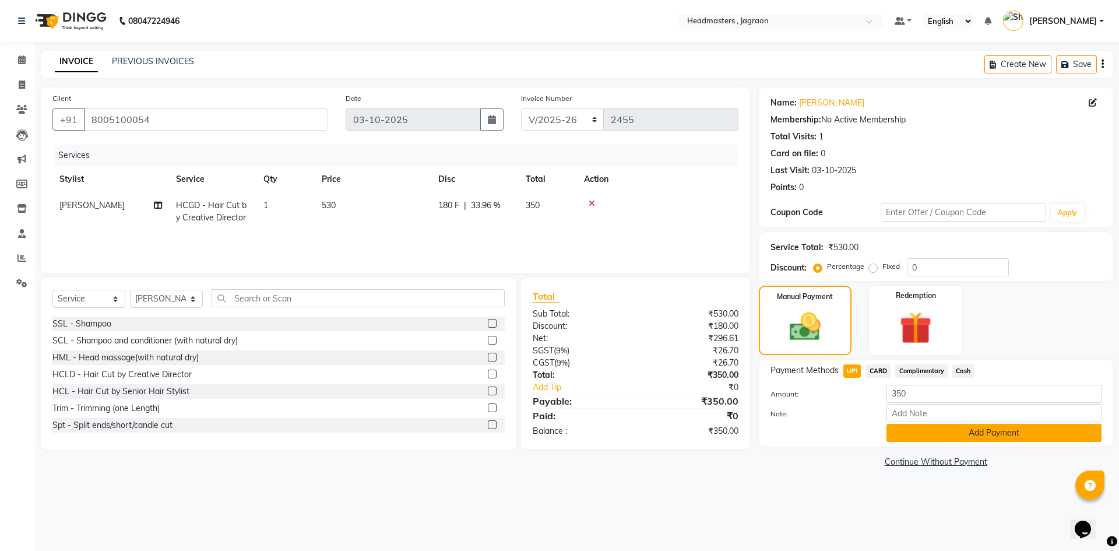
click at [914, 430] on button "Add Payment" at bounding box center [994, 433] width 215 height 18
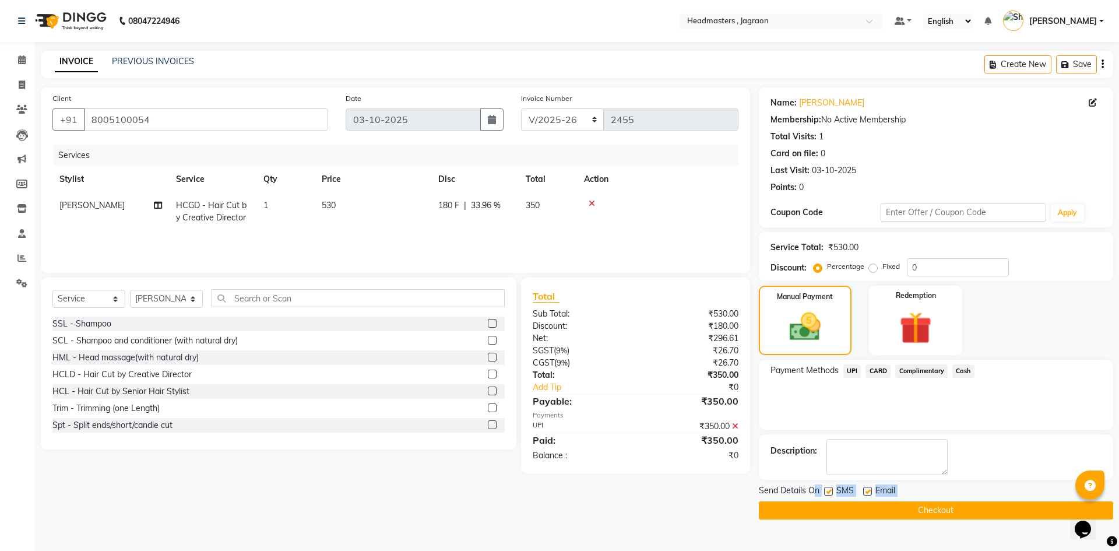
drag, startPoint x: 813, startPoint y: 498, endPoint x: 791, endPoint y: 511, distance: 26.1
click at [795, 508] on div "Send Details On SMS Email Checkout" at bounding box center [936, 502] width 354 height 35
click at [801, 504] on button "Checkout" at bounding box center [936, 510] width 354 height 18
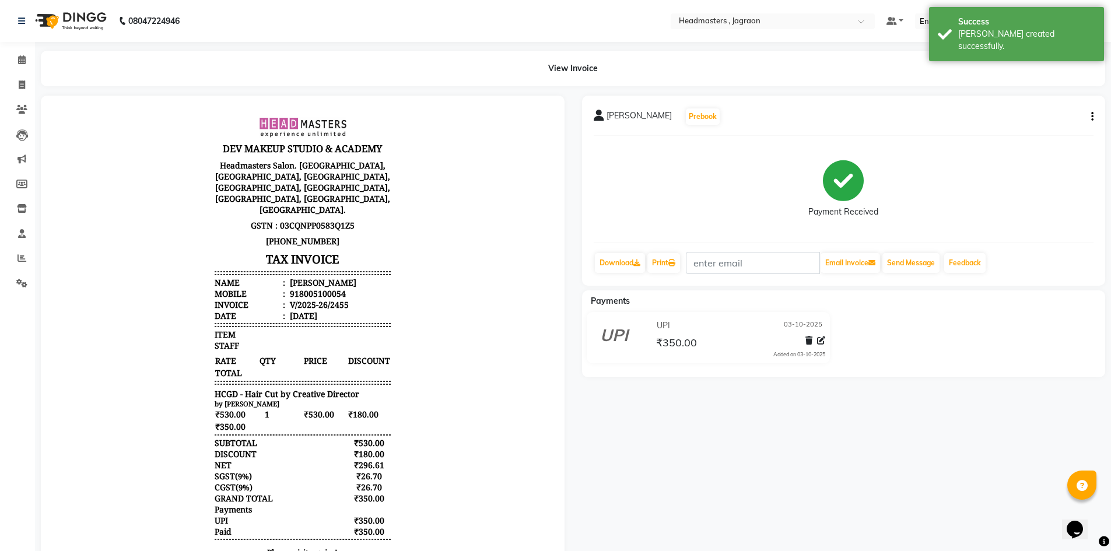
click at [191, 226] on body "DEV MAKEUP STUDIO & ACADEMY Headmasters Salon. 1st Floor, Malhotra Tower, Jhans…" at bounding box center [302, 341] width 491 height 458
click at [26, 59] on icon at bounding box center [22, 59] width 8 height 9
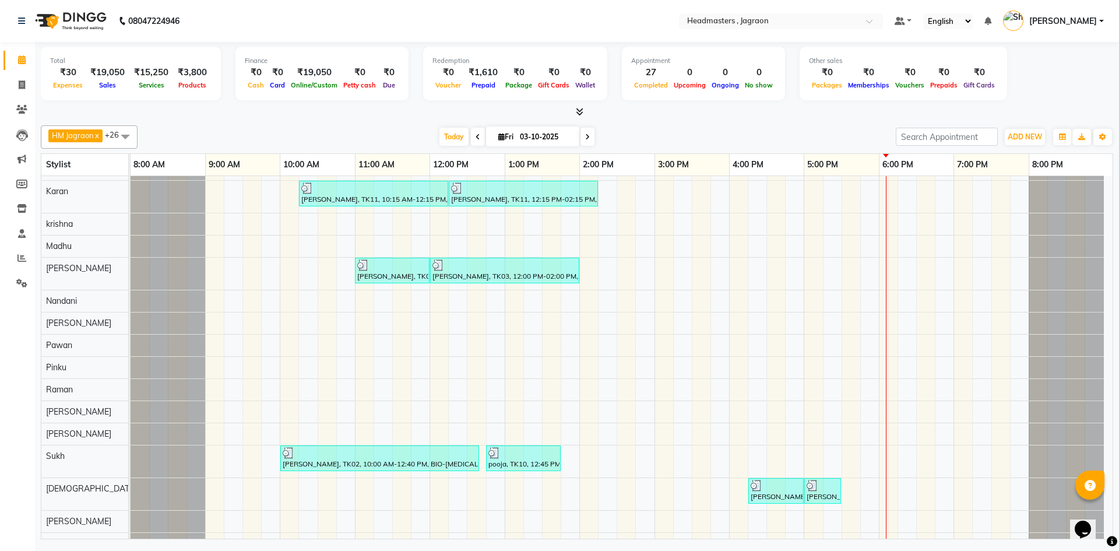
scroll to position [175, 0]
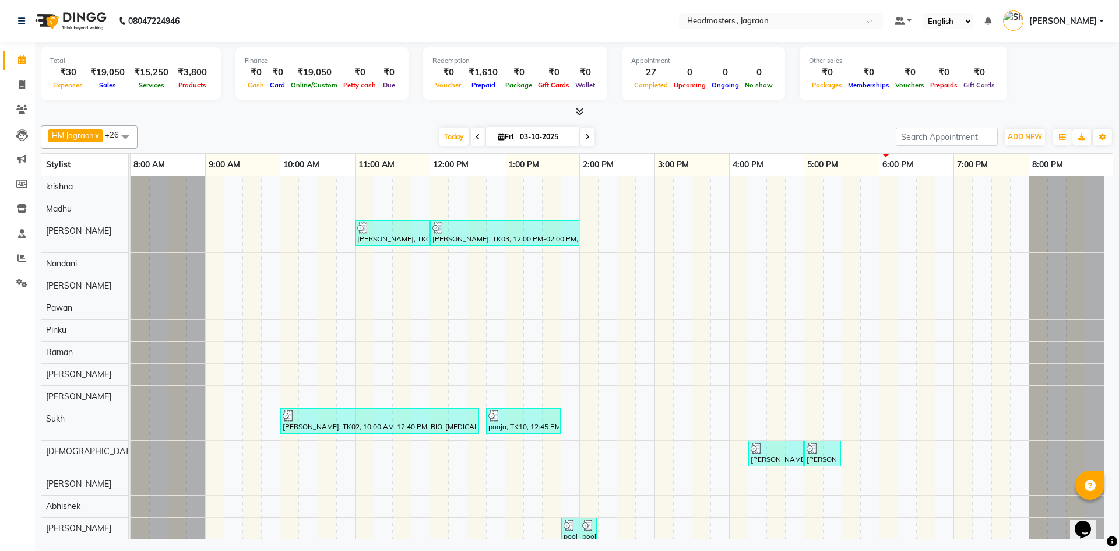
click at [592, 230] on div "Jaswant Singh, TK04, 11:00 AM-11:30 AM, BRD - Beard Jaswant Singh, TK04, 11:30 …" at bounding box center [622, 333] width 982 height 664
select select "69016"
select select "tentative"
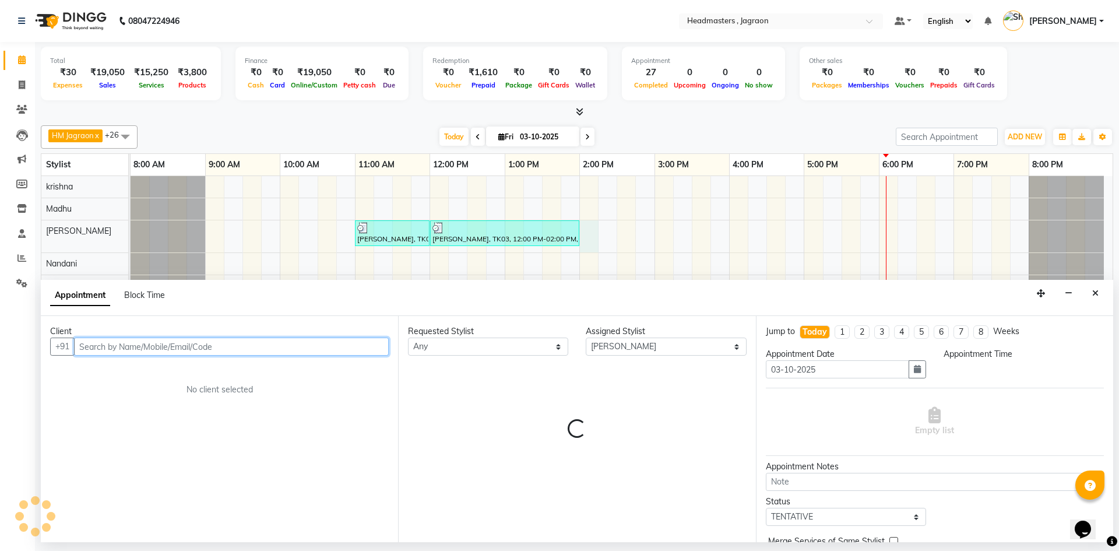
select select "840"
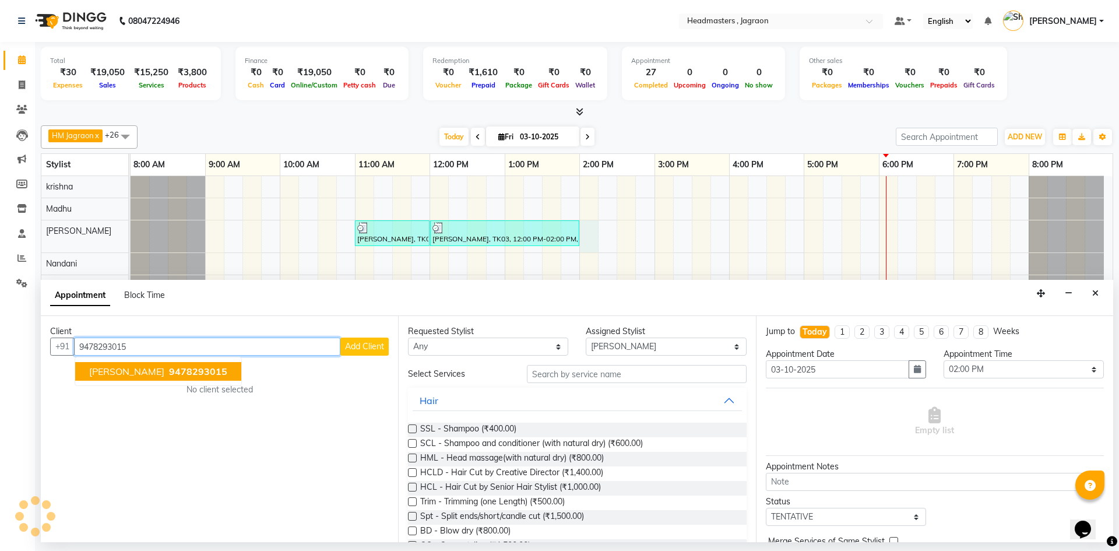
click at [219, 373] on span "9478293015" at bounding box center [198, 372] width 58 height 12
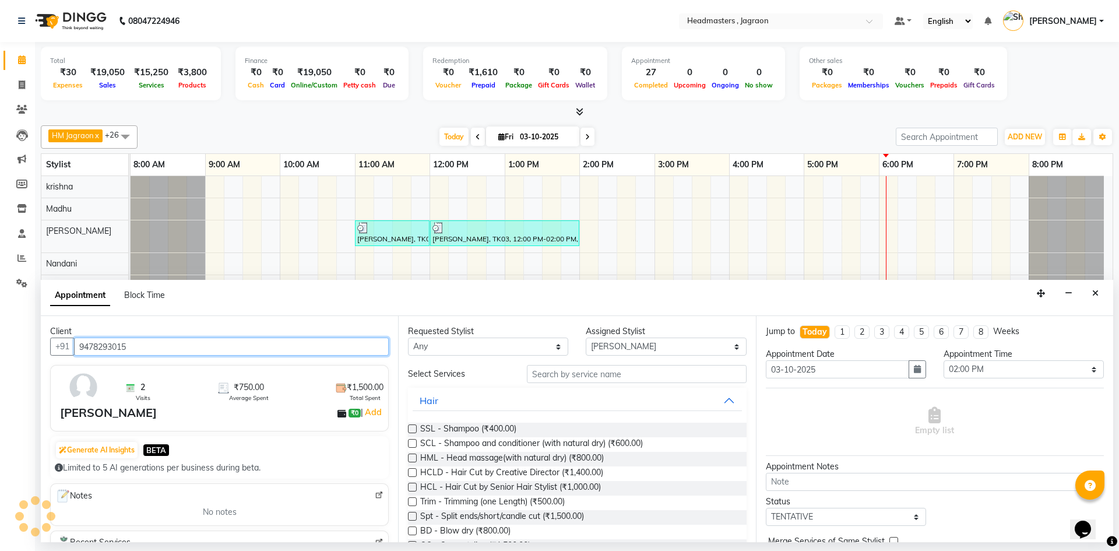
type input "9478293015"
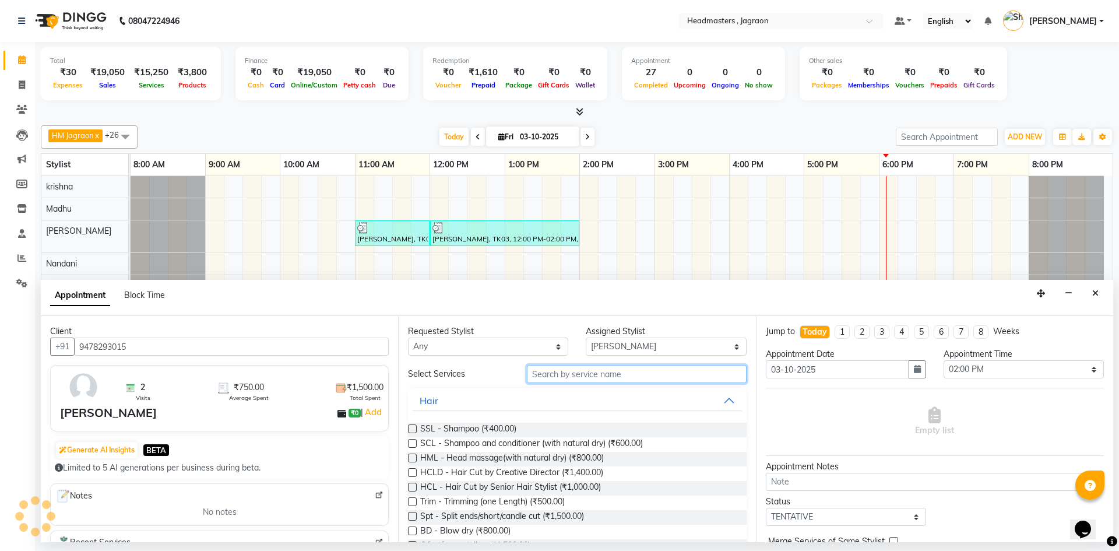
click at [575, 379] on input "text" at bounding box center [637, 374] width 220 height 18
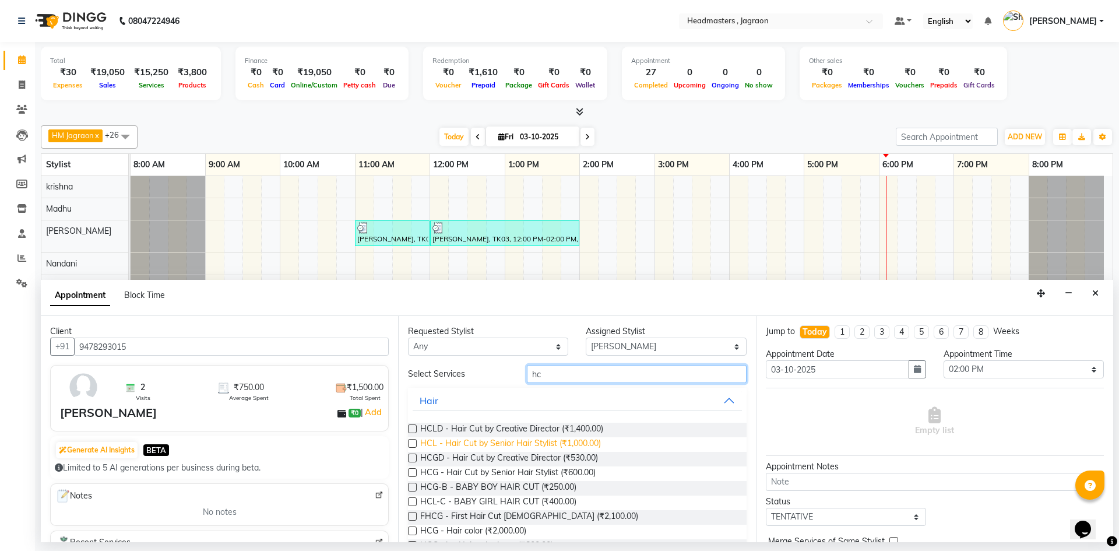
type input "hc"
click at [535, 441] on span "HCL - Hair Cut by Senior Hair Stylist (₹1,000.00)" at bounding box center [510, 444] width 181 height 15
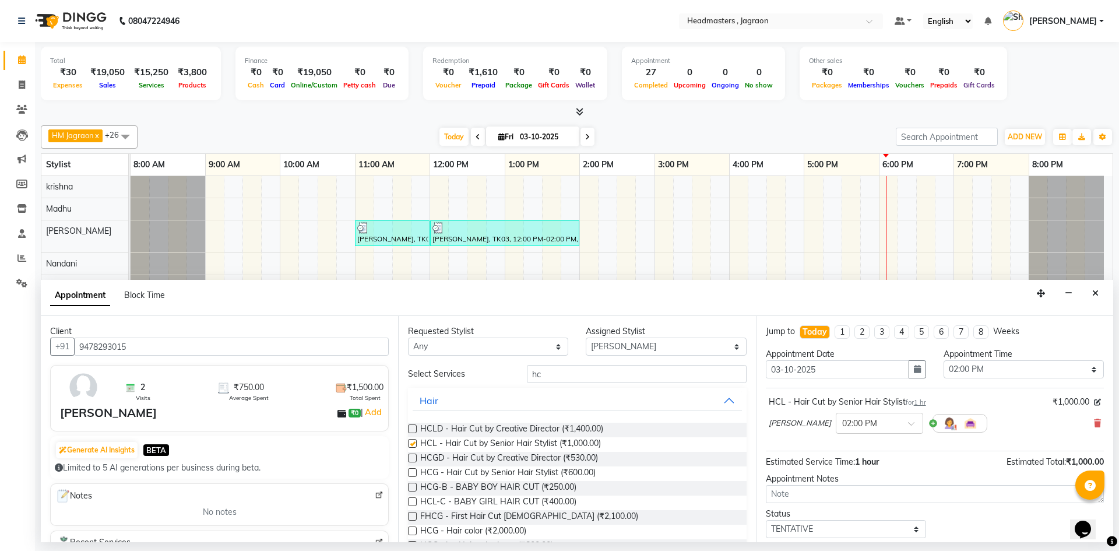
checkbox input "false"
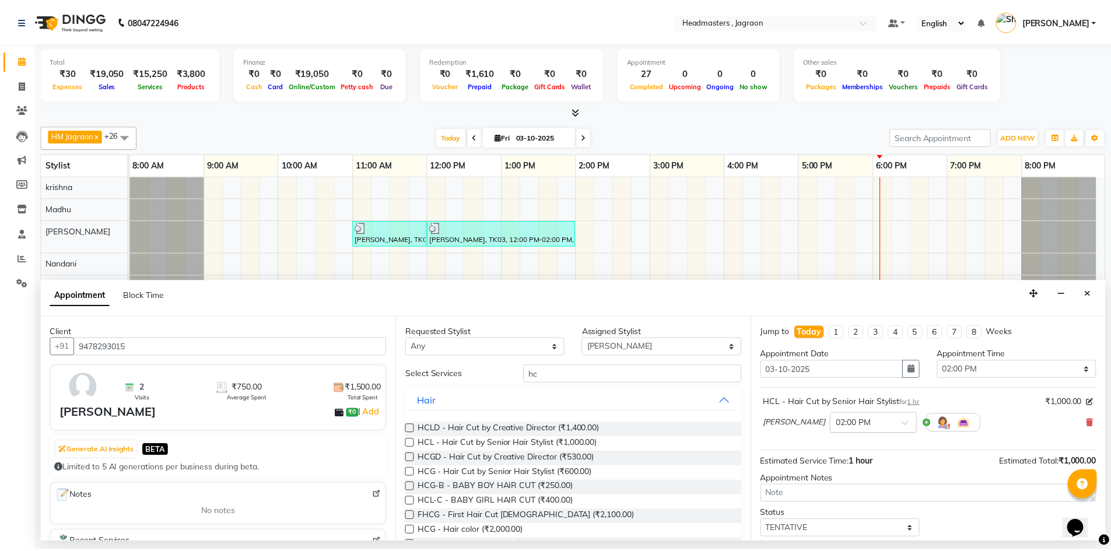
scroll to position [69, 0]
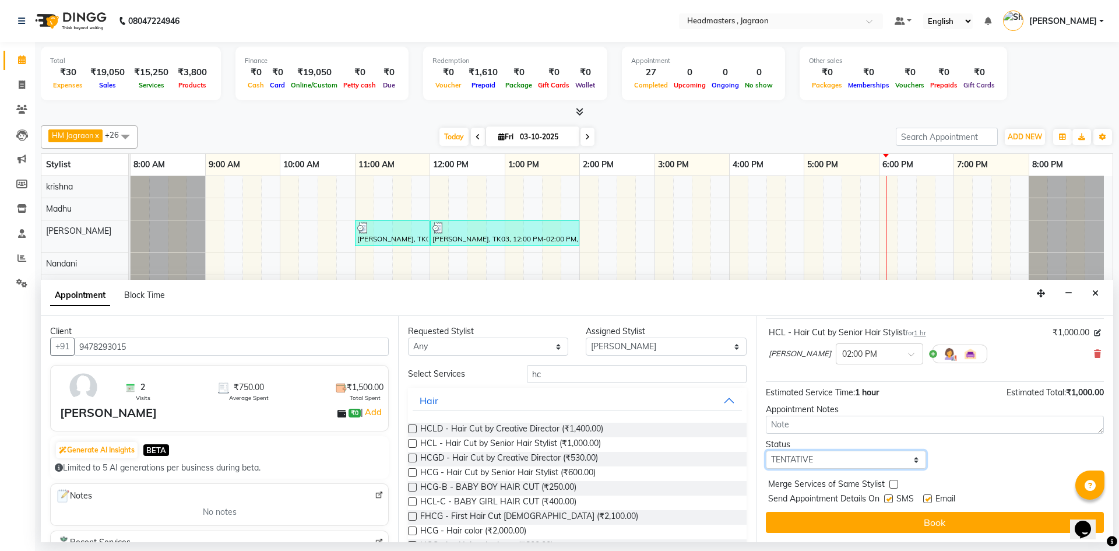
click at [829, 456] on select "Select TENTATIVE CONFIRM CHECK-IN UPCOMING" at bounding box center [846, 460] width 160 height 18
select select "confirm booking"
click at [766, 451] on select "Select TENTATIVE CONFIRM CHECK-IN UPCOMING" at bounding box center [846, 460] width 160 height 18
click at [887, 499] on label at bounding box center [888, 498] width 9 height 9
click at [887, 499] on input "checkbox" at bounding box center [888, 500] width 8 height 8
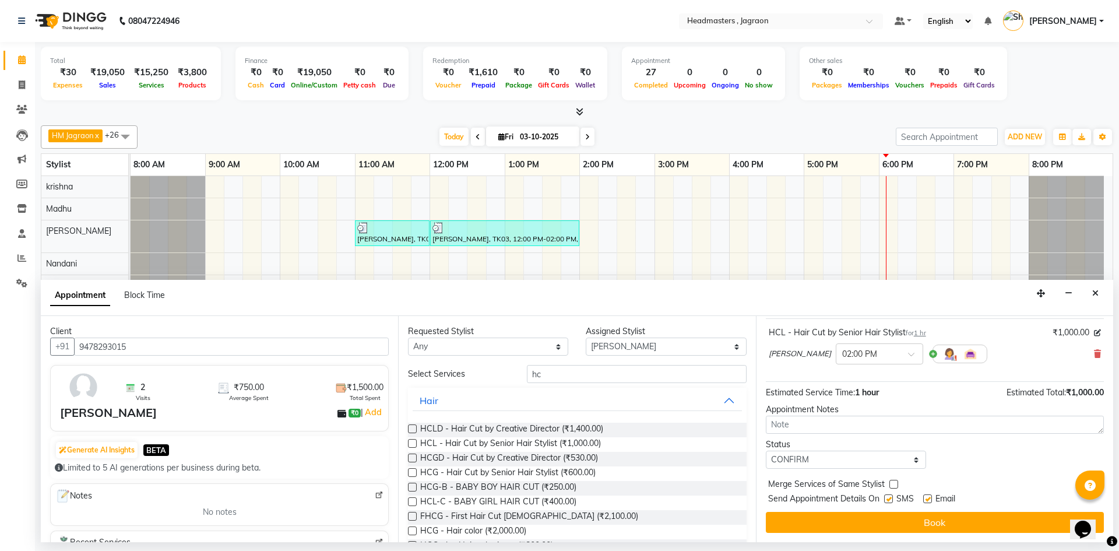
checkbox input "false"
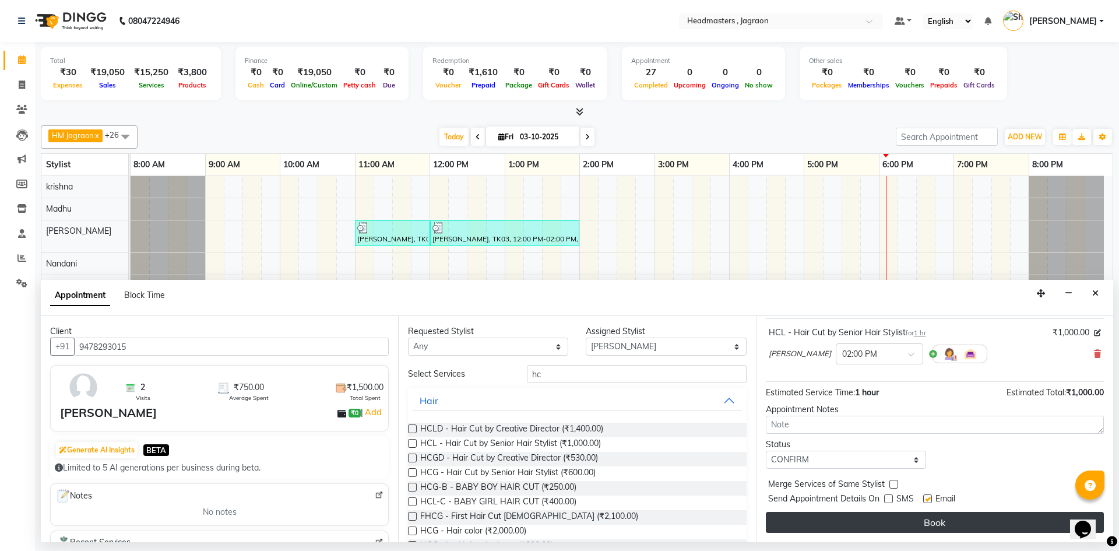
click at [883, 522] on button "Book" at bounding box center [935, 522] width 338 height 21
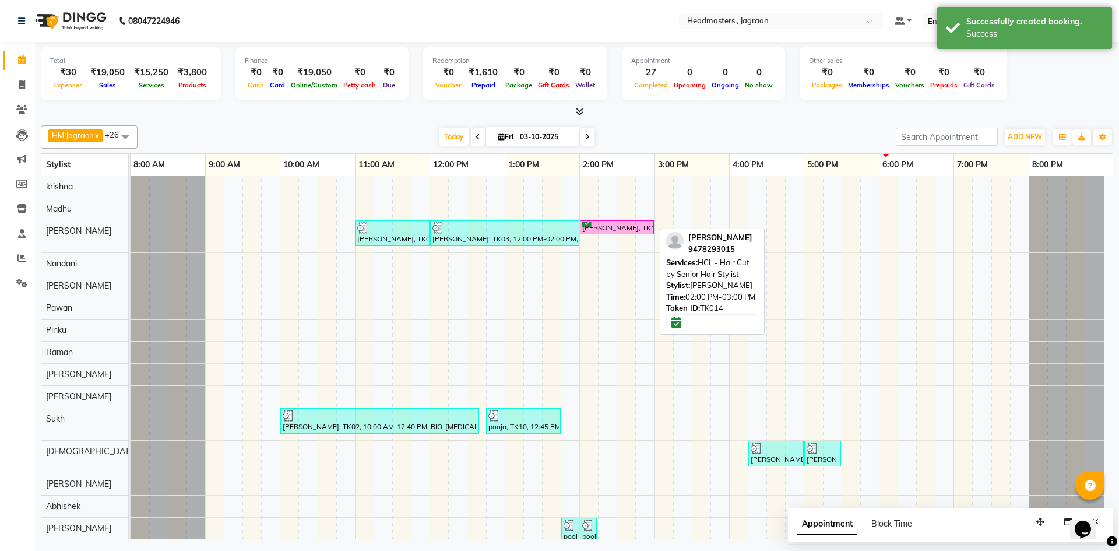
click at [602, 229] on div "Meenakshi Jagraon, TK14, 02:00 PM-03:00 PM, HCL - Hair Cut by Senior Hair Styli…" at bounding box center [617, 227] width 72 height 11
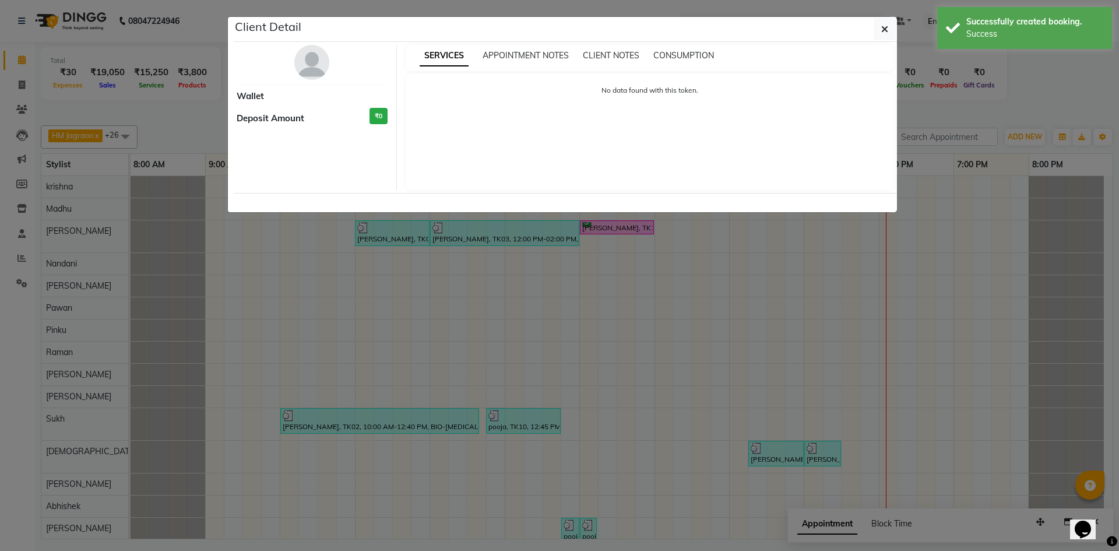
select select "6"
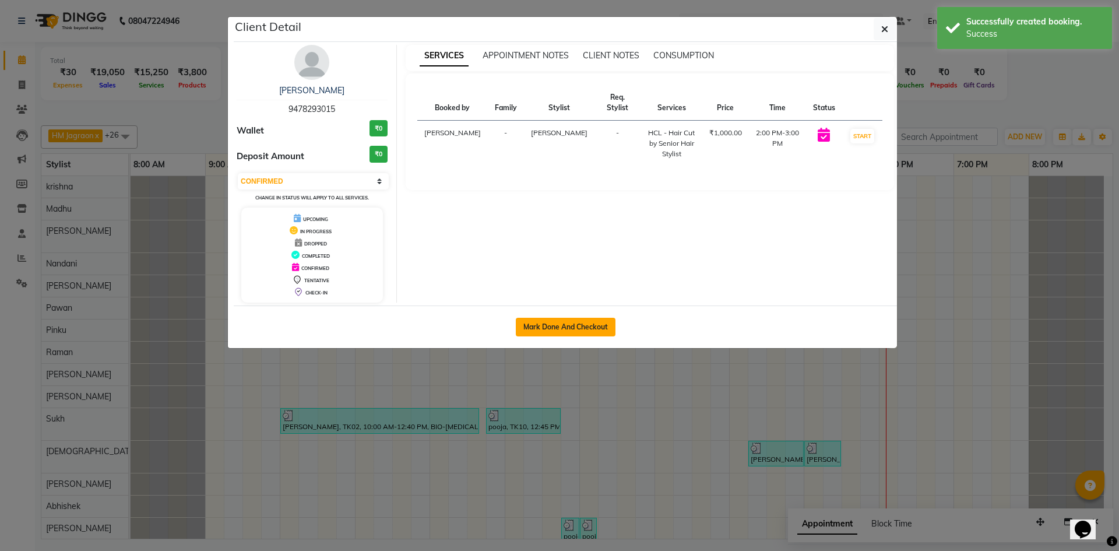
click at [590, 329] on button "Mark Done And Checkout" at bounding box center [566, 327] width 100 height 19
select select "6935"
select select "service"
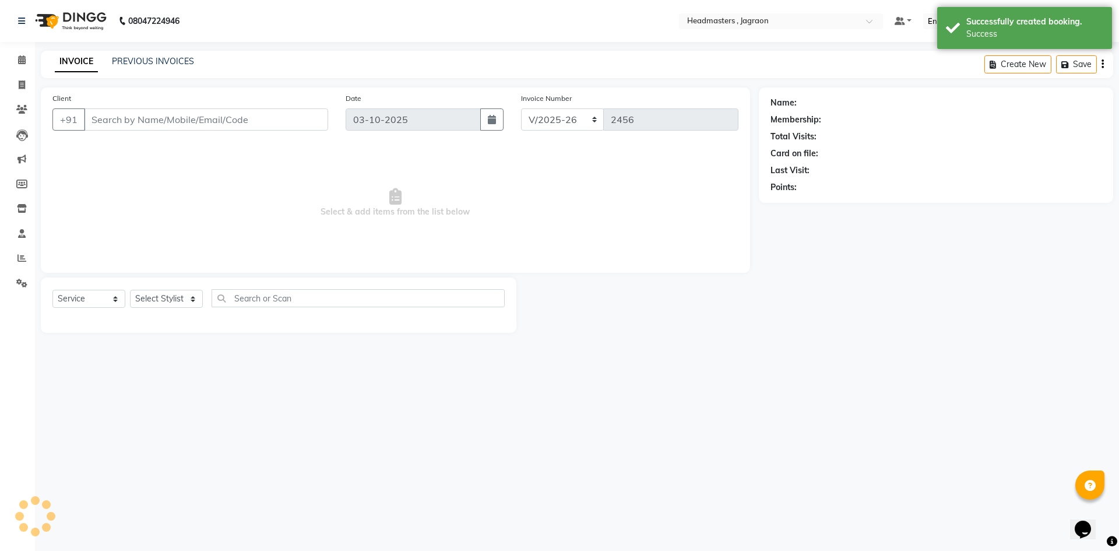
type input "9478293015"
select select "69016"
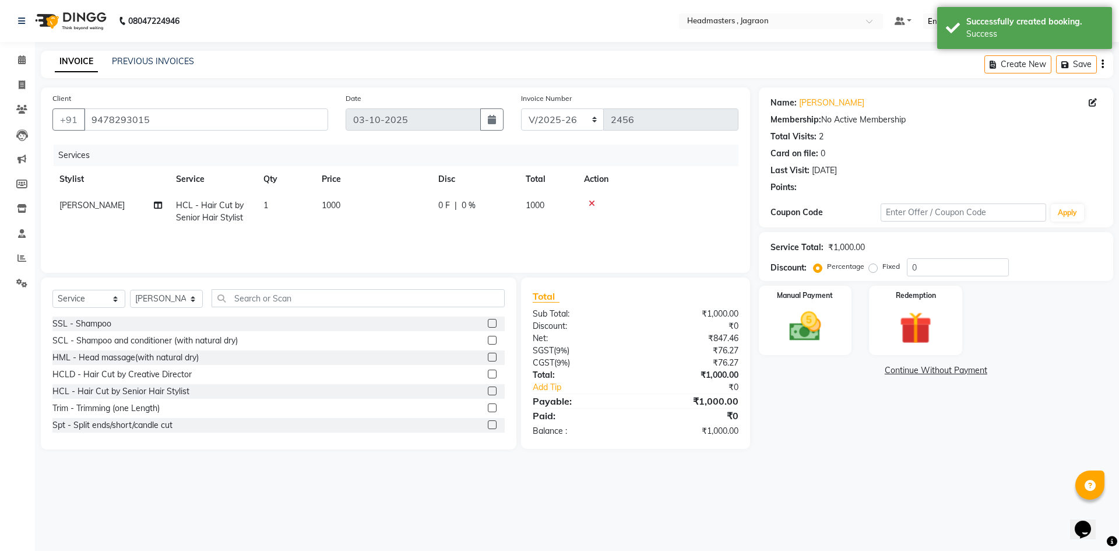
click at [451, 203] on div "0 F | 0 %" at bounding box center [474, 205] width 73 height 12
select select "69016"
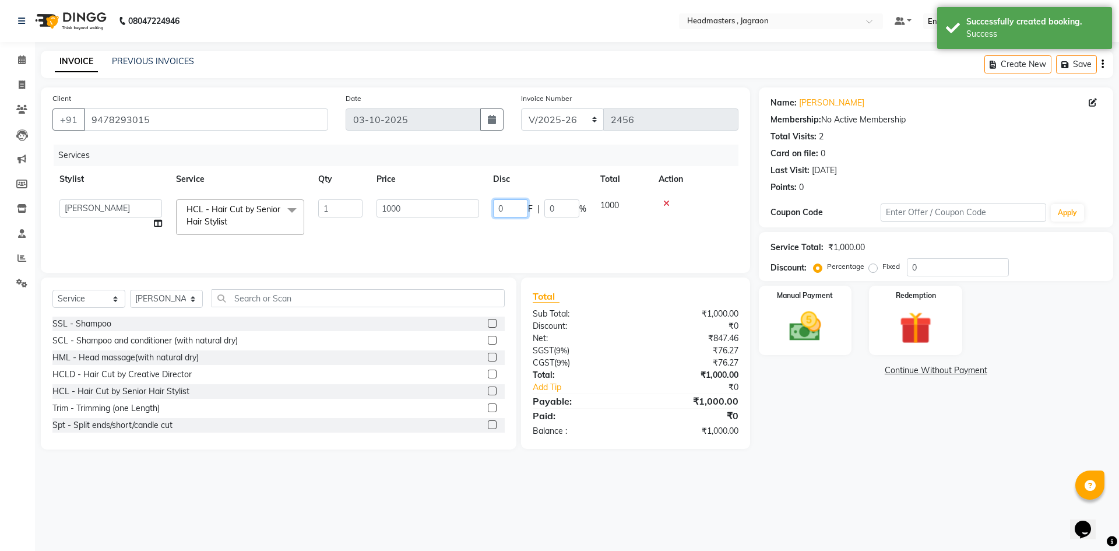
drag, startPoint x: 526, startPoint y: 206, endPoint x: 508, endPoint y: 204, distance: 18.7
click at [524, 206] on input "0" at bounding box center [510, 208] width 35 height 18
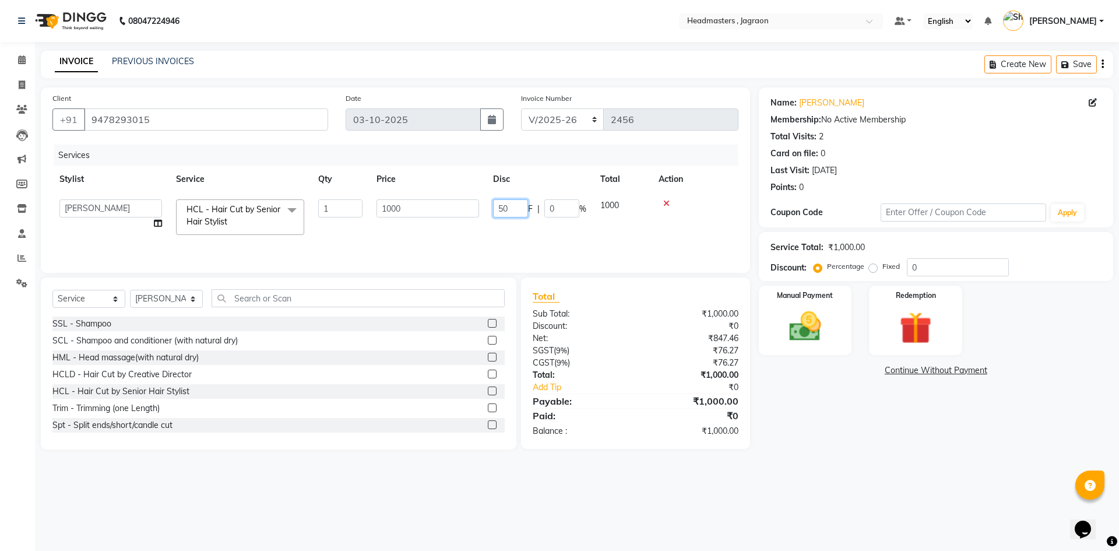
type input "500"
click at [522, 237] on div "Services Stylist Service Qty Price Disc Total Action Abhishek Ashish Divya Hard…" at bounding box center [395, 203] width 686 height 117
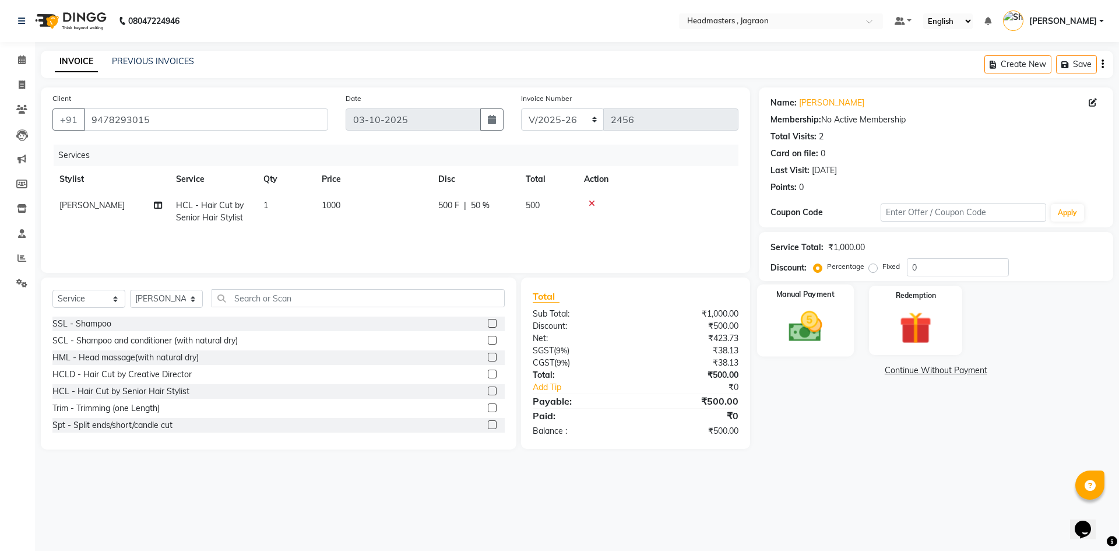
click at [802, 328] on img at bounding box center [805, 326] width 54 height 38
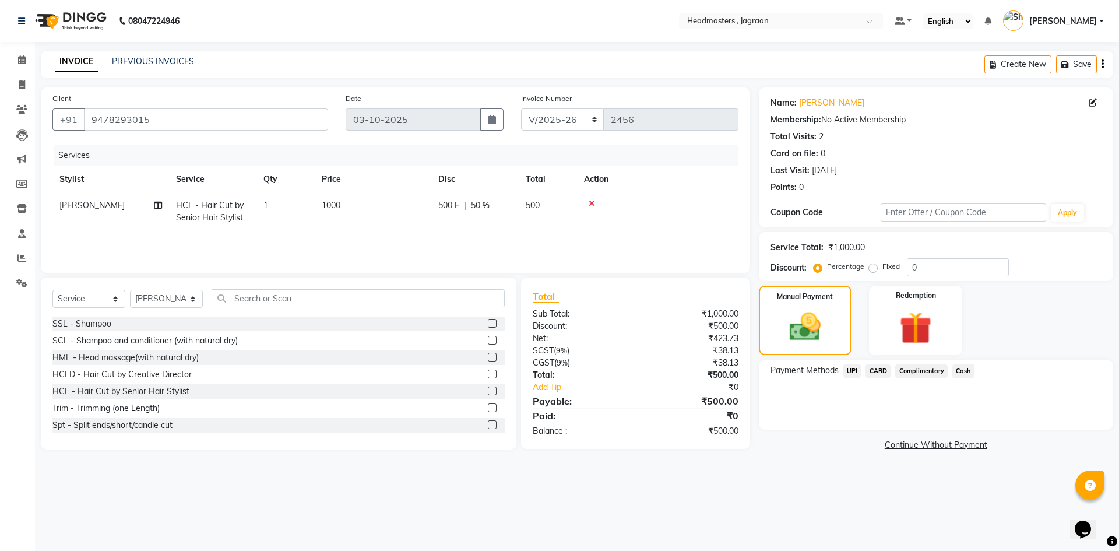
click at [965, 370] on span "Cash" at bounding box center [964, 370] width 22 height 13
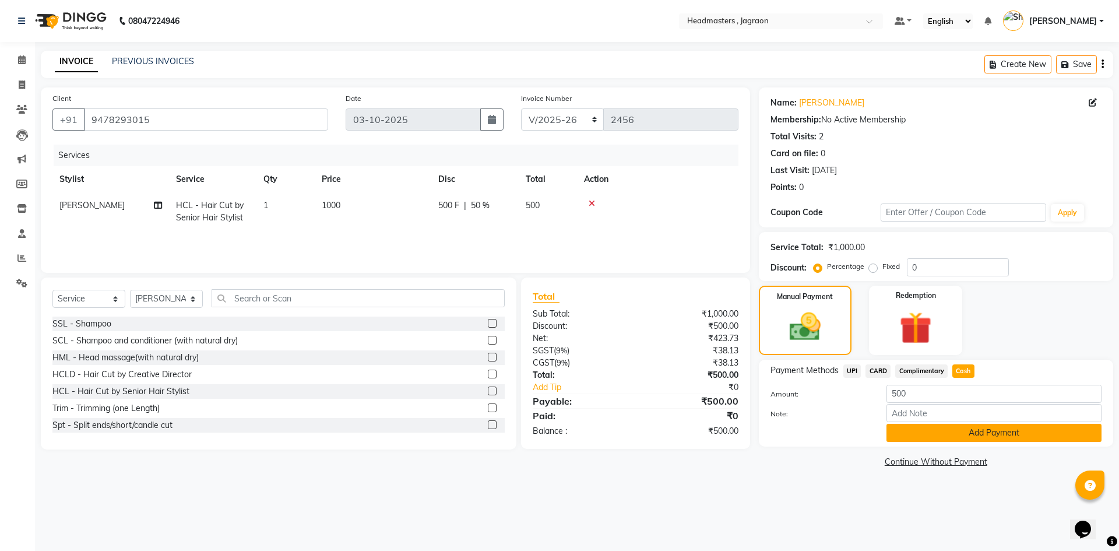
click at [952, 434] on button "Add Payment" at bounding box center [994, 433] width 215 height 18
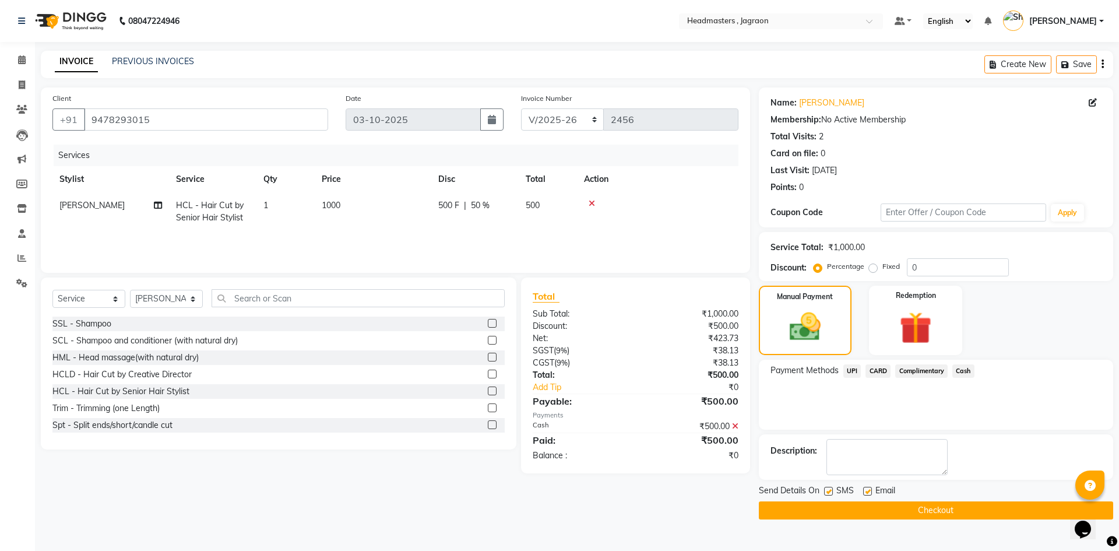
click at [836, 510] on button "Checkout" at bounding box center [936, 510] width 354 height 18
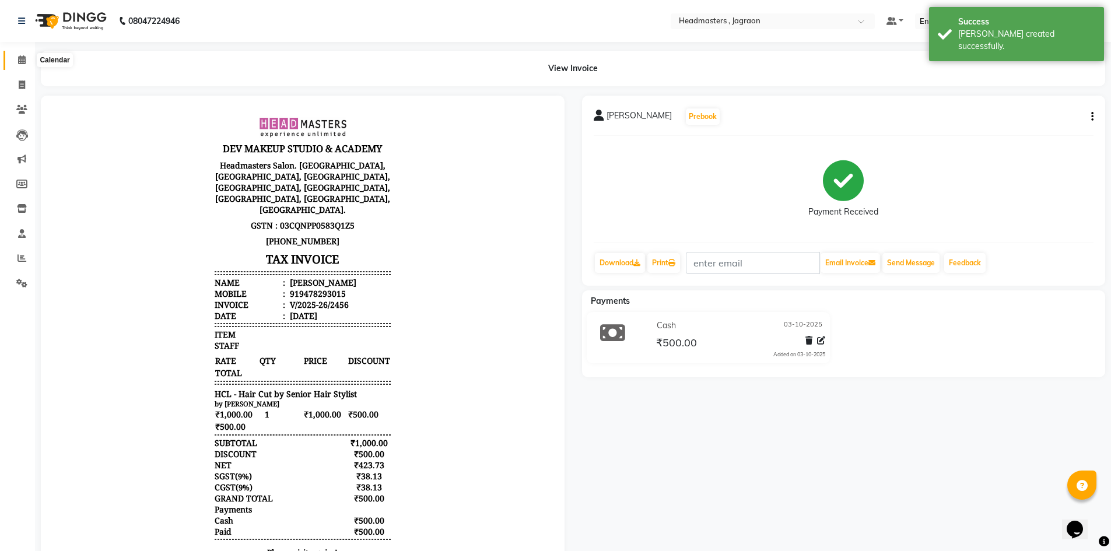
drag, startPoint x: 24, startPoint y: 61, endPoint x: 47, endPoint y: 69, distance: 24.5
click at [26, 61] on icon at bounding box center [22, 59] width 8 height 9
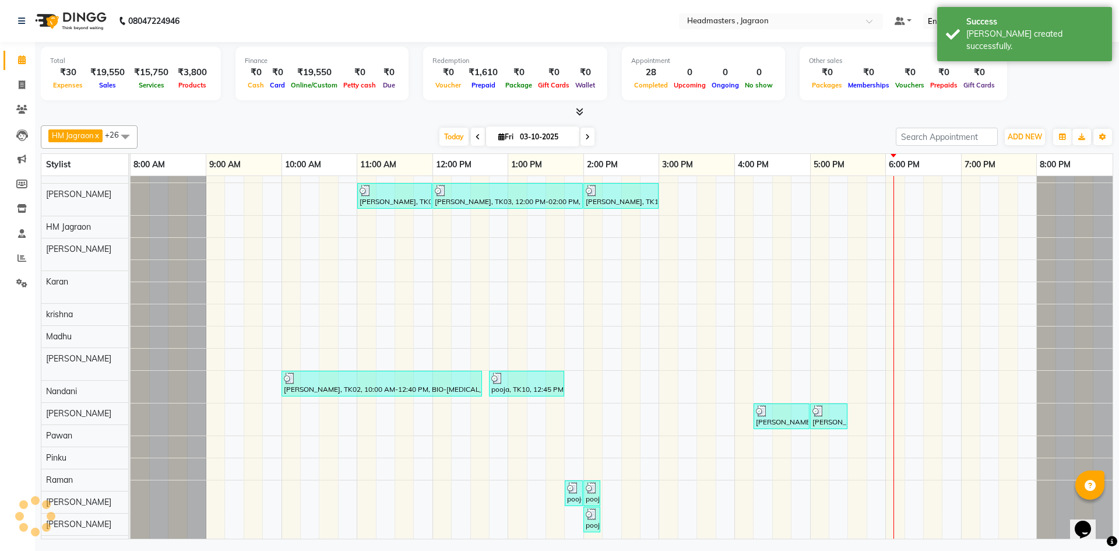
scroll to position [292, 0]
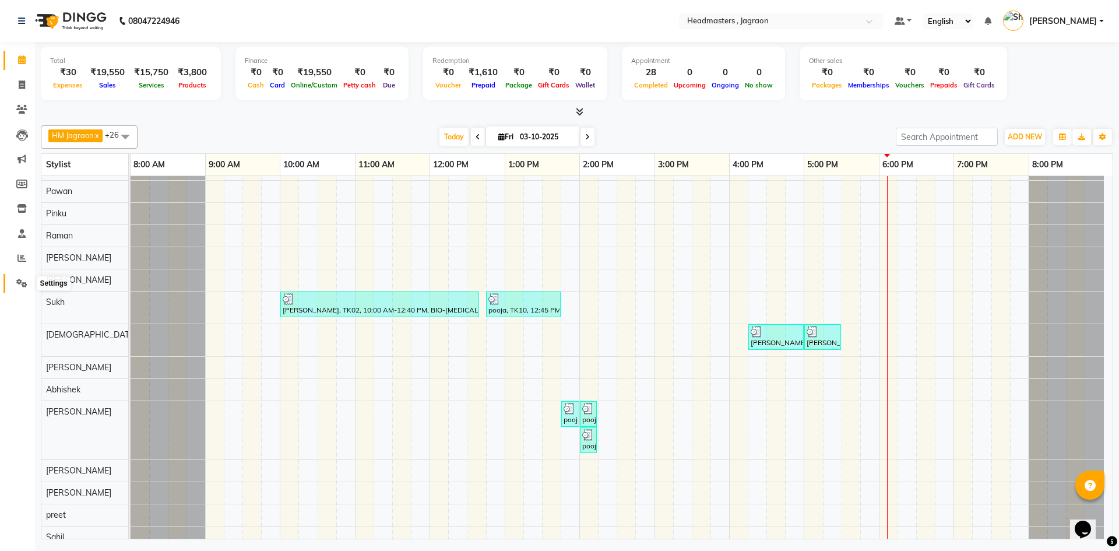
click at [24, 281] on icon at bounding box center [21, 283] width 11 height 9
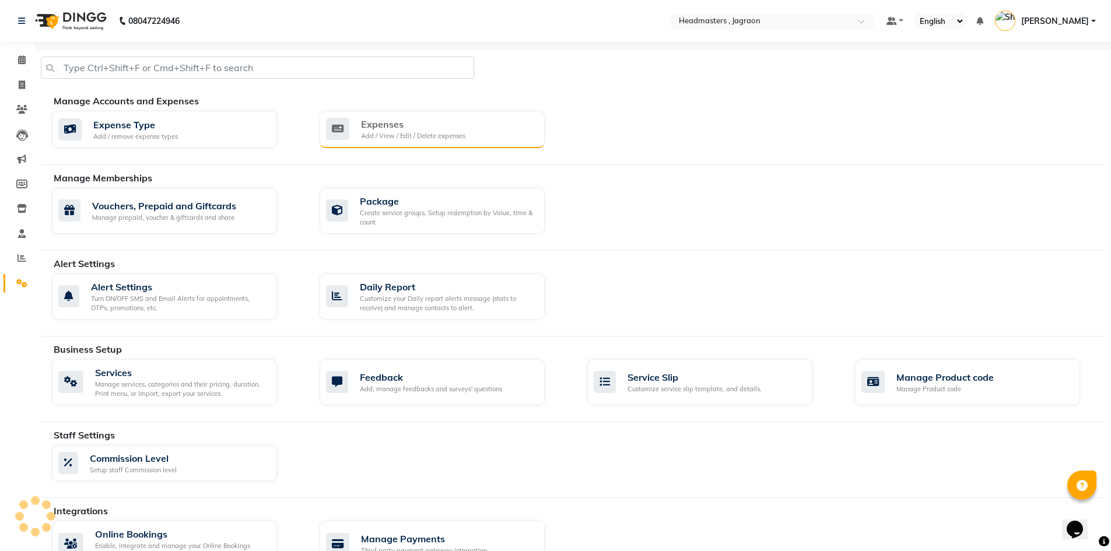
click at [448, 135] on div "Add / View / Edit / Delete expenses" at bounding box center [413, 136] width 104 height 10
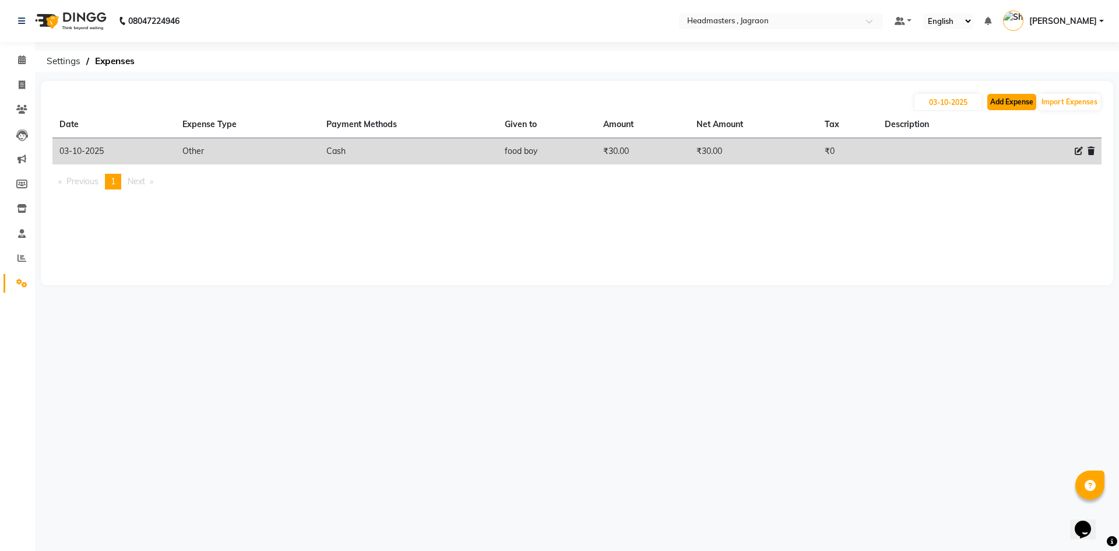
click at [1008, 108] on button "Add Expense" at bounding box center [1012, 102] width 49 height 16
select select "6001"
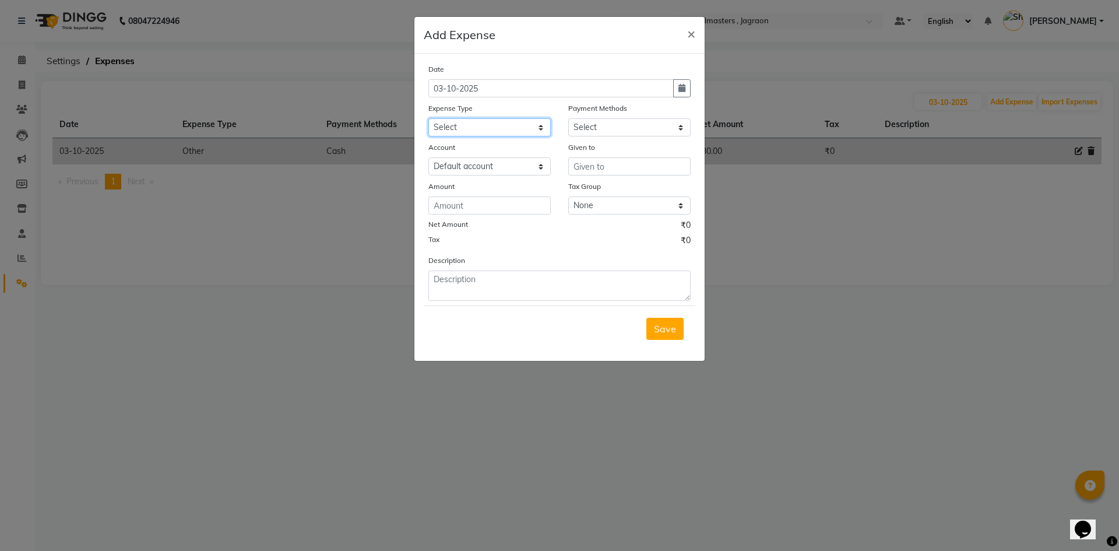
click at [510, 134] on select "Select Advance Salary Bank charges Car maintenance Cash transfer to bank Cash t…" at bounding box center [490, 127] width 122 height 18
select select "17187"
click at [429, 118] on select "Select Advance Salary Bank charges Car maintenance Cash transfer to bank Cash t…" at bounding box center [490, 127] width 122 height 18
click at [610, 126] on select "Select UPI CARD Complimentary Voucher Wallet Package Prepaid Cash" at bounding box center [629, 127] width 122 height 18
select select "116"
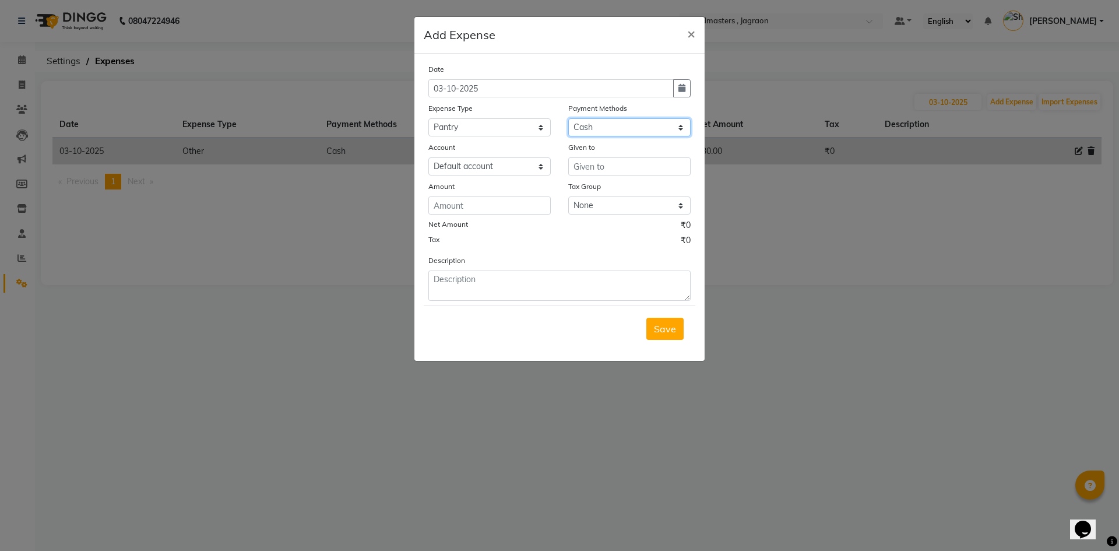
click at [568, 118] on select "Select UPI CARD Complimentary Voucher Wallet Package Prepaid Cash" at bounding box center [629, 127] width 122 height 18
click at [620, 170] on input "text" at bounding box center [629, 166] width 122 height 18
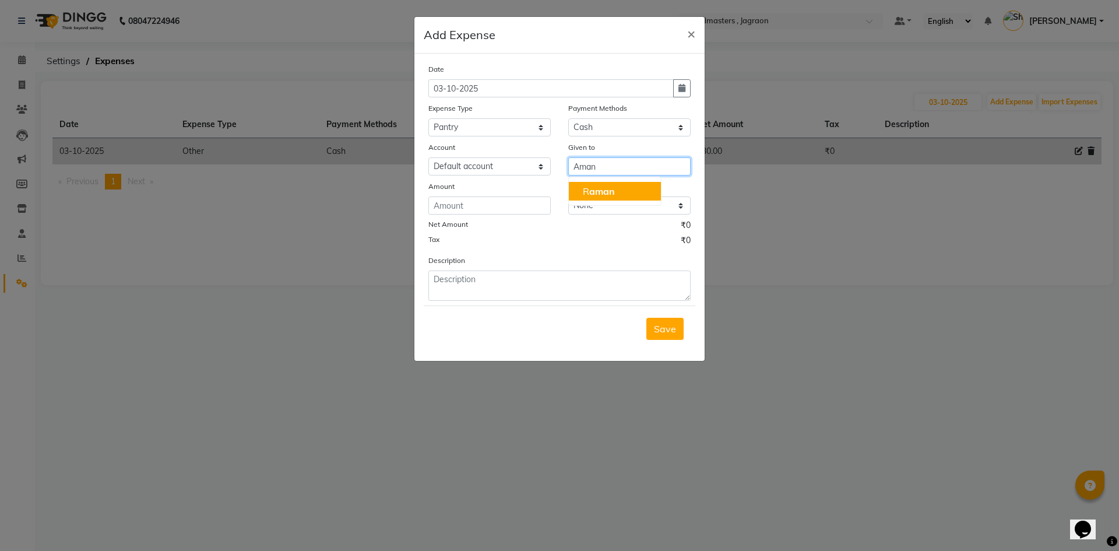
type input "Aman"
click at [528, 217] on div "Date 03-10-2025 Expense Type Select Advance Salary Bank charges Car maintenance…" at bounding box center [560, 182] width 262 height 238
click at [524, 209] on input "number" at bounding box center [490, 205] width 122 height 18
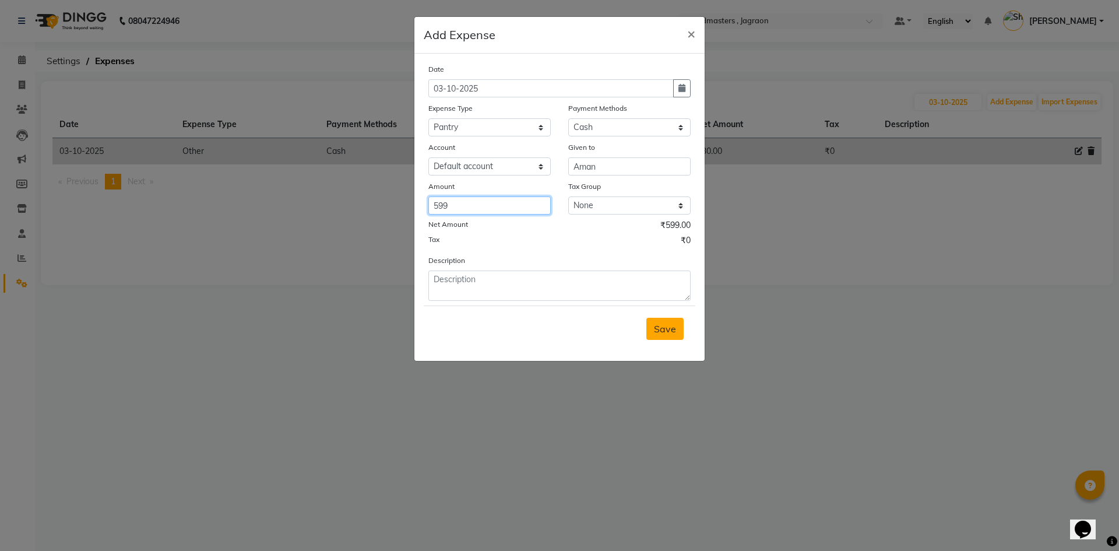
type input "599"
click at [659, 332] on span "Save" at bounding box center [665, 329] width 22 height 12
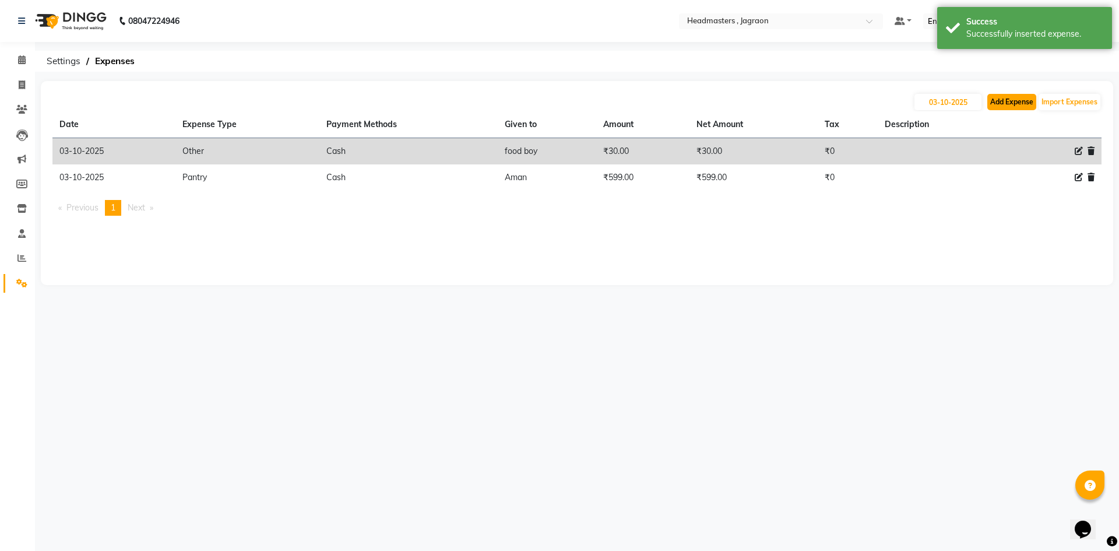
click at [1006, 97] on button "Add Expense" at bounding box center [1012, 102] width 49 height 16
select select "6001"
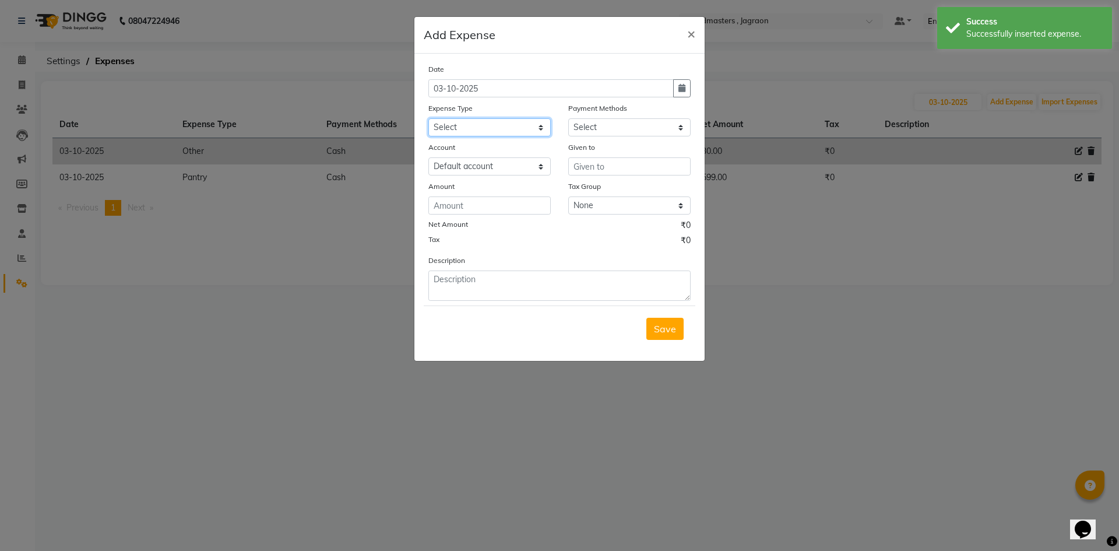
click at [487, 121] on select "Select Advance Salary Bank charges Car maintenance Cash transfer to bank Cash t…" at bounding box center [490, 127] width 122 height 18
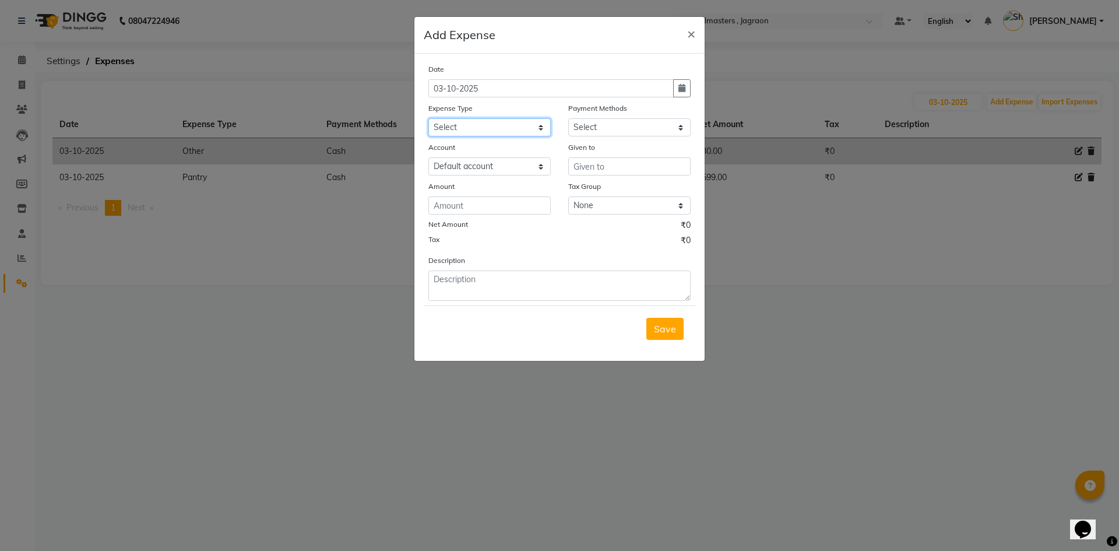
select select "17187"
click at [429, 118] on select "Select Advance Salary Bank charges Car maintenance Cash transfer to bank Cash t…" at bounding box center [490, 127] width 122 height 18
click at [620, 132] on select "Select UPI CARD Complimentary Voucher Wallet Package Prepaid Cash" at bounding box center [629, 127] width 122 height 18
select select "116"
click at [568, 118] on select "Select UPI CARD Complimentary Voucher Wallet Package Prepaid Cash" at bounding box center [629, 127] width 122 height 18
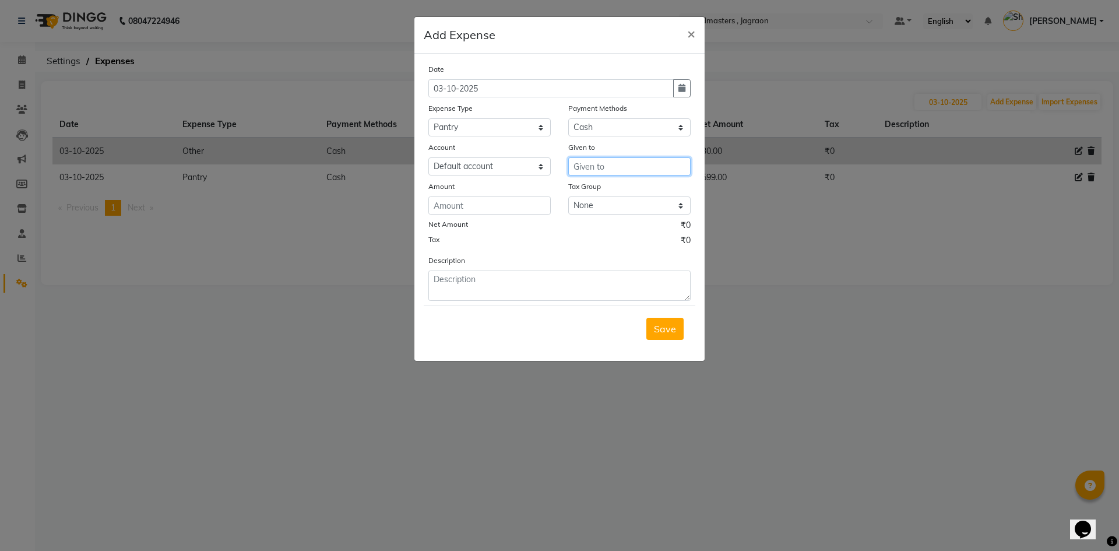
click at [631, 167] on input "text" at bounding box center [629, 166] width 122 height 18
click at [639, 191] on button "Jant a" at bounding box center [615, 191] width 92 height 19
type input "Janta"
click at [529, 210] on input "number" at bounding box center [490, 205] width 122 height 18
type input "200"
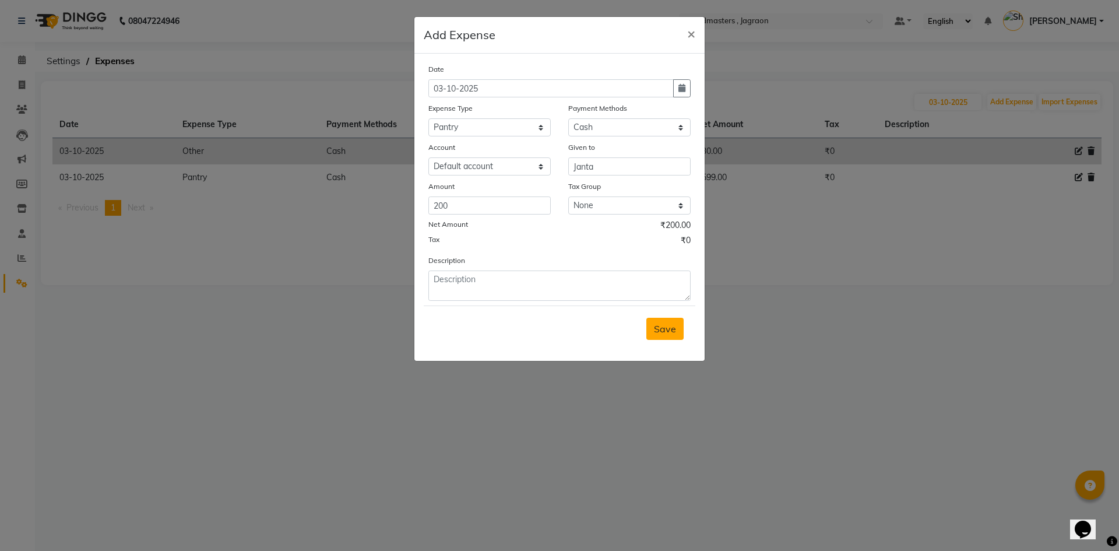
click at [670, 325] on span "Save" at bounding box center [665, 329] width 22 height 12
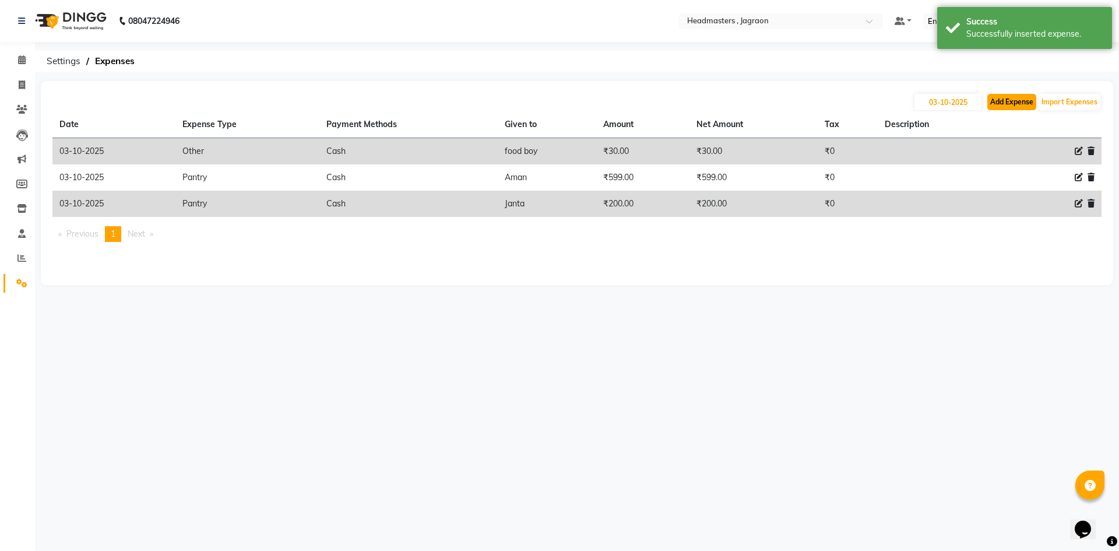
click at [1022, 100] on button "Add Expense" at bounding box center [1012, 102] width 49 height 16
select select "6001"
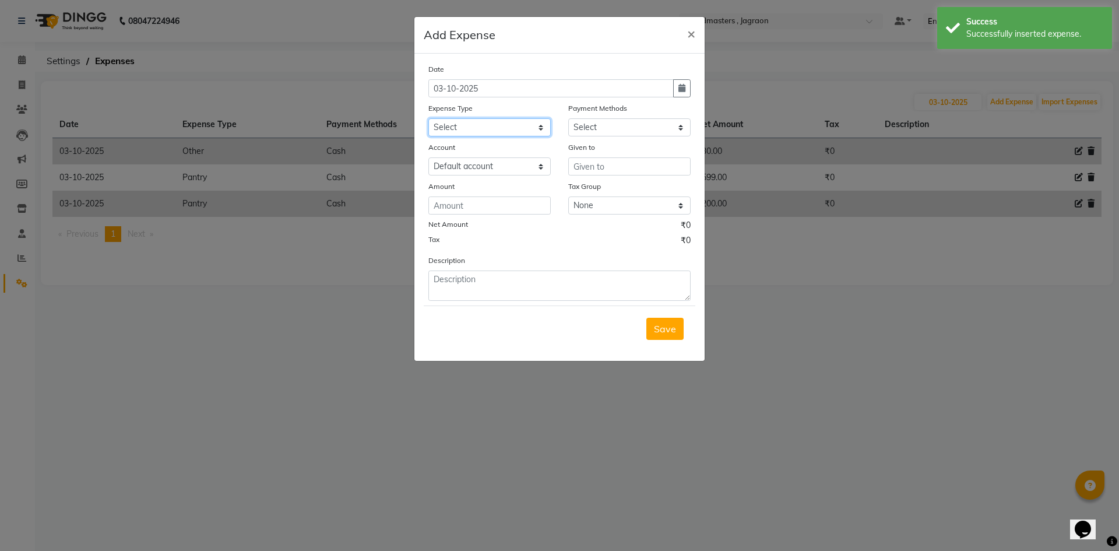
click at [486, 120] on select "Select Advance Salary Bank charges Car maintenance Cash transfer to bank Cash t…" at bounding box center [490, 127] width 122 height 18
select select "17185"
click at [429, 118] on select "Select Advance Salary Bank charges Car maintenance Cash transfer to bank Cash t…" at bounding box center [490, 127] width 122 height 18
click at [624, 127] on select "Select UPI CARD Complimentary Voucher Wallet Package Prepaid Cash" at bounding box center [629, 127] width 122 height 18
select select "116"
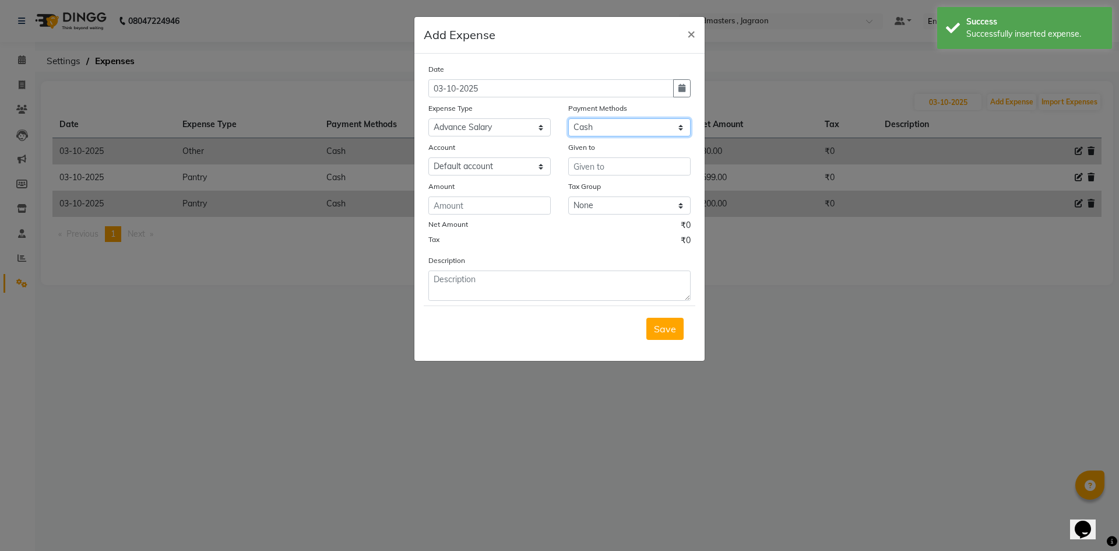
click at [568, 118] on select "Select UPI CARD Complimentary Voucher Wallet Package Prepaid Cash" at bounding box center [629, 127] width 122 height 18
click at [614, 174] on input "text" at bounding box center [629, 166] width 122 height 18
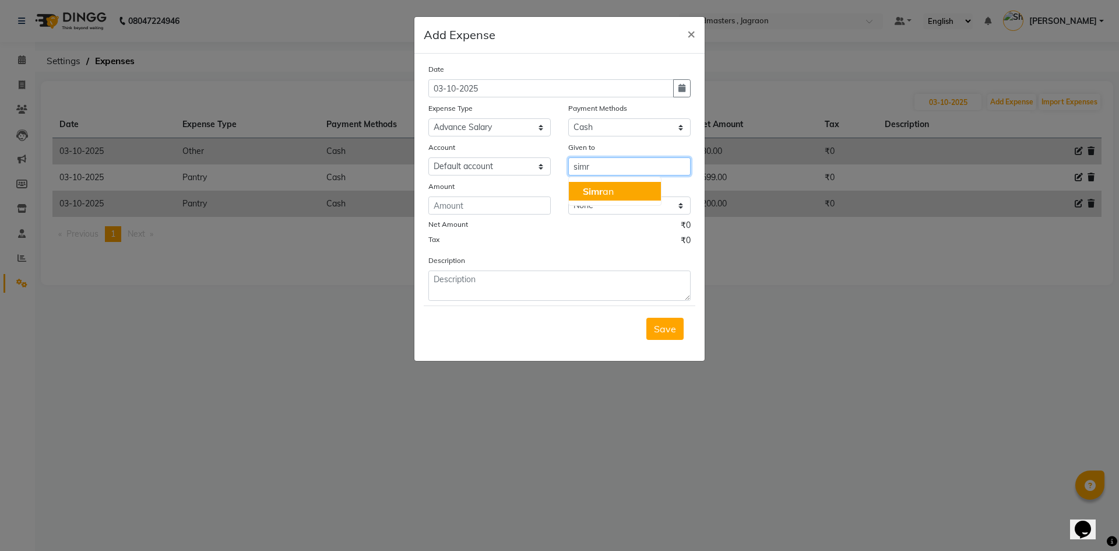
click at [641, 194] on button "Simr an" at bounding box center [615, 191] width 92 height 19
type input "[PERSON_NAME]"
click at [524, 203] on input "number" at bounding box center [490, 205] width 122 height 18
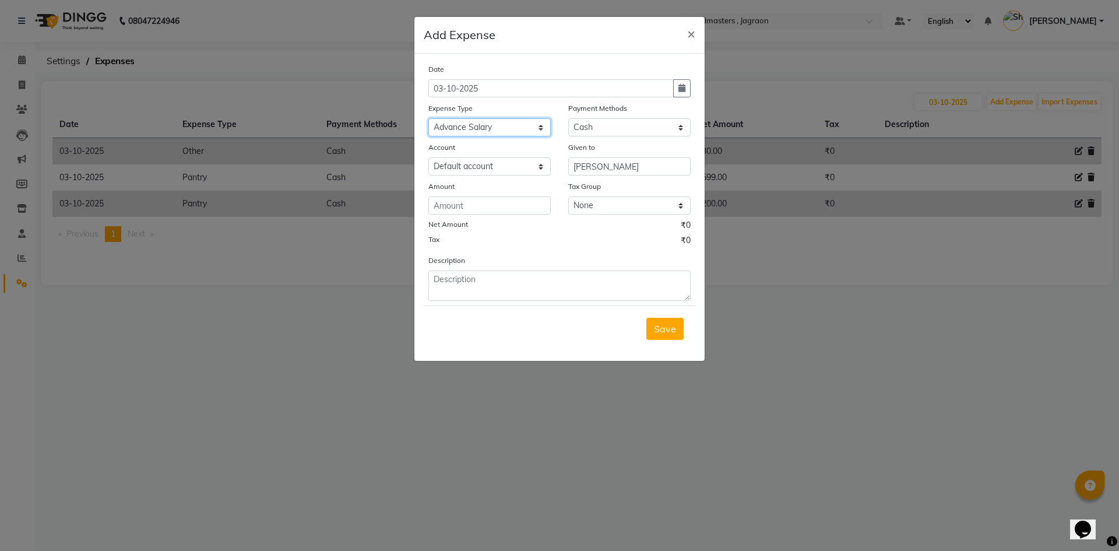
click at [543, 128] on select "Select Advance Salary Bank charges Car maintenance Cash transfer to bank Cash t…" at bounding box center [490, 127] width 122 height 18
select select "17173"
click at [429, 118] on select "Select Advance Salary Bank charges Car maintenance Cash transfer to bank Cash t…" at bounding box center [490, 127] width 122 height 18
click at [507, 209] on input "number" at bounding box center [490, 205] width 122 height 18
type input "10000"
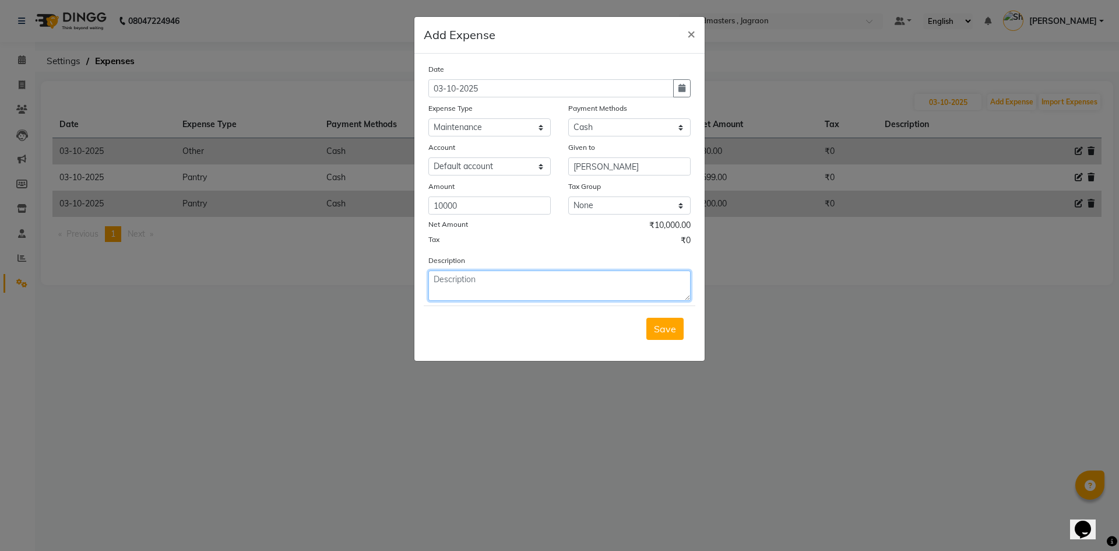
click at [497, 290] on textarea at bounding box center [560, 286] width 262 height 30
type textarea "board wla"
click at [665, 328] on span "Save" at bounding box center [665, 329] width 22 height 12
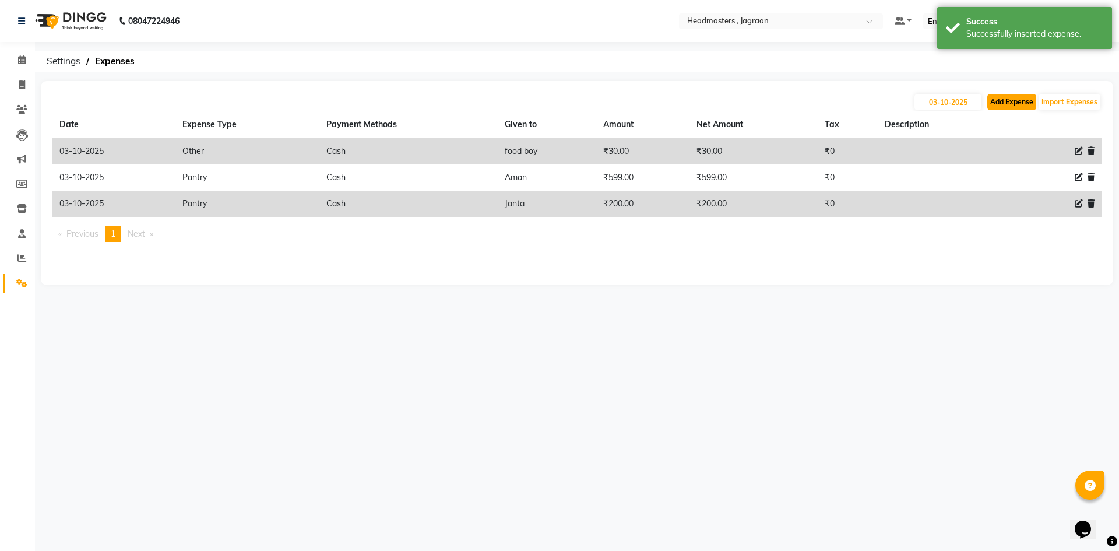
click at [1013, 97] on button "Add Expense" at bounding box center [1012, 102] width 49 height 16
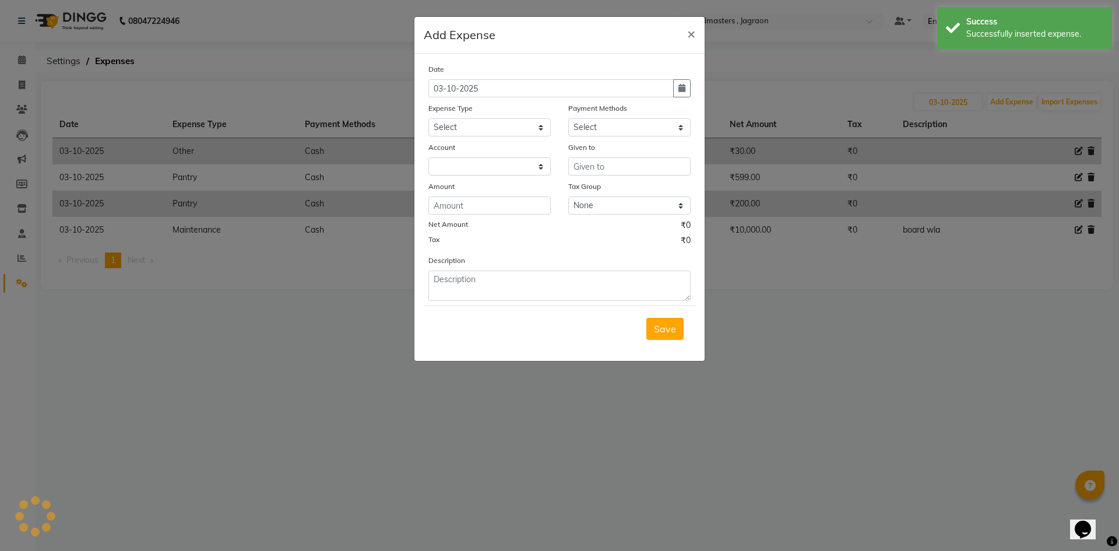
select select "6001"
click at [779, 295] on ngb-modal-window "Add Expense × Date 03-10-2025 Expense Type Select Advance Salary Bank charges C…" at bounding box center [559, 275] width 1119 height 551
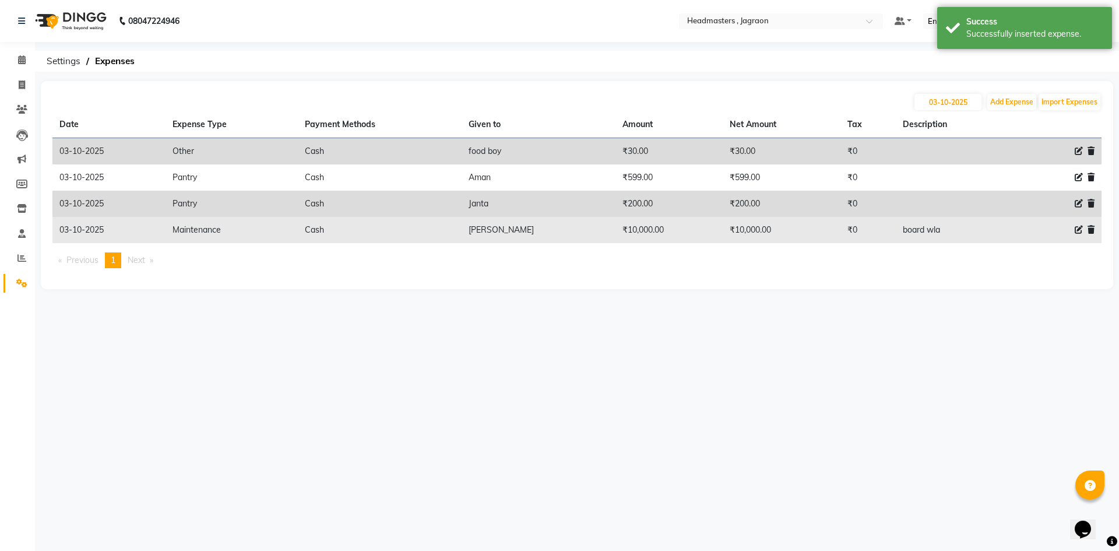
click at [1077, 233] on icon at bounding box center [1079, 230] width 8 height 8
select select "17173"
select select "116"
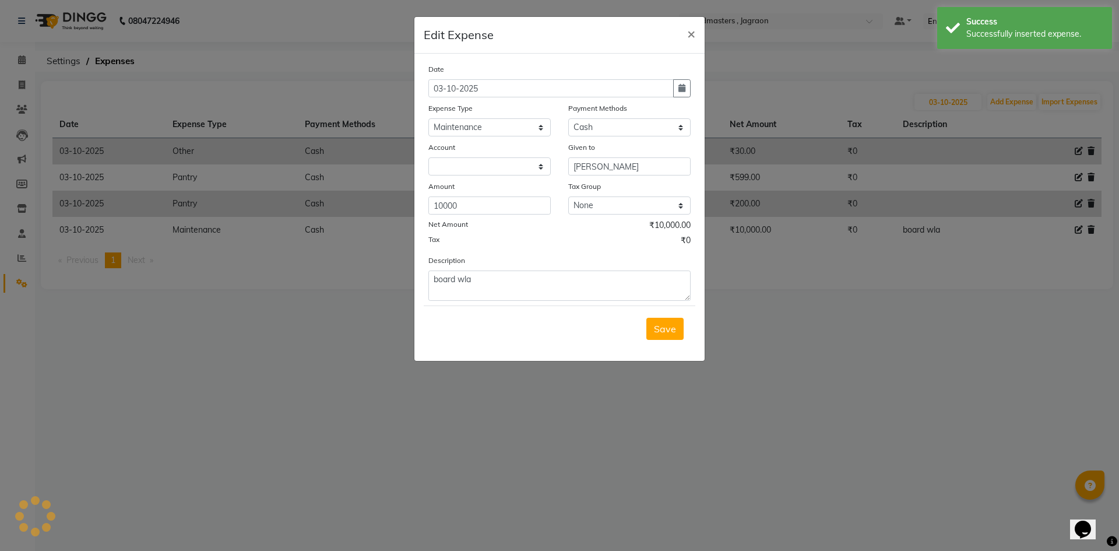
select select "6001"
click at [628, 163] on input "[PERSON_NAME]" at bounding box center [629, 166] width 122 height 18
type input "S"
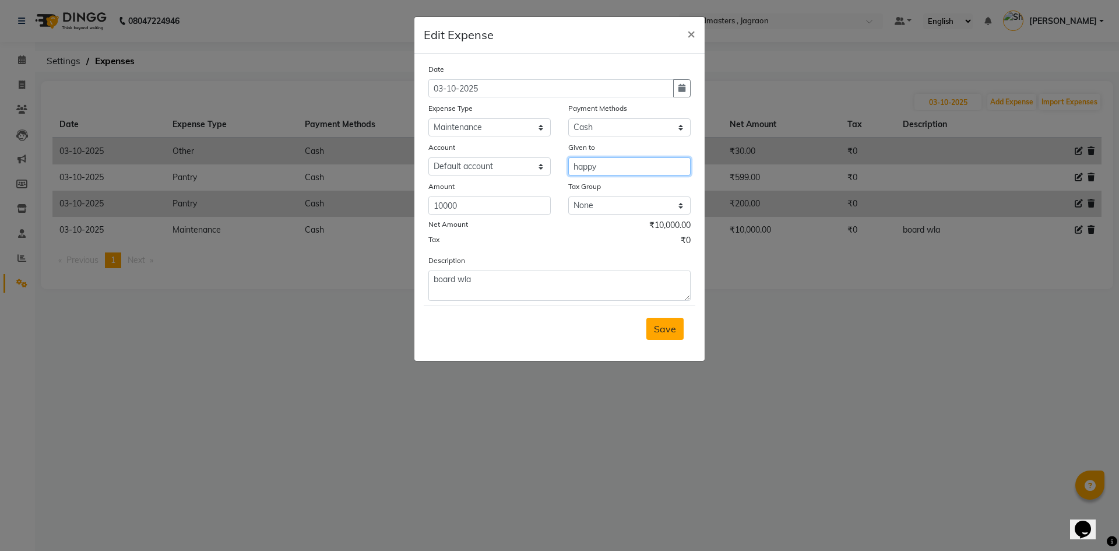
type input "happy"
drag, startPoint x: 673, startPoint y: 336, endPoint x: 668, endPoint y: 299, distance: 37.1
click at [673, 335] on button "Save" at bounding box center [665, 329] width 37 height 22
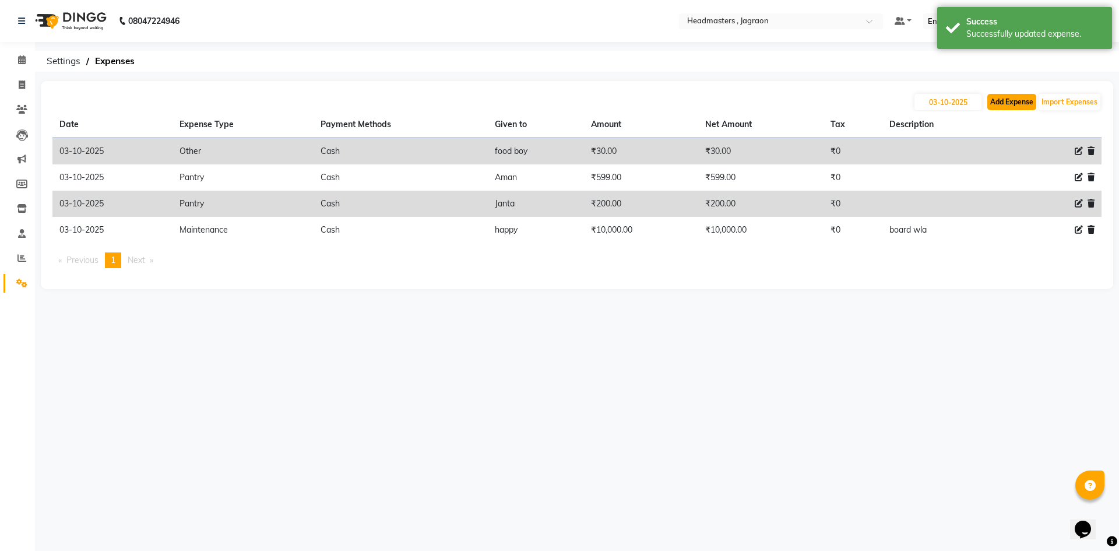
click at [1013, 106] on button "Add Expense" at bounding box center [1012, 102] width 49 height 16
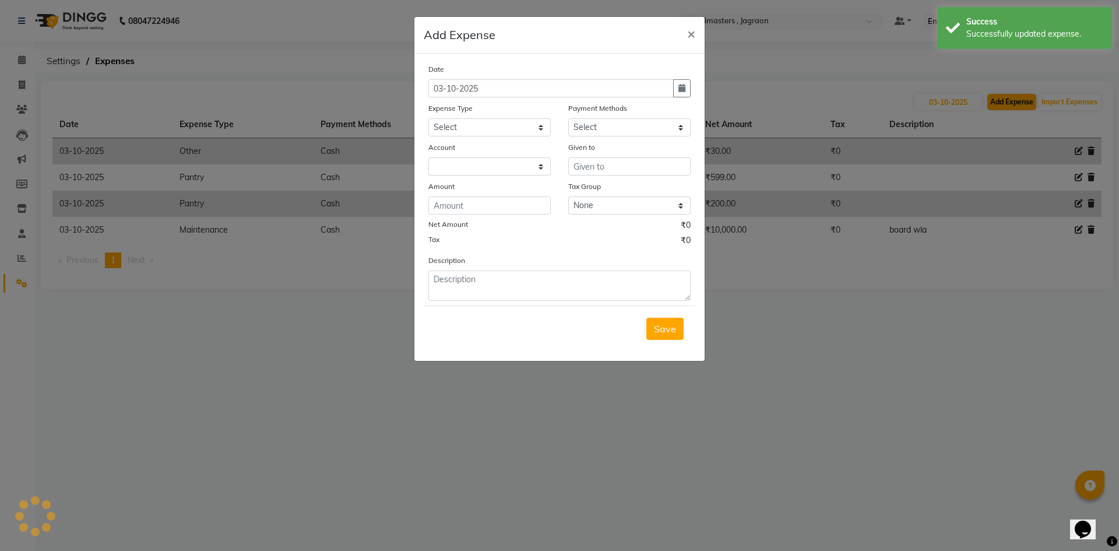
select select "6001"
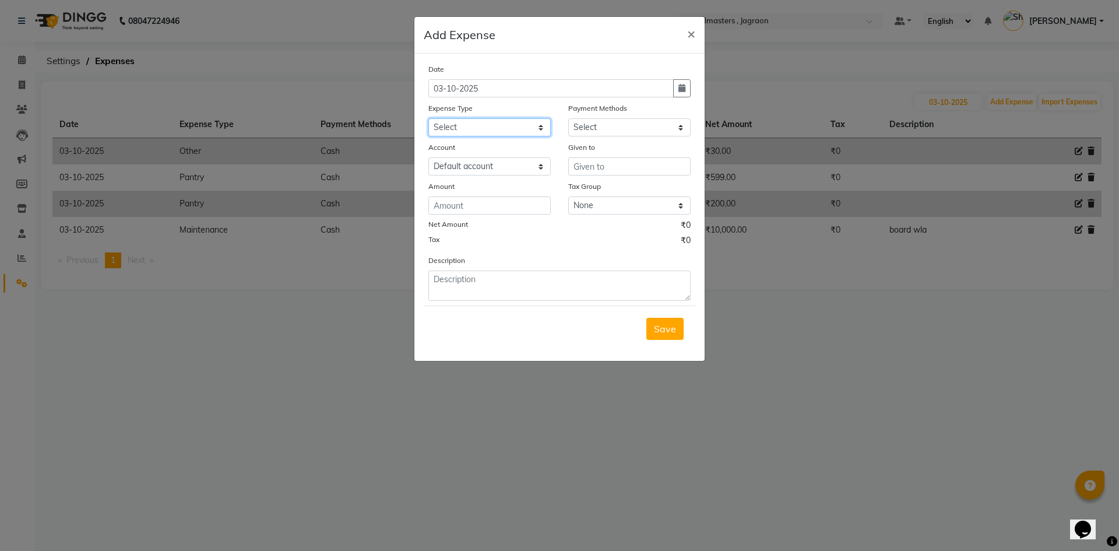
click at [489, 127] on select "Select Advance Salary Bank charges Car maintenance Cash transfer to bank Cash t…" at bounding box center [490, 127] width 122 height 18
select select "17179"
click at [429, 118] on select "Select Advance Salary Bank charges Car maintenance Cash transfer to bank Cash t…" at bounding box center [490, 127] width 122 height 18
click at [625, 122] on select "Select UPI CARD Complimentary Voucher Wallet Package Prepaid Cash" at bounding box center [629, 127] width 122 height 18
select select "116"
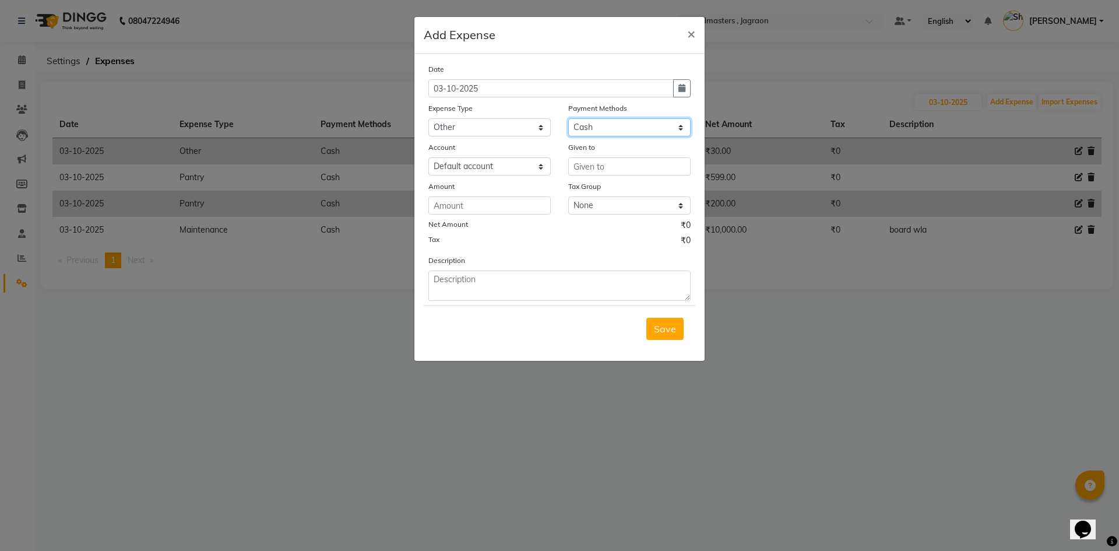
click at [568, 118] on select "Select UPI CARD Complimentary Voucher Wallet Package Prepaid Cash" at bounding box center [629, 127] width 122 height 18
click at [642, 173] on input "text" at bounding box center [629, 166] width 122 height 18
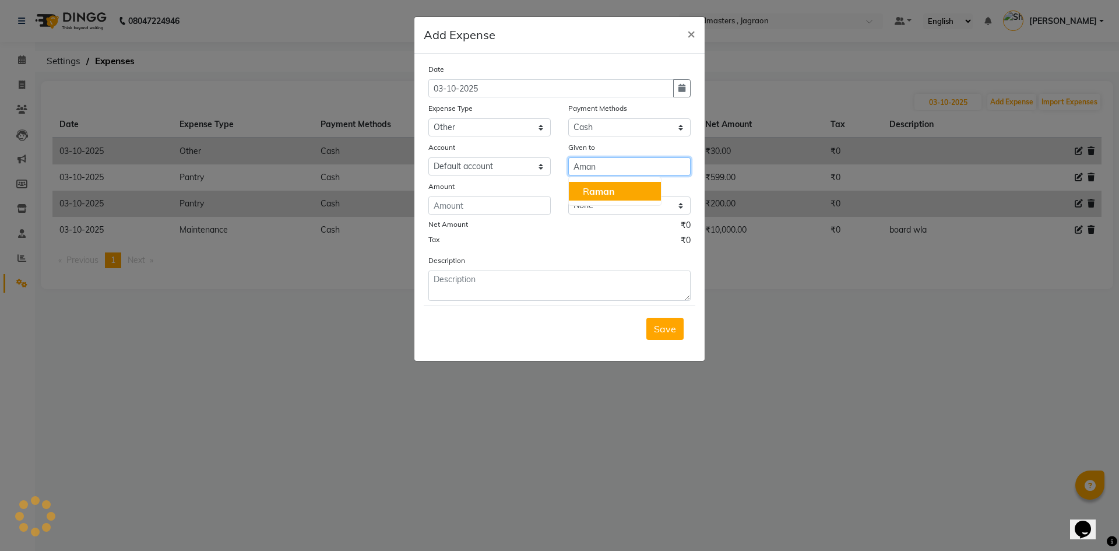
type input "Aman"
click at [528, 215] on div "Date 03-10-2025 Expense Type Select Advance Salary Bank charges Car maintenance…" at bounding box center [560, 182] width 262 height 238
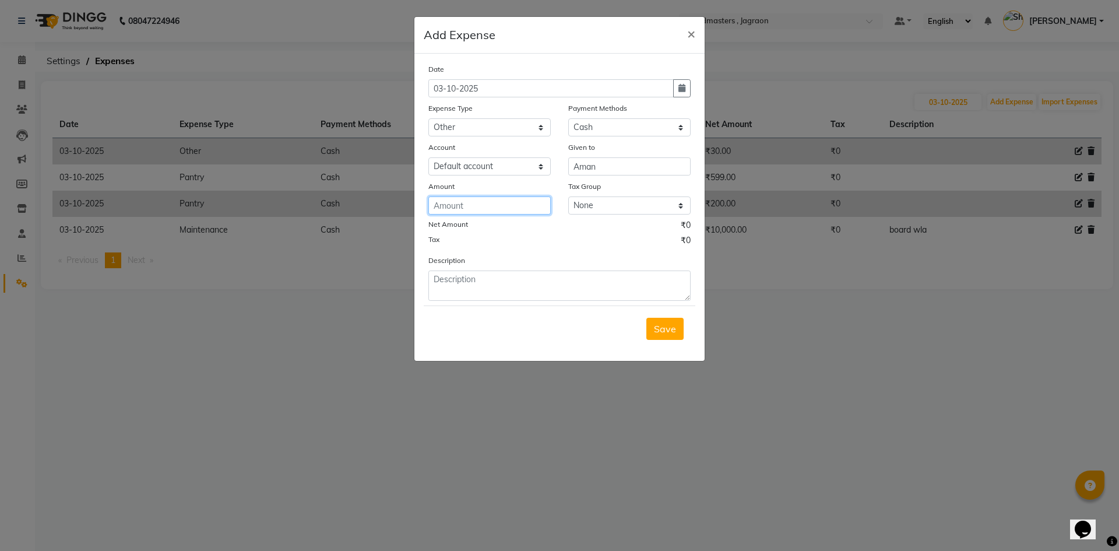
click at [529, 207] on input "number" at bounding box center [490, 205] width 122 height 18
type input "420"
click at [669, 323] on span "Save" at bounding box center [665, 329] width 22 height 12
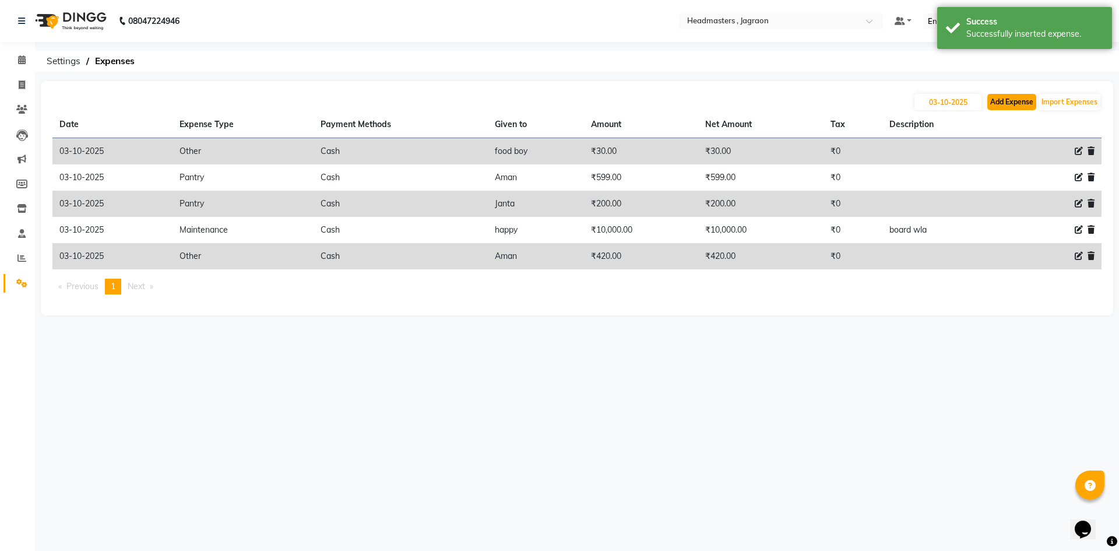
click at [1018, 103] on button "Add Expense" at bounding box center [1012, 102] width 49 height 16
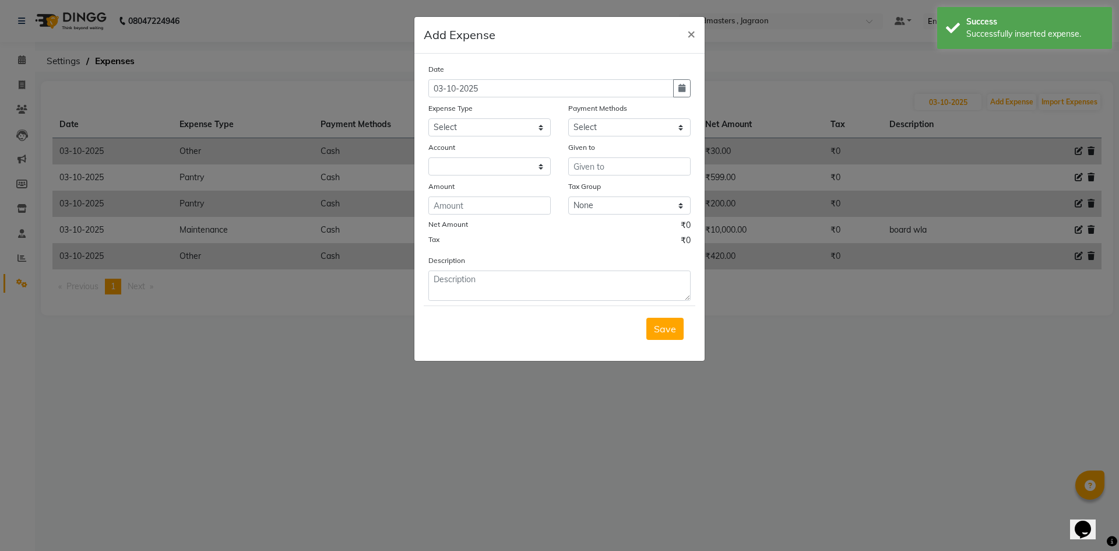
select select "6001"
click at [489, 127] on select "Select Advance Salary Bank charges Car maintenance Cash transfer to bank Cash t…" at bounding box center [490, 127] width 122 height 18
select select "17180"
click at [429, 118] on select "Select Advance Salary Bank charges Car maintenance Cash transfer to bank Cash t…" at bounding box center [490, 127] width 122 height 18
click at [640, 124] on select "Select UPI CARD Complimentary Voucher Wallet Package Prepaid Cash" at bounding box center [629, 127] width 122 height 18
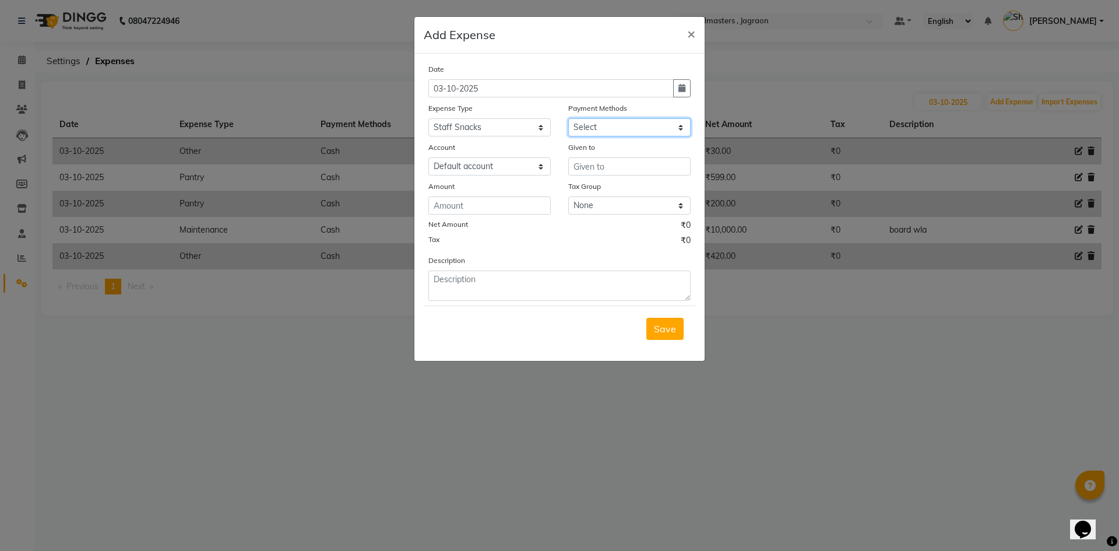
select select "116"
click at [568, 118] on select "Select UPI CARD Complimentary Voucher Wallet Package Prepaid Cash" at bounding box center [629, 127] width 122 height 18
click at [603, 166] on input "text" at bounding box center [629, 166] width 122 height 18
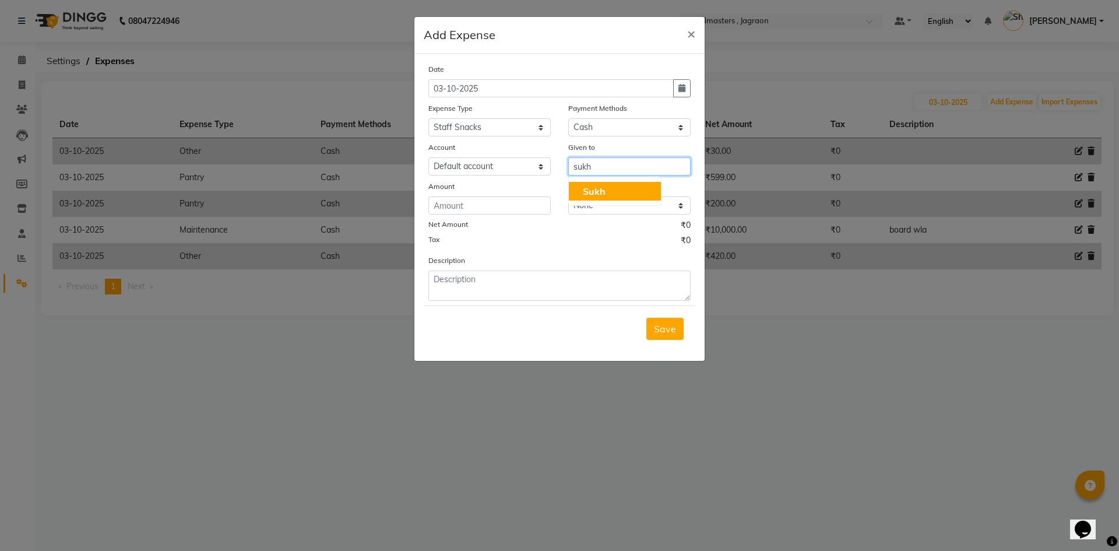
click at [591, 193] on span "Sukh" at bounding box center [594, 191] width 23 height 12
type input "Sukh"
click at [531, 209] on input "number" at bounding box center [490, 205] width 122 height 18
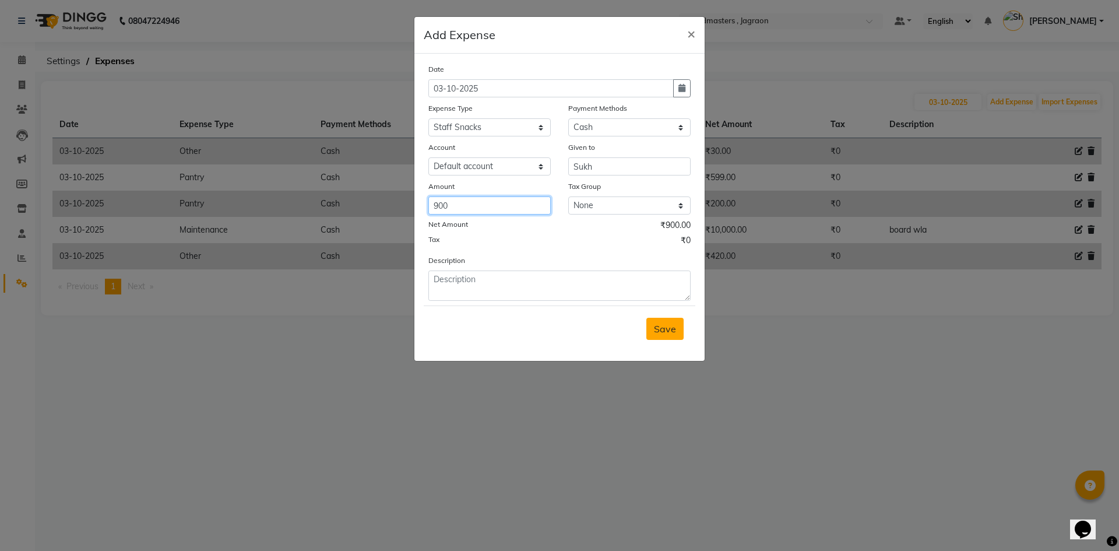
type input "900"
drag, startPoint x: 664, startPoint y: 334, endPoint x: 669, endPoint y: 323, distance: 12.0
click at [666, 326] on span "Save" at bounding box center [665, 329] width 22 height 12
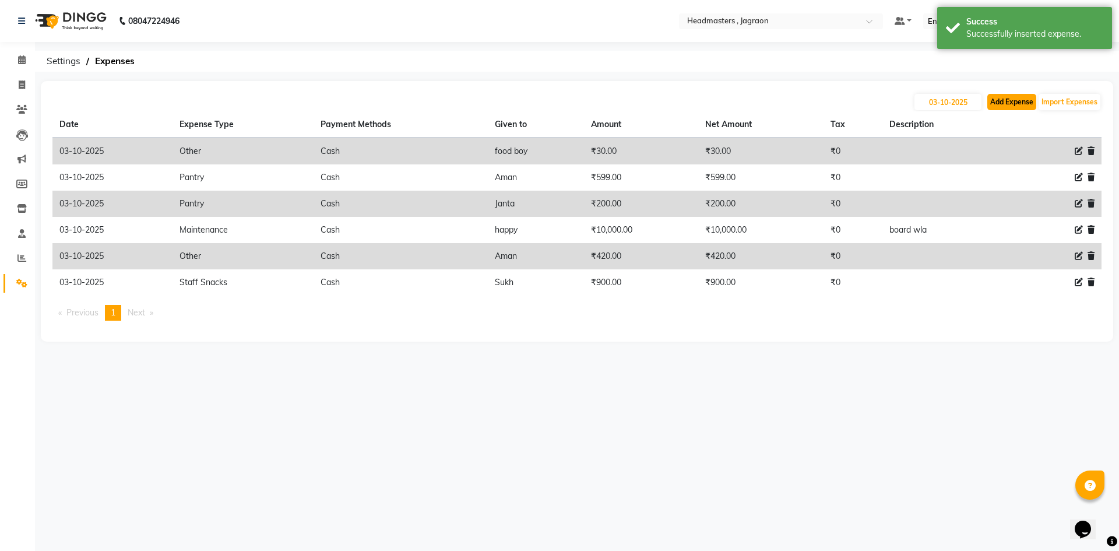
click at [1011, 102] on button "Add Expense" at bounding box center [1012, 102] width 49 height 16
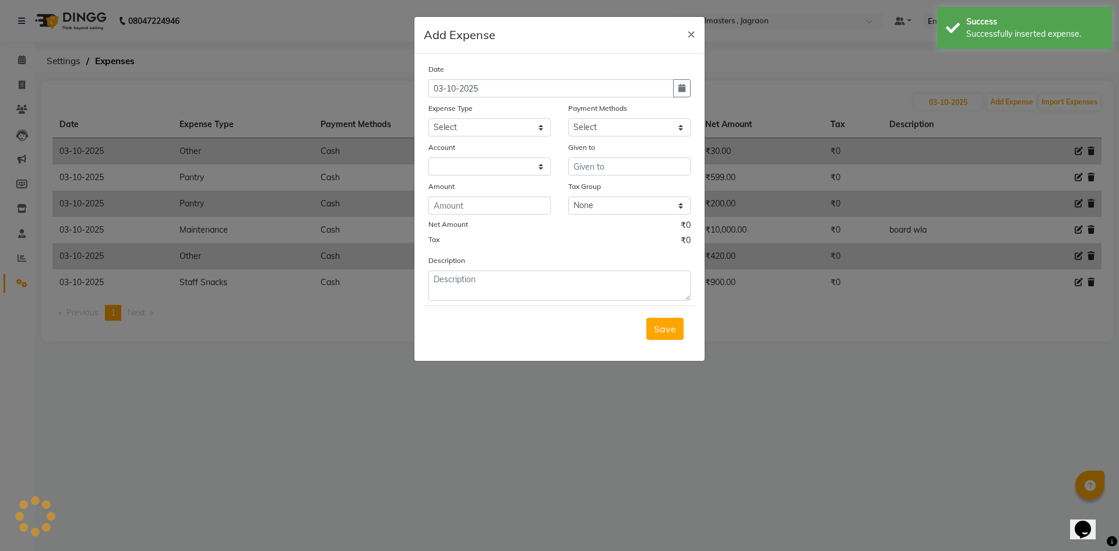
select select "6001"
click at [493, 128] on select "Select Advance Salary Bank charges Car maintenance Cash transfer to bank Cash t…" at bounding box center [490, 127] width 122 height 18
select select "17179"
click at [429, 118] on select "Select Advance Salary Bank charges Car maintenance Cash transfer to bank Cash t…" at bounding box center [490, 127] width 122 height 18
click at [588, 129] on select "Select UPI CARD Complimentary Voucher Wallet Package Prepaid Cash" at bounding box center [629, 127] width 122 height 18
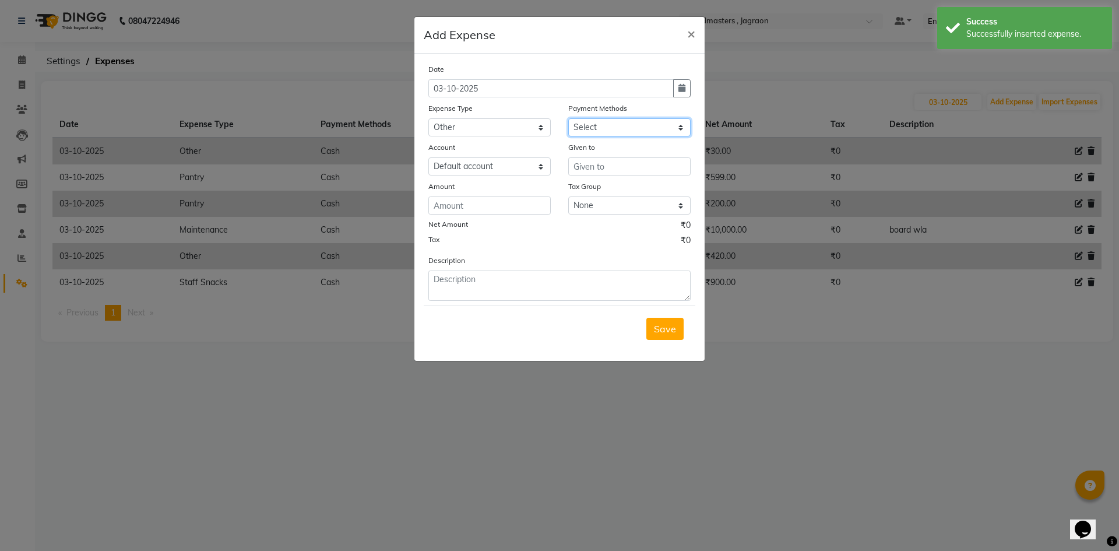
select select "116"
click at [568, 118] on select "Select UPI CARD Complimentary Voucher Wallet Package Prepaid Cash" at bounding box center [629, 127] width 122 height 18
click at [639, 174] on input "text" at bounding box center [629, 166] width 122 height 18
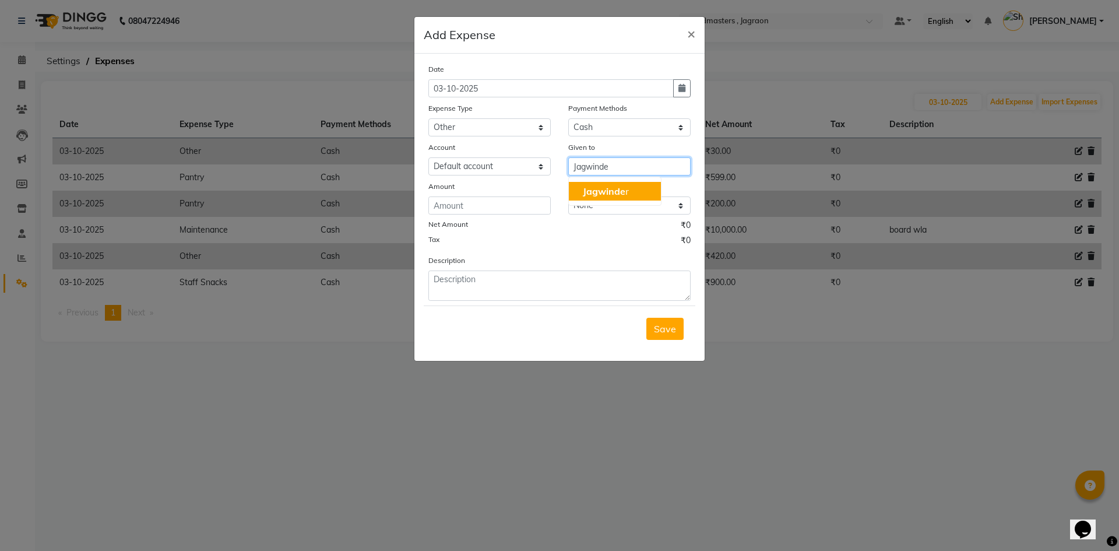
click at [630, 195] on button "Jagwinde r" at bounding box center [615, 191] width 92 height 19
type input "[PERSON_NAME]"
click at [496, 205] on input "number" at bounding box center [490, 205] width 122 height 18
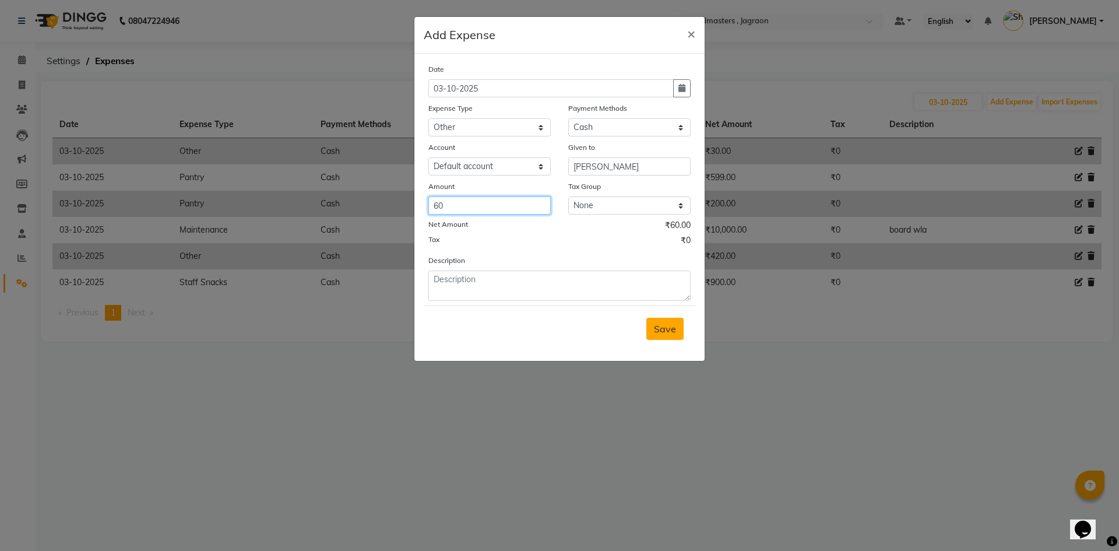
type input "60"
click at [664, 330] on span "Save" at bounding box center [665, 329] width 22 height 12
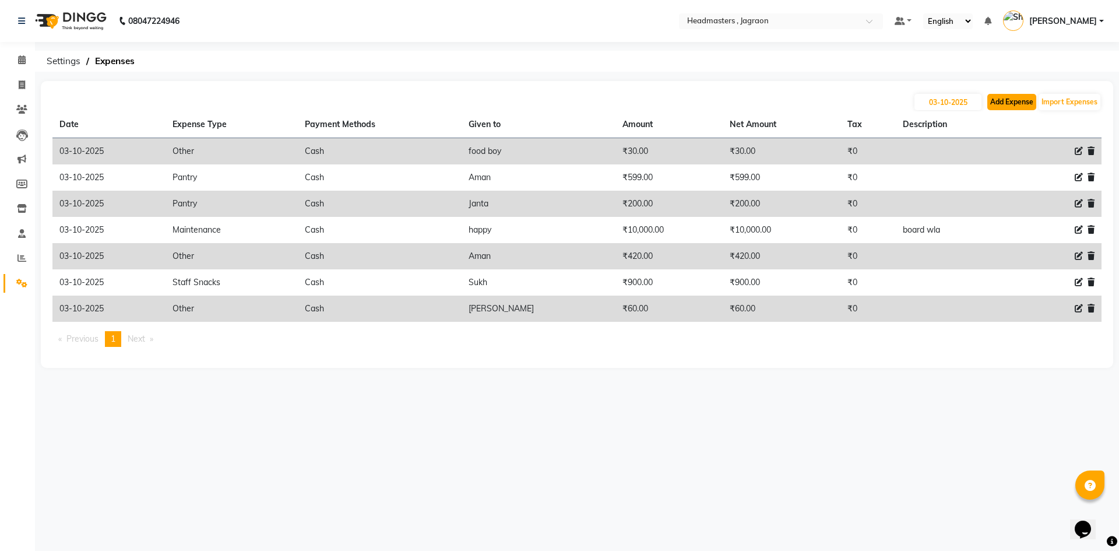
click at [1020, 106] on button "Add Expense" at bounding box center [1012, 102] width 49 height 16
select select "6001"
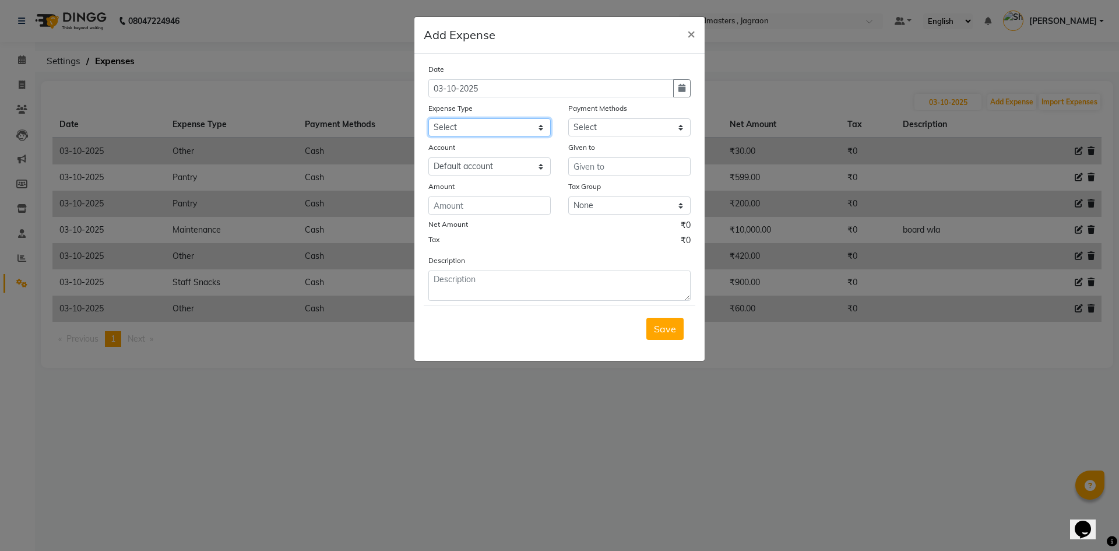
click at [534, 125] on select "Select Advance Salary Bank charges Car maintenance Cash transfer to bank Cash t…" at bounding box center [490, 127] width 122 height 18
select select "17179"
click at [429, 118] on select "Select Advance Salary Bank charges Car maintenance Cash transfer to bank Cash t…" at bounding box center [490, 127] width 122 height 18
click at [620, 132] on select "Select UPI CARD Complimentary Voucher Wallet Package Prepaid Cash" at bounding box center [629, 127] width 122 height 18
select select "116"
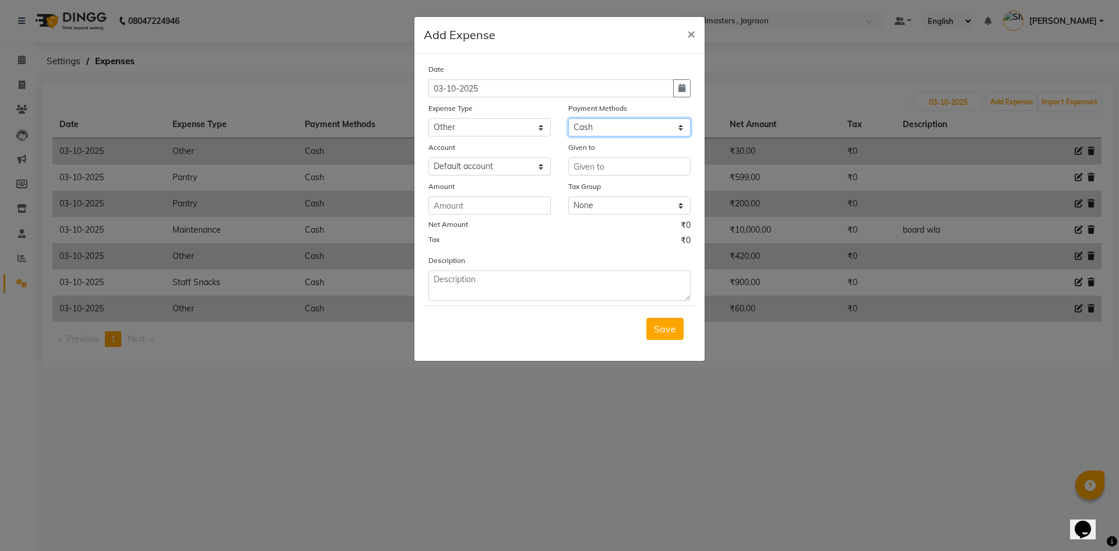
click at [568, 118] on select "Select UPI CARD Complimentary Voucher Wallet Package Prepaid Cash" at bounding box center [629, 127] width 122 height 18
click at [608, 169] on input "text" at bounding box center [629, 166] width 122 height 18
type input "5"
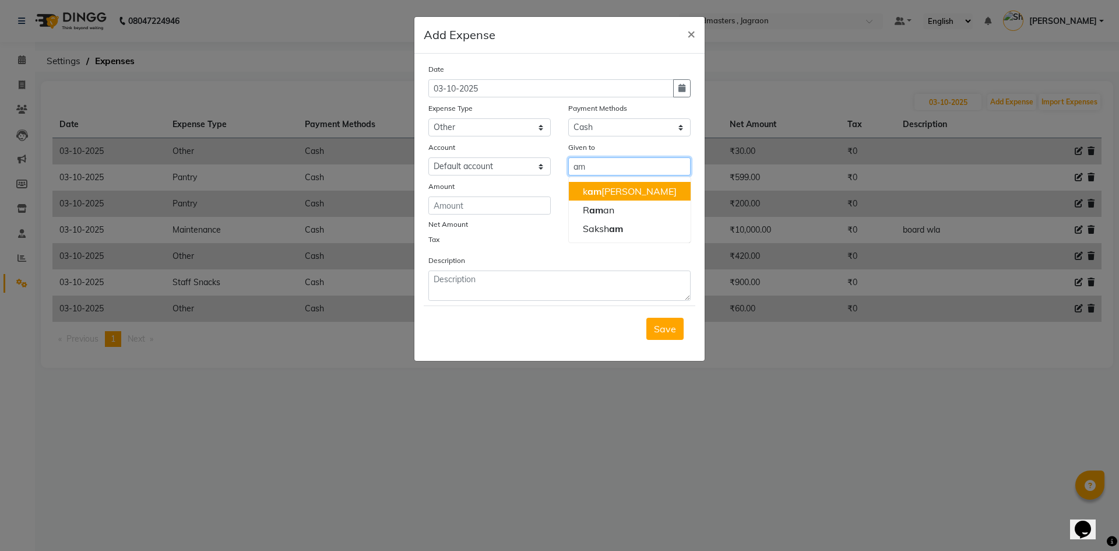
type input "a"
type input "Aman"
click at [500, 203] on input "number" at bounding box center [490, 205] width 122 height 18
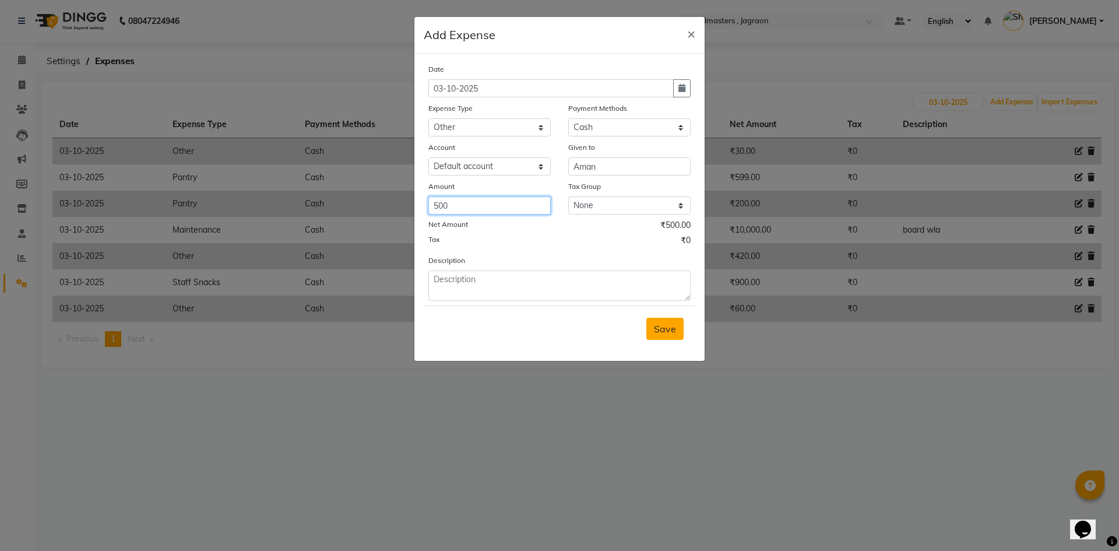
type input "500"
drag, startPoint x: 672, startPoint y: 335, endPoint x: 694, endPoint y: 317, distance: 28.6
click at [673, 332] on button "Save" at bounding box center [665, 329] width 37 height 22
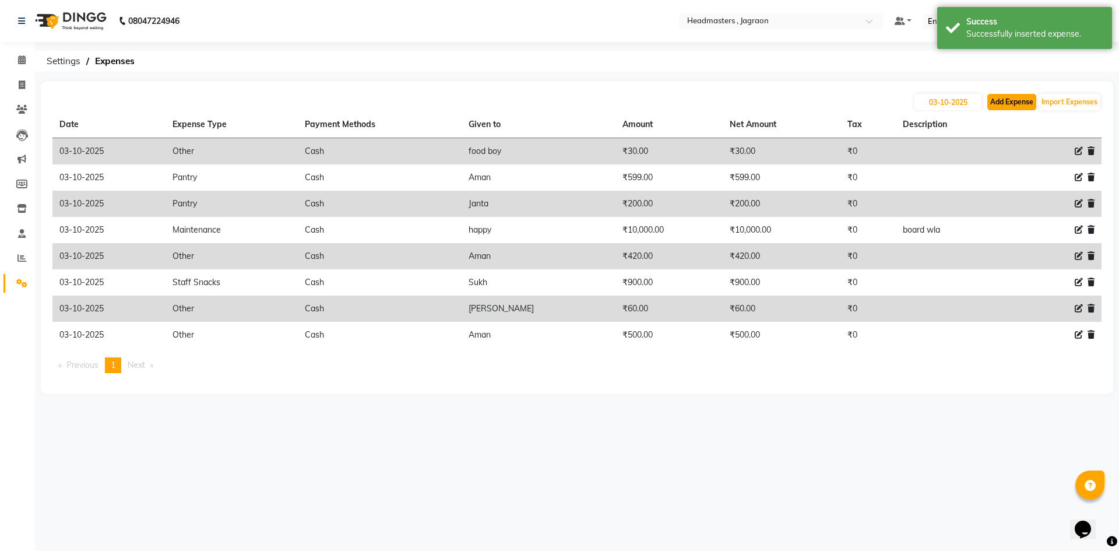
click at [1024, 100] on button "Add Expense" at bounding box center [1012, 102] width 49 height 16
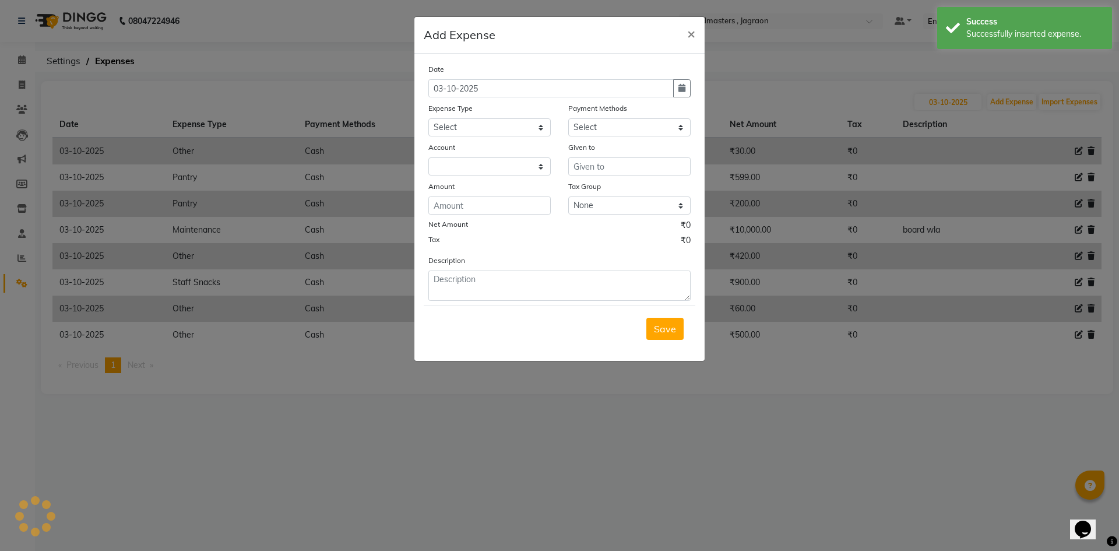
select select "6001"
click at [454, 124] on select "Select Advance Salary Bank charges Car maintenance Cash transfer to bank Cash t…" at bounding box center [490, 127] width 122 height 18
select select "17179"
click at [429, 118] on select "Select Advance Salary Bank charges Car maintenance Cash transfer to bank Cash t…" at bounding box center [490, 127] width 122 height 18
drag, startPoint x: 615, startPoint y: 126, endPoint x: 615, endPoint y: 136, distance: 9.9
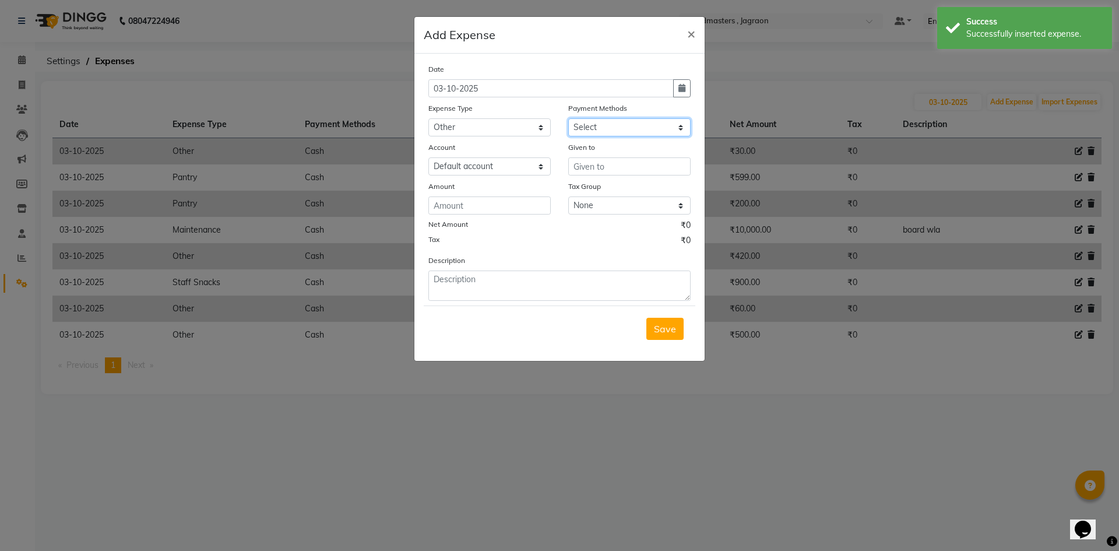
click at [615, 126] on select "Select UPI CARD Complimentary Voucher Wallet Package Prepaid Cash" at bounding box center [629, 127] width 122 height 18
select select "116"
click at [568, 118] on select "Select UPI CARD Complimentary Voucher Wallet Package Prepaid Cash" at bounding box center [629, 127] width 122 height 18
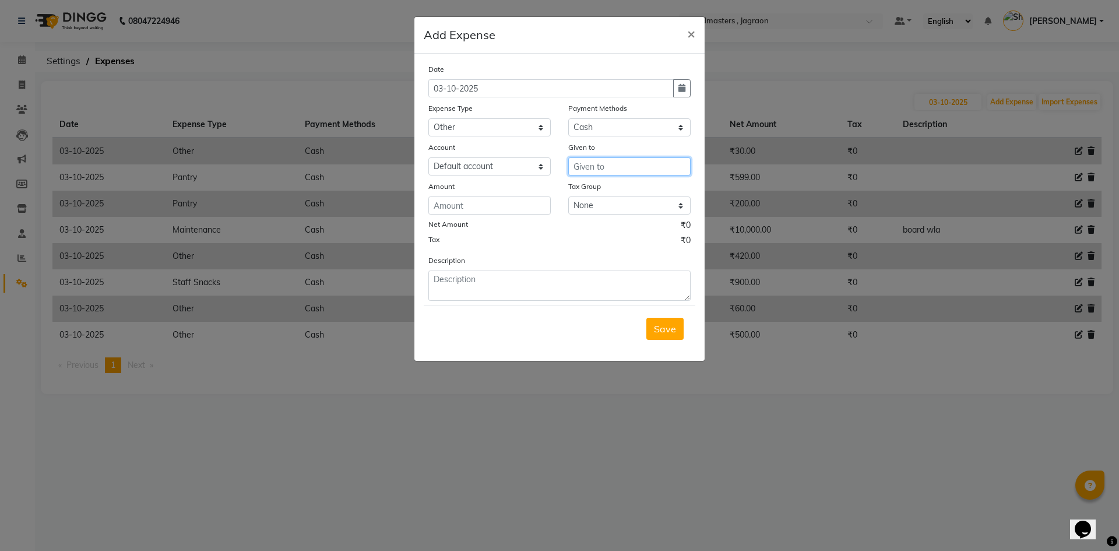
click at [601, 170] on input "text" at bounding box center [629, 166] width 122 height 18
click at [603, 191] on span "Pinku" at bounding box center [596, 191] width 26 height 12
type input "Pinku"
click at [539, 215] on div "Date 03-10-2025 Expense Type Select Advance Salary Bank charges Car maintenance…" at bounding box center [560, 182] width 262 height 238
click at [537, 212] on input "number" at bounding box center [490, 205] width 122 height 18
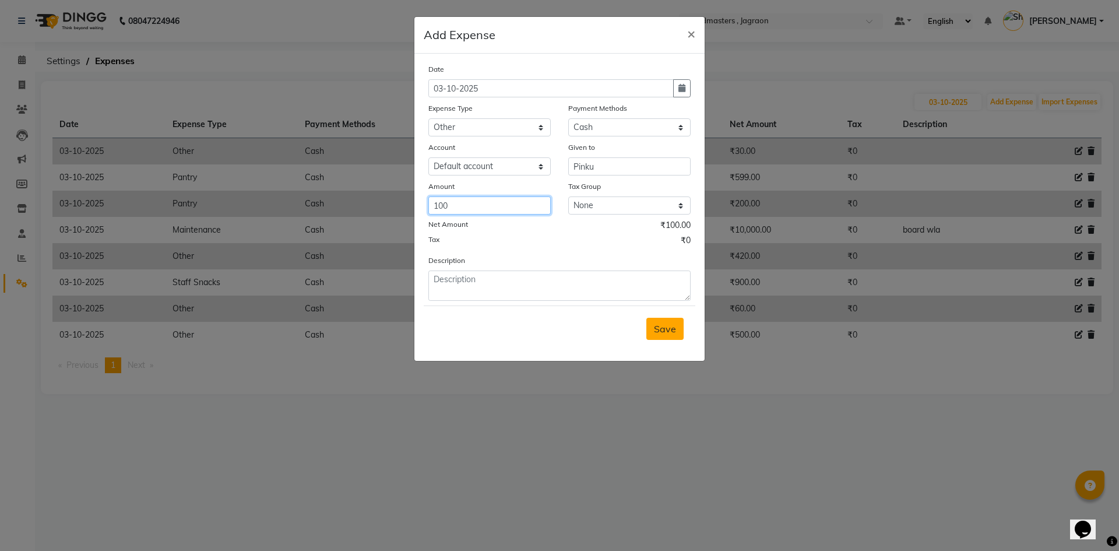
type input "100"
drag, startPoint x: 666, startPoint y: 323, endPoint x: 659, endPoint y: 316, distance: 9.9
click at [662, 322] on button "Save" at bounding box center [665, 329] width 37 height 22
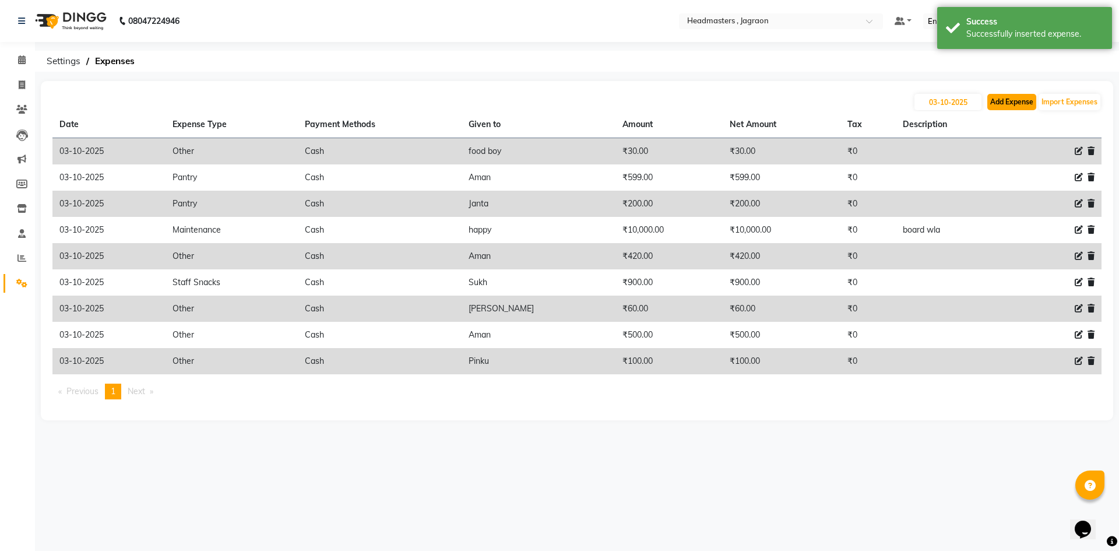
click at [1027, 104] on button "Add Expense" at bounding box center [1012, 102] width 49 height 16
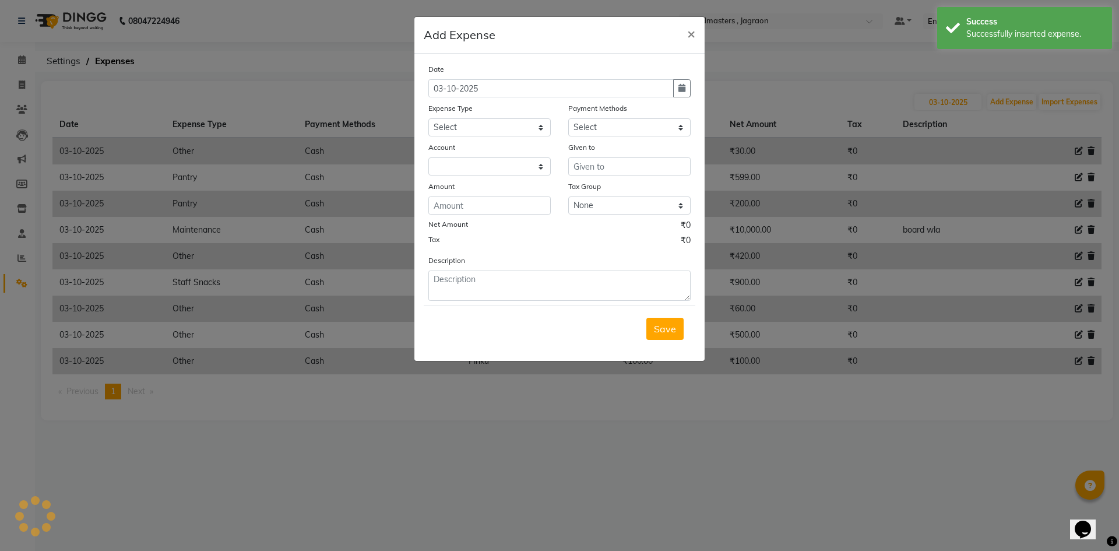
select select "6001"
click at [486, 121] on select "Select Advance Salary Bank charges Car maintenance Cash transfer to bank Cash t…" at bounding box center [490, 127] width 122 height 18
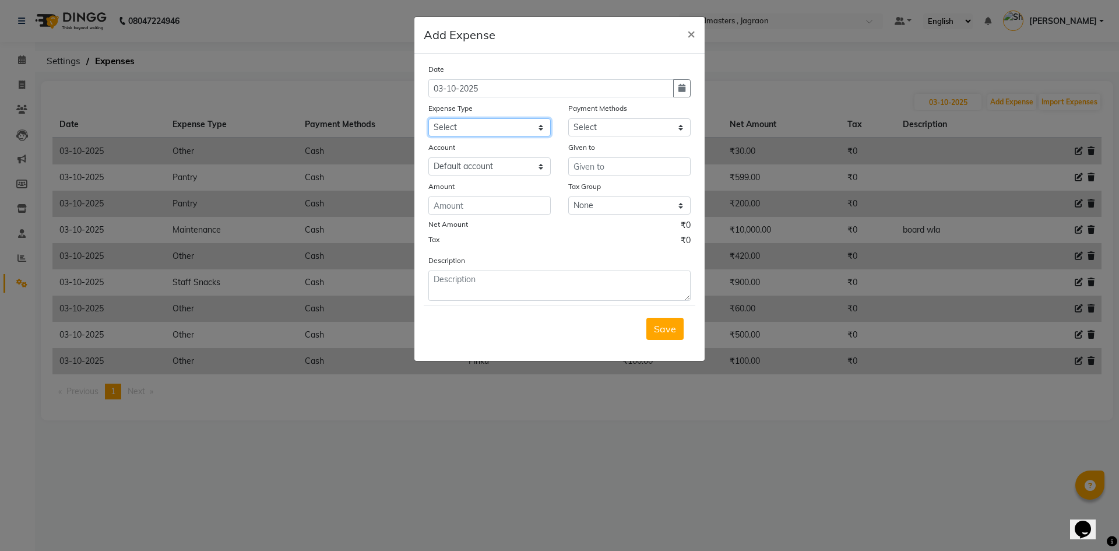
select select "17179"
click at [429, 118] on select "Select Advance Salary Bank charges Car maintenance Cash transfer to bank Cash t…" at bounding box center [490, 127] width 122 height 18
click at [592, 128] on select "Select UPI CARD Complimentary Voucher Wallet Package Prepaid Cash" at bounding box center [629, 127] width 122 height 18
select select "116"
click at [568, 118] on select "Select UPI CARD Complimentary Voucher Wallet Package Prepaid Cash" at bounding box center [629, 127] width 122 height 18
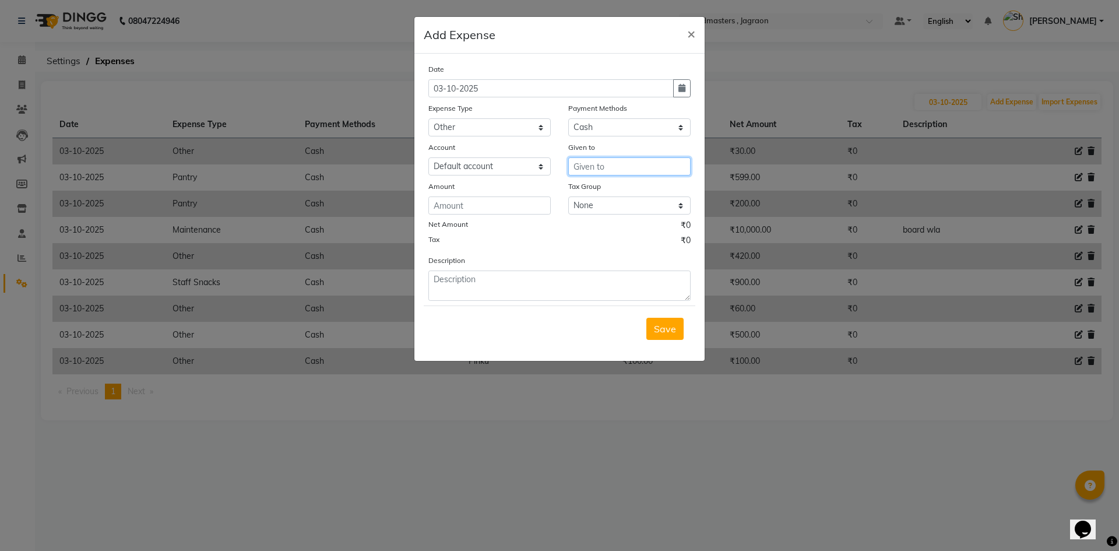
click at [582, 161] on input "text" at bounding box center [629, 166] width 122 height 18
type input "food boy"
click at [511, 208] on input "number" at bounding box center [490, 205] width 122 height 18
type input "50"
click at [663, 334] on span "Save" at bounding box center [665, 329] width 22 height 12
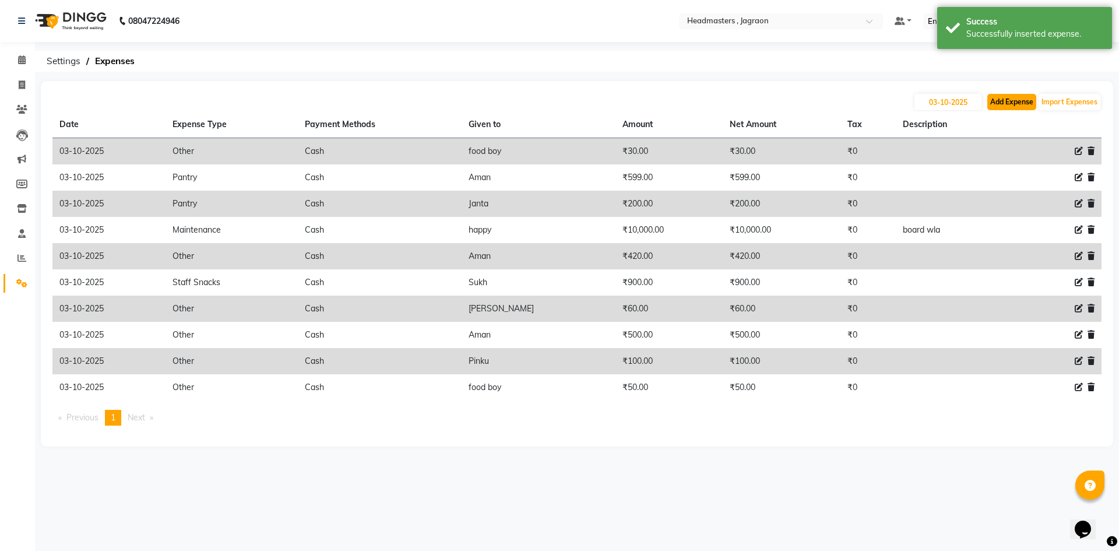
click at [1024, 98] on button "Add Expense" at bounding box center [1012, 102] width 49 height 16
select select "6001"
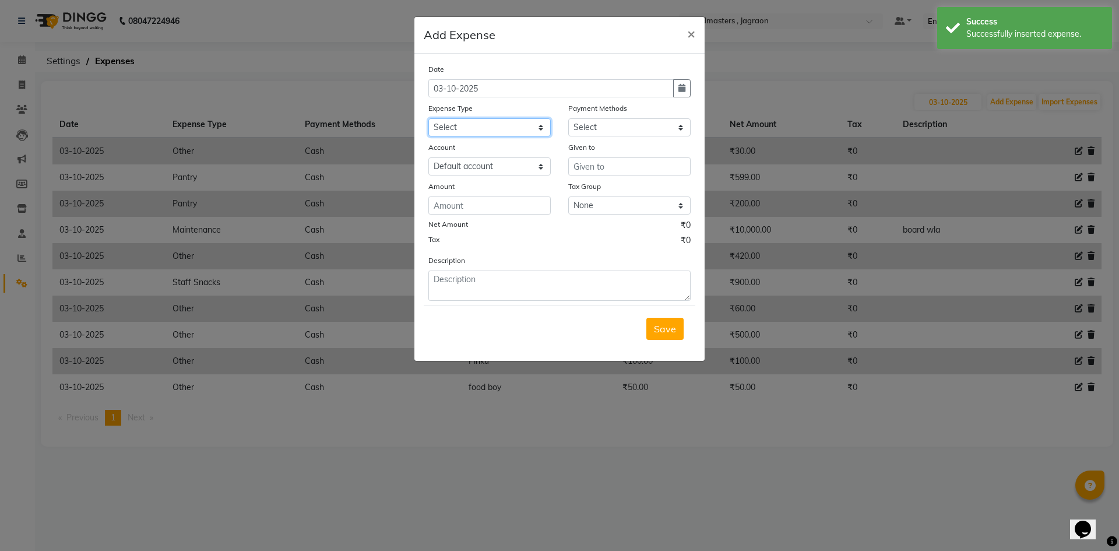
click at [539, 124] on select "Select Advance Salary Bank charges Car maintenance Cash transfer to bank Cash t…" at bounding box center [490, 127] width 122 height 18
select select "17179"
click at [429, 118] on select "Select Advance Salary Bank charges Car maintenance Cash transfer to bank Cash t…" at bounding box center [490, 127] width 122 height 18
drag, startPoint x: 625, startPoint y: 120, endPoint x: 625, endPoint y: 135, distance: 14.6
click at [625, 121] on select "Select UPI CARD Complimentary Voucher Wallet Package Prepaid Cash" at bounding box center [629, 127] width 122 height 18
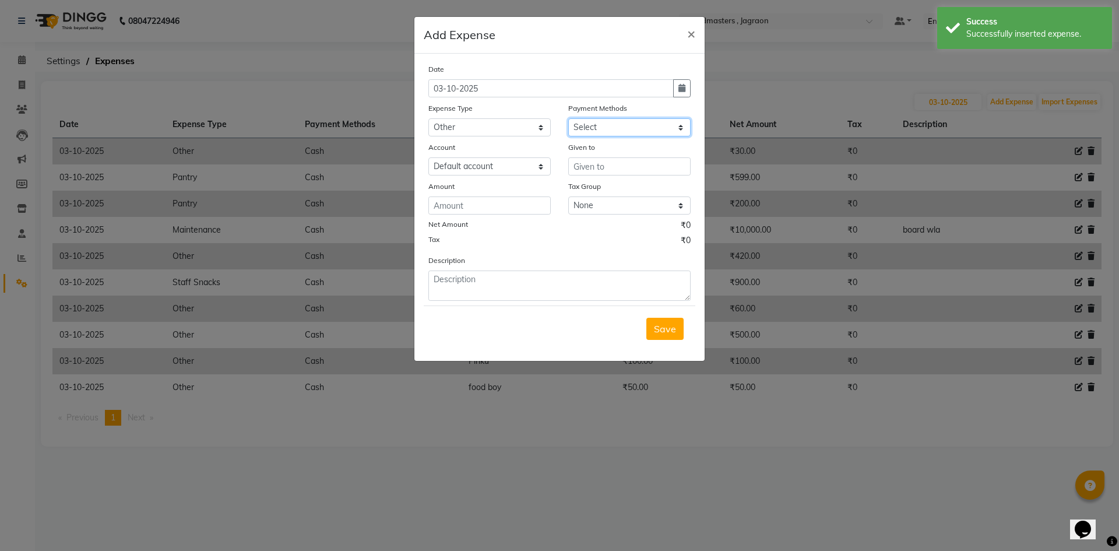
select select "116"
click at [568, 118] on select "Select UPI CARD Complimentary Voucher Wallet Package Prepaid Cash" at bounding box center [629, 127] width 122 height 18
click at [622, 169] on input "text" at bounding box center [629, 166] width 122 height 18
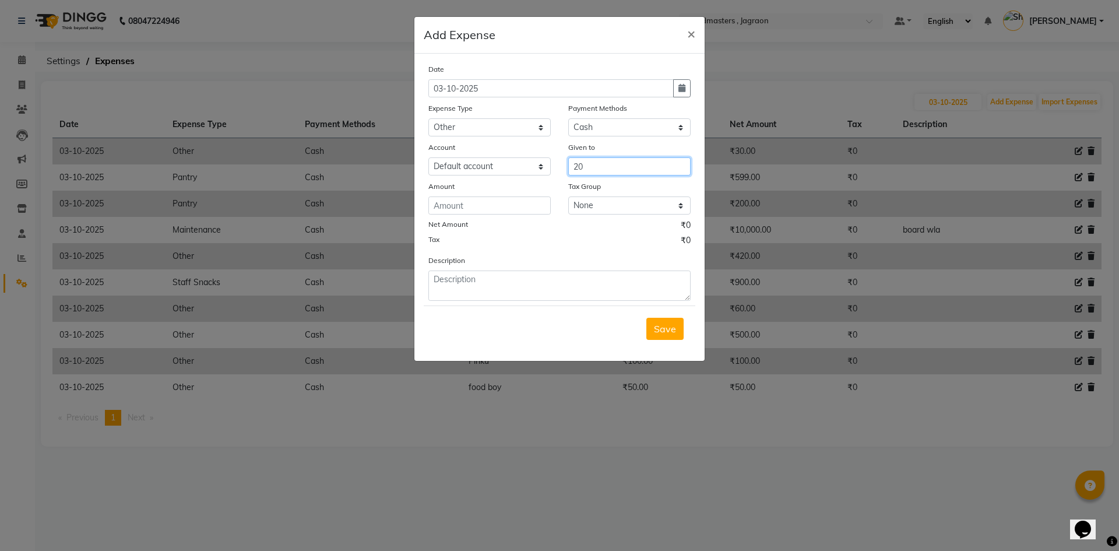
type input "2"
click at [636, 189] on button "Ashi sh" at bounding box center [615, 191] width 92 height 19
type input "Ashish"
click at [462, 202] on input "number" at bounding box center [490, 205] width 122 height 18
type input "200"
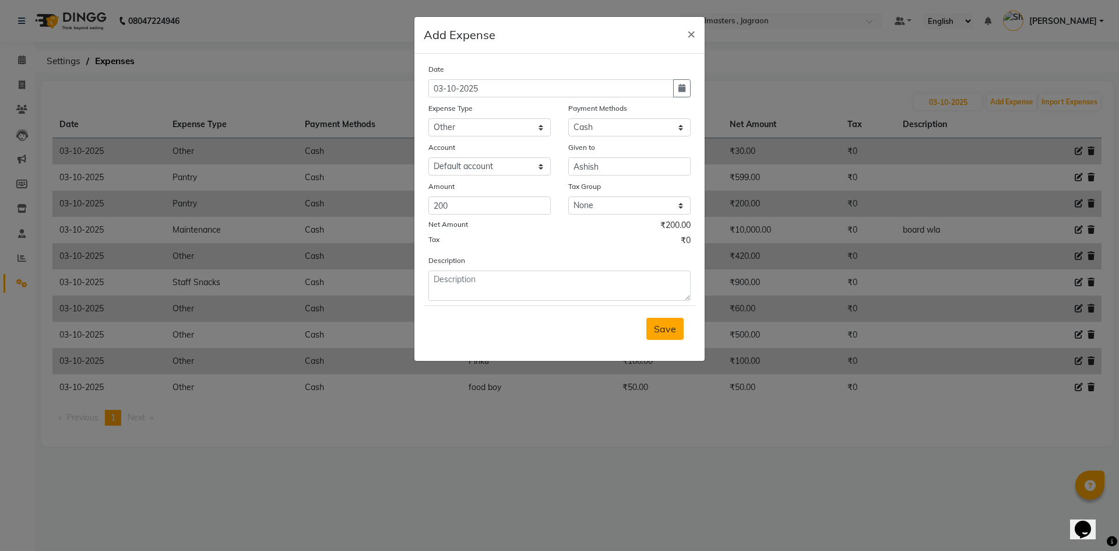
click at [668, 329] on span "Save" at bounding box center [665, 329] width 22 height 12
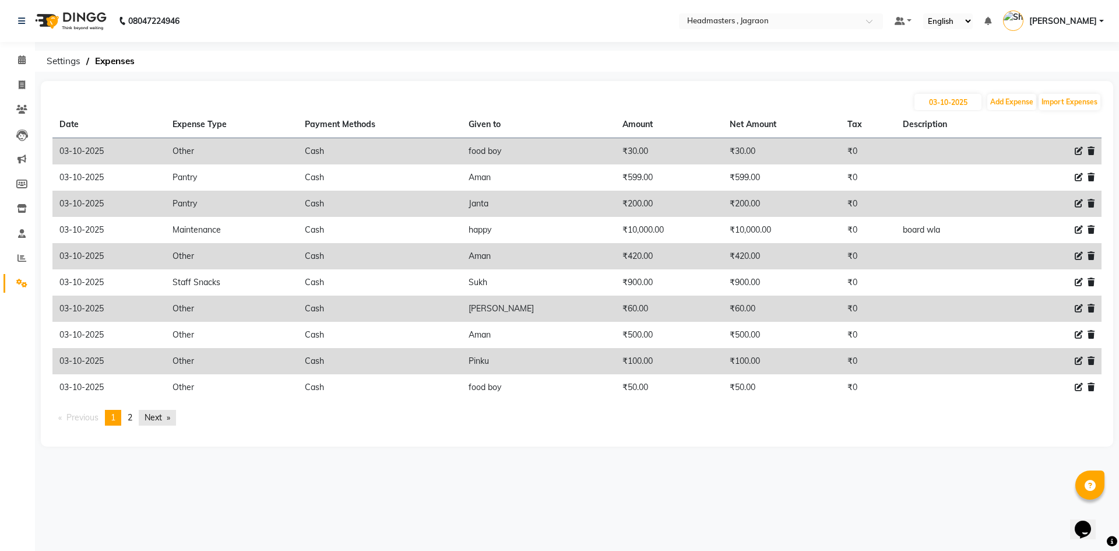
click at [152, 415] on link "Next page" at bounding box center [157, 418] width 37 height 16
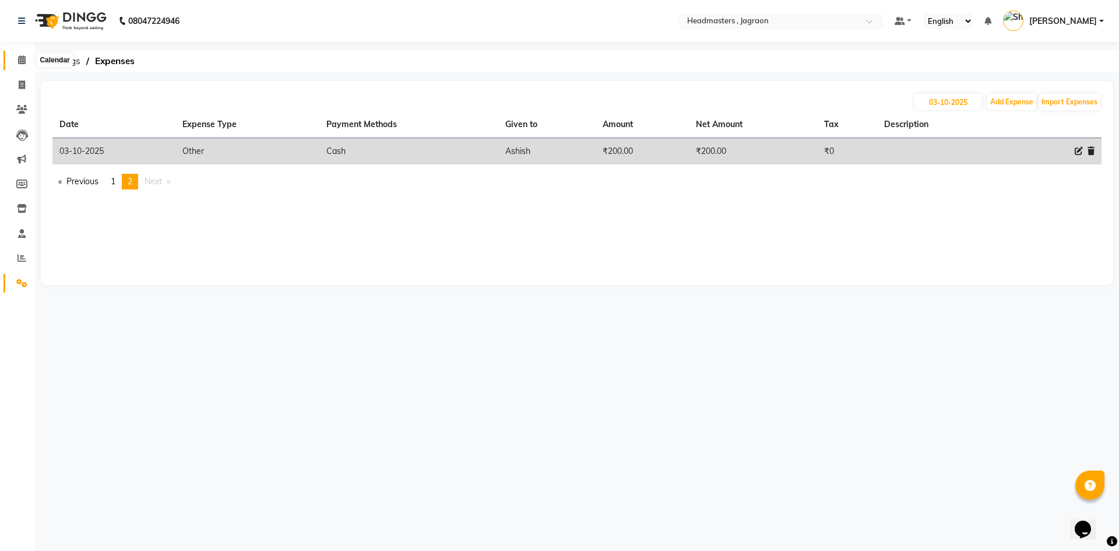
click at [12, 58] on span at bounding box center [22, 60] width 20 height 13
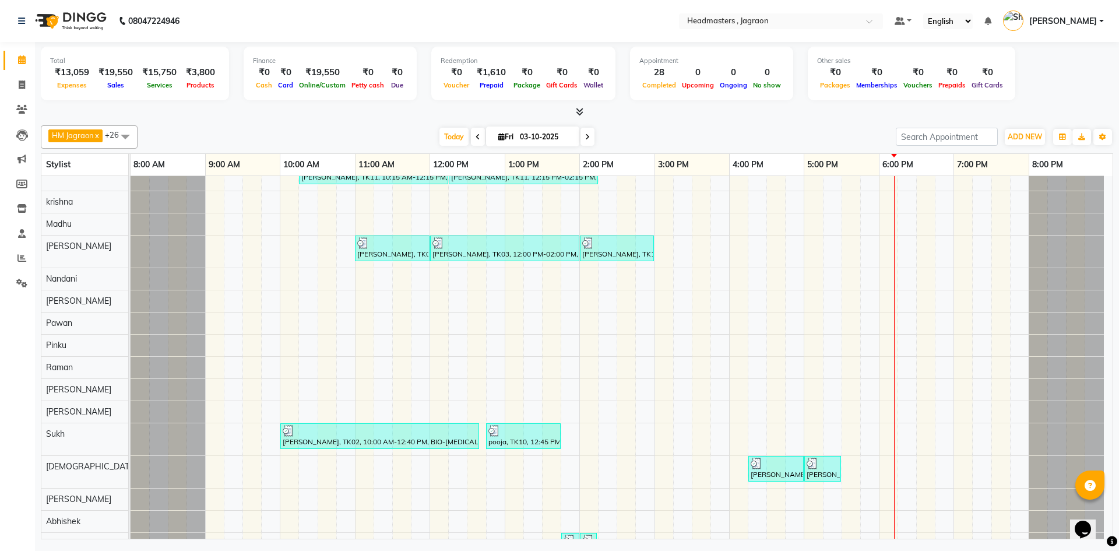
scroll to position [175, 0]
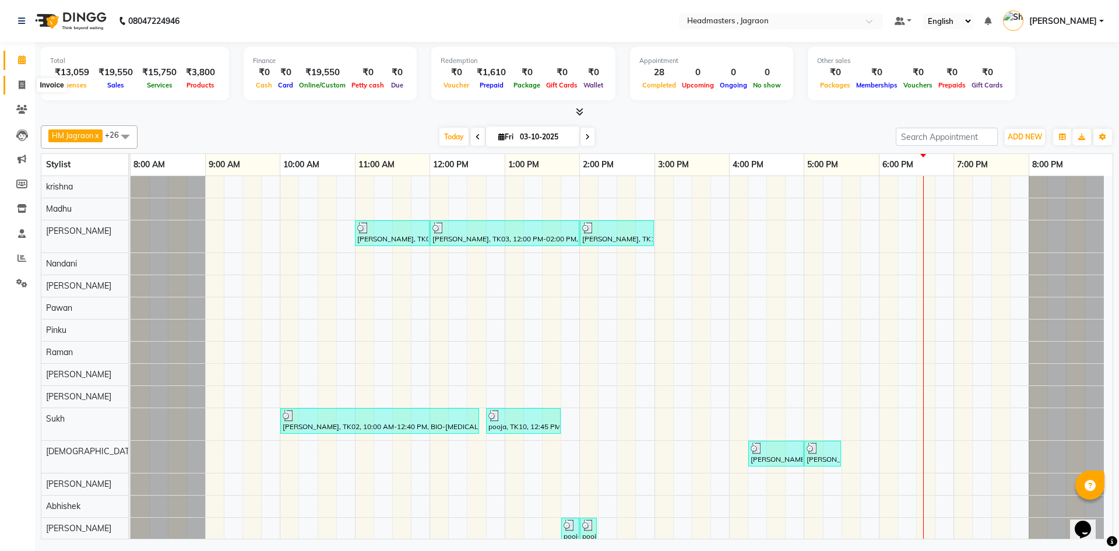
drag, startPoint x: 19, startPoint y: 89, endPoint x: 25, endPoint y: 85, distance: 7.9
click at [20, 88] on span at bounding box center [22, 85] width 20 height 13
select select "6935"
select select "service"
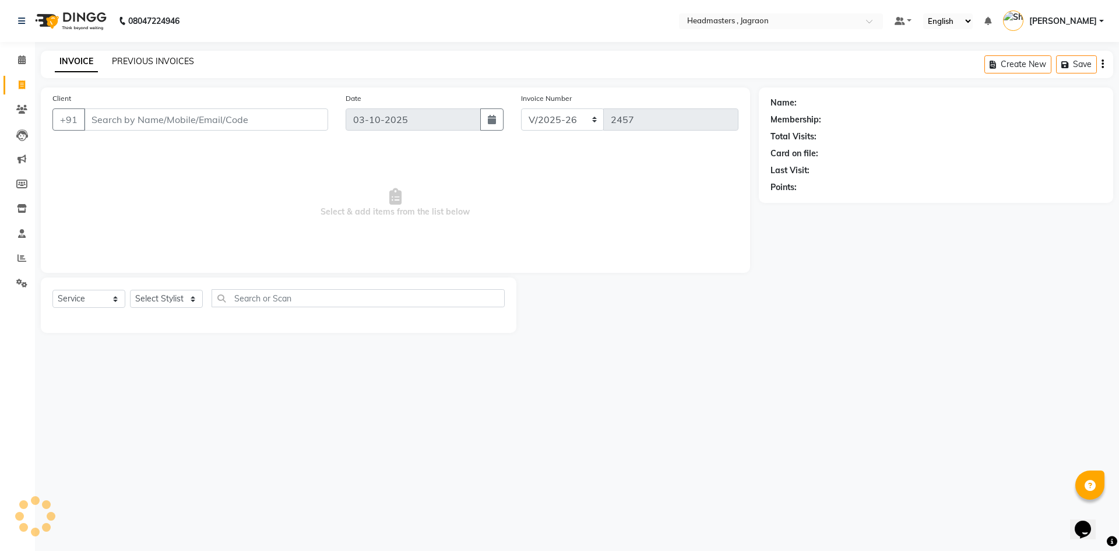
click at [161, 61] on link "PREVIOUS INVOICES" at bounding box center [153, 61] width 82 height 10
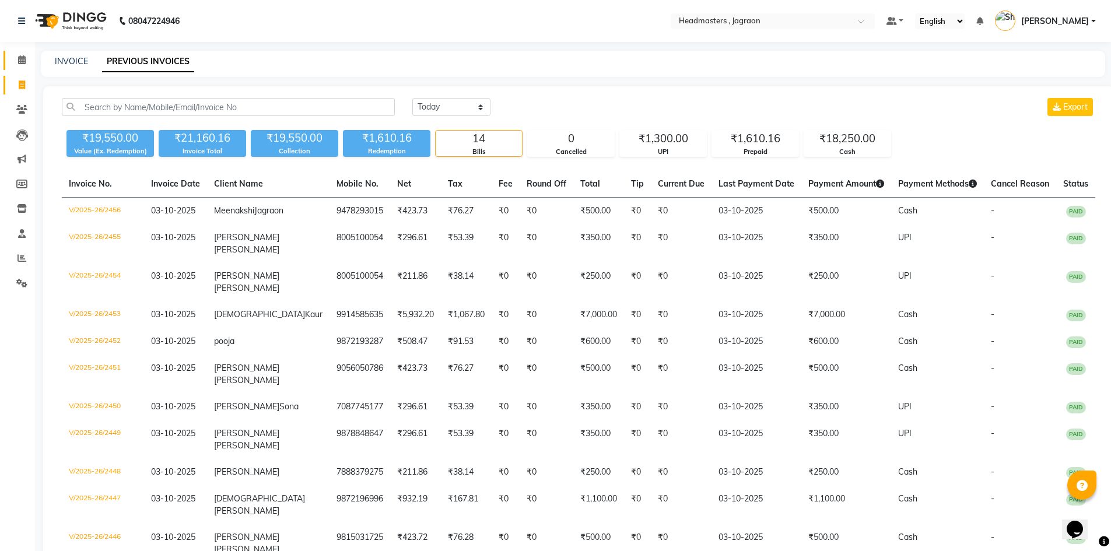
click at [23, 52] on link "Calendar" at bounding box center [17, 60] width 28 height 19
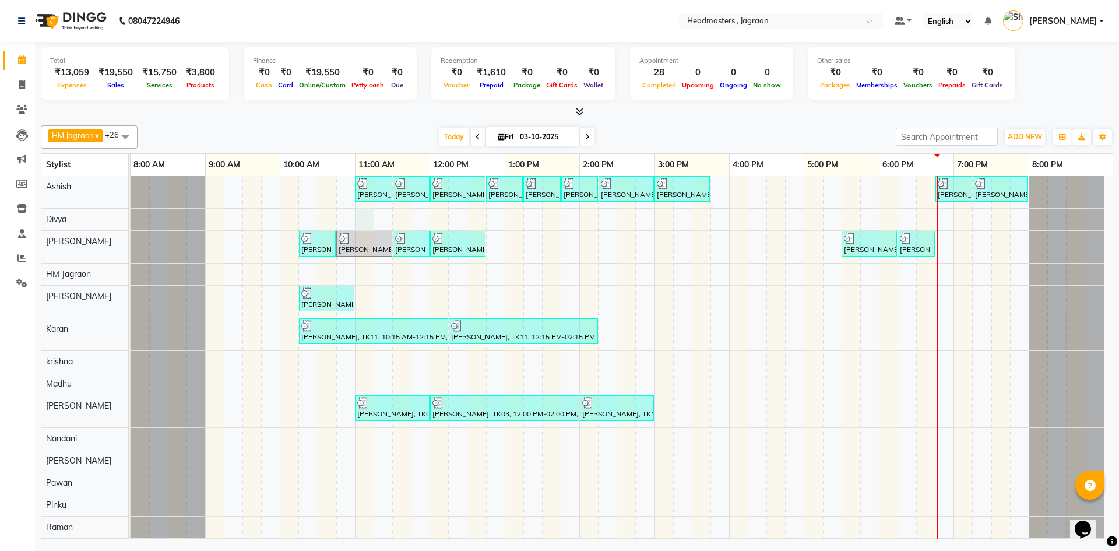
drag, startPoint x: 368, startPoint y: 213, endPoint x: 293, endPoint y: 226, distance: 75.7
click at [367, 213] on div "Jaswant Singh, TK04, 11:00 AM-11:30 AM, BRD - Beard Jaswant Singh, TK04, 11:30 …" at bounding box center [622, 508] width 982 height 664
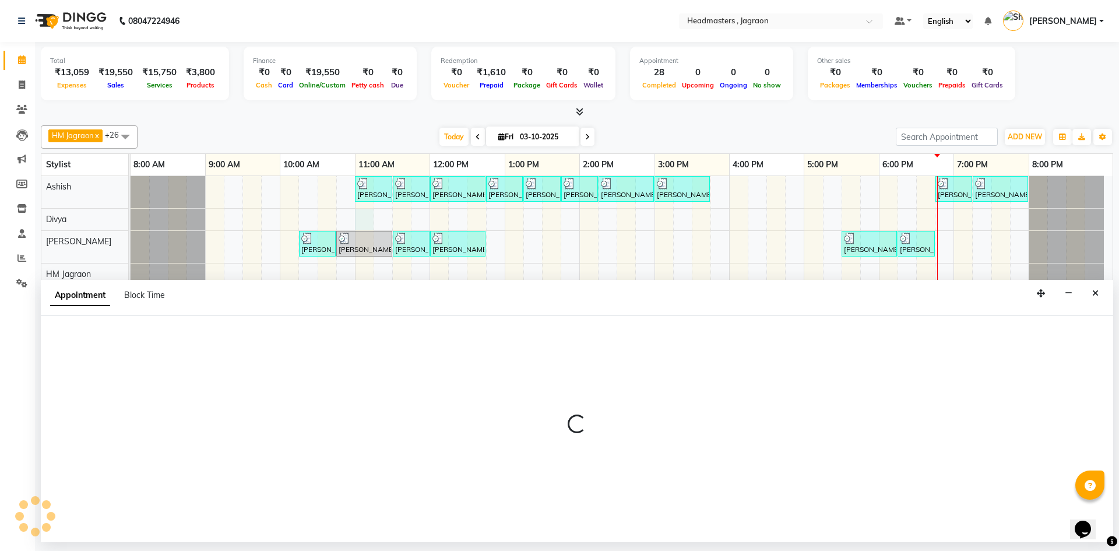
select select "54704"
select select "tentative"
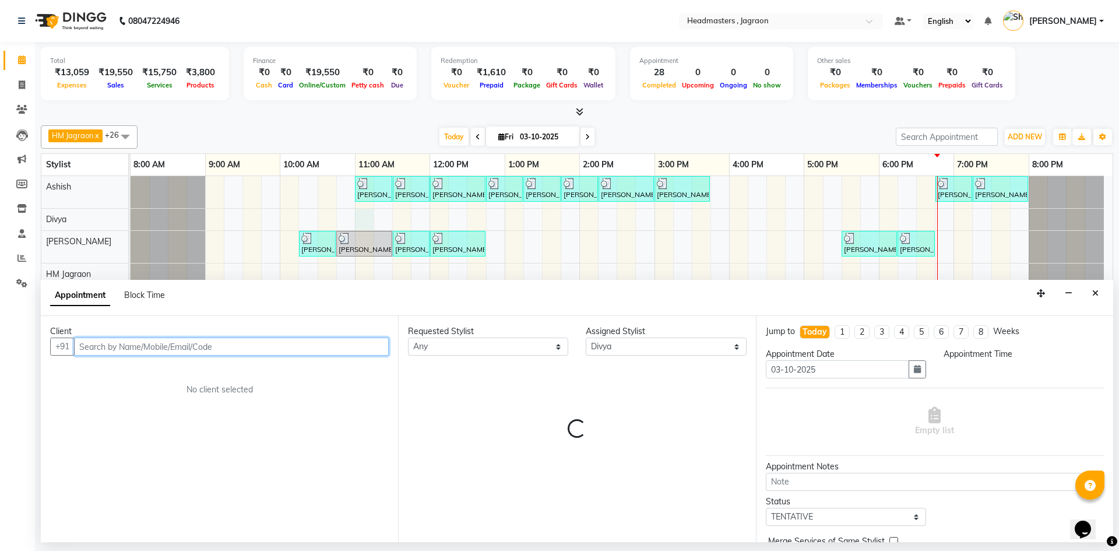
select select "660"
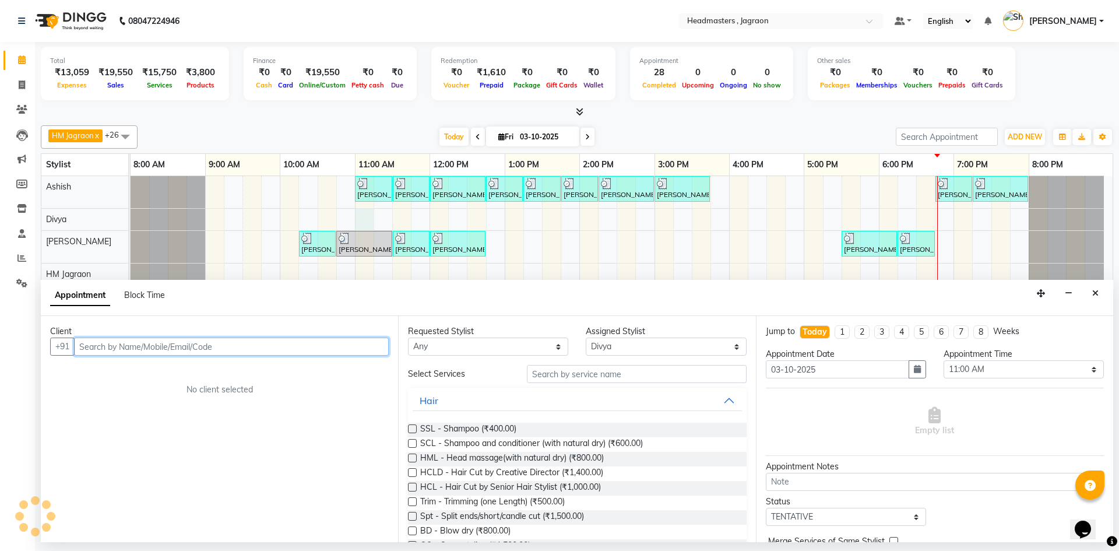
click at [169, 348] on input "text" at bounding box center [231, 347] width 315 height 18
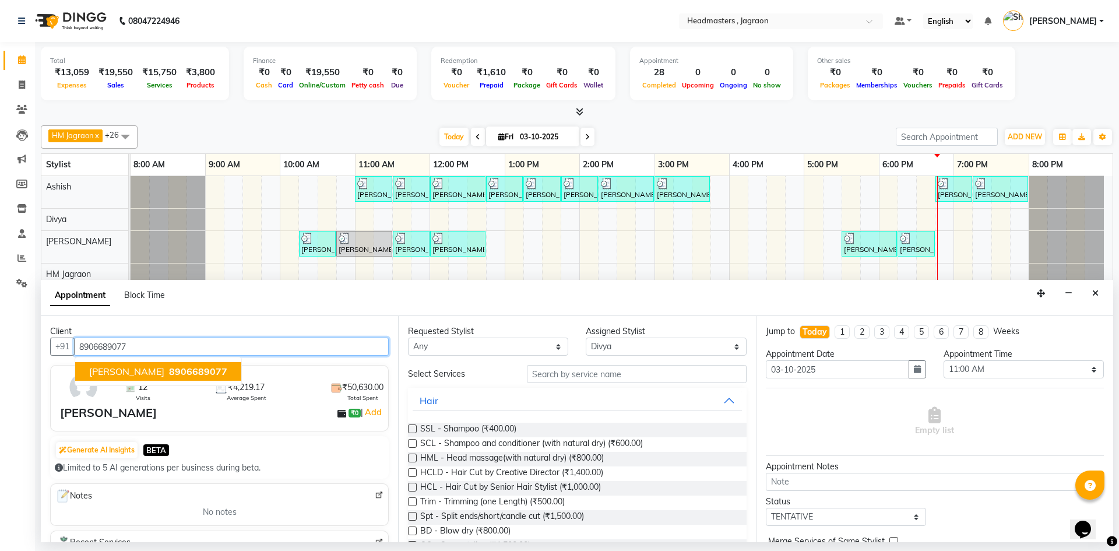
click at [206, 369] on span "8906689077" at bounding box center [198, 372] width 58 height 12
type input "8906689077"
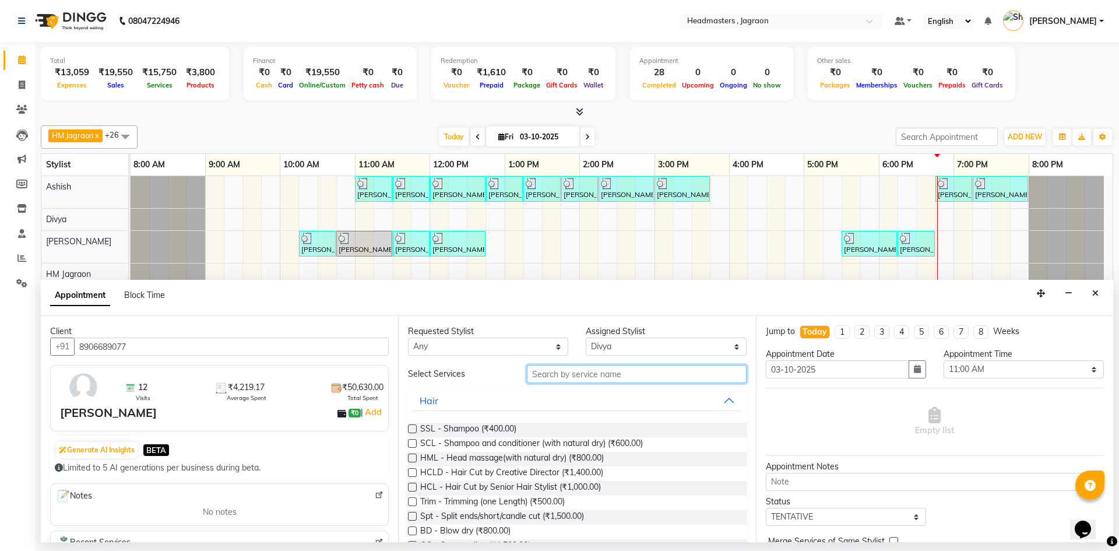
click at [567, 377] on input "text" at bounding box center [637, 374] width 220 height 18
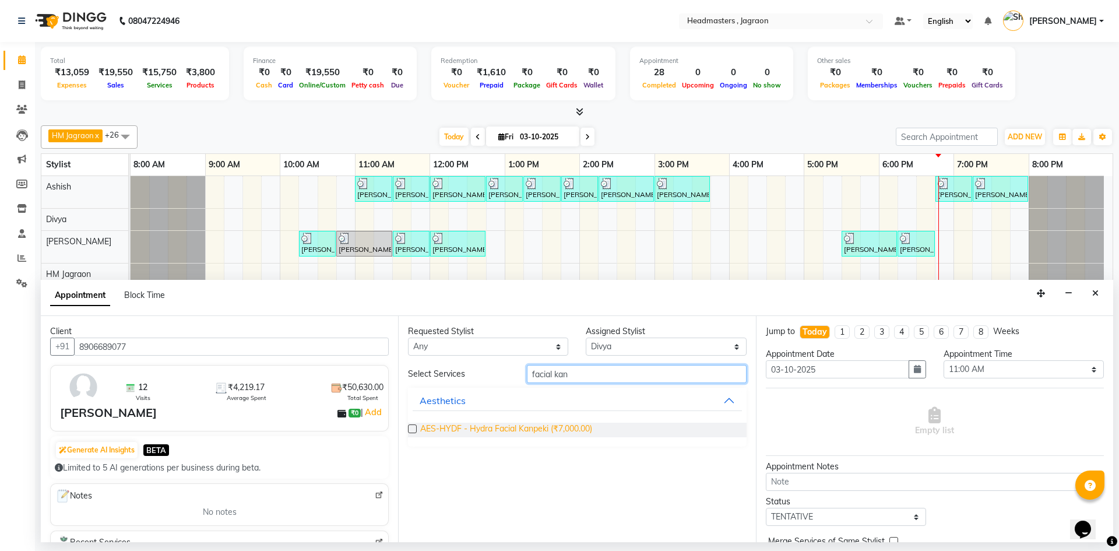
type input "facial kan"
click at [577, 430] on span "AES-HYDF - Hydra Facial Kanpeki (₹7,000.00)" at bounding box center [506, 430] width 172 height 15
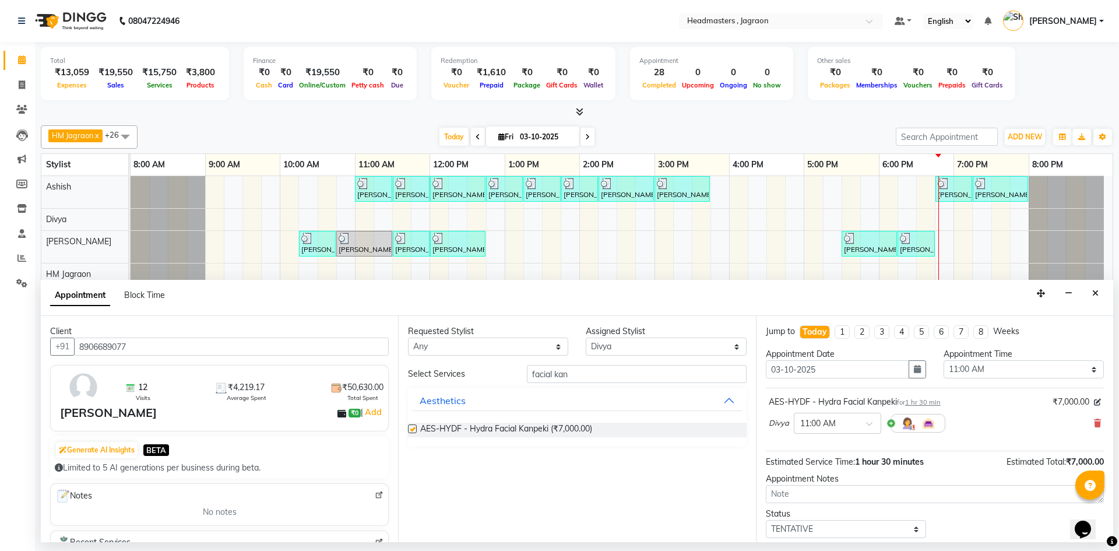
checkbox input "false"
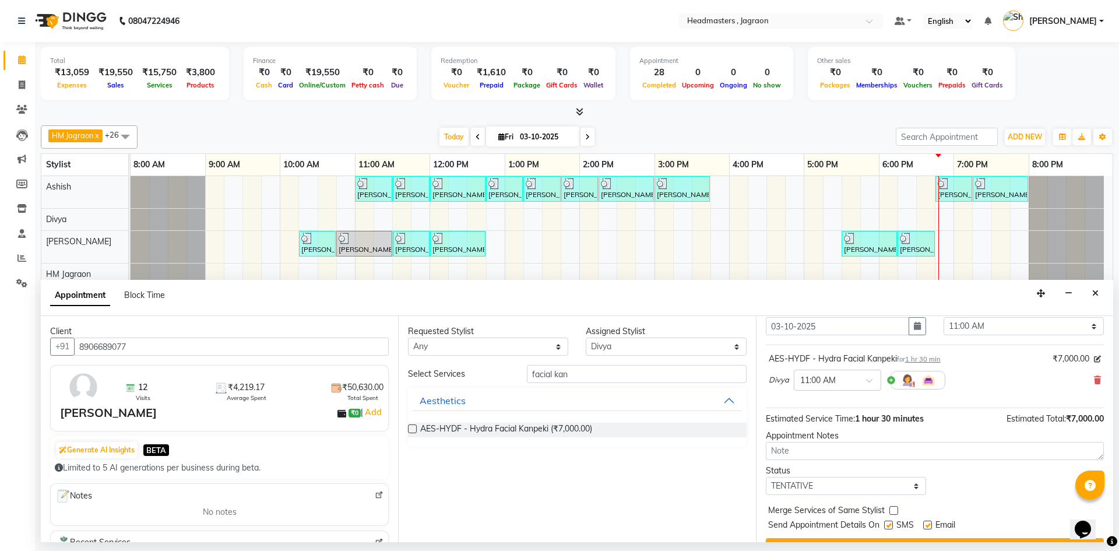
scroll to position [69, 0]
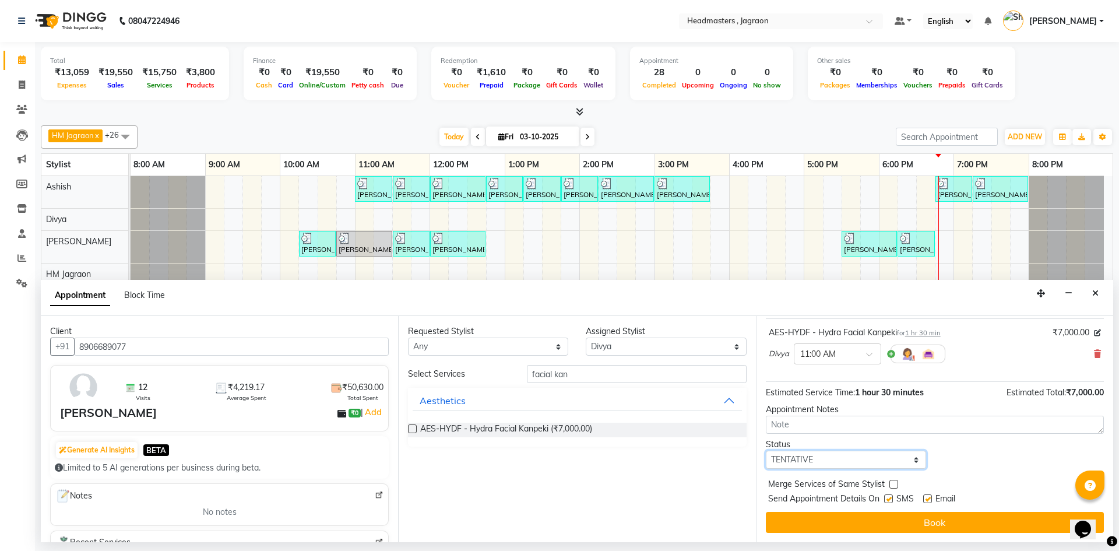
drag, startPoint x: 837, startPoint y: 458, endPoint x: 836, endPoint y: 468, distance: 10.6
click at [837, 458] on select "Select TENTATIVE CONFIRM CHECK-IN UPCOMING" at bounding box center [846, 460] width 160 height 18
select select "confirm booking"
click at [766, 451] on select "Select TENTATIVE CONFIRM CHECK-IN UPCOMING" at bounding box center [846, 460] width 160 height 18
click at [888, 500] on label at bounding box center [888, 498] width 9 height 9
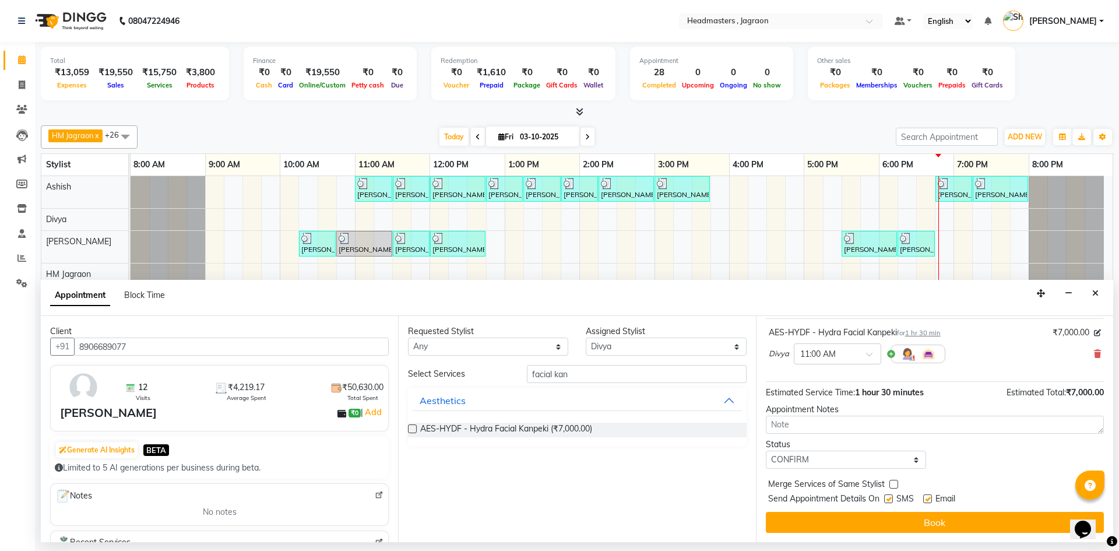
click at [888, 500] on input "checkbox" at bounding box center [888, 500] width 8 height 8
checkbox input "false"
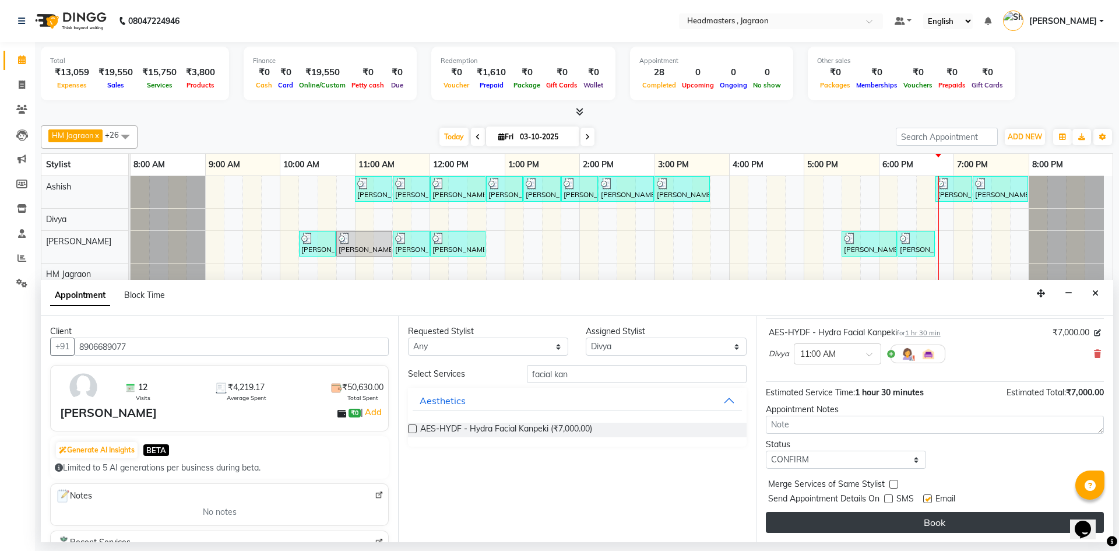
click at [887, 524] on button "Book" at bounding box center [935, 522] width 338 height 21
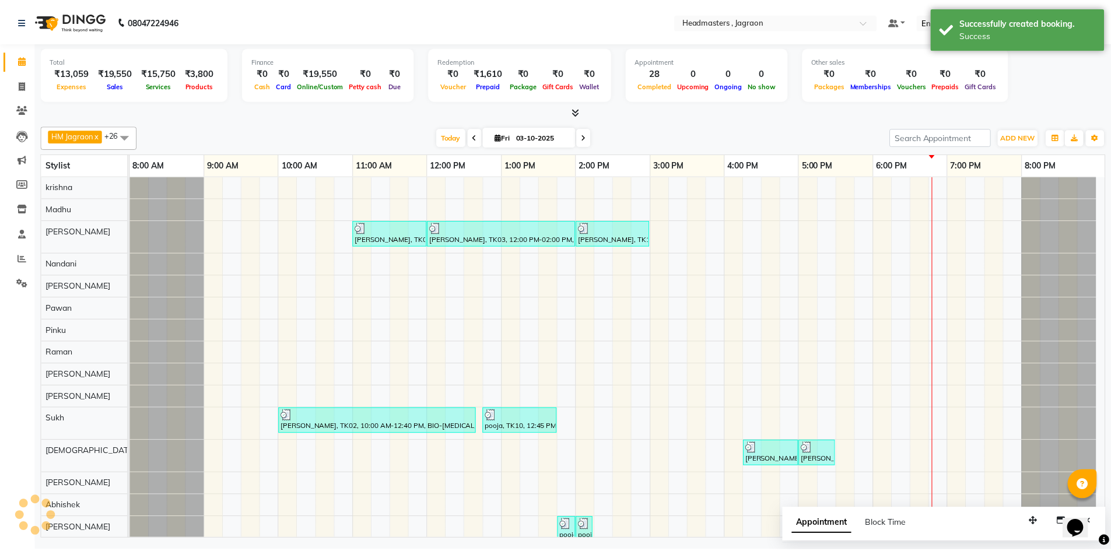
scroll to position [0, 0]
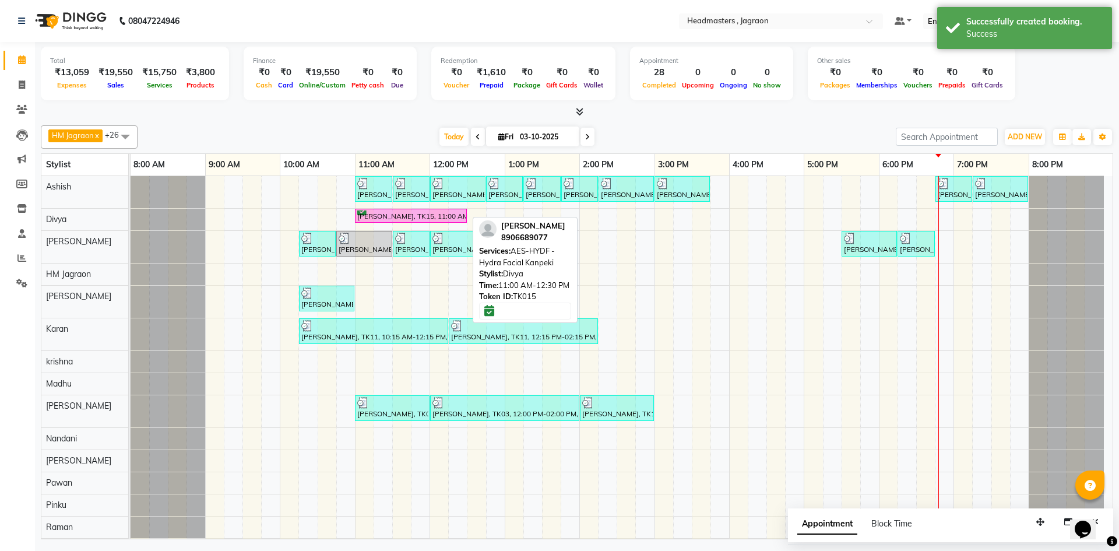
click at [420, 219] on div "Kirandeep Kaur, TK15, 11:00 AM-12:30 PM, AES-HYDF - Hydra Facial Kanpeki" at bounding box center [411, 215] width 110 height 11
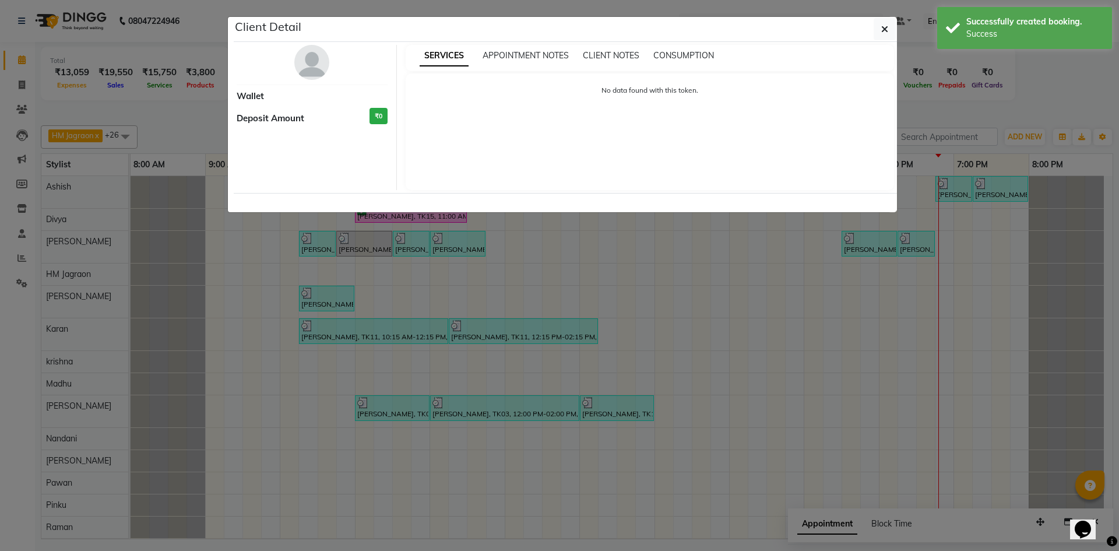
select select "6"
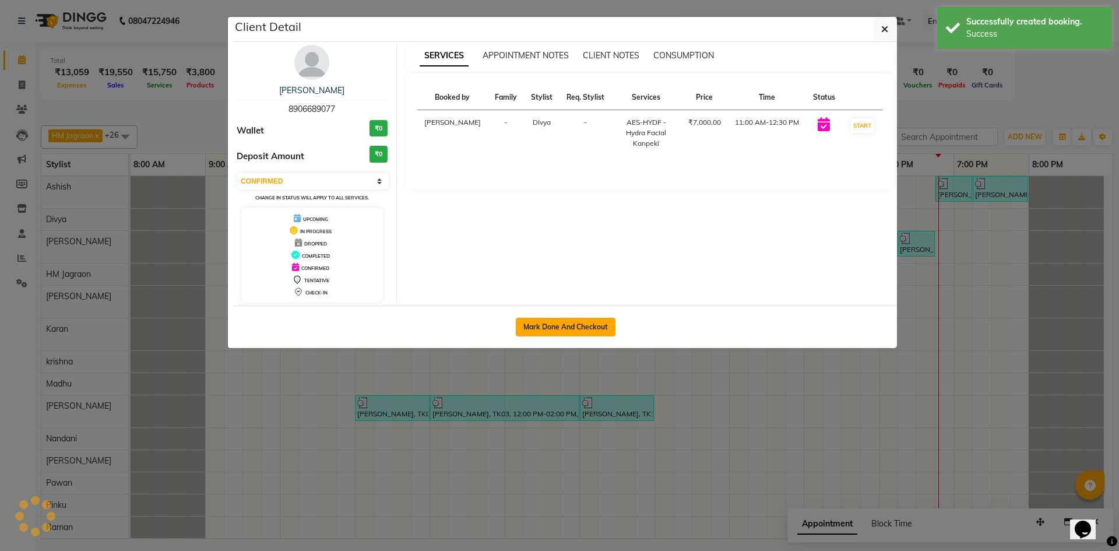
drag, startPoint x: 539, startPoint y: 330, endPoint x: 539, endPoint y: 322, distance: 8.2
click at [539, 329] on button "Mark Done And Checkout" at bounding box center [566, 327] width 100 height 19
select select "service"
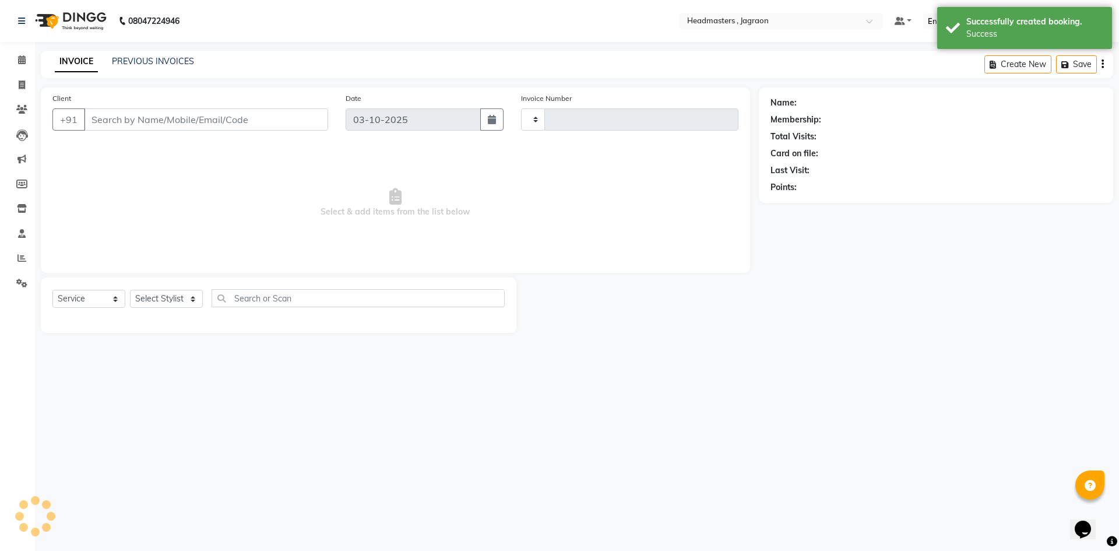
type input "2457"
select select "6935"
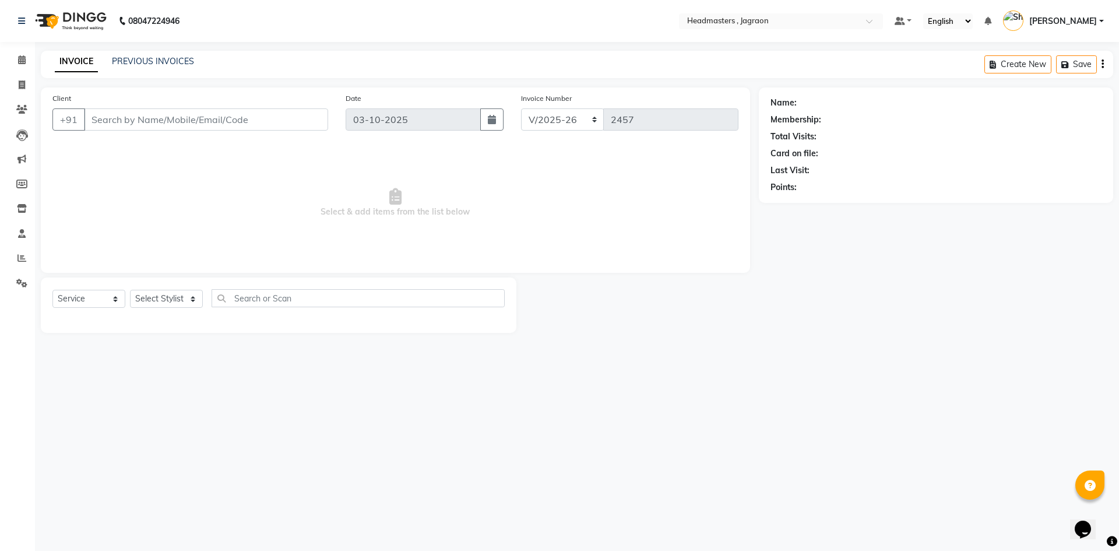
type input "8906689077"
select select "54704"
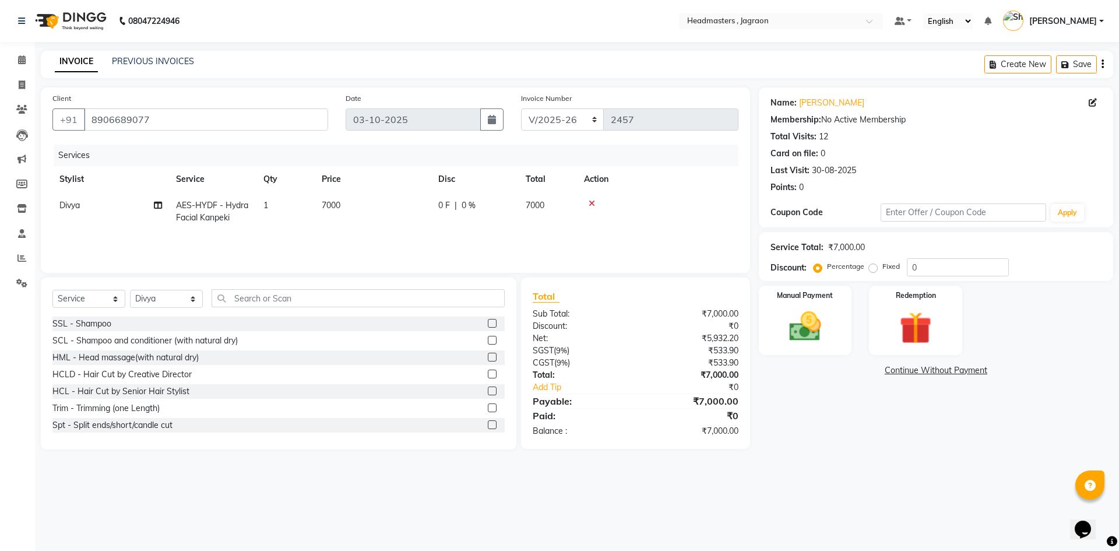
click at [444, 207] on span "0 F" at bounding box center [444, 205] width 12 height 12
select select "54704"
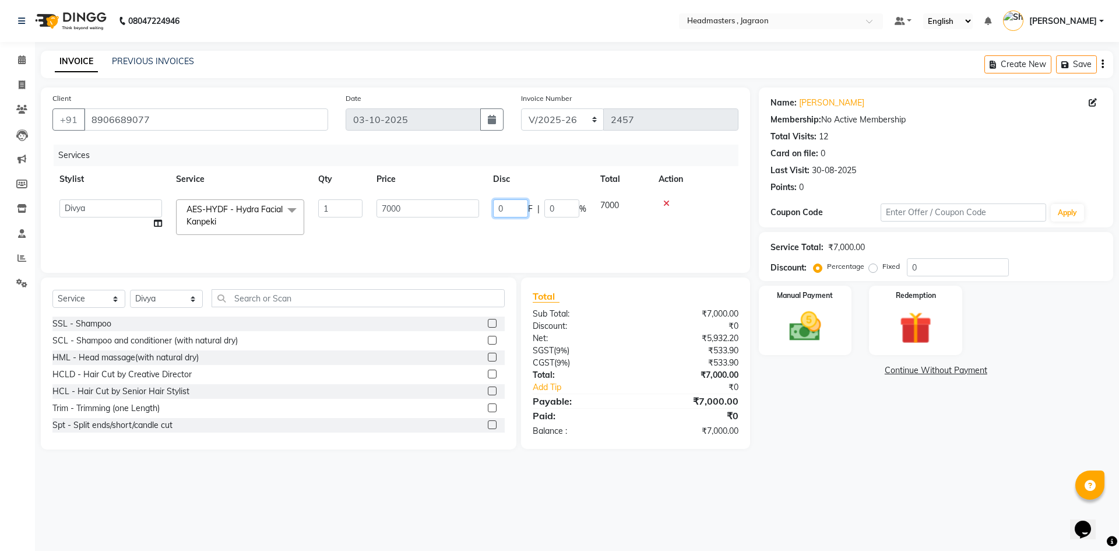
click at [510, 208] on input "0" at bounding box center [510, 208] width 35 height 18
type input "3000"
click at [525, 225] on tr "Abhishek Ashish Divya Hardeep kaur Harpreet HM Jagraon Jagwinder Janta Jaskiran…" at bounding box center [395, 217] width 686 height 50
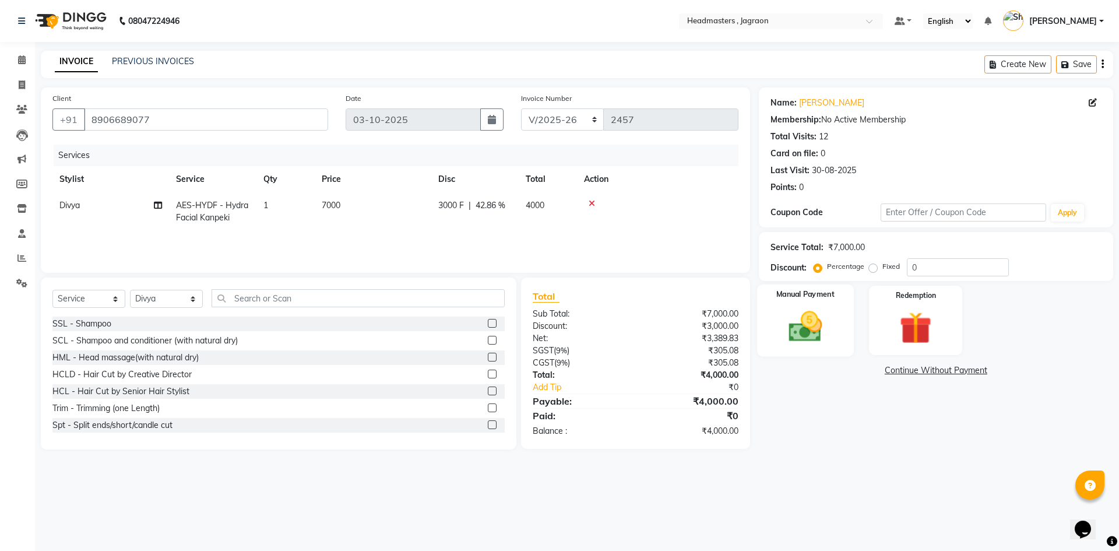
click at [813, 343] on img at bounding box center [805, 326] width 54 height 38
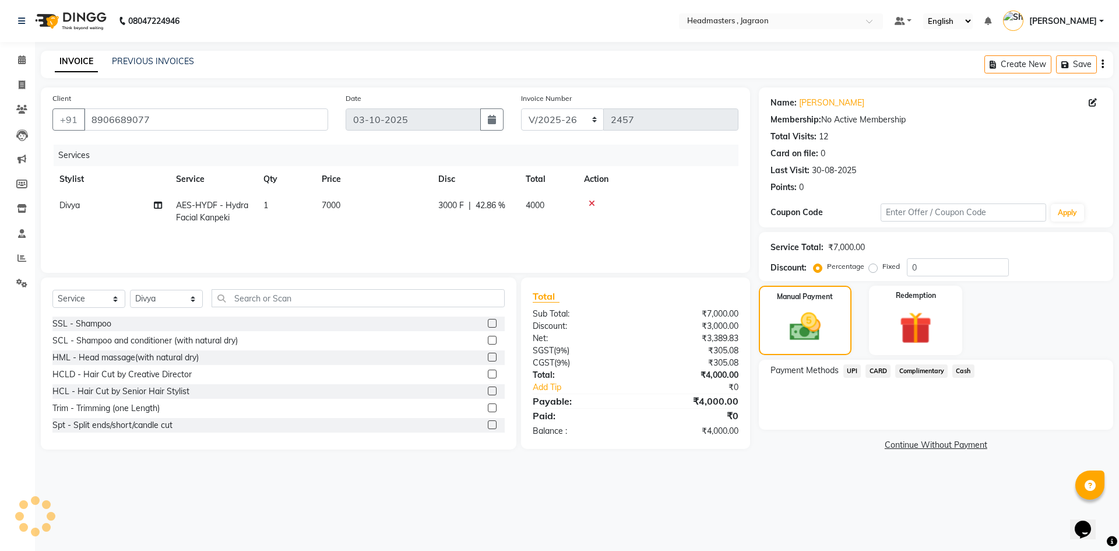
click at [963, 370] on span "Cash" at bounding box center [964, 370] width 22 height 13
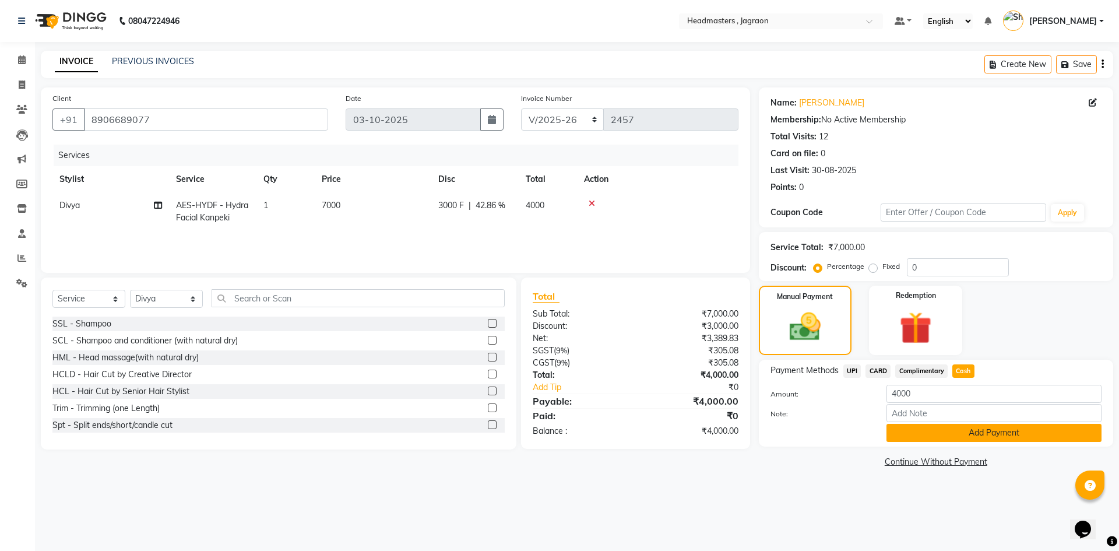
click at [959, 437] on button "Add Payment" at bounding box center [994, 433] width 215 height 18
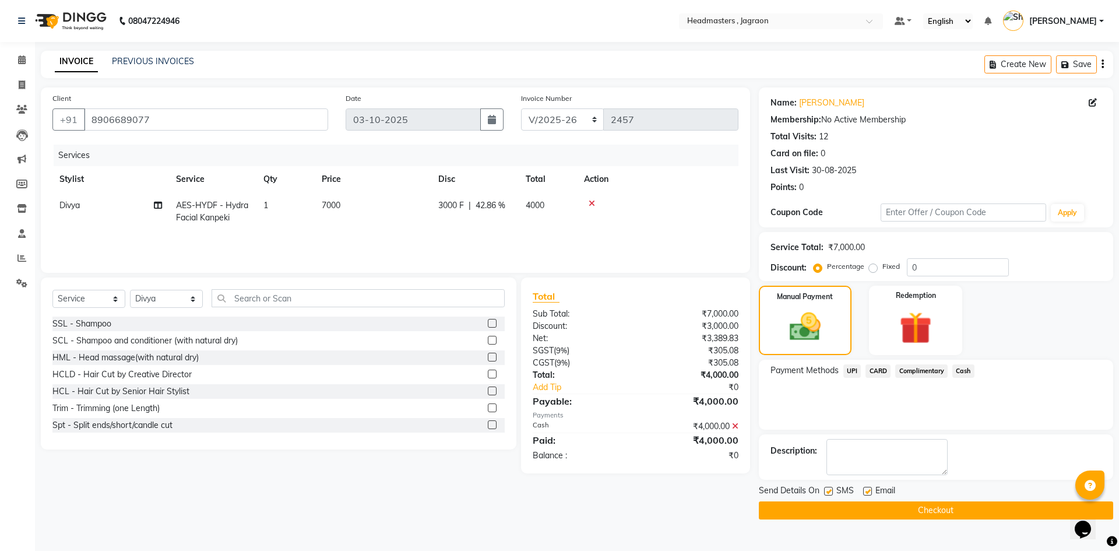
click at [879, 512] on button "Checkout" at bounding box center [936, 510] width 354 height 18
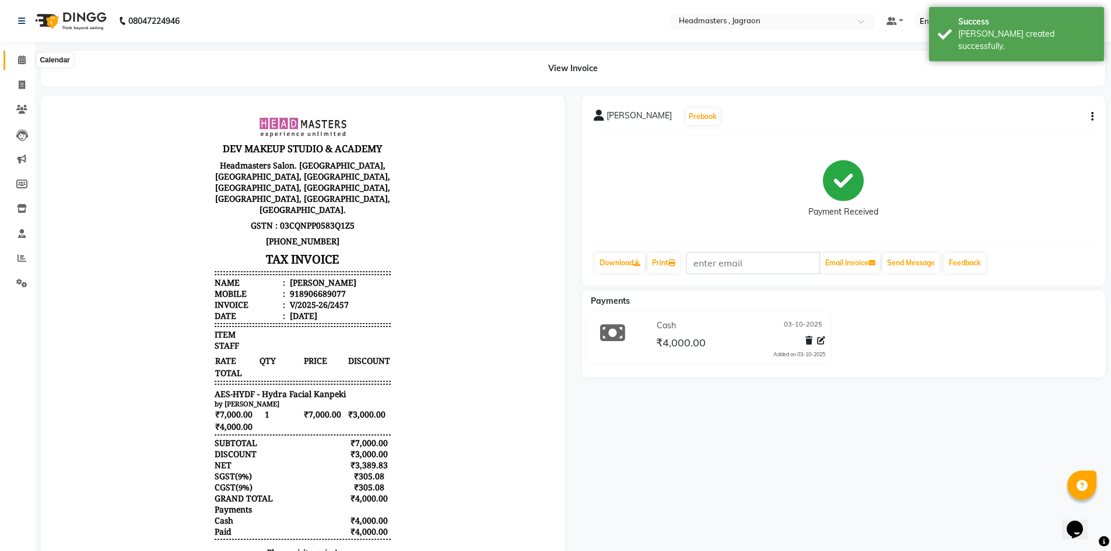
click at [24, 58] on icon at bounding box center [22, 59] width 8 height 9
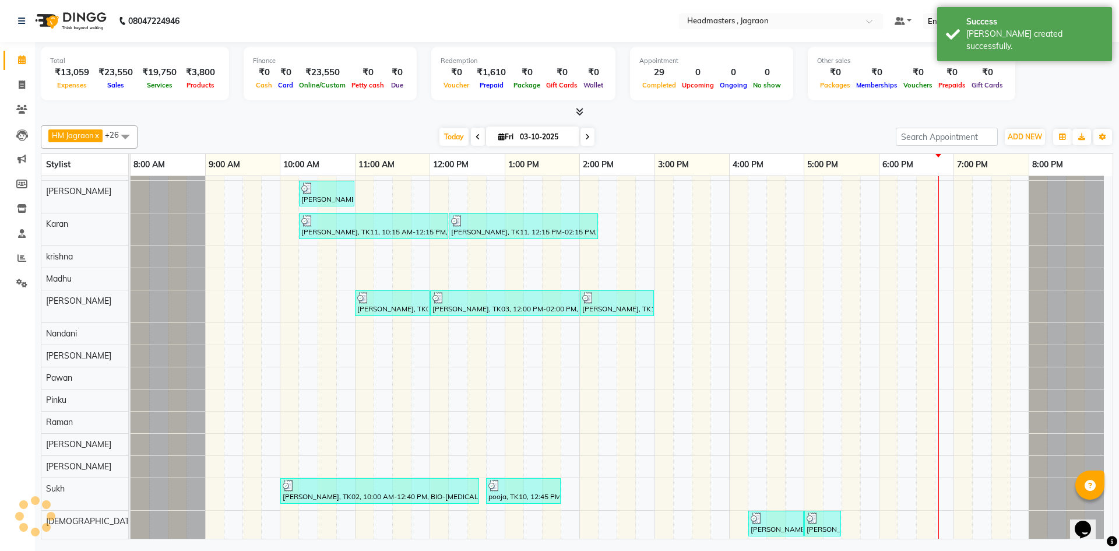
scroll to position [117, 0]
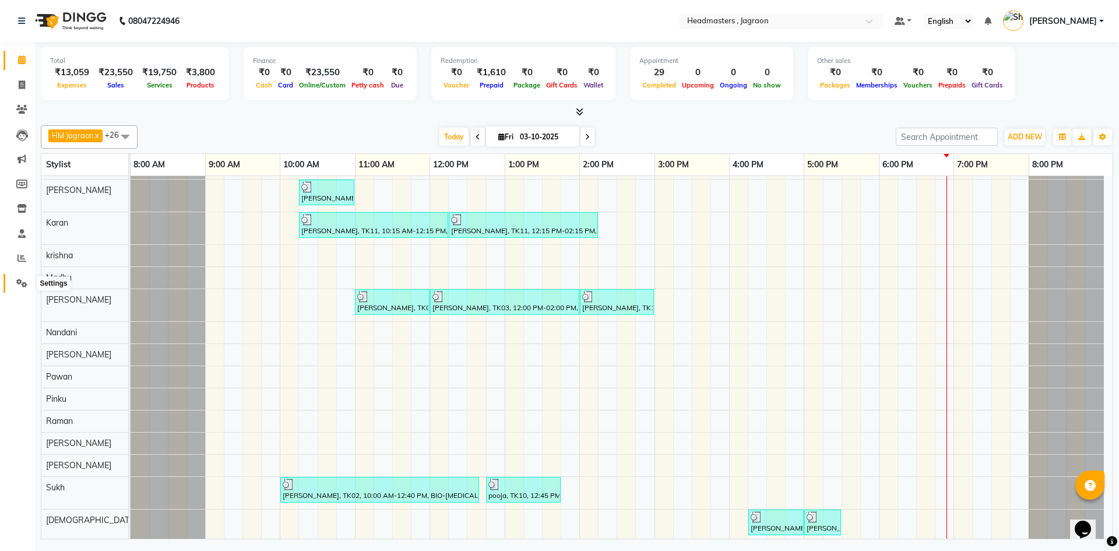
click at [16, 285] on icon at bounding box center [21, 283] width 11 height 9
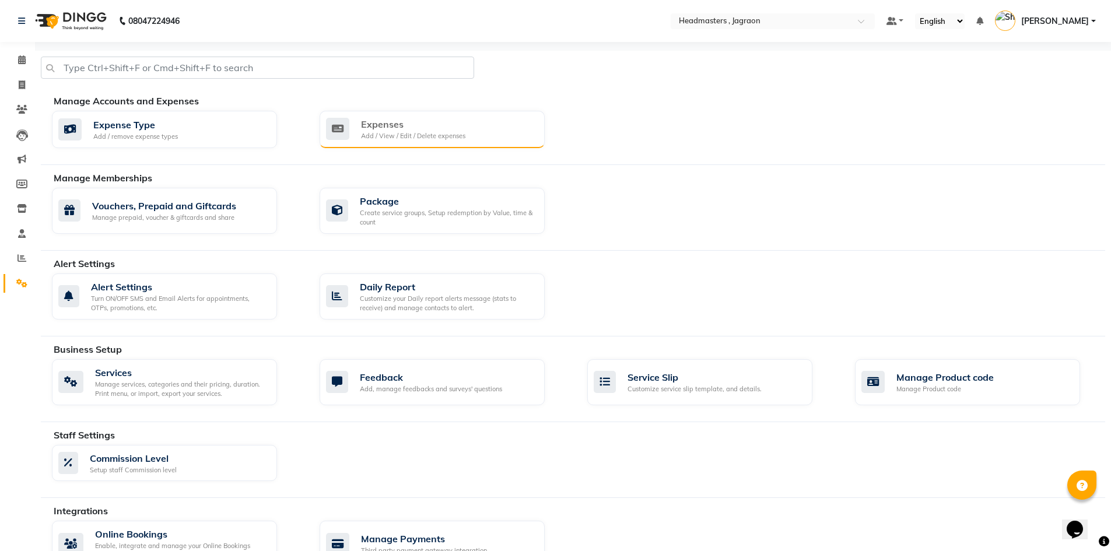
click at [441, 123] on div "Expenses" at bounding box center [413, 124] width 104 height 14
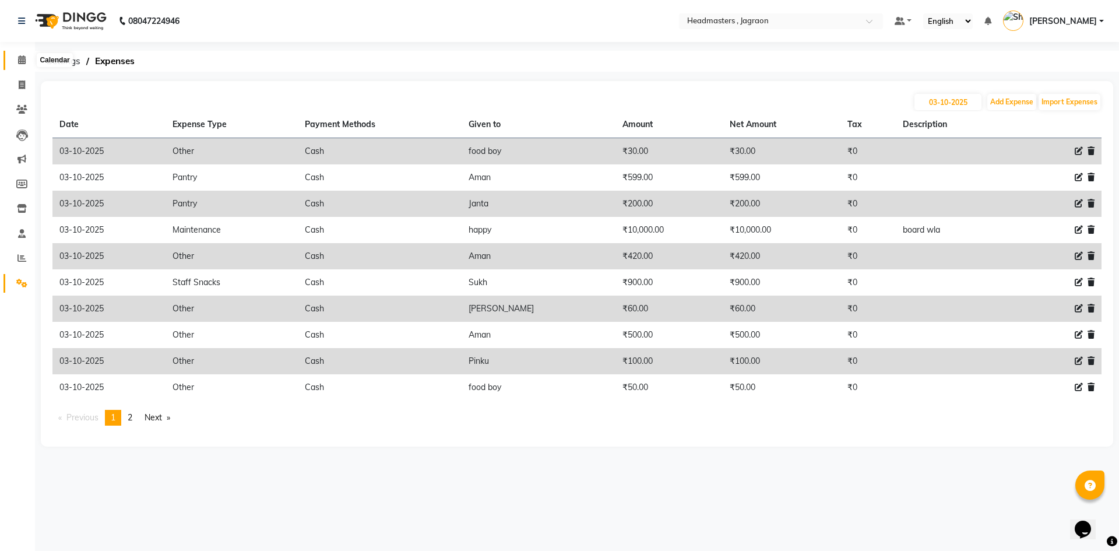
click at [22, 55] on icon at bounding box center [22, 59] width 8 height 9
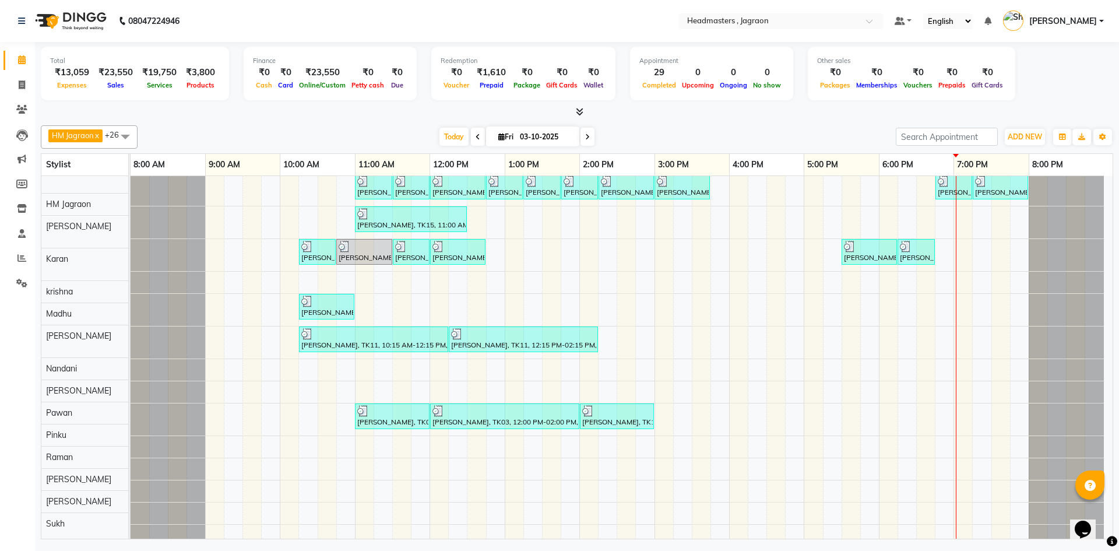
scroll to position [2, 0]
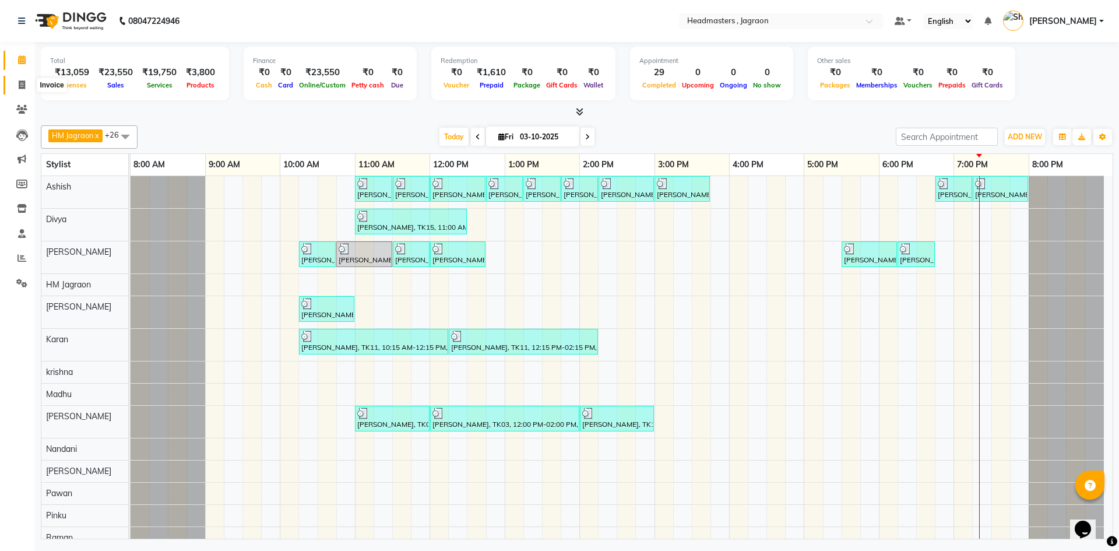
click at [23, 85] on icon at bounding box center [22, 84] width 6 height 9
select select "6935"
select select "service"
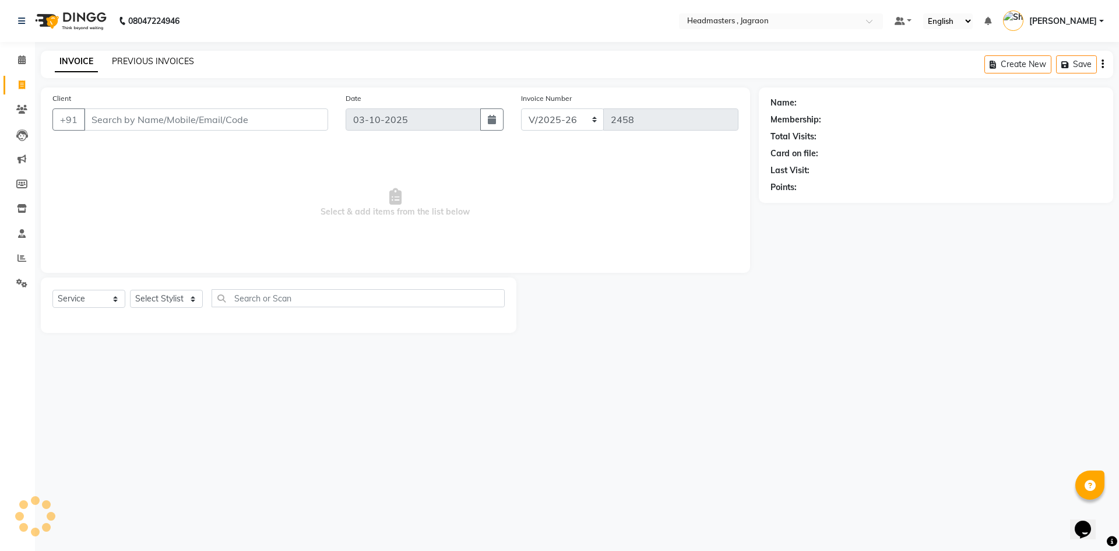
click at [158, 61] on link "PREVIOUS INVOICES" at bounding box center [153, 61] width 82 height 10
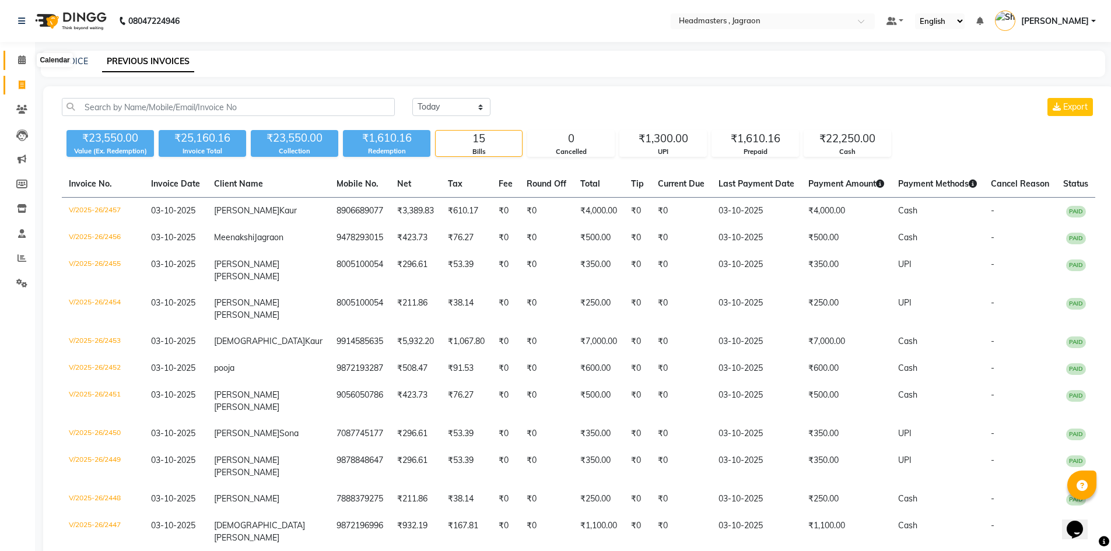
click at [22, 56] on icon at bounding box center [22, 59] width 8 height 9
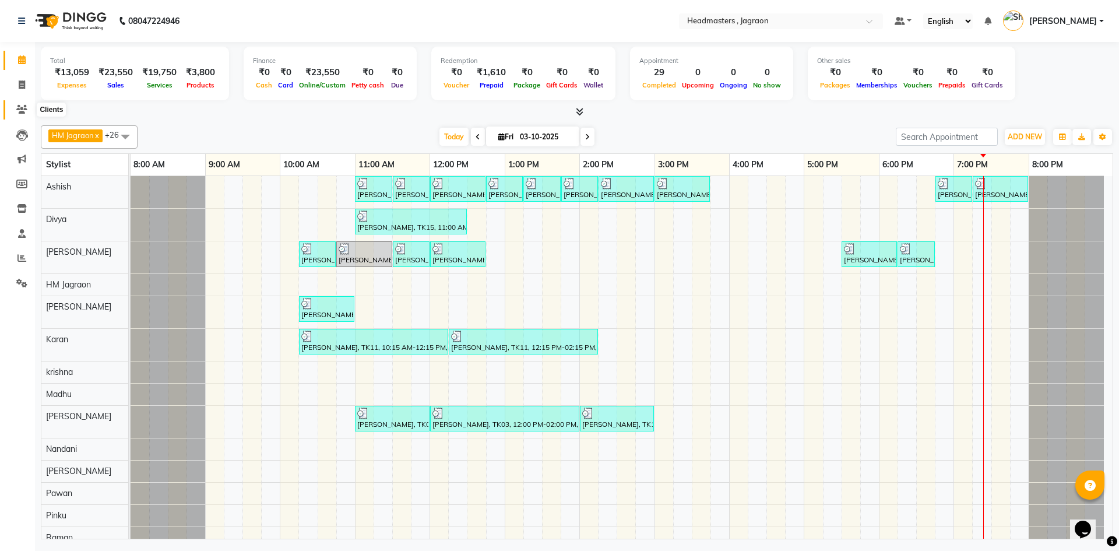
click at [23, 113] on icon at bounding box center [21, 109] width 11 height 9
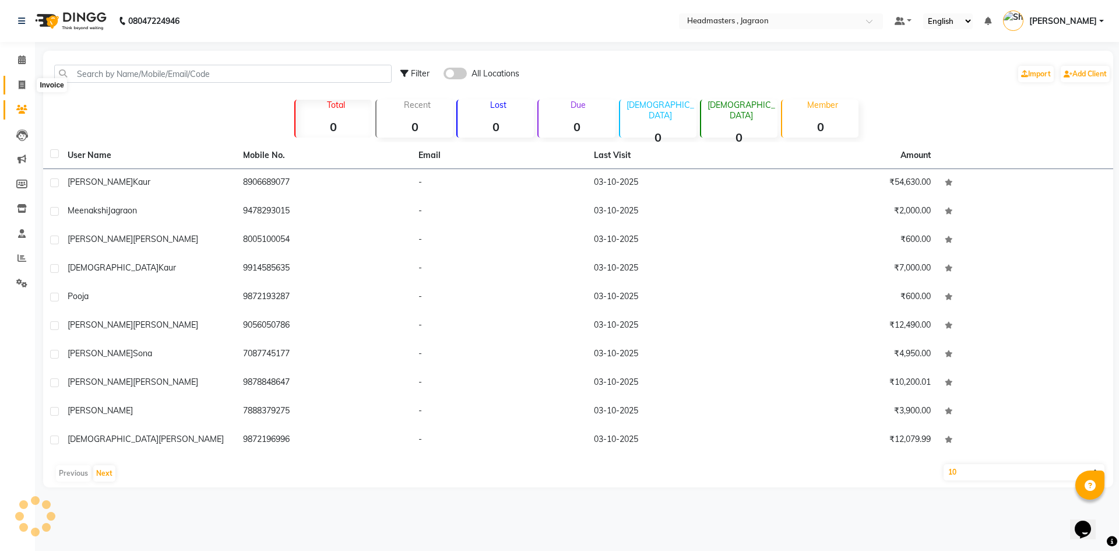
click at [28, 84] on span at bounding box center [22, 85] width 20 height 13
select select "service"
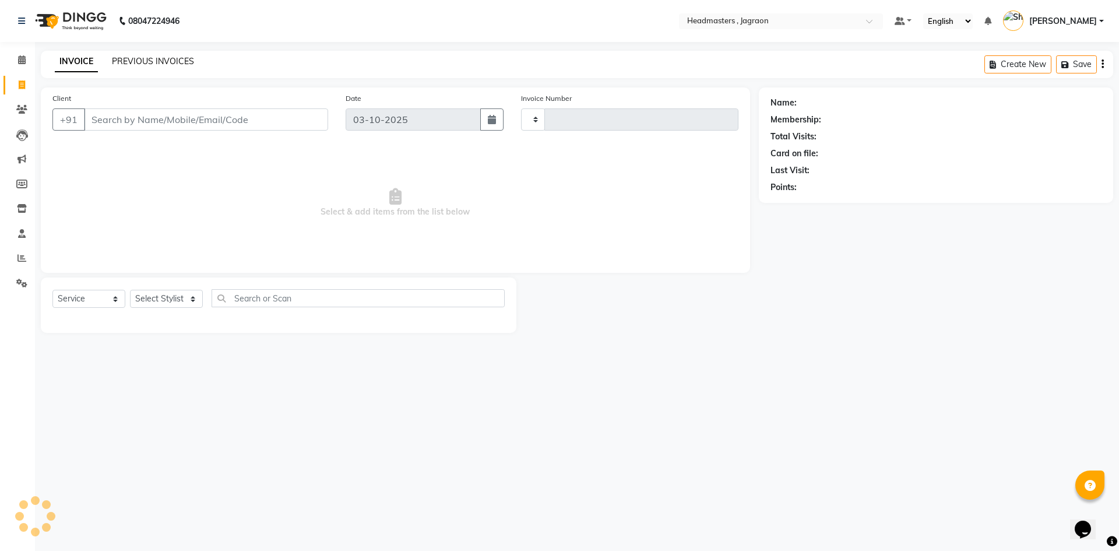
type input "2458"
select select "6935"
click at [135, 59] on link "PREVIOUS INVOICES" at bounding box center [153, 61] width 82 height 10
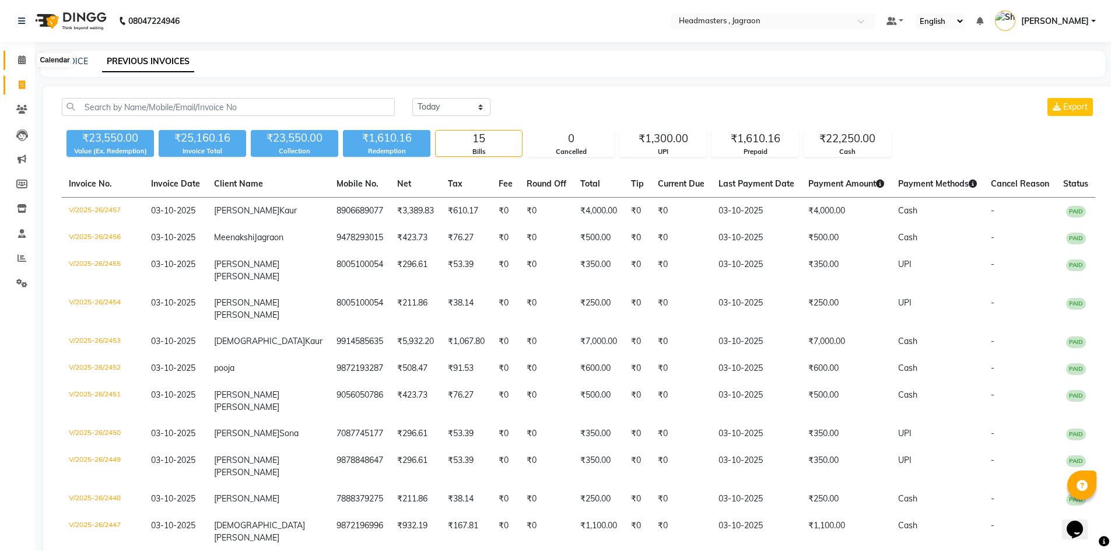
click at [13, 60] on span at bounding box center [22, 60] width 20 height 13
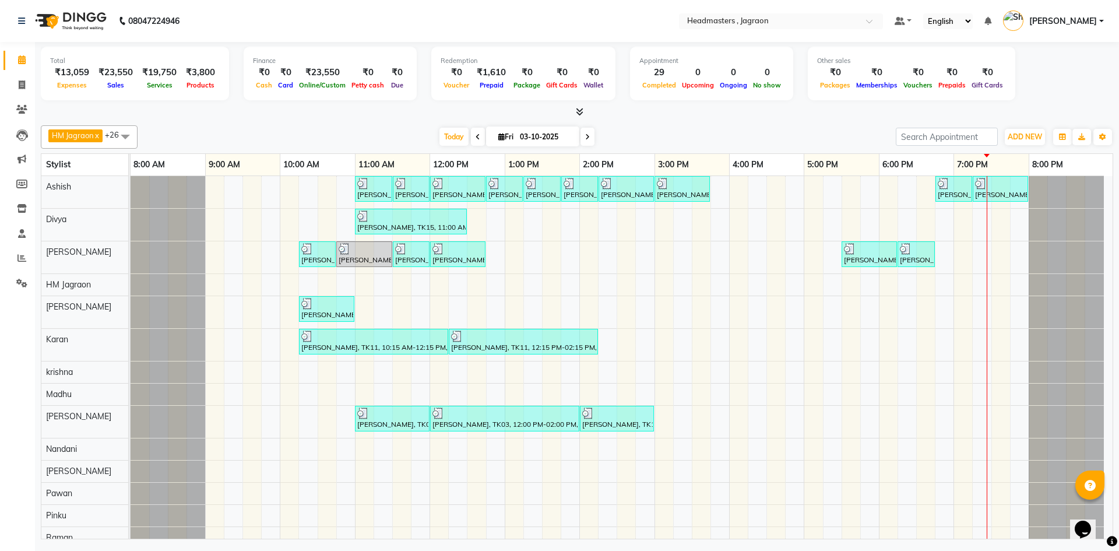
click at [20, 96] on li "Invoice" at bounding box center [17, 85] width 35 height 25
click at [22, 86] on icon at bounding box center [22, 84] width 6 height 9
select select "6935"
select select "service"
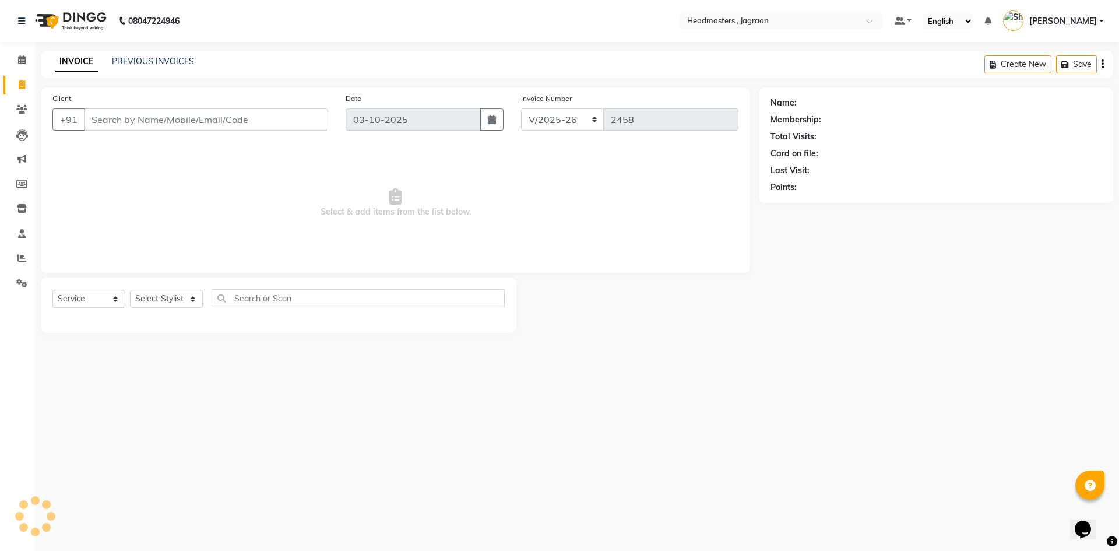
click at [173, 69] on div "INVOICE PREVIOUS INVOICES Create New Save" at bounding box center [577, 64] width 1073 height 27
click at [174, 59] on link "PREVIOUS INVOICES" at bounding box center [153, 61] width 82 height 10
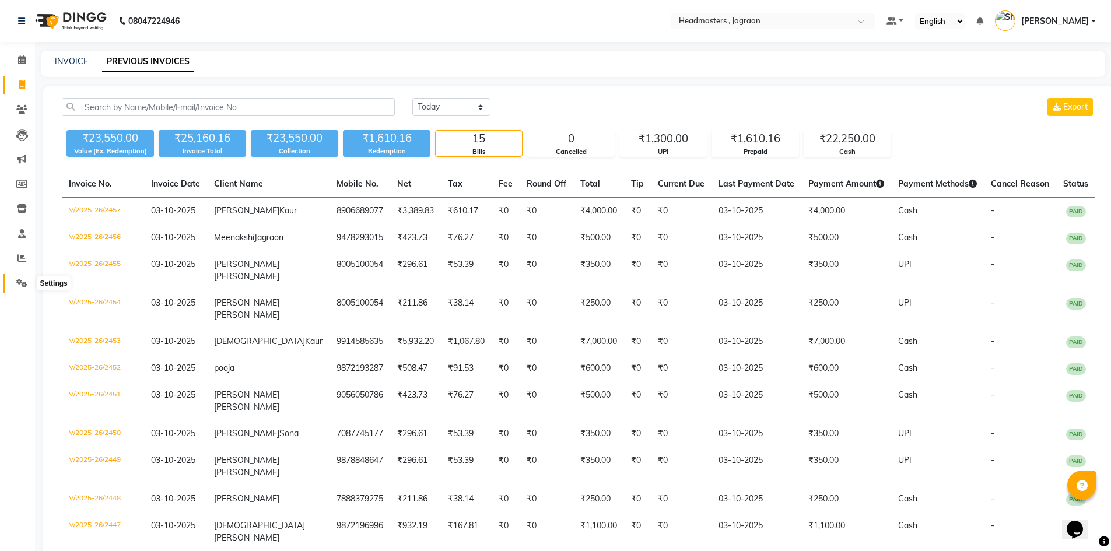
click at [22, 289] on span at bounding box center [22, 283] width 20 height 13
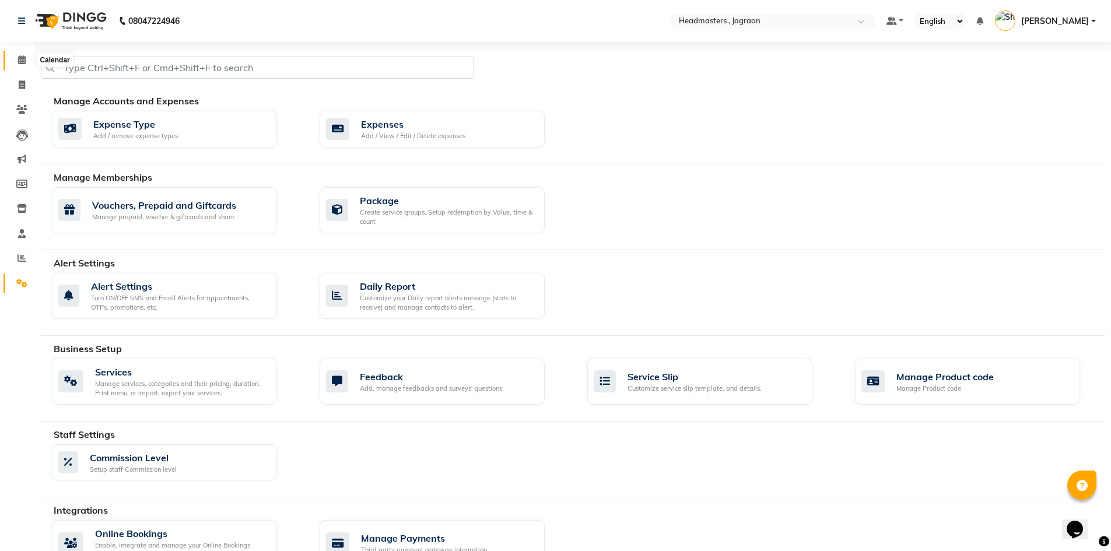
click at [26, 64] on span at bounding box center [22, 60] width 20 height 13
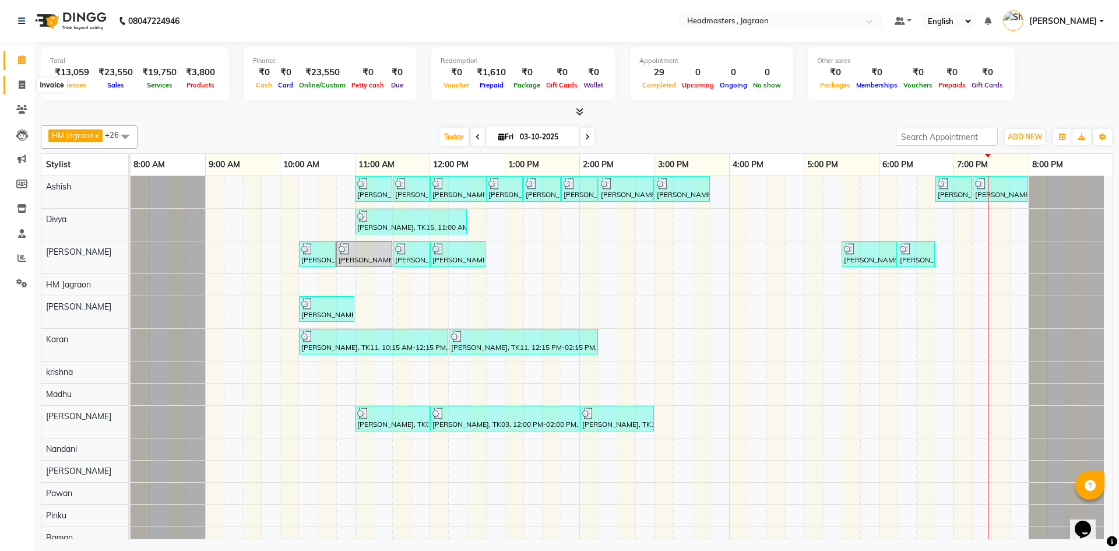
click at [23, 80] on icon at bounding box center [22, 84] width 6 height 9
select select "6935"
select select "service"
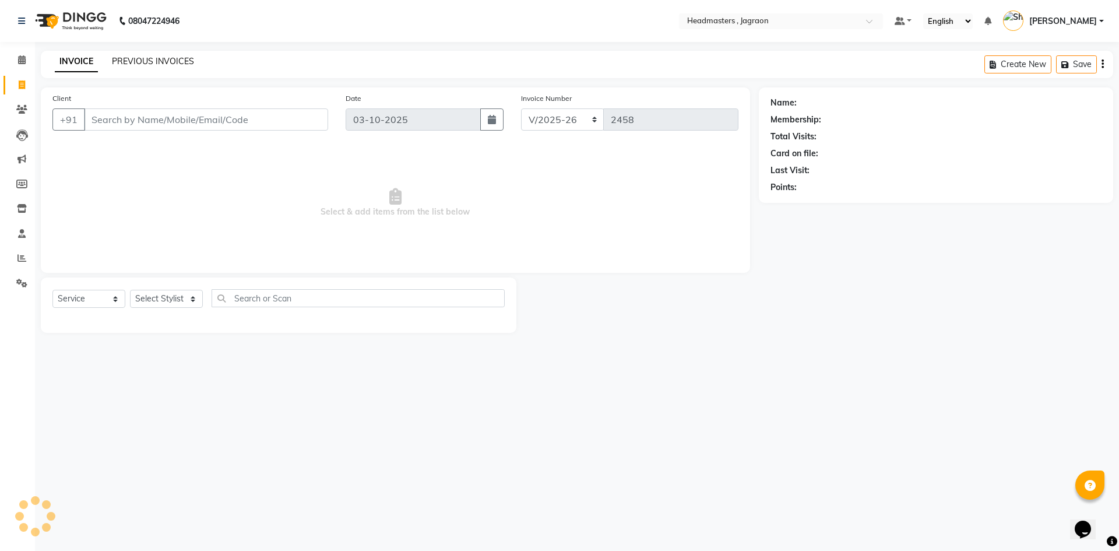
click at [173, 61] on link "PREVIOUS INVOICES" at bounding box center [153, 61] width 82 height 10
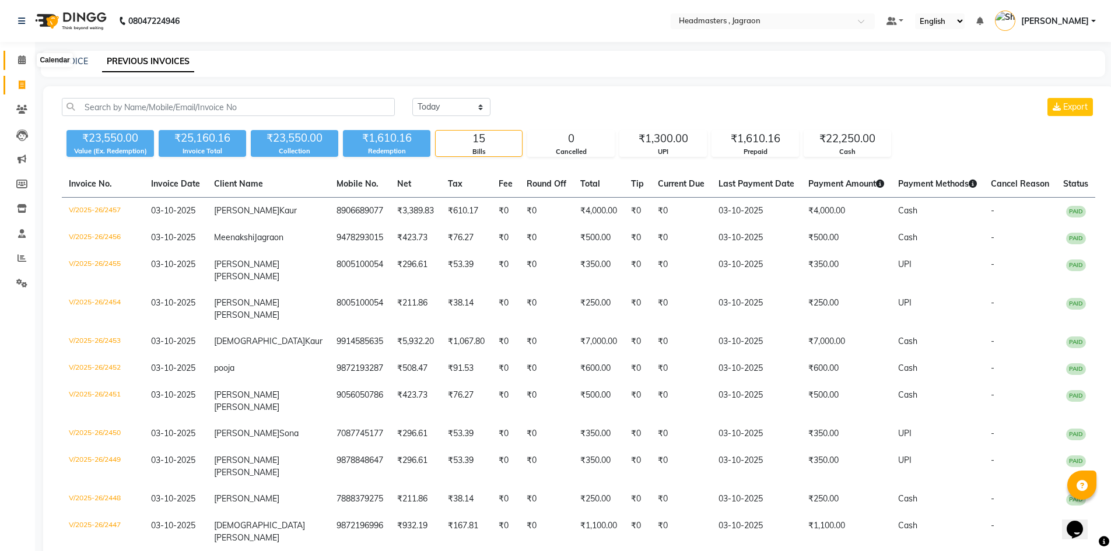
click at [31, 60] on span at bounding box center [22, 60] width 20 height 13
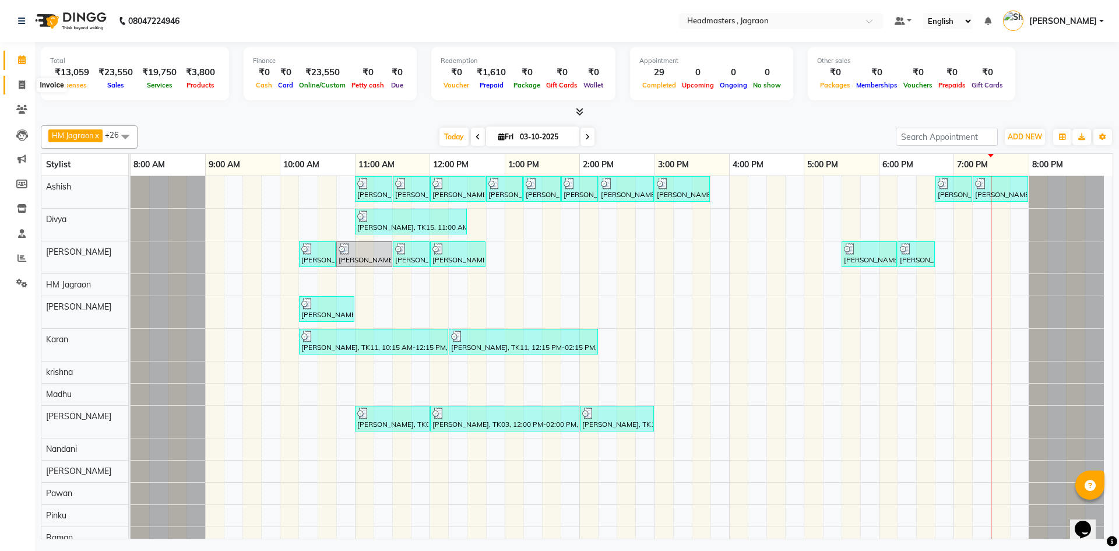
click at [14, 85] on span at bounding box center [22, 85] width 20 height 13
select select "service"
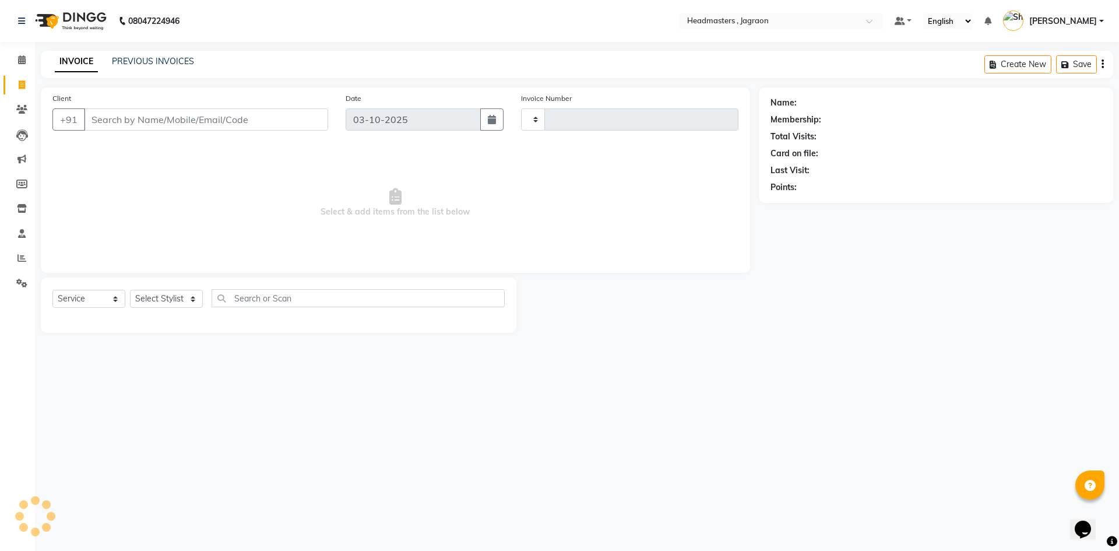
click at [122, 55] on div "INVOICE PREVIOUS INVOICES Create New Save" at bounding box center [577, 64] width 1073 height 27
click at [172, 61] on link "PREVIOUS INVOICES" at bounding box center [153, 61] width 82 height 10
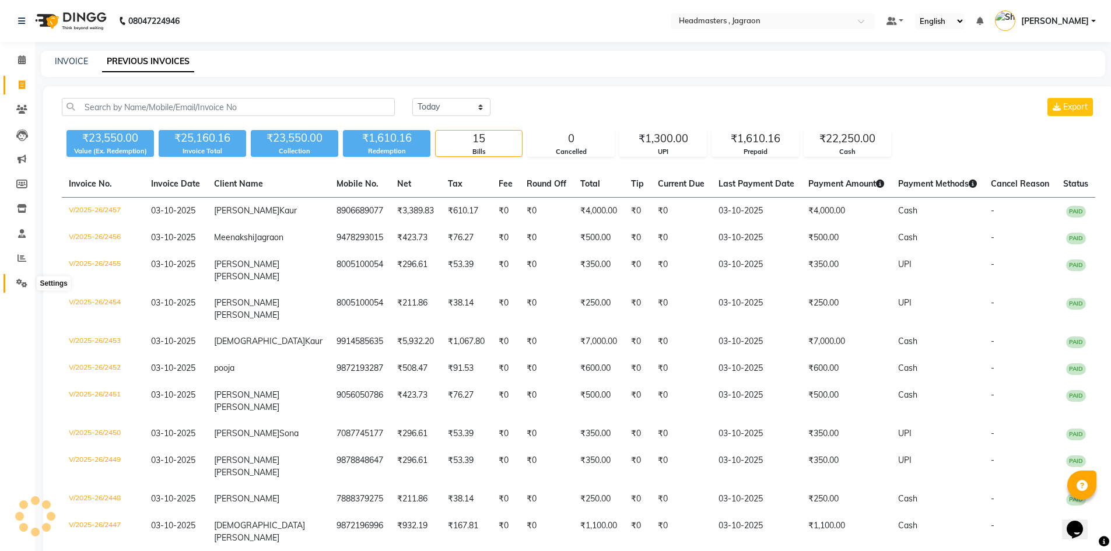
click at [26, 281] on icon at bounding box center [21, 283] width 11 height 9
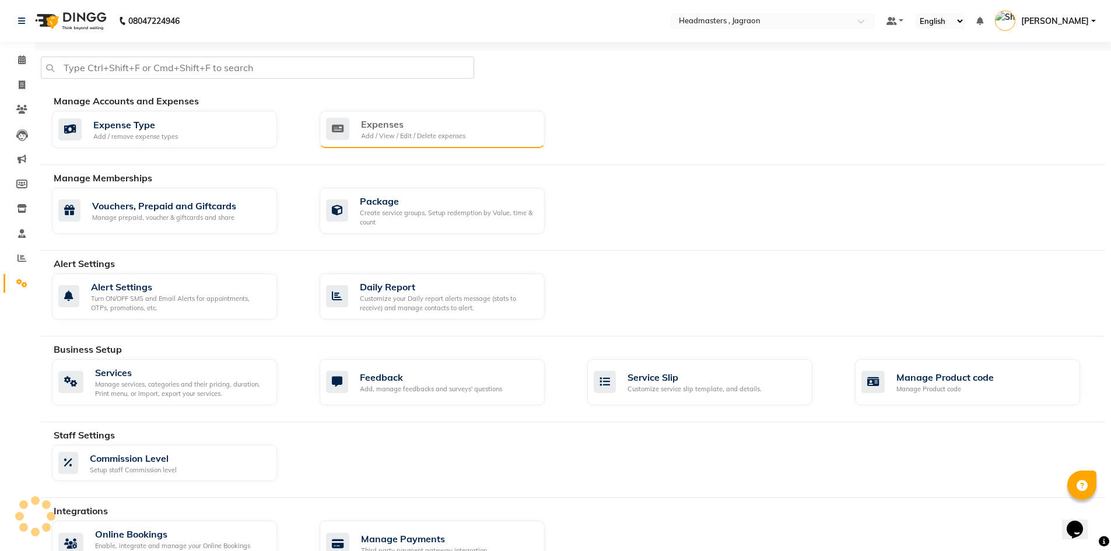
click at [511, 127] on div "Expenses Add / View / Edit / Delete expenses" at bounding box center [430, 129] width 209 height 24
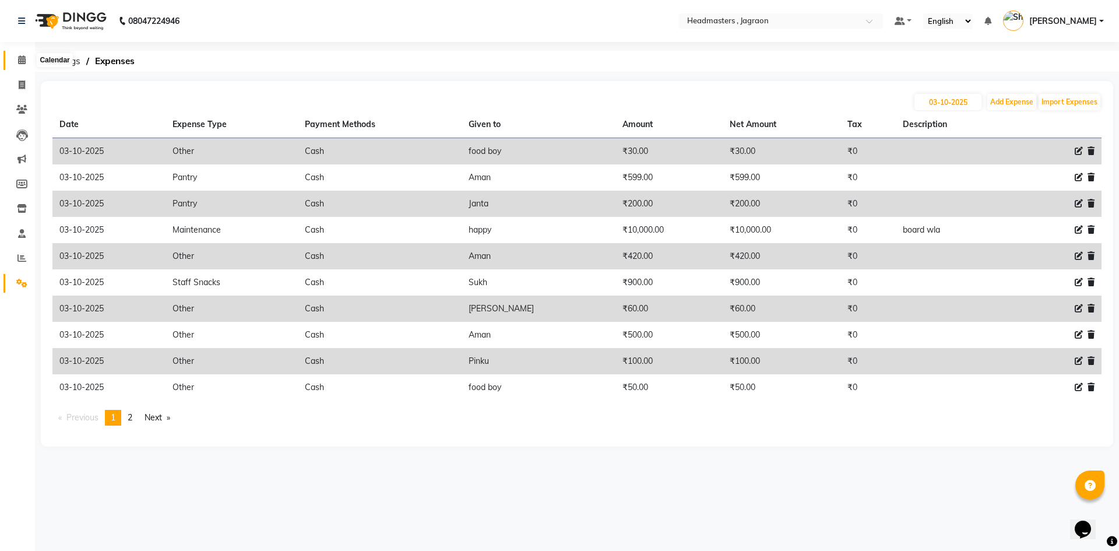
click at [22, 65] on span at bounding box center [22, 60] width 20 height 13
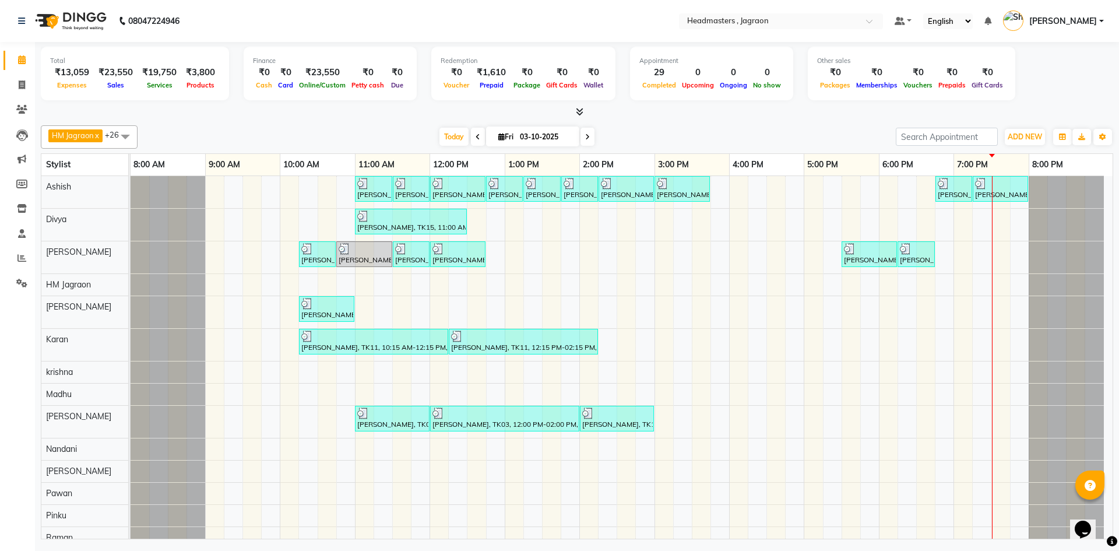
click at [1065, 15] on span "[PERSON_NAME]" at bounding box center [1064, 21] width 68 height 12
click at [1040, 78] on link "Sign out" at bounding box center [1044, 84] width 107 height 18
